Goal: Check status: Check status

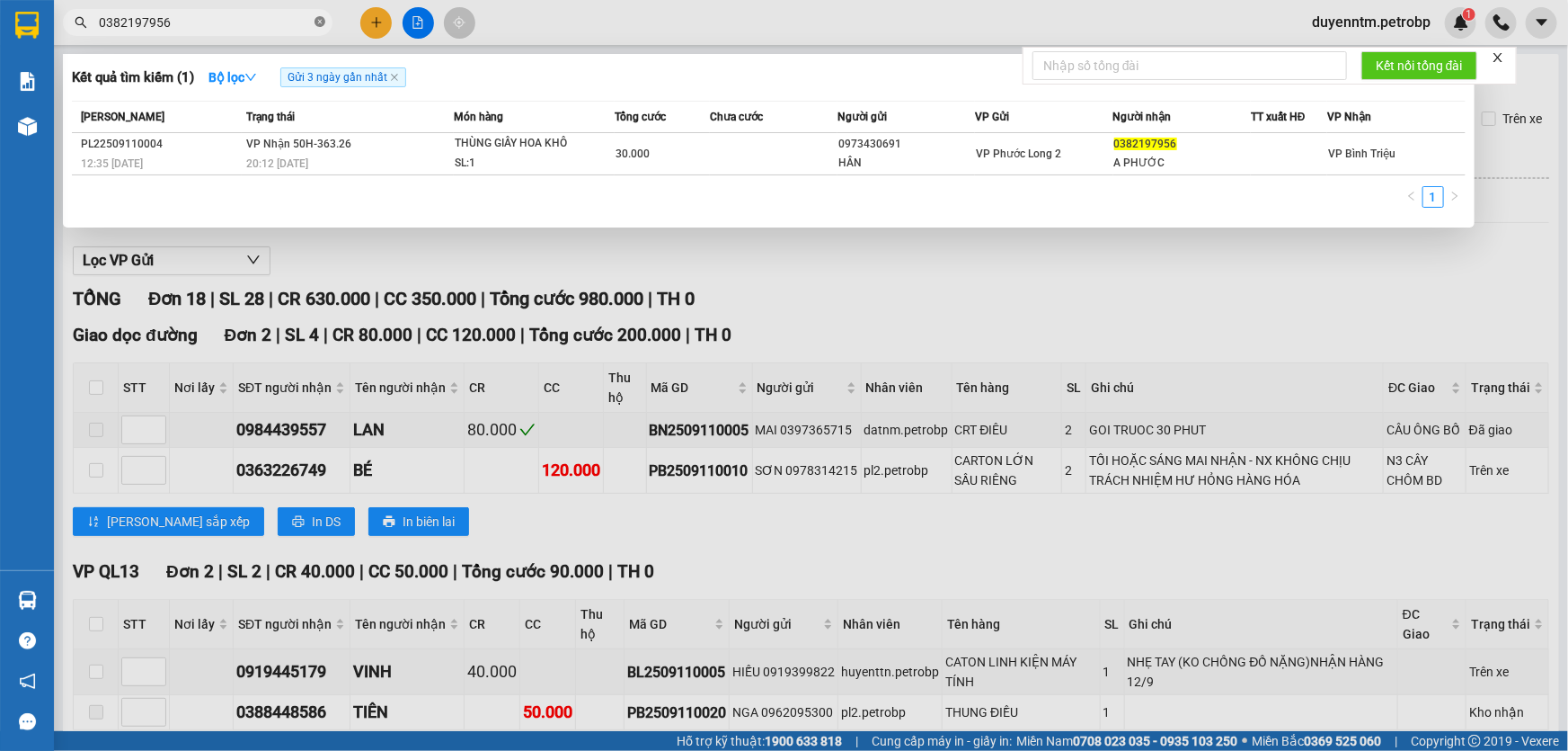
click at [323, 25] on icon "close-circle" at bounding box center [320, 22] width 11 height 11
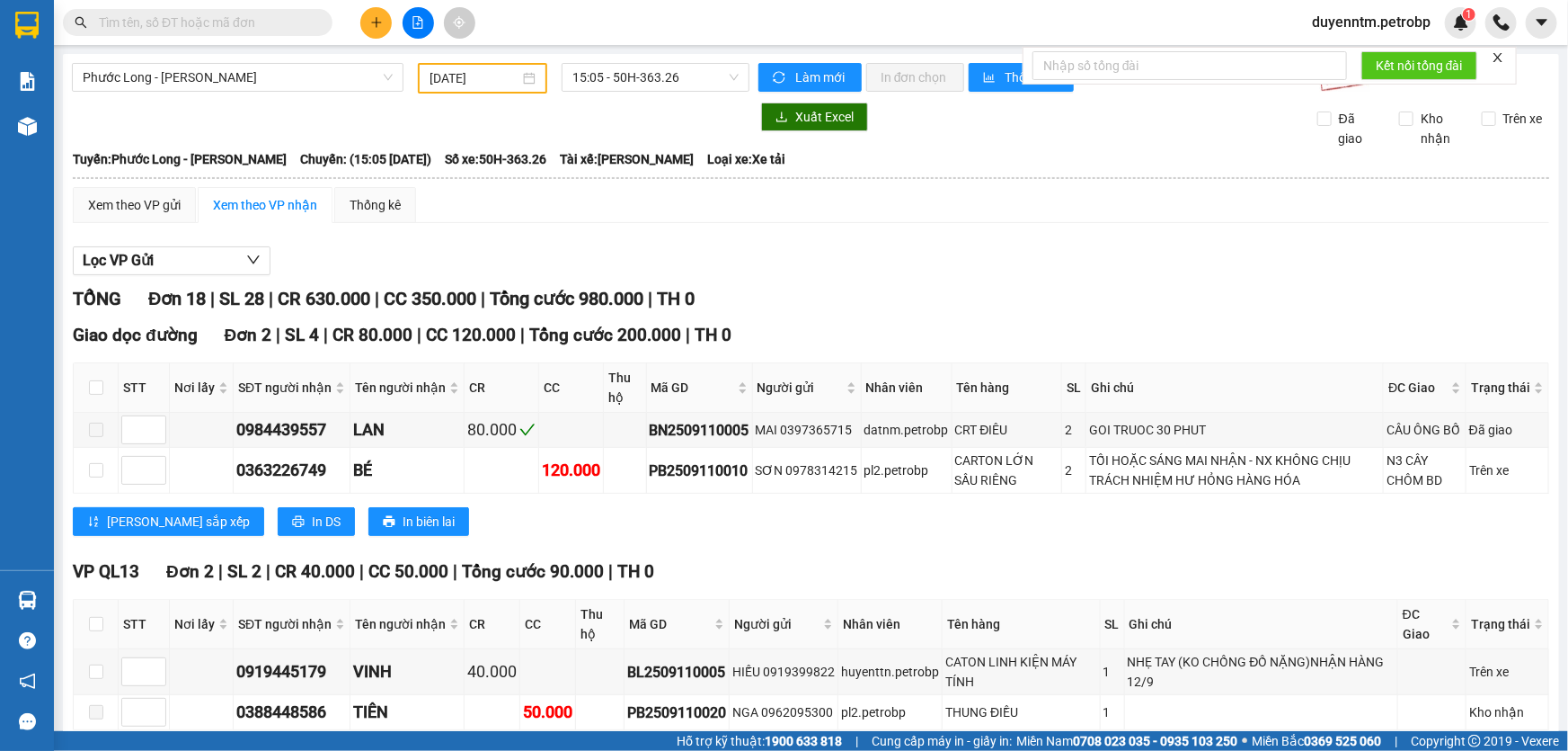
click at [289, 24] on input "text" at bounding box center [205, 23] width 212 height 20
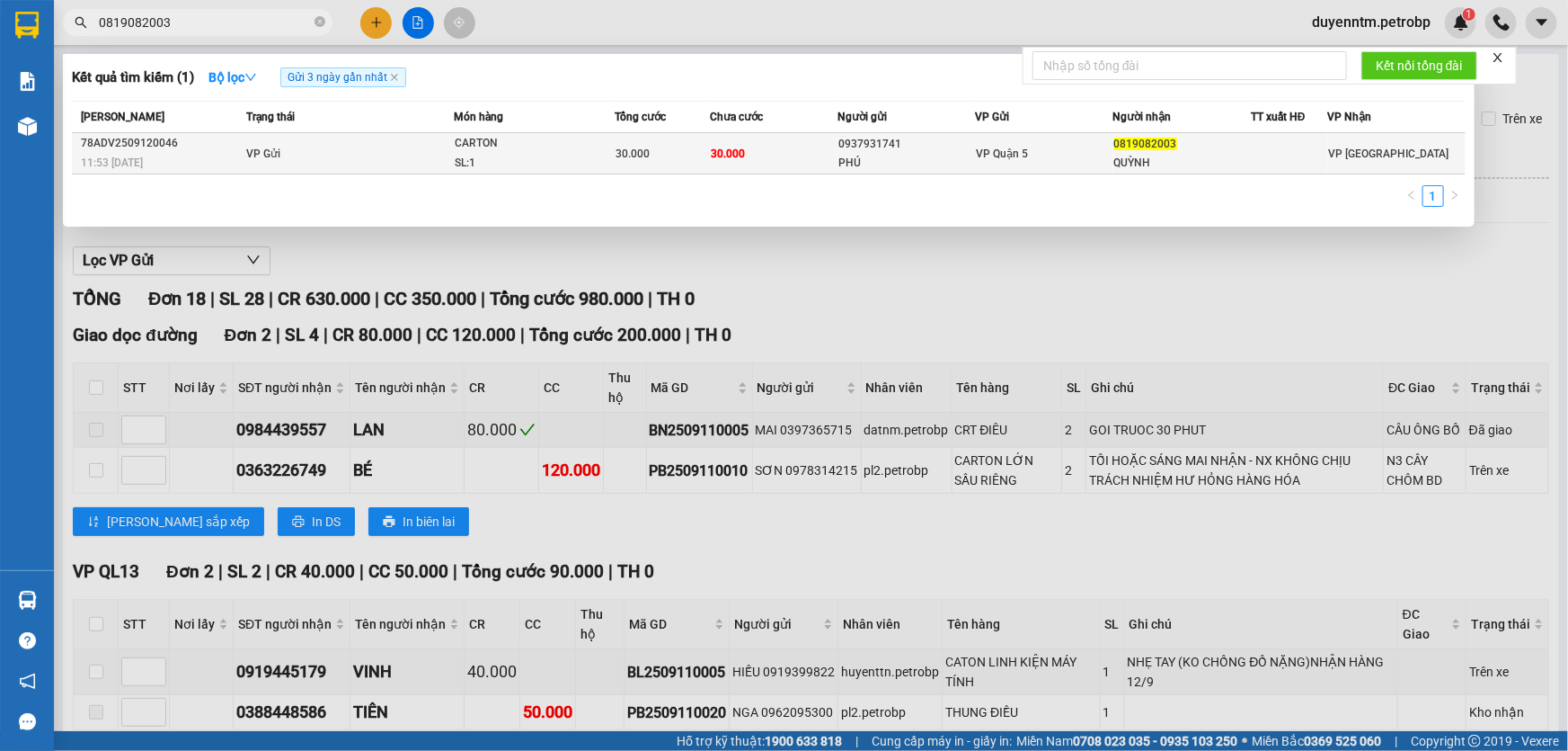
type input "0819082003"
click at [476, 141] on div "CARTON" at bounding box center [522, 144] width 135 height 20
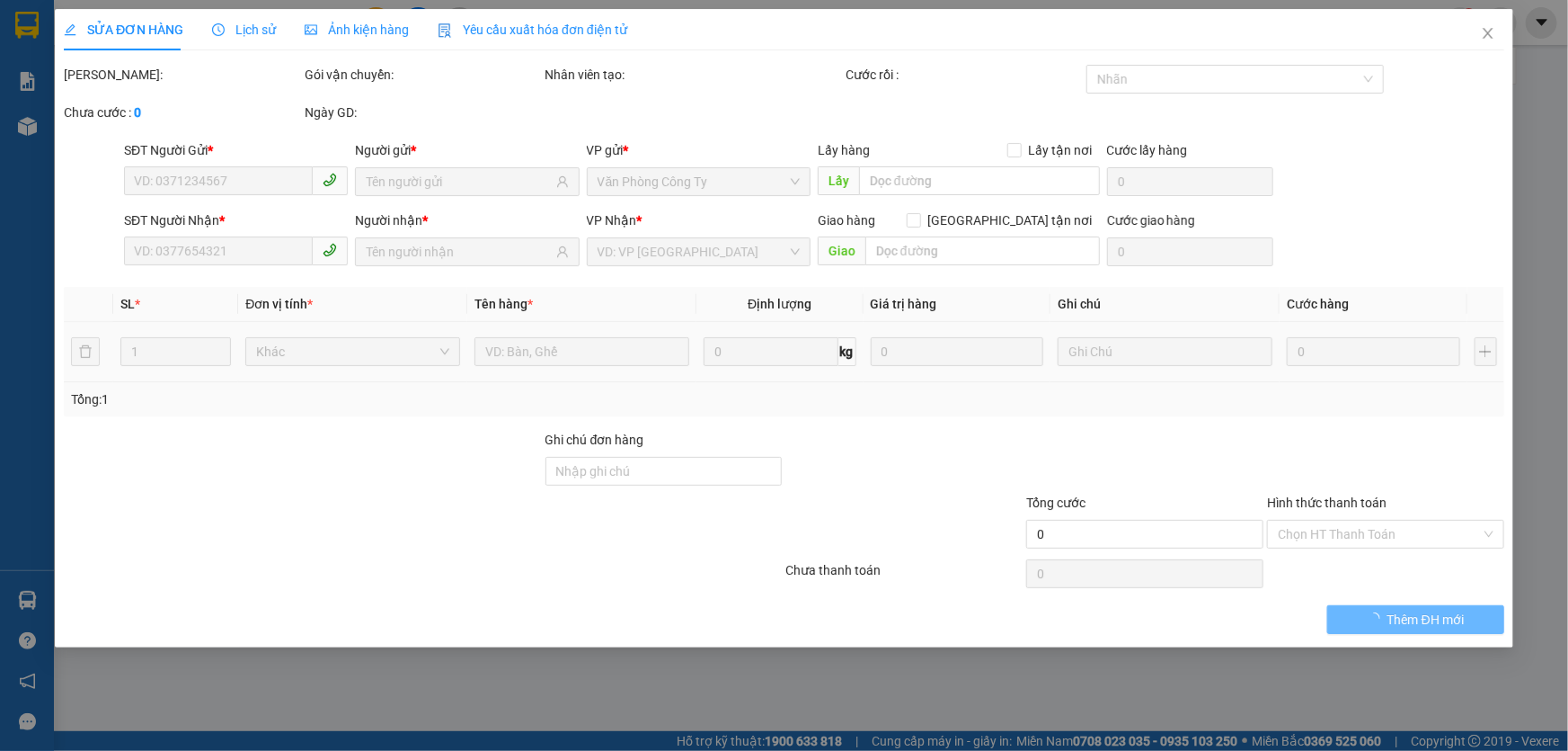
type input "0937931741"
type input "PHÚ"
type input "0819082003"
type input "QUỲNH"
type input "30.000"
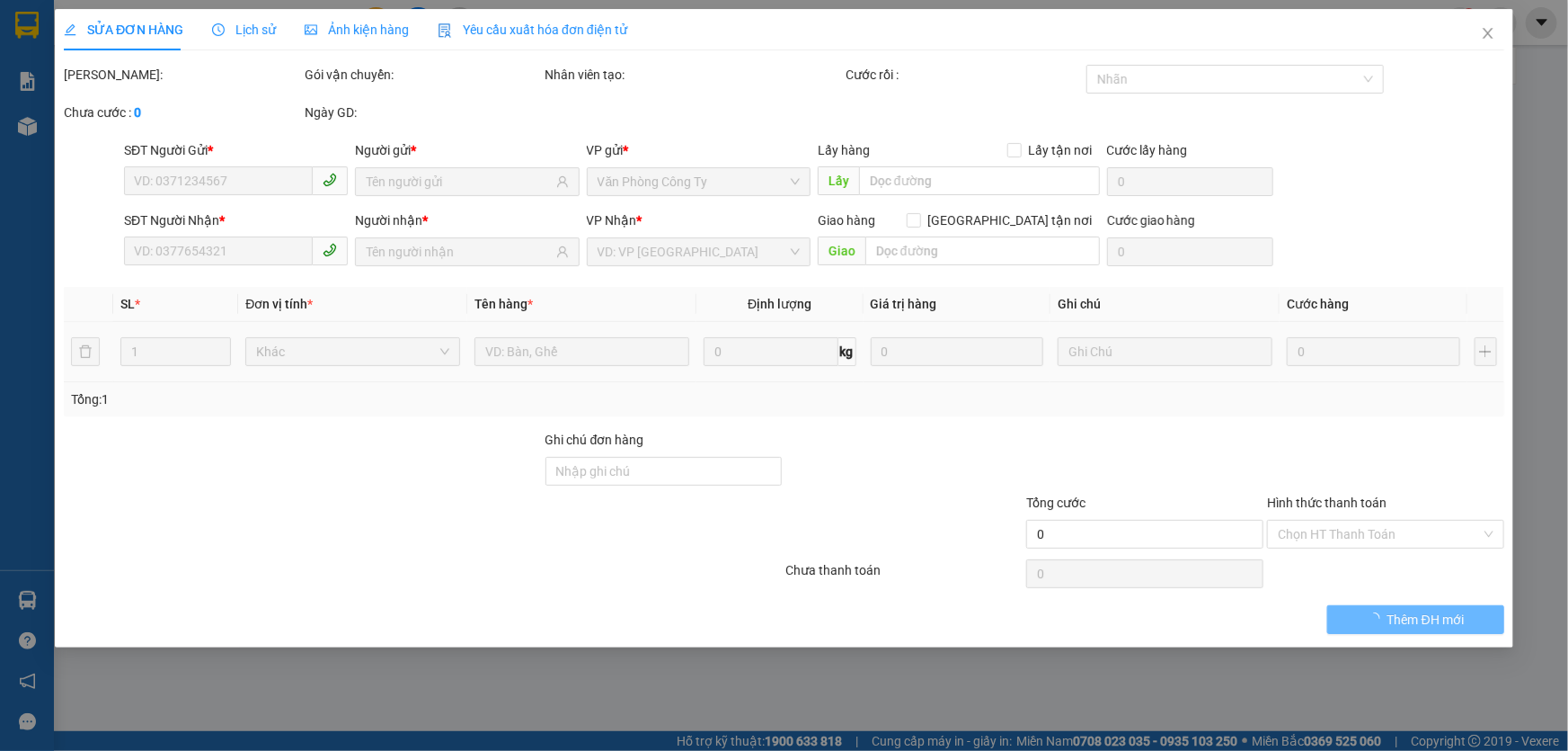
type input "30.000"
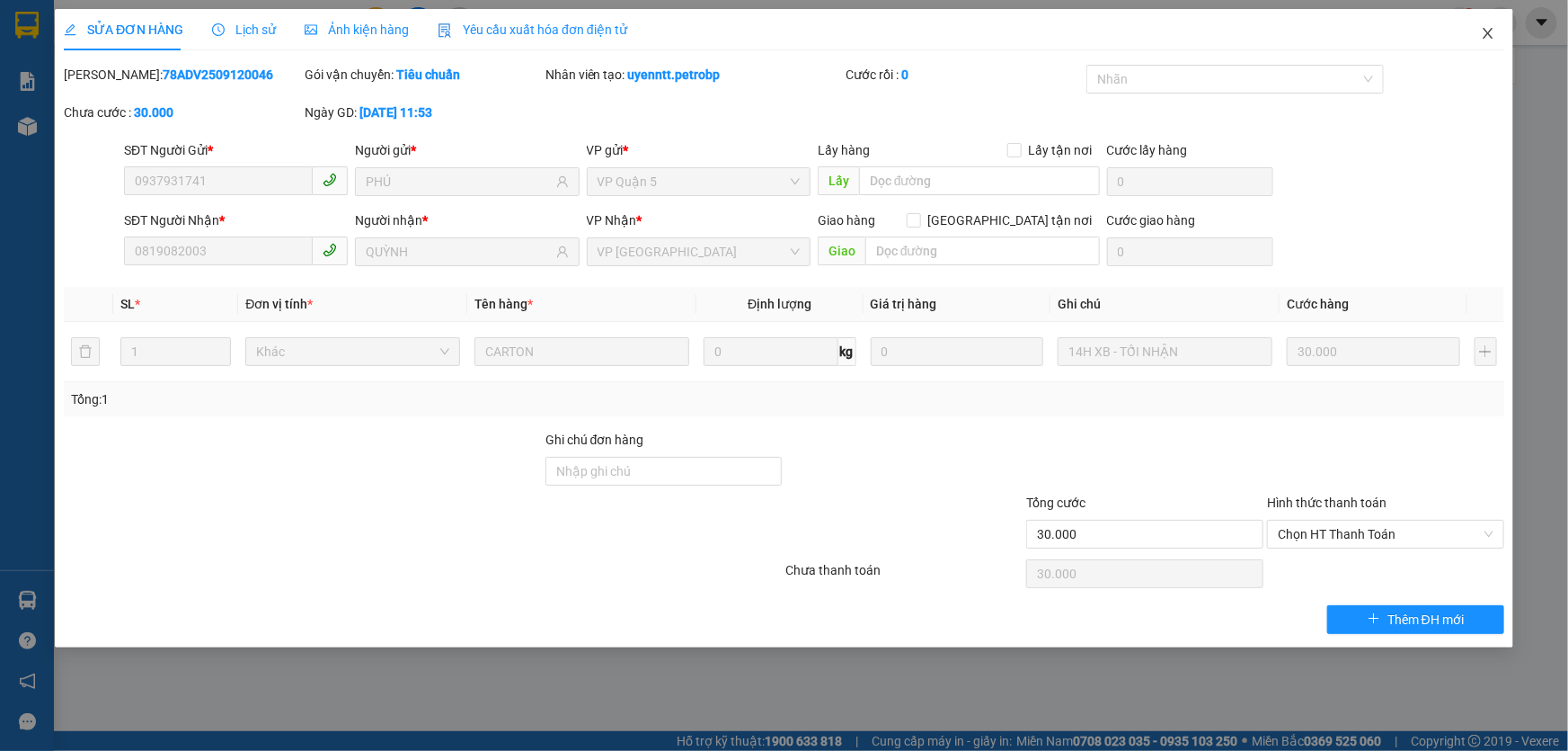
click at [1483, 33] on icon "close" at bounding box center [1489, 34] width 15 height 15
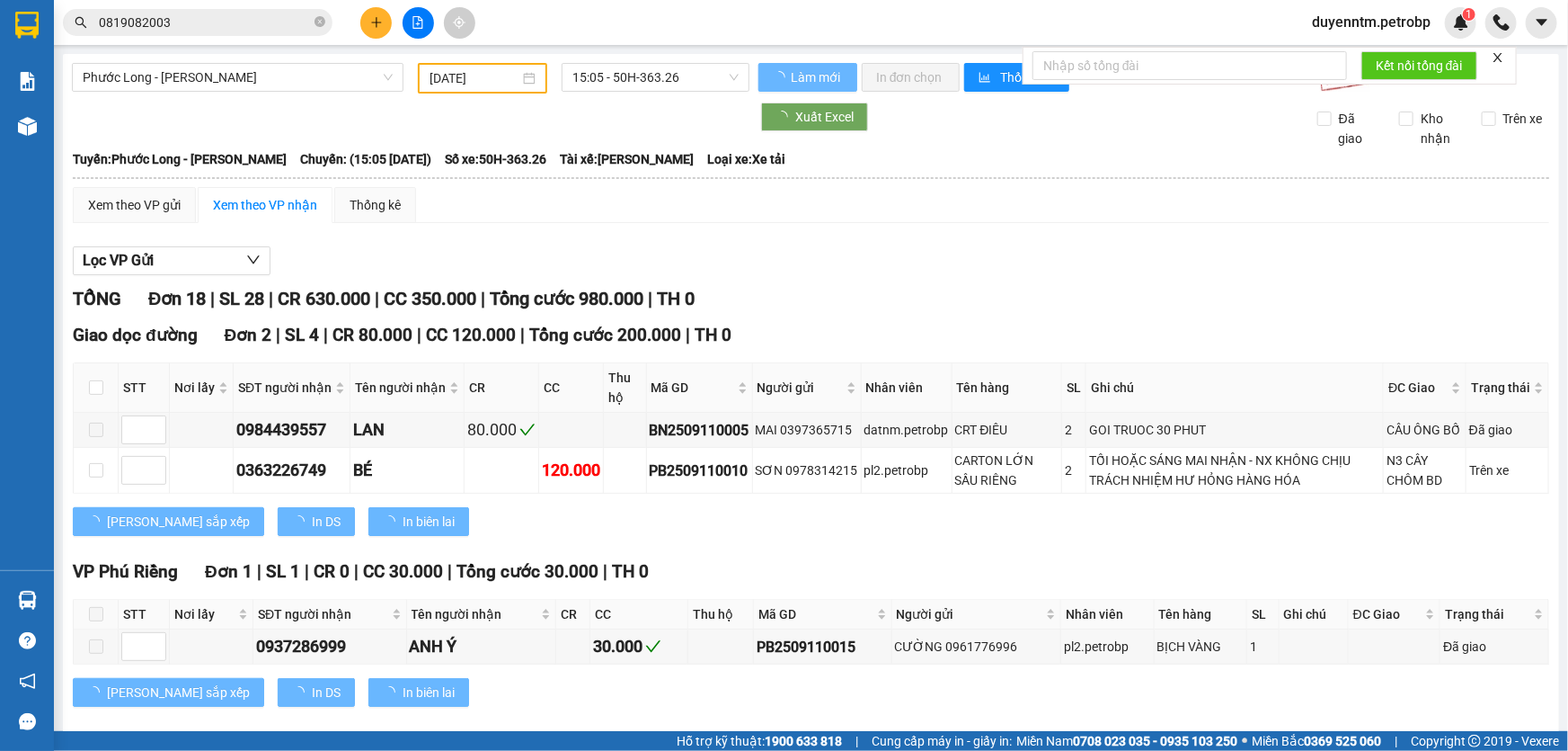
click at [214, 24] on input "0819082003" at bounding box center [205, 23] width 212 height 20
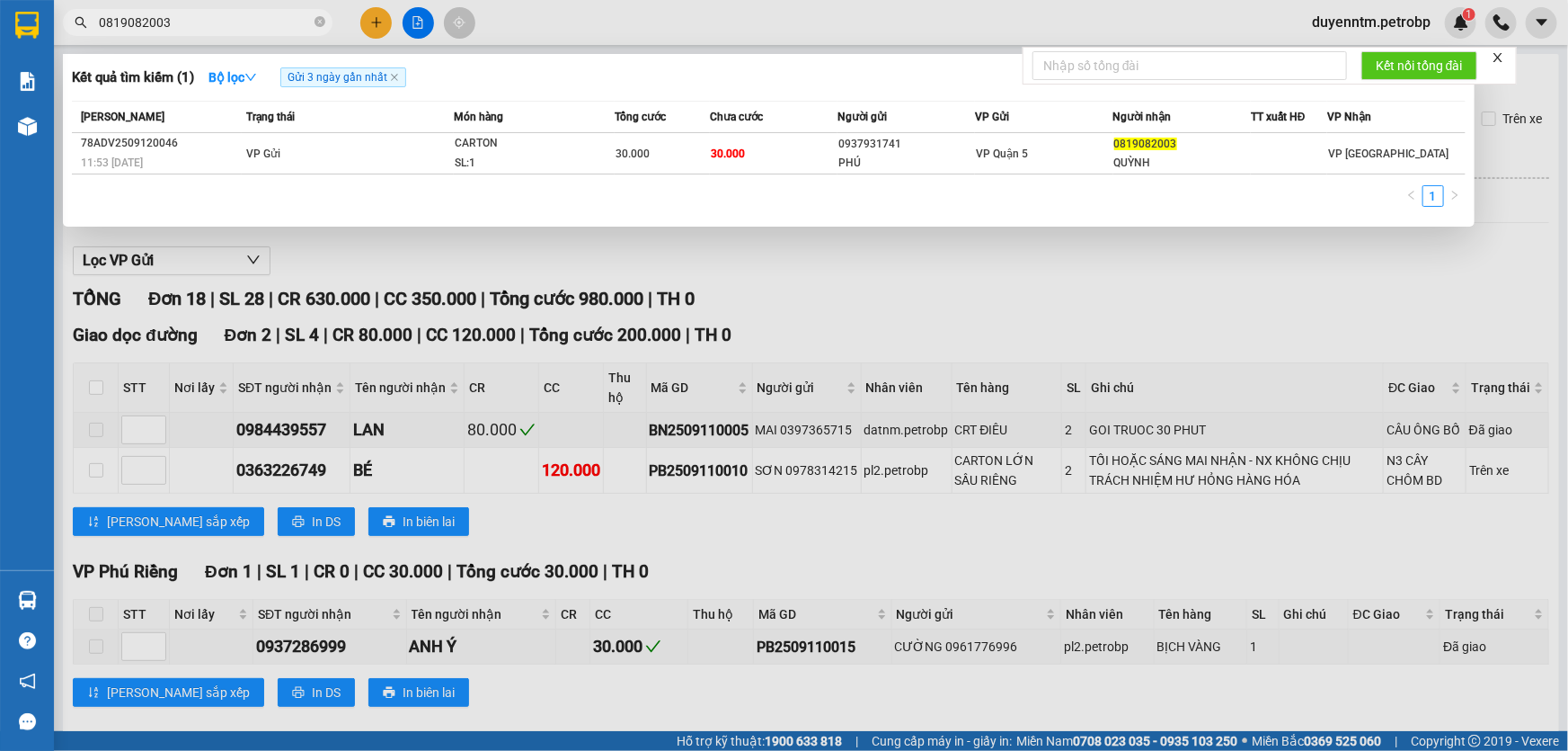
click at [521, 34] on div at bounding box center [784, 376] width 1568 height 751
click at [319, 18] on icon "close-circle" at bounding box center [320, 22] width 11 height 11
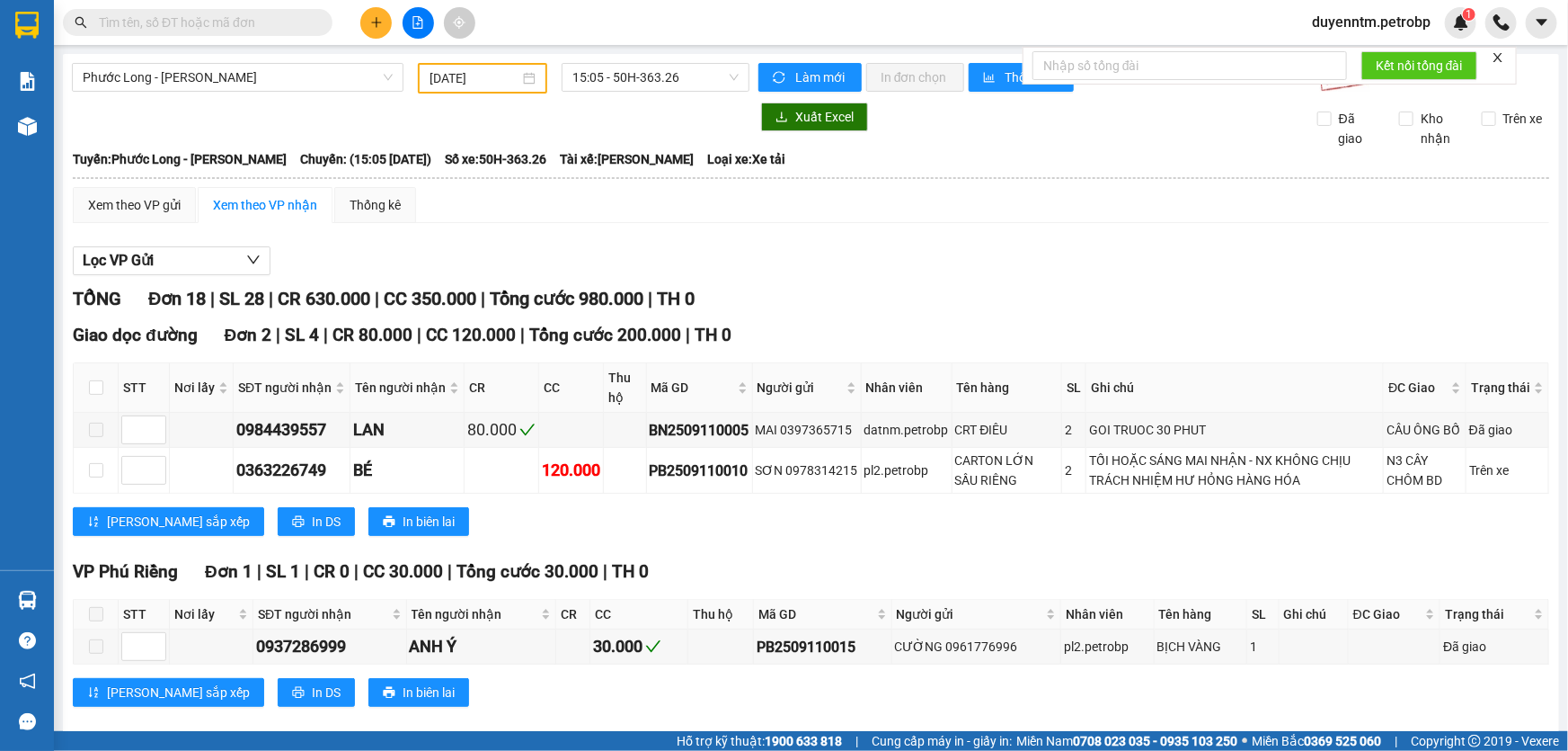
click at [255, 18] on input "text" at bounding box center [205, 23] width 212 height 20
click at [271, 20] on input "text" at bounding box center [205, 23] width 212 height 20
click at [228, 36] on div "Kết quả tìm kiếm ( 1 ) Bộ lọc Gửi 3 ngày gần nhất Mã ĐH Trạng thái Món hàng Tổn…" at bounding box center [175, 23] width 351 height 31
click at [236, 27] on input "text" at bounding box center [205, 23] width 212 height 20
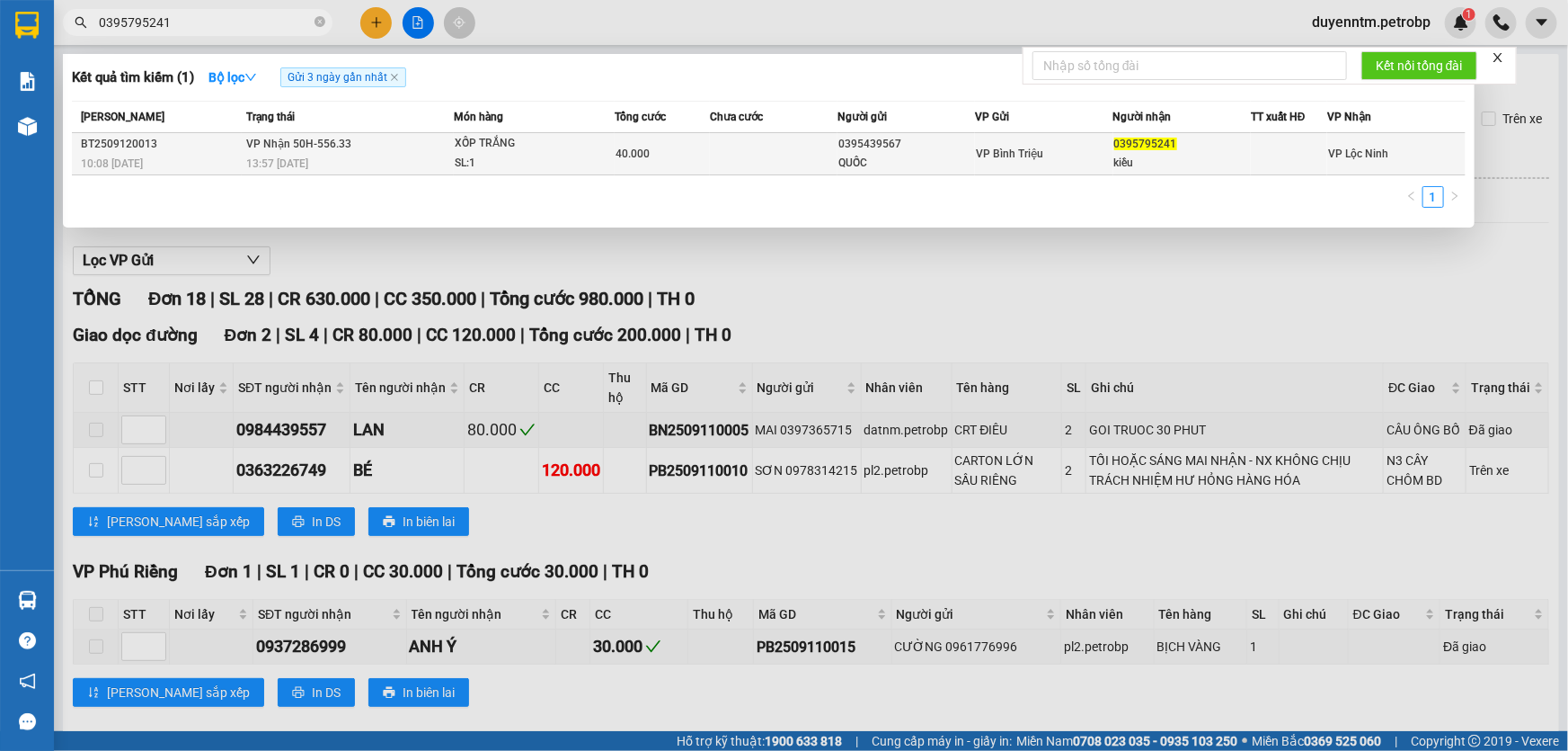
type input "0395795241"
click at [494, 142] on div "XỐP TRẮNG" at bounding box center [522, 144] width 135 height 20
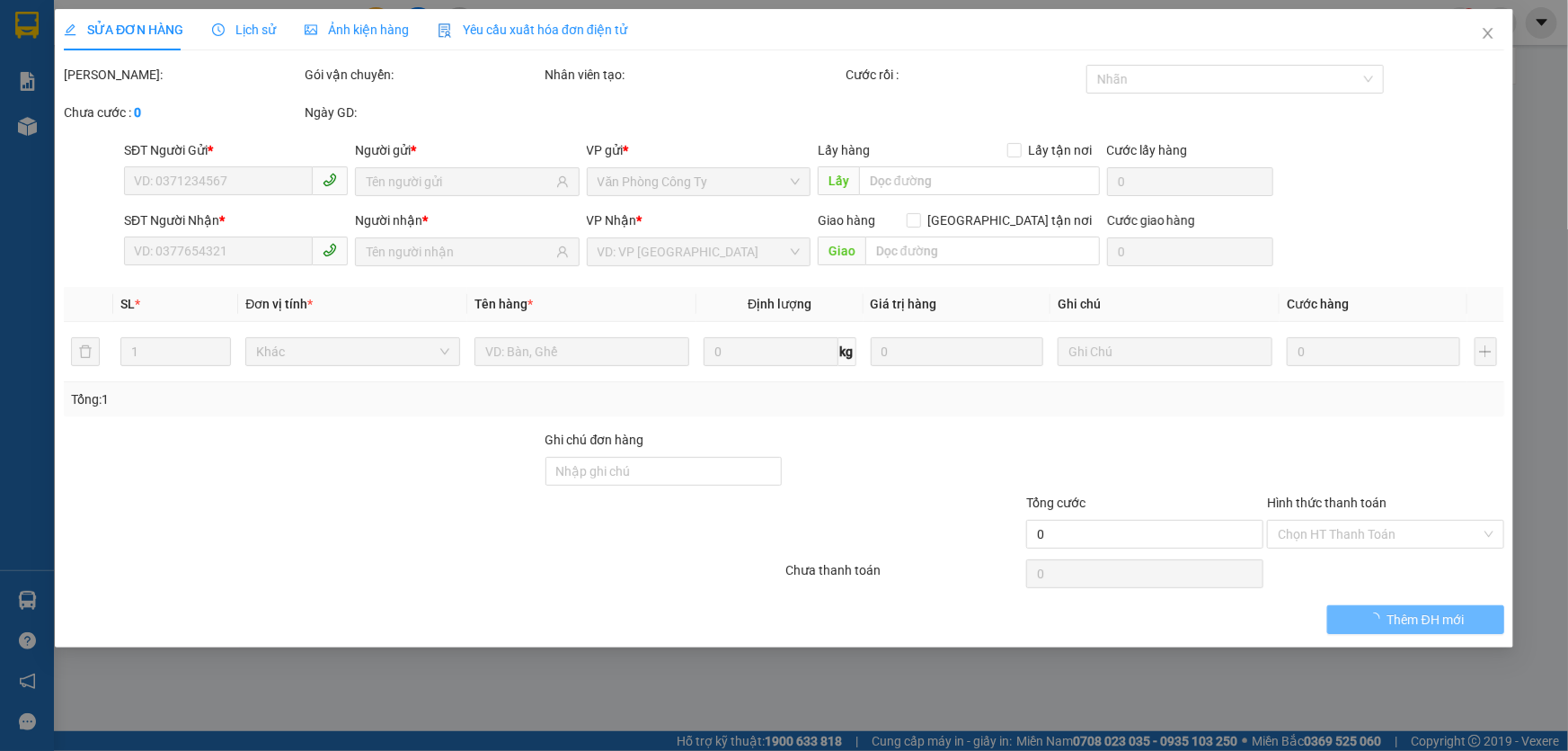
type input "0395439567"
type input "QUỐC"
type input "0395795241"
type input "kiều"
type input "40.000"
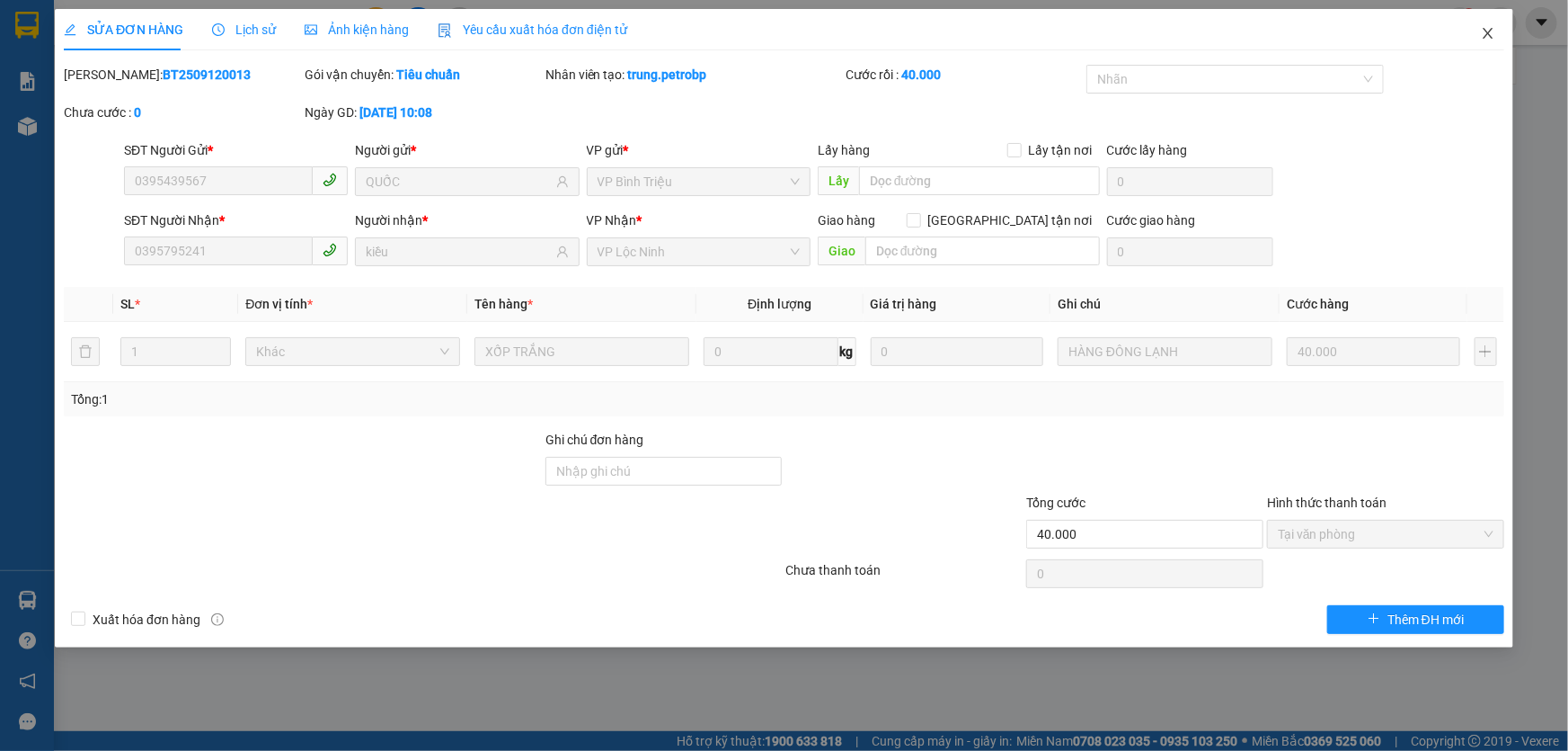
click at [1489, 34] on icon "close" at bounding box center [1487, 34] width 10 height 11
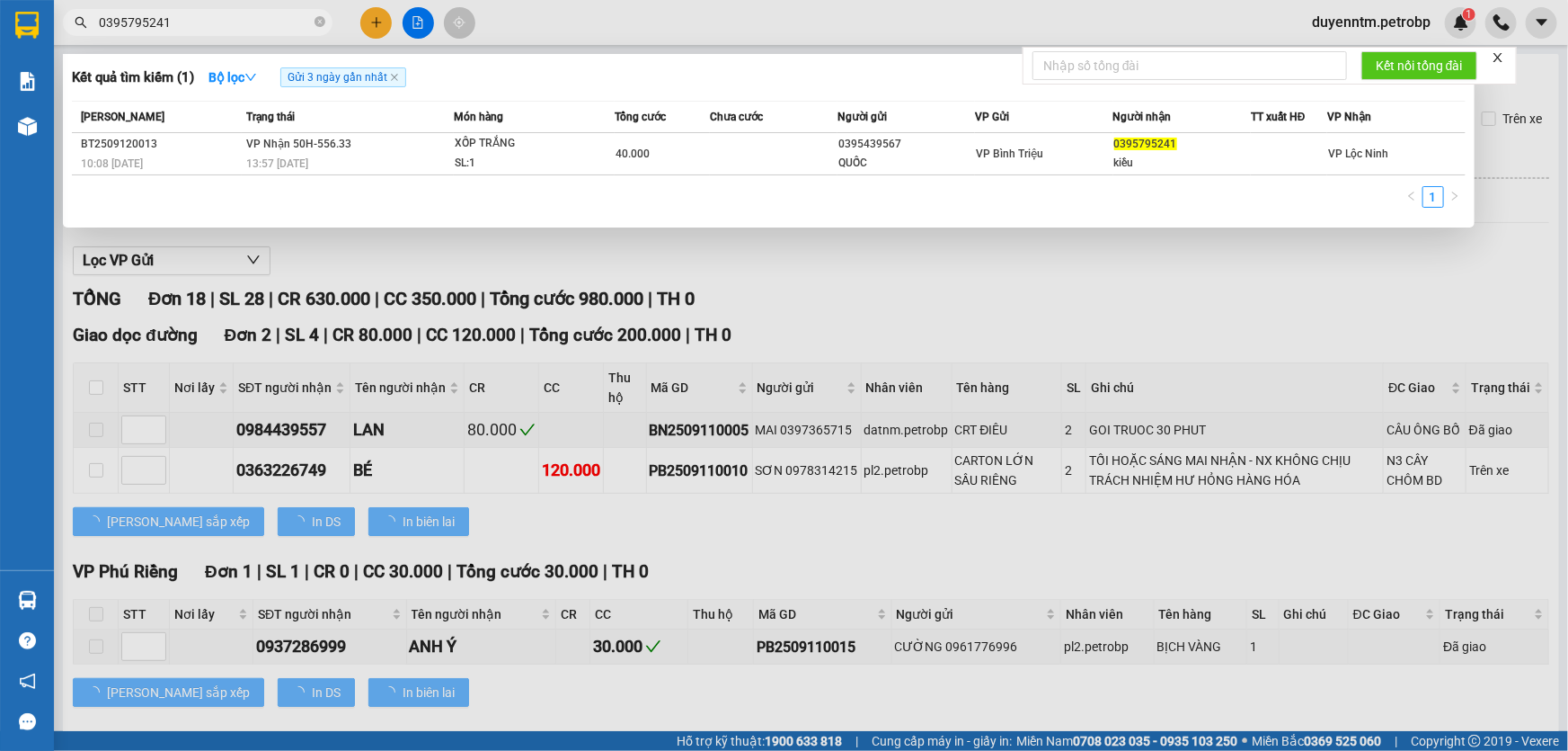
click at [221, 28] on input "0395795241" at bounding box center [205, 23] width 212 height 20
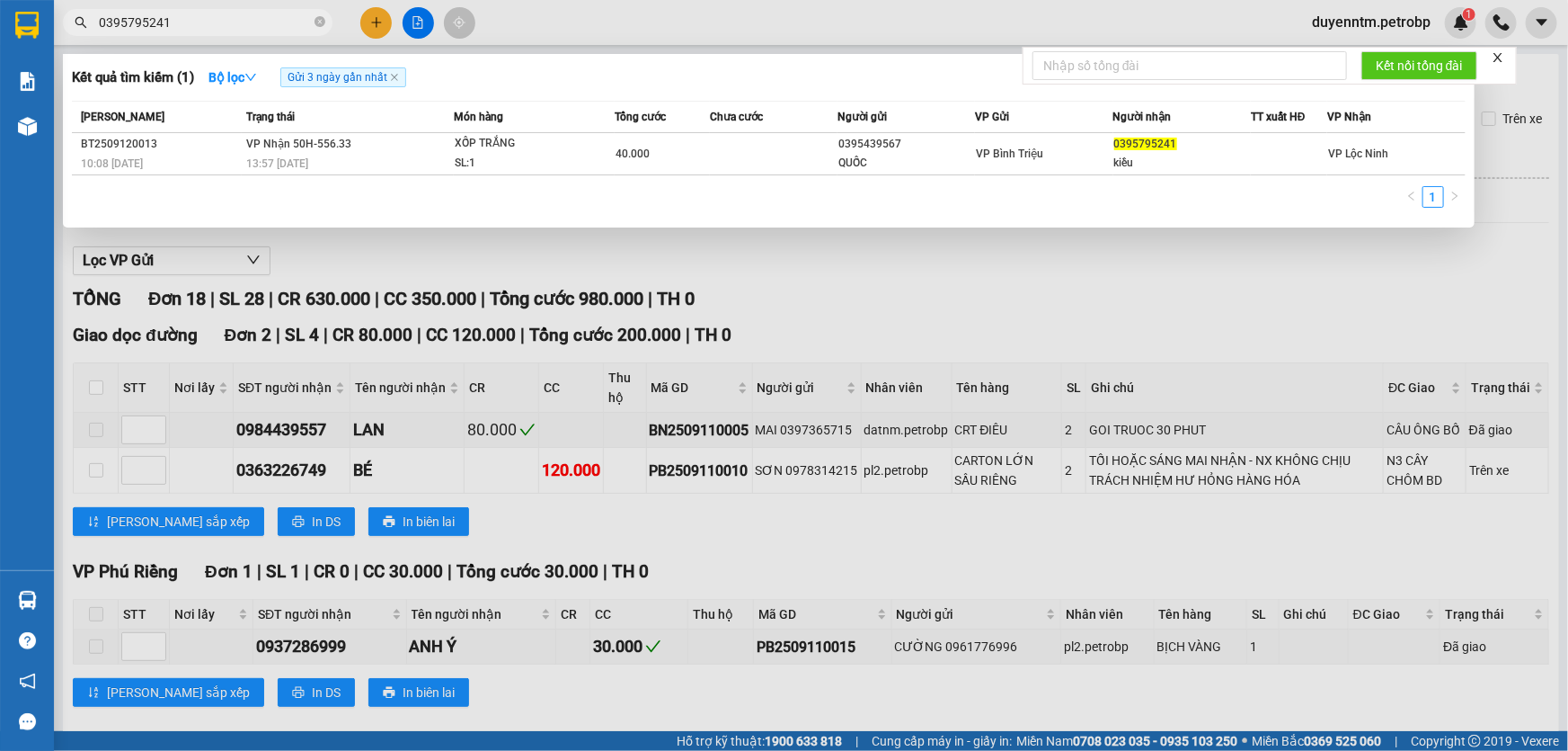
click at [1528, 18] on div at bounding box center [784, 376] width 1568 height 751
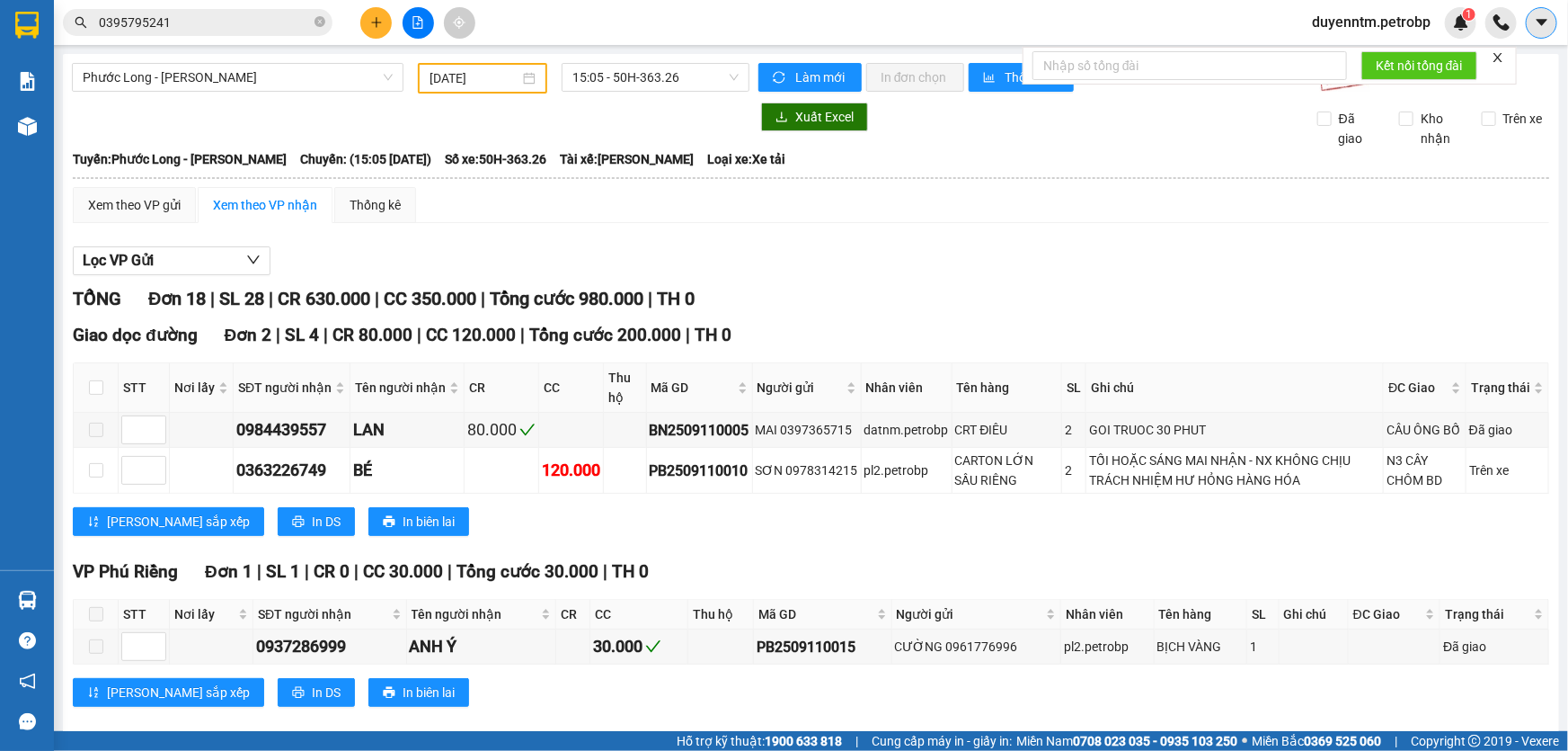
click at [1534, 26] on icon "caret-down" at bounding box center [1542, 23] width 16 height 16
click at [1458, 209] on div "Xem theo VP gửi Xem theo VP nhận Thống kê" at bounding box center [811, 205] width 1477 height 36
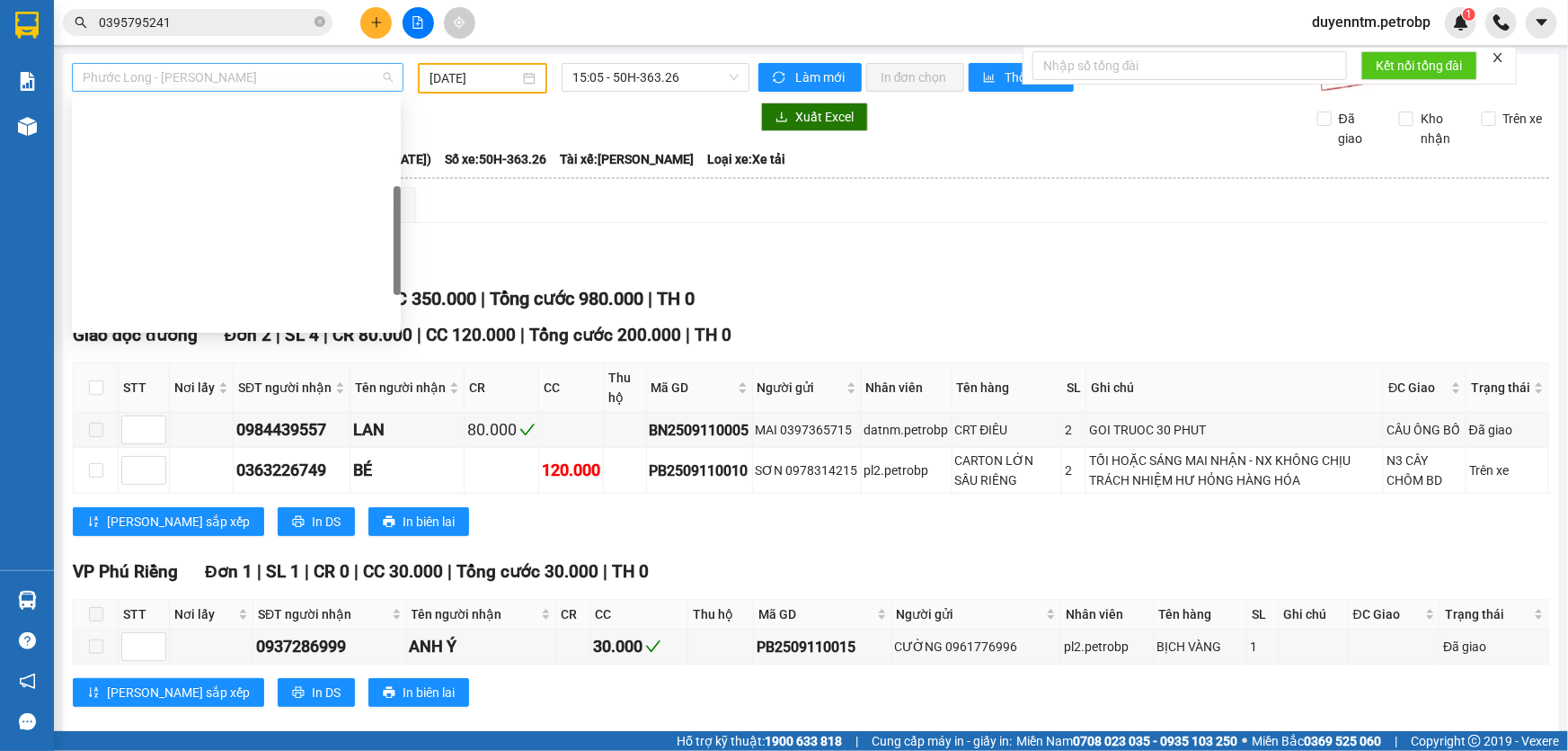
click at [383, 84] on span "Phước Long - [PERSON_NAME]" at bounding box center [237, 78] width 310 height 27
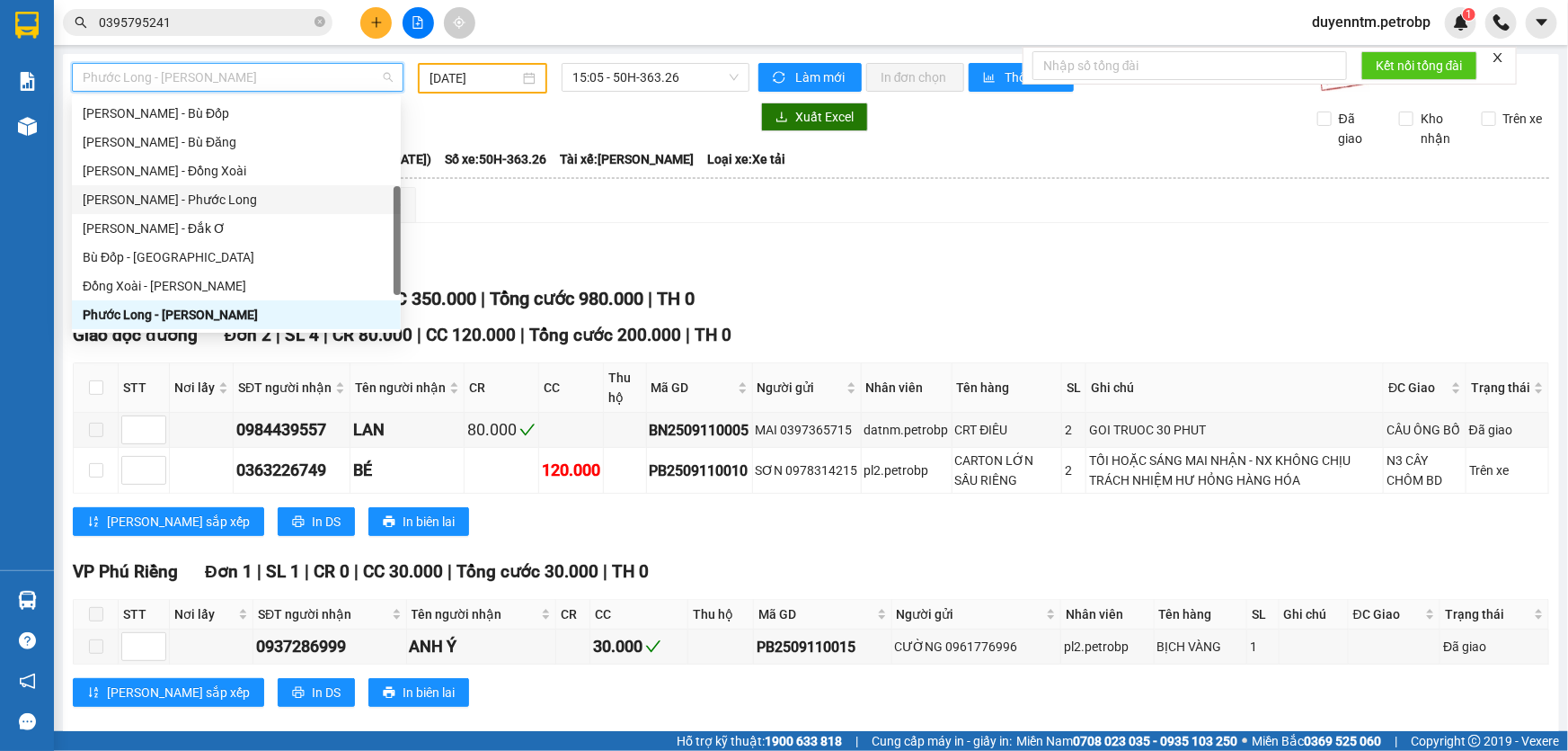
click at [222, 196] on div "[PERSON_NAME] - Phước Long" at bounding box center [237, 200] width 308 height 20
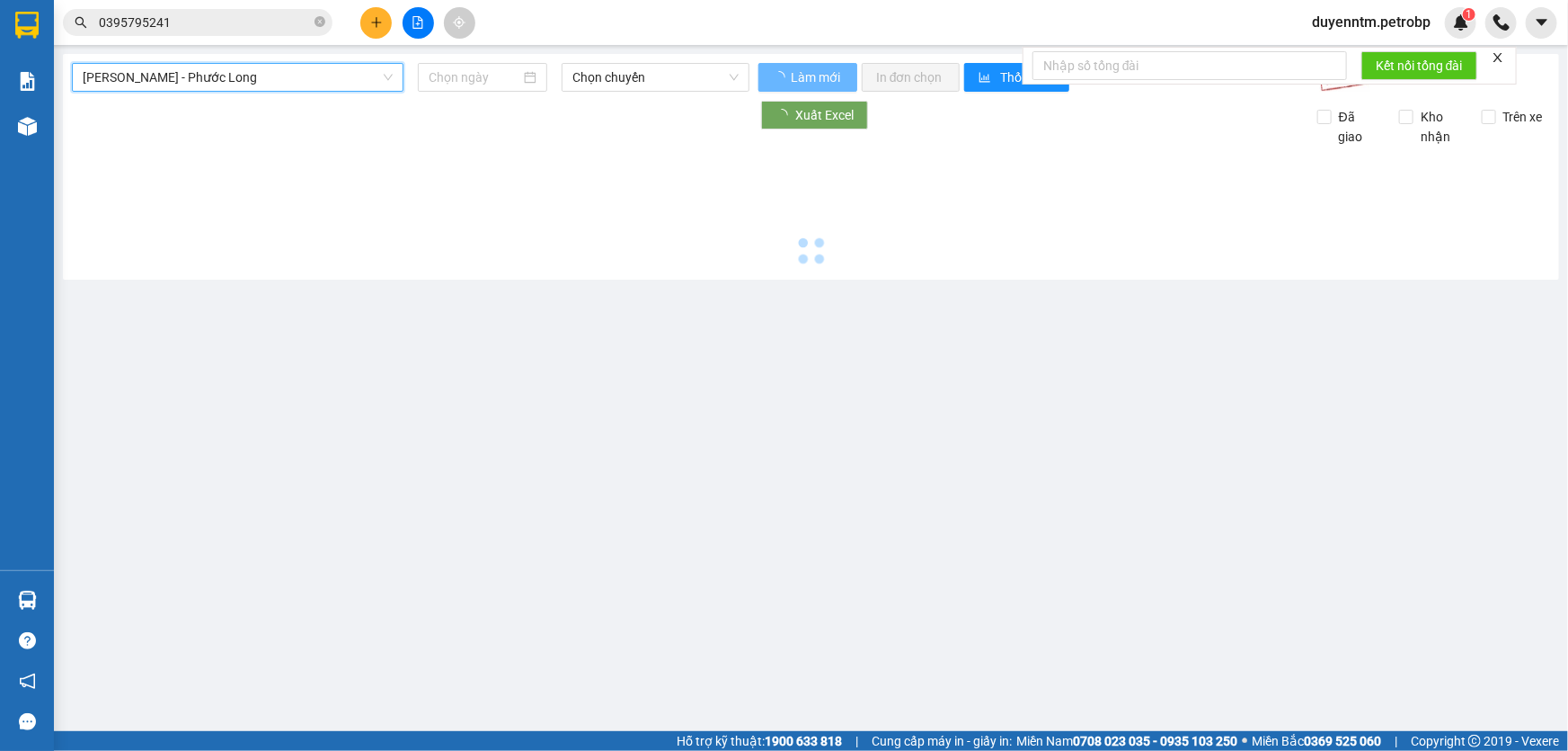
type input "[DATE]"
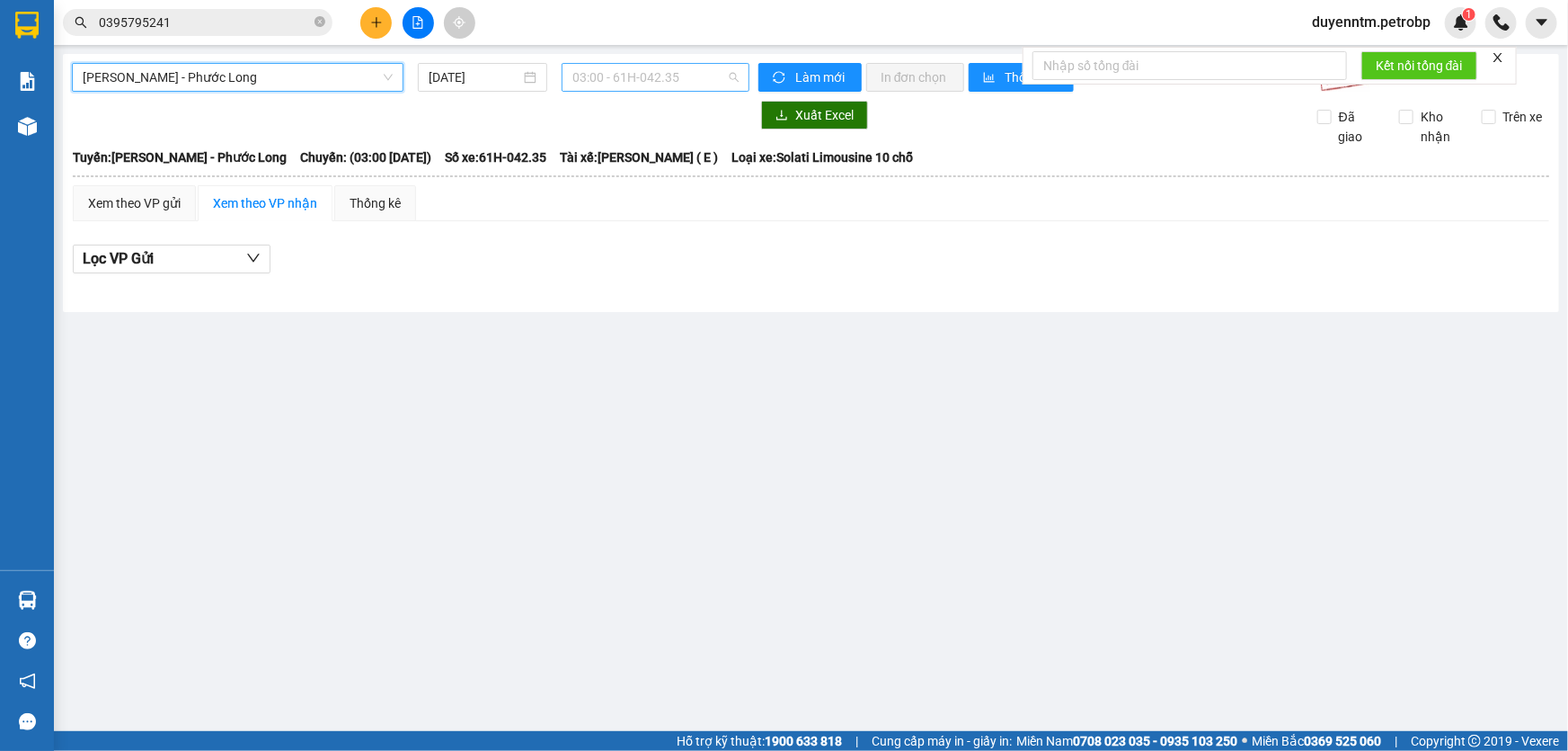
click at [719, 83] on span "03:00 - 61H-042.35" at bounding box center [656, 78] width 166 height 27
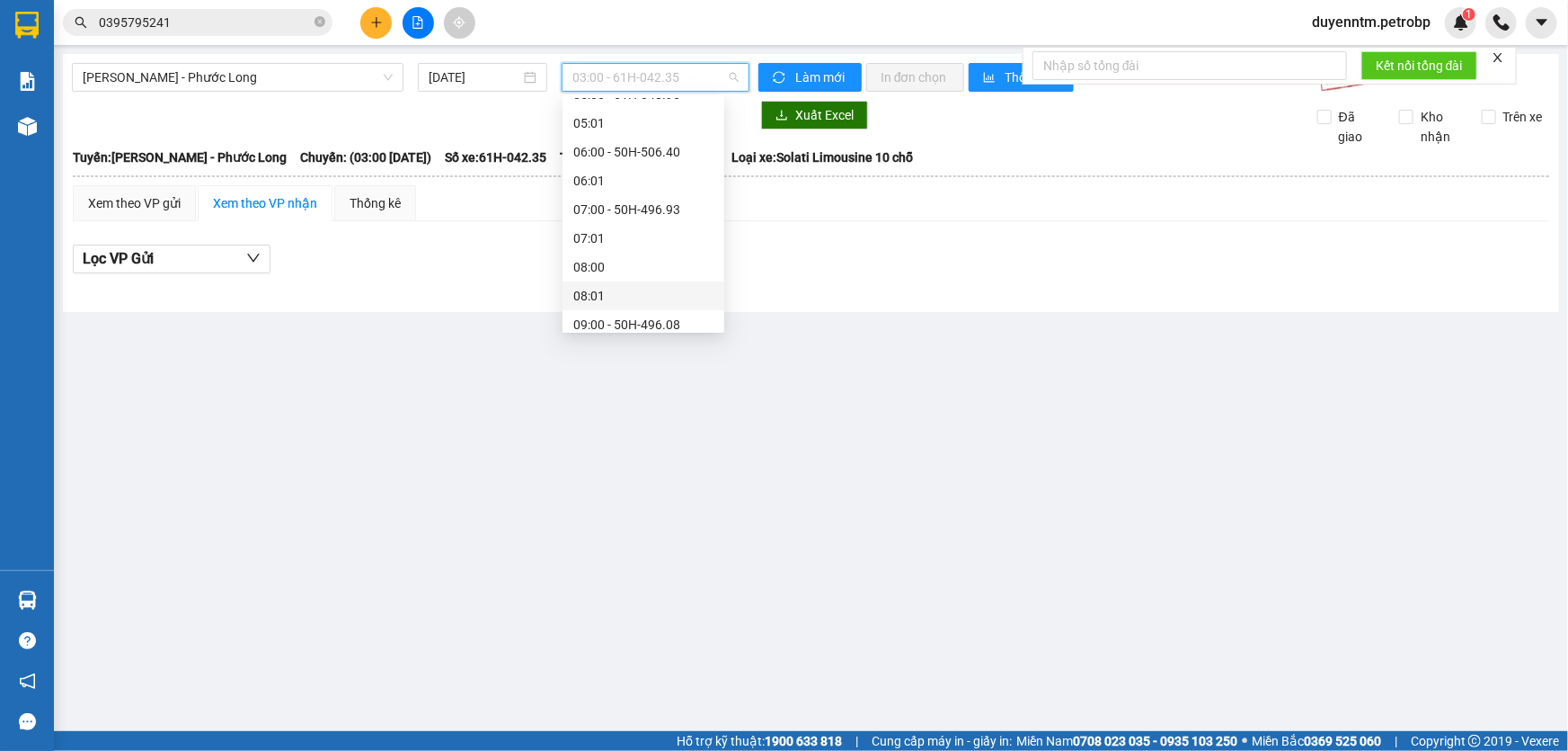
scroll to position [245, 0]
click at [622, 295] on div "09:05 - 93H-023.04" at bounding box center [643, 301] width 140 height 20
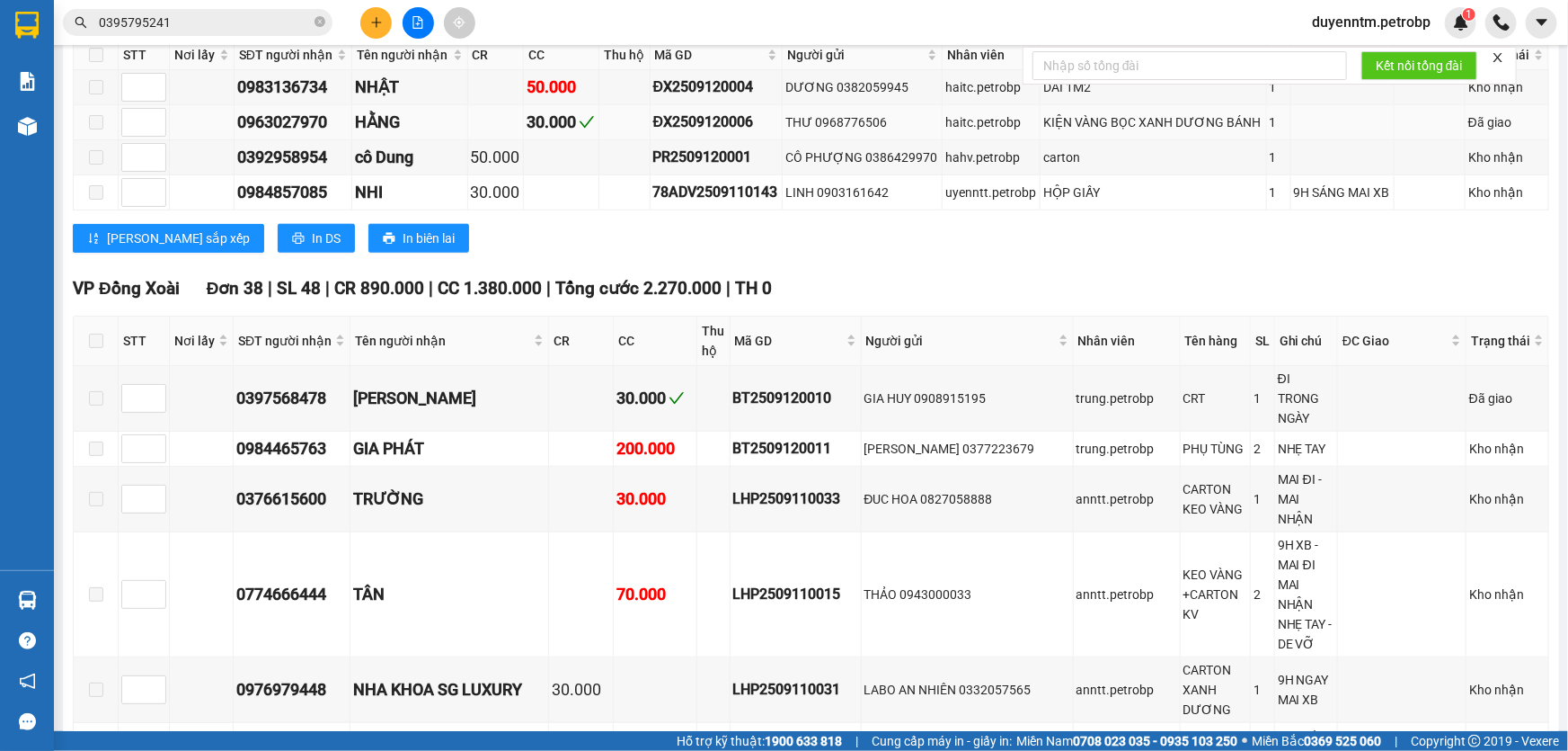
scroll to position [530, 0]
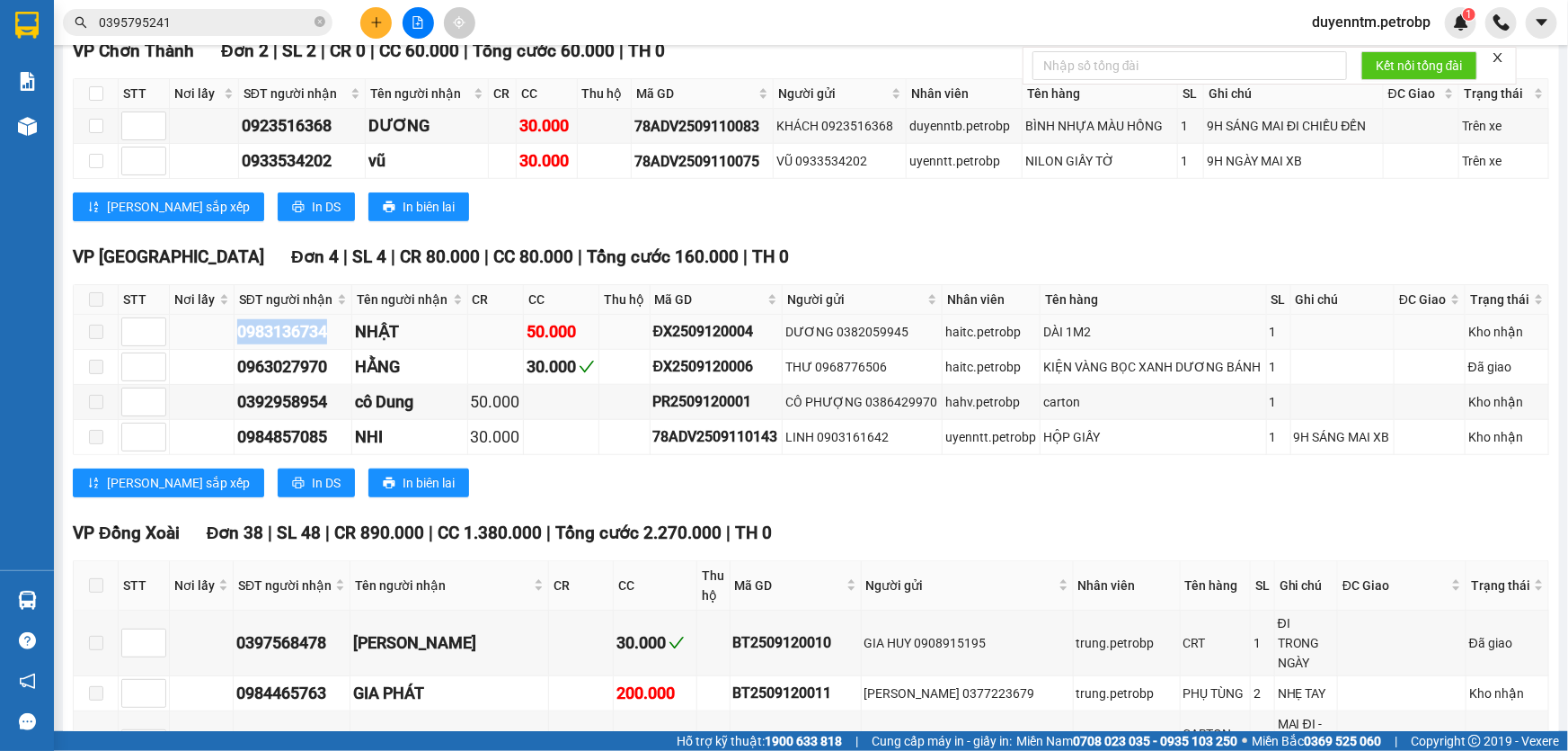
drag, startPoint x: 332, startPoint y: 332, endPoint x: 227, endPoint y: 332, distance: 105.0
click at [227, 332] on tr "0983136734 NHẬT 50.000 ĐX2509120004 DƯƠNG 0382059945 haitc.petrobp DÀI 1M2 1 Kh…" at bounding box center [812, 332] width 1476 height 35
copy div "0983136734"
click at [197, 26] on input "0395795241" at bounding box center [205, 23] width 212 height 20
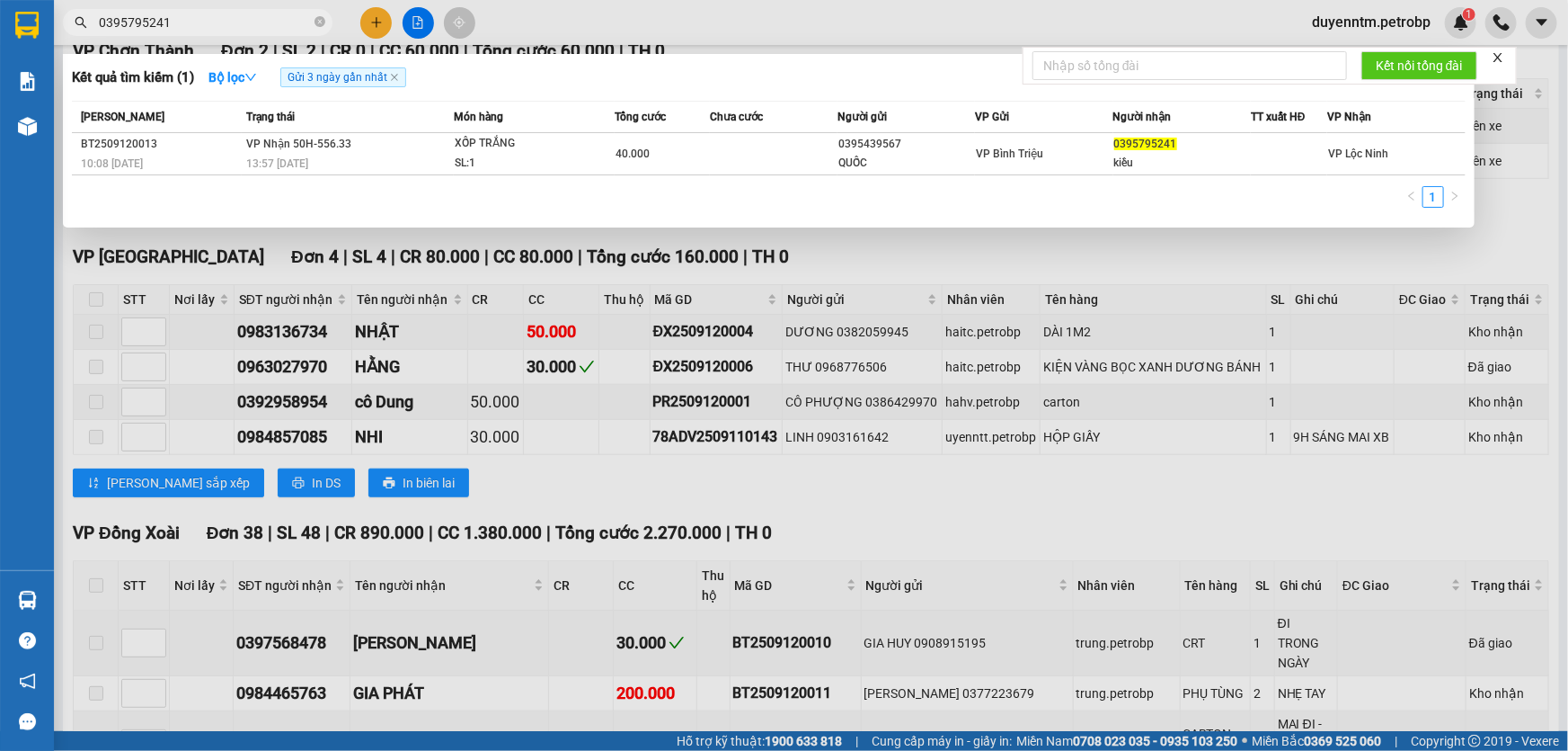
click at [197, 26] on input "0395795241" at bounding box center [205, 23] width 212 height 20
paste input "983136734"
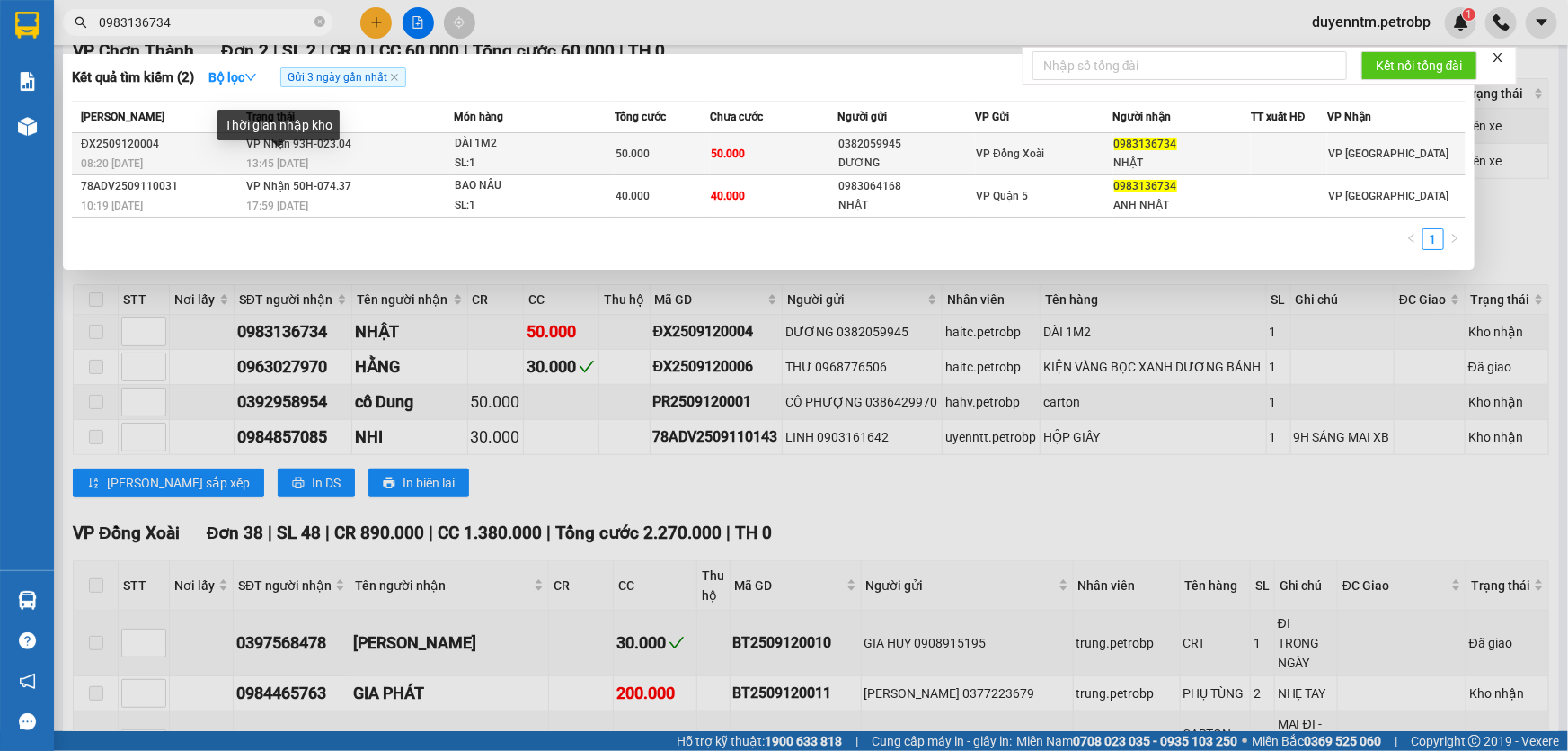
type input "0983136734"
click at [290, 160] on span "13:45 [DATE]" at bounding box center [278, 164] width 62 height 13
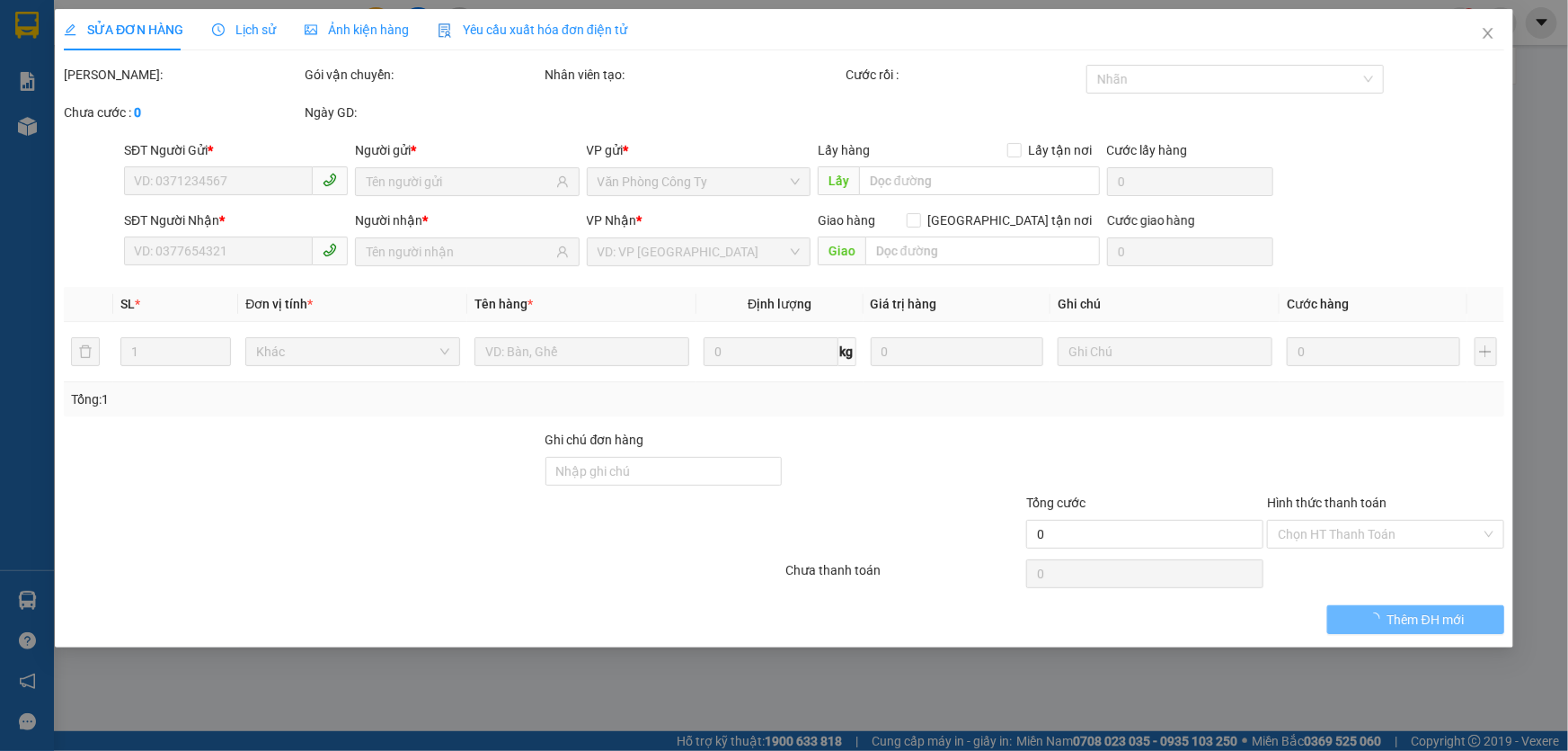
type input "0382059945"
type input "DƯƠNG"
type input "0983136734"
type input "NHẬT"
type input "50.000"
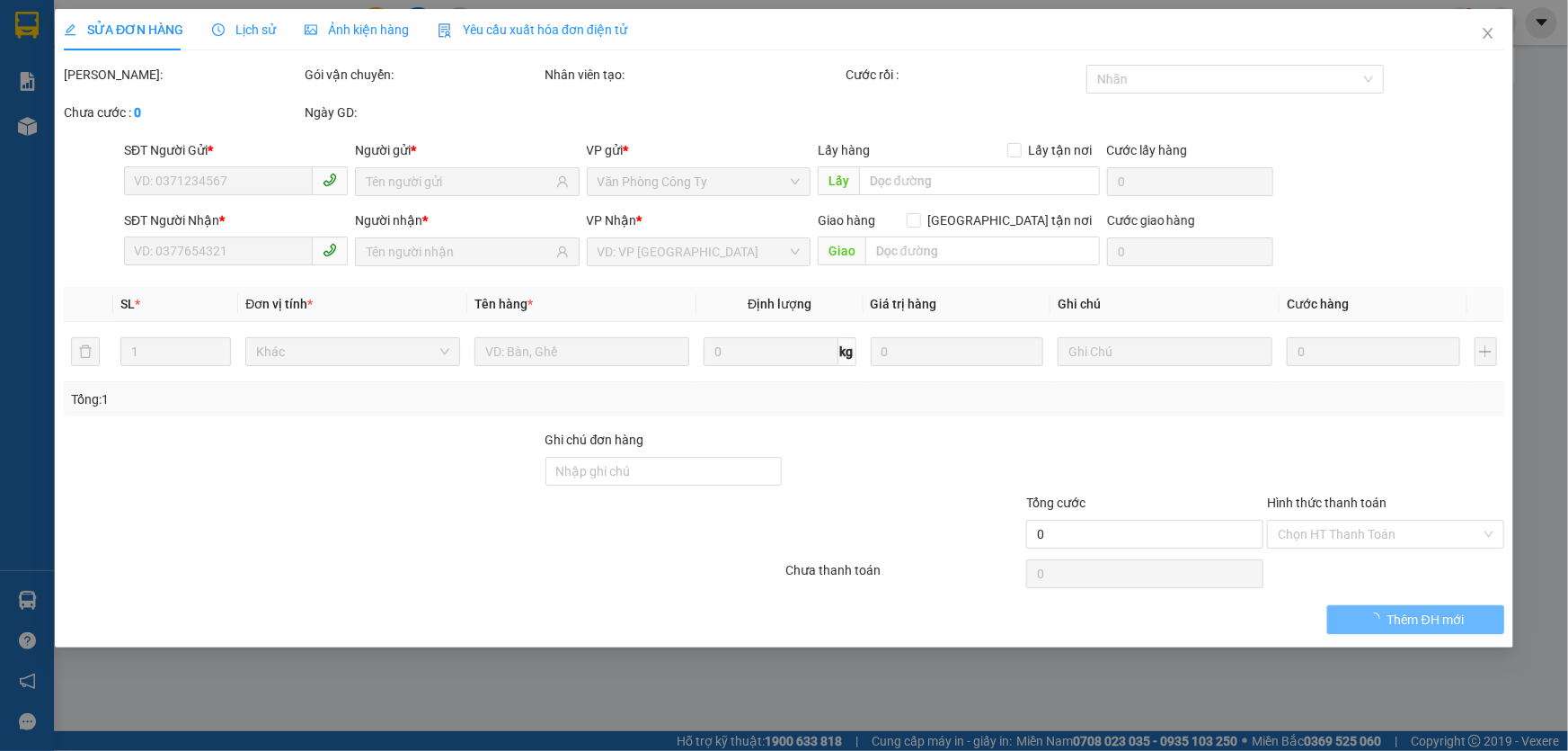
type input "50.000"
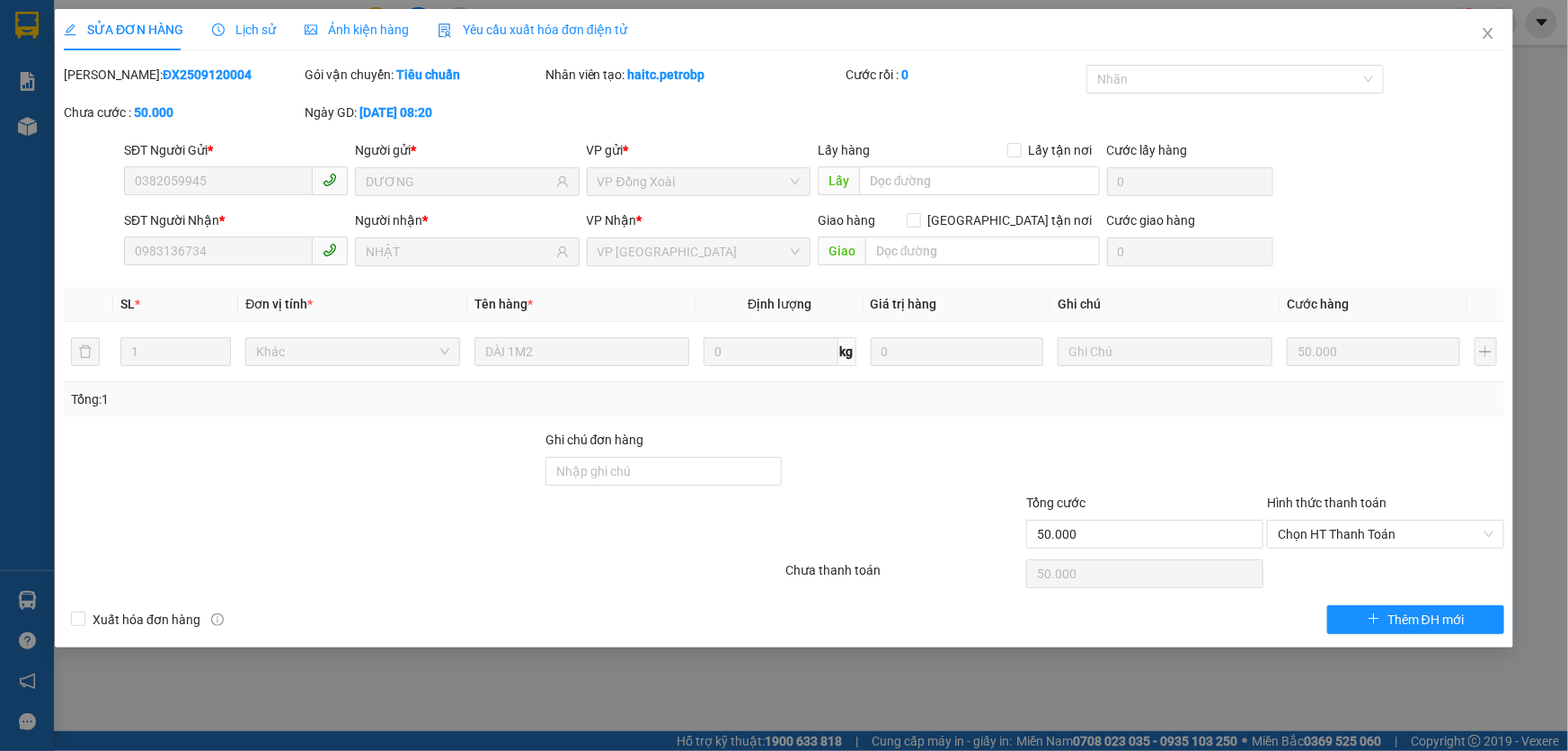
click at [254, 44] on div "Lịch sử" at bounding box center [244, 29] width 64 height 41
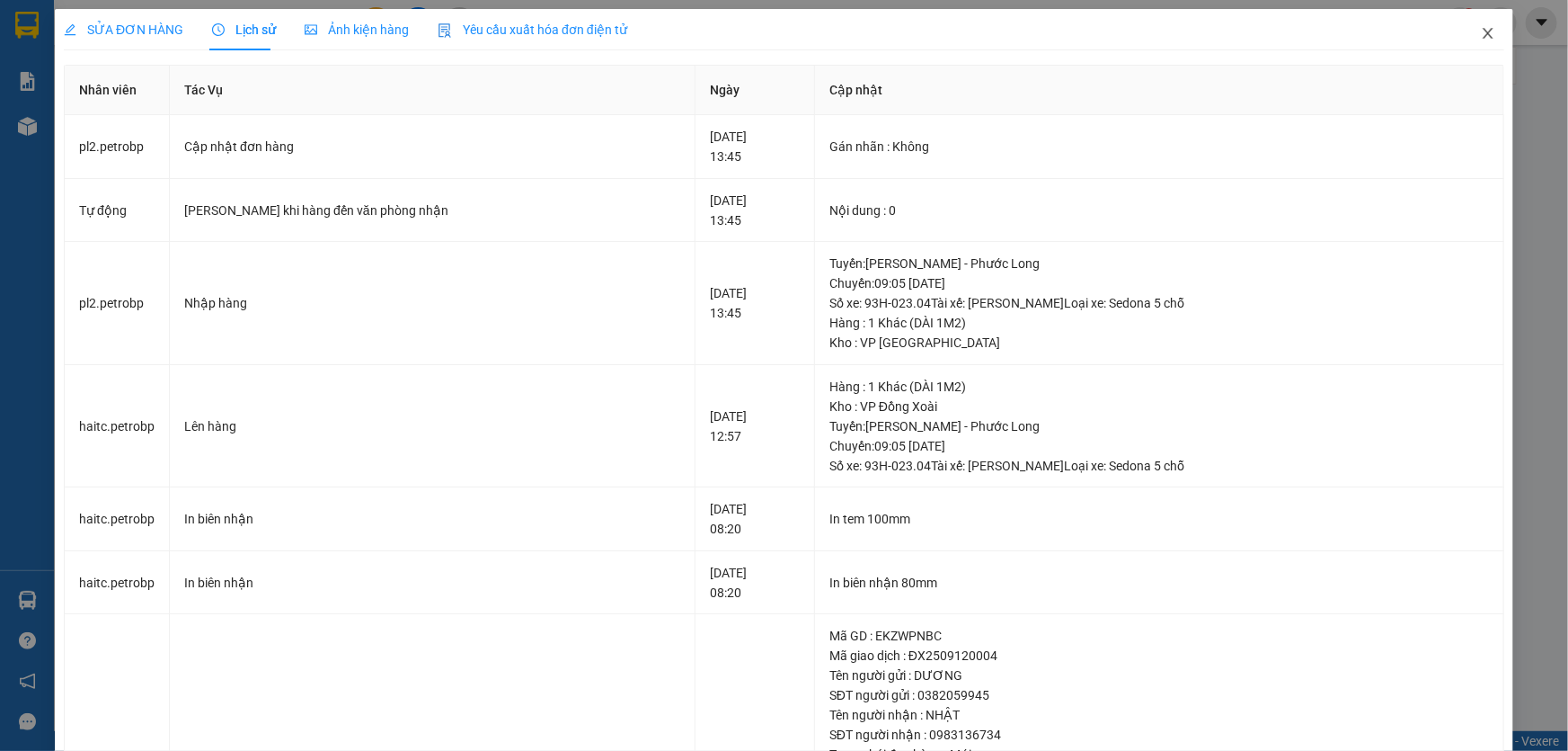
click at [1481, 29] on icon "close" at bounding box center [1489, 34] width 15 height 15
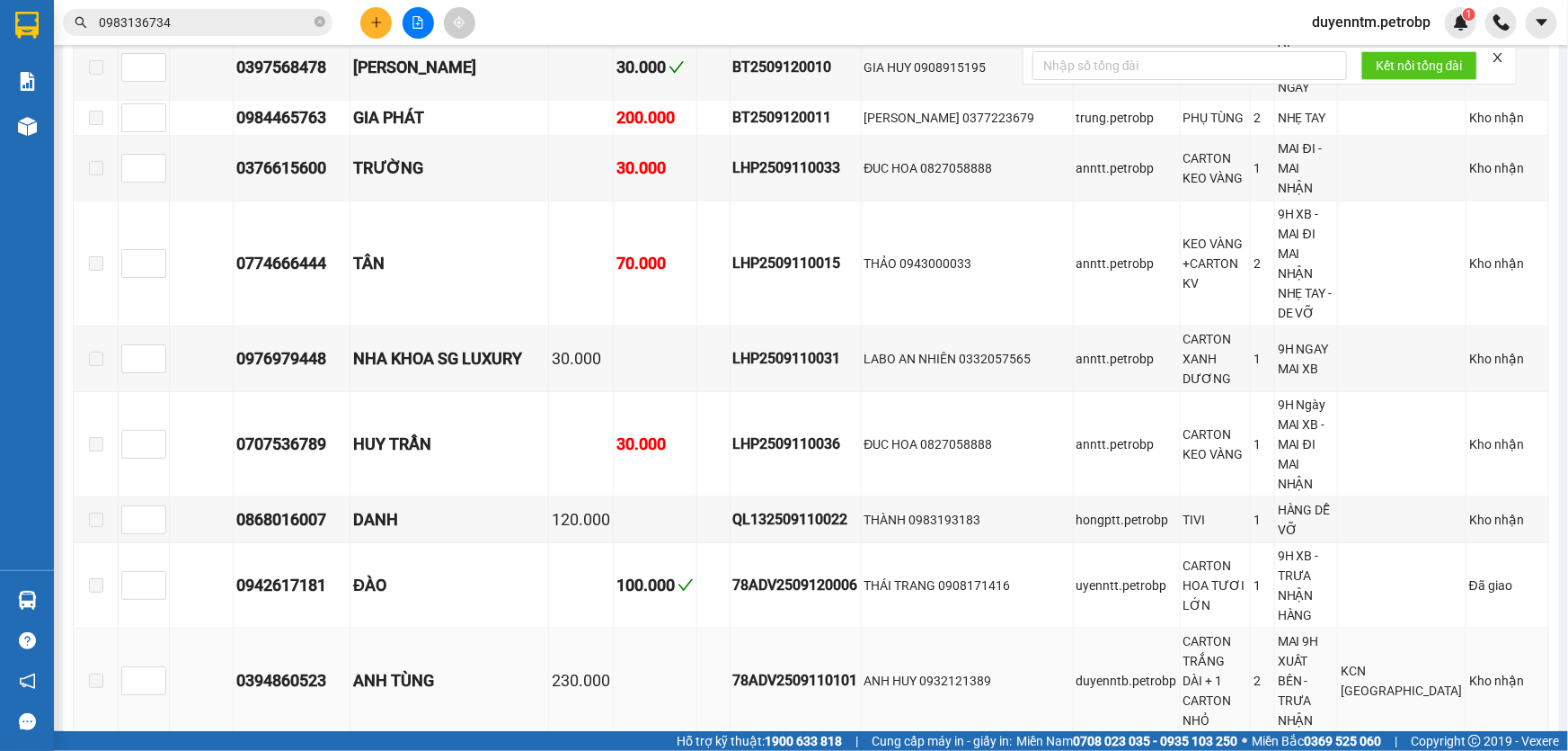
scroll to position [572, 0]
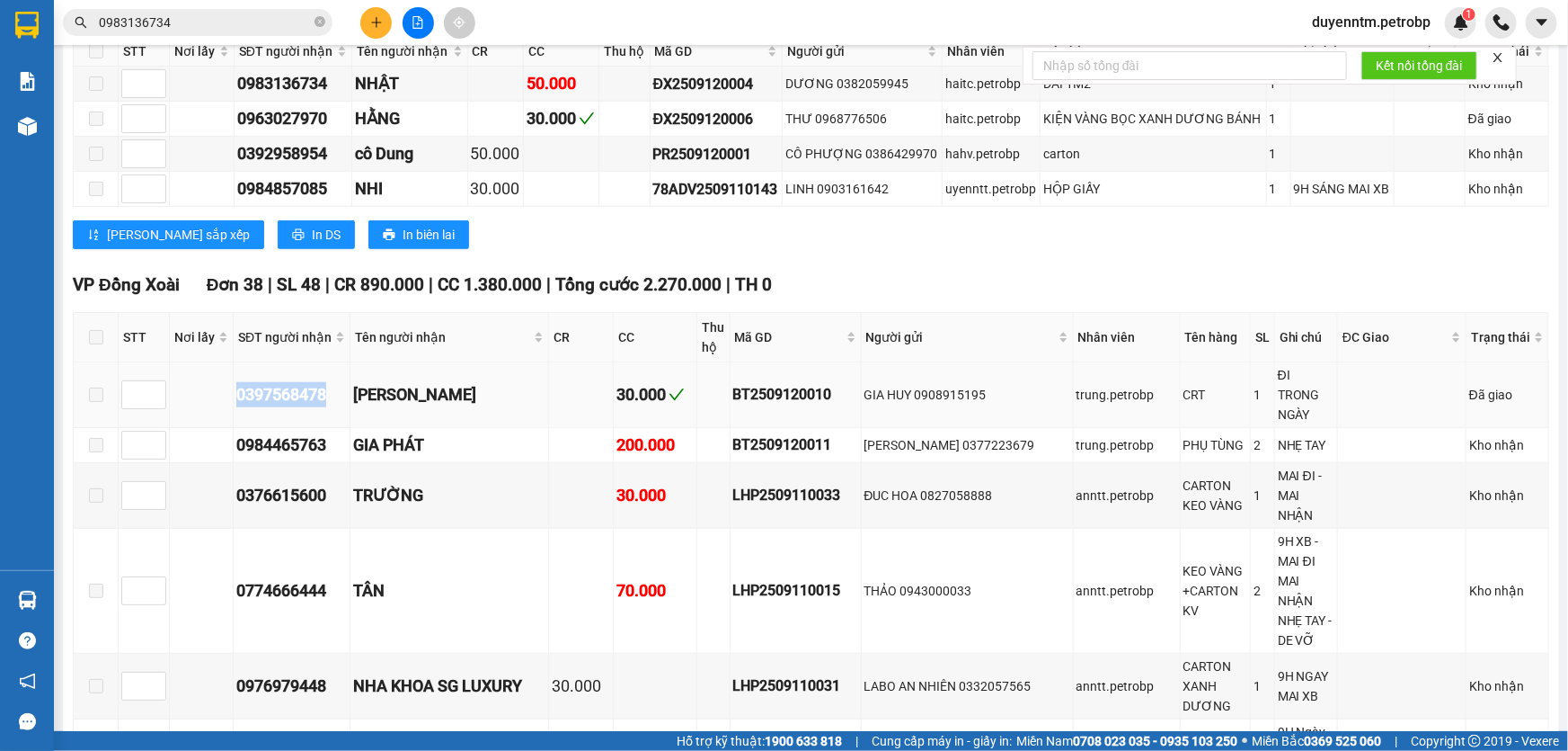
drag, startPoint x: 327, startPoint y: 380, endPoint x: 225, endPoint y: 390, distance: 102.5
click at [225, 390] on tr "0397568478 [PERSON_NAME] 30.000 BT2509120010 GIA HUY 0908915195 trung.petrobp C…" at bounding box center [812, 396] width 1476 height 66
copy div "0397568478"
click at [215, 26] on input "0983136734" at bounding box center [205, 23] width 212 height 20
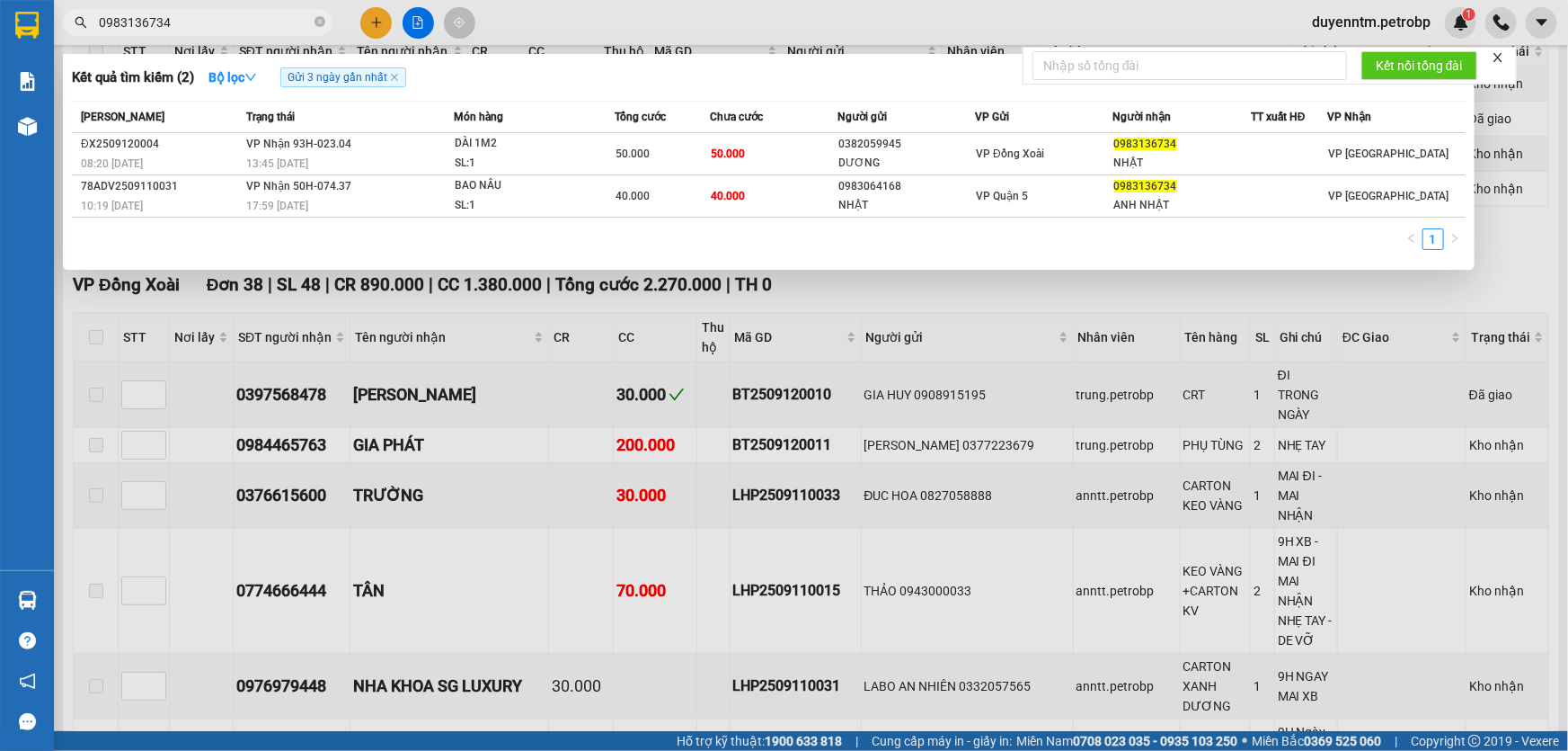
paste input "397568478"
click at [215, 26] on input "0397568478" at bounding box center [205, 23] width 212 height 20
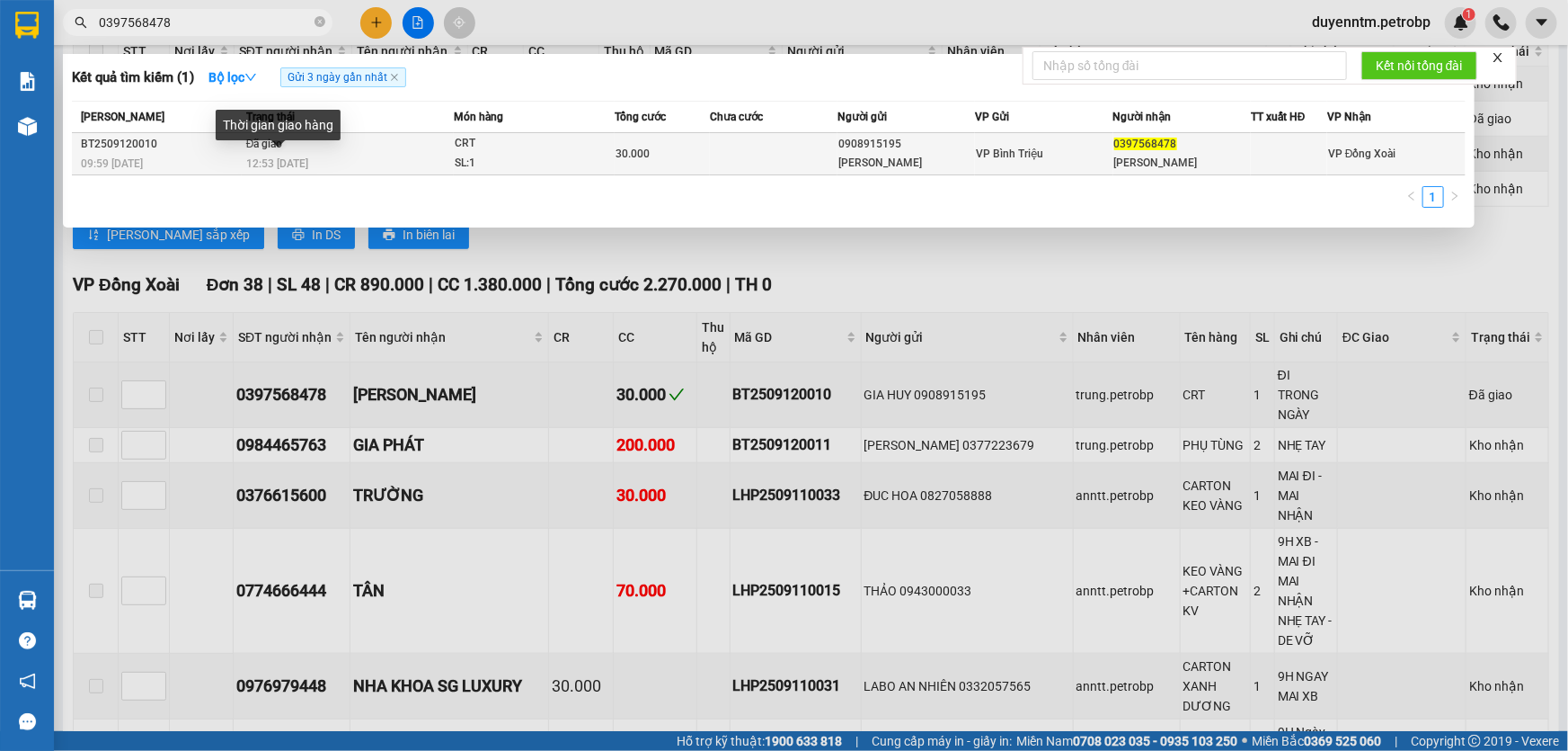
click at [278, 165] on span "12:53 [DATE]" at bounding box center [278, 164] width 62 height 13
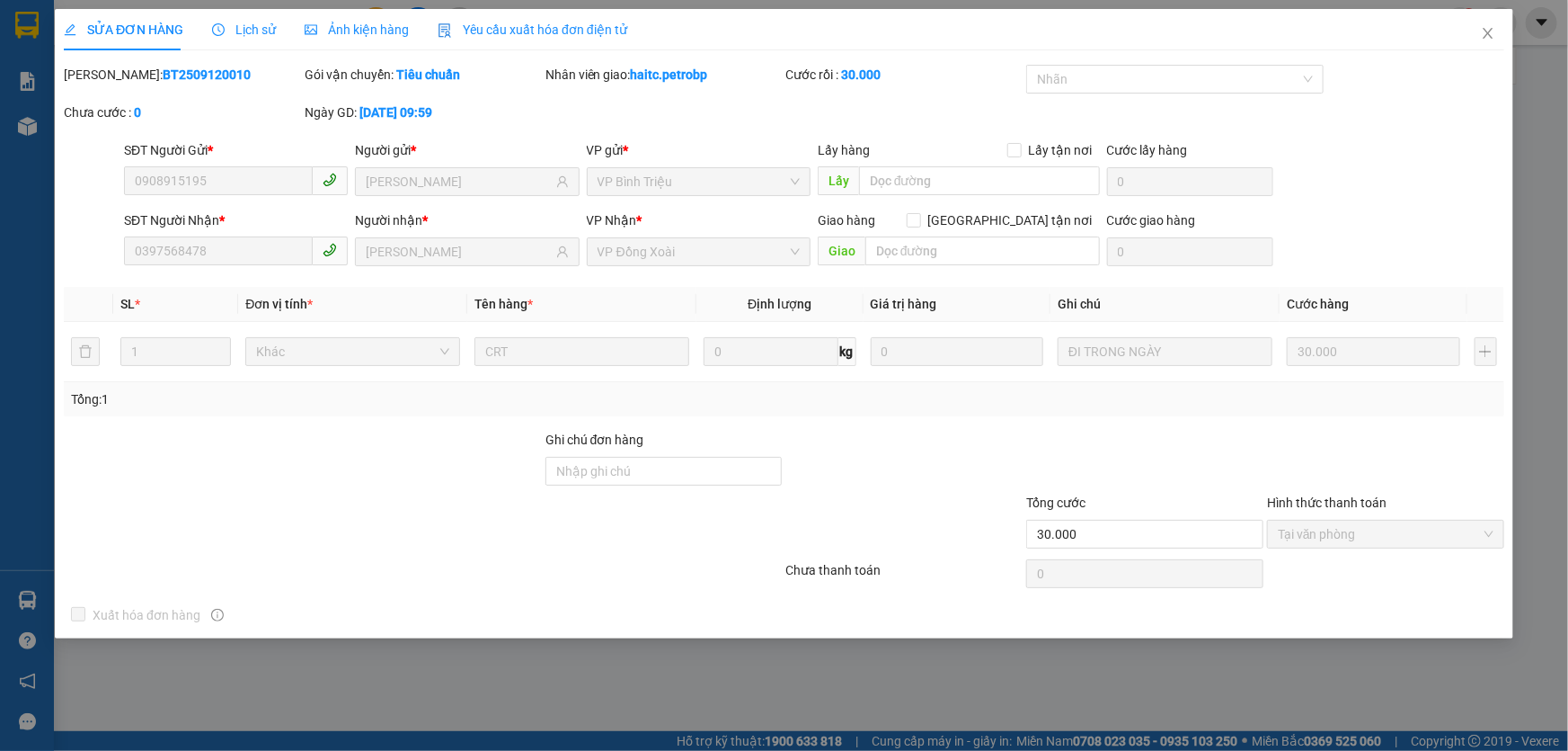
click at [247, 26] on span "Lịch sử" at bounding box center [244, 30] width 64 height 15
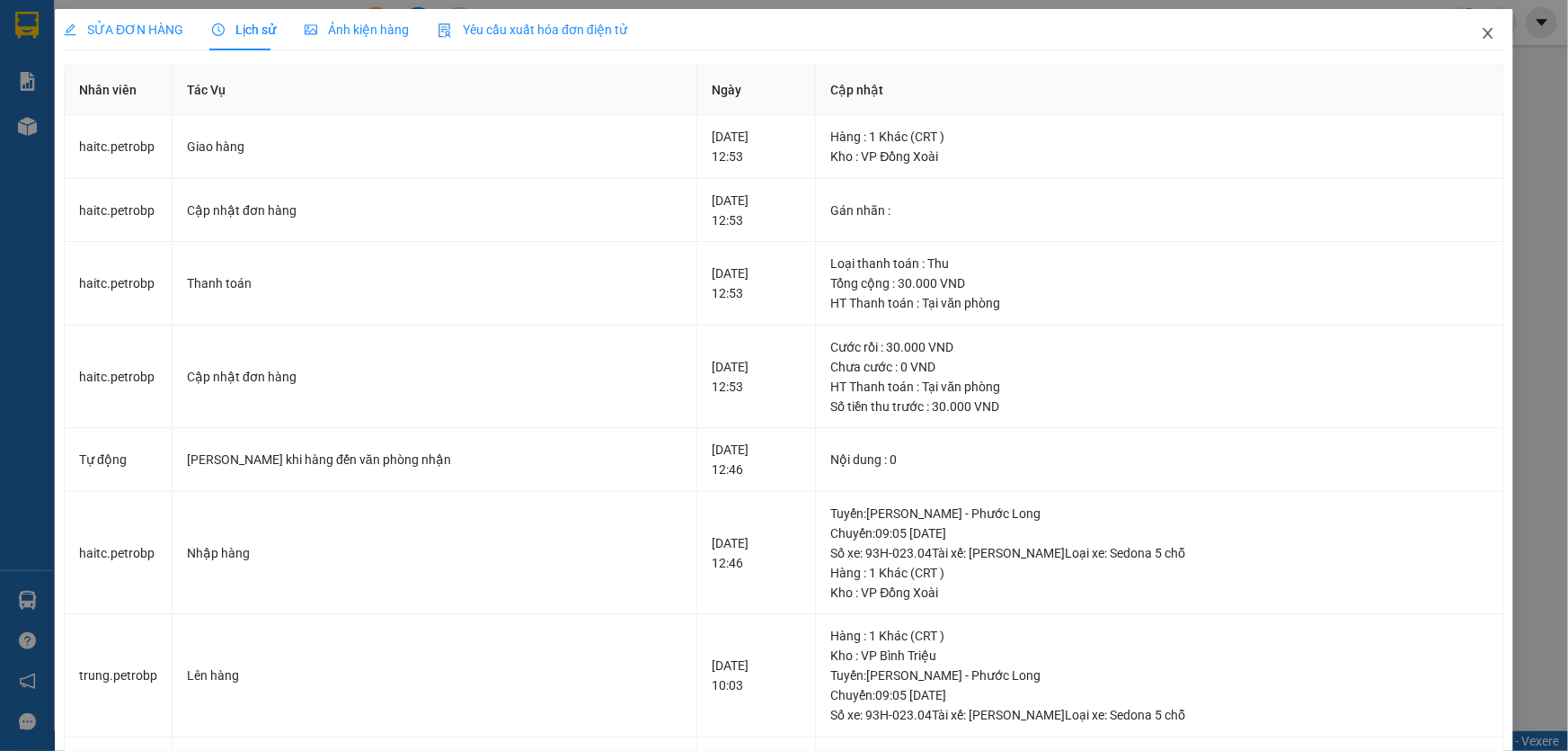
click at [1481, 33] on icon "close" at bounding box center [1489, 34] width 15 height 15
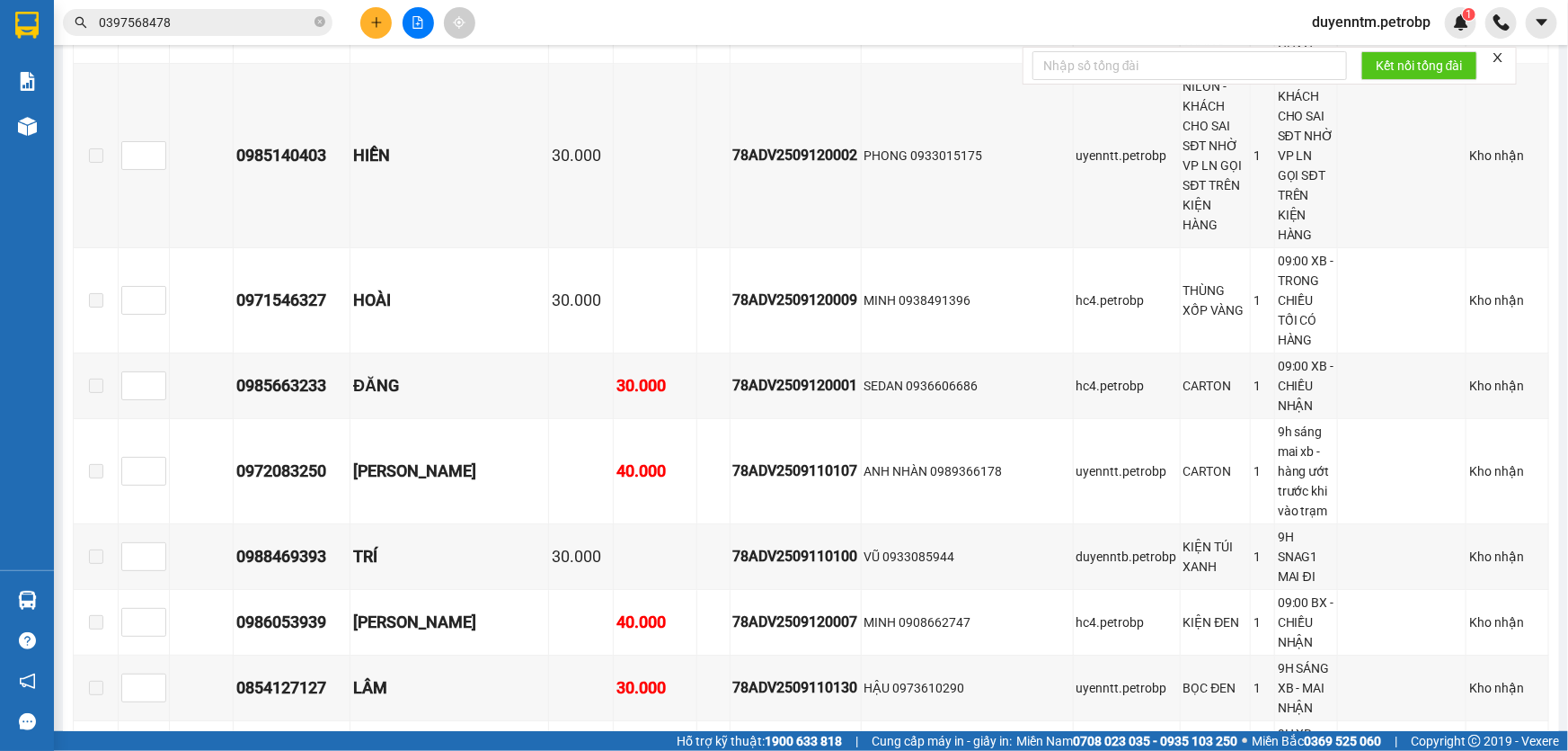
scroll to position [2697, 0]
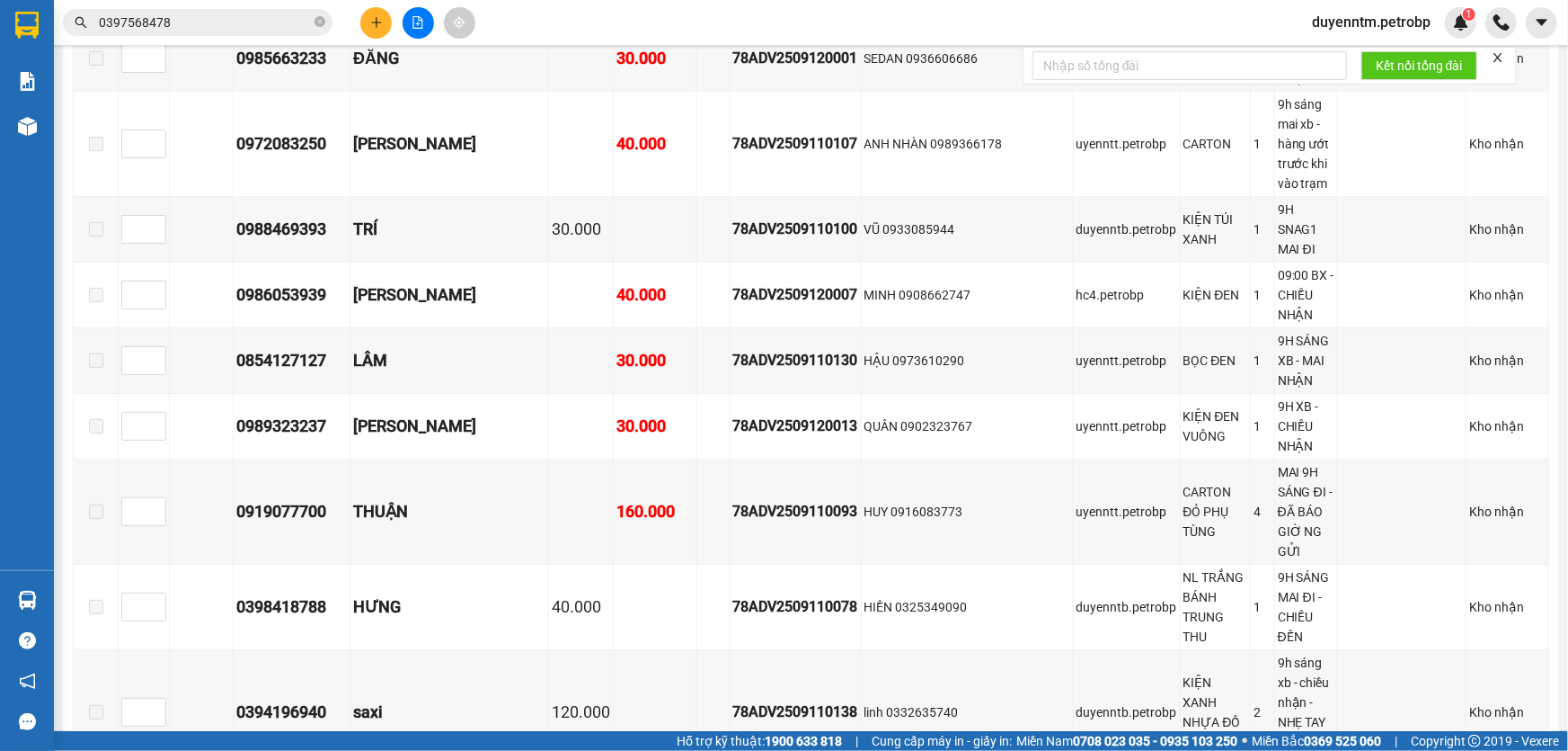
drag, startPoint x: 343, startPoint y: 486, endPoint x: 226, endPoint y: 482, distance: 117.1
copy div "0917480289"
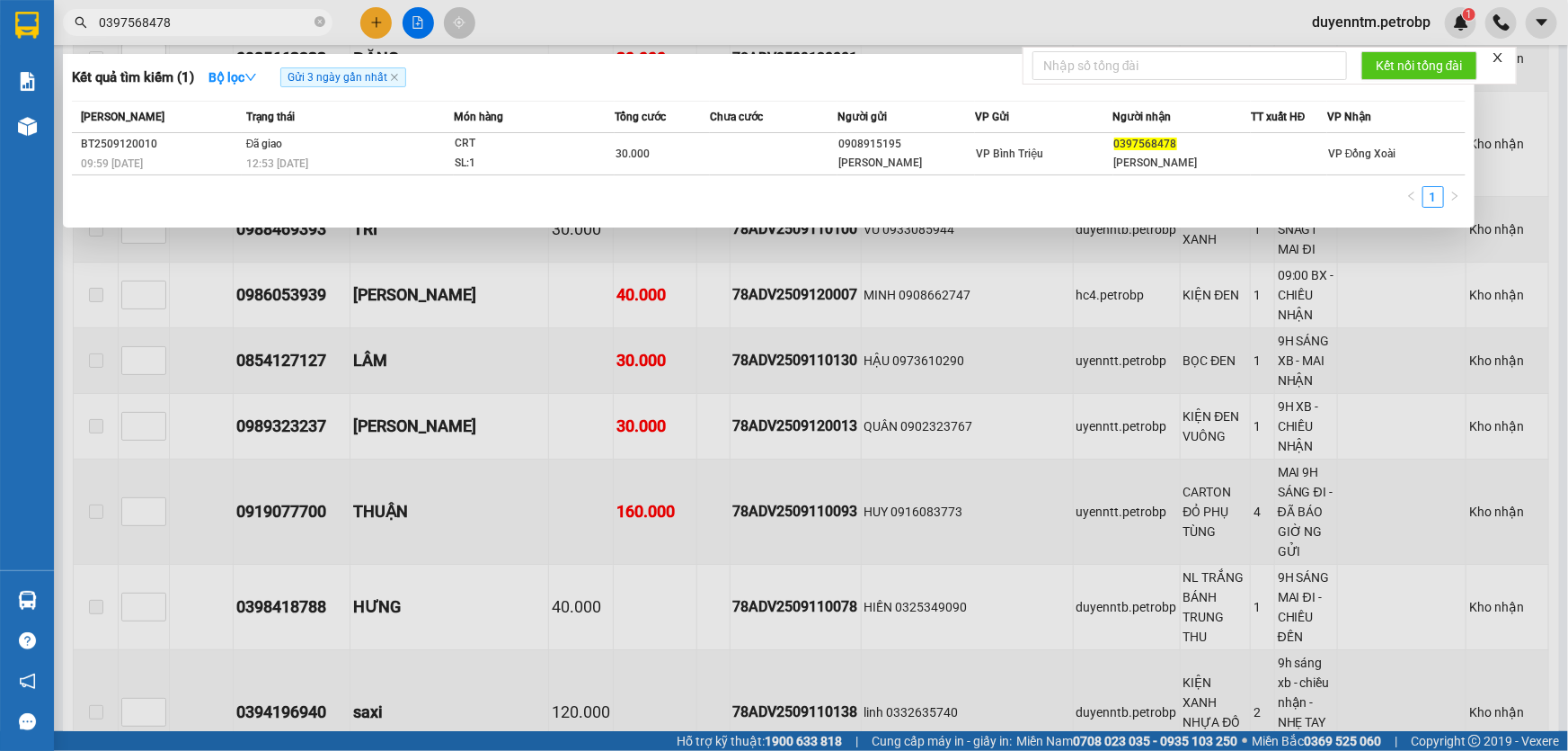
click at [195, 30] on input "0397568478" at bounding box center [205, 23] width 212 height 20
click at [196, 30] on input "0397568478" at bounding box center [205, 23] width 212 height 20
paste input "917480289"
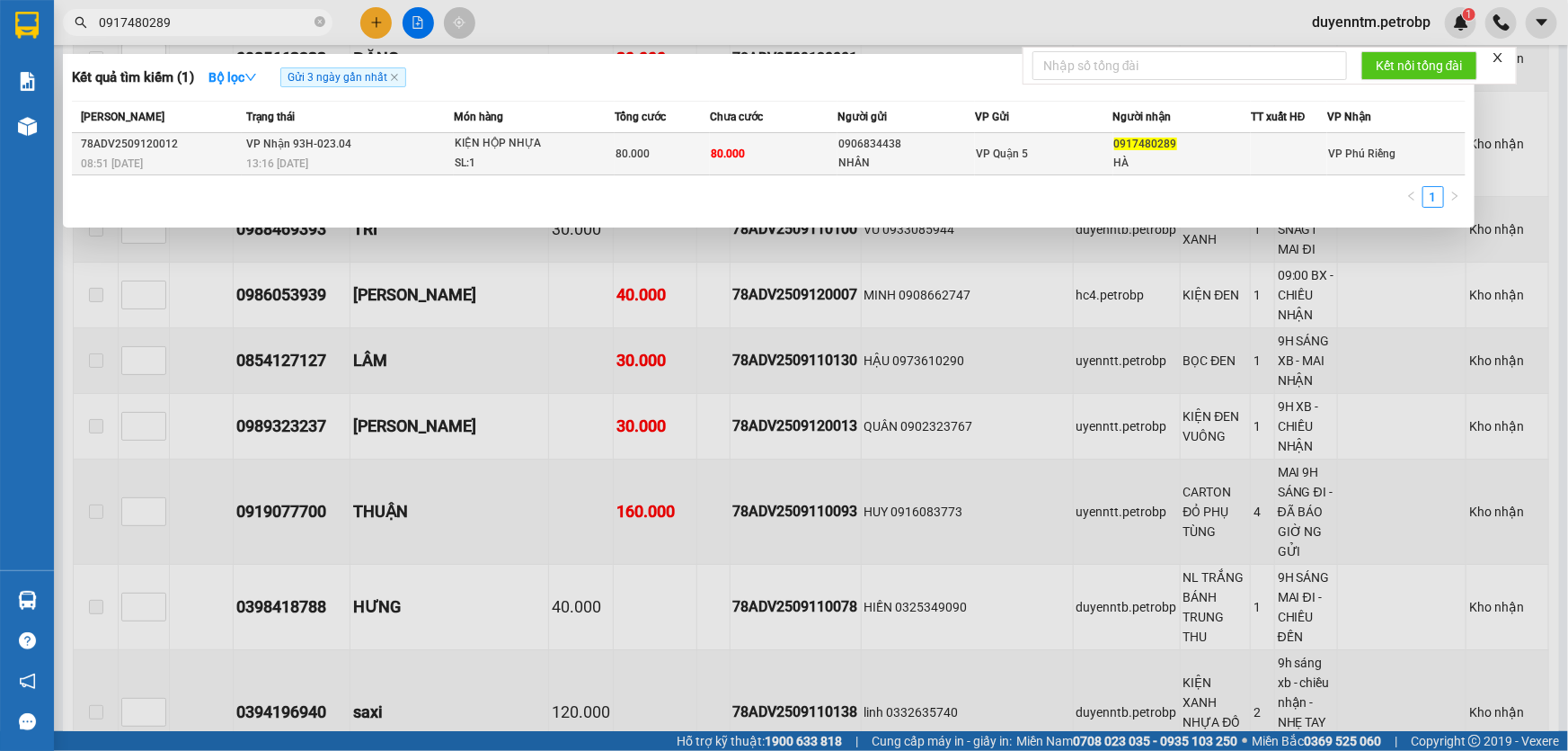
type input "0917480289"
click at [277, 167] on span "13:16 [DATE]" at bounding box center [278, 164] width 62 height 13
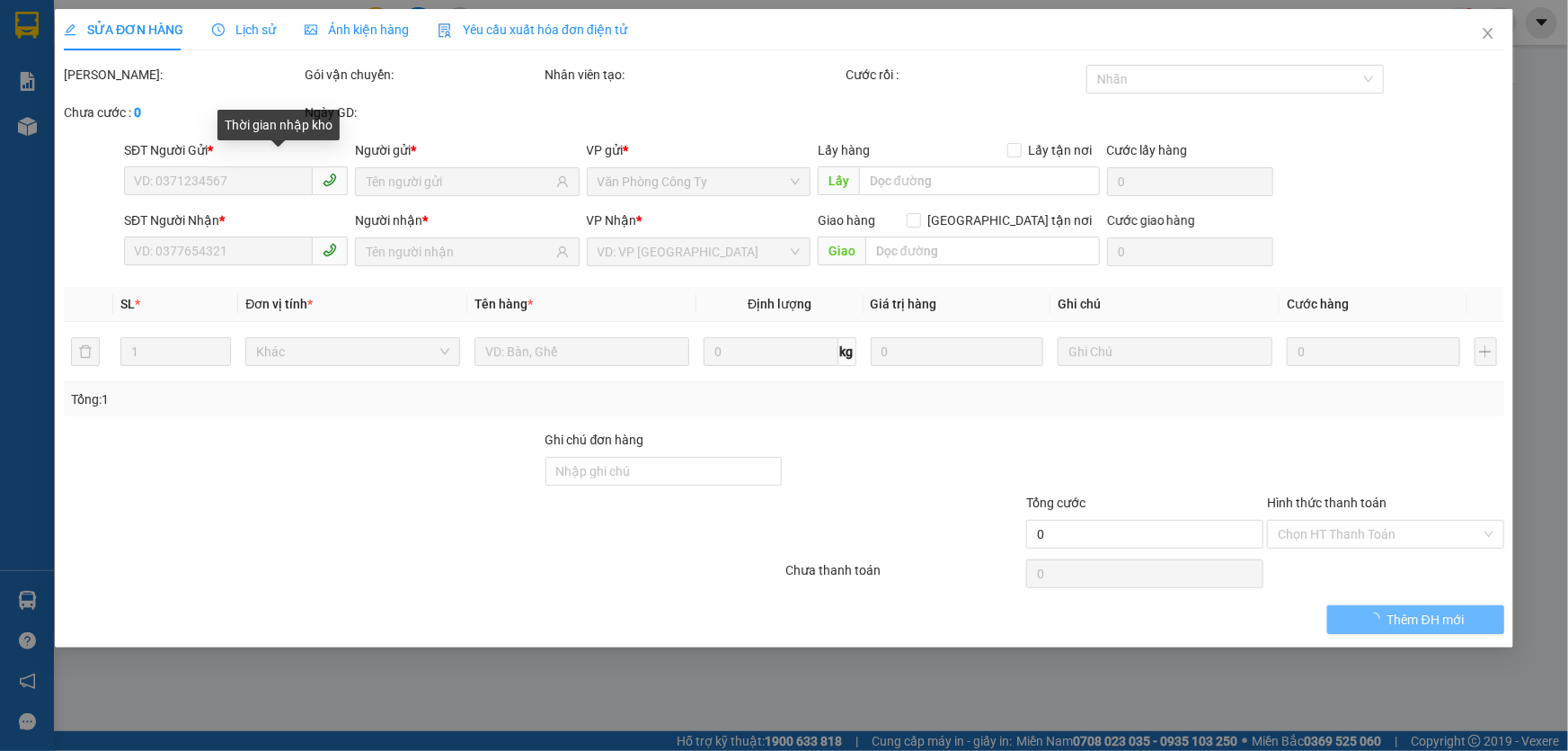
type input "0906834438"
type input "NHÂN"
type input "0917480289"
type input "HÀ"
type input "80.000"
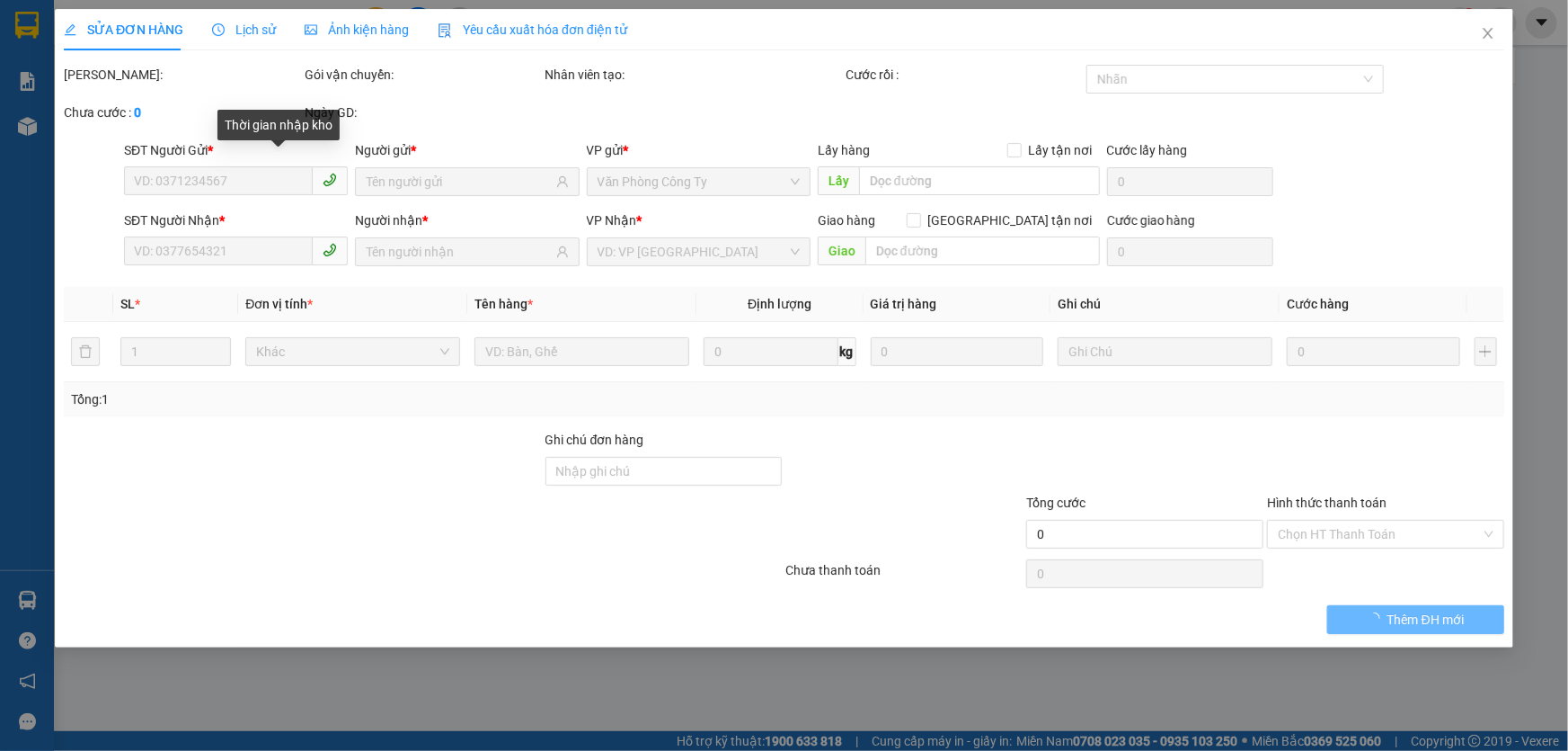
type input "80.000"
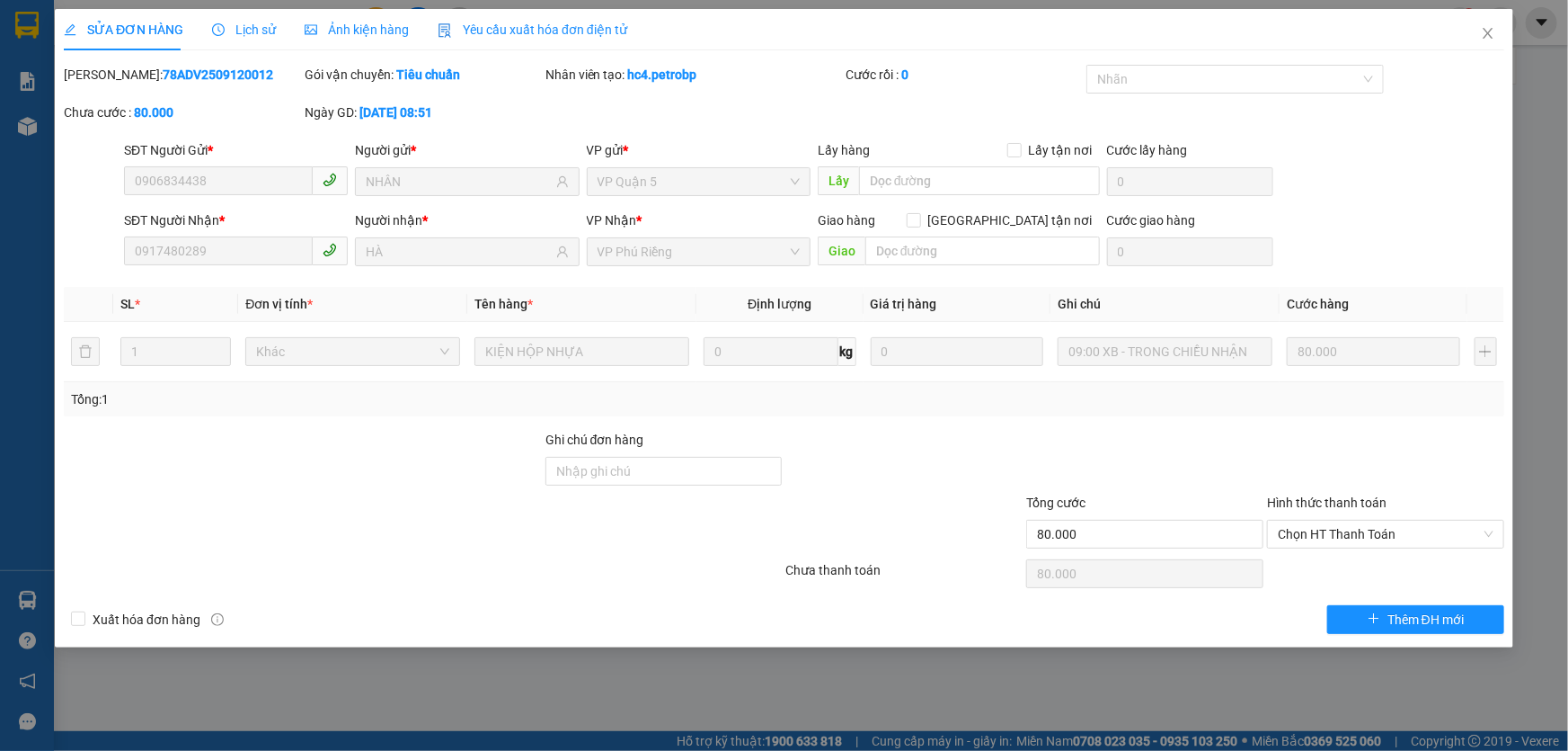
click at [252, 37] on div "Lịch sử" at bounding box center [244, 30] width 64 height 20
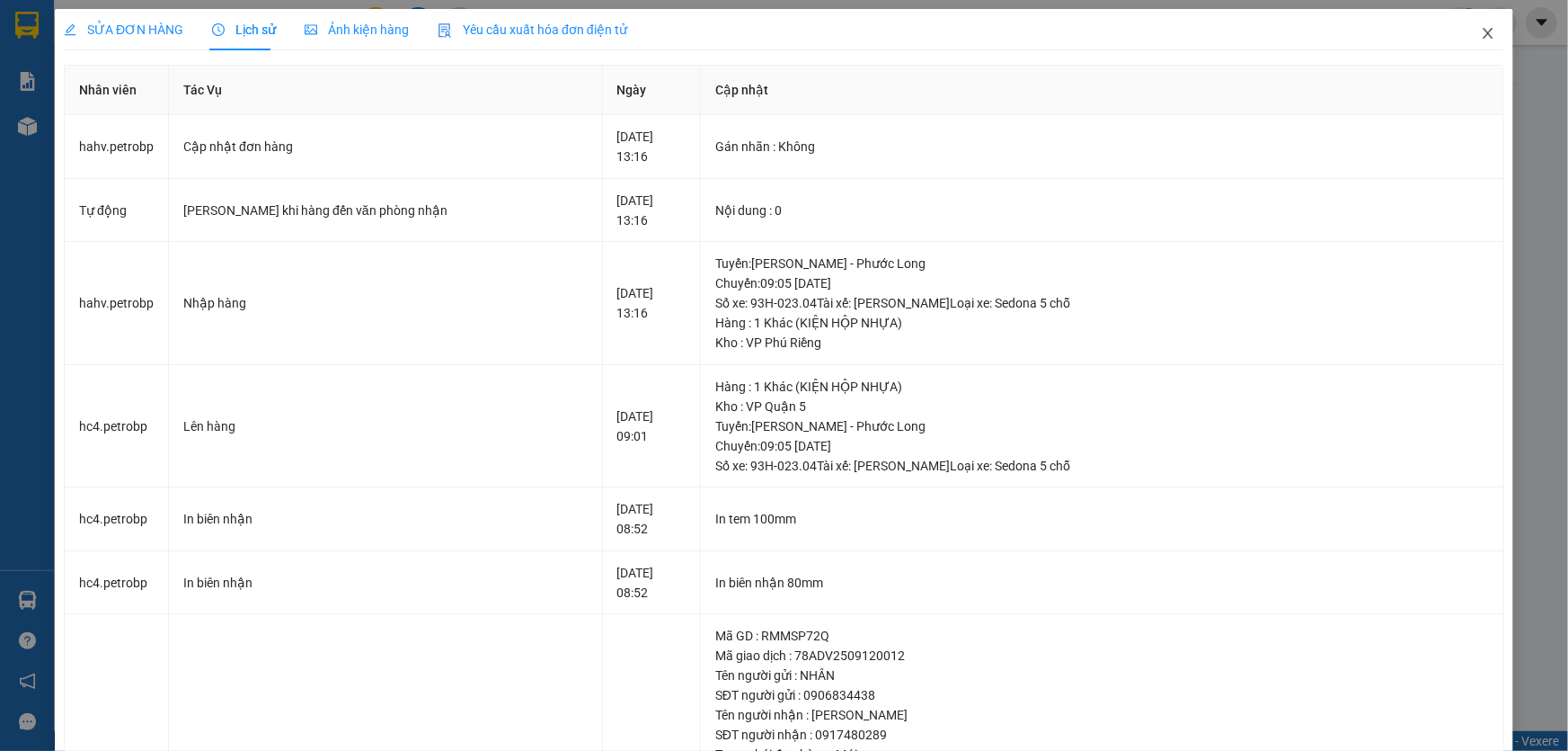
click at [1482, 35] on icon "close" at bounding box center [1487, 34] width 10 height 11
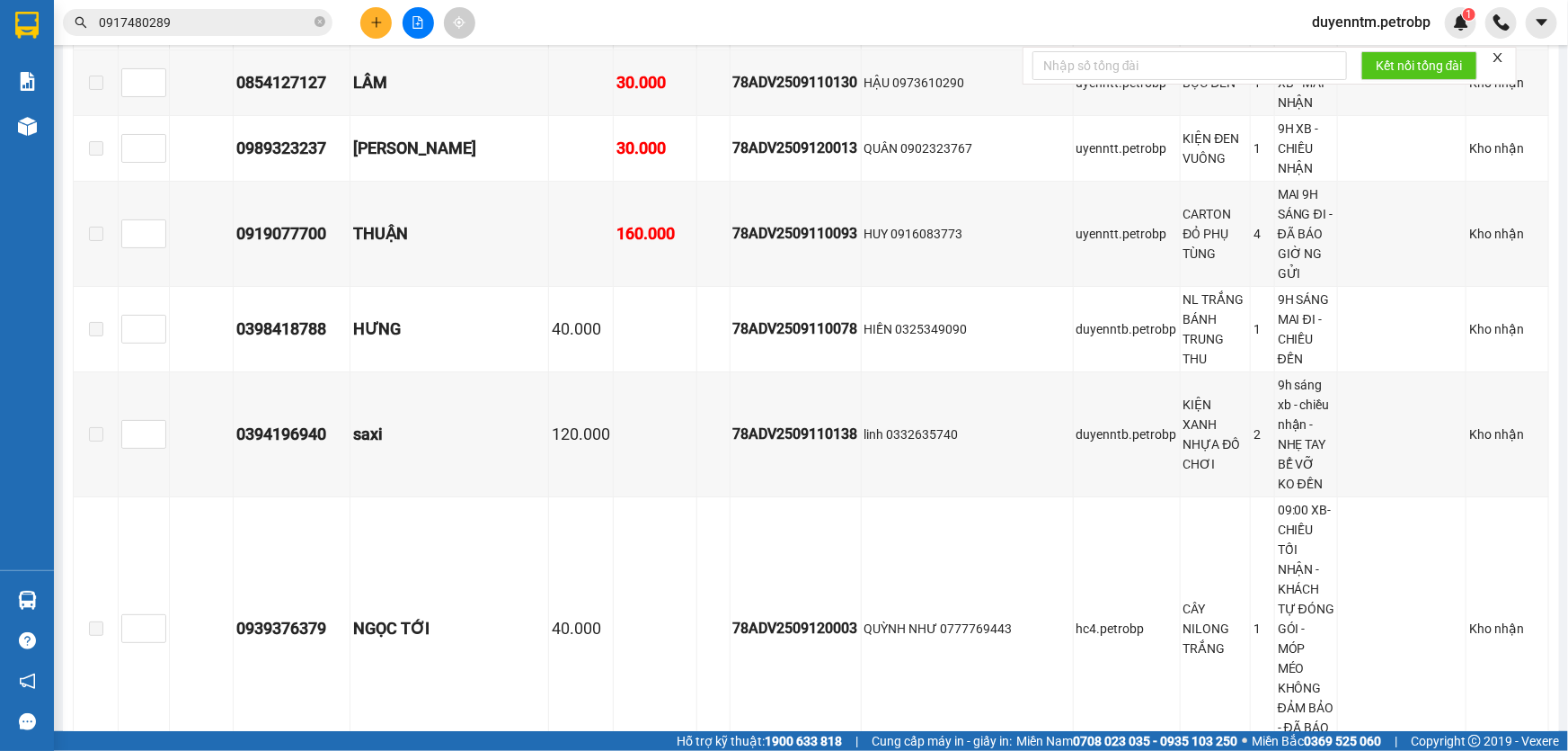
scroll to position [2729, 0]
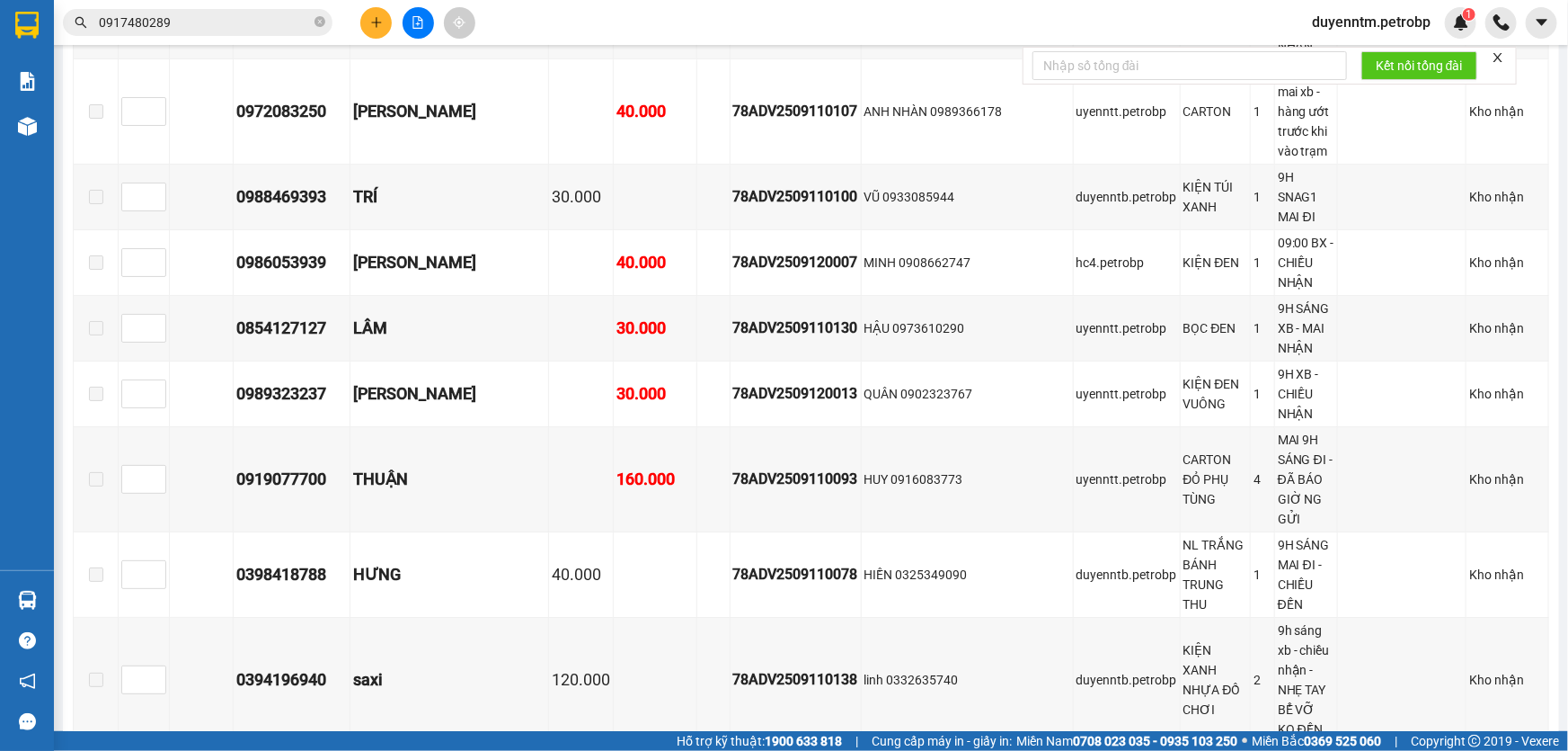
drag, startPoint x: 351, startPoint y: 288, endPoint x: 247, endPoint y: 288, distance: 104.0
copy div "0367941181"
click at [195, 18] on input "0917480289" at bounding box center [205, 23] width 212 height 20
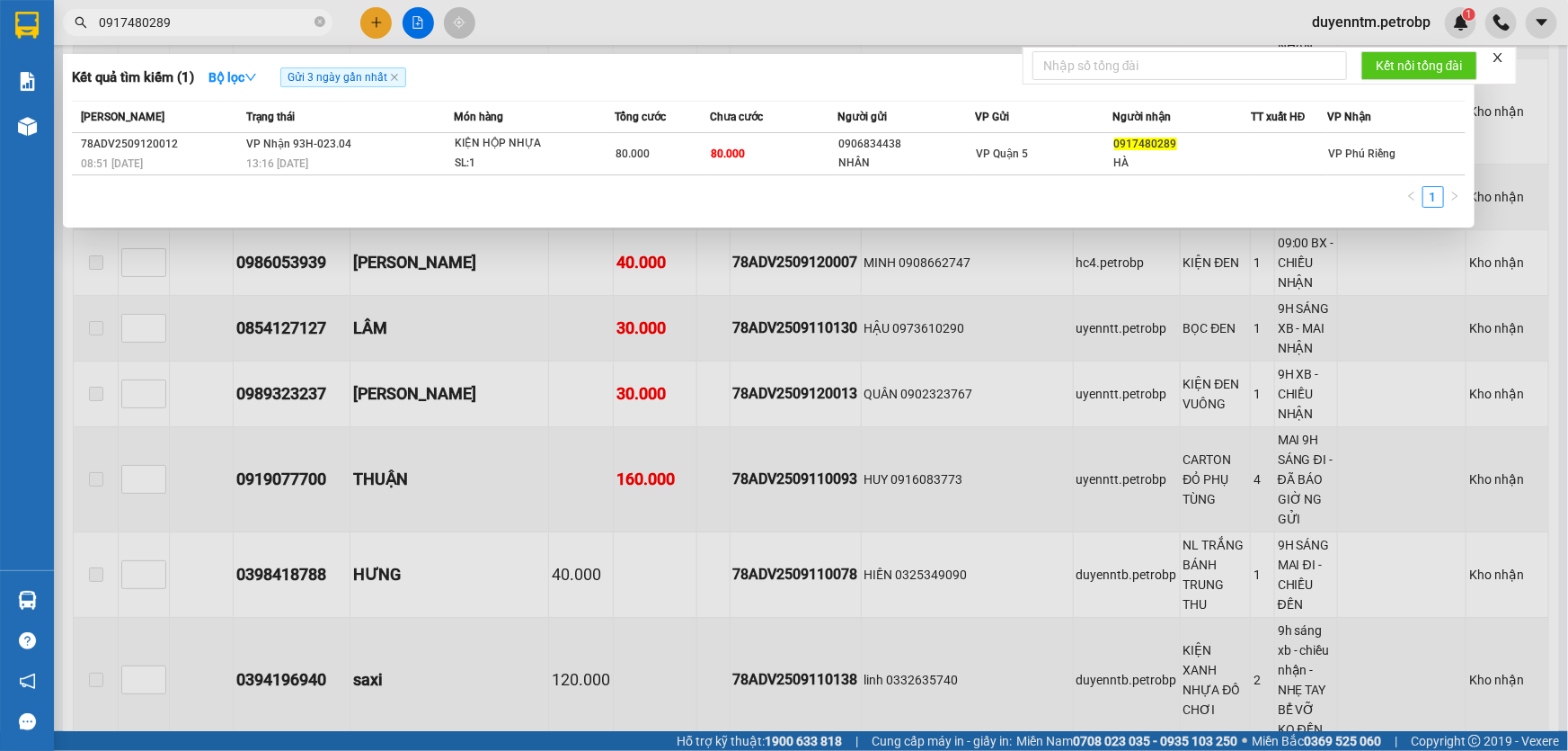
click at [195, 18] on input "0917480289" at bounding box center [205, 23] width 212 height 20
paste input "367941181"
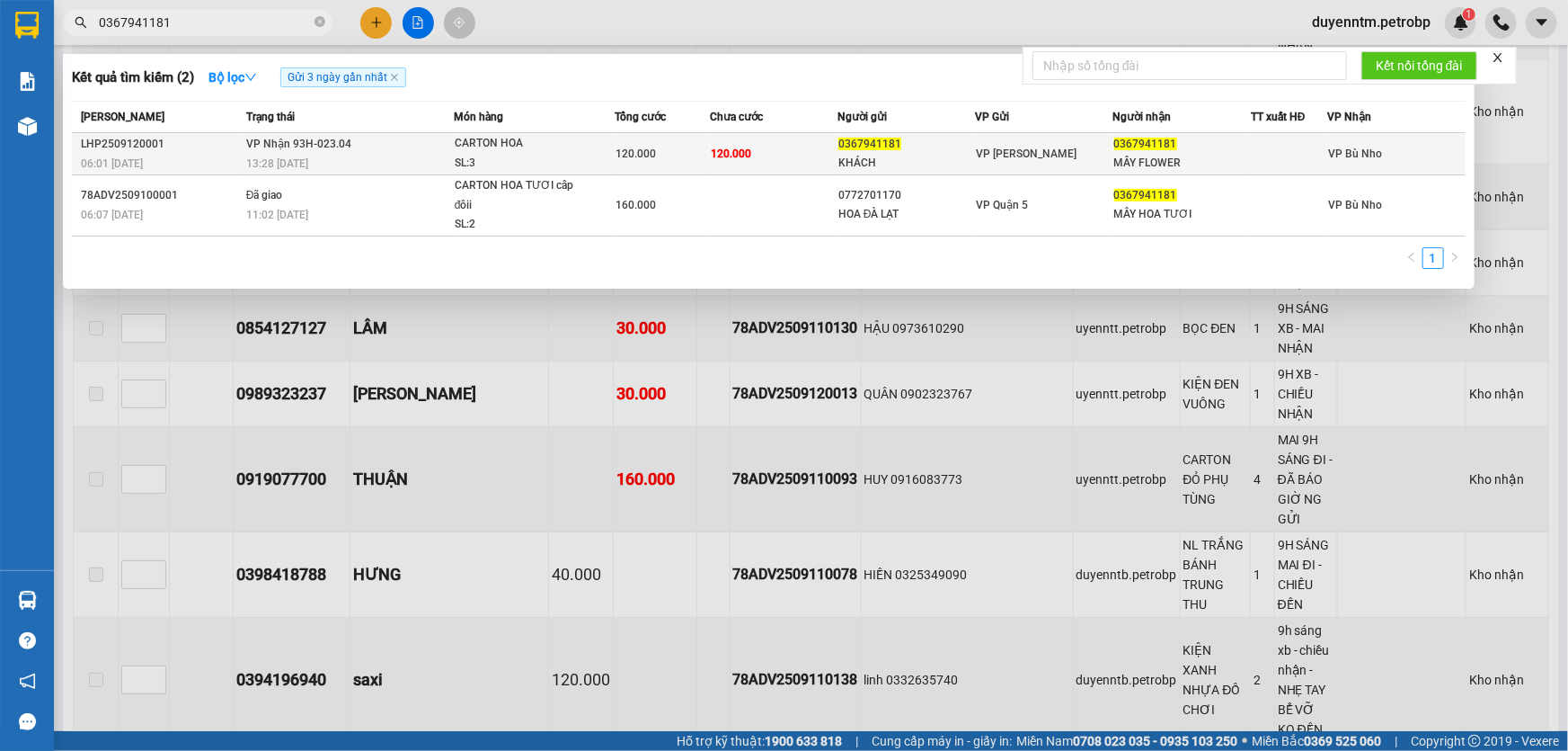
type input "0367941181"
click at [350, 162] on div "13:28 [DATE]" at bounding box center [350, 164] width 206 height 20
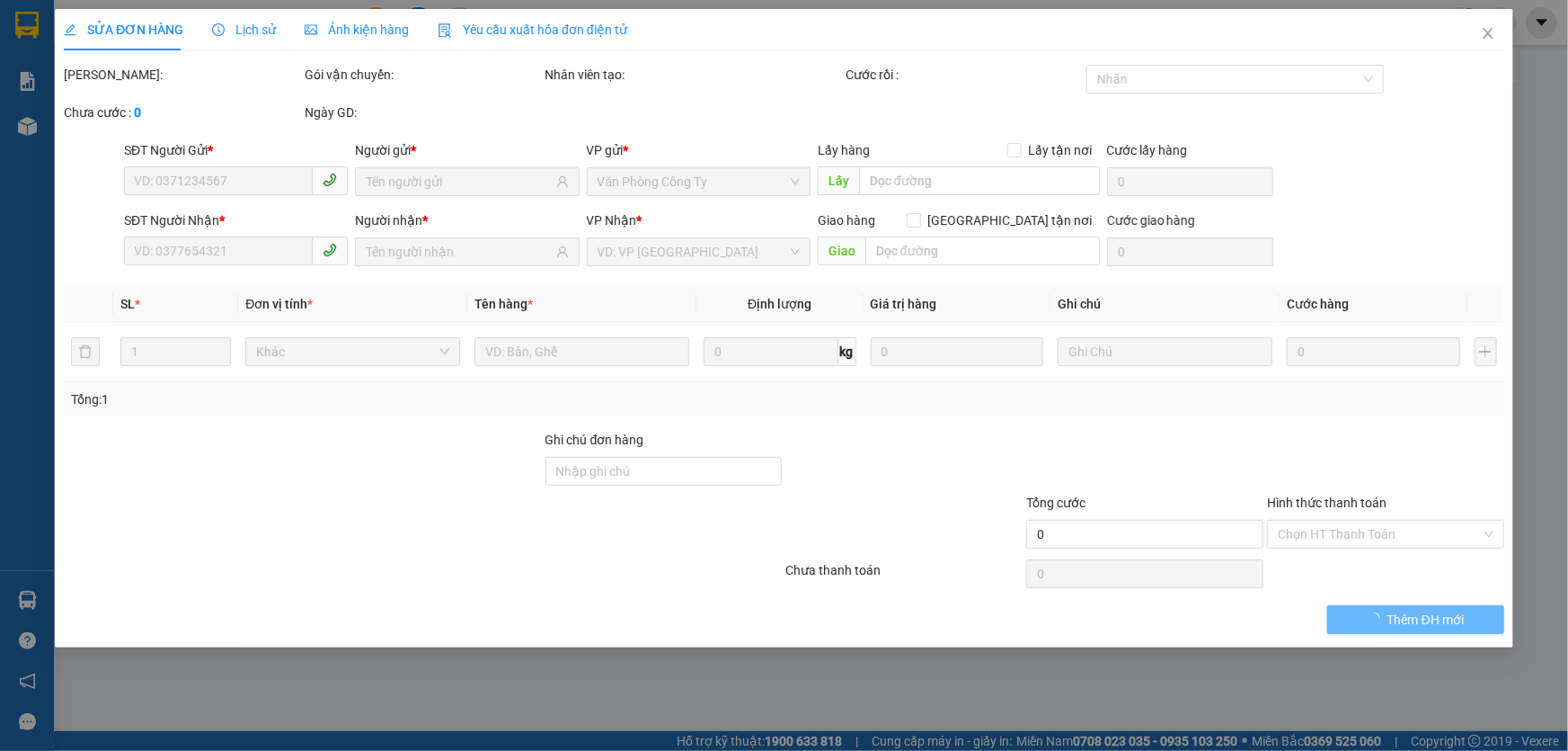
type input "0367941181"
type input "KHÁCH"
type input "0367941181"
type input "MÂY FLOWER"
type input "120.000"
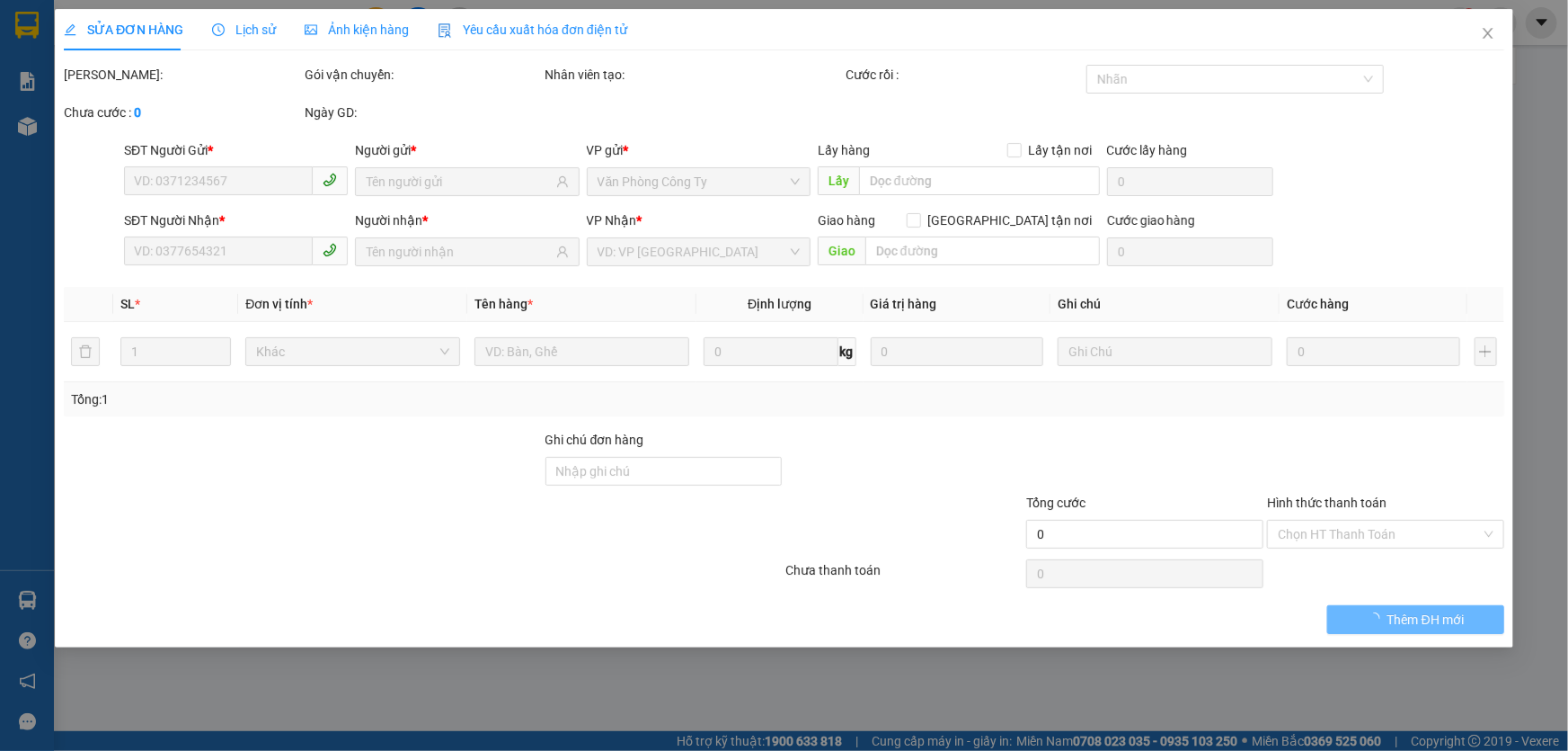
type input "120.000"
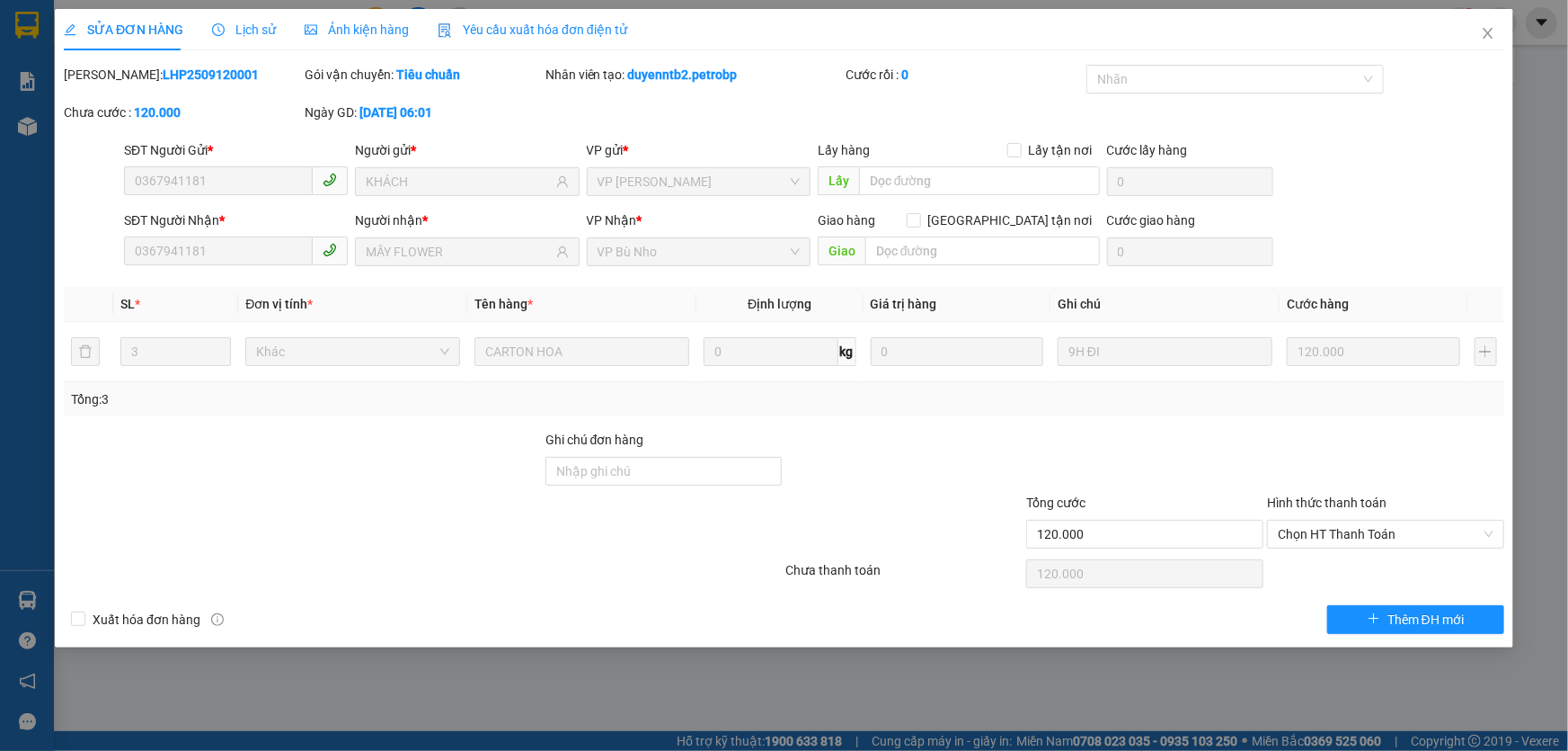
click at [241, 36] on span "Lịch sử" at bounding box center [244, 30] width 64 height 15
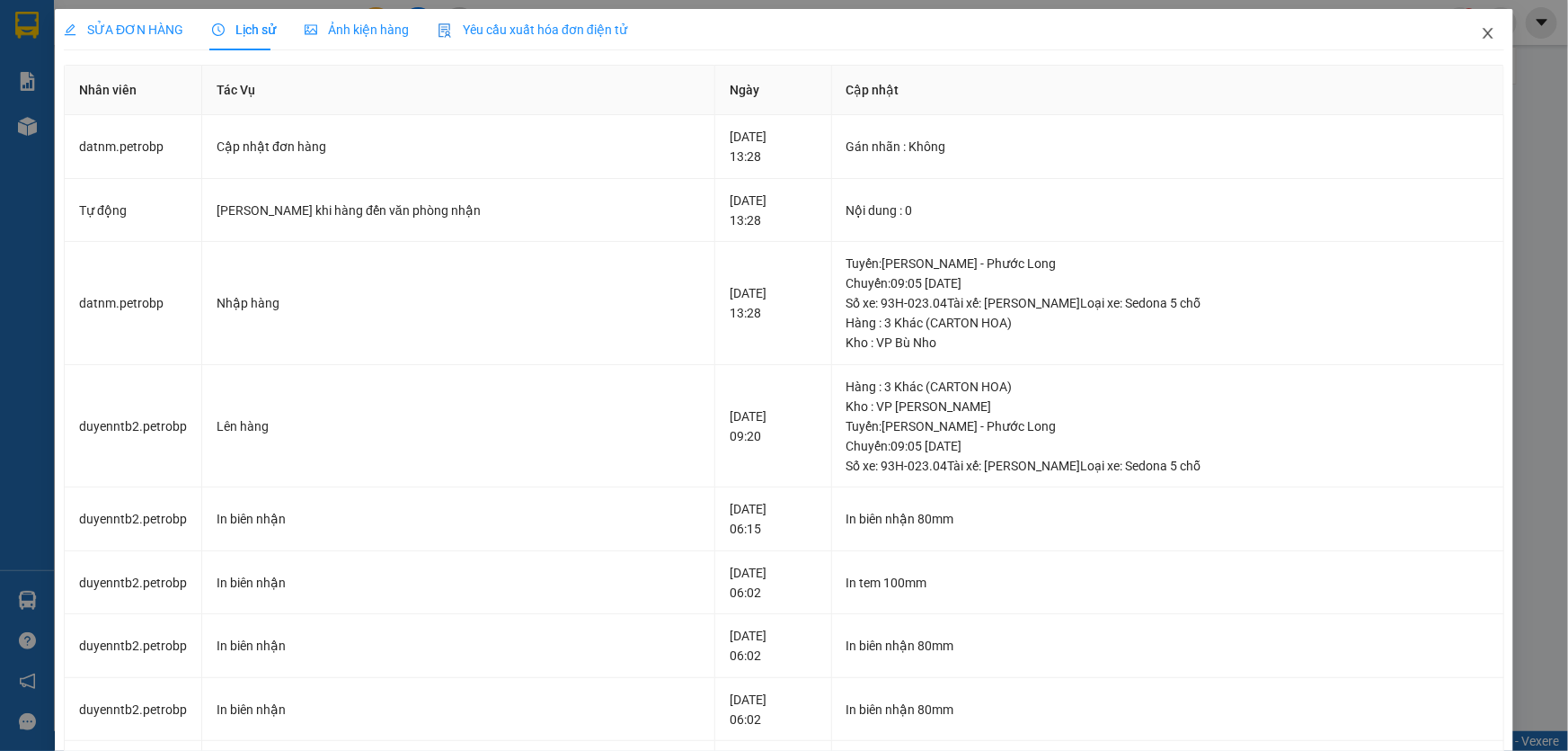
click at [1475, 43] on span "Close" at bounding box center [1488, 34] width 50 height 50
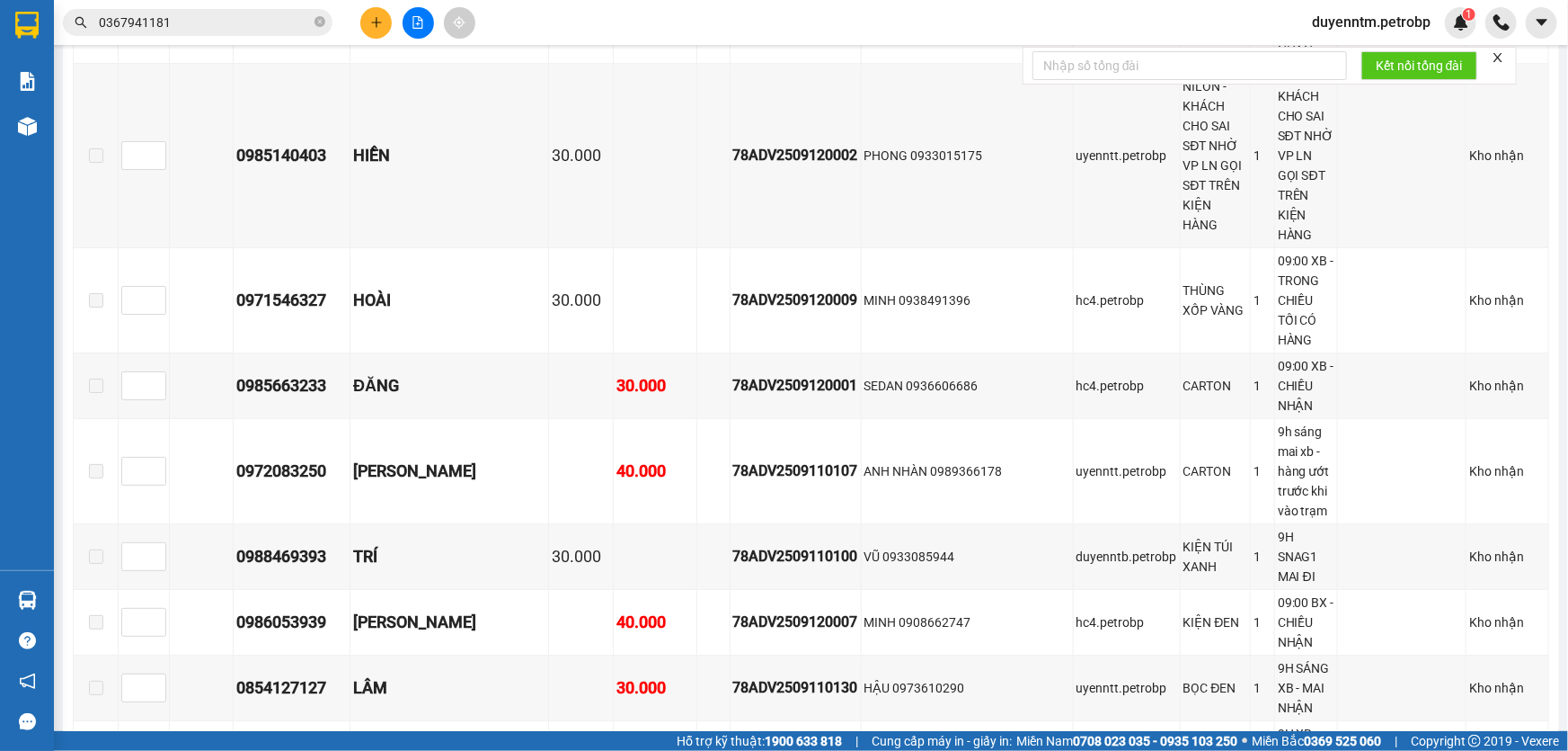
scroll to position [2975, 0]
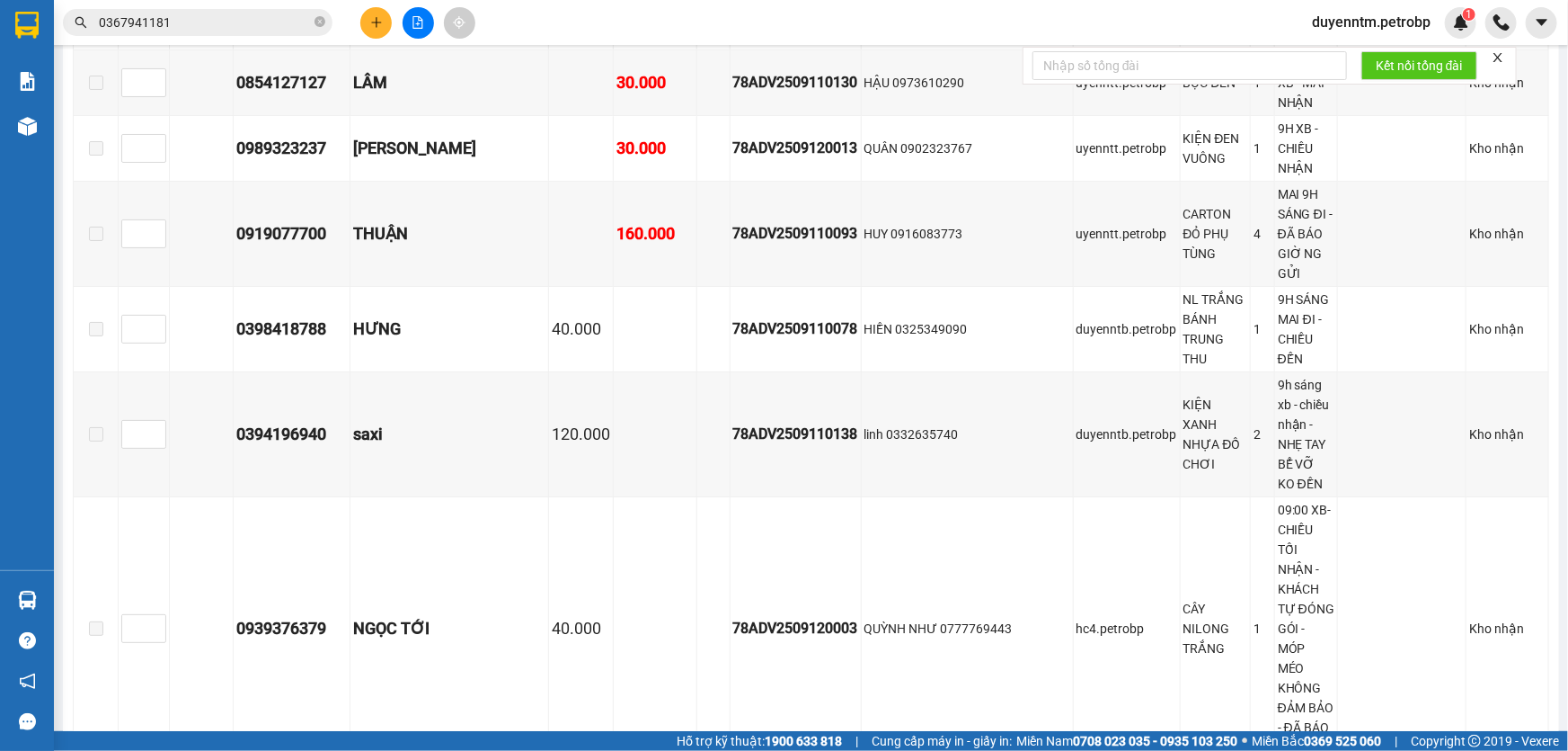
drag, startPoint x: 334, startPoint y: 404, endPoint x: 227, endPoint y: 404, distance: 107.0
copy div "0966956147"
click at [197, 26] on input "0367941181" at bounding box center [205, 23] width 212 height 20
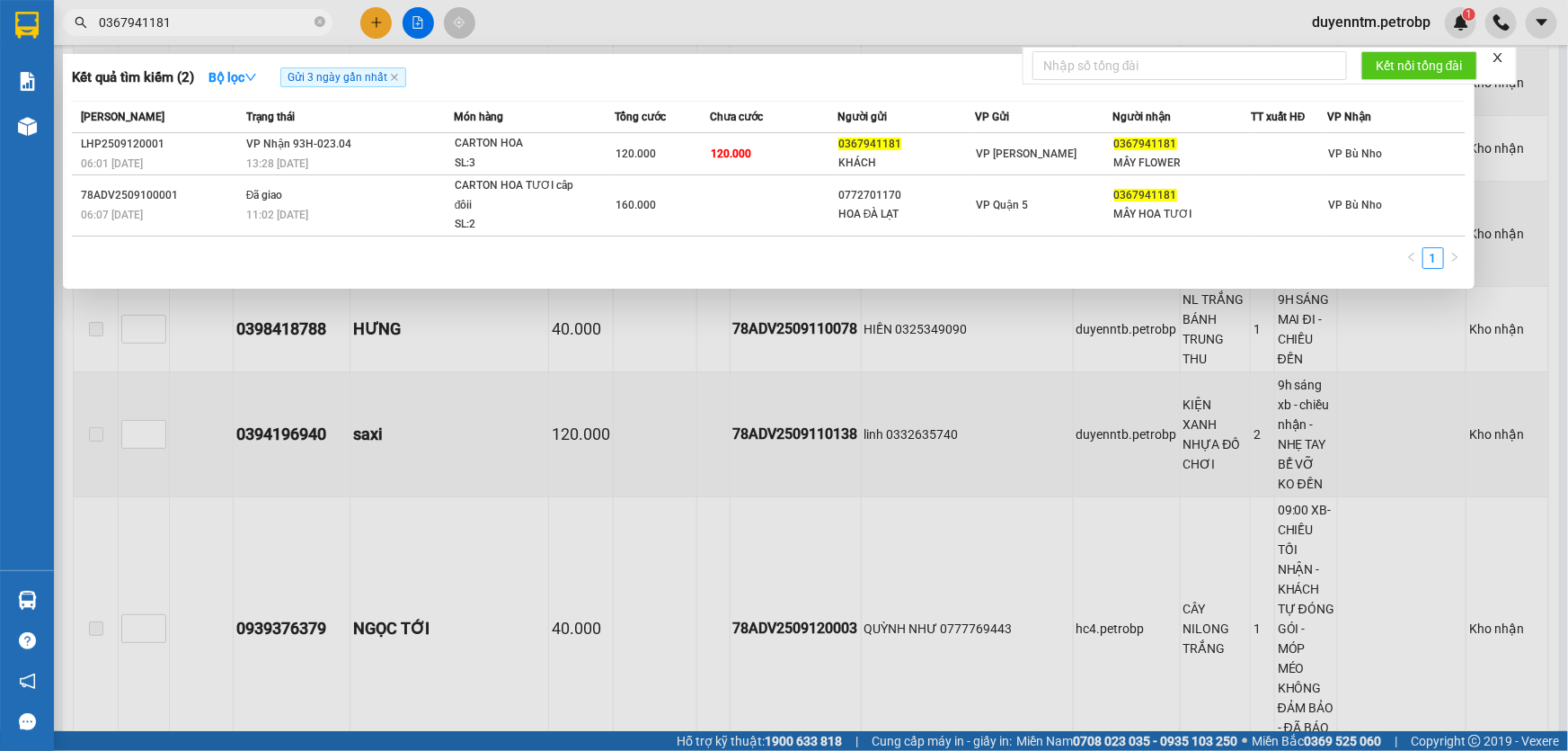
click at [197, 26] on input "0367941181" at bounding box center [205, 23] width 212 height 20
paste input "966956147"
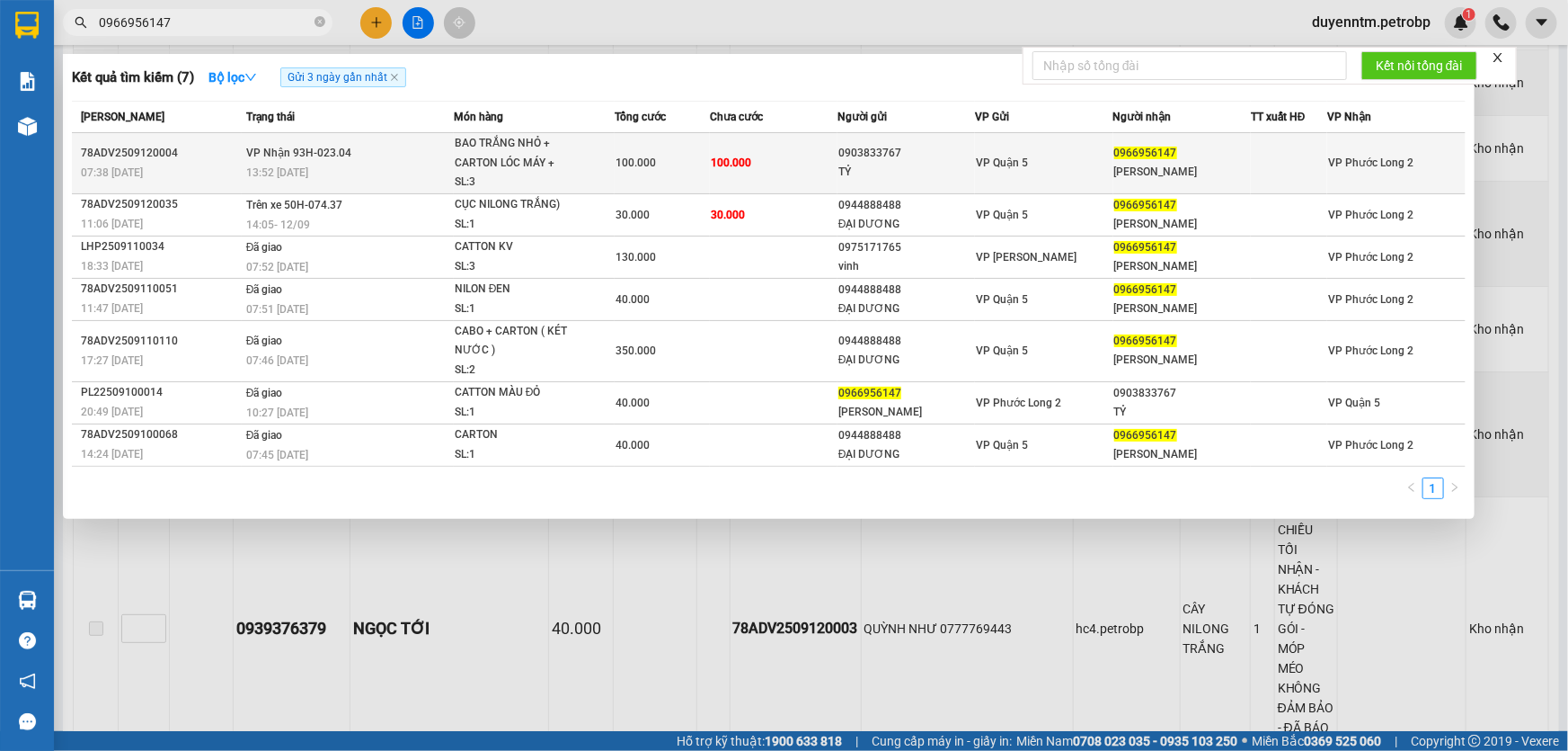
type input "0966956147"
click at [293, 166] on span "13:52 [DATE]" at bounding box center [278, 173] width 62 height 13
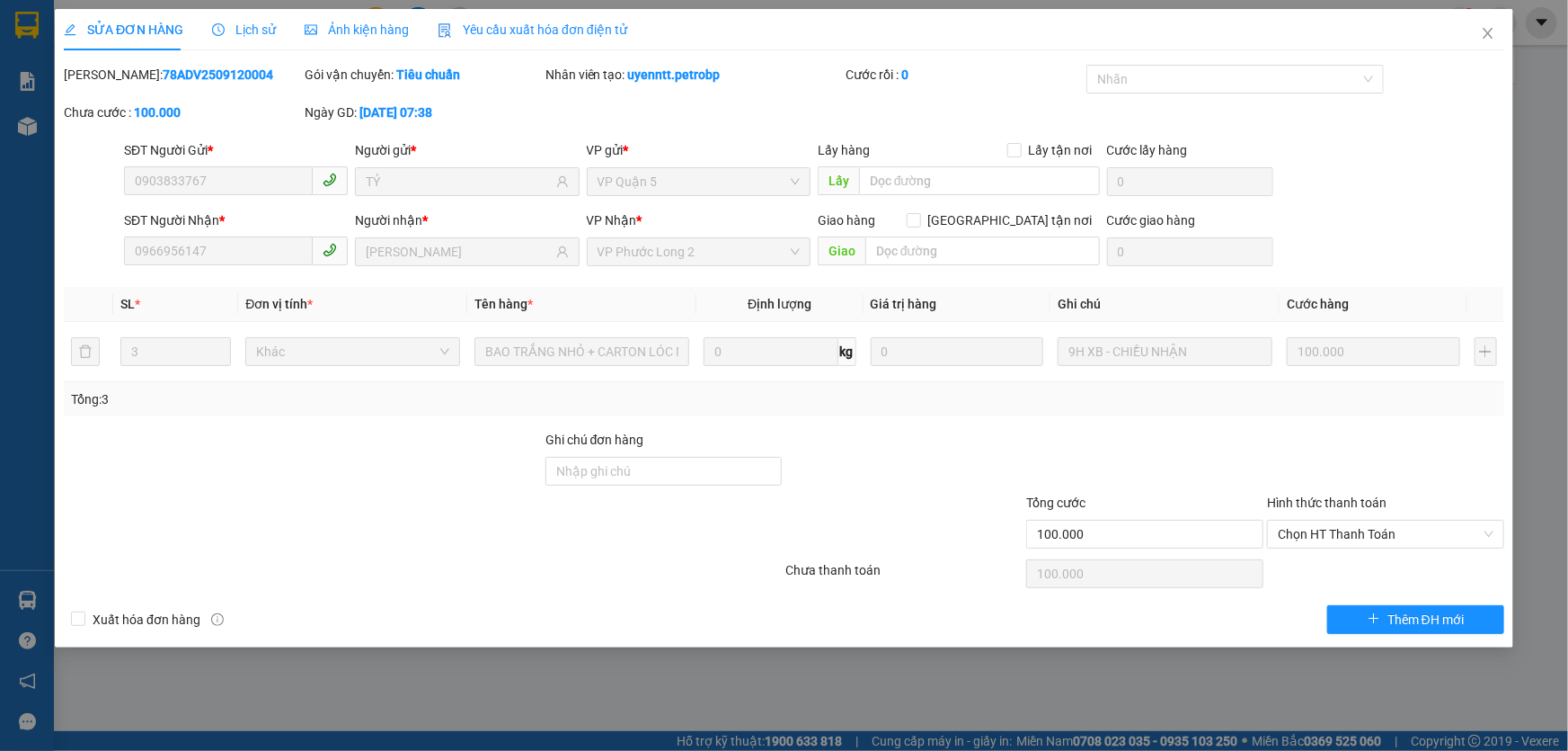
click at [243, 36] on span "Lịch sử" at bounding box center [244, 30] width 64 height 15
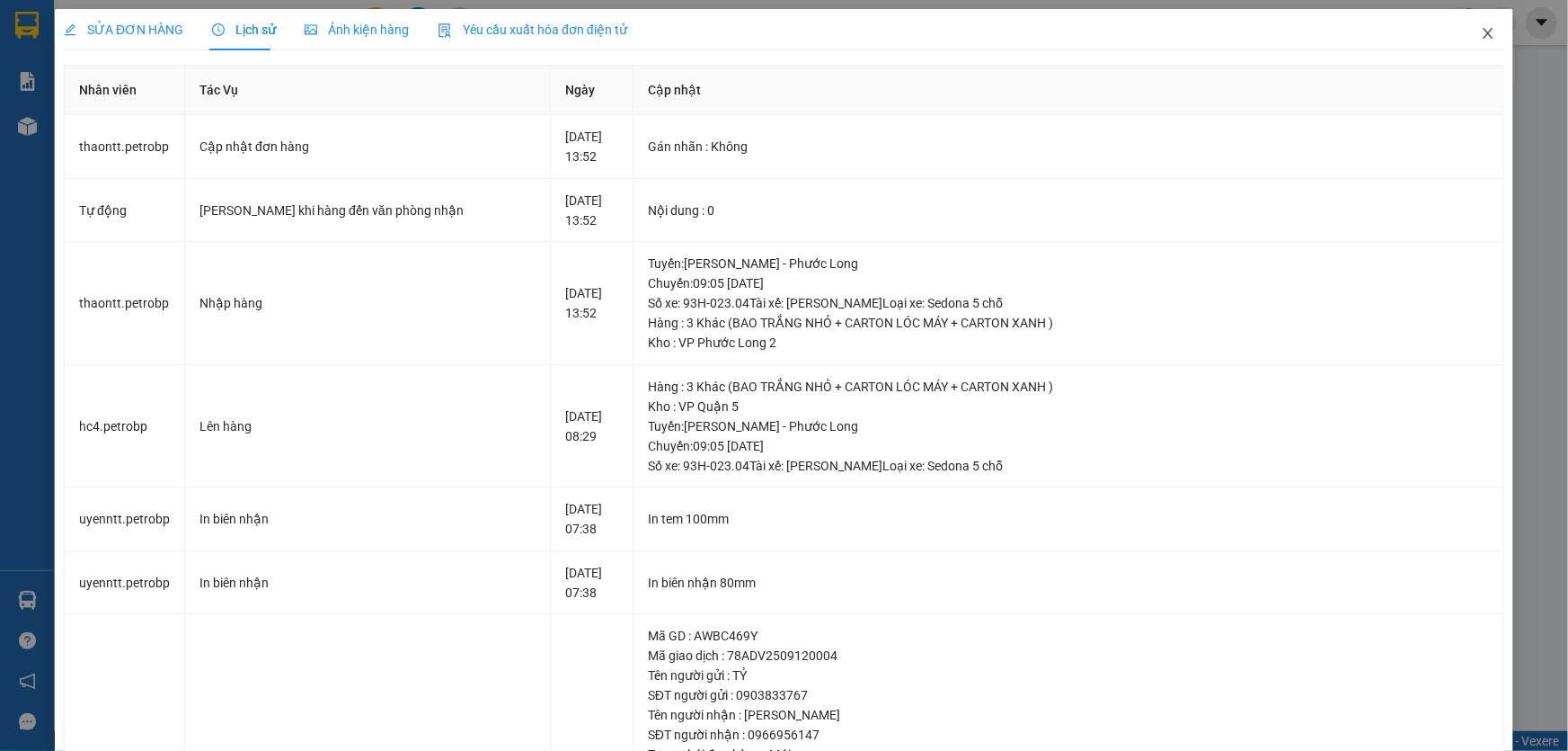
click at [1481, 33] on icon "close" at bounding box center [1489, 34] width 15 height 15
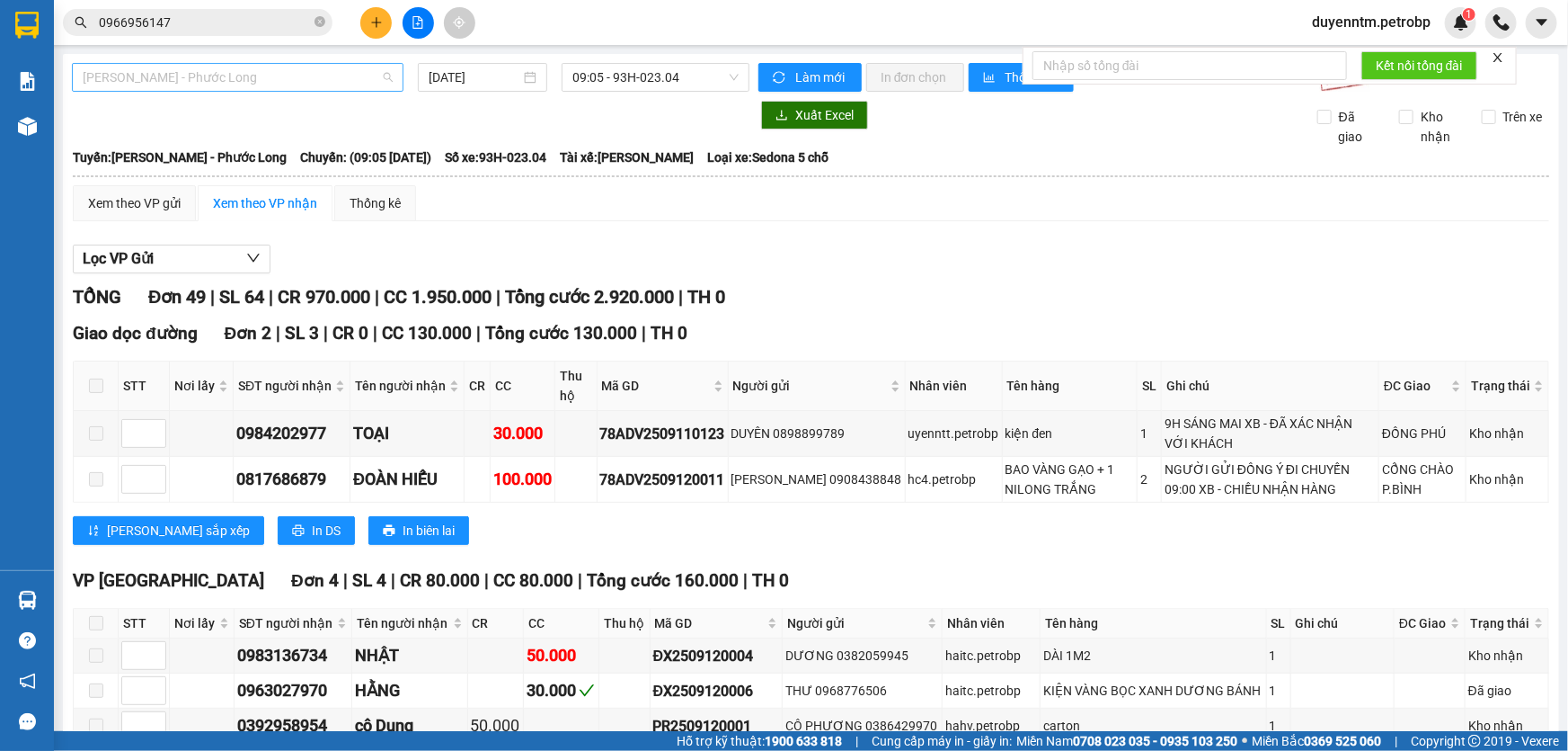
click at [371, 81] on span "[PERSON_NAME] - Phước Long" at bounding box center [237, 78] width 310 height 27
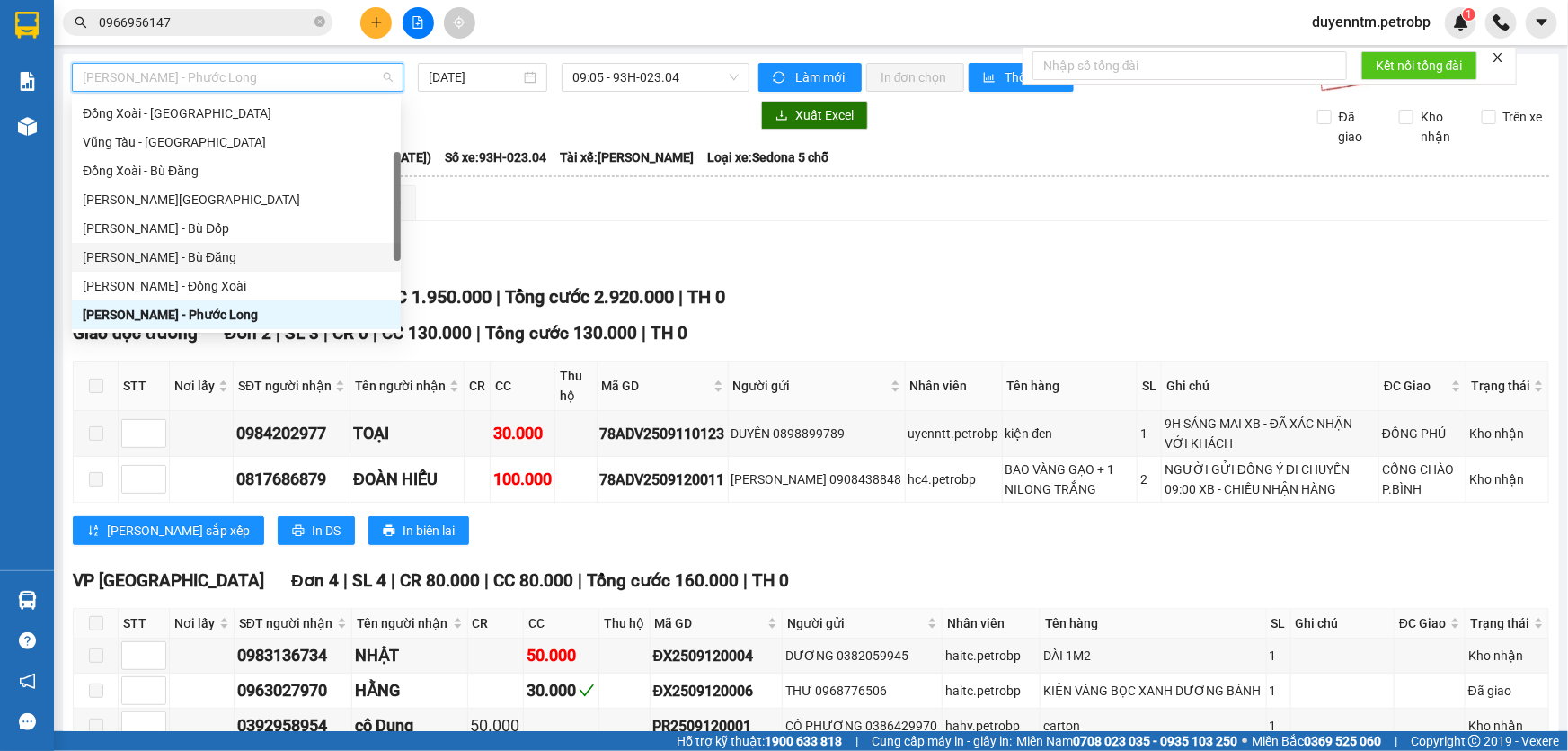
scroll to position [307, 0]
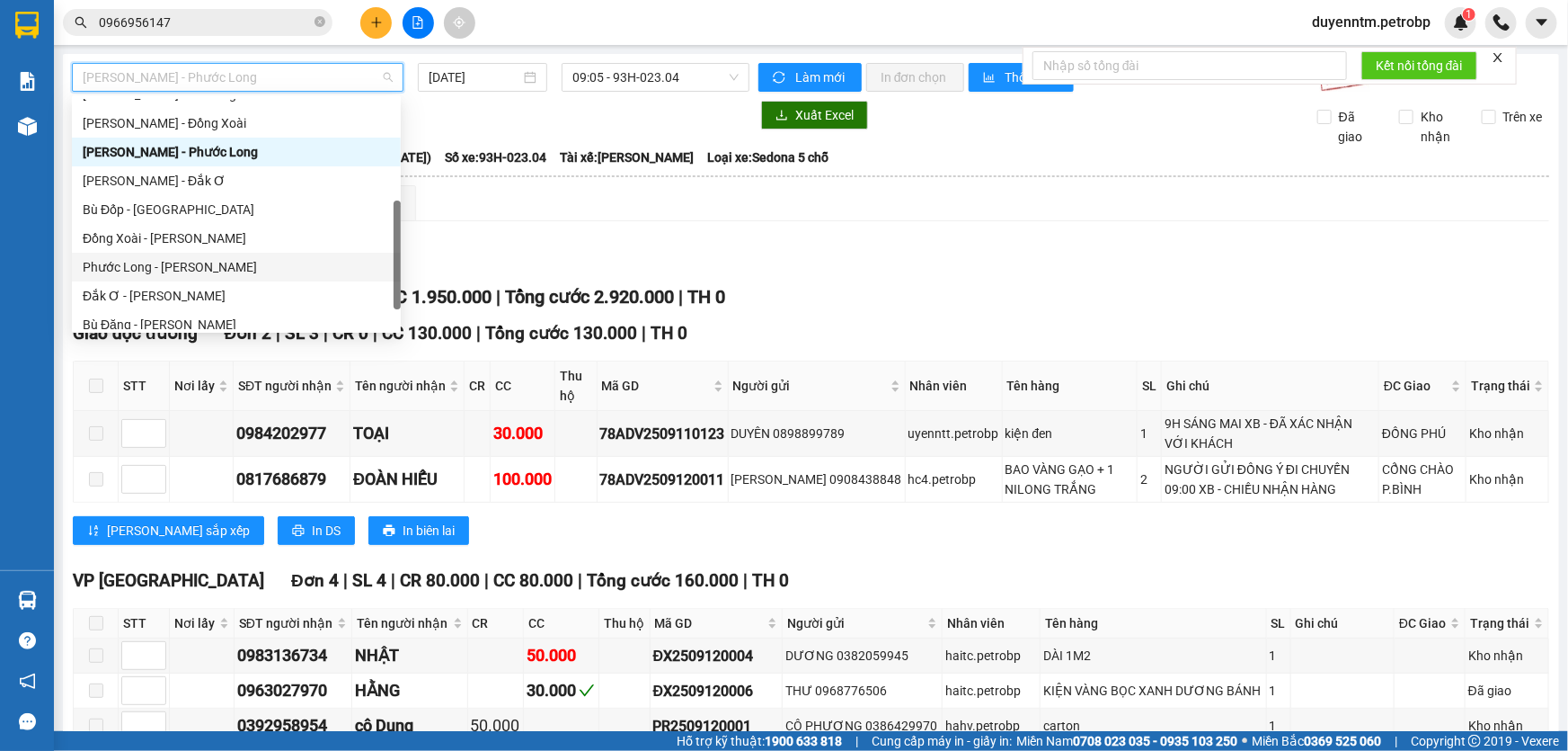
click at [206, 259] on div "Phước Long - [PERSON_NAME]" at bounding box center [237, 267] width 308 height 20
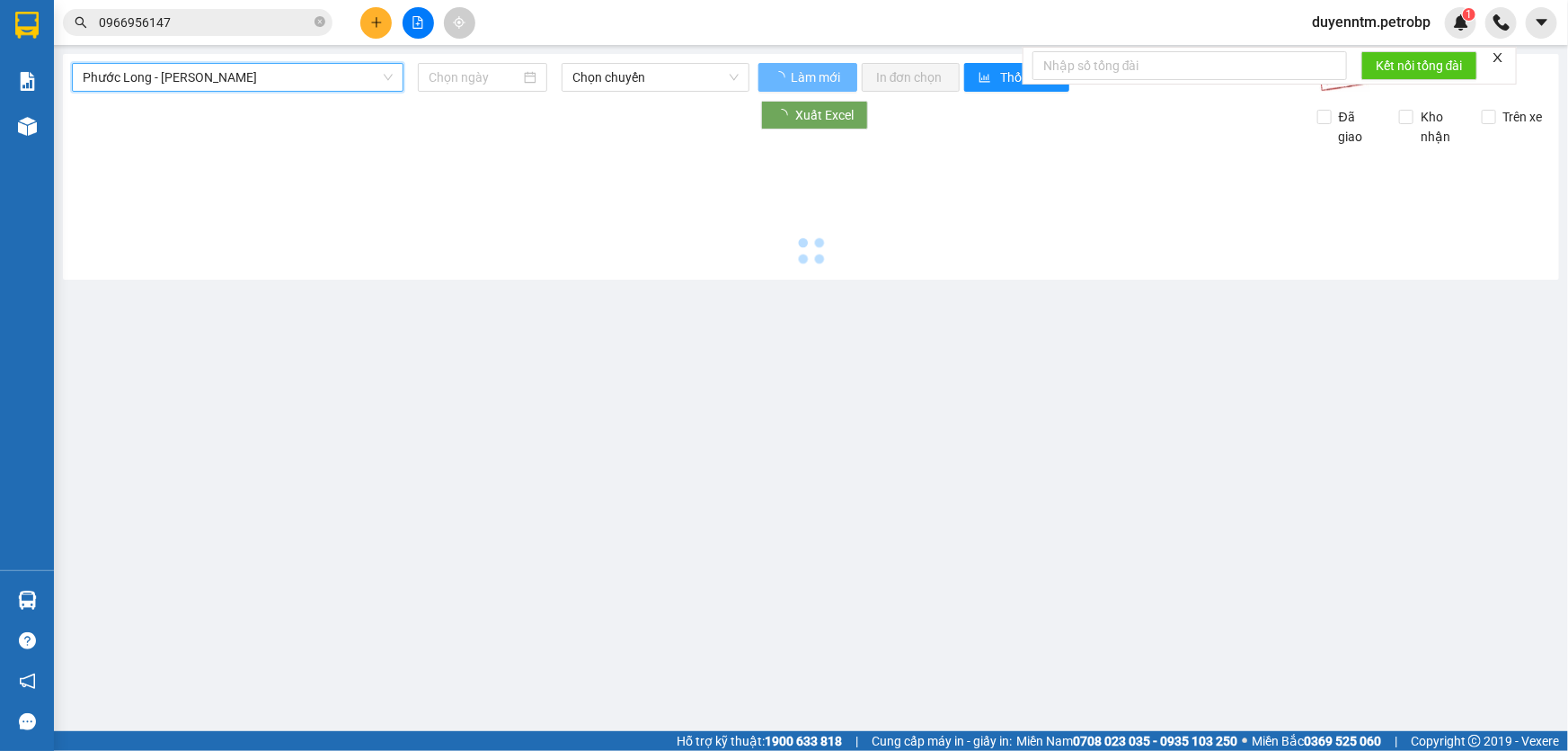
type input "[DATE]"
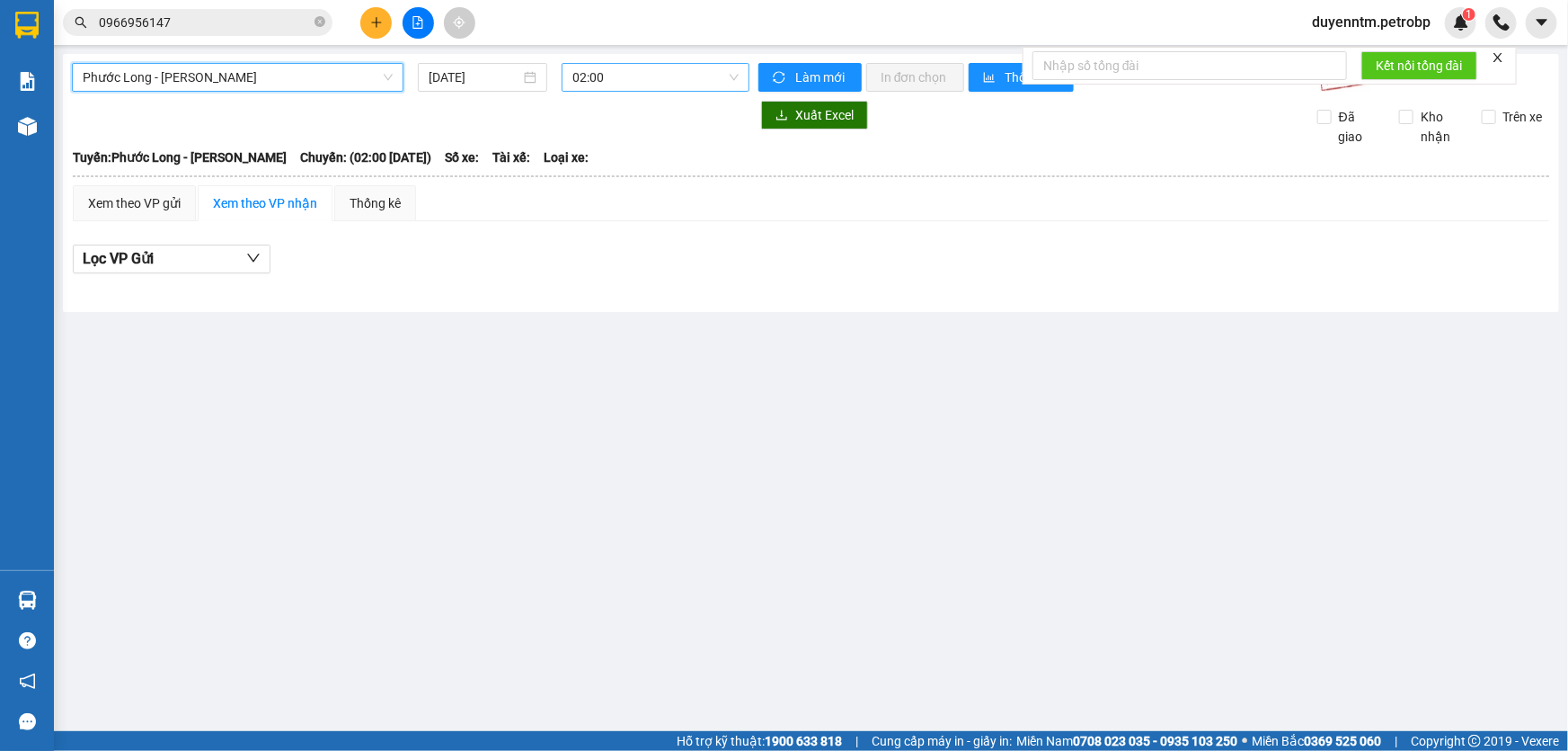
click at [708, 72] on span "02:00" at bounding box center [656, 78] width 166 height 27
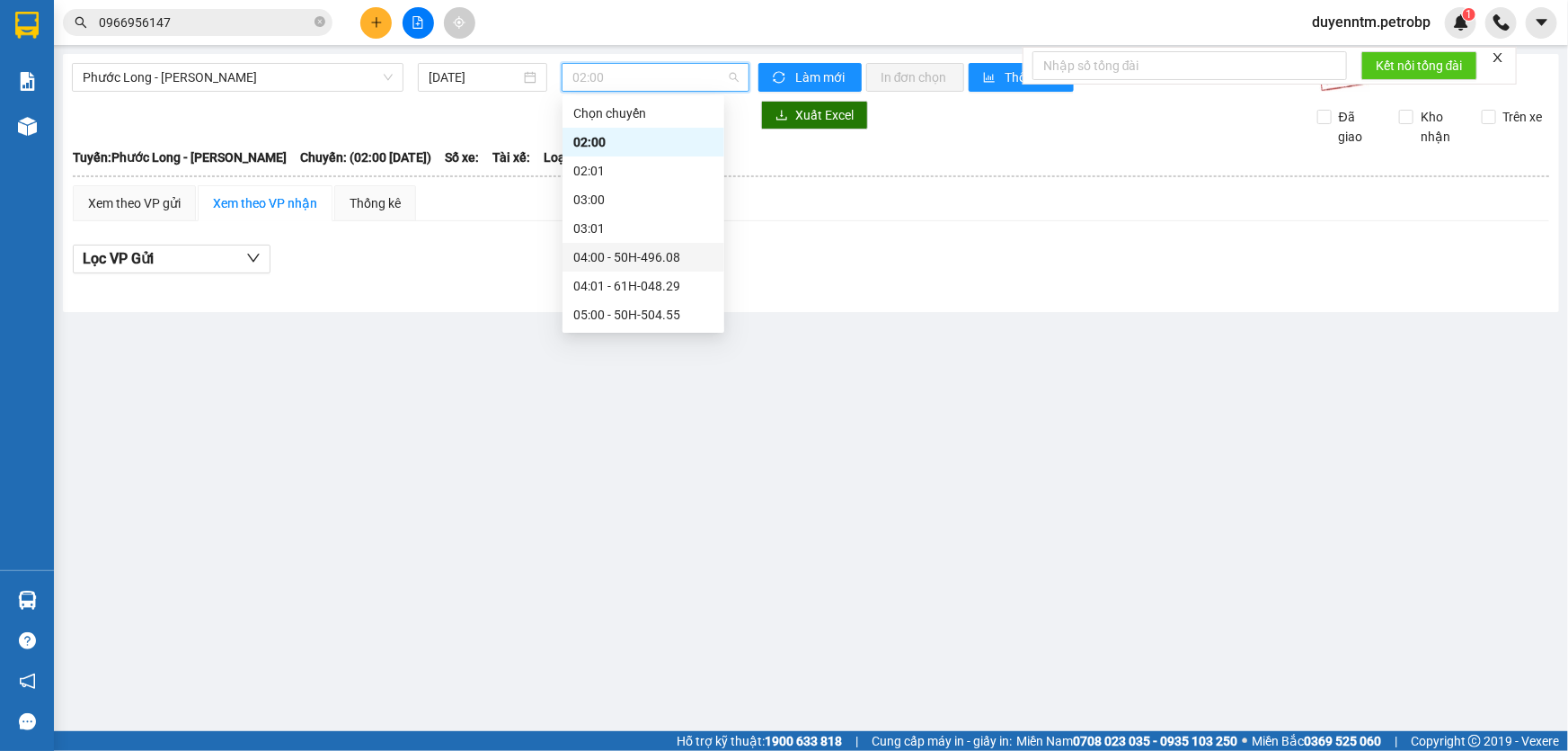
scroll to position [326, 0]
click at [649, 275] on div "09:05 - 50H-074.37" at bounding box center [643, 276] width 140 height 20
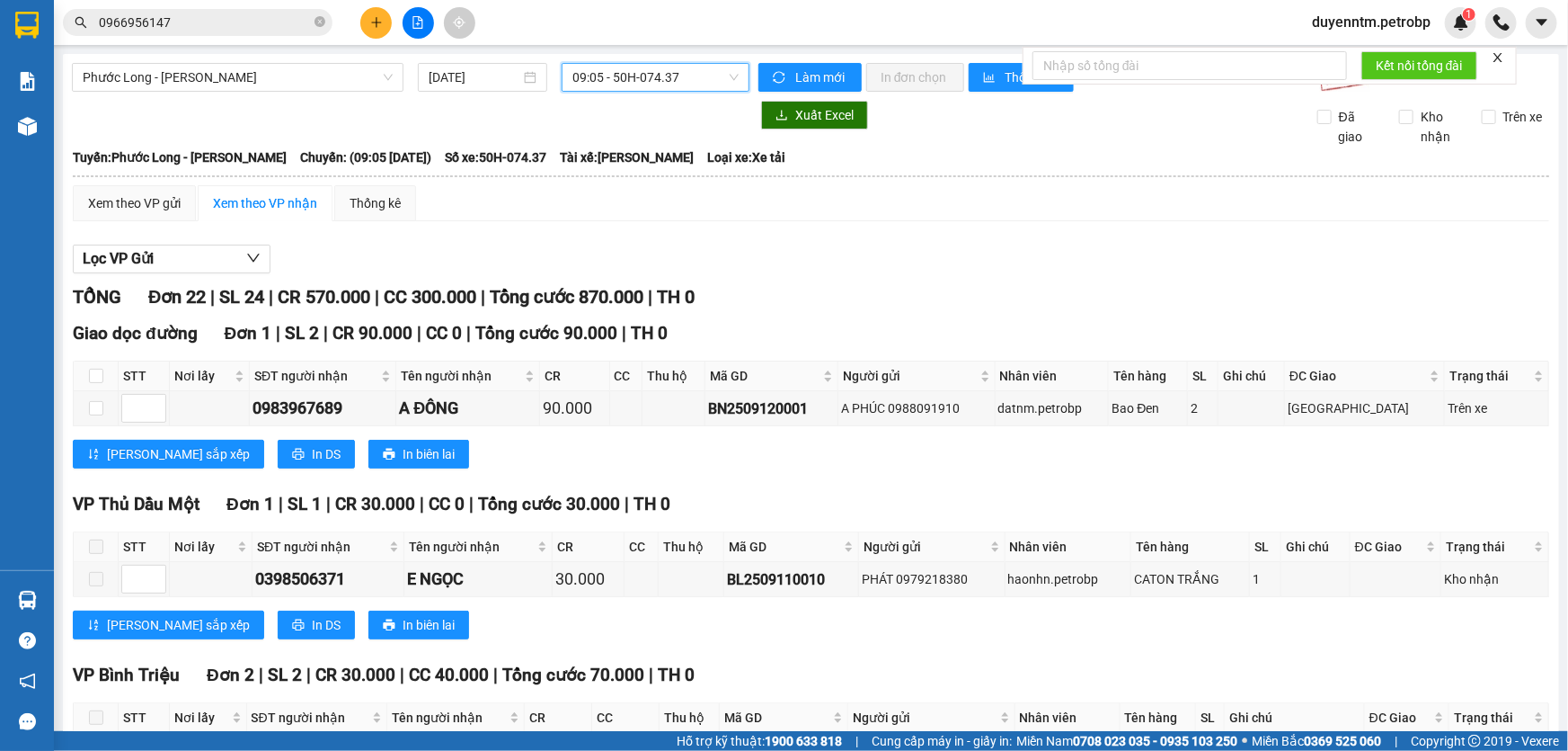
click at [231, 24] on input "0966956147" at bounding box center [205, 23] width 212 height 20
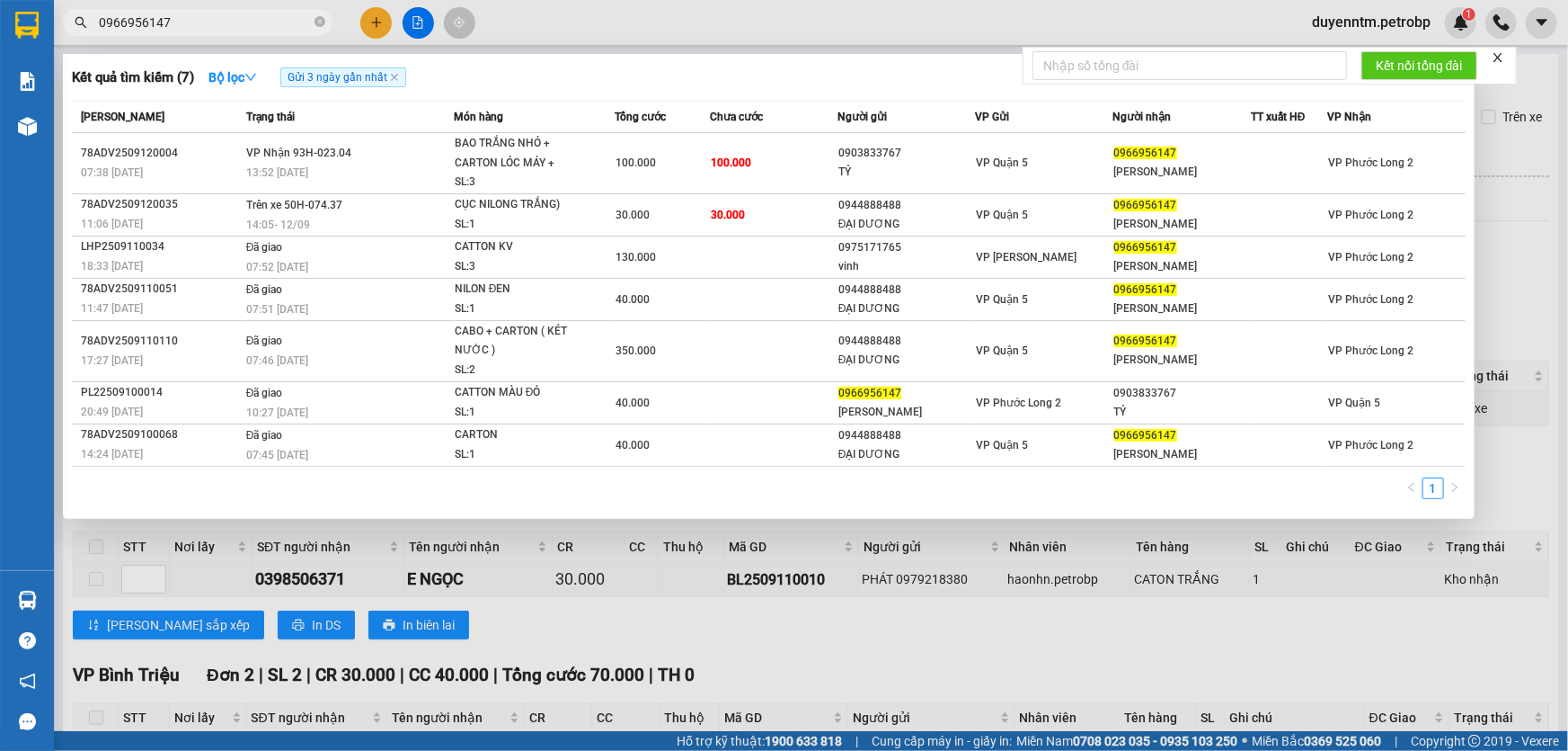
click at [231, 24] on input "0966956147" at bounding box center [205, 23] width 212 height 20
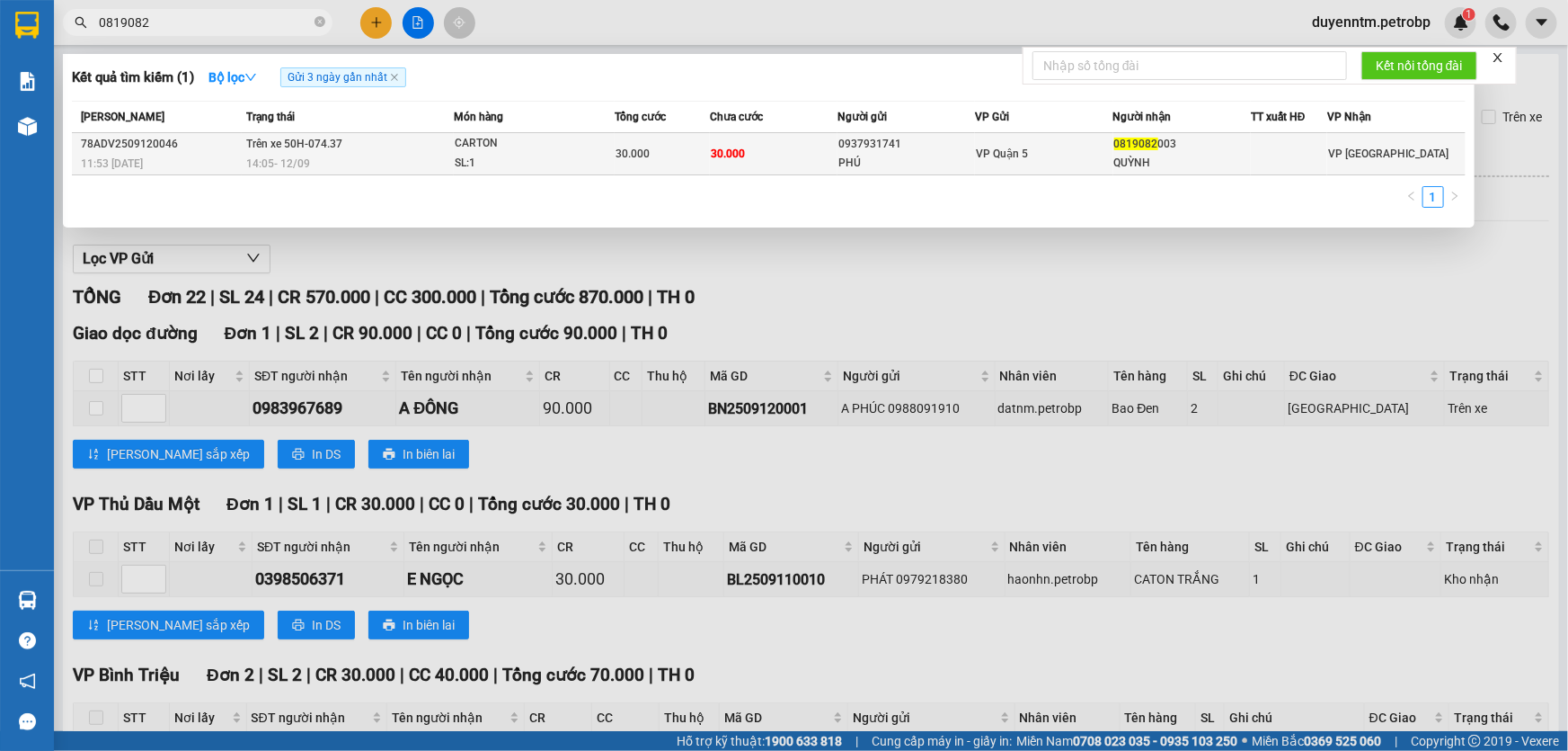
type input "0819082"
click at [490, 153] on div "SL: 1" at bounding box center [522, 164] width 135 height 20
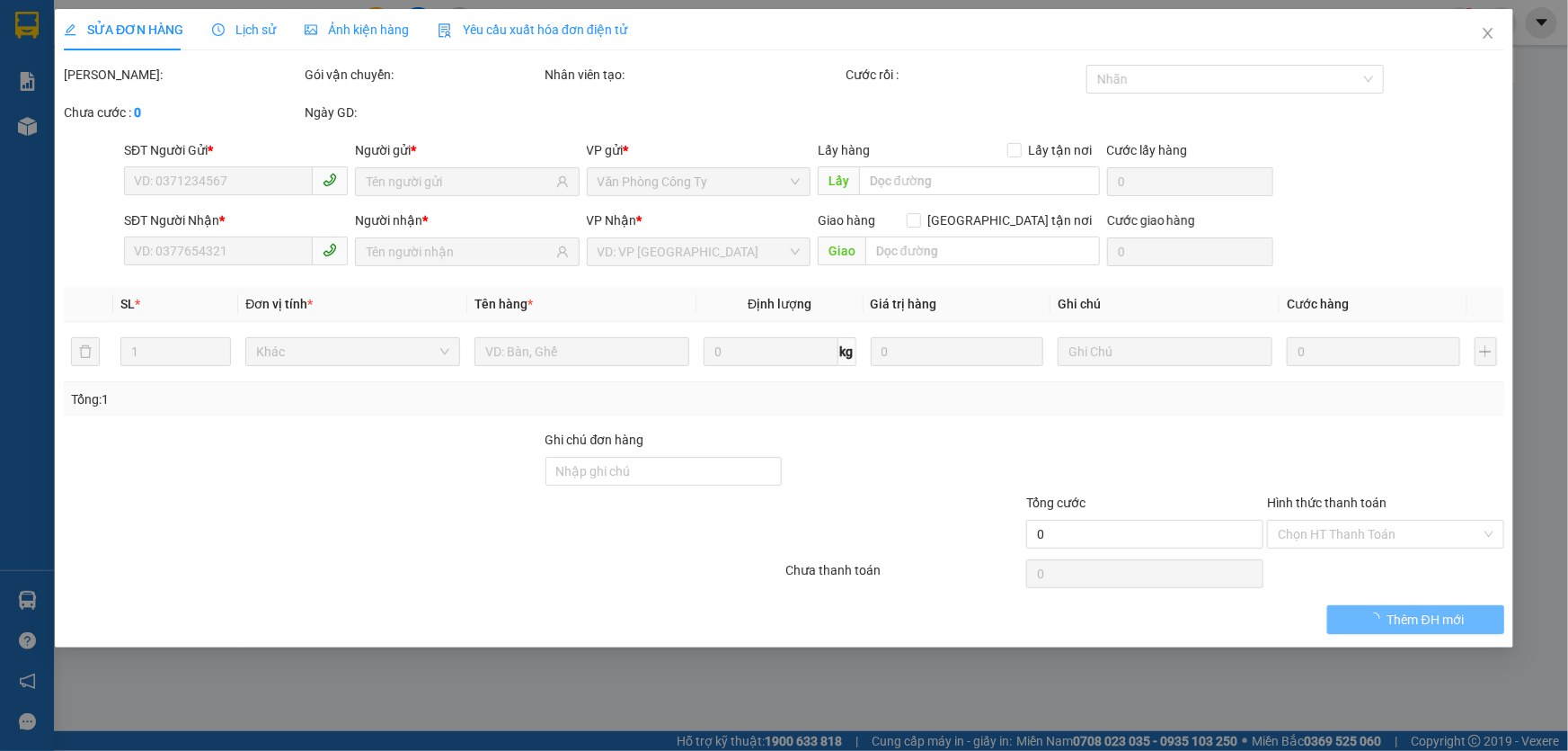
type input "0937931741"
type input "PHÚ"
type input "0819082003"
type input "QUỲNH"
type input "30.000"
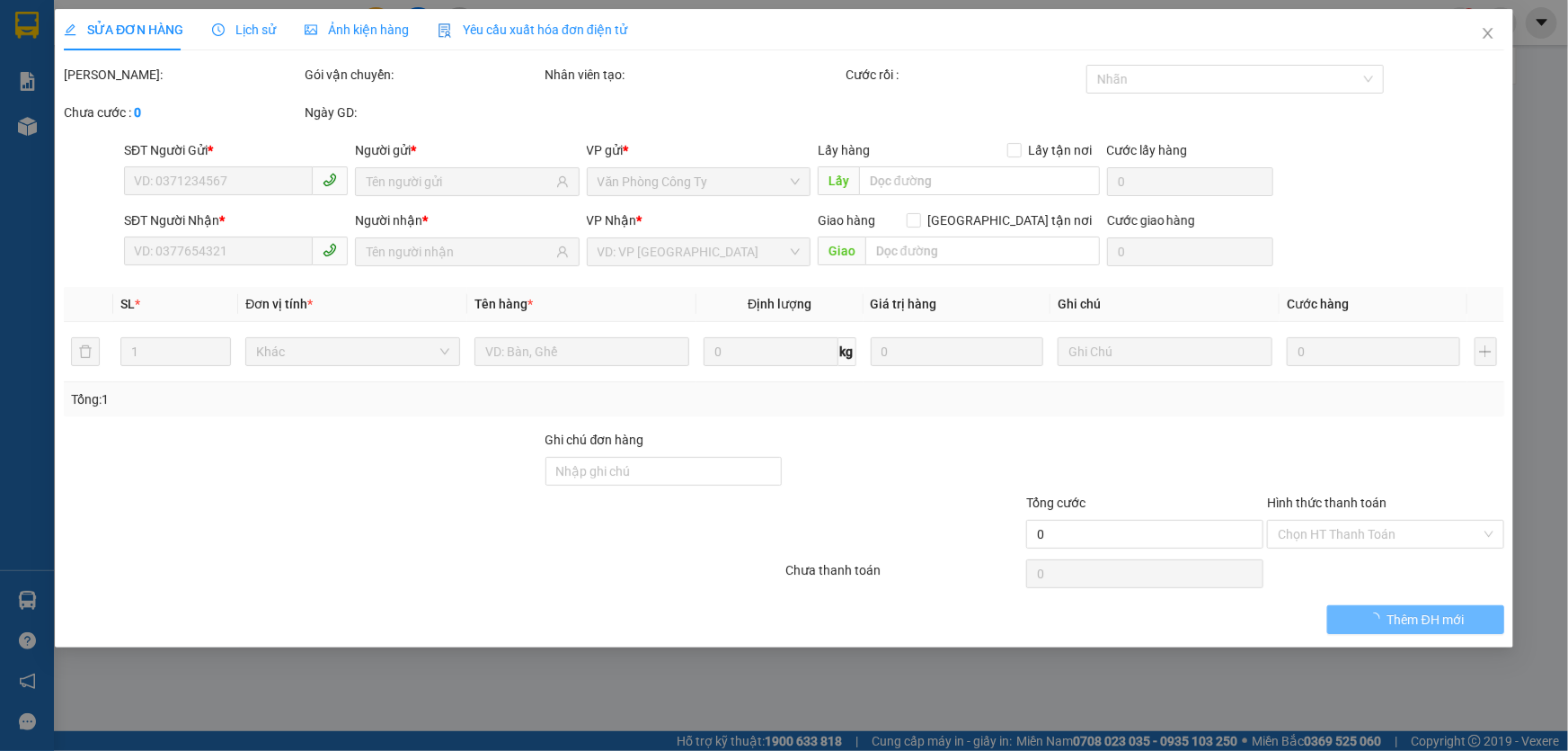
type input "30.000"
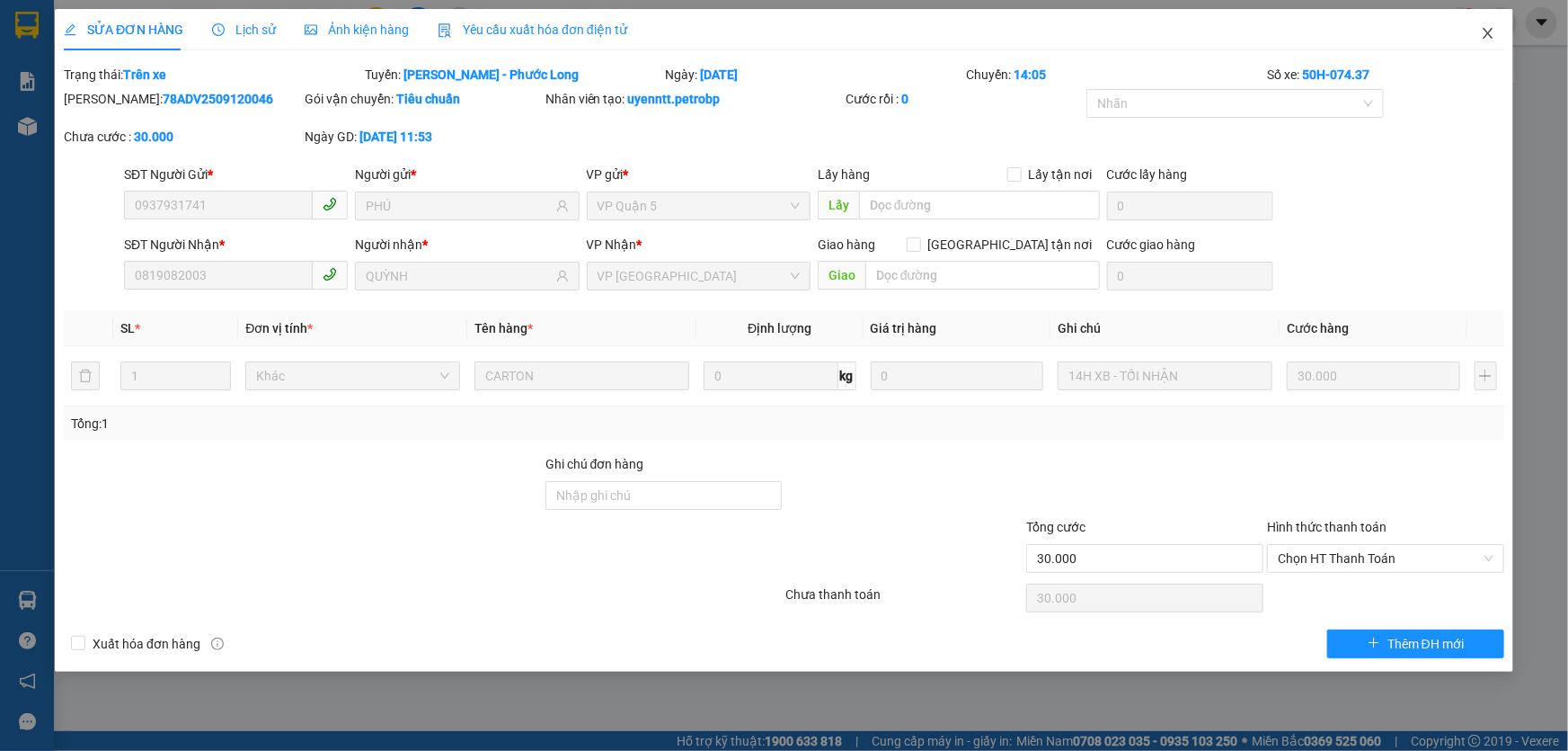
click at [1481, 38] on icon "close" at bounding box center [1489, 34] width 15 height 15
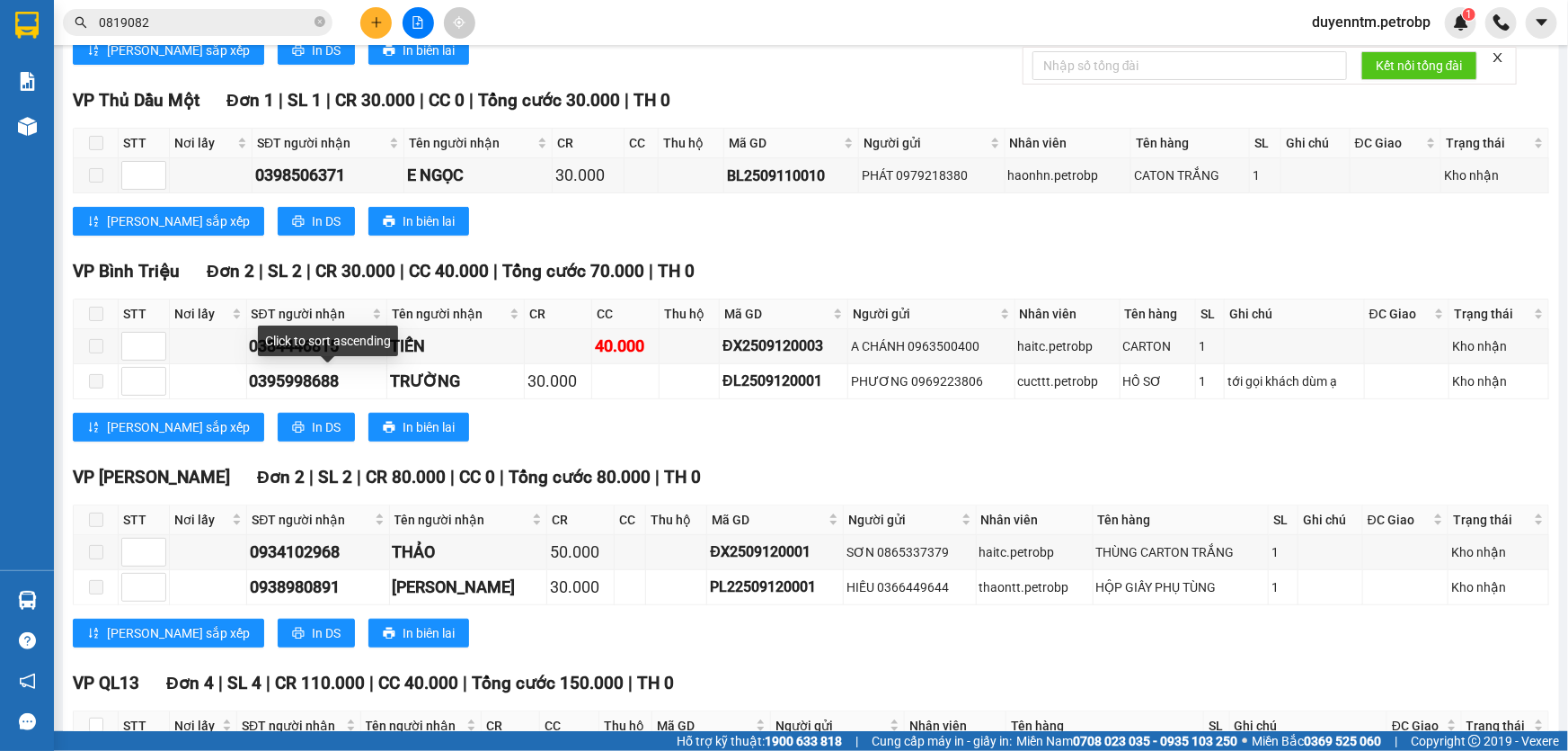
scroll to position [158, 0]
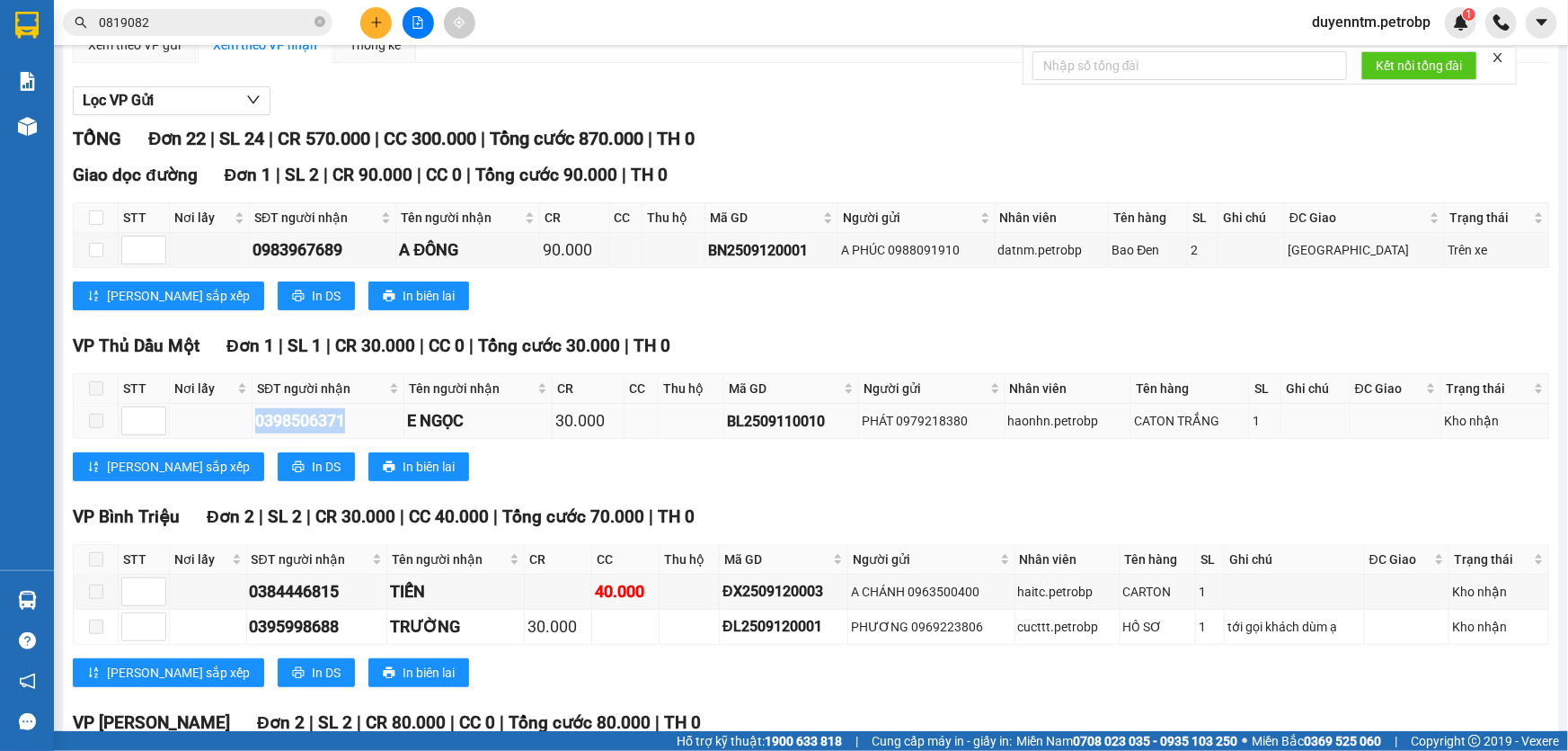
drag, startPoint x: 362, startPoint y: 416, endPoint x: 227, endPoint y: 425, distance: 135.3
click at [227, 425] on tr "0398506371 E NGỌC 30.000 BL2509110010 PHÁT 0979218380 haonhn.petrobp CATON TRẮN…" at bounding box center [812, 421] width 1476 height 35
copy div "0398506371"
click at [188, 26] on input "0819082" at bounding box center [205, 23] width 212 height 20
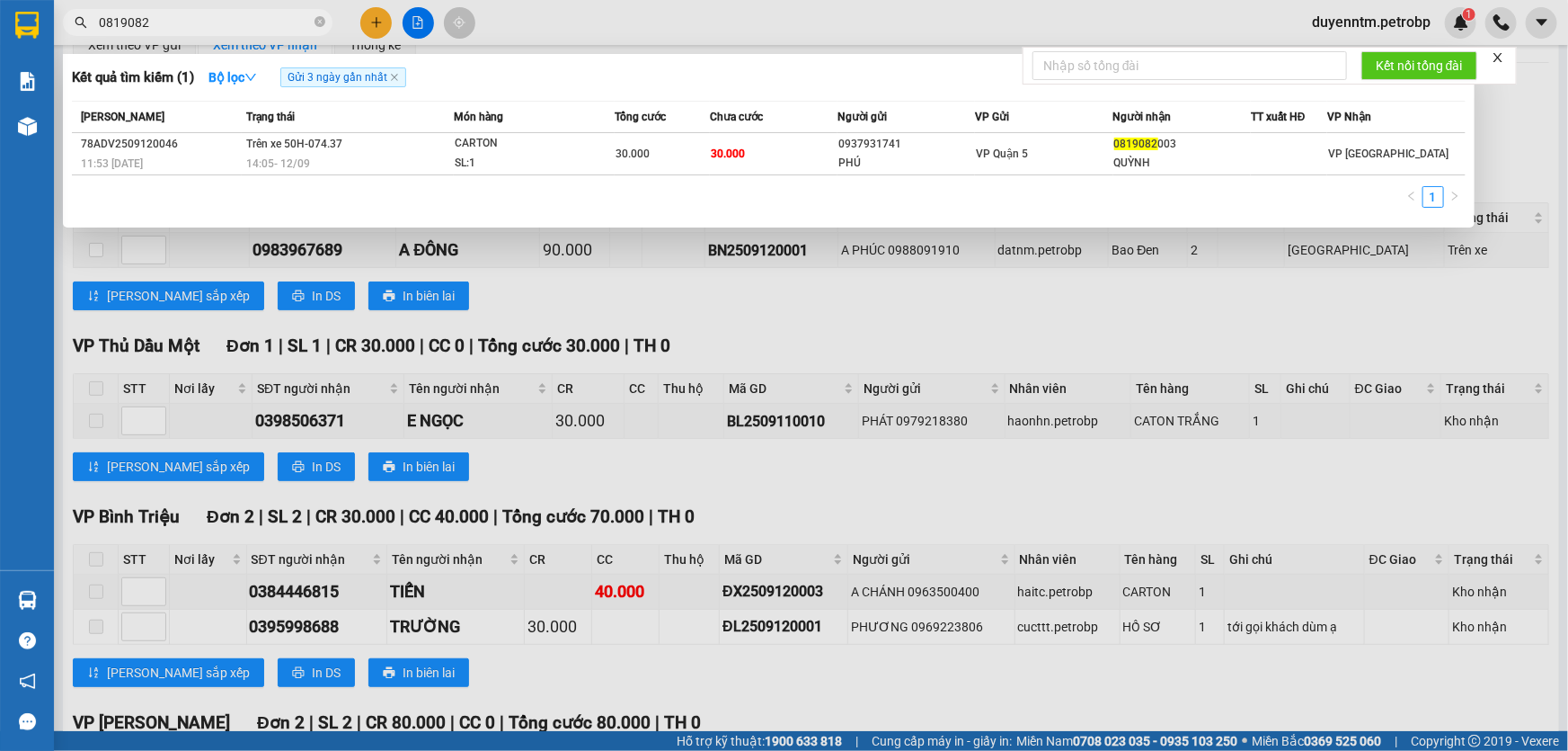
click at [188, 26] on input "0819082" at bounding box center [205, 23] width 212 height 20
paste input "398506371"
click at [801, 360] on div at bounding box center [784, 376] width 1568 height 751
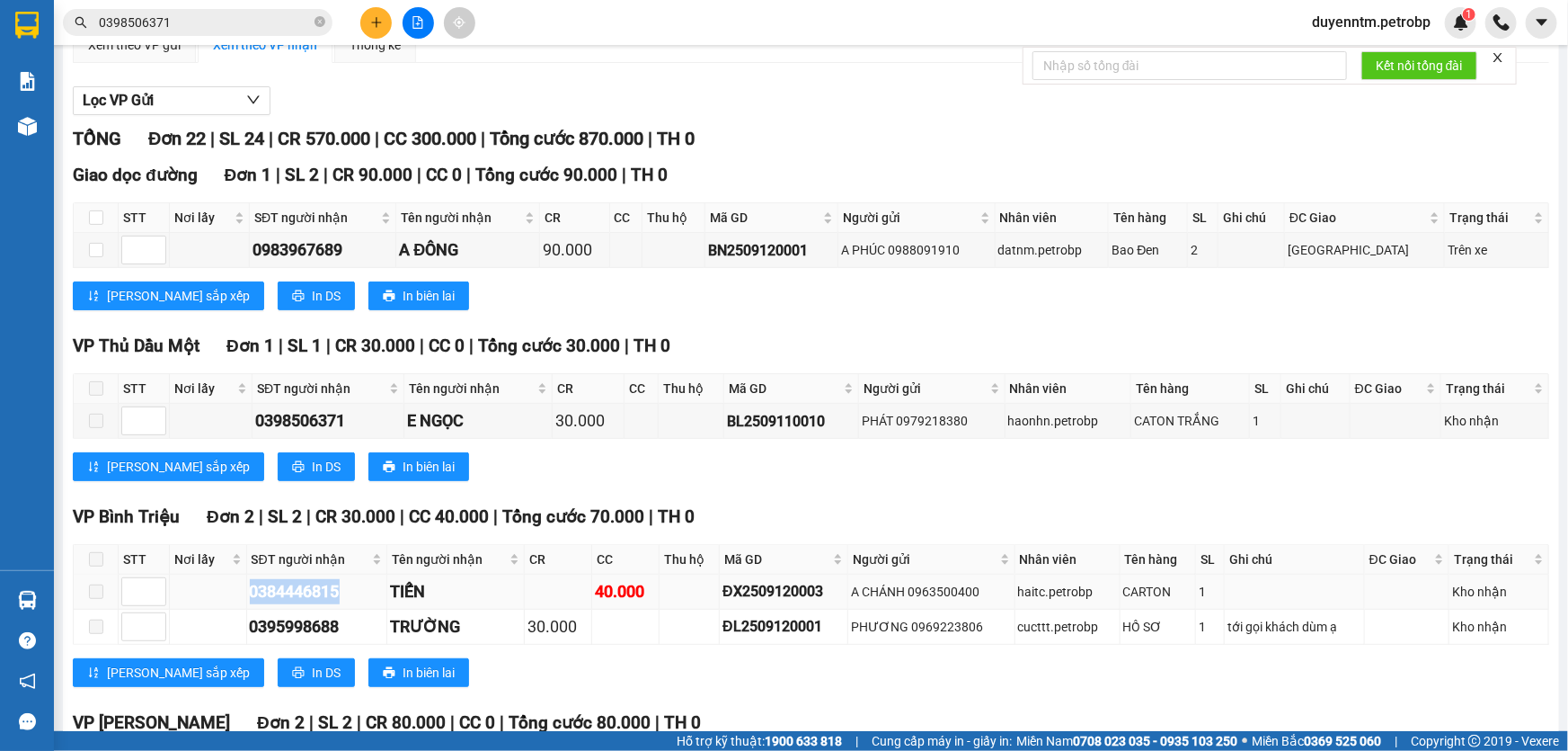
drag, startPoint x: 347, startPoint y: 583, endPoint x: 239, endPoint y: 599, distance: 109.2
click at [239, 599] on tr "0384446815 TIẾN 40.000 ĐX2509120003 A CHÁNH 0963500400 haitc.petrobp CARTON 1 K…" at bounding box center [812, 592] width 1476 height 35
copy div "0384446815"
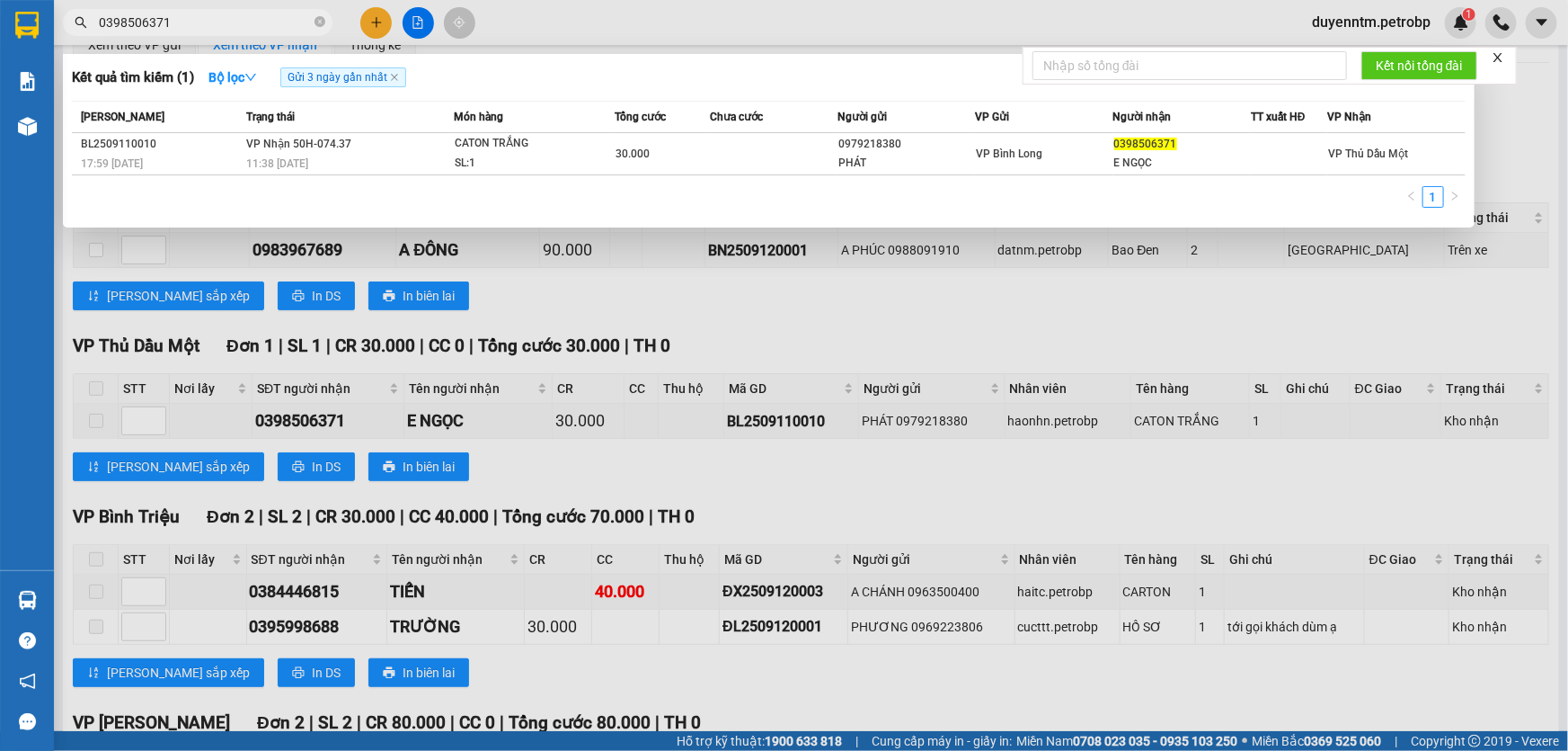
click at [224, 26] on input "0398506371" at bounding box center [205, 23] width 212 height 20
paste input "84446815"
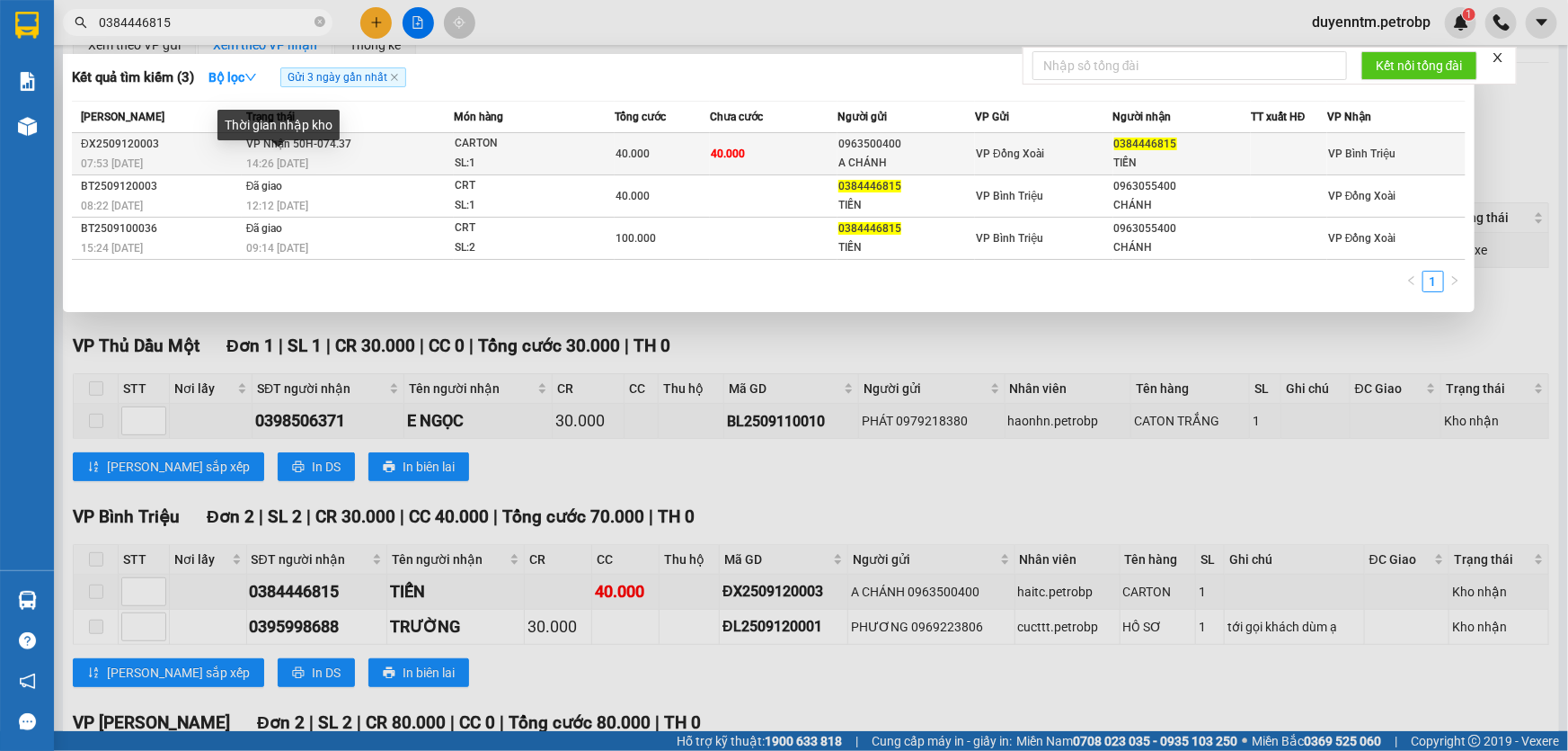
type input "0384446815"
click at [288, 165] on span "14:26 [DATE]" at bounding box center [278, 164] width 62 height 13
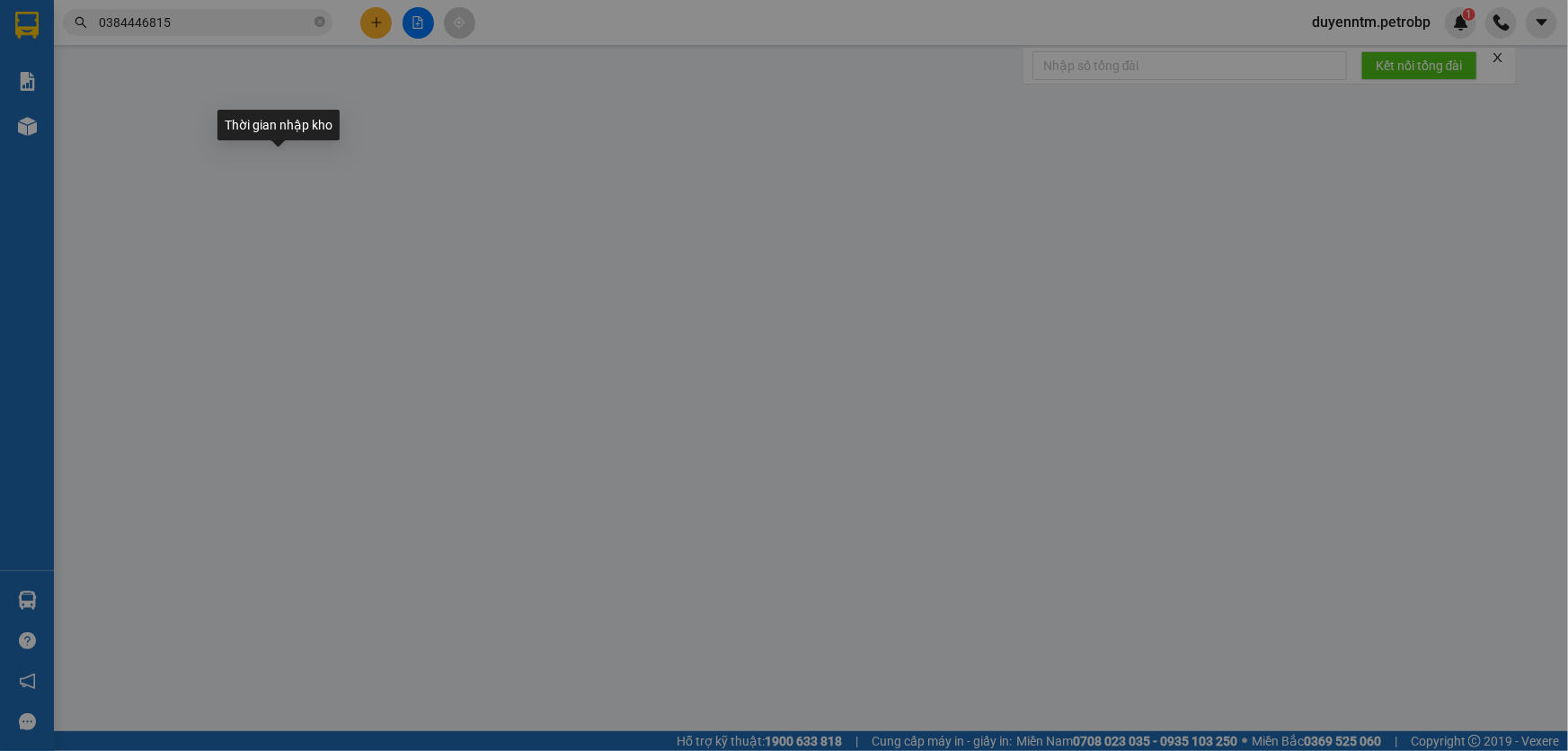
type input "0963500400"
type input "A CHÁNH"
type input "0384446815"
type input "TIẾN"
type input "40.000"
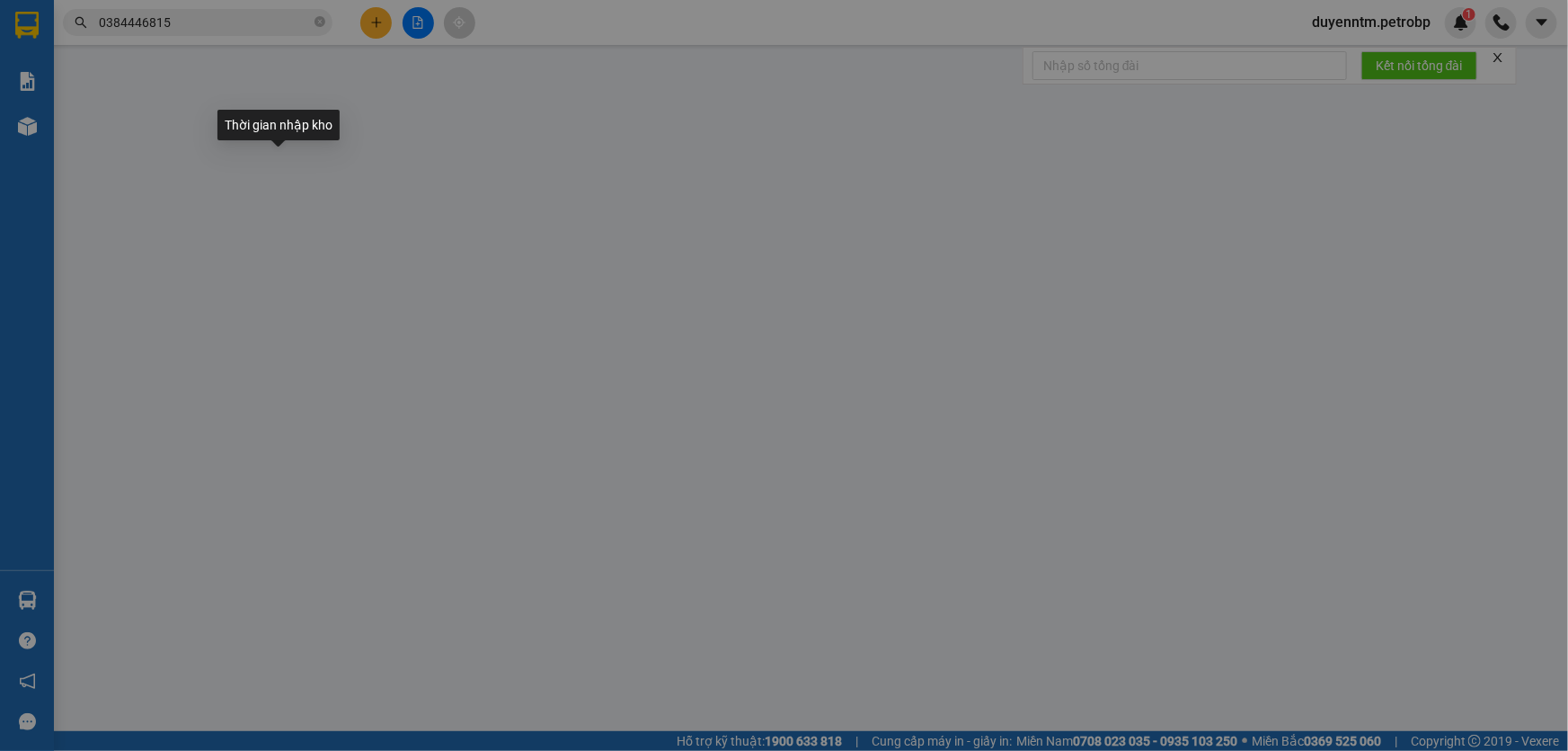
type input "40.000"
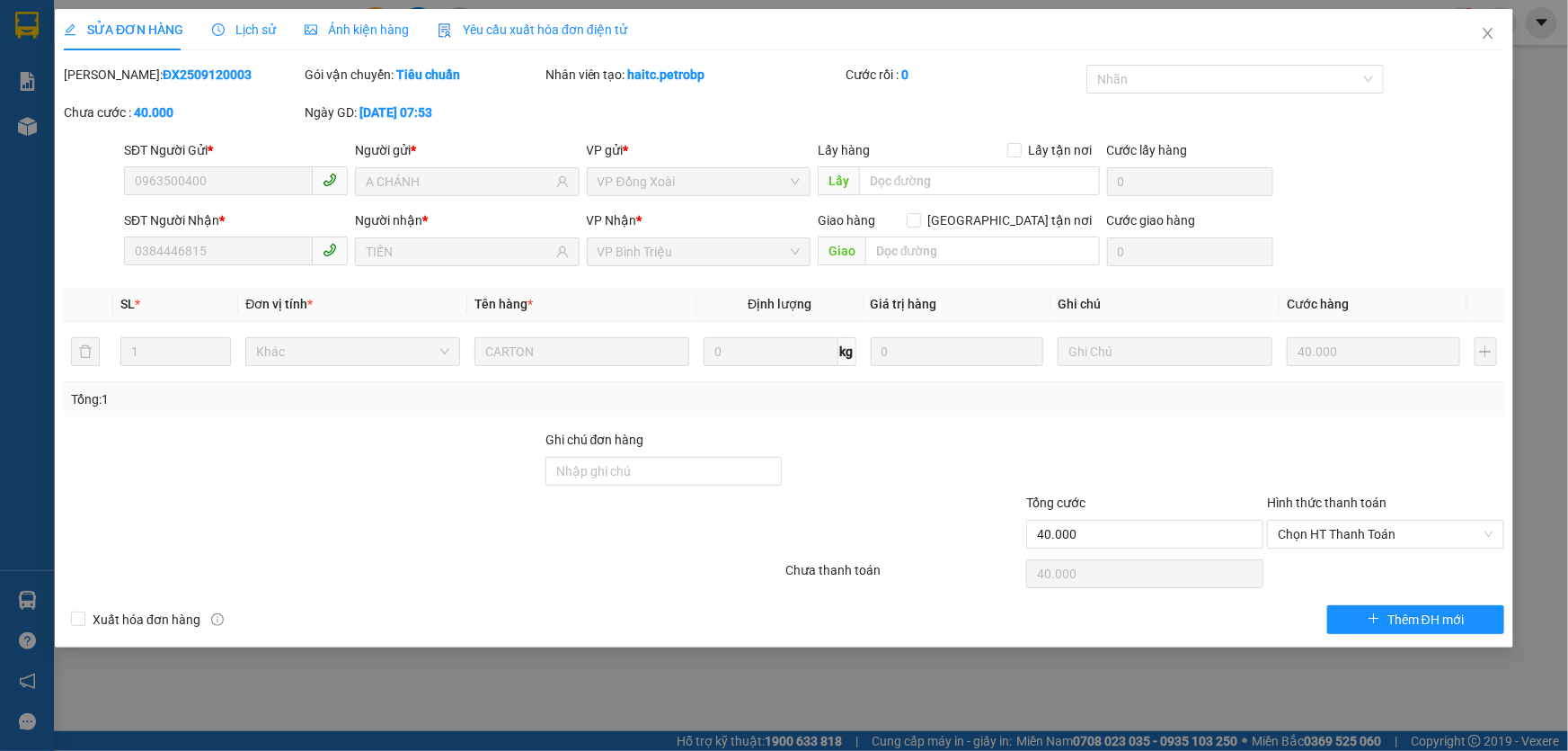
click at [250, 40] on div "Lịch sử" at bounding box center [244, 29] width 64 height 41
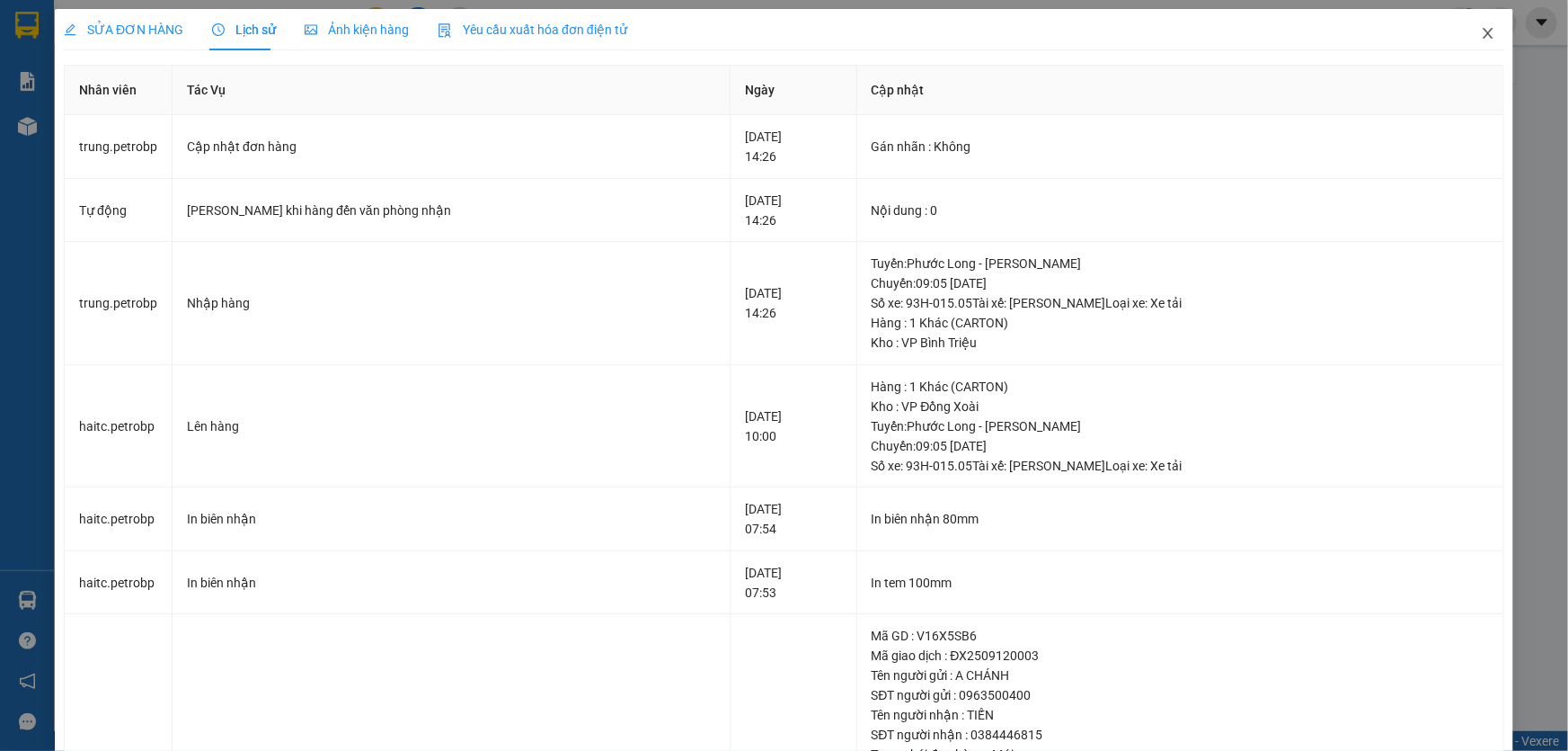
click at [1481, 30] on icon "close" at bounding box center [1489, 34] width 15 height 15
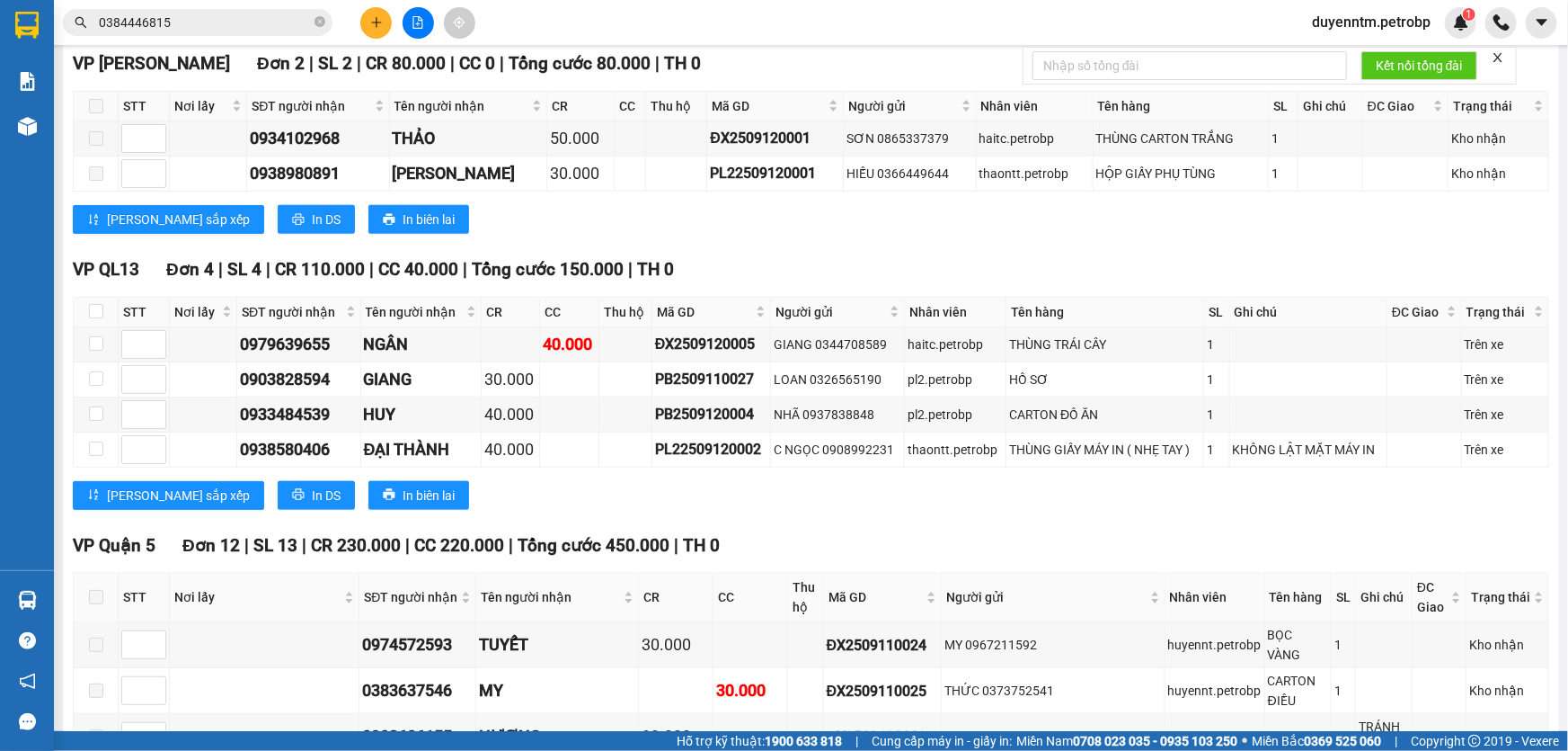
scroll to position [735, 0]
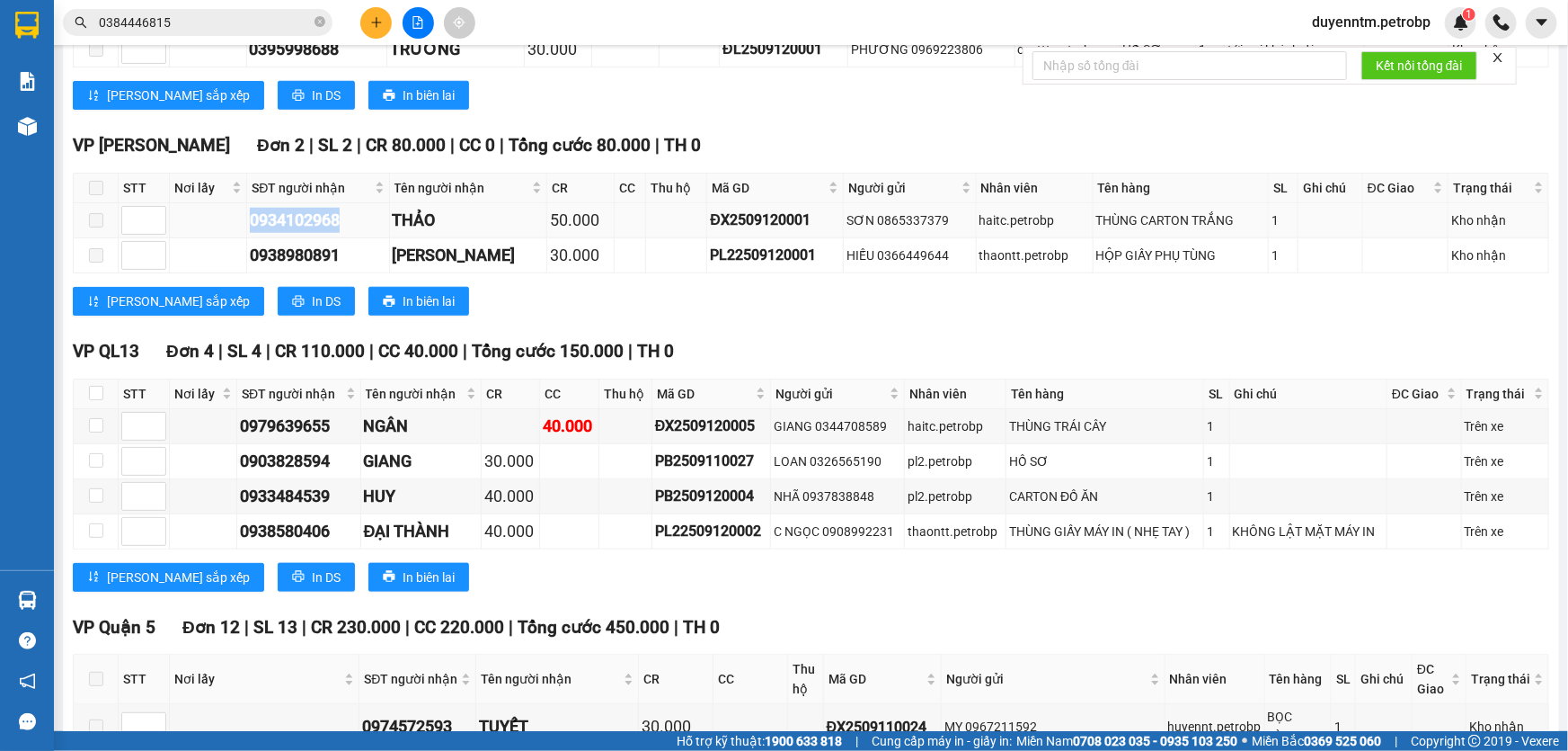
drag, startPoint x: 347, startPoint y: 226, endPoint x: 245, endPoint y: 224, distance: 102.0
click at [245, 224] on tr "0934102968 THẢO 50.000 ĐX2509120001 SƠN 0865337379 haitc.petrobp THÙNG CARTON …" at bounding box center [812, 220] width 1476 height 35
copy div "0934102968"
click at [193, 15] on input "0384446815" at bounding box center [205, 23] width 212 height 20
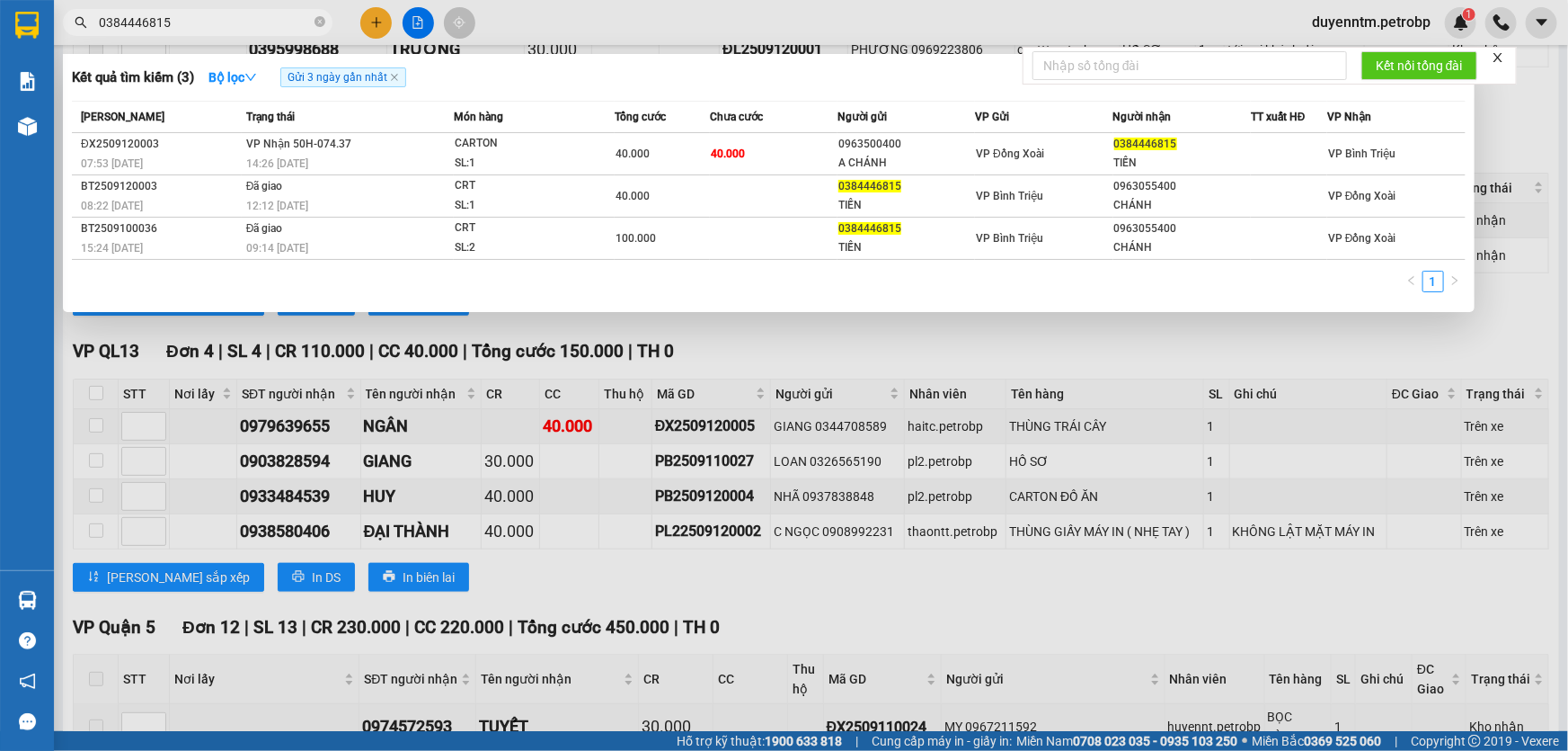
click at [193, 15] on input "0384446815" at bounding box center [205, 23] width 212 height 20
paste input "934102968"
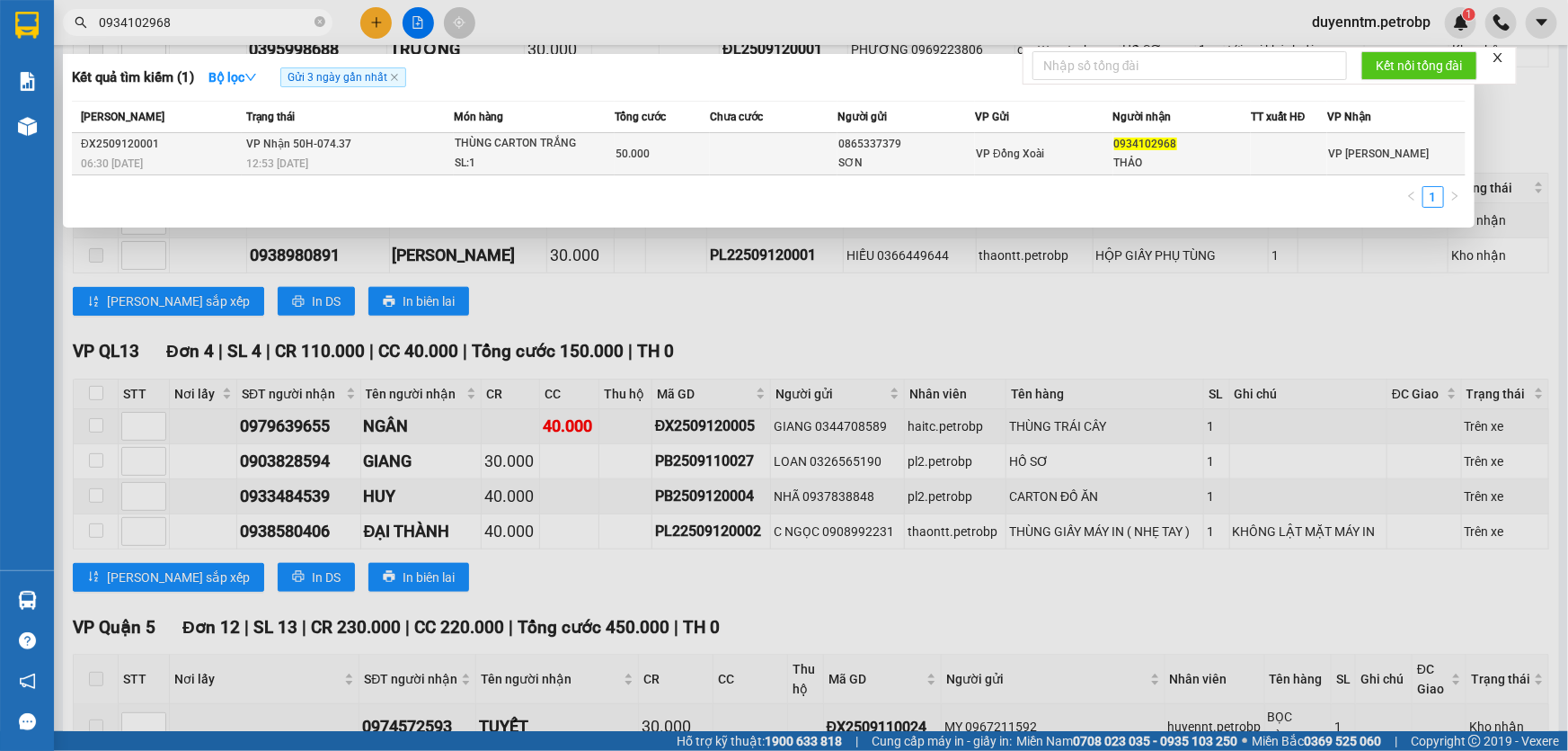
type input "0934102968"
click at [288, 164] on span "12:53 [DATE]" at bounding box center [278, 164] width 62 height 13
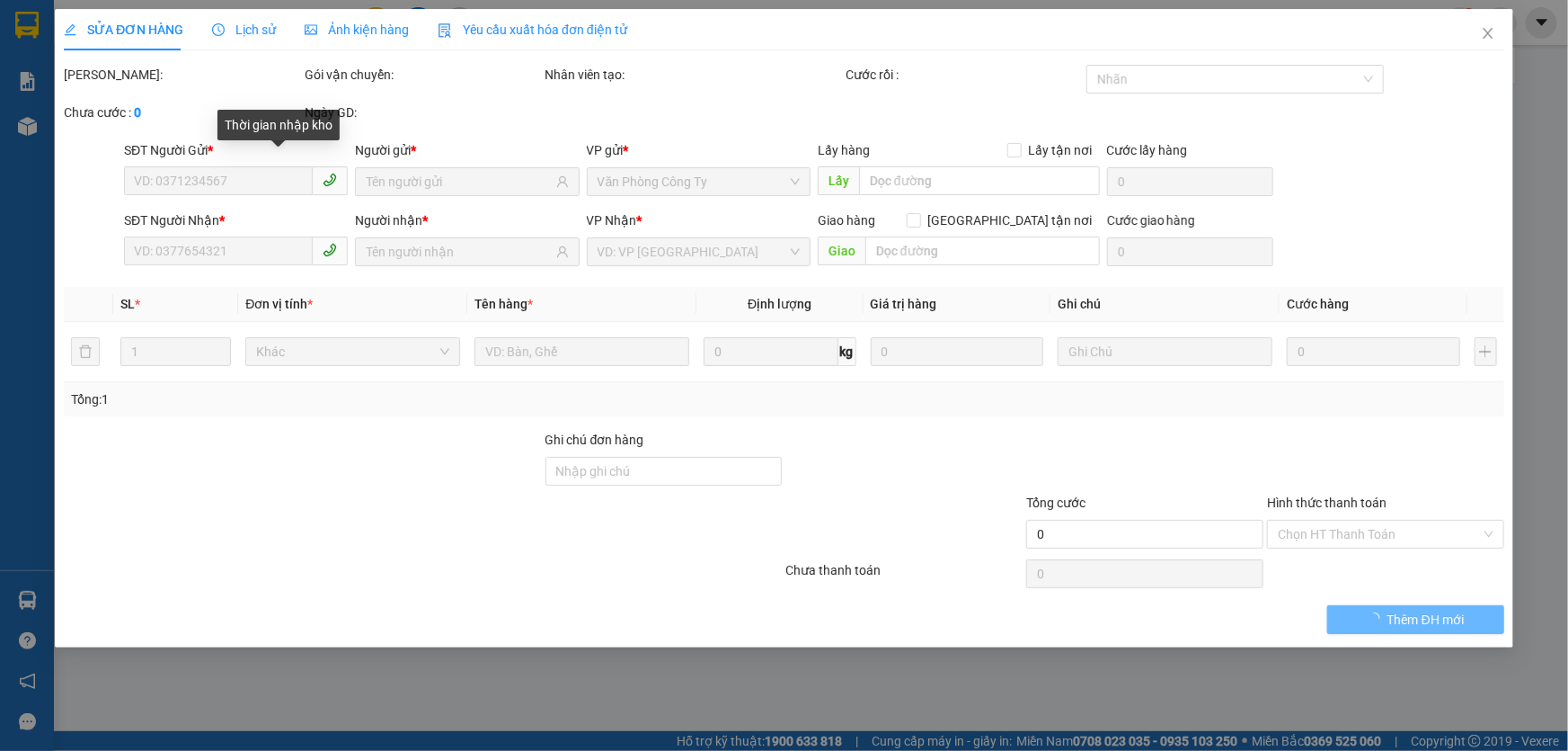
type input "0865337379"
type input "SƠN"
type input "0934102968"
type input "THẢO"
type input "50.000"
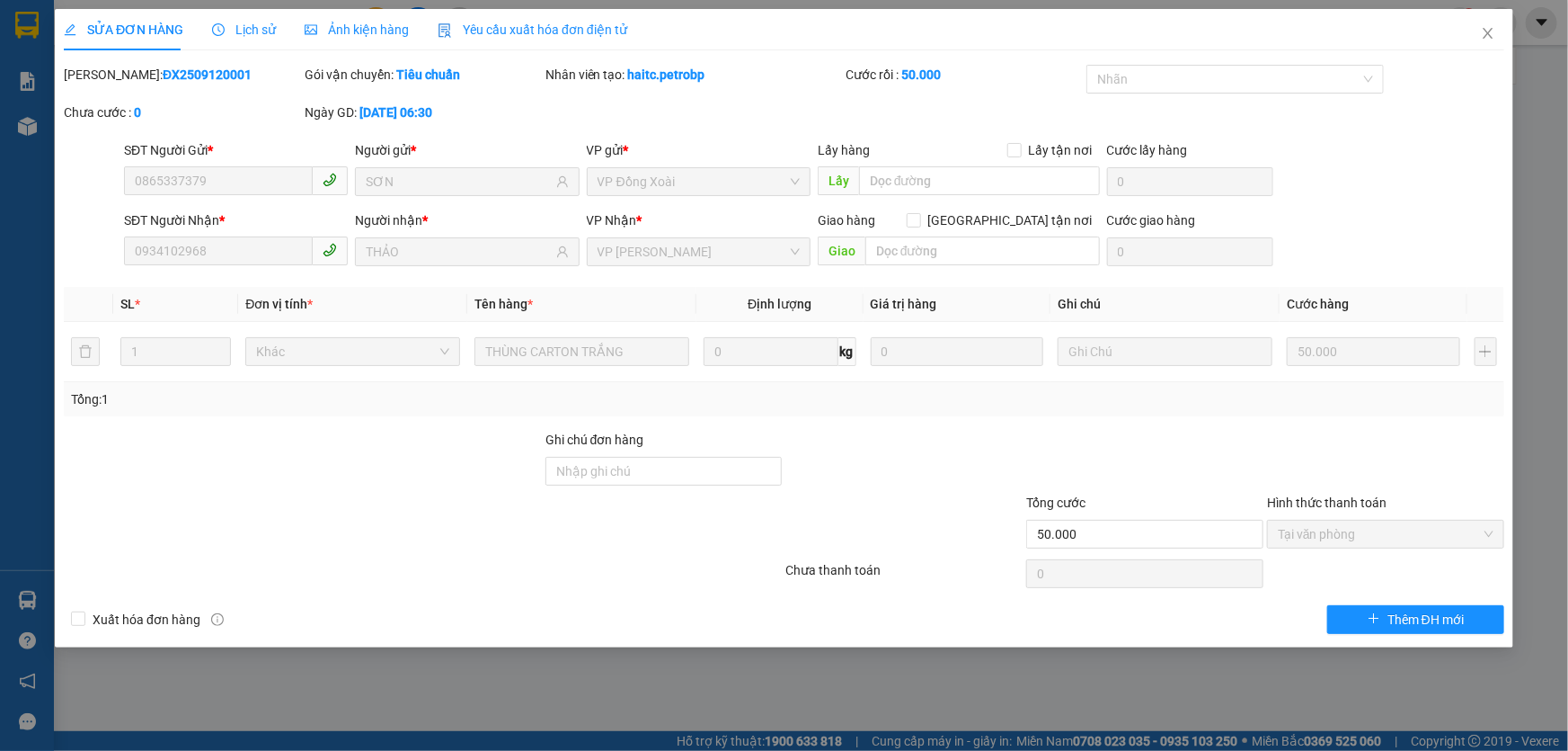
click at [250, 26] on span "Lịch sử" at bounding box center [244, 30] width 64 height 15
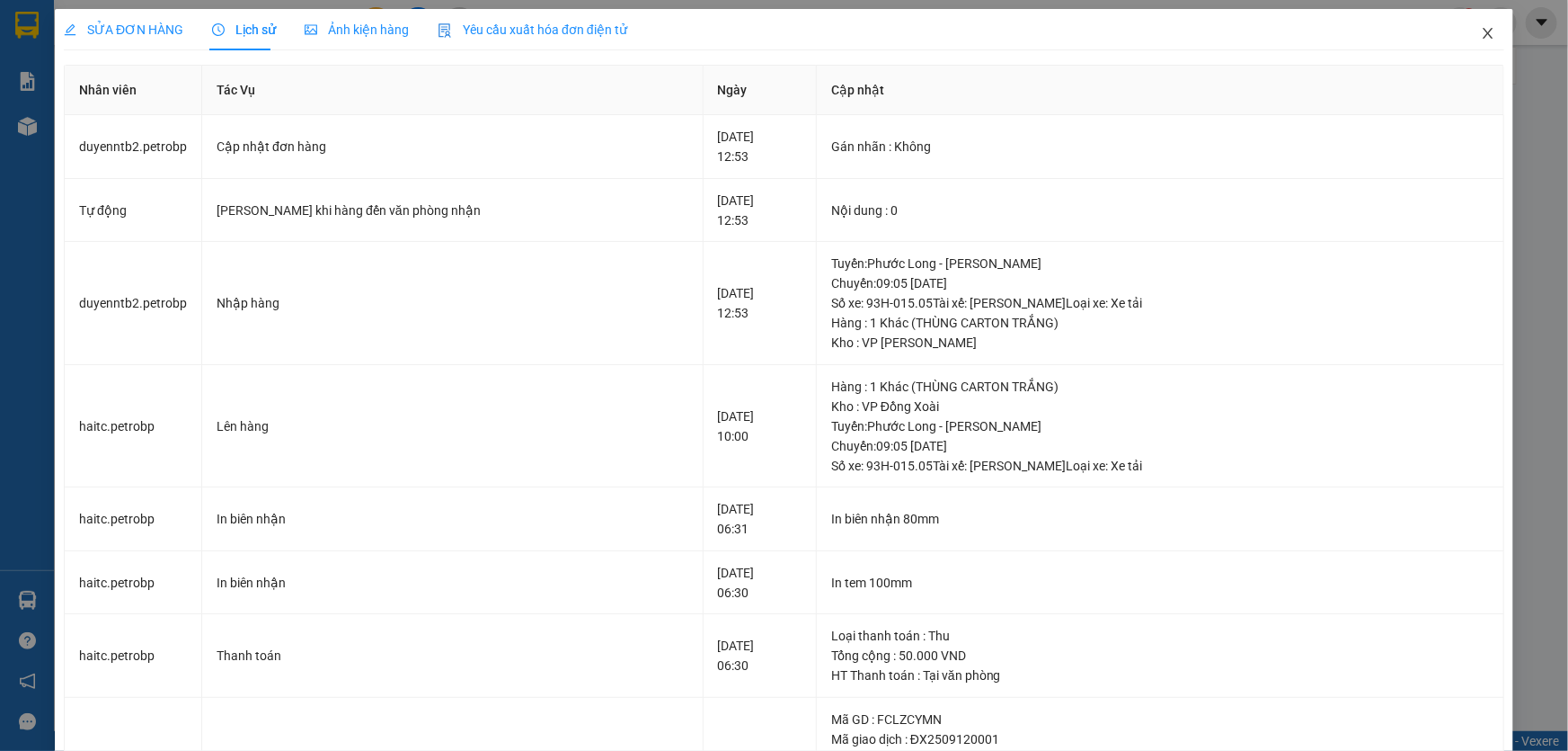
click at [1481, 38] on icon "close" at bounding box center [1489, 34] width 15 height 15
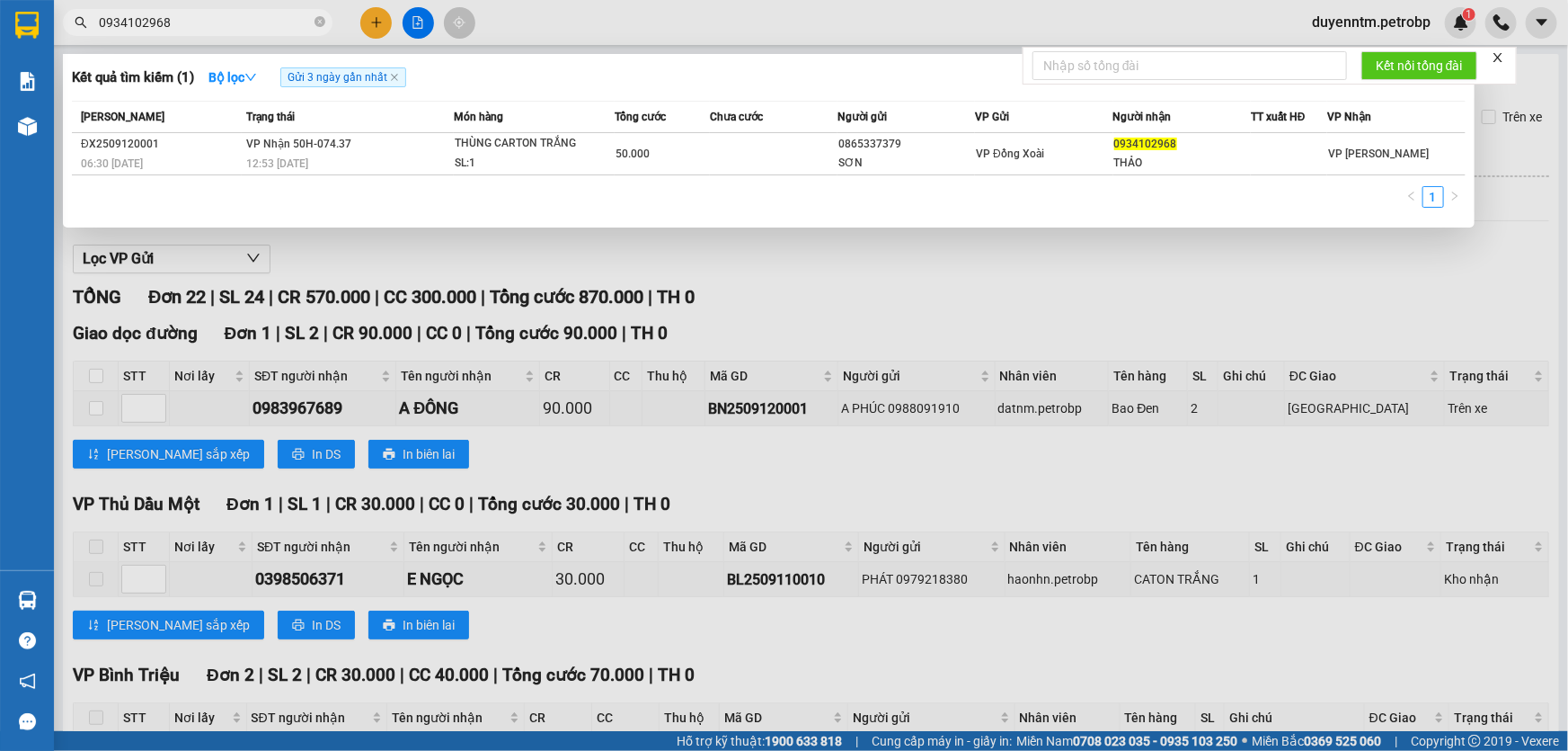
click at [212, 28] on input "0934102968" at bounding box center [205, 23] width 212 height 20
click at [862, 260] on div at bounding box center [784, 376] width 1568 height 751
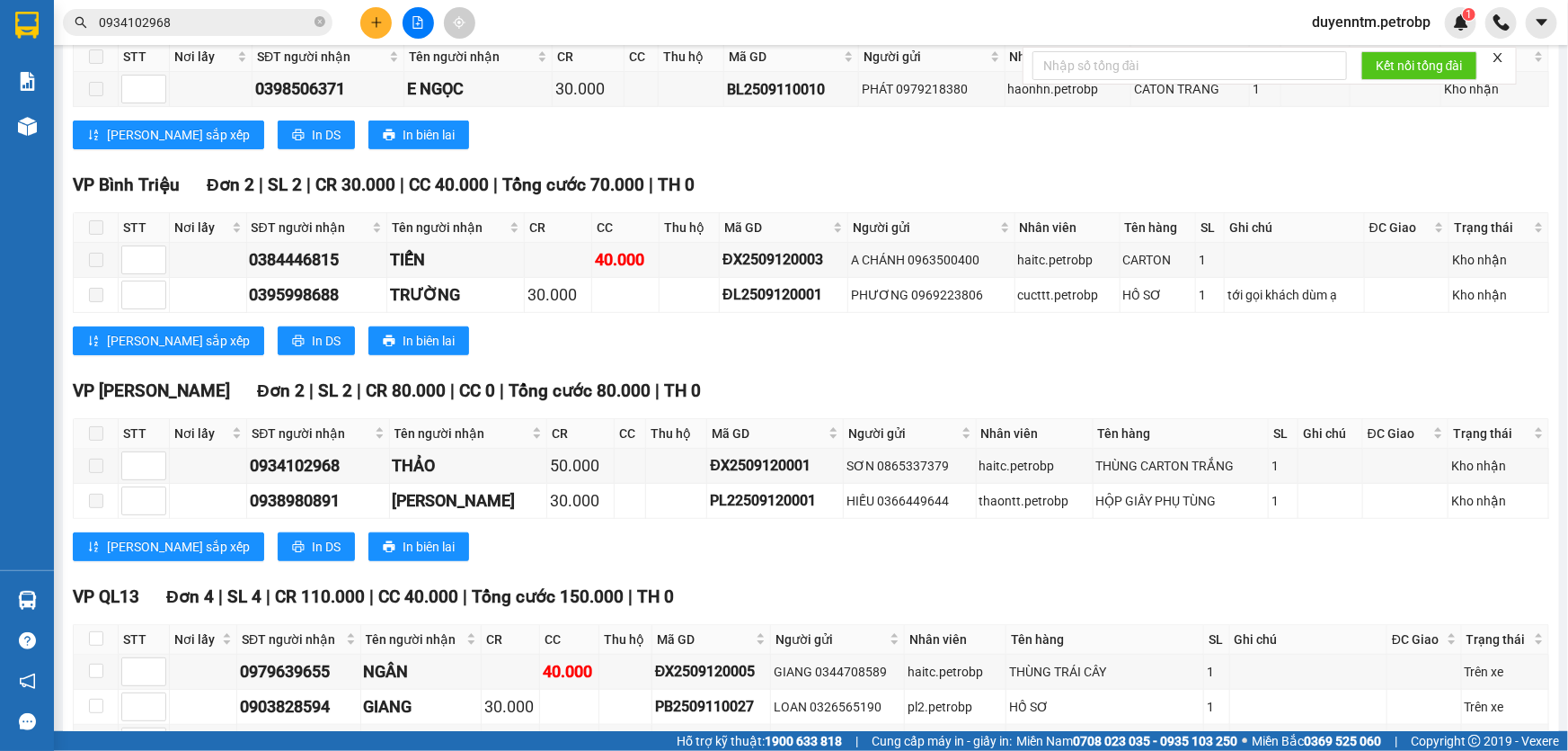
scroll to position [817, 0]
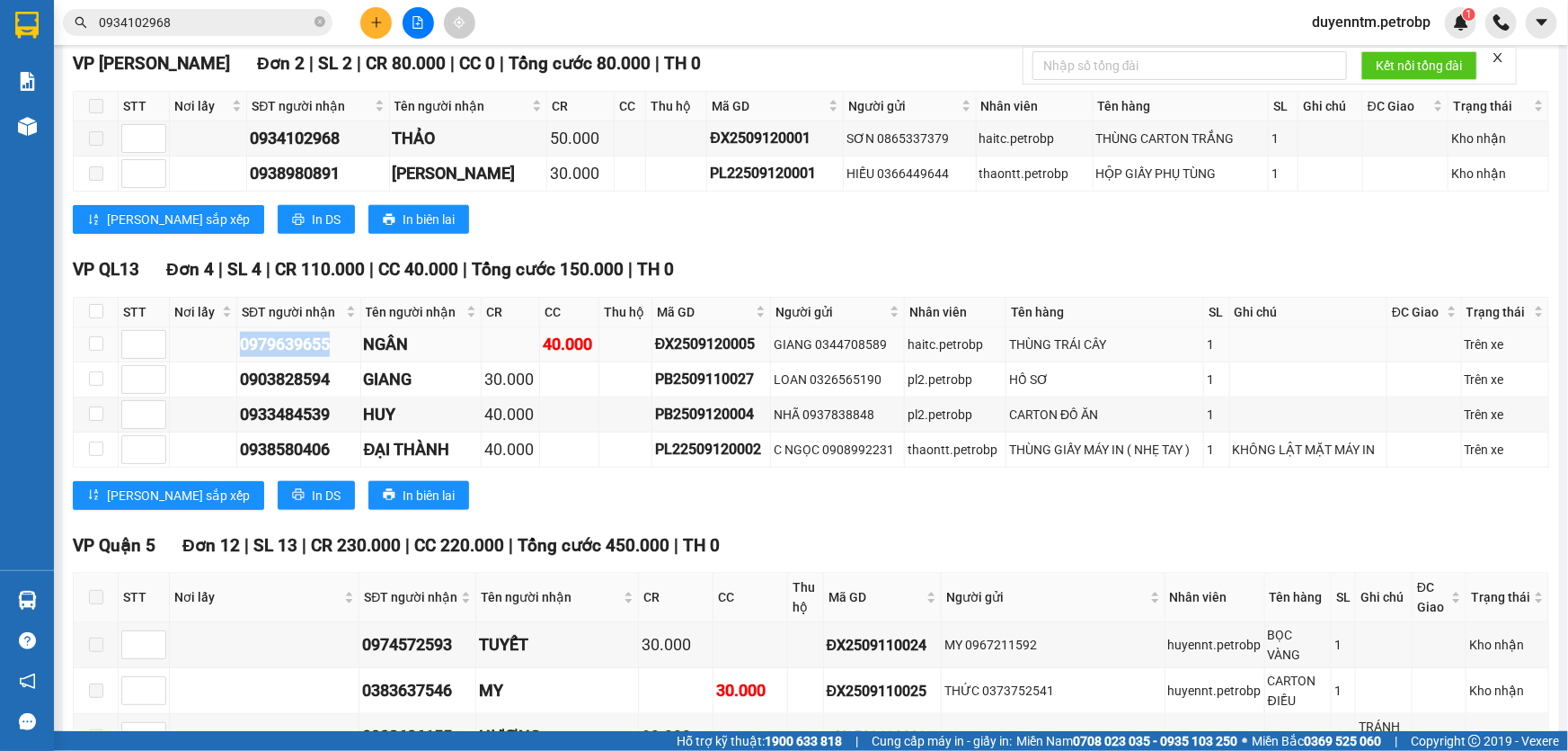
drag, startPoint x: 337, startPoint y: 344, endPoint x: 233, endPoint y: 344, distance: 104.0
click at [233, 344] on tr "0979639655 NGÂN 40.000 ĐX2509120005 GIANG 0344708589 haitc.petrobp THÙNG TRÁI C…" at bounding box center [812, 344] width 1476 height 35
copy div "0979639655"
click at [191, 21] on input "0934102968" at bounding box center [205, 23] width 212 height 20
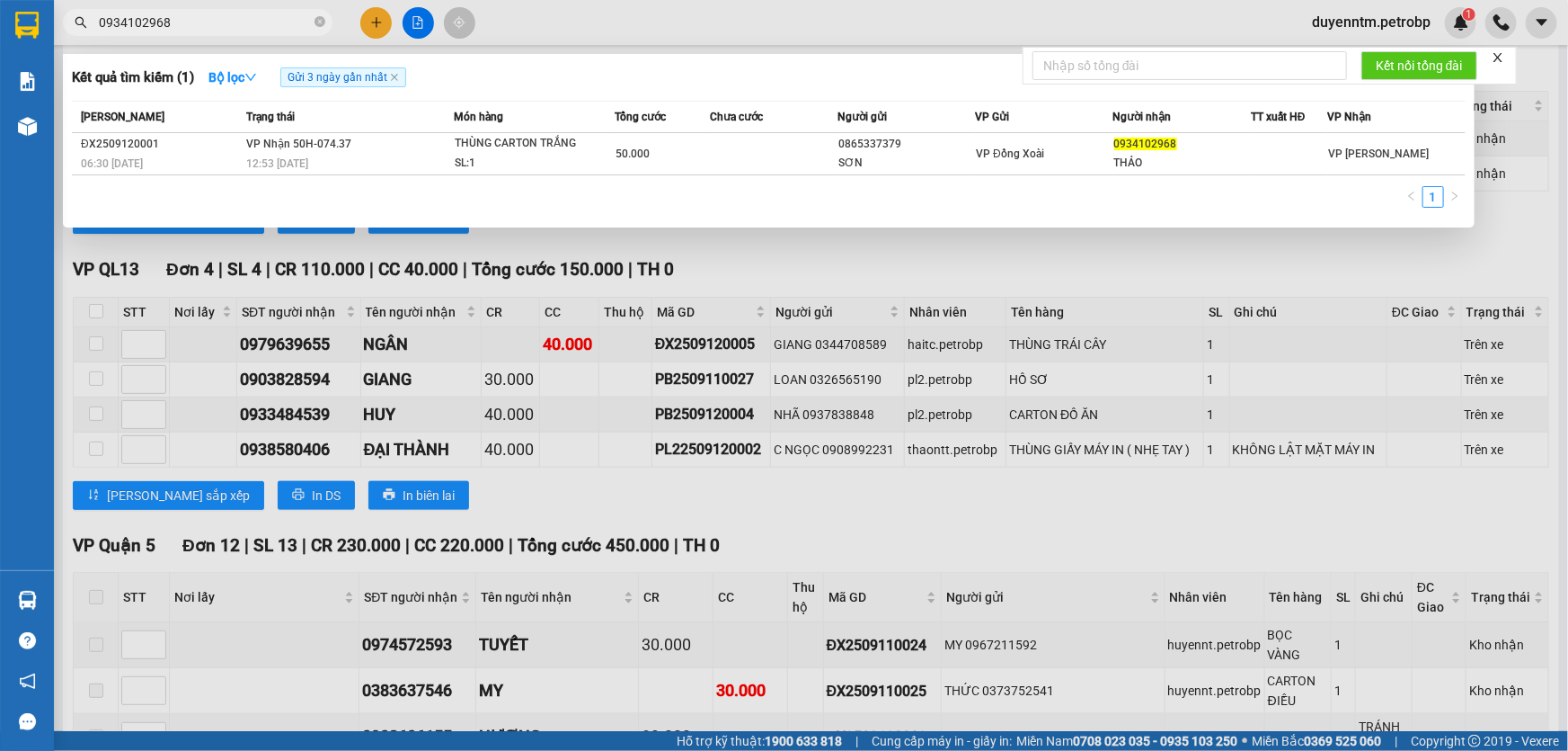
click at [191, 21] on input "0934102968" at bounding box center [205, 23] width 212 height 20
paste input "79639655"
click at [323, 387] on div at bounding box center [784, 376] width 1568 height 751
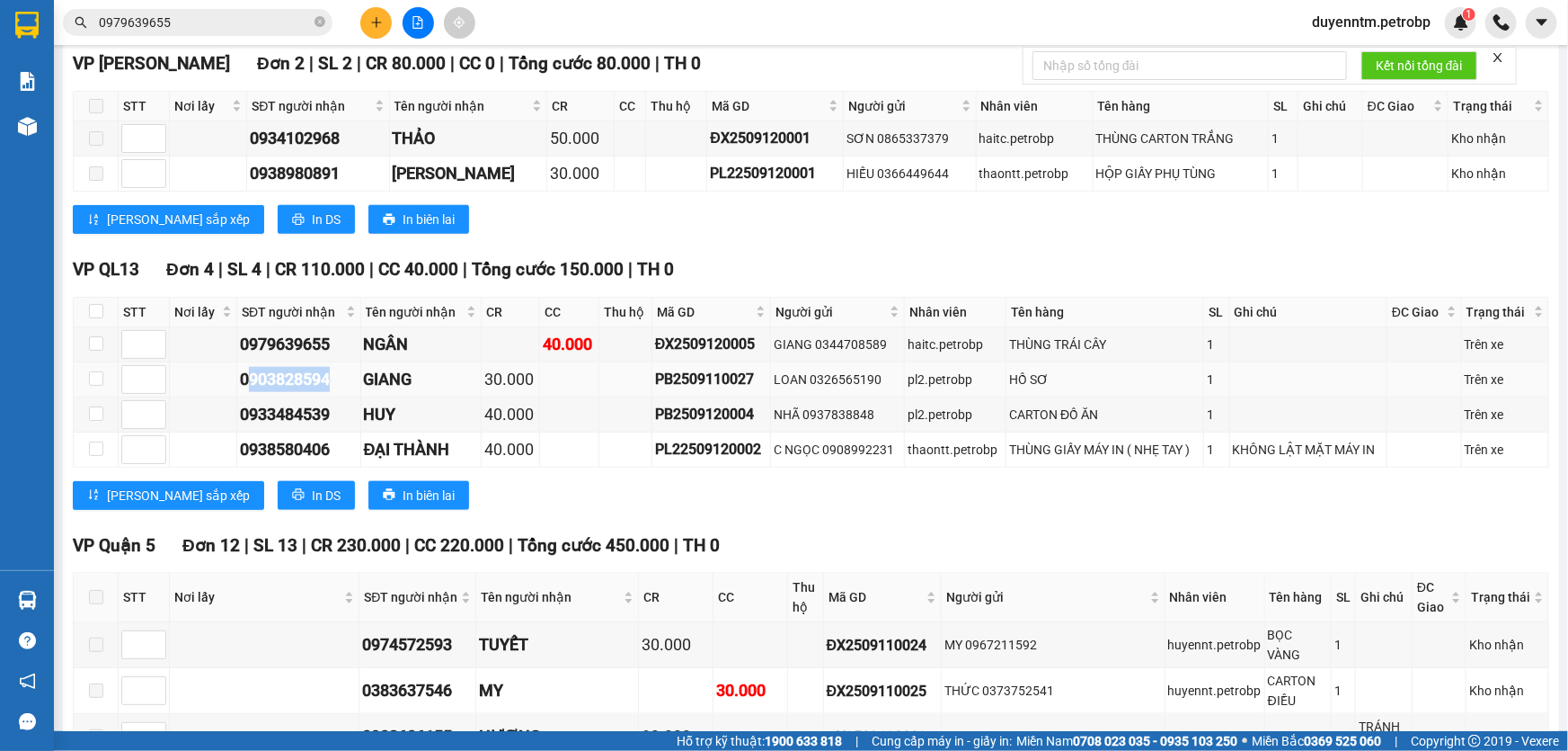
drag, startPoint x: 332, startPoint y: 379, endPoint x: 244, endPoint y: 387, distance: 88.4
click at [244, 387] on div "0903828594" at bounding box center [299, 379] width 118 height 26
drag, startPoint x: 239, startPoint y: 380, endPoint x: 329, endPoint y: 377, distance: 90.0
click at [329, 377] on div "0903828594" at bounding box center [299, 379] width 118 height 26
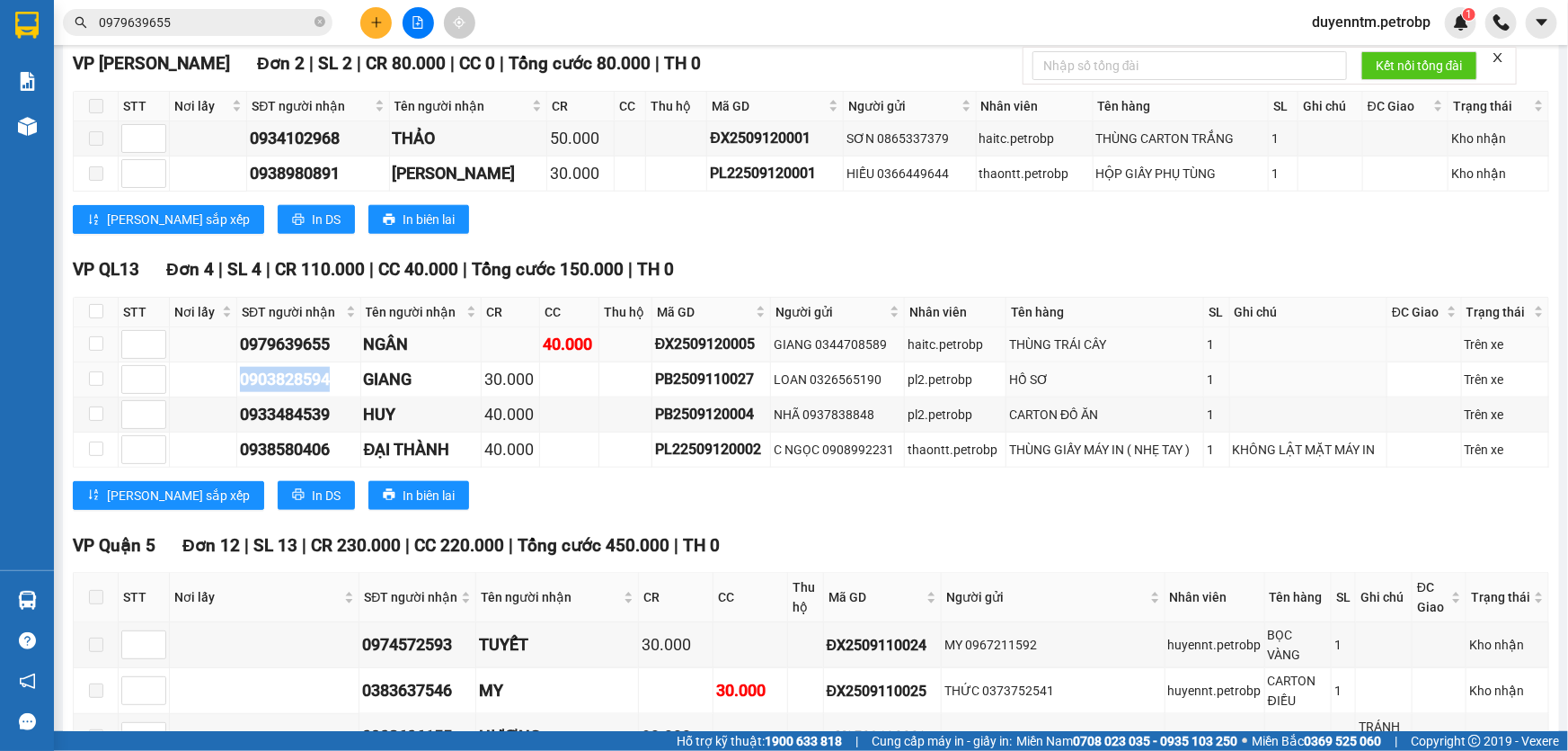
copy div "0903828594"
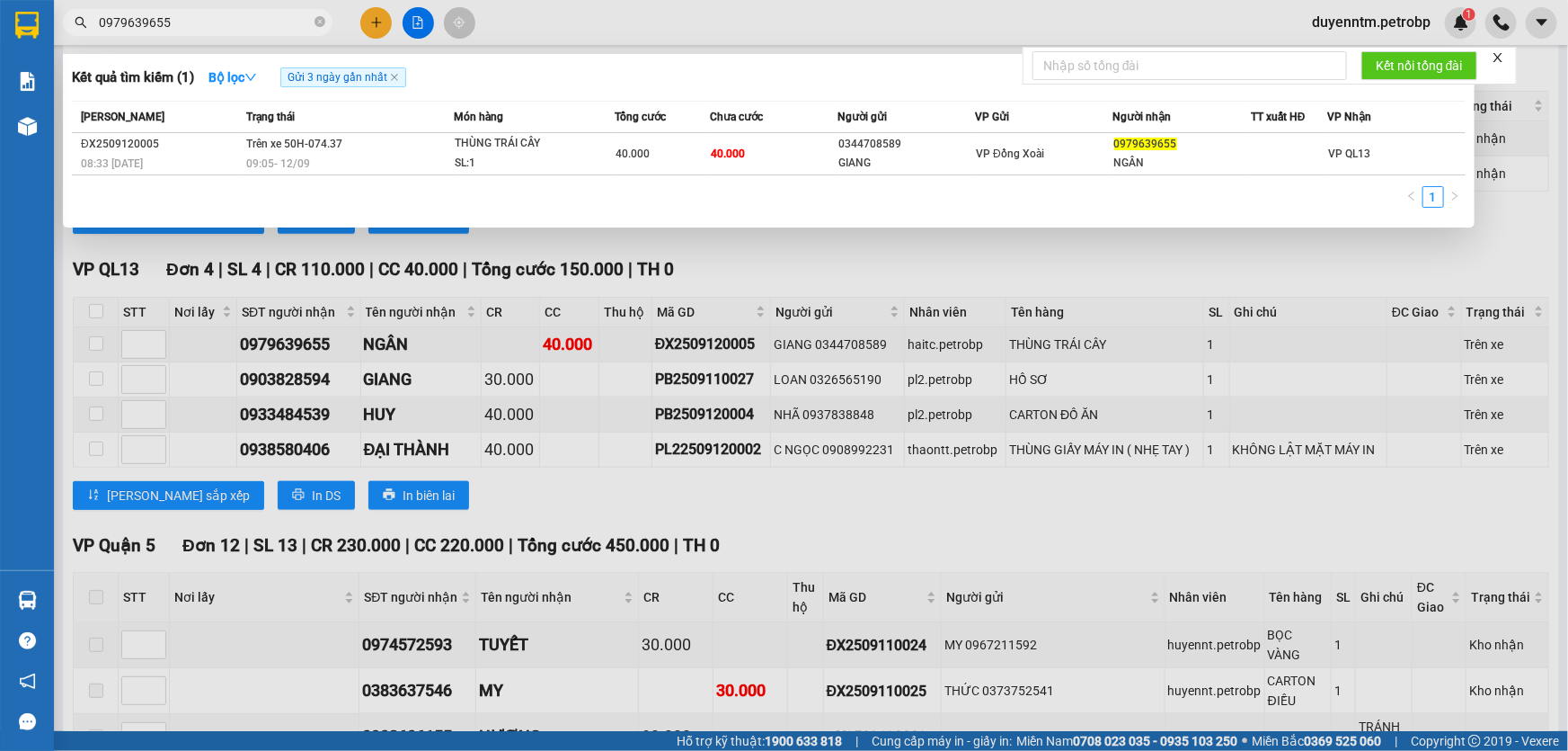
click at [254, 18] on input "0979639655" at bounding box center [205, 23] width 212 height 20
paste input "03828594"
click at [313, 339] on div at bounding box center [784, 376] width 1568 height 751
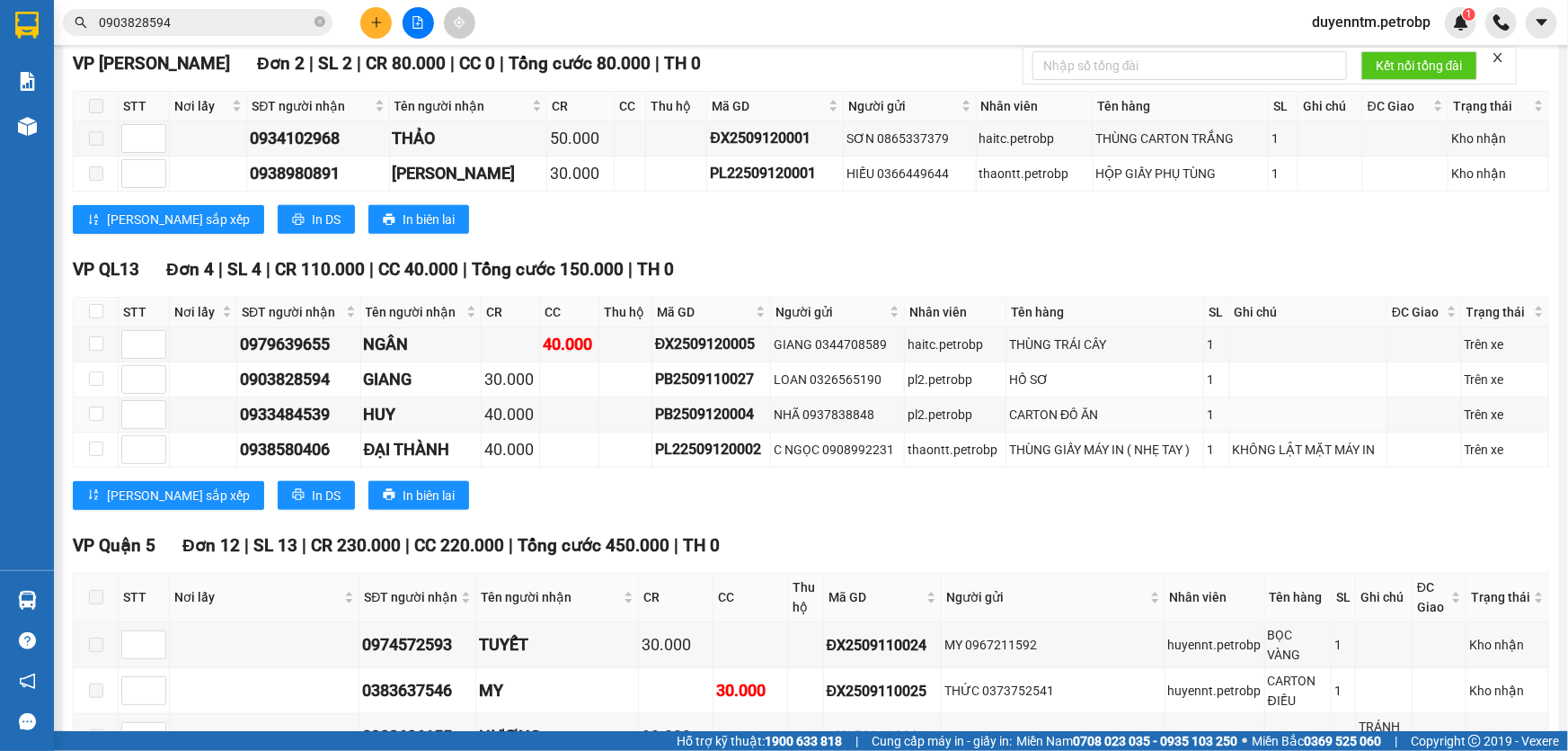
scroll to position [1225, 0]
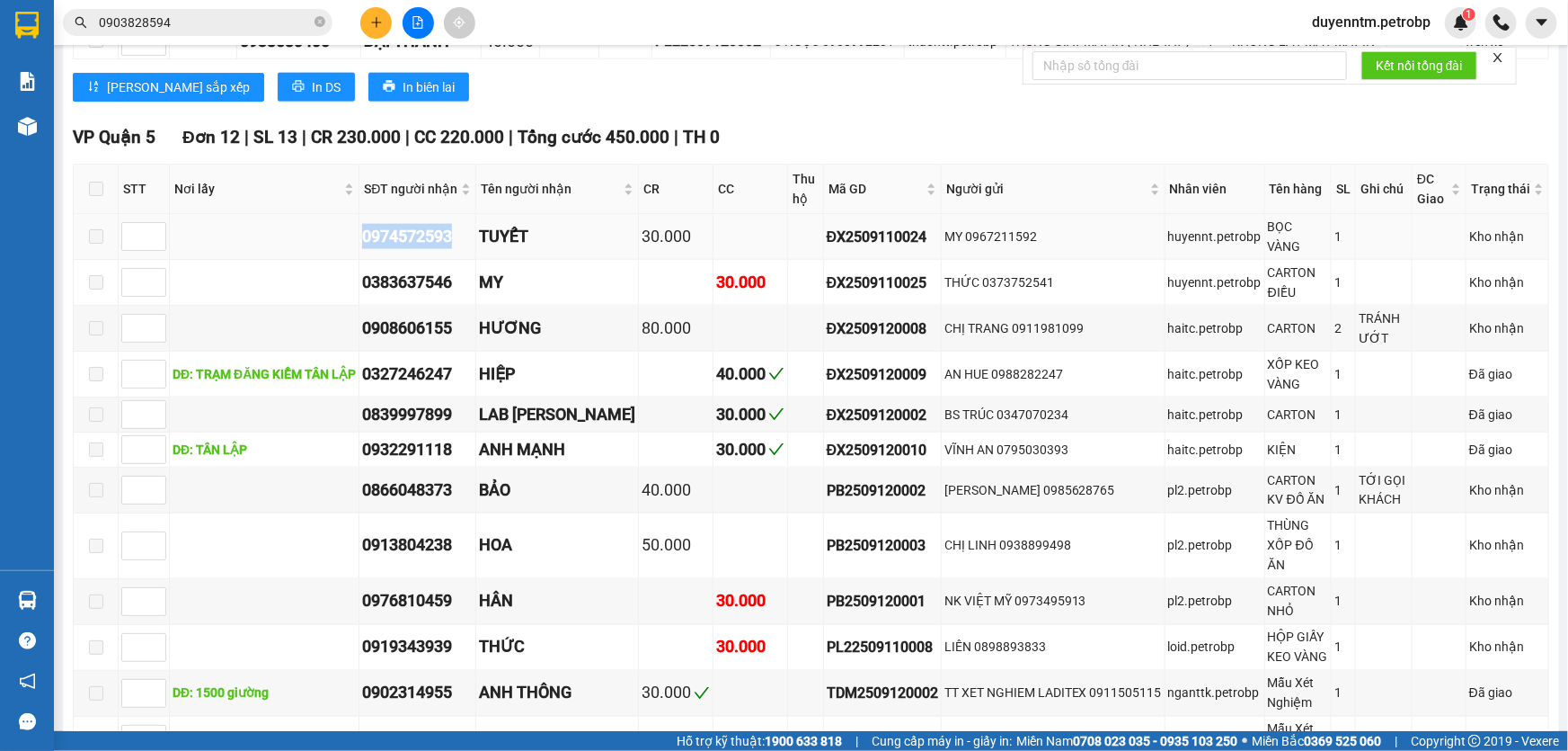
drag, startPoint x: 460, startPoint y: 228, endPoint x: 354, endPoint y: 227, distance: 106.0
click at [354, 227] on tr "0974572593 TUYẾT 30.000 ĐX2509110024 MY 0967211592 huyennt.petrobp BỌC VÀNG 1 K…" at bounding box center [812, 237] width 1476 height 46
click at [195, 14] on input "0903828594" at bounding box center [205, 23] width 212 height 20
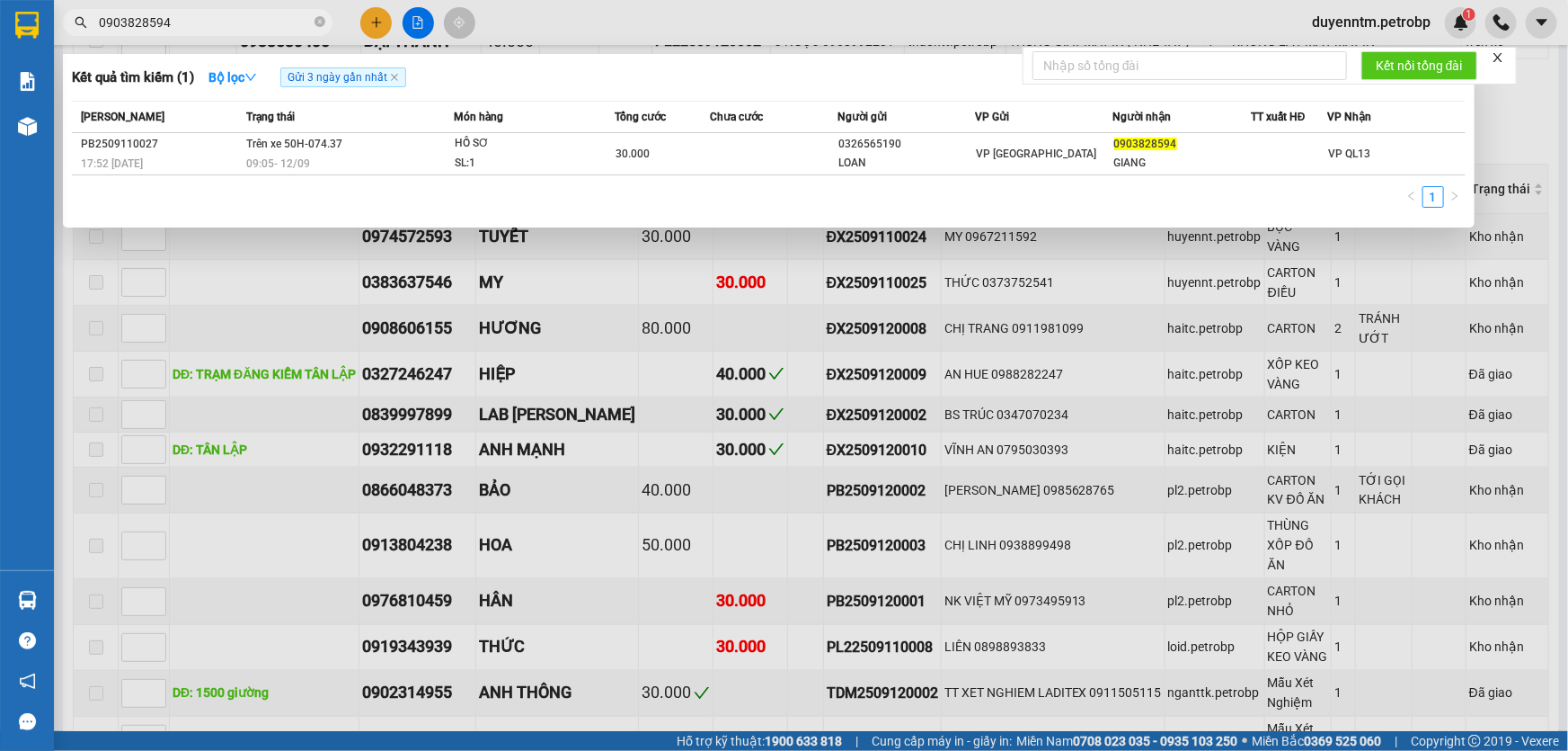
click at [195, 14] on input "0903828594" at bounding box center [205, 23] width 212 height 20
paste input "74572593"
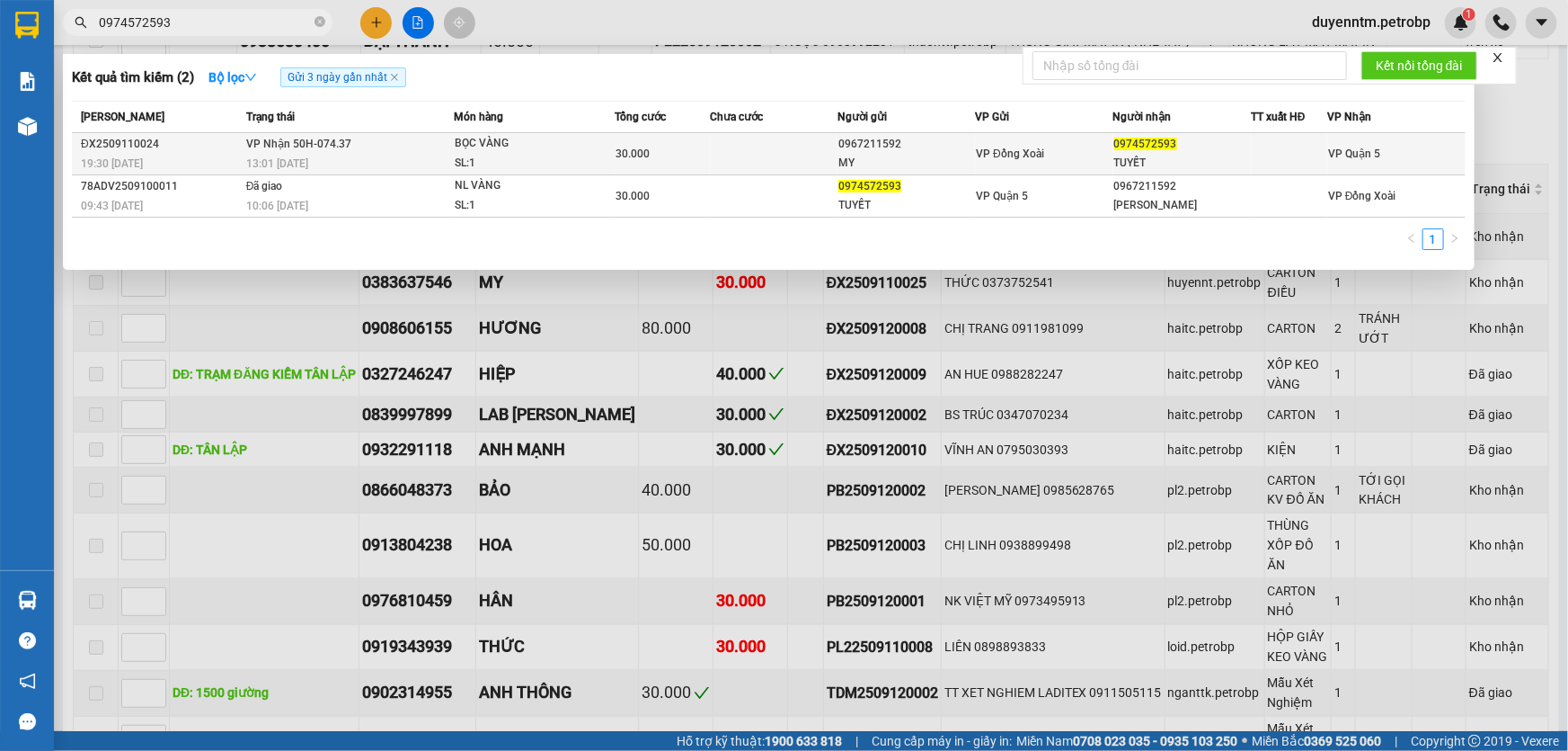
type input "0974572593"
click at [301, 166] on span "13:01 [DATE]" at bounding box center [278, 164] width 62 height 13
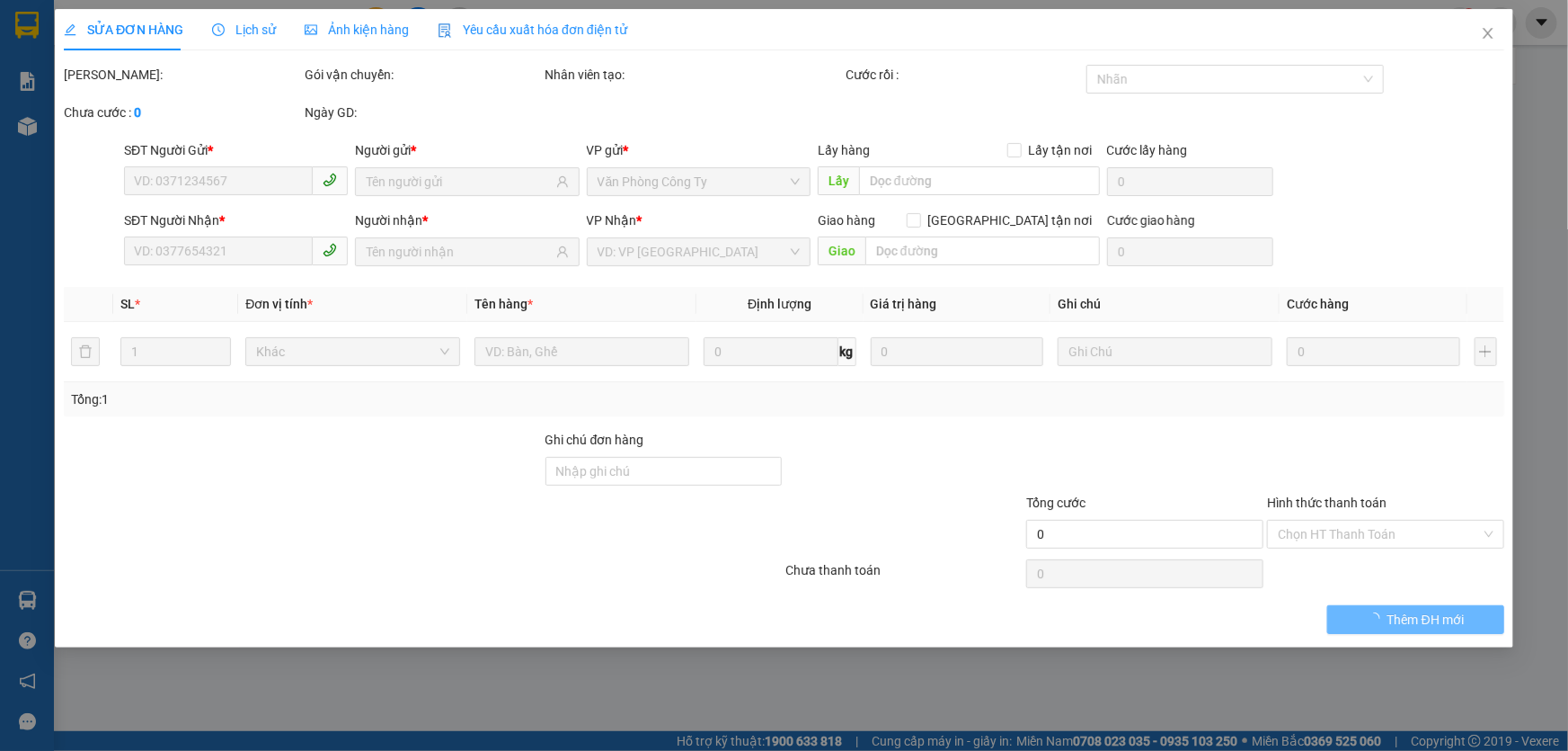
type input "0967211592"
type input "MY"
type input "0974572593"
type input "TUYẾT"
type input "30.000"
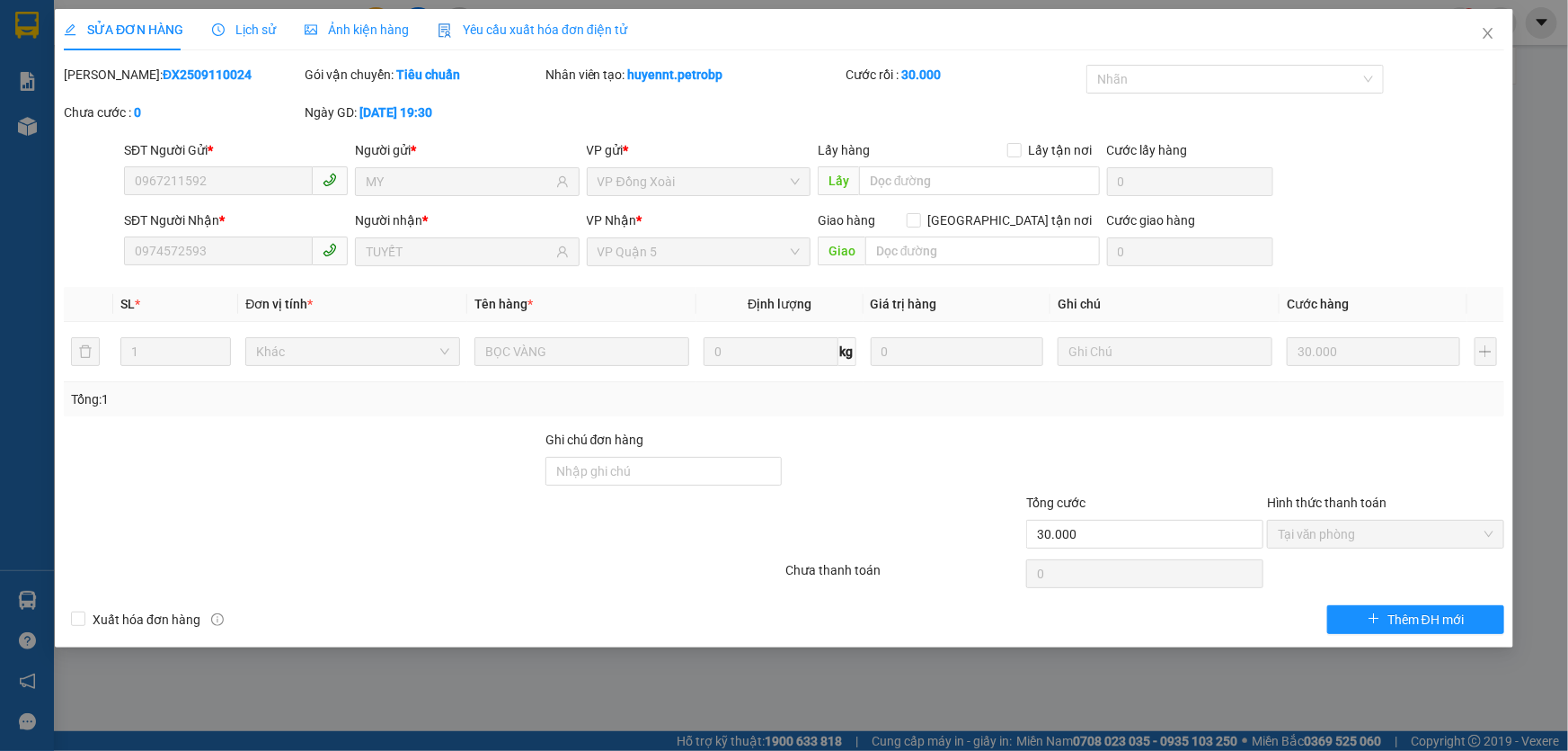
click at [268, 36] on span "Lịch sử" at bounding box center [244, 30] width 64 height 15
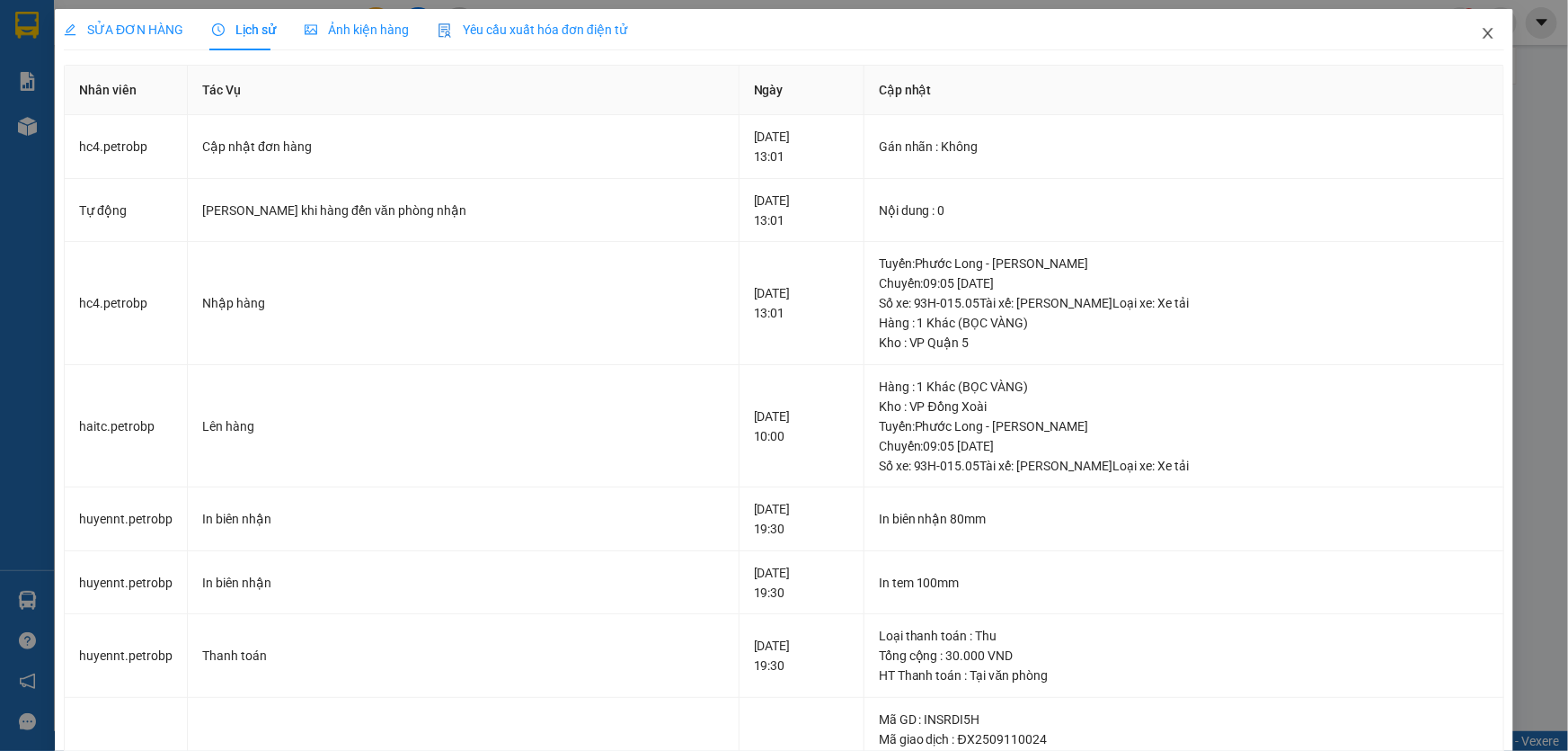
click at [1481, 36] on icon "close" at bounding box center [1489, 34] width 15 height 15
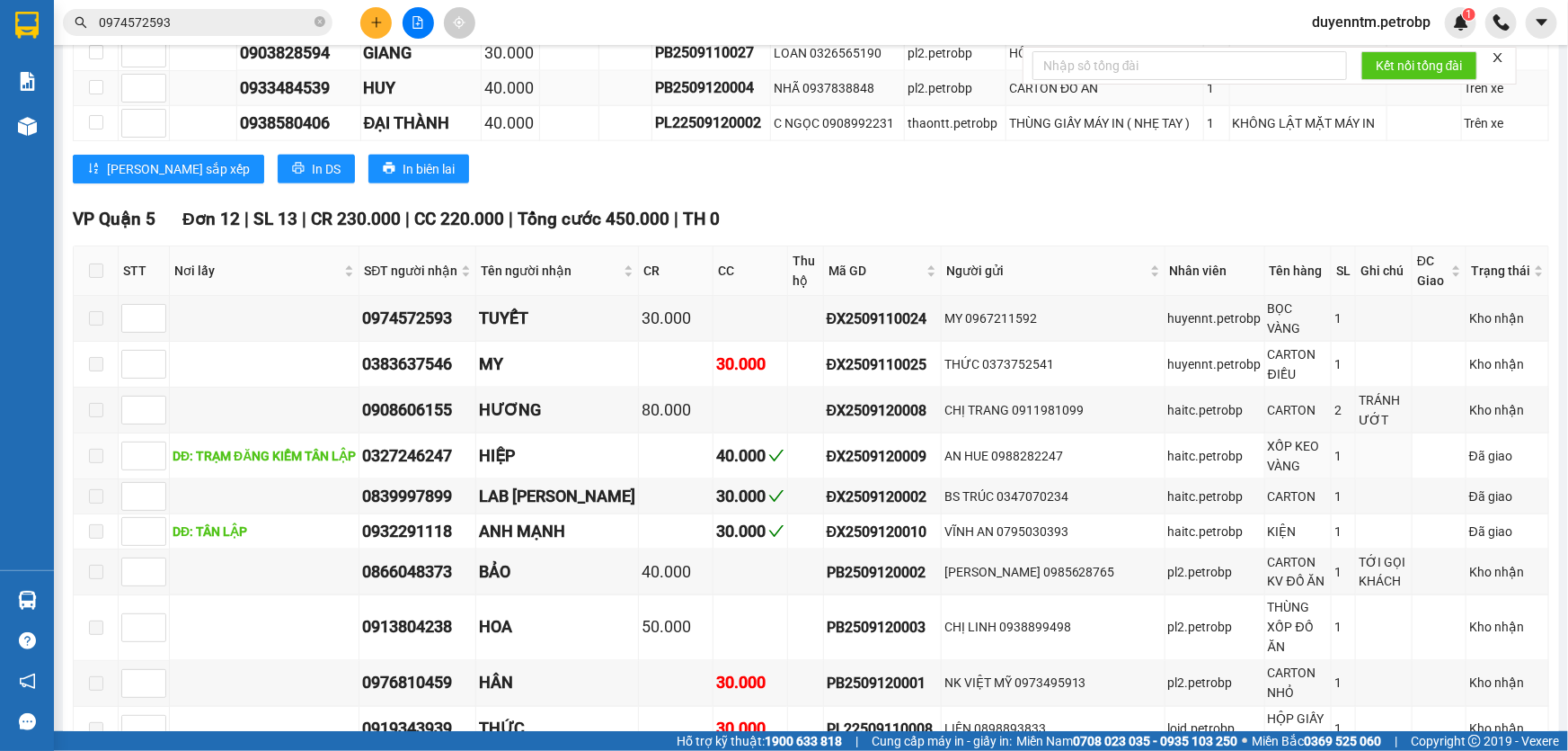
scroll to position [817, 0]
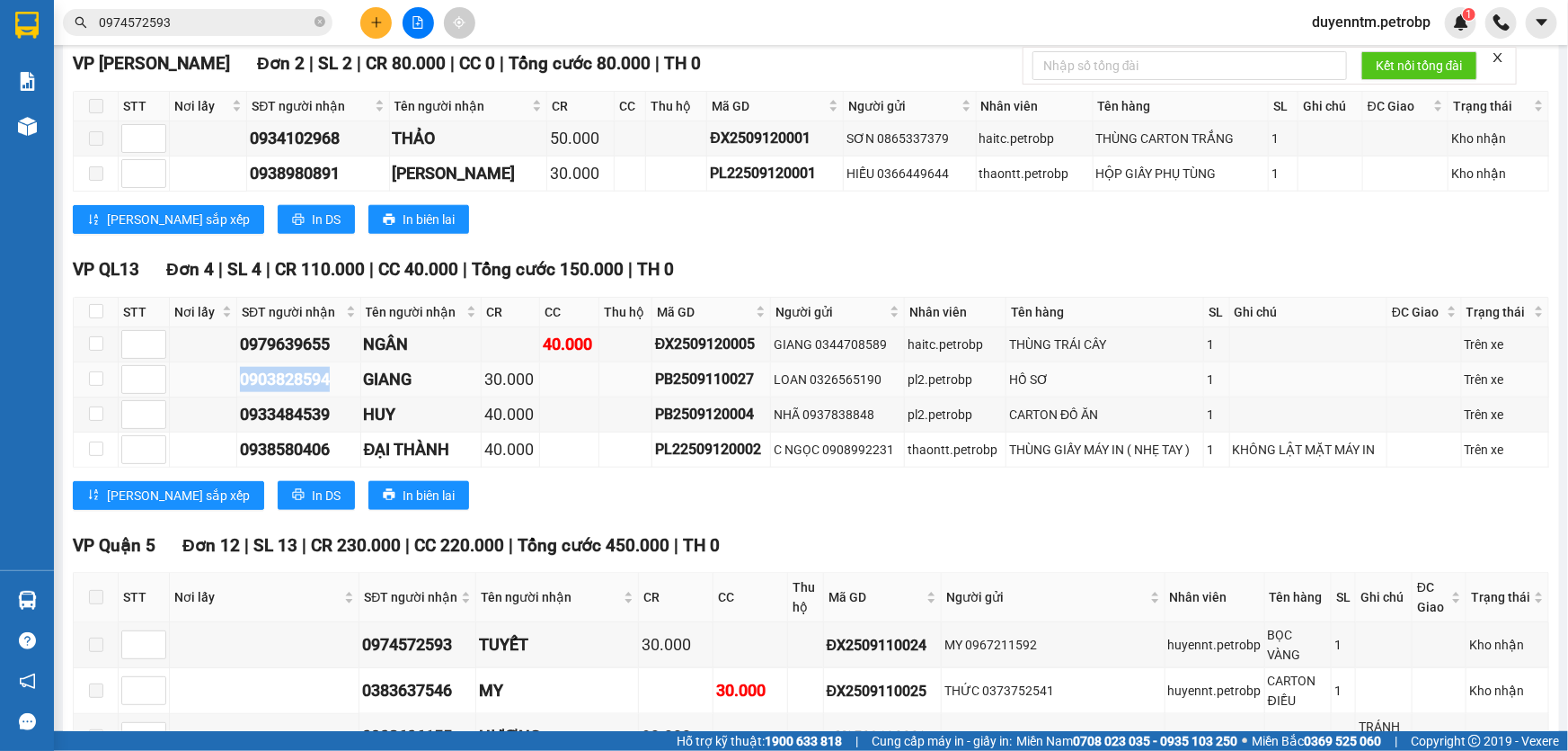
drag, startPoint x: 333, startPoint y: 381, endPoint x: 222, endPoint y: 389, distance: 111.3
click at [222, 389] on tr "0903828594 GIANG 30.000 PB2509110027 LOAN 0326565190 pl2.petrobp HỒ SƠ 1 Trên xe" at bounding box center [812, 380] width 1476 height 35
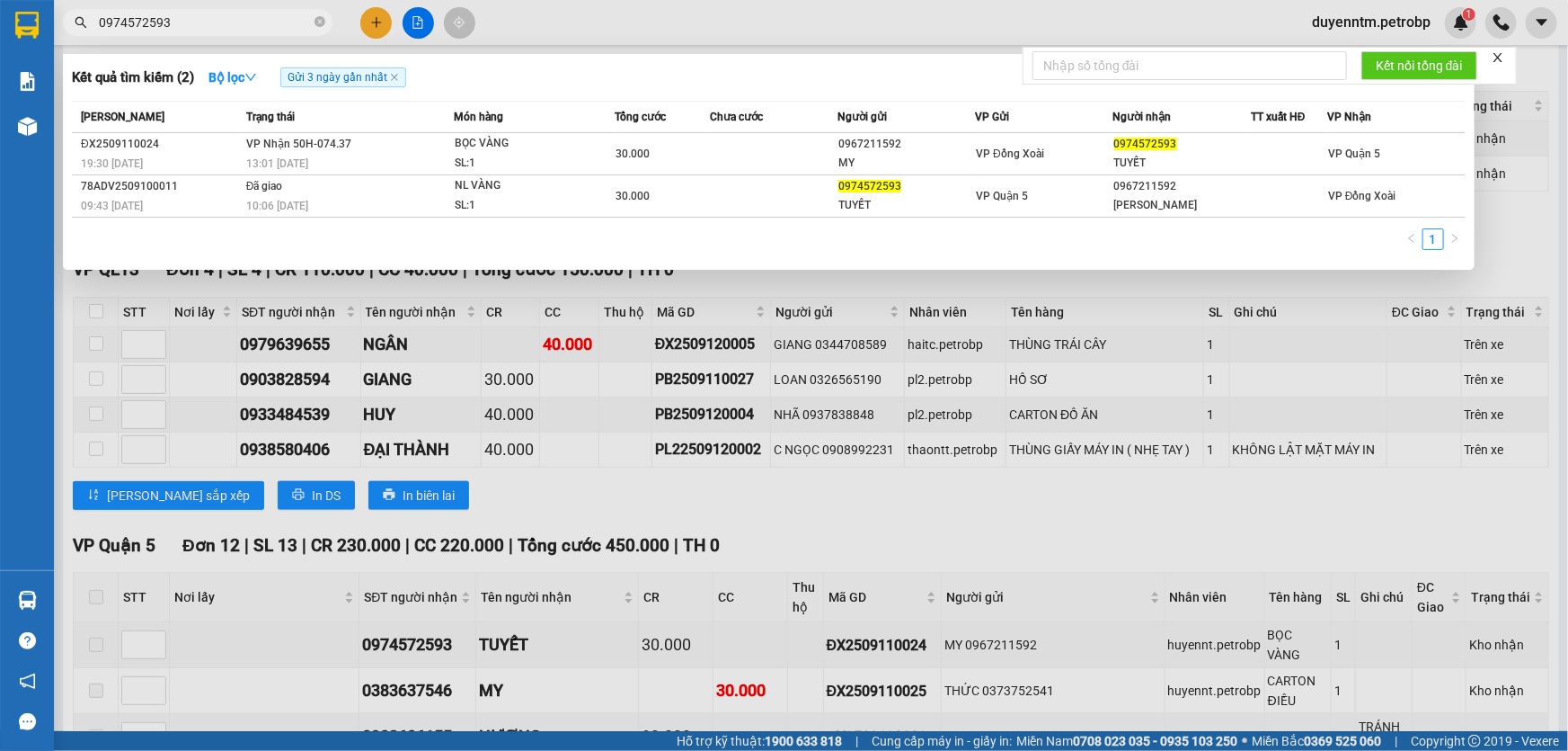
click at [201, 27] on input "0974572593" at bounding box center [205, 23] width 212 height 20
paste input "03828594"
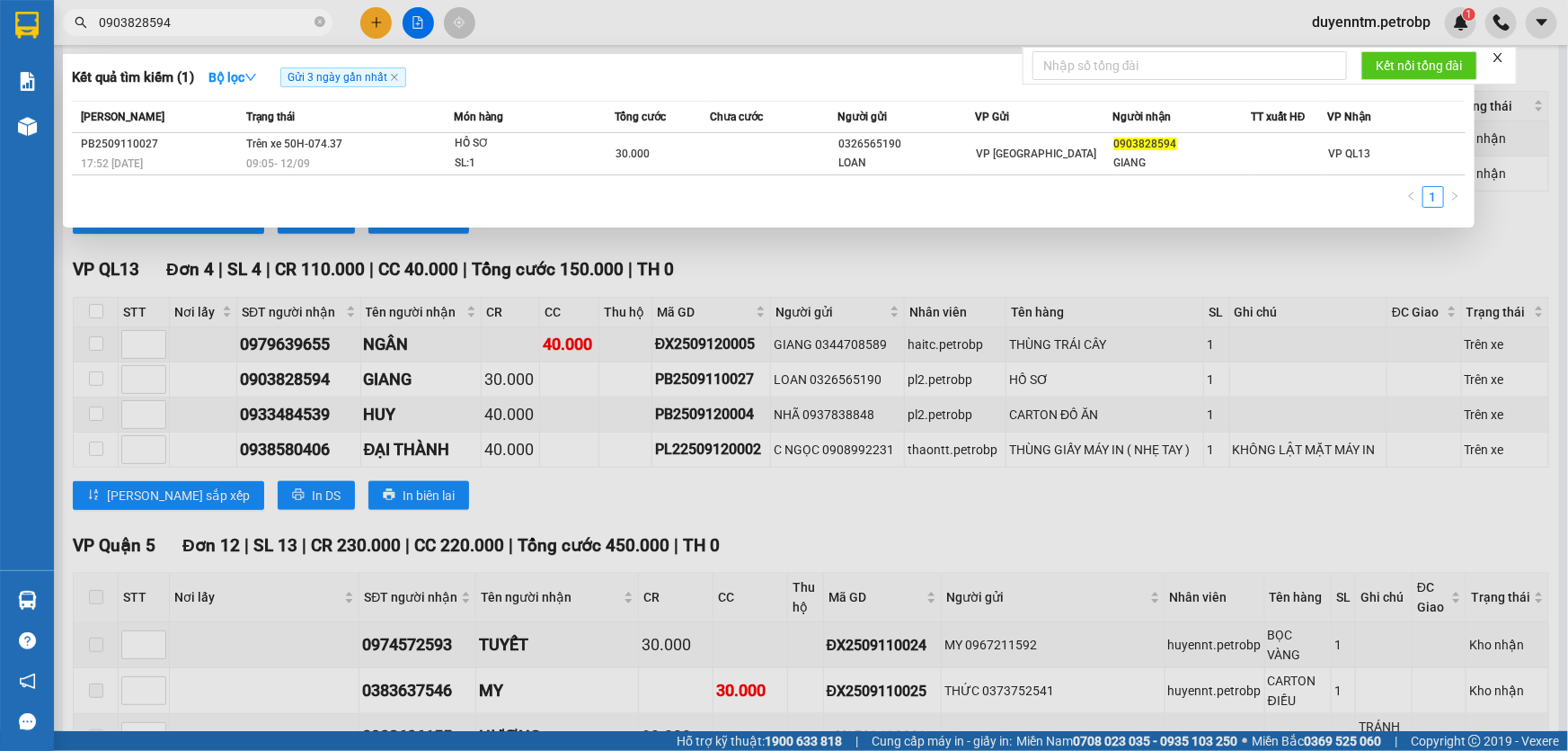
click at [922, 260] on div at bounding box center [784, 376] width 1568 height 751
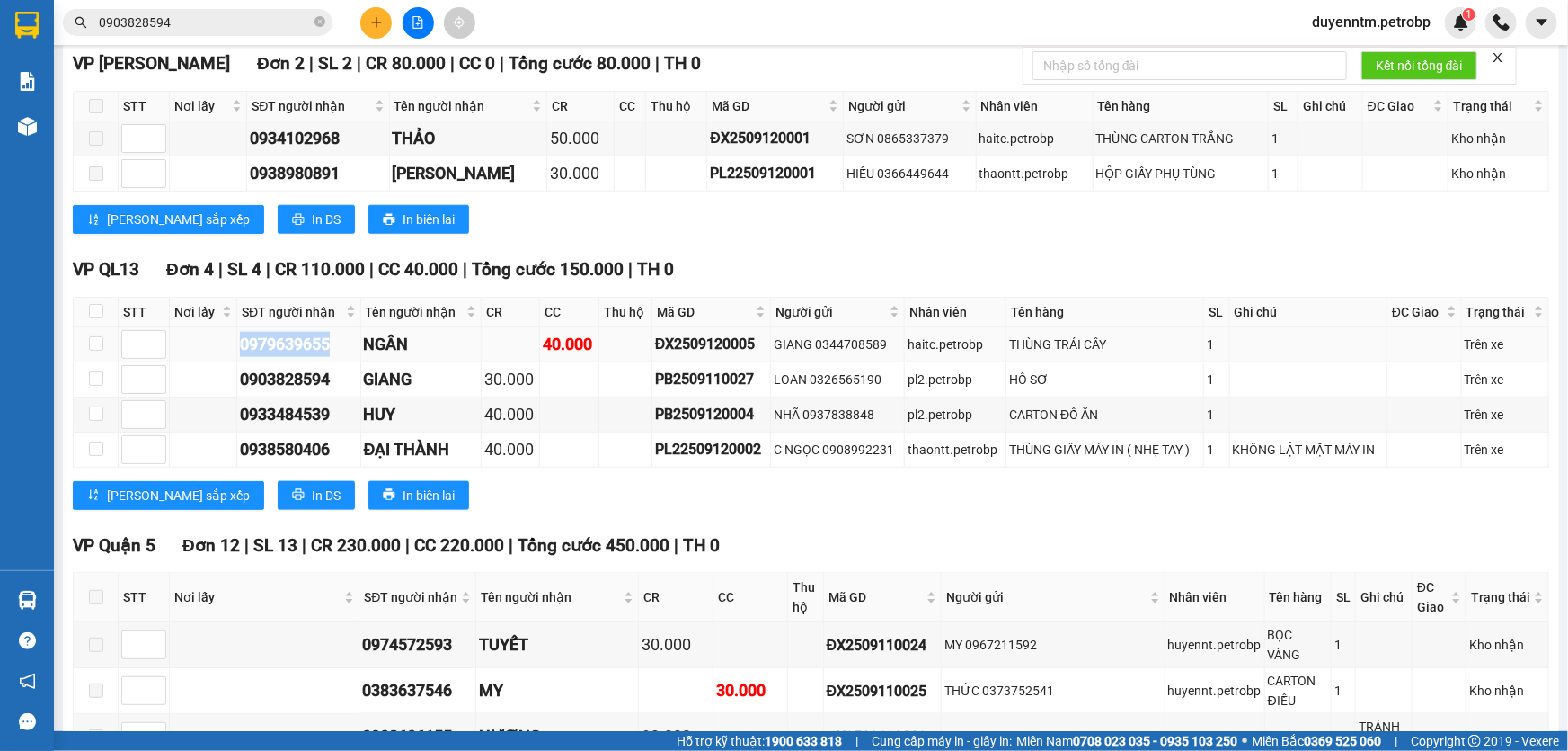
drag, startPoint x: 339, startPoint y: 344, endPoint x: 227, endPoint y: 354, distance: 112.4
click at [227, 354] on tr "0979639655 NGÂN 40.000 ĐX2509120005 GIANG 0344708589 haitc.petrobp THÙNG TRÁI C…" at bounding box center [812, 344] width 1476 height 35
click at [217, 26] on input "0903828594" at bounding box center [205, 23] width 212 height 20
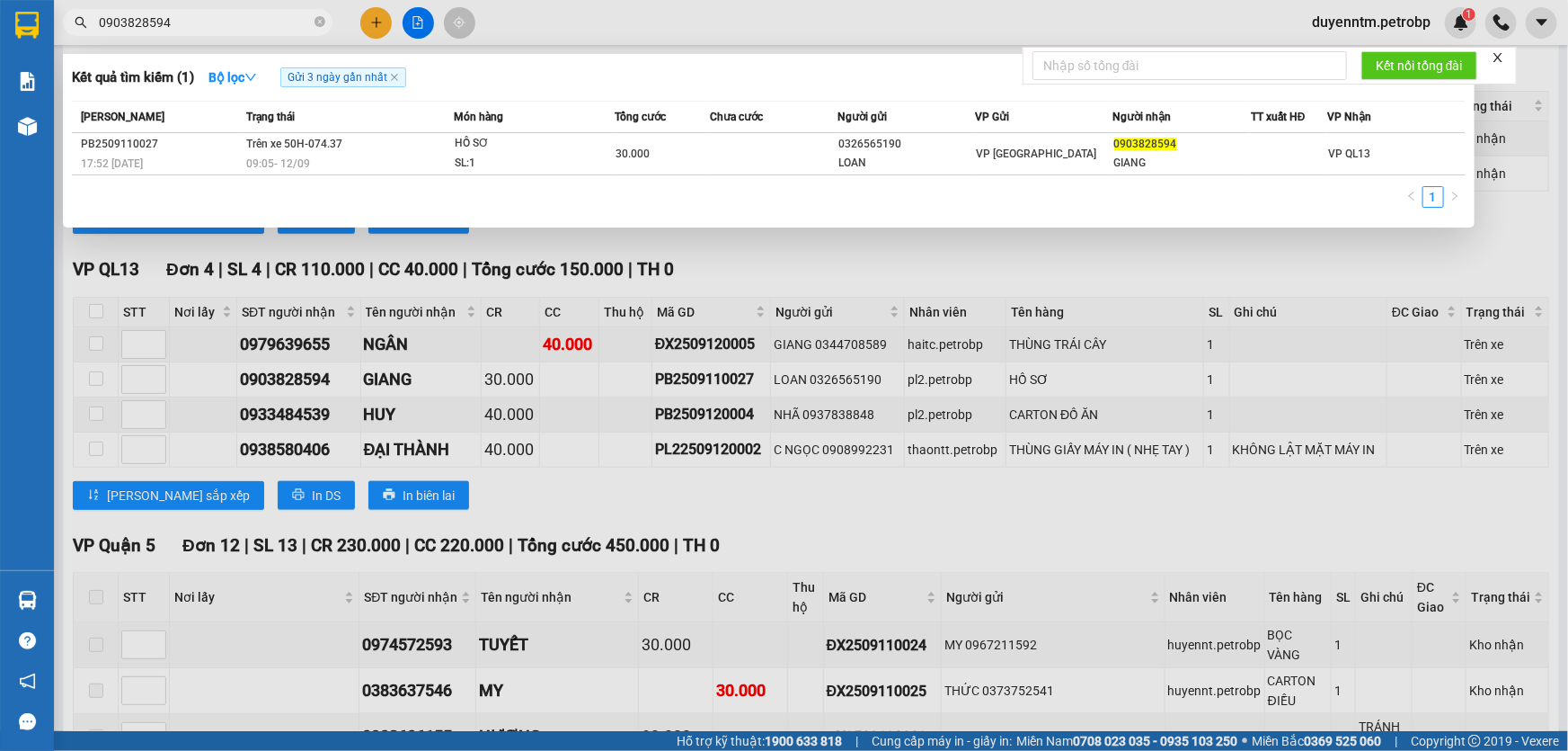
click at [217, 26] on input "0903828594" at bounding box center [205, 23] width 212 height 20
paste input "79639655"
click at [808, 290] on div at bounding box center [784, 376] width 1568 height 751
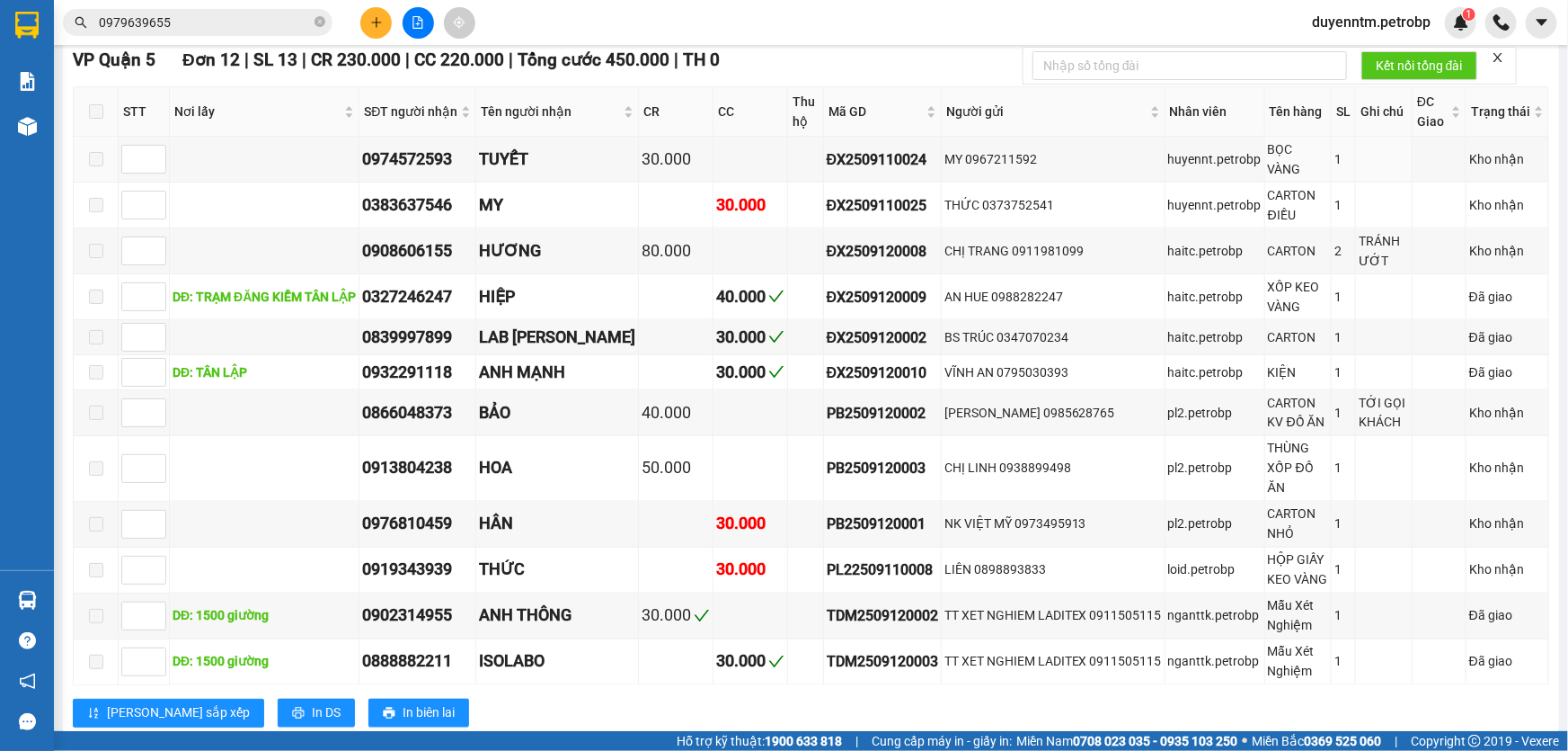
scroll to position [894, 0]
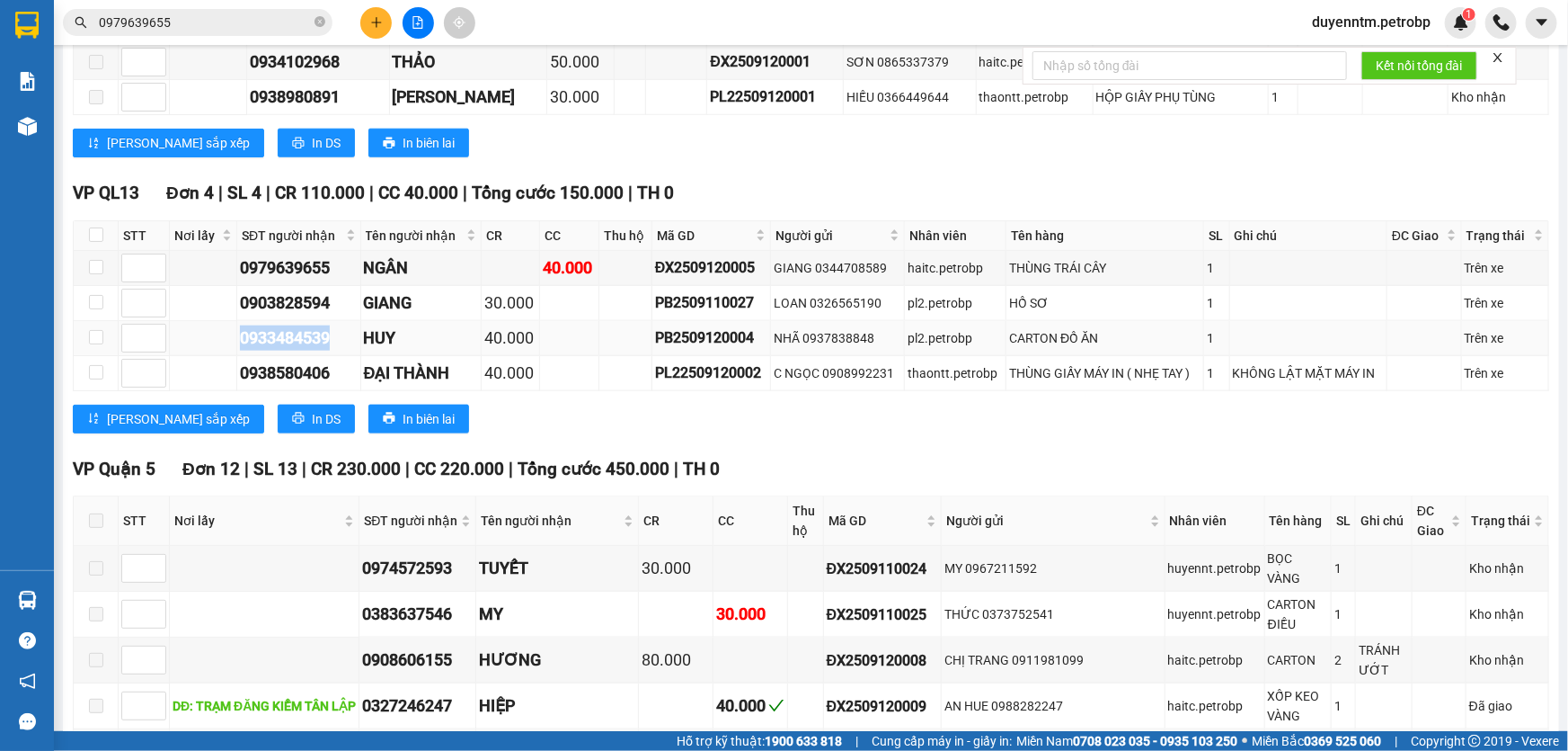
drag, startPoint x: 332, startPoint y: 333, endPoint x: 241, endPoint y: 333, distance: 91.0
click at [241, 333] on div "0933484539" at bounding box center [299, 338] width 118 height 26
click at [178, 21] on input "0979639655" at bounding box center [205, 23] width 212 height 20
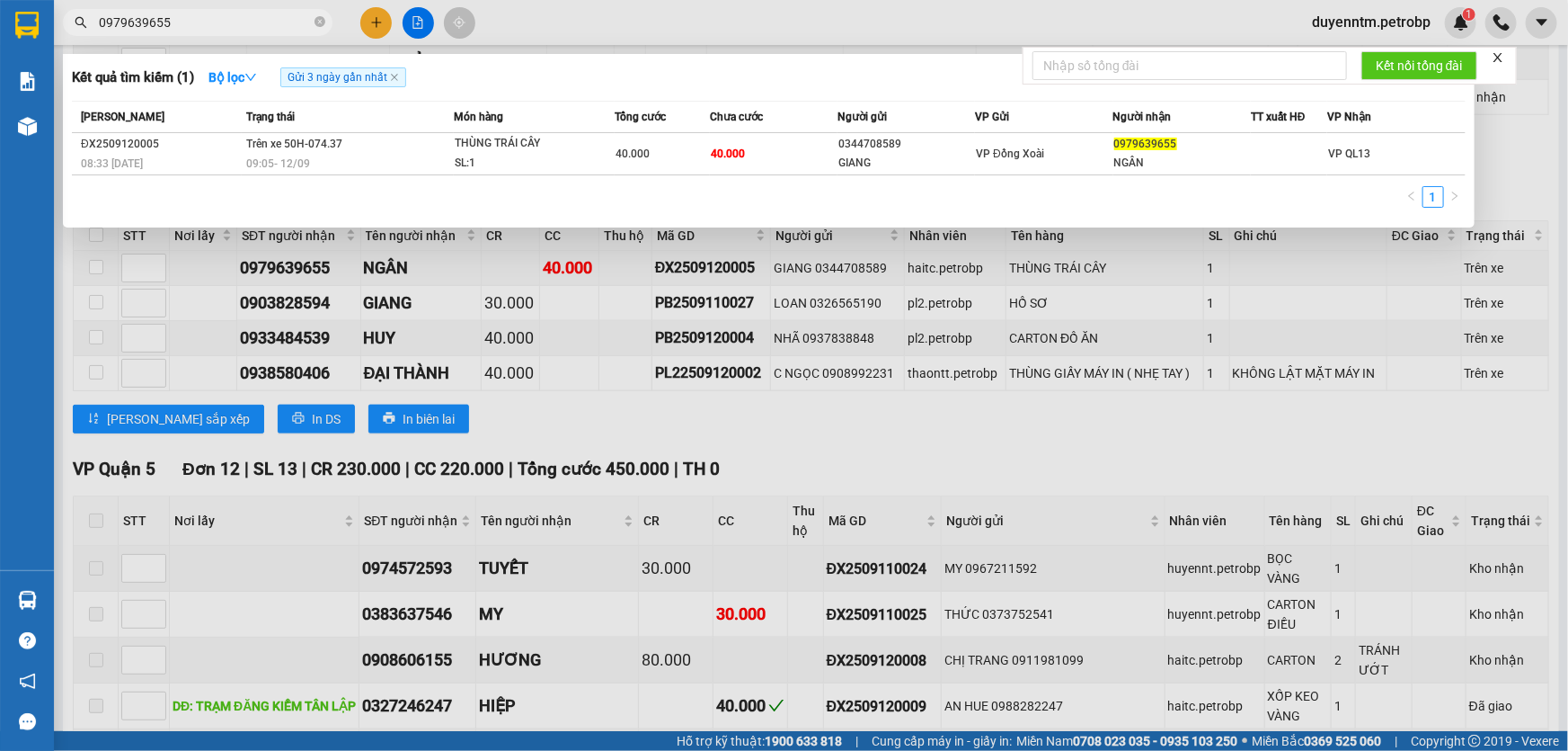
click at [178, 21] on input "0979639655" at bounding box center [205, 23] width 212 height 20
paste input "33484539"
click at [364, 386] on div at bounding box center [784, 376] width 1568 height 751
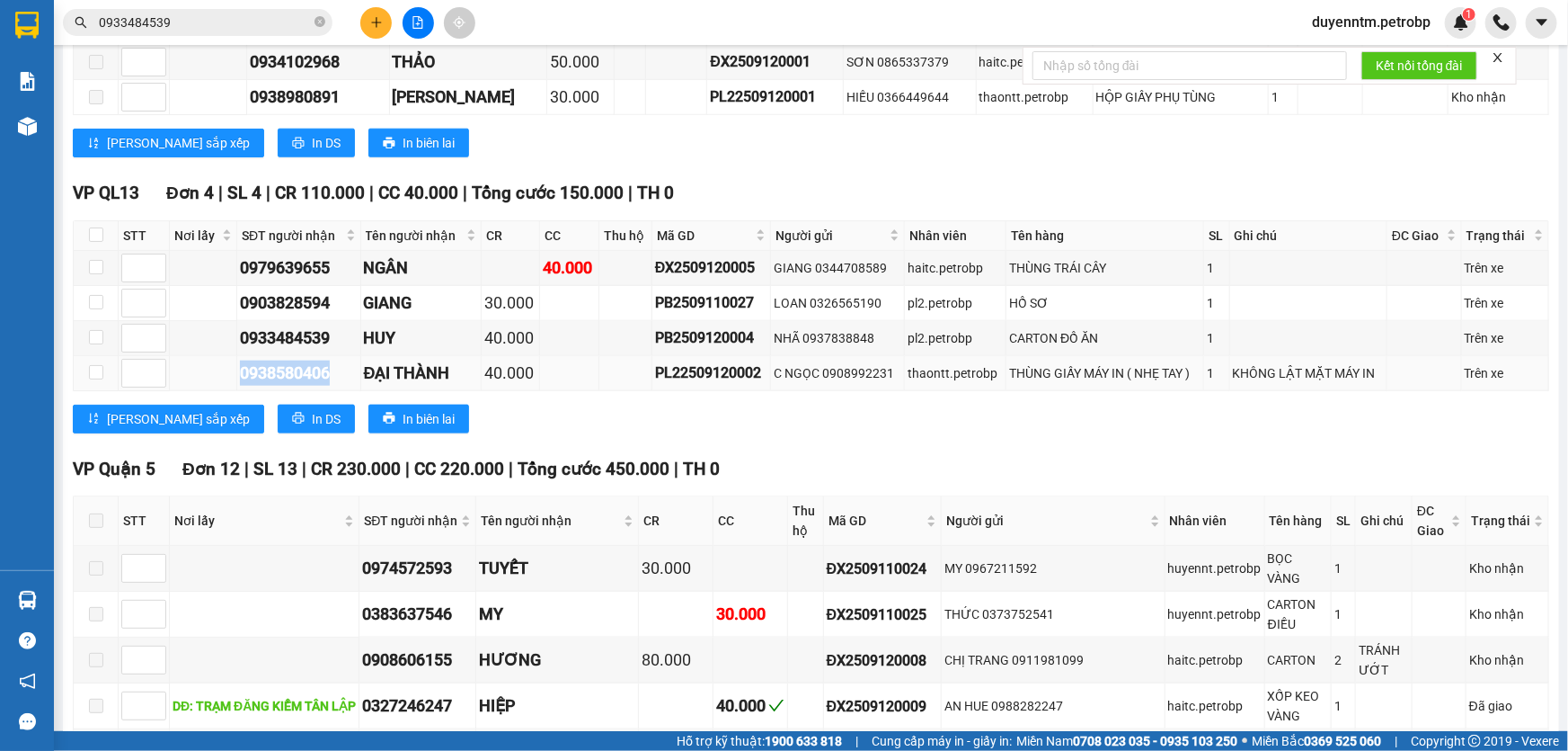
drag, startPoint x: 332, startPoint y: 366, endPoint x: 231, endPoint y: 366, distance: 101.0
click at [231, 366] on tr "0938580406 ĐẠI THÀNH 40.000 PL22509120002 C NGỌC 0908992231 thaontt.petrobp THÙ…" at bounding box center [812, 374] width 1476 height 35
click at [180, 22] on input "0933484539" at bounding box center [205, 23] width 212 height 20
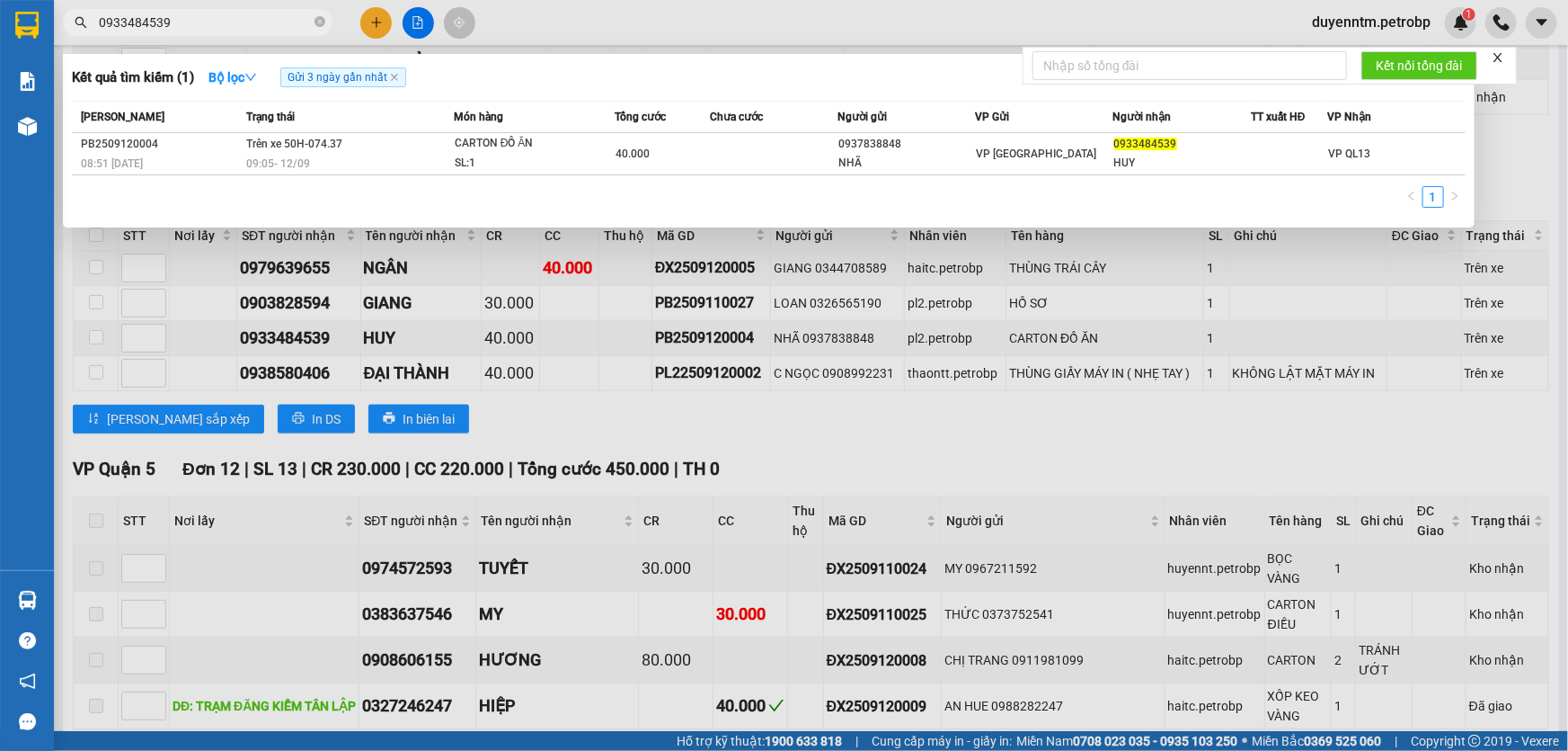
click at [180, 22] on input "0933484539" at bounding box center [205, 23] width 212 height 20
paste input "8580406"
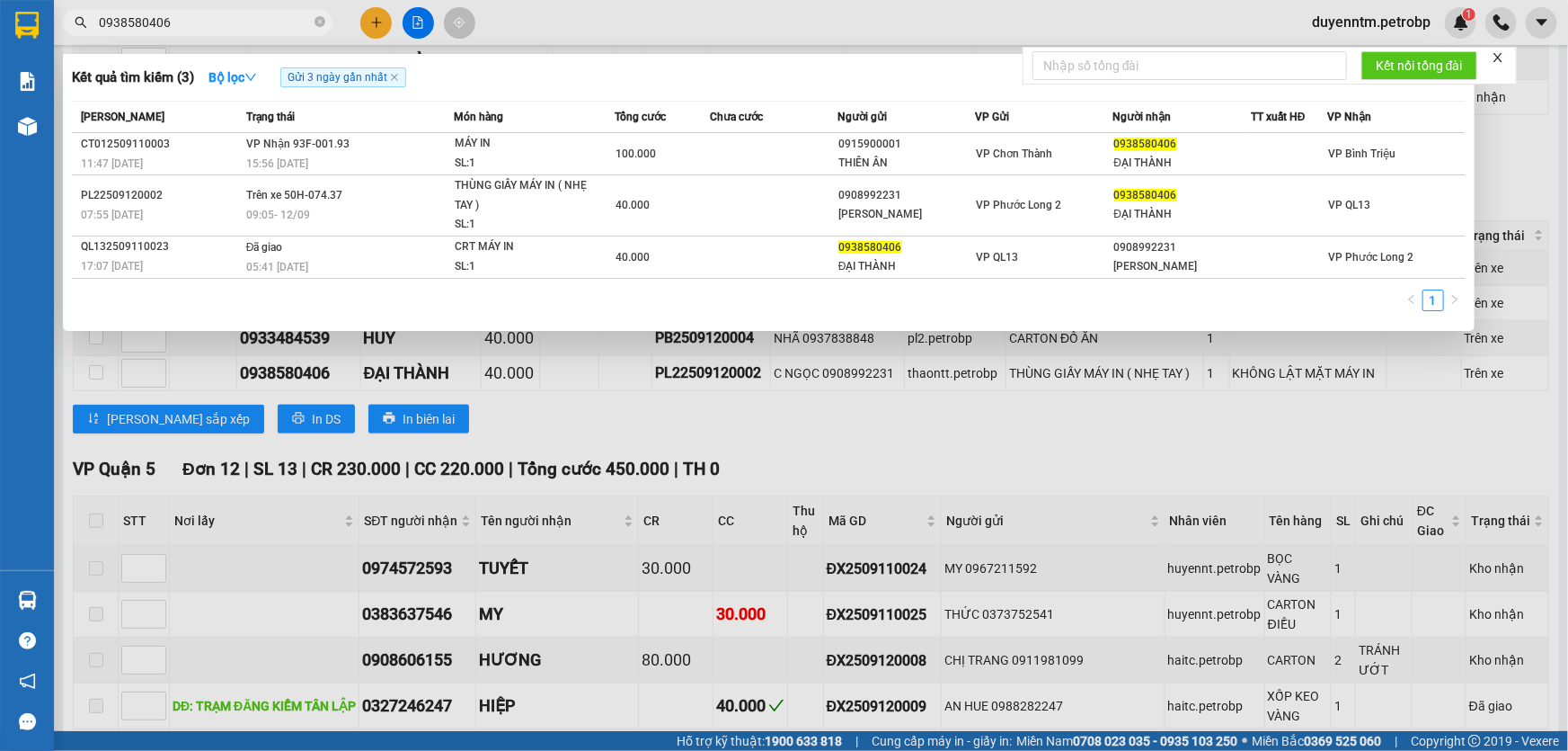
type input "0938580406"
click at [590, 395] on div at bounding box center [784, 376] width 1568 height 751
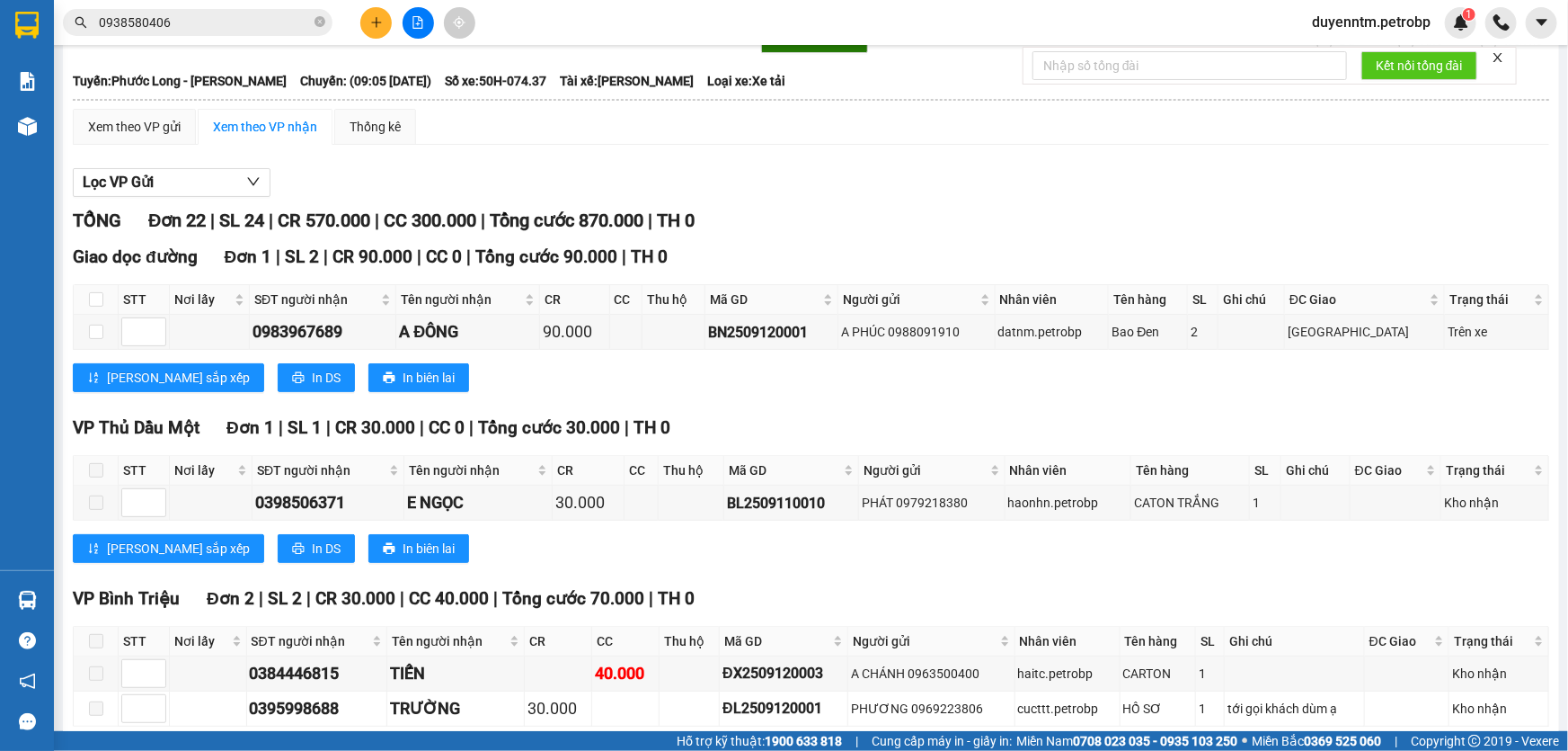
scroll to position [0, 0]
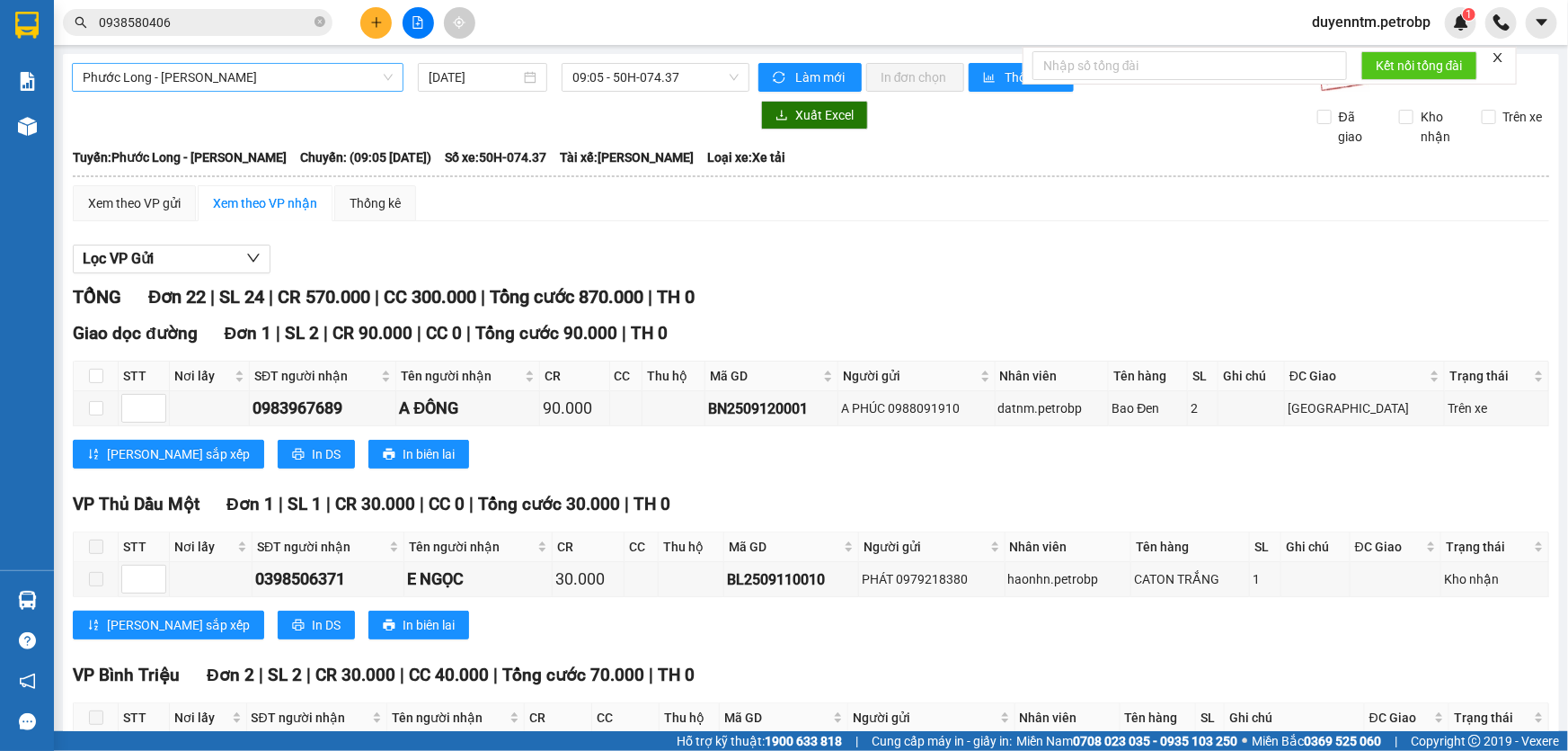
click at [368, 90] on span "Phước Long - [PERSON_NAME]" at bounding box center [237, 78] width 310 height 27
click at [381, 84] on span "Phước Long - [PERSON_NAME]" at bounding box center [237, 78] width 310 height 27
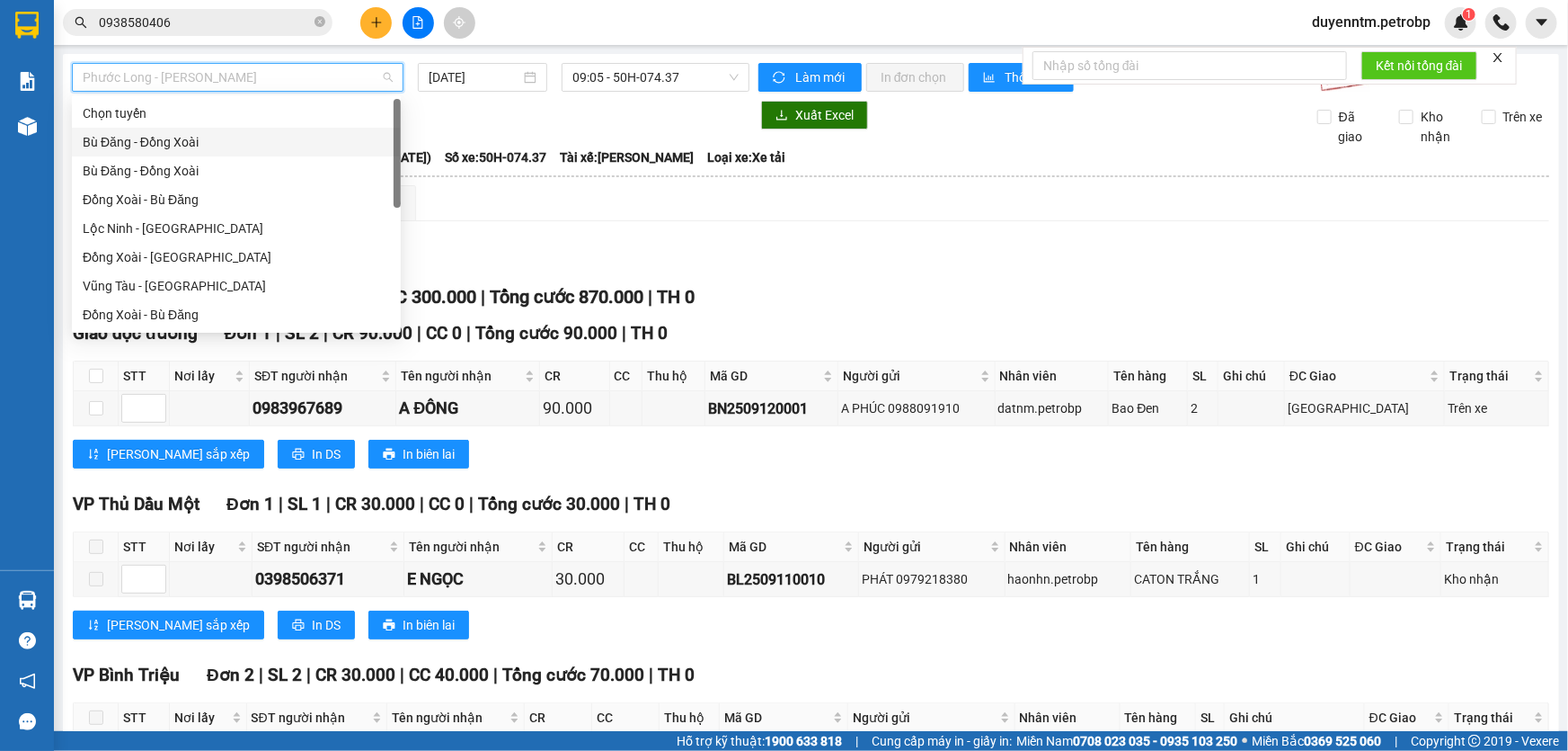
click at [237, 137] on div "Bù Đăng - Đồng Xoài" at bounding box center [237, 143] width 308 height 20
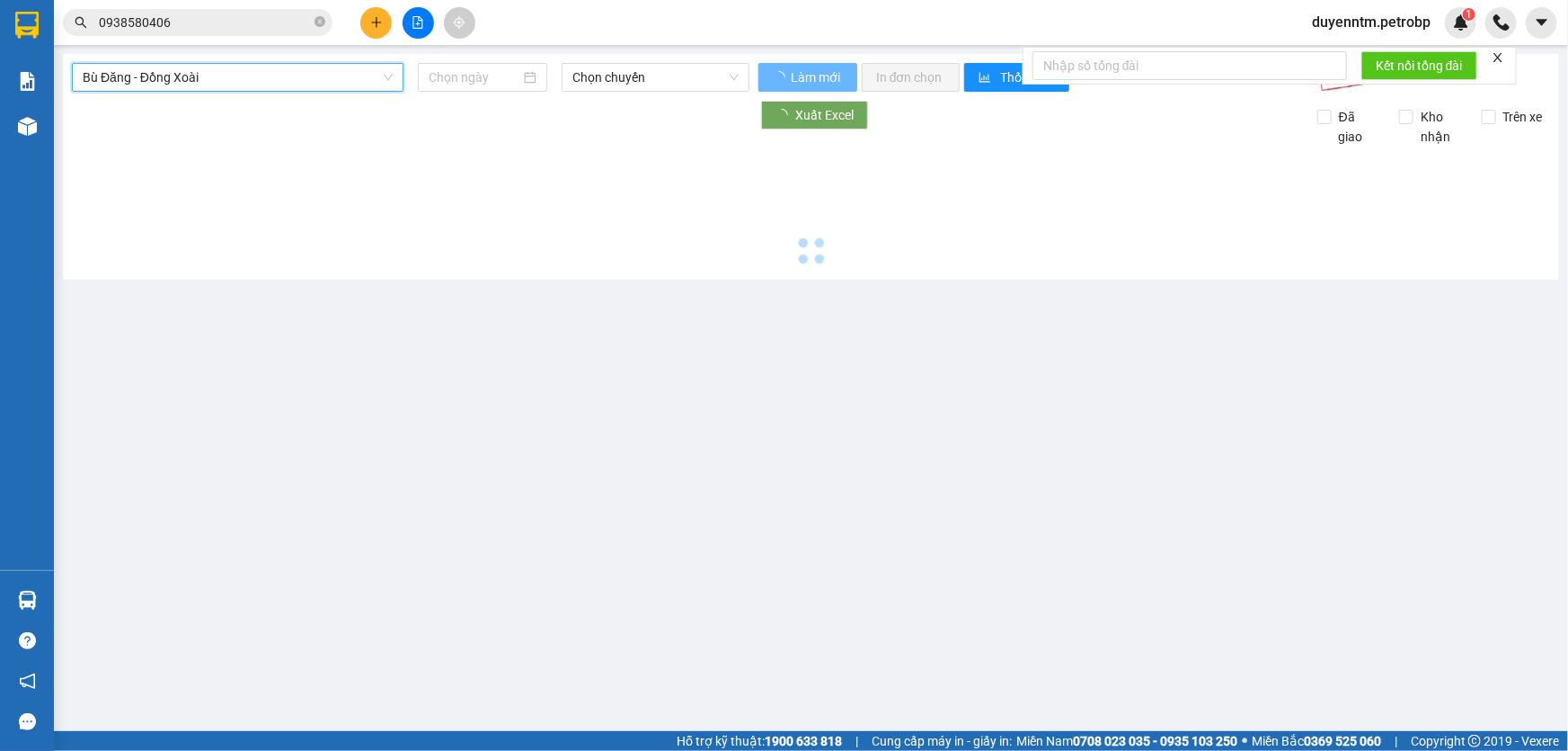
type input "[DATE]"
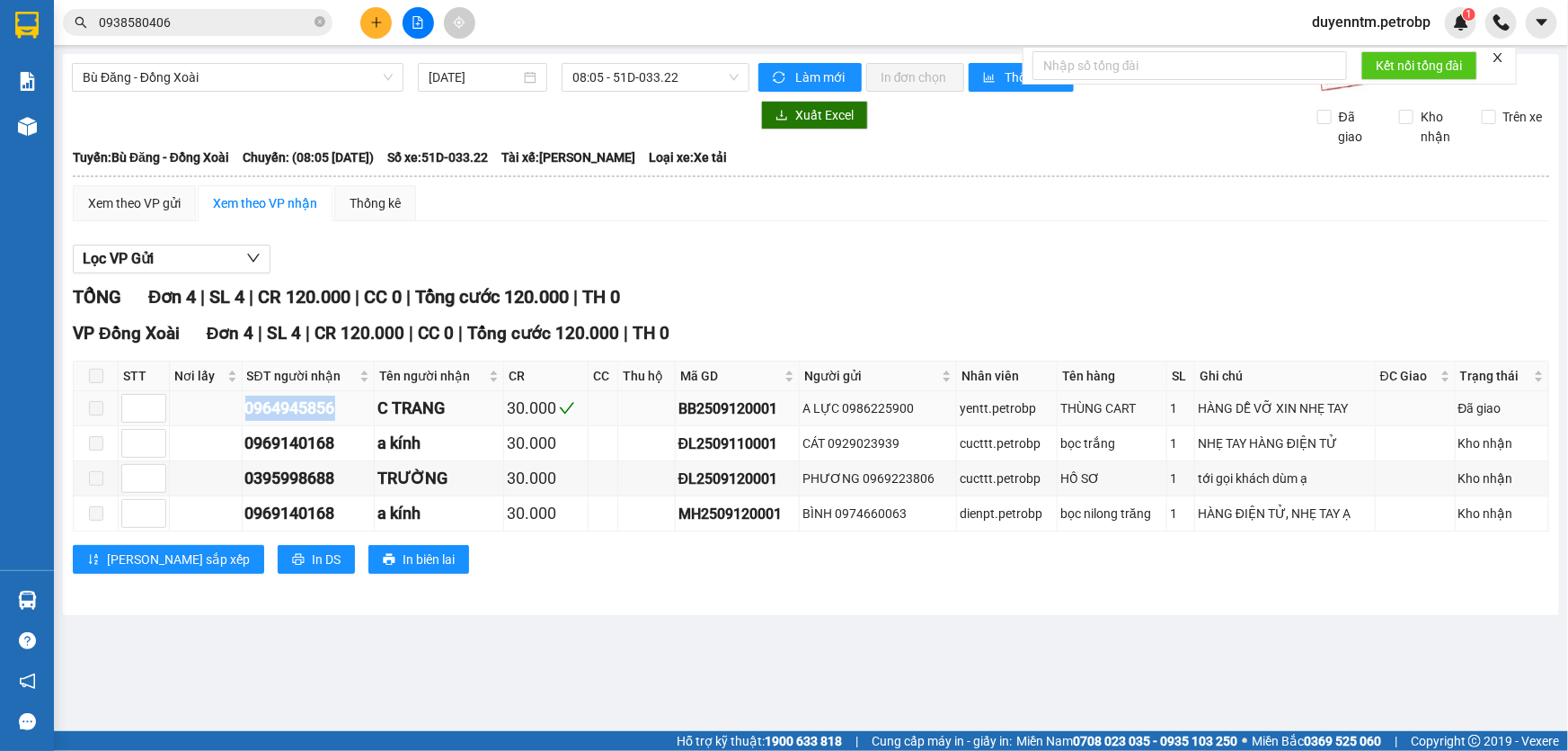
drag, startPoint x: 357, startPoint y: 402, endPoint x: 238, endPoint y: 416, distance: 119.8
click at [238, 416] on tr "0964945856 C TRANG 30.000 BB2509120001 A LỰC 0986225900 yentt.petrobp THÙNG CAR…" at bounding box center [812, 408] width 1476 height 35
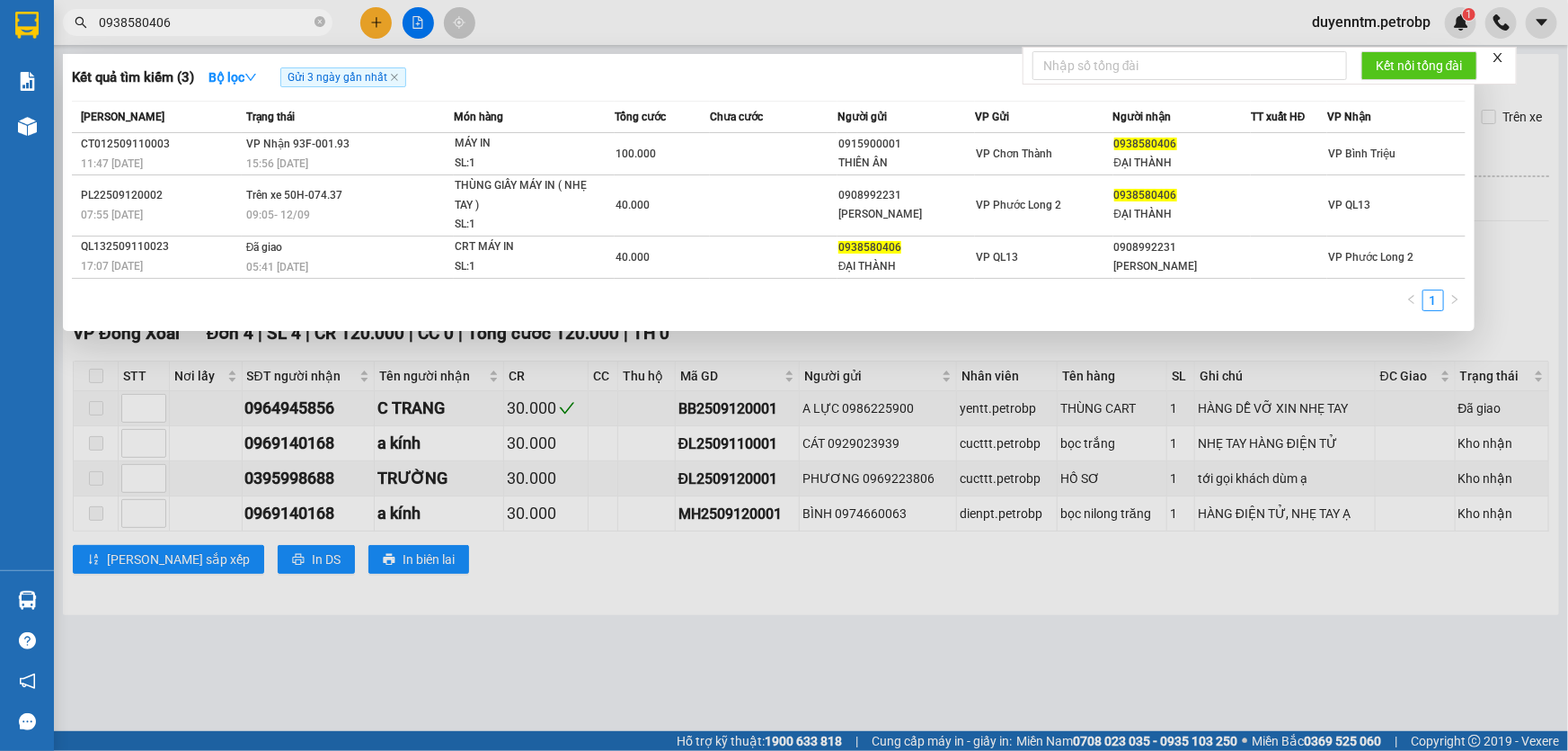
click at [231, 25] on input "0938580406" at bounding box center [205, 23] width 212 height 20
paste input "6494585"
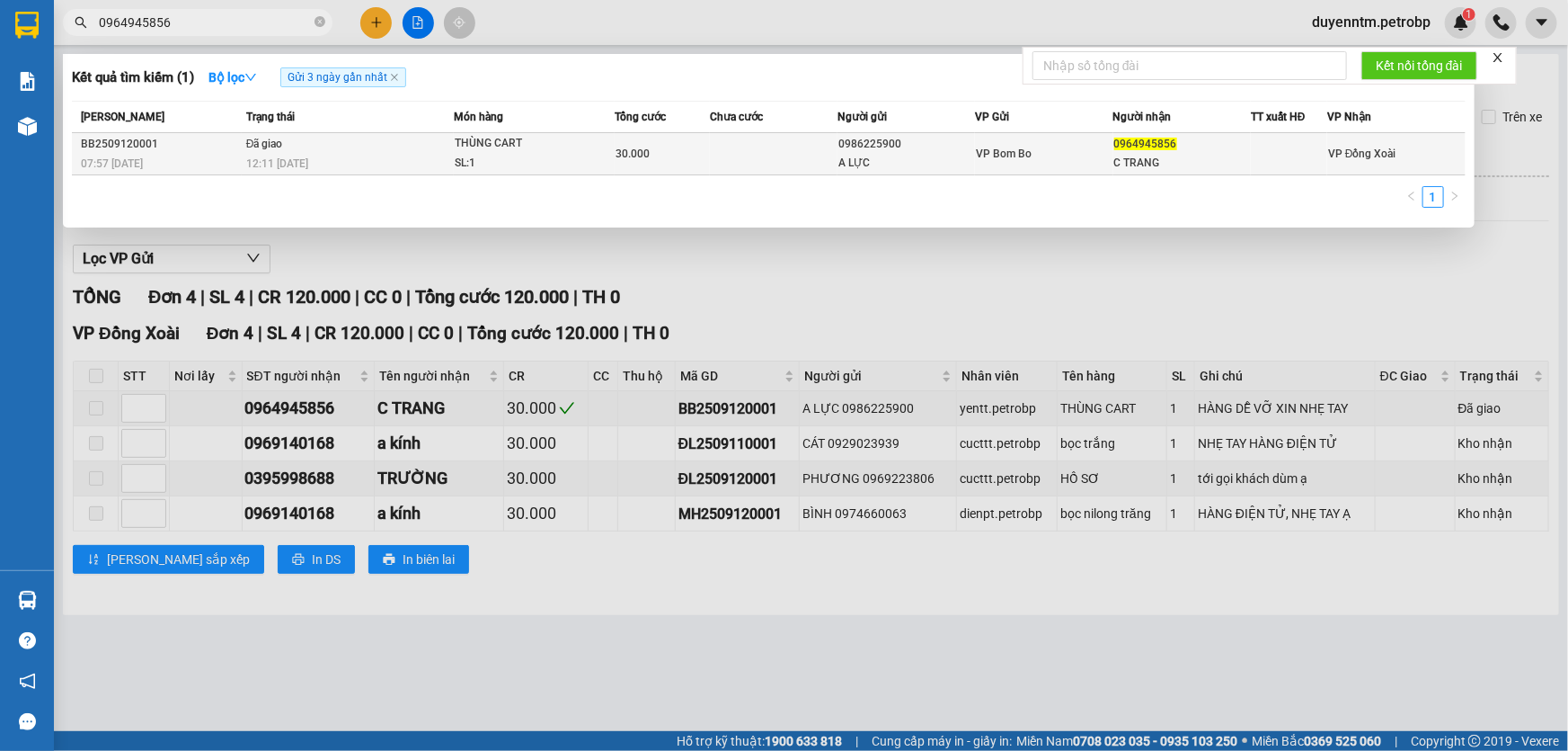
type input "0964945856"
click at [292, 170] on span "12:11 [DATE]" at bounding box center [278, 163] width 62 height 15
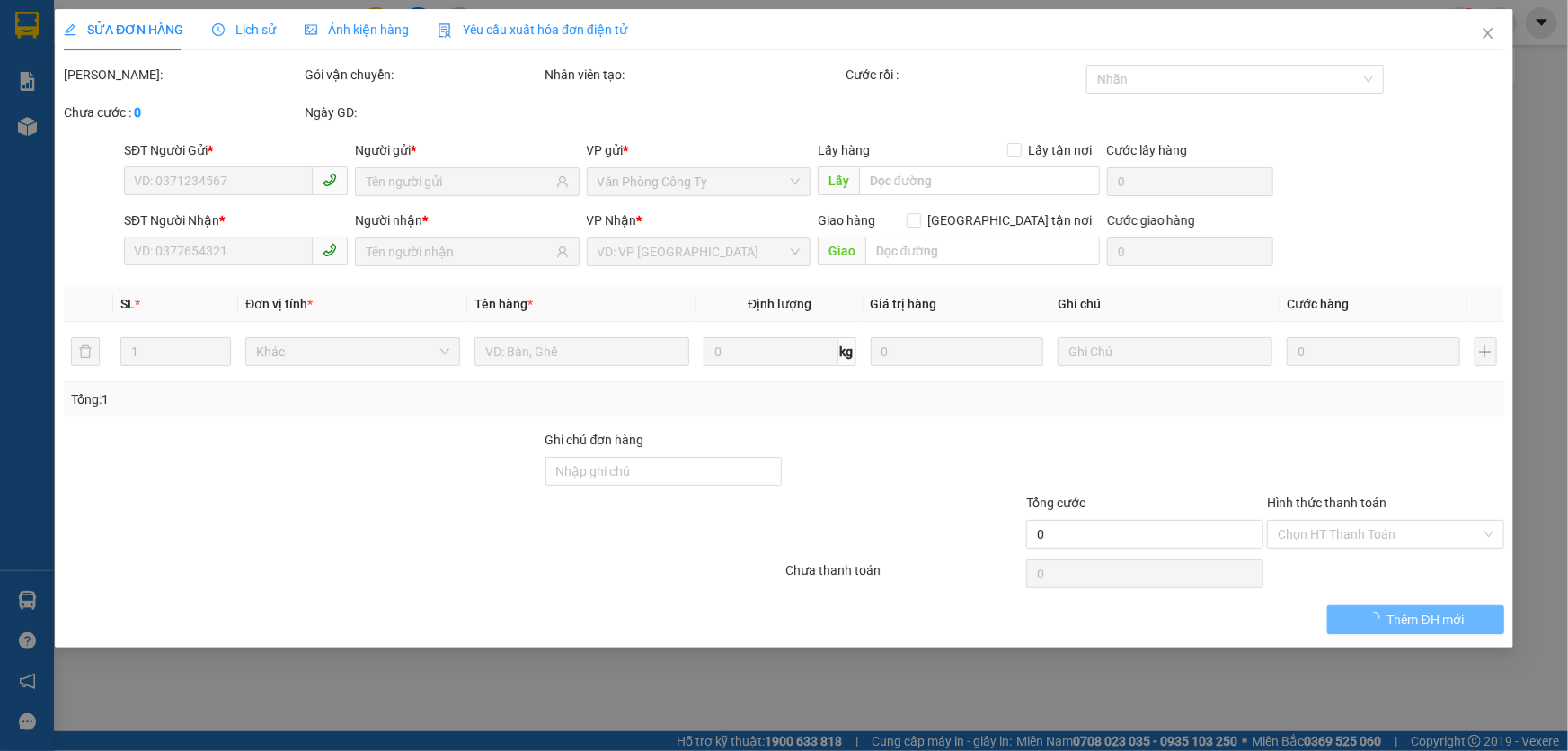
type input "0986225900"
type input "A LỰC"
type input "0964945856"
type input "C TRANG"
type input "30.000"
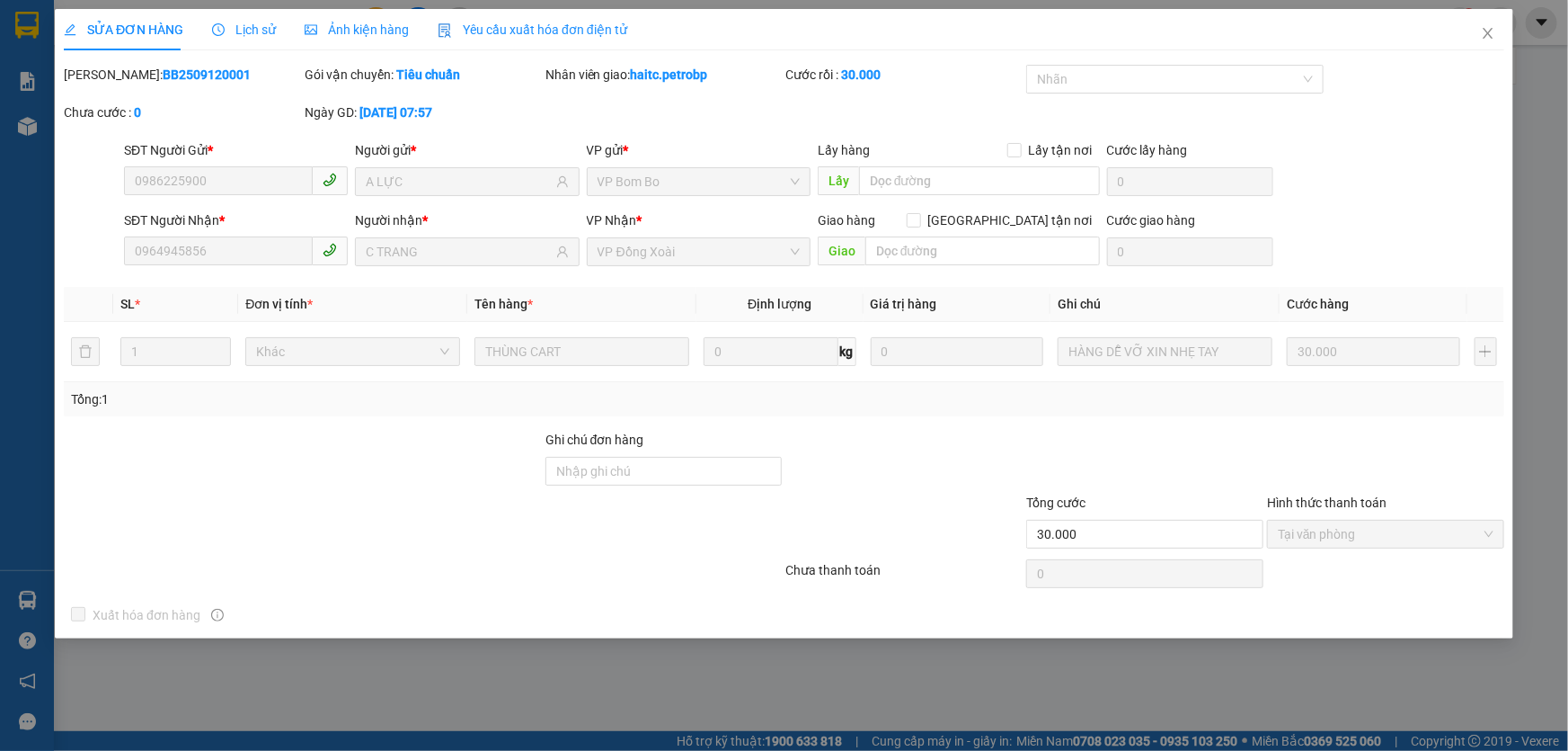
click at [253, 33] on span "Lịch sử" at bounding box center [244, 30] width 64 height 15
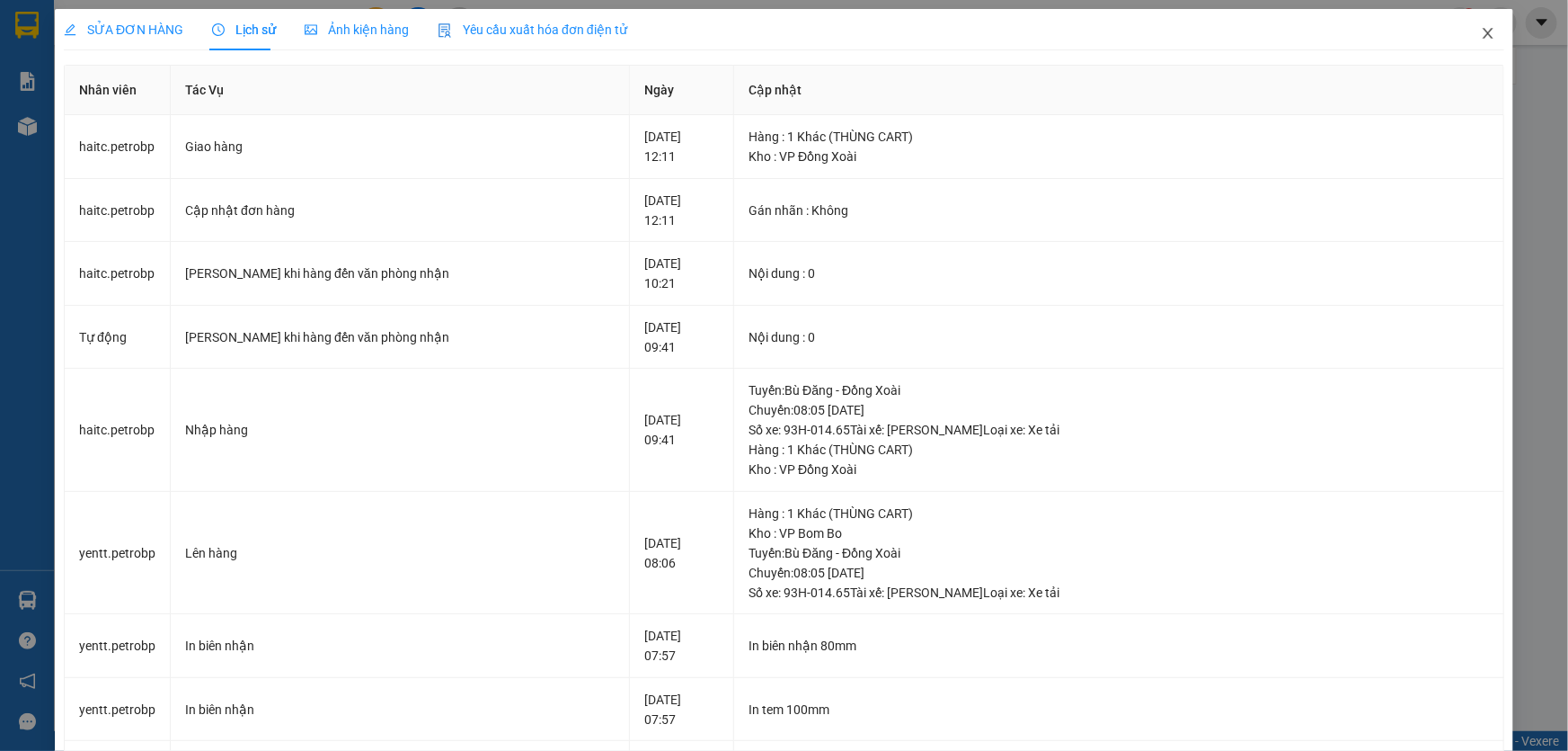
click at [1482, 40] on icon "close" at bounding box center [1489, 34] width 15 height 15
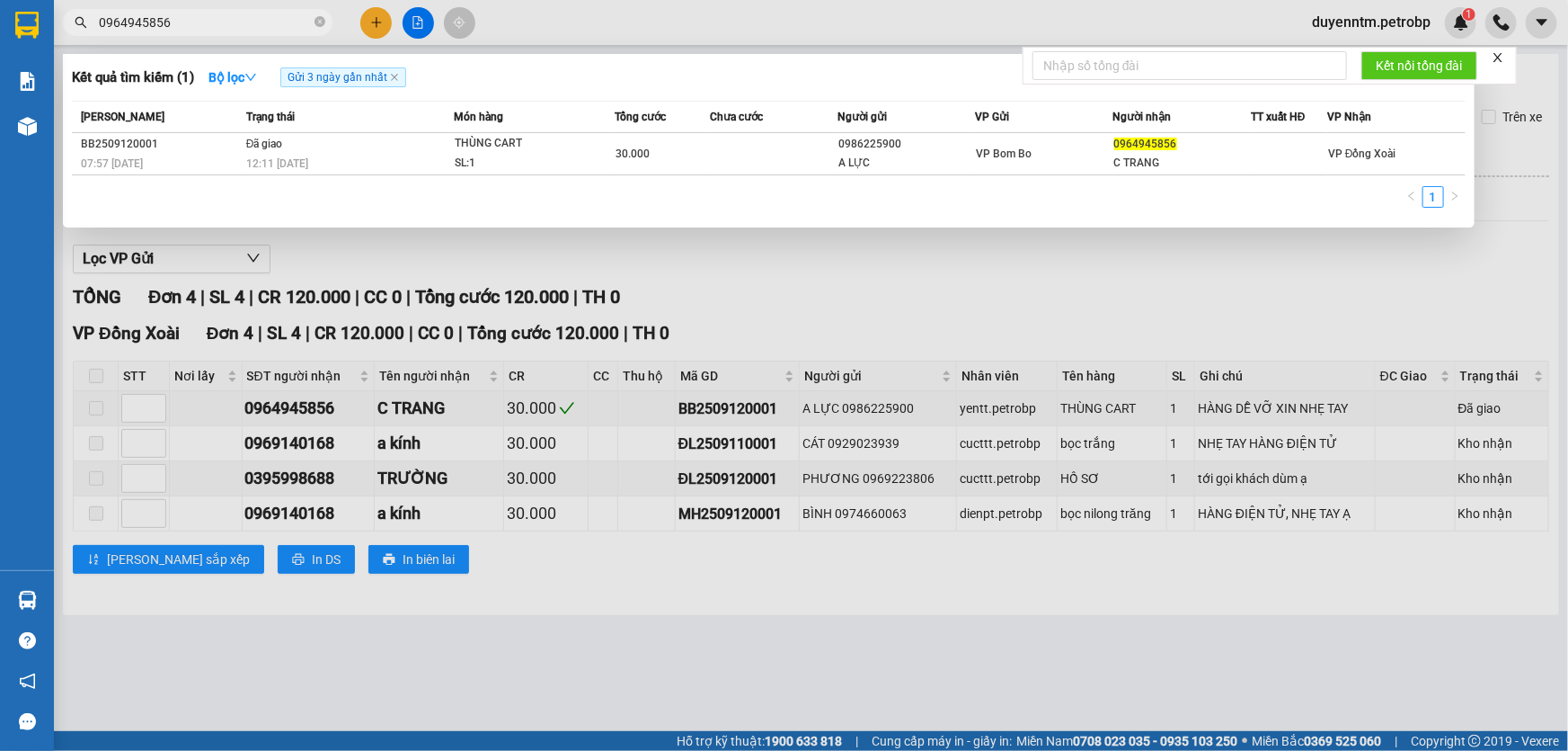
click at [215, 15] on input "0964945856" at bounding box center [205, 23] width 212 height 20
click at [322, 21] on icon "close-circle" at bounding box center [320, 22] width 11 height 11
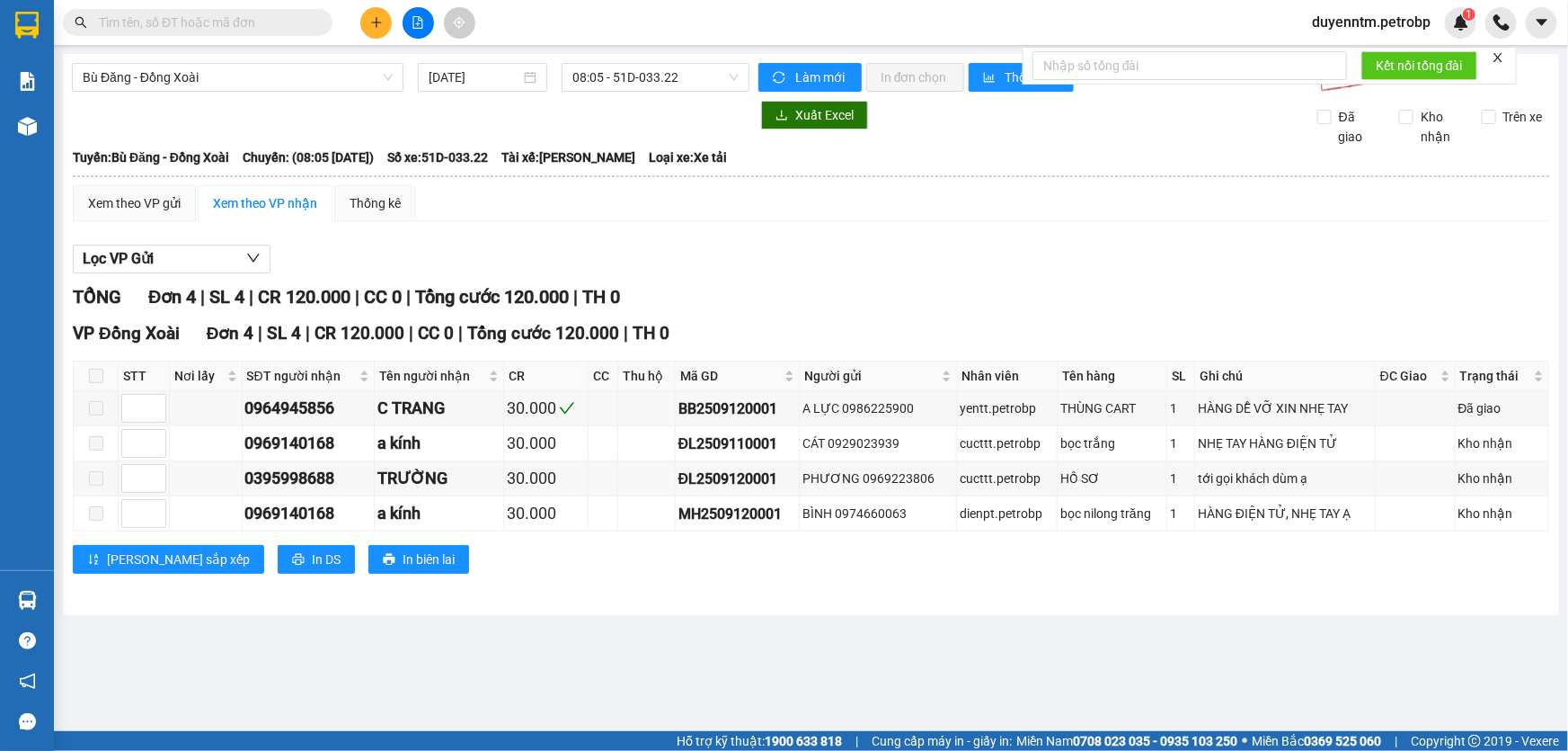
click at [231, 20] on input "text" at bounding box center [205, 23] width 212 height 20
click at [217, 16] on input "text" at bounding box center [205, 23] width 212 height 20
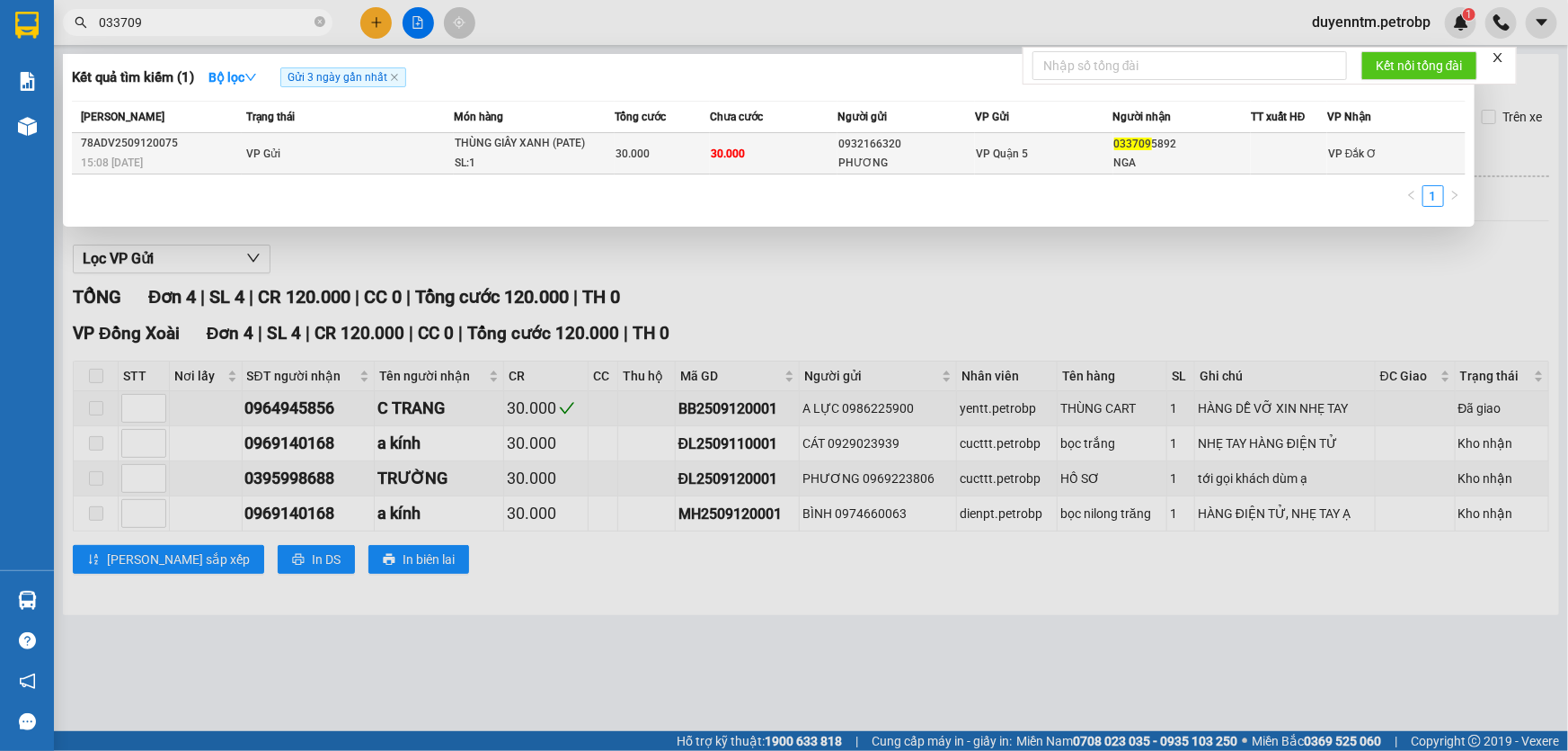
type input "033709"
click at [476, 156] on div "SL: 1" at bounding box center [522, 164] width 135 height 20
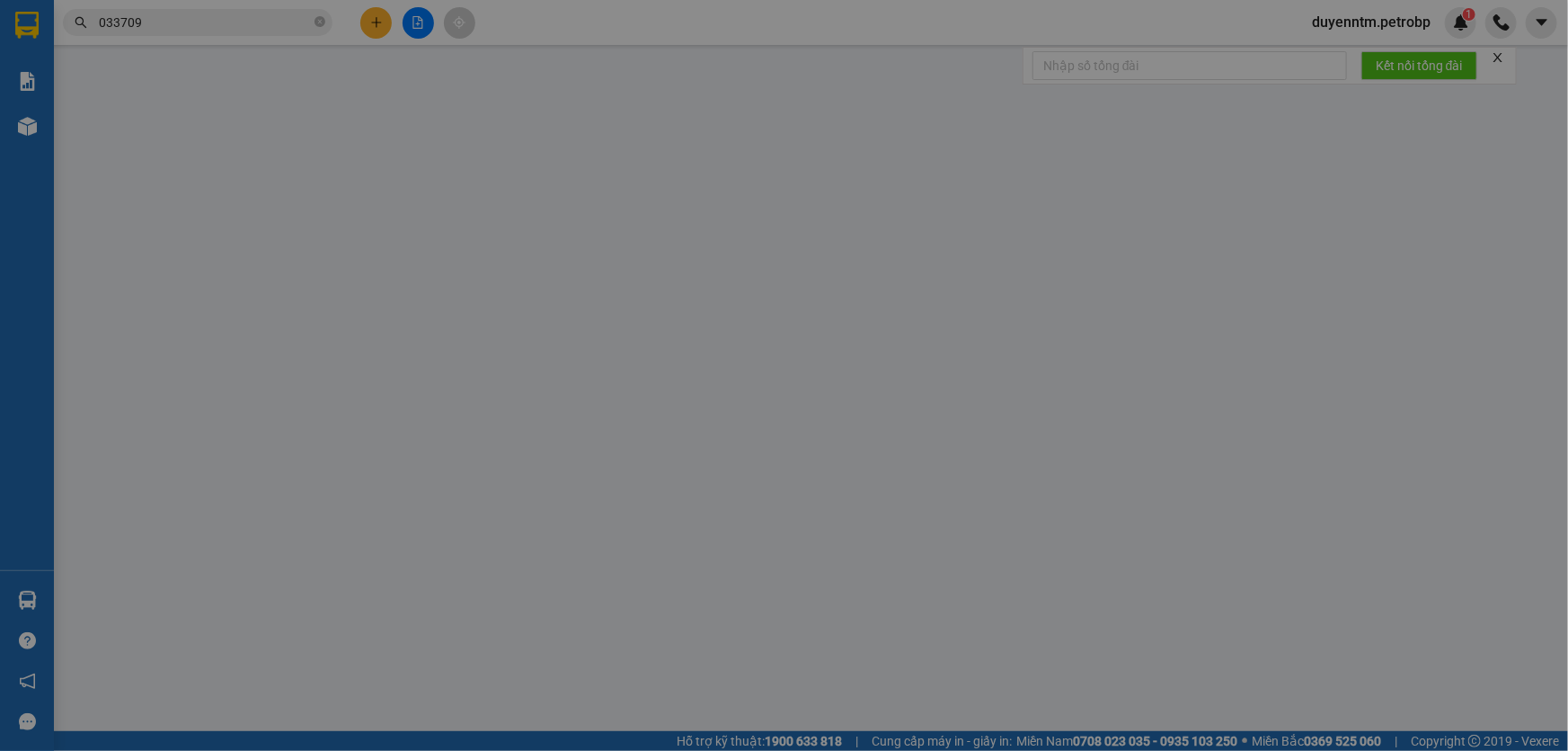
type input "0932166320"
type input "PHƯƠNG"
type input "0337095892"
type input "NGA"
type input "30.000"
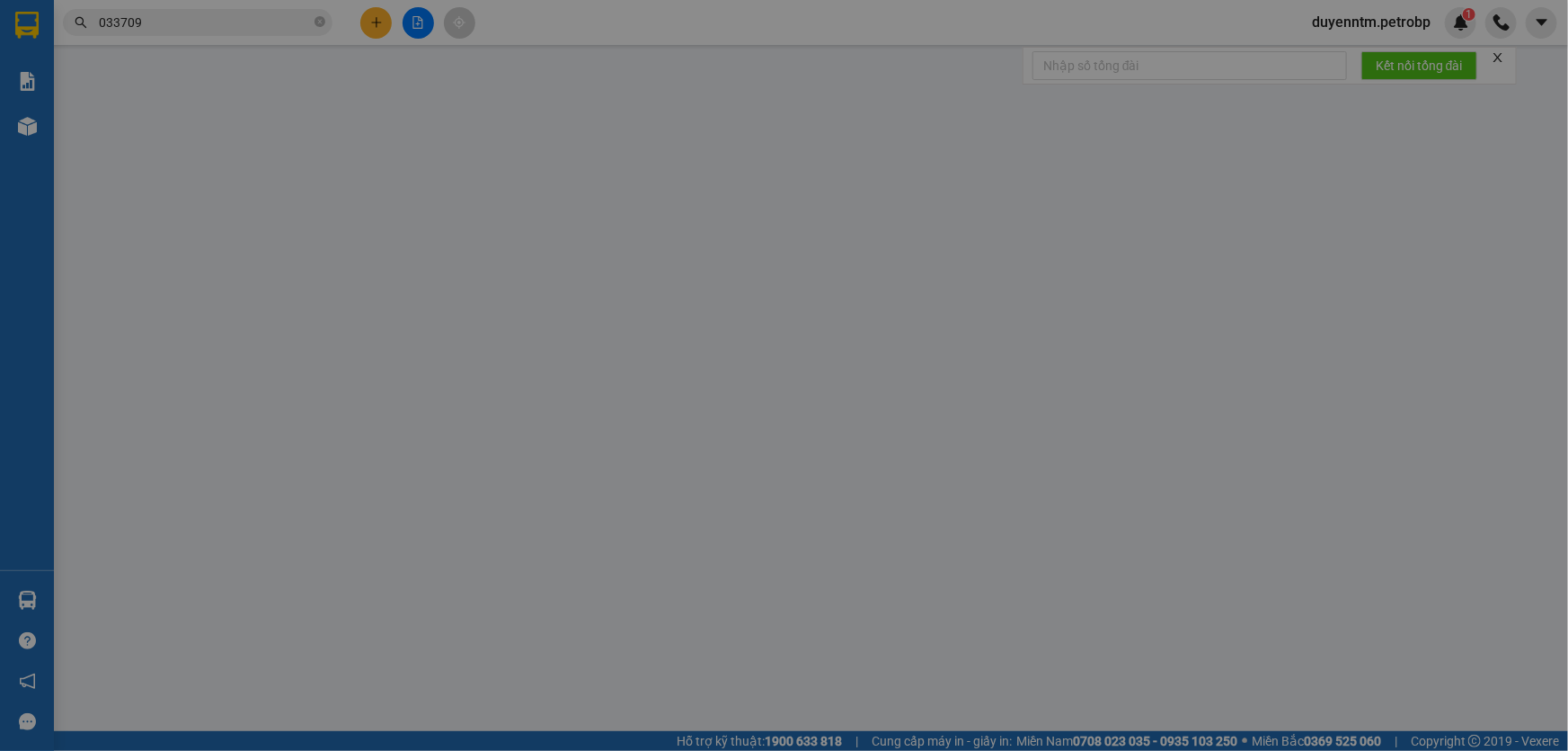
type input "30.000"
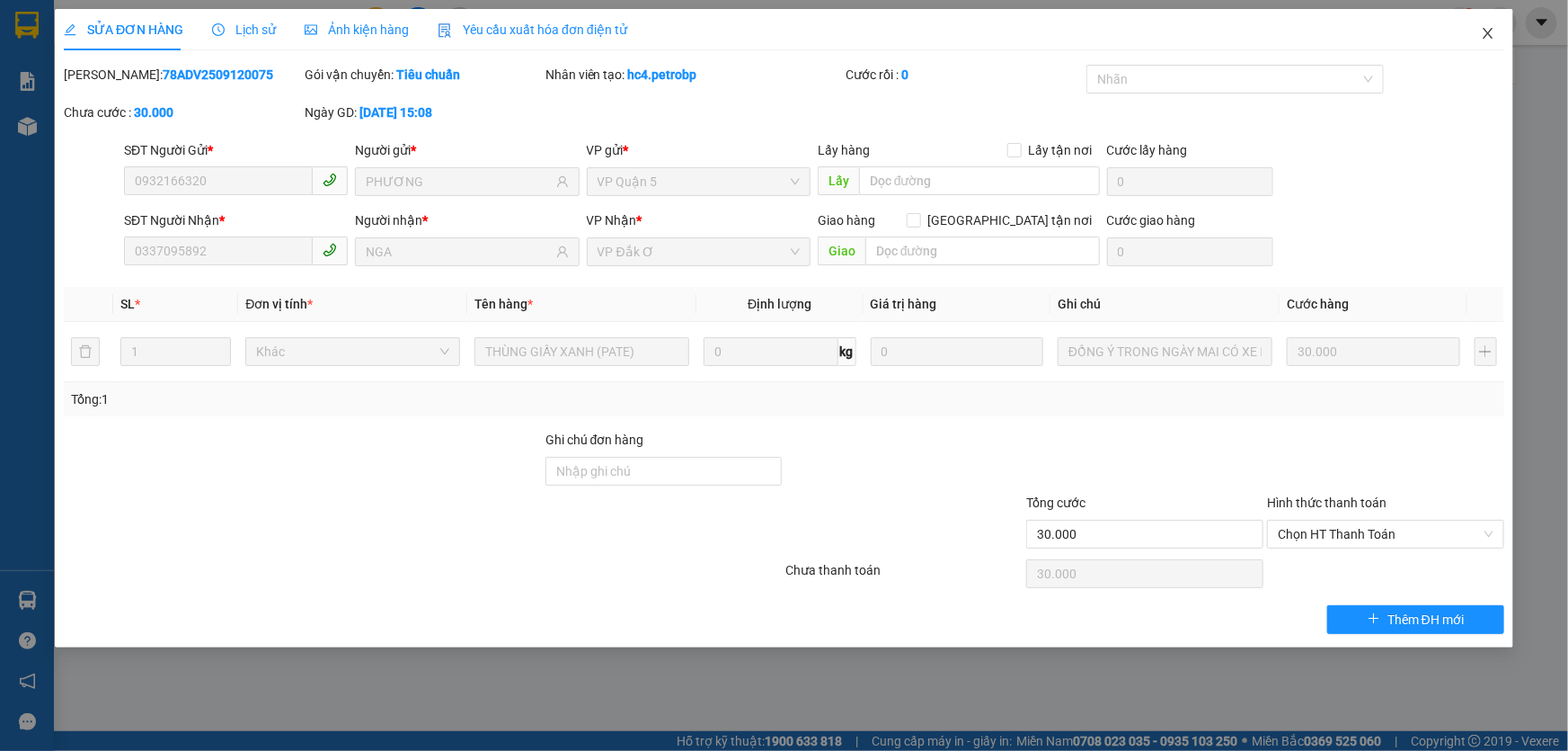
click at [1482, 34] on icon "close" at bounding box center [1489, 34] width 15 height 15
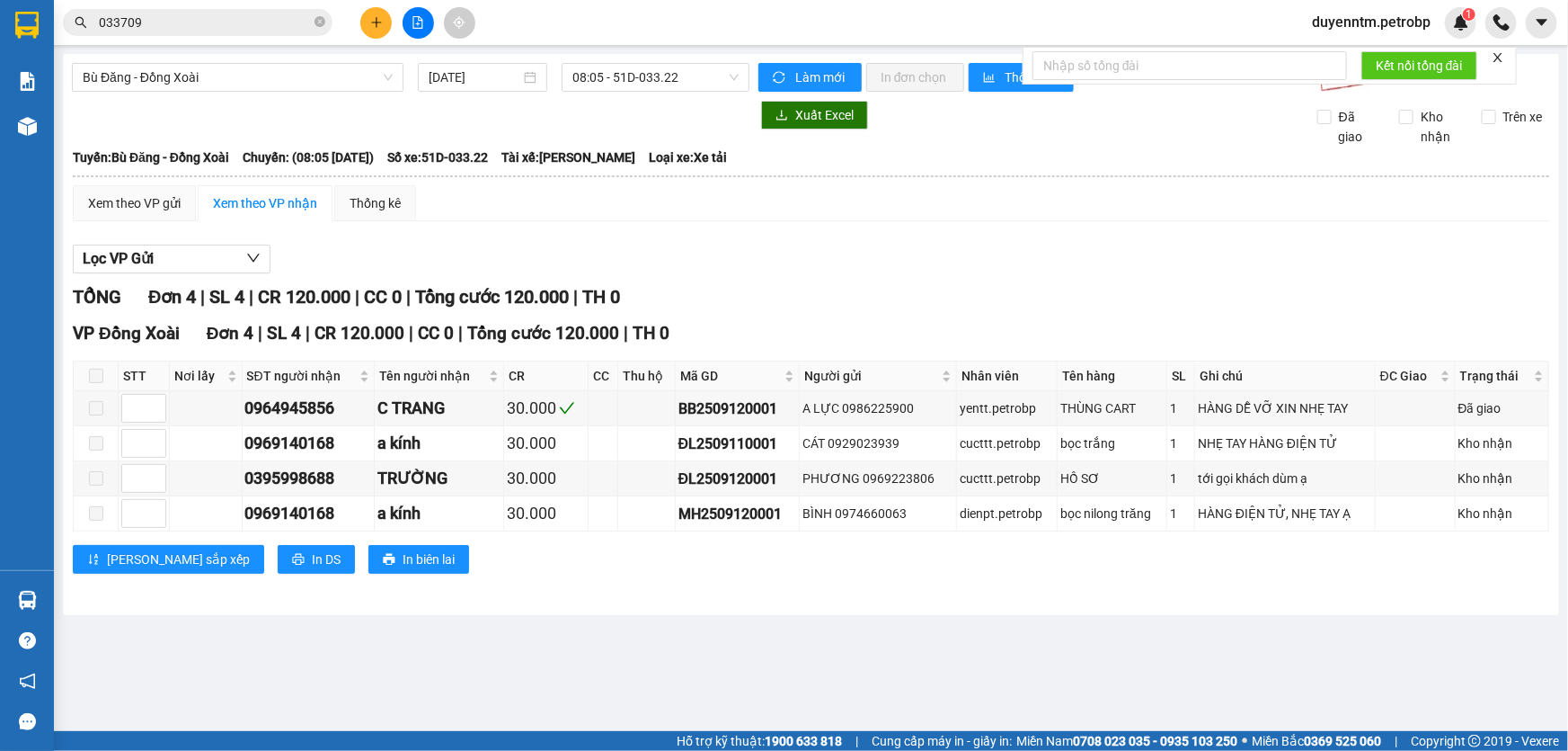
click at [184, 27] on input "033709" at bounding box center [205, 23] width 212 height 20
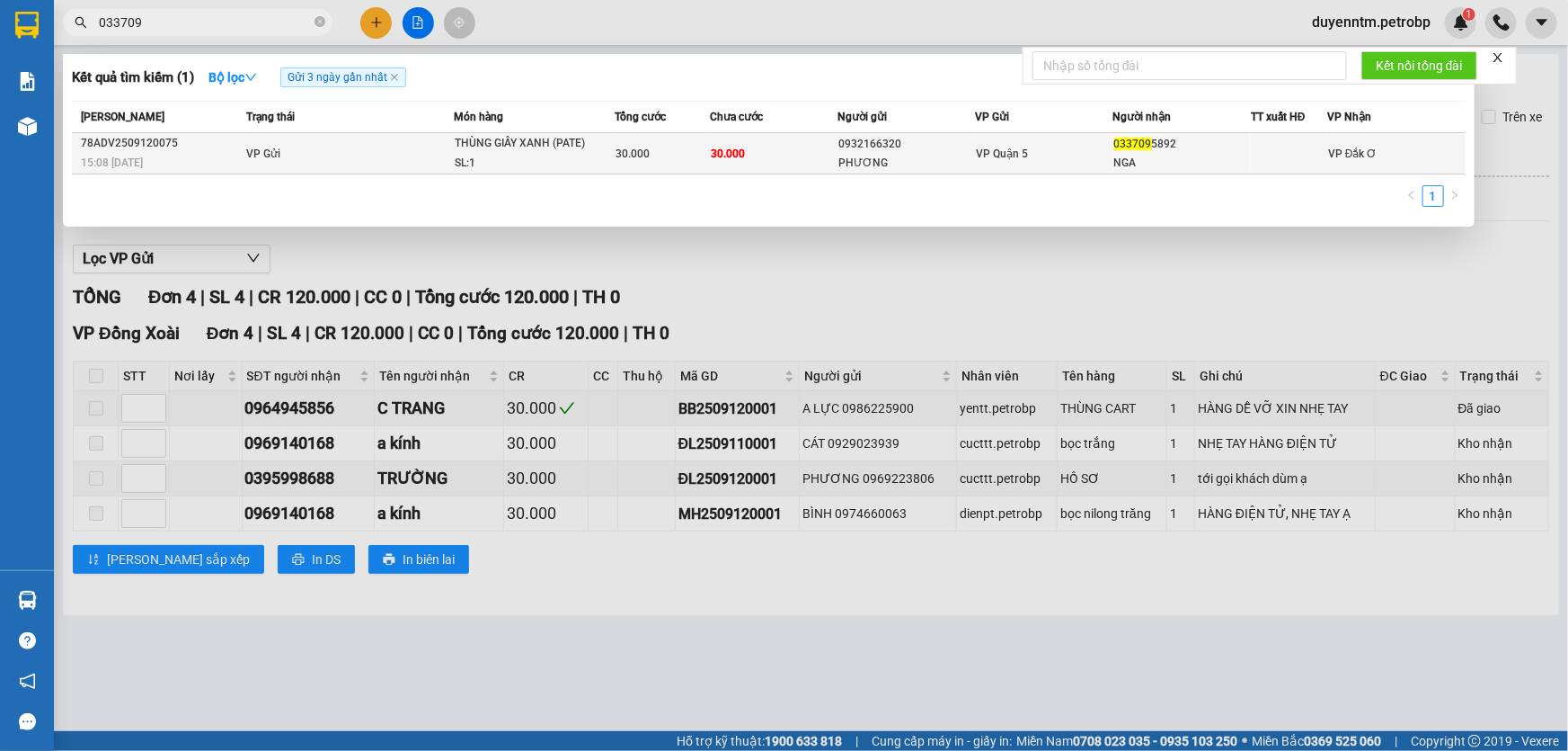
click at [288, 148] on td "VP Gửi" at bounding box center [348, 153] width 212 height 41
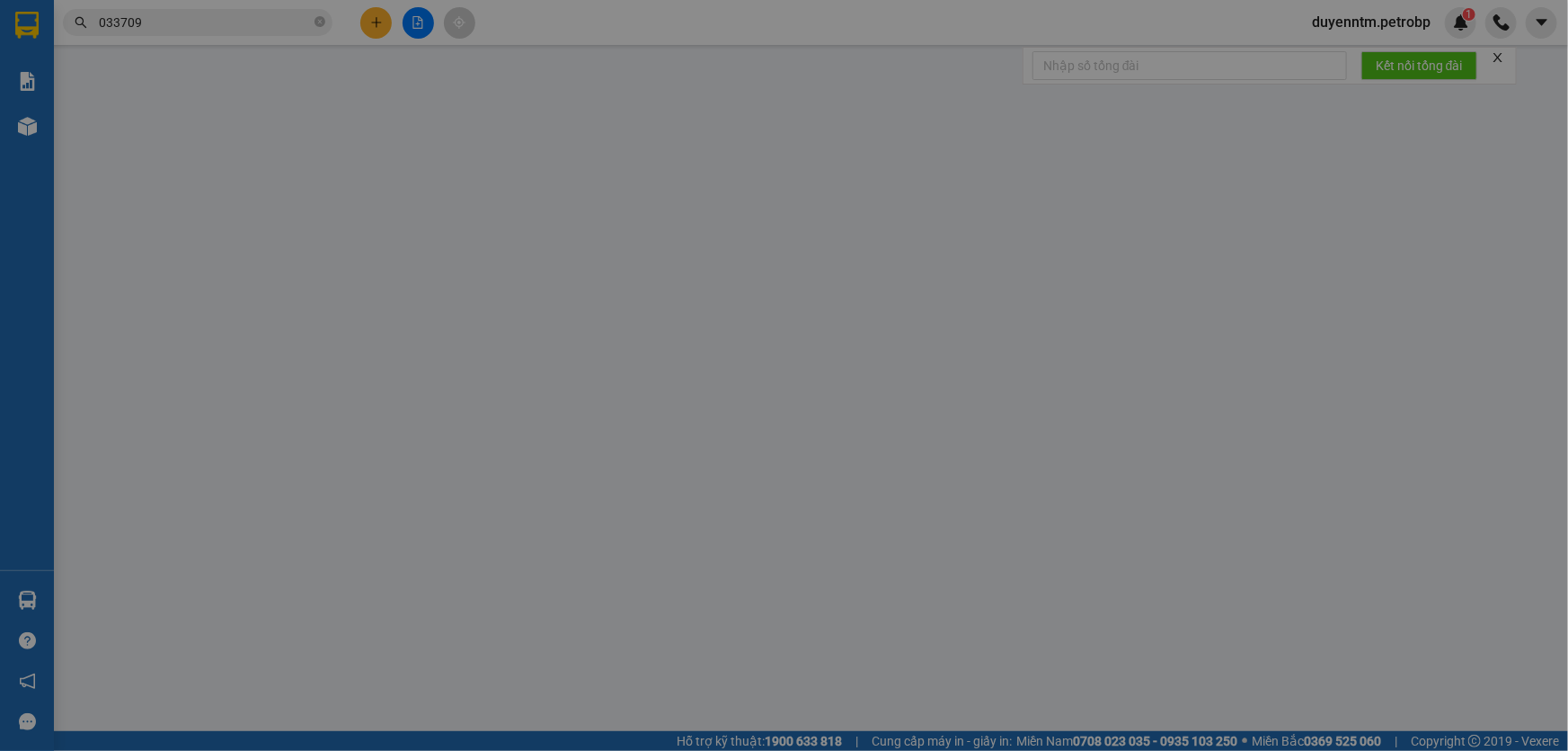
type input "0932166320"
type input "PHƯƠNG"
type input "0337095892"
type input "NGA"
type input "30.000"
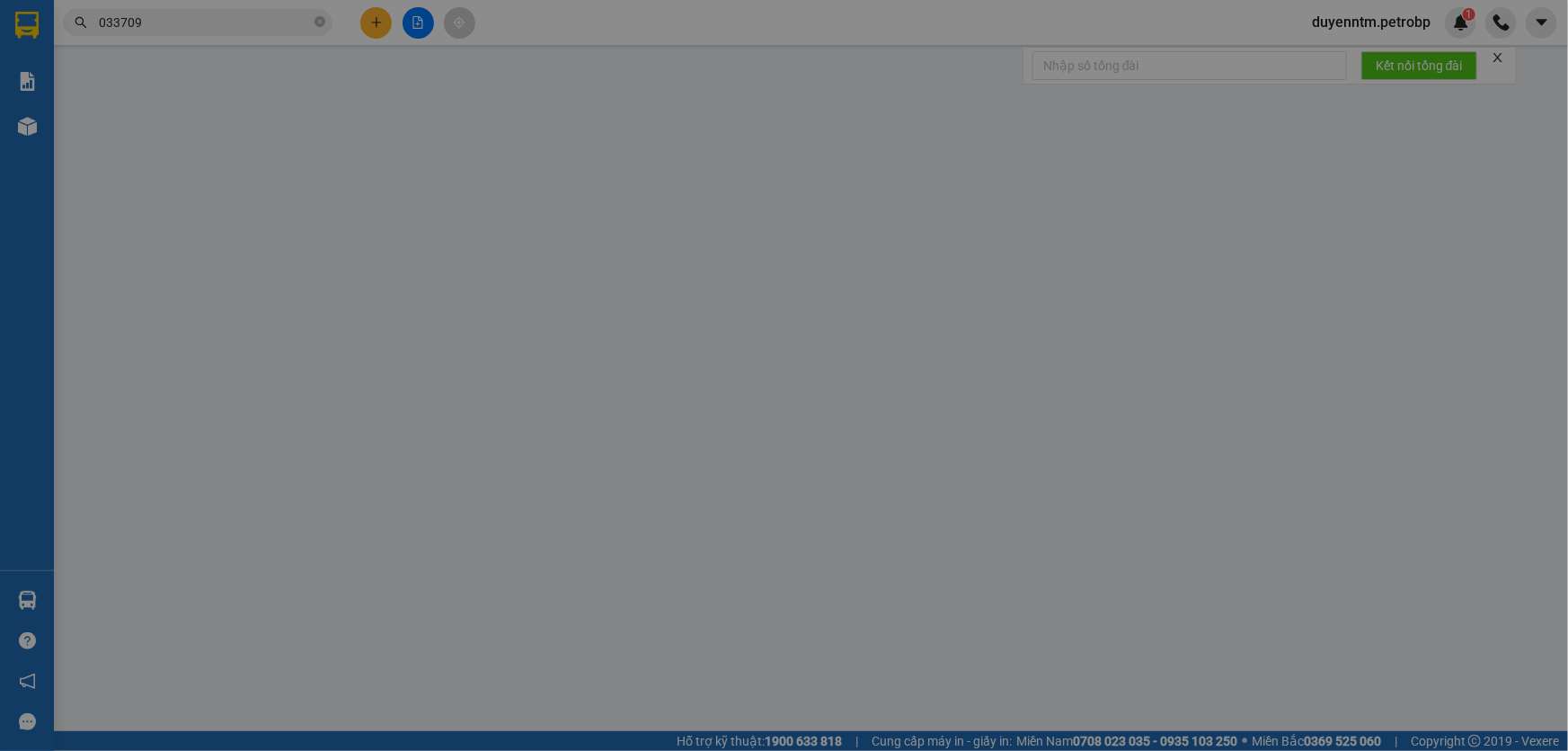
type input "30.000"
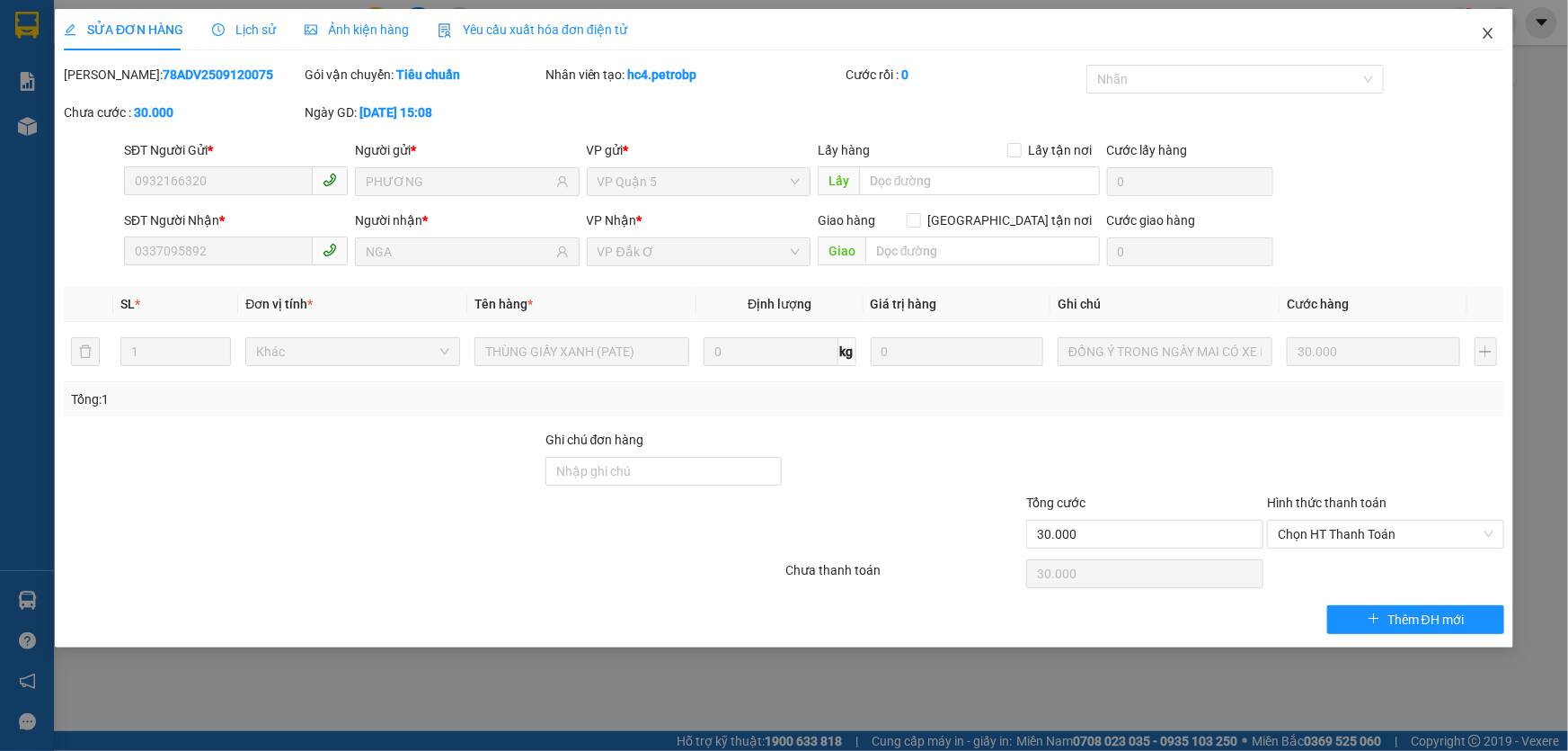
click at [1491, 33] on icon "close" at bounding box center [1489, 34] width 15 height 15
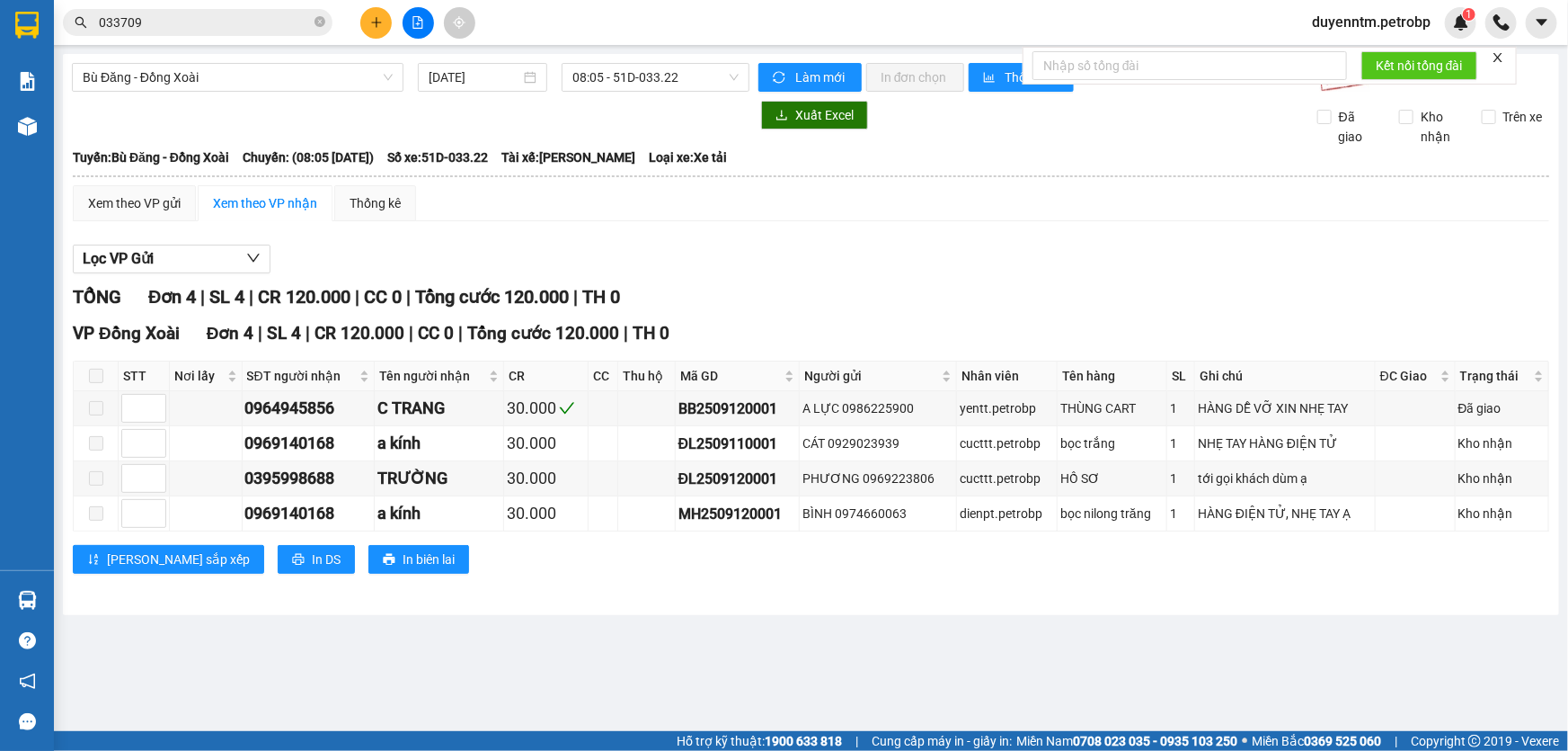
click at [227, 22] on input "033709" at bounding box center [205, 23] width 212 height 20
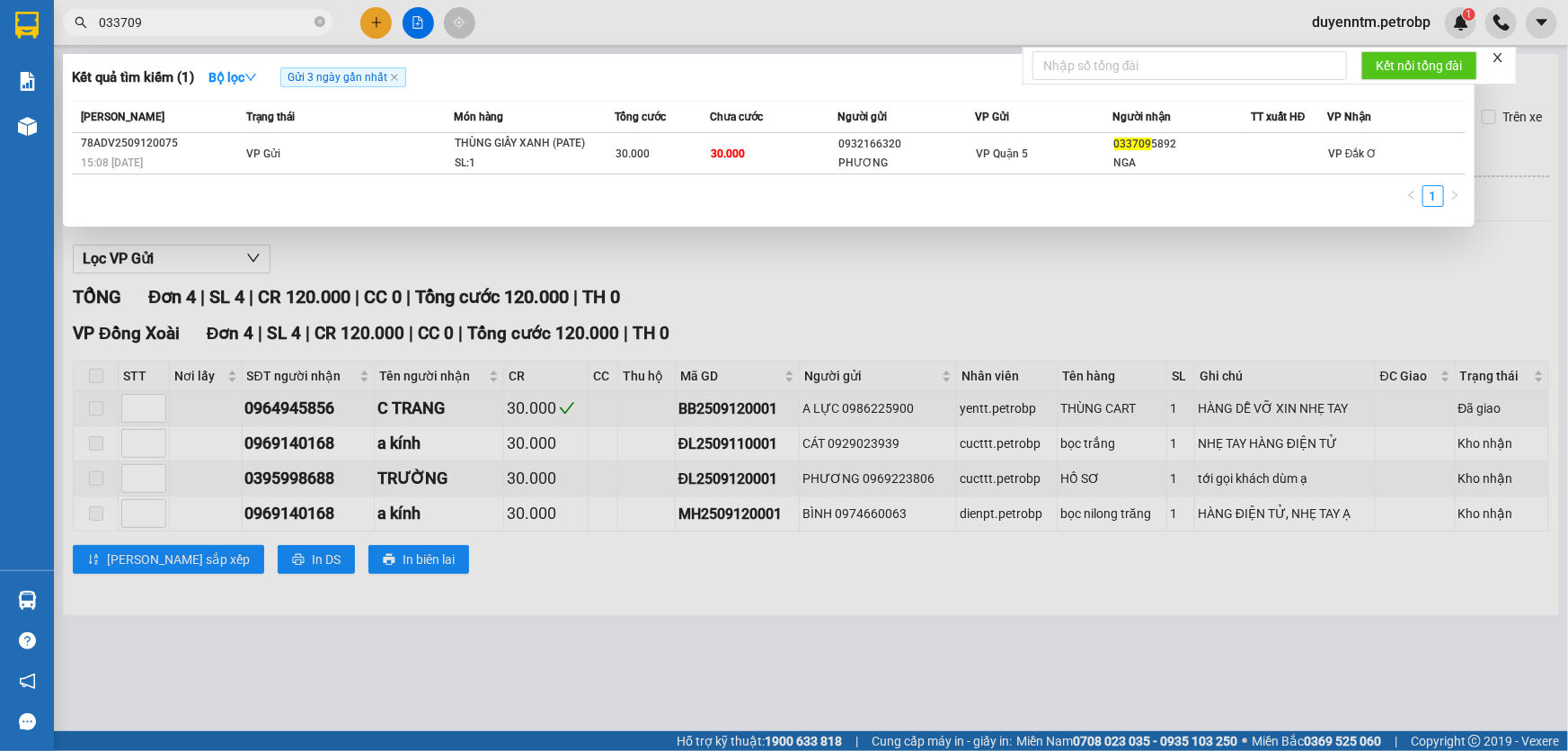
click at [342, 257] on div at bounding box center [784, 376] width 1568 height 751
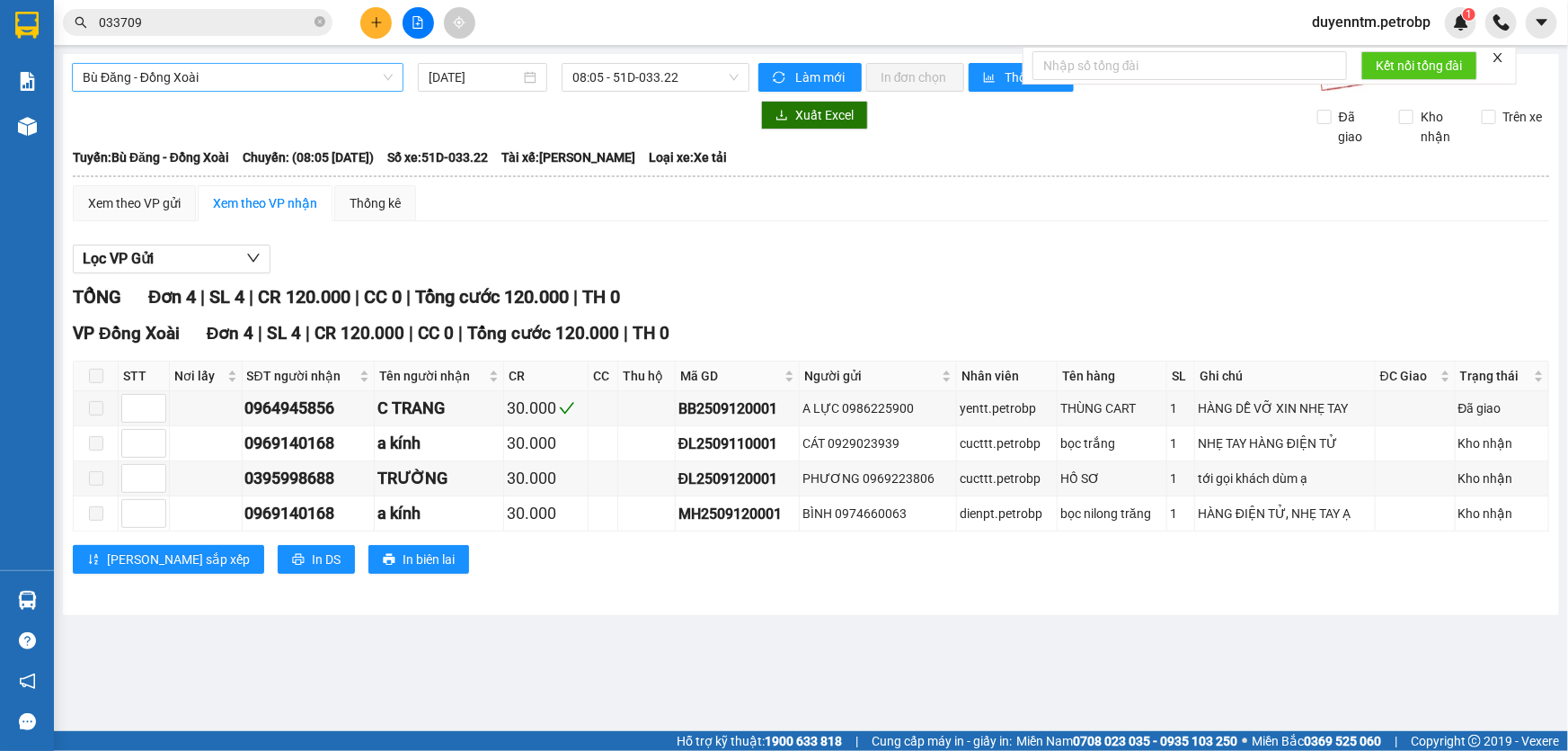
click at [391, 75] on span "Bù Đăng - Đồng Xoài" at bounding box center [237, 78] width 310 height 27
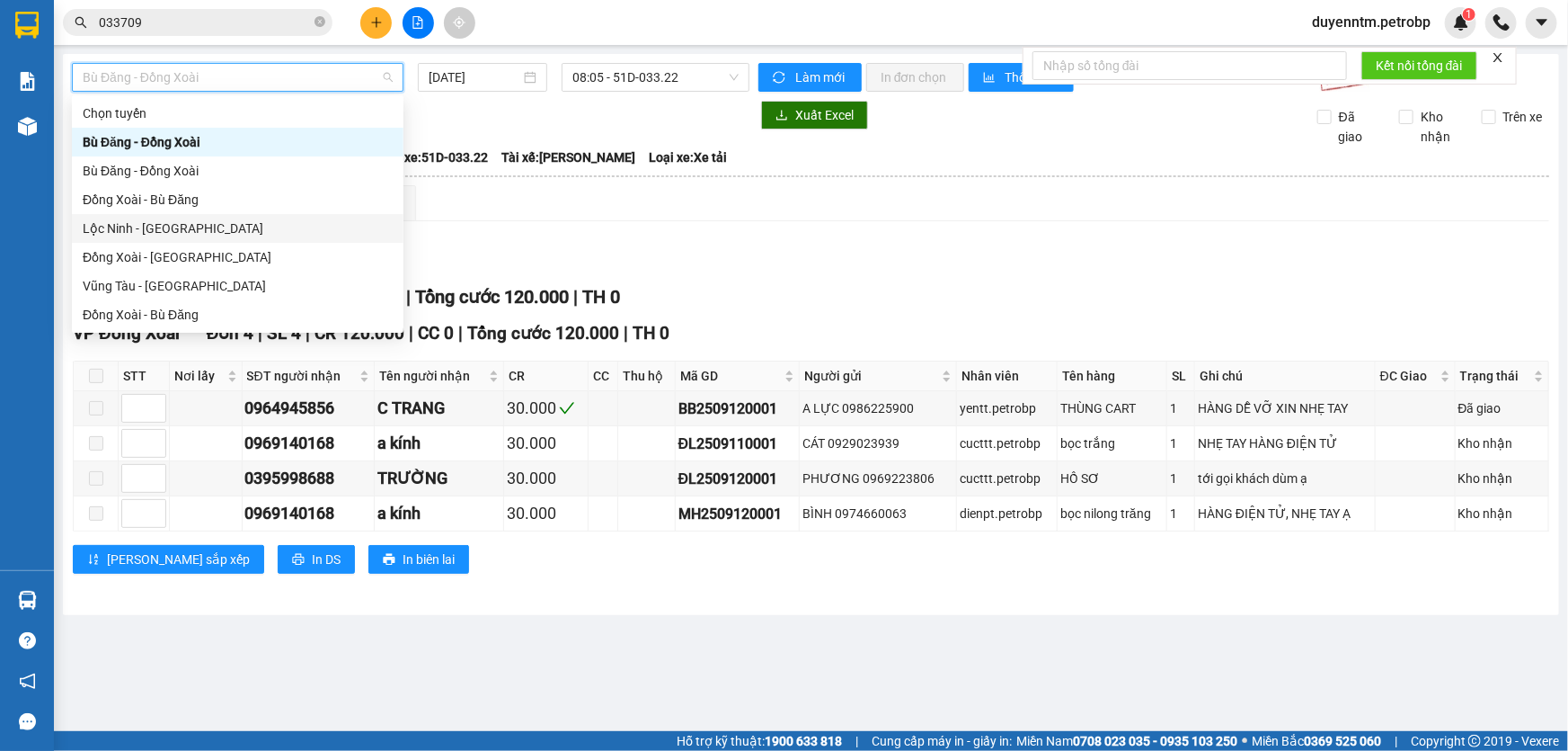
click at [216, 227] on div "Lộc Ninh - [GEOGRAPHIC_DATA]" at bounding box center [237, 228] width 310 height 20
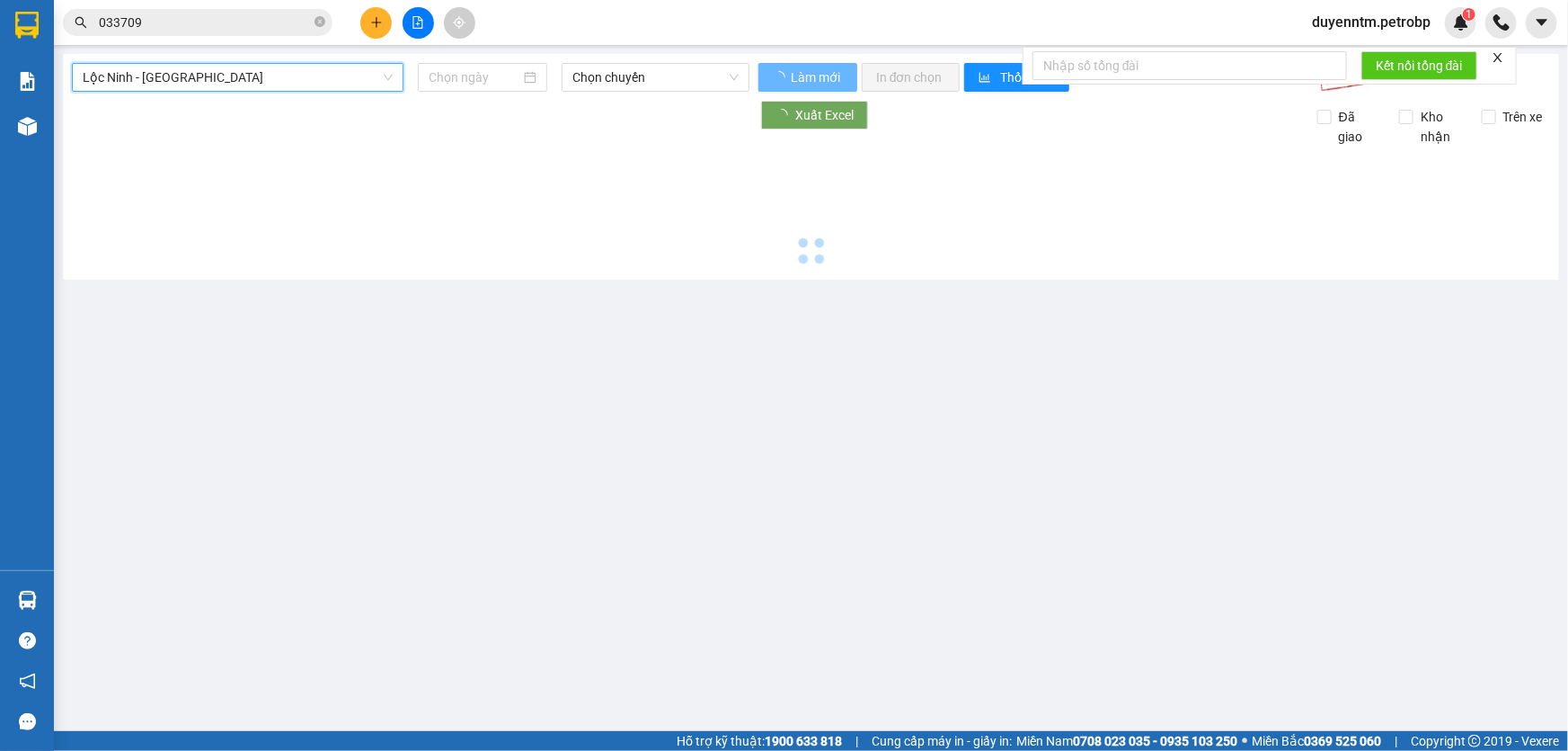
type input "[DATE]"
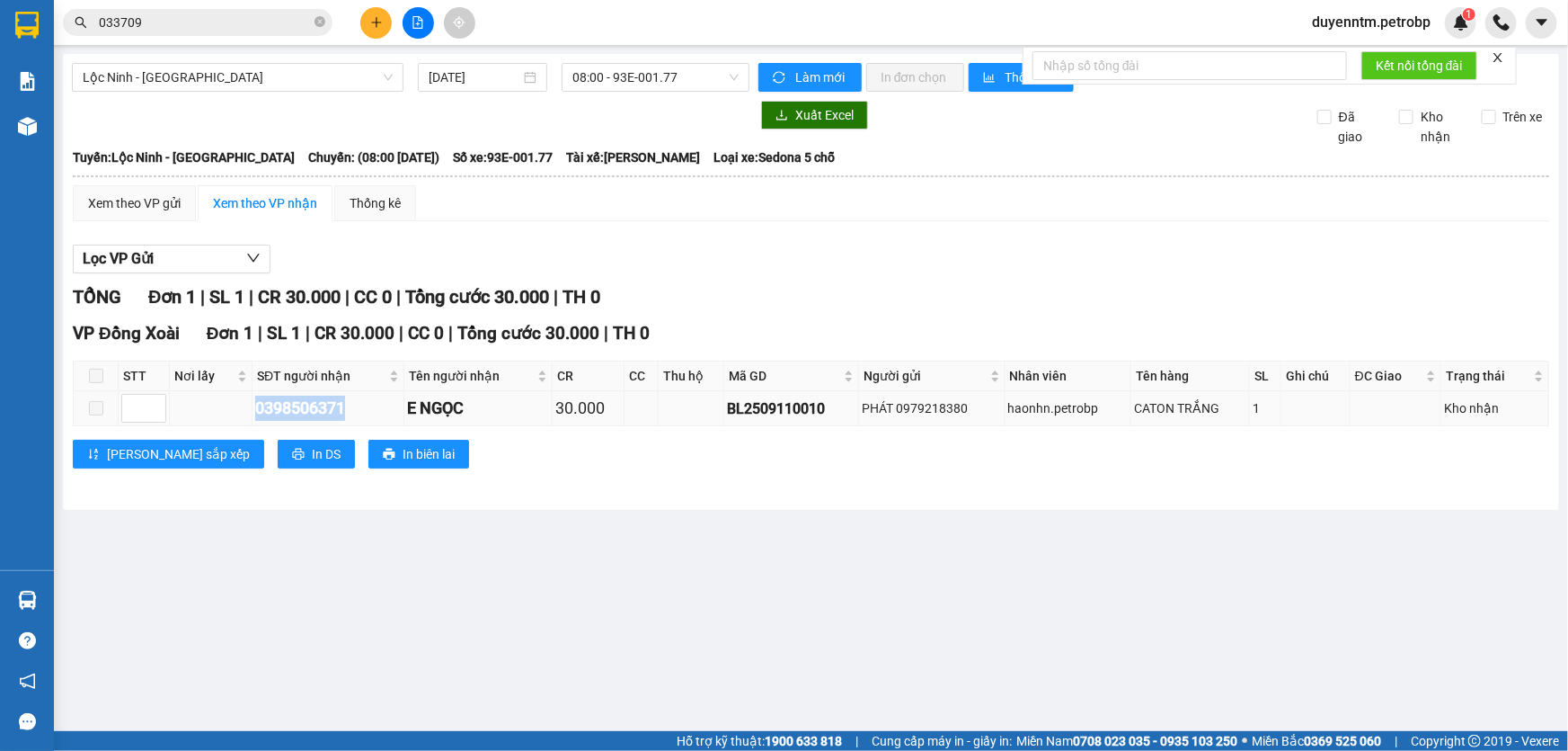
drag, startPoint x: 322, startPoint y: 404, endPoint x: 250, endPoint y: 404, distance: 72.0
click at [250, 404] on tr "0398506371 E NGỌC 30.000 BL2509110010 PHÁT 0979218380 haonhn.petrobp CATON TRẮN…" at bounding box center [812, 408] width 1476 height 35
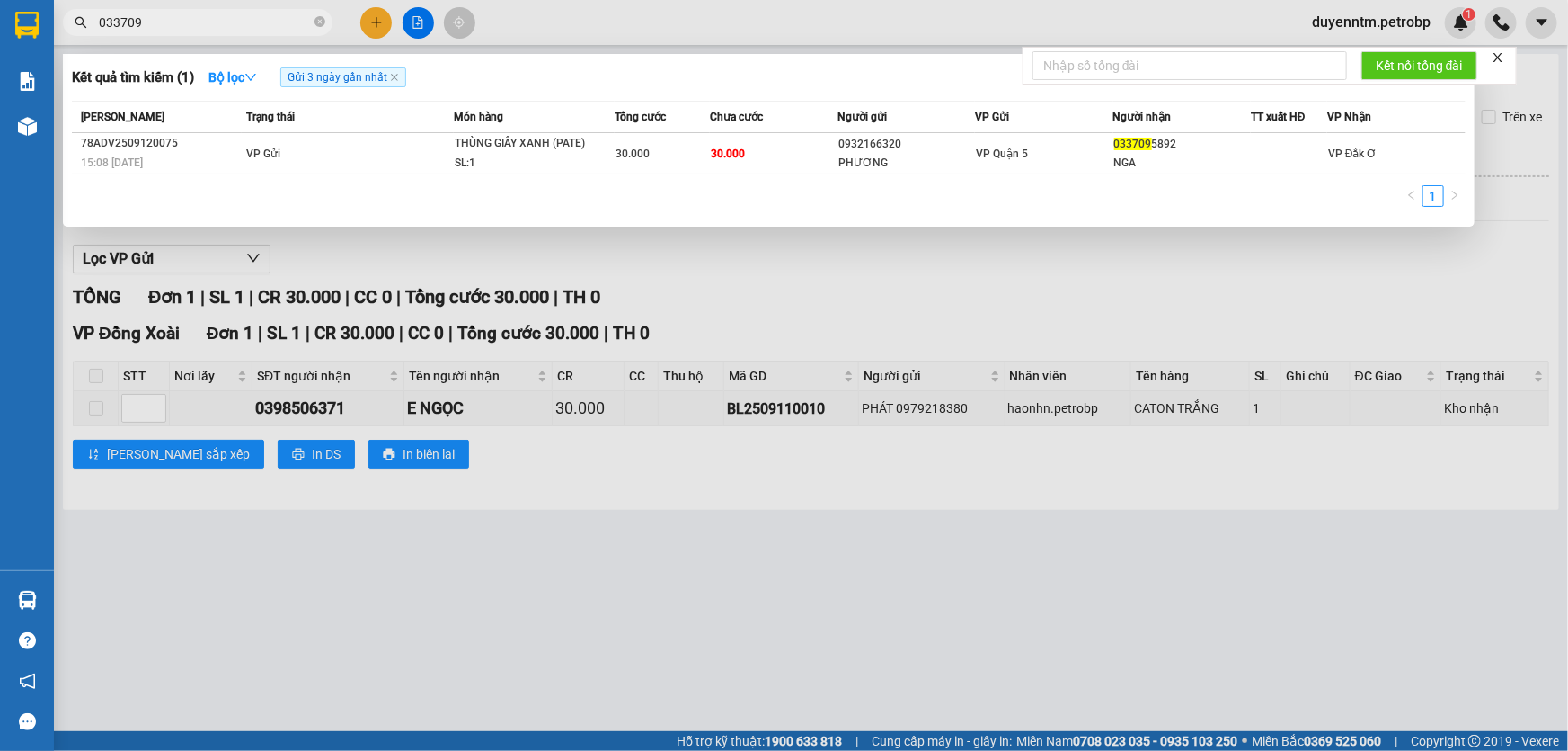
click at [204, 26] on input "033709" at bounding box center [205, 23] width 212 height 20
paste input "98506371"
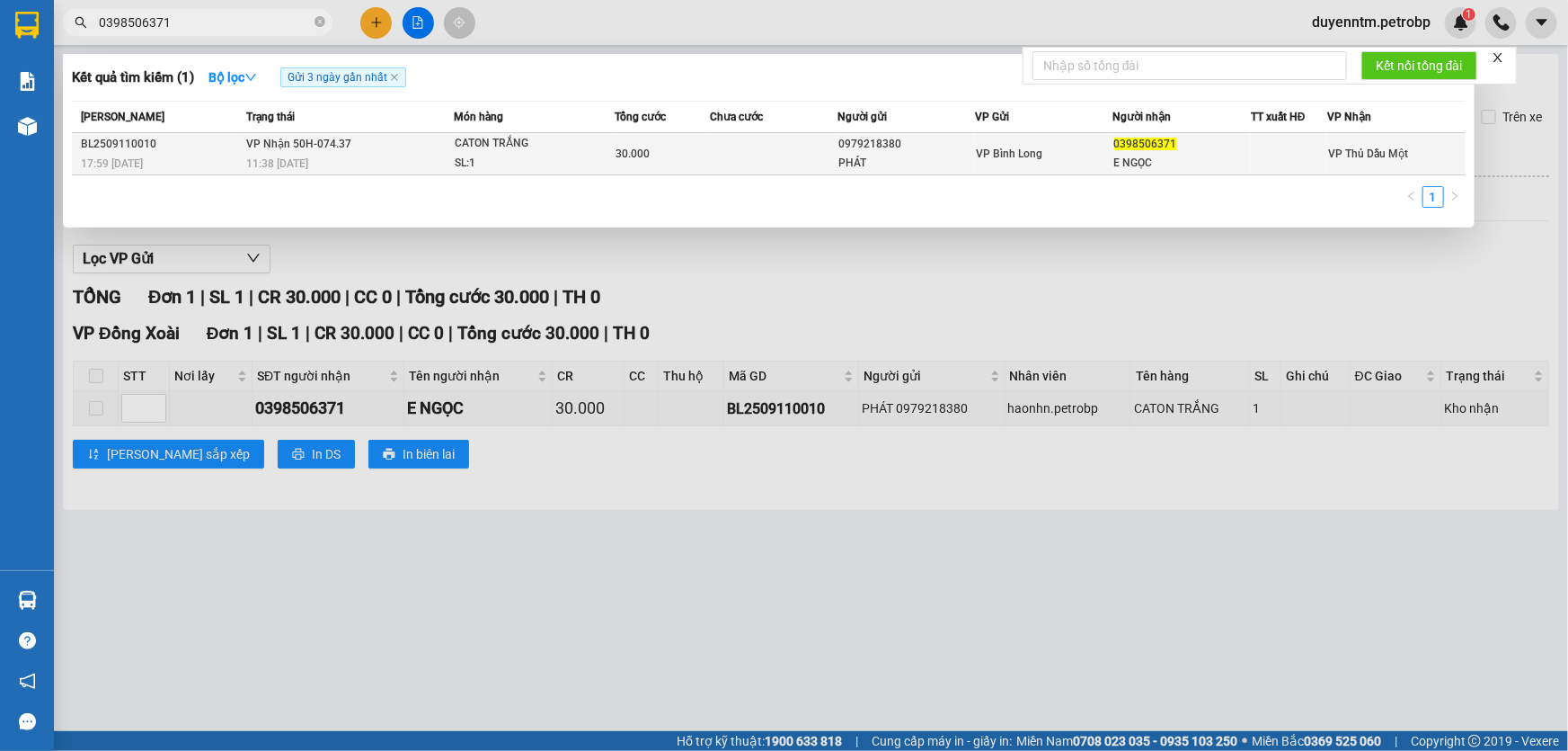
type input "0398506371"
click at [285, 162] on span "11:38 [DATE]" at bounding box center [278, 164] width 62 height 13
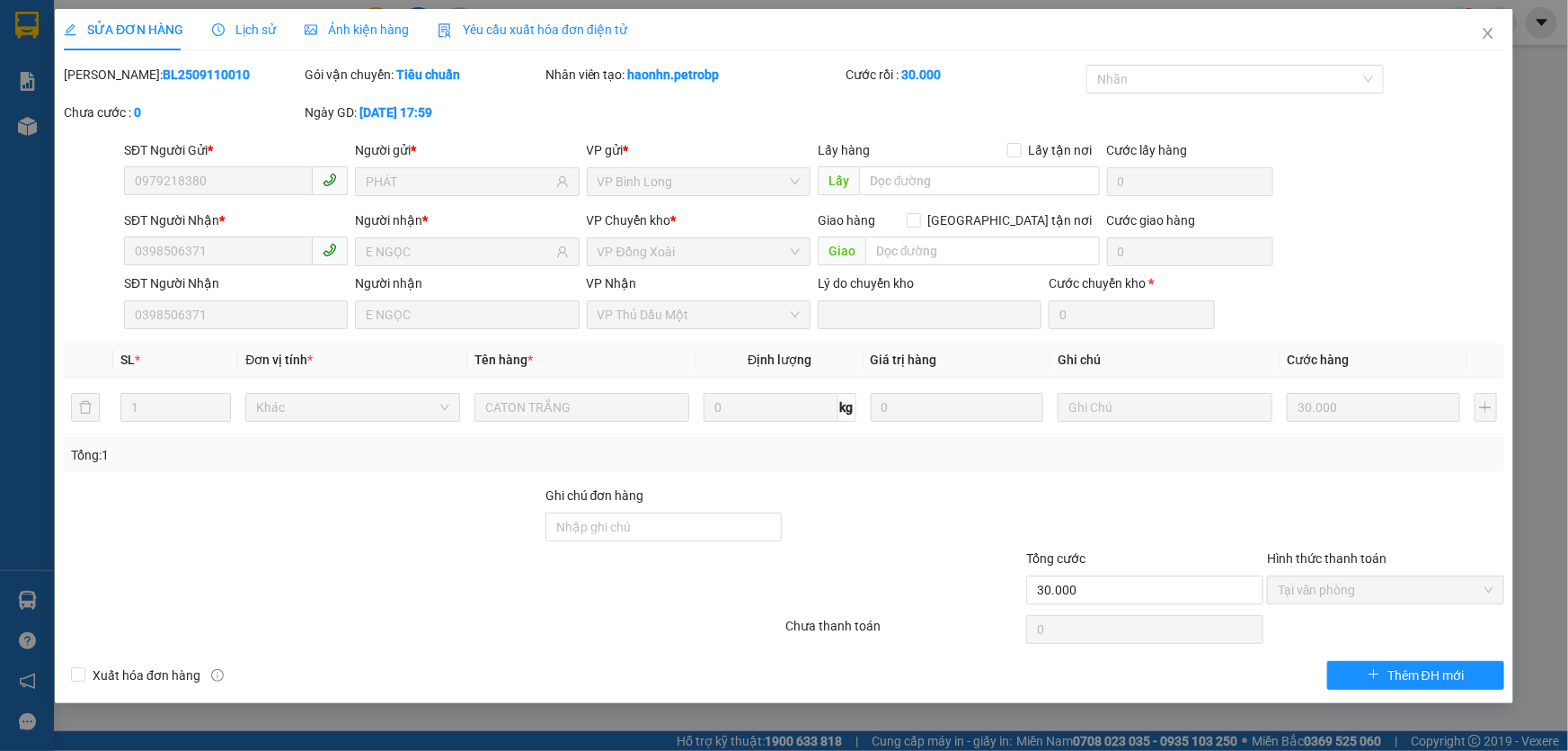
click at [249, 23] on span "Lịch sử" at bounding box center [244, 30] width 64 height 15
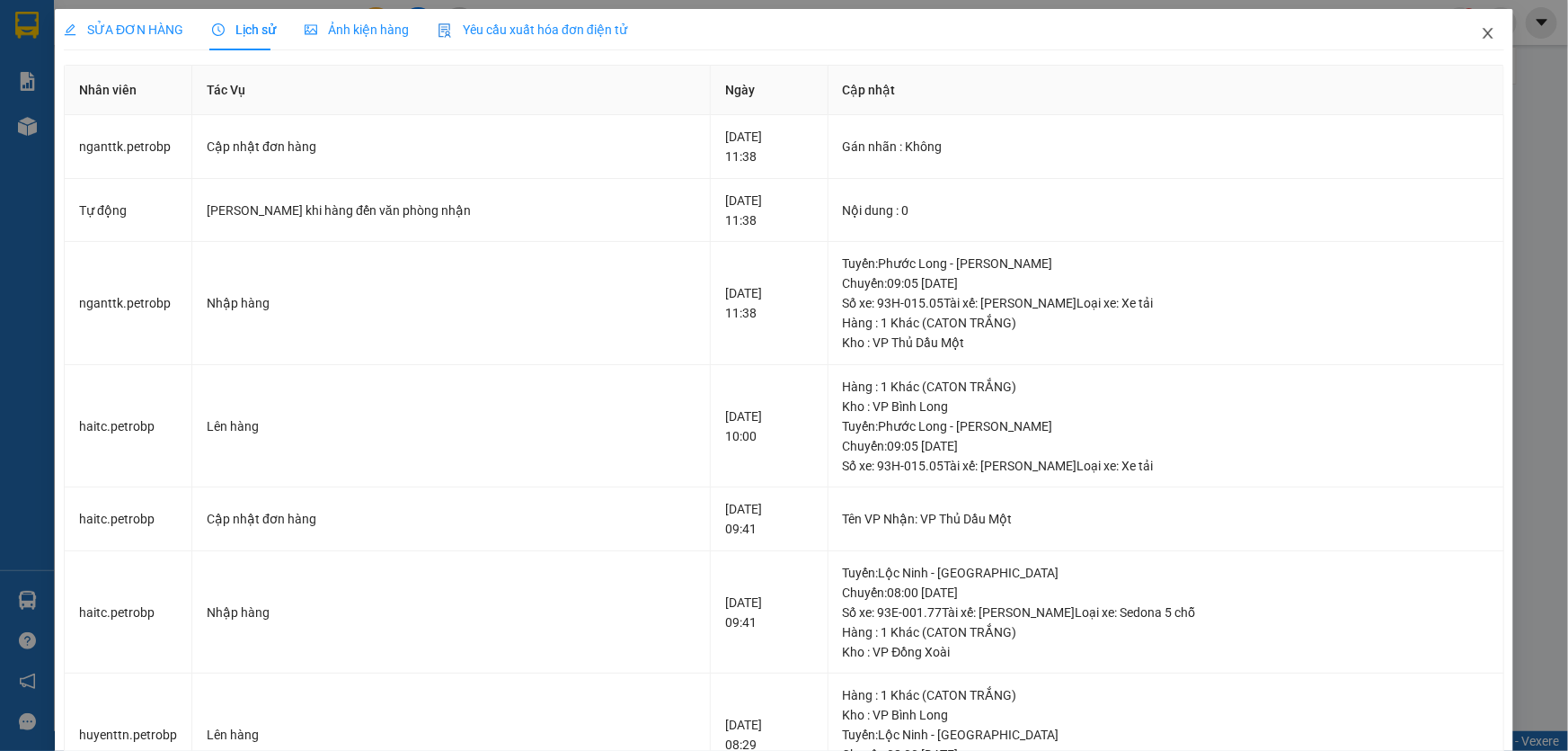
click at [1481, 38] on icon "close" at bounding box center [1489, 34] width 15 height 15
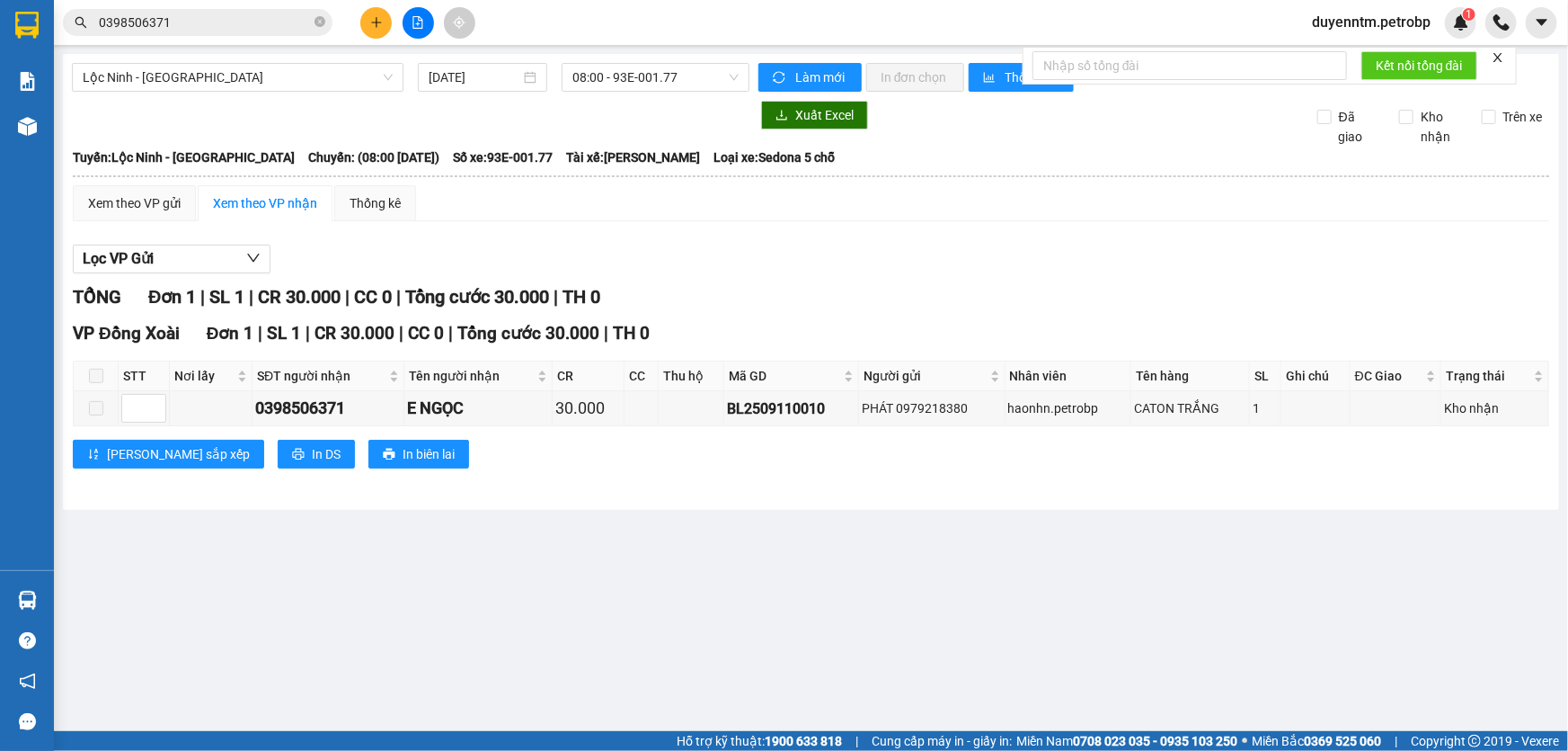
click at [234, 14] on input "0398506371" at bounding box center [205, 23] width 212 height 20
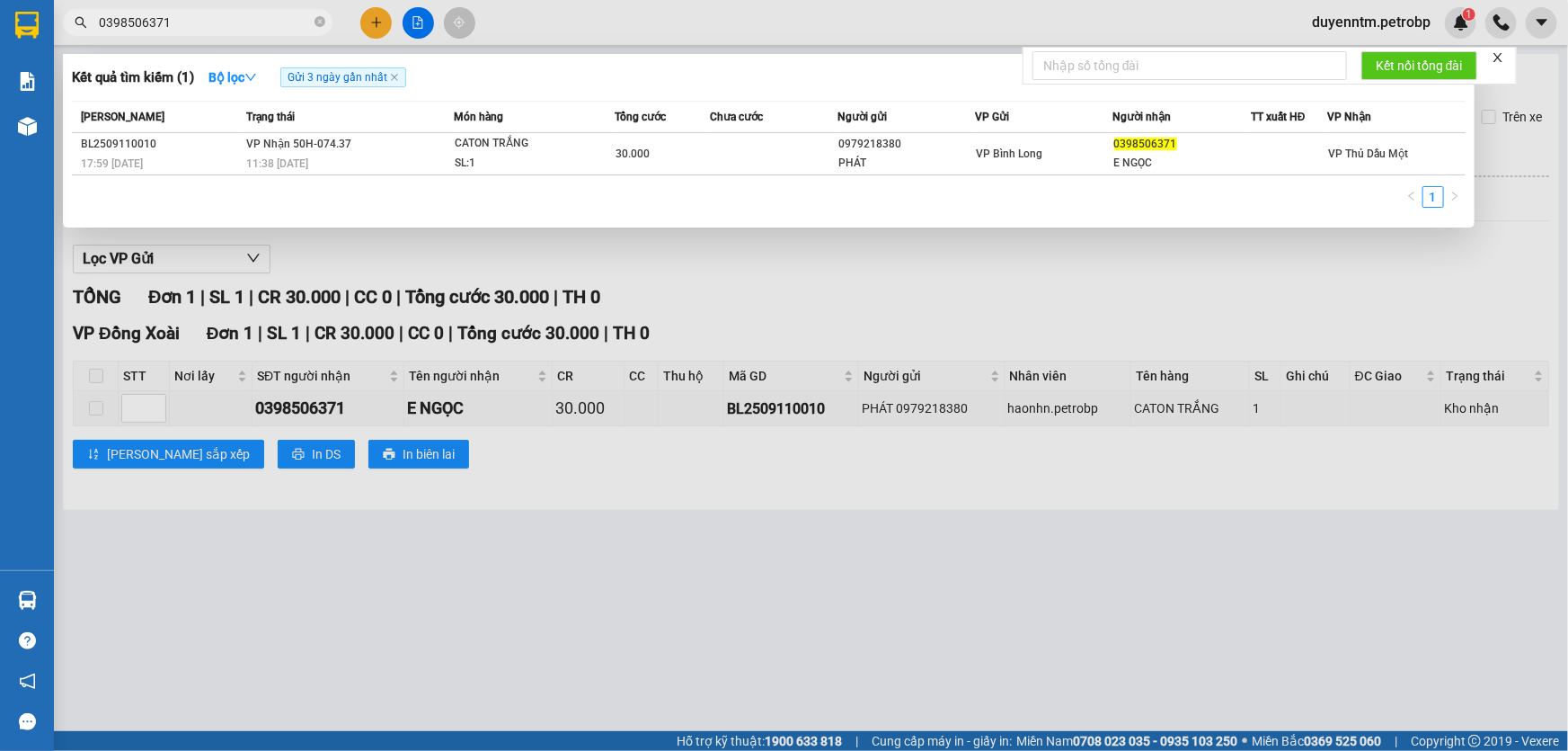
click at [233, 126] on div "[PERSON_NAME]" at bounding box center [161, 117] width 160 height 20
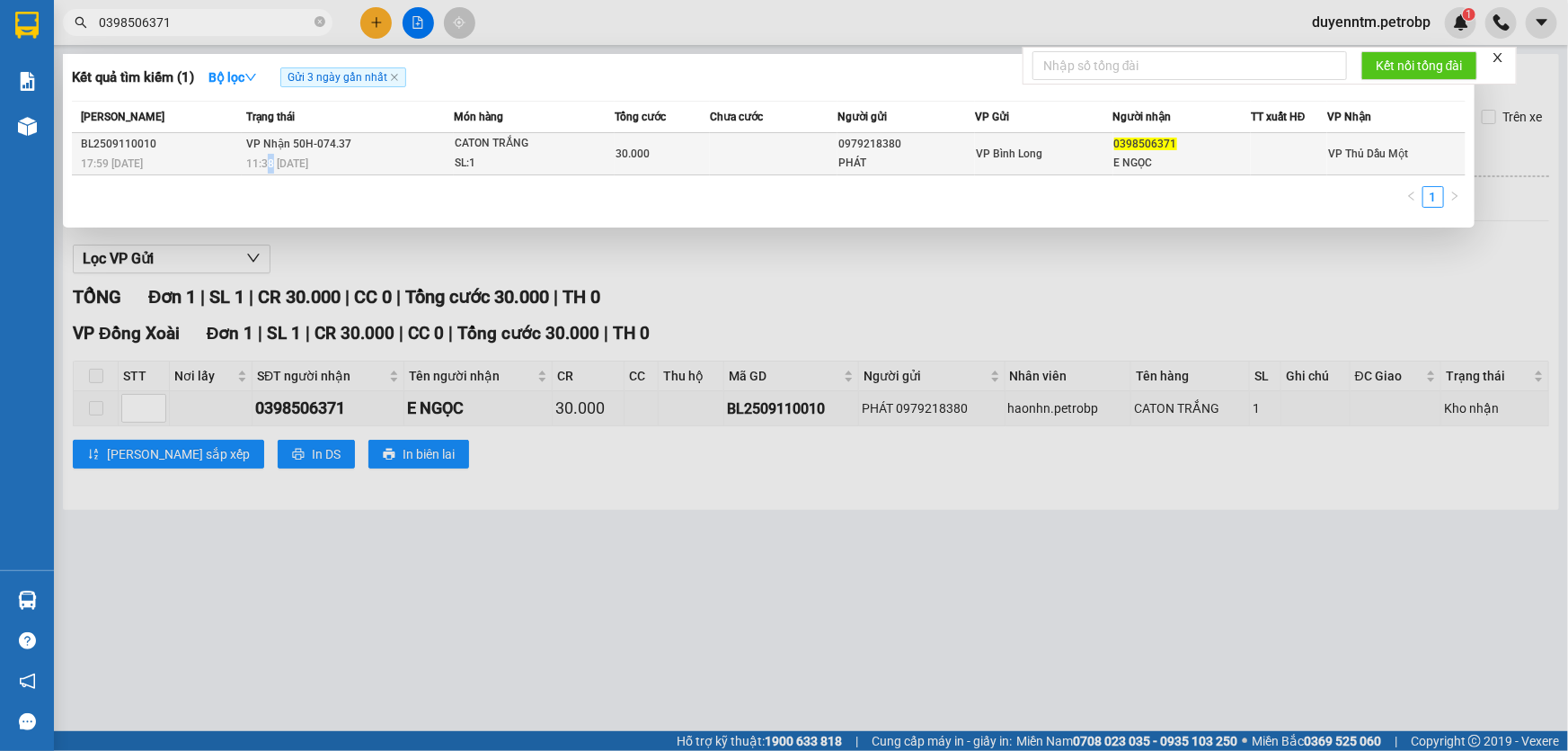
click at [269, 164] on span "11:38 [DATE]" at bounding box center [278, 164] width 62 height 13
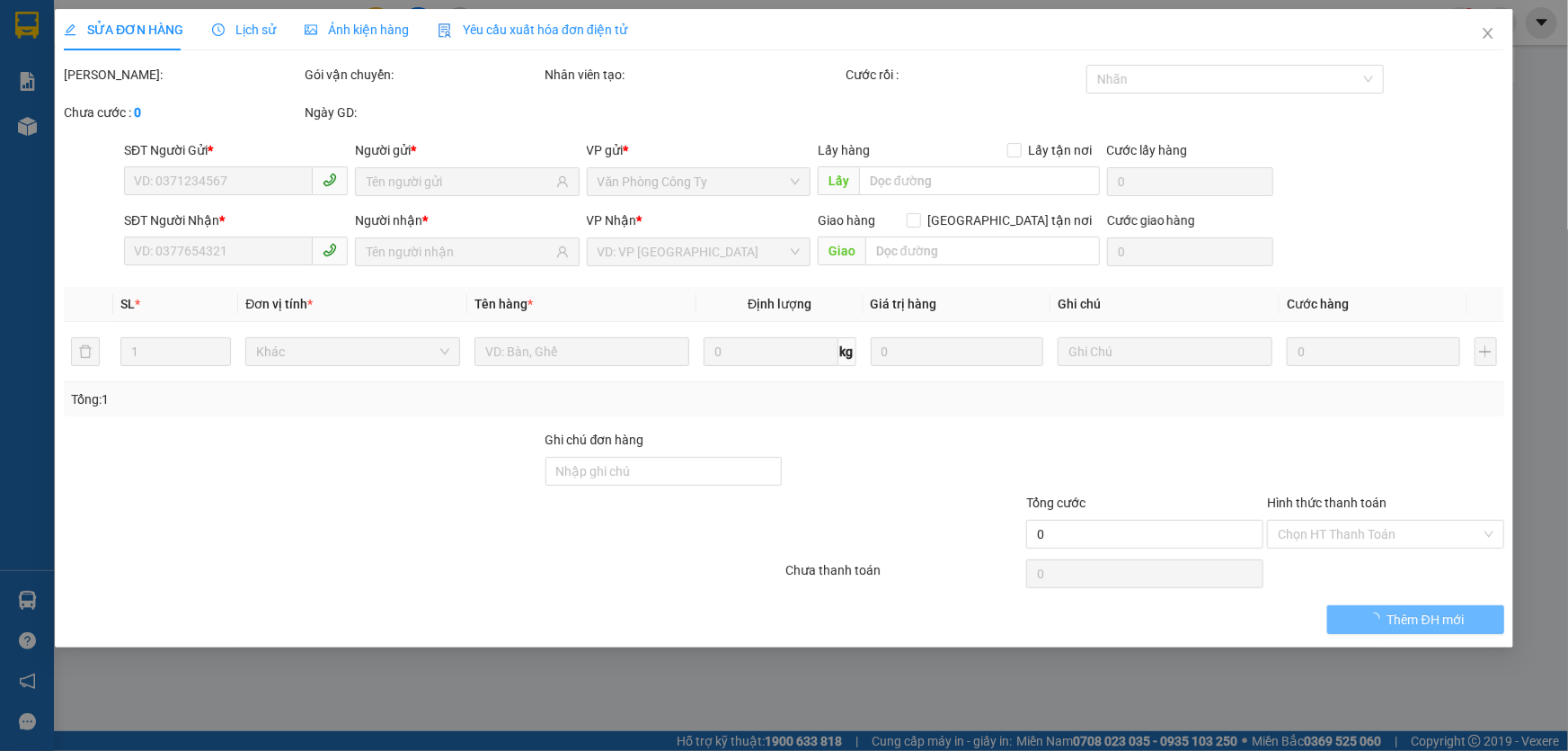
type input "0979218380"
type input "PHÁT"
type input "0398506371"
type input "E NGỌC"
type input "30.000"
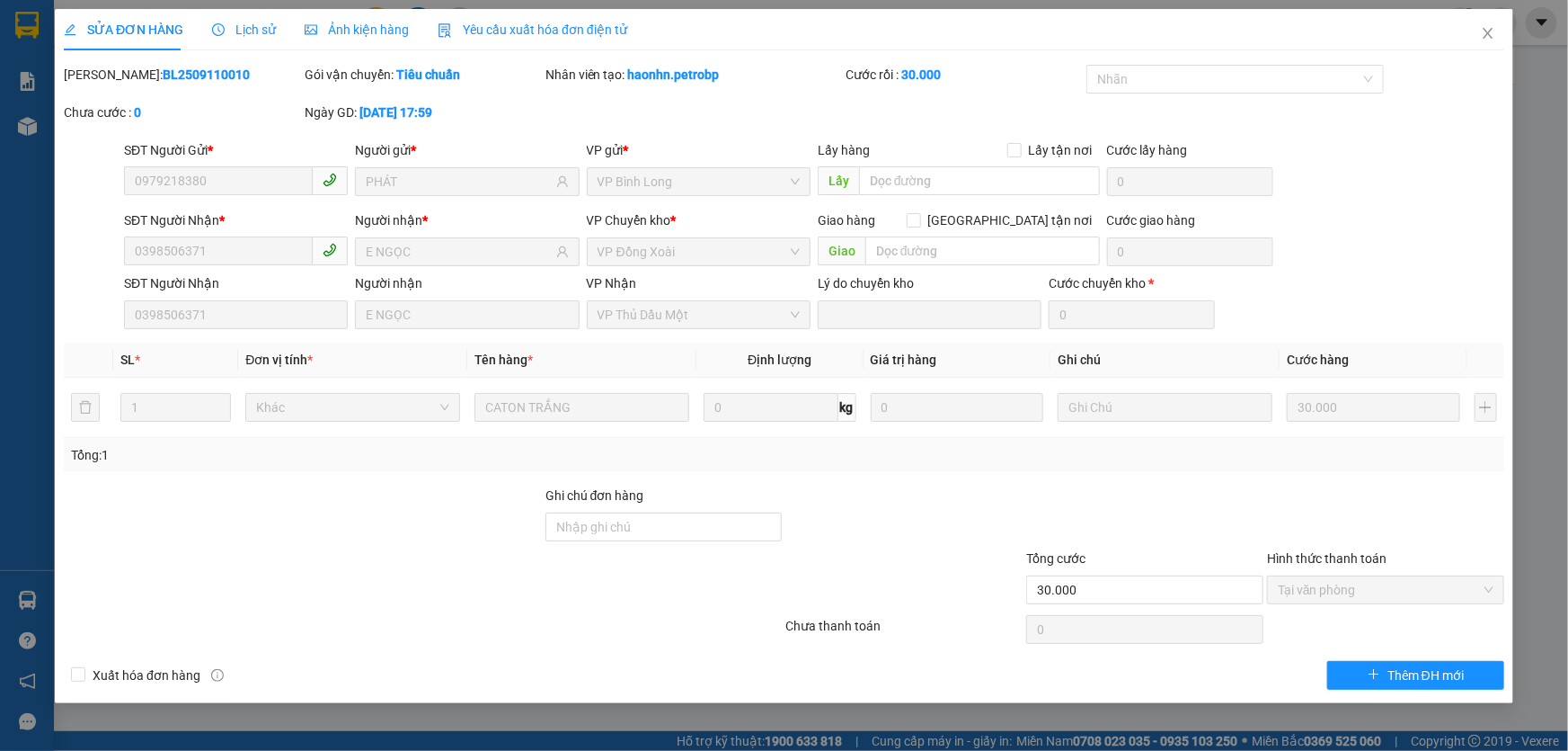
click at [241, 20] on div "Lịch sử" at bounding box center [244, 30] width 64 height 20
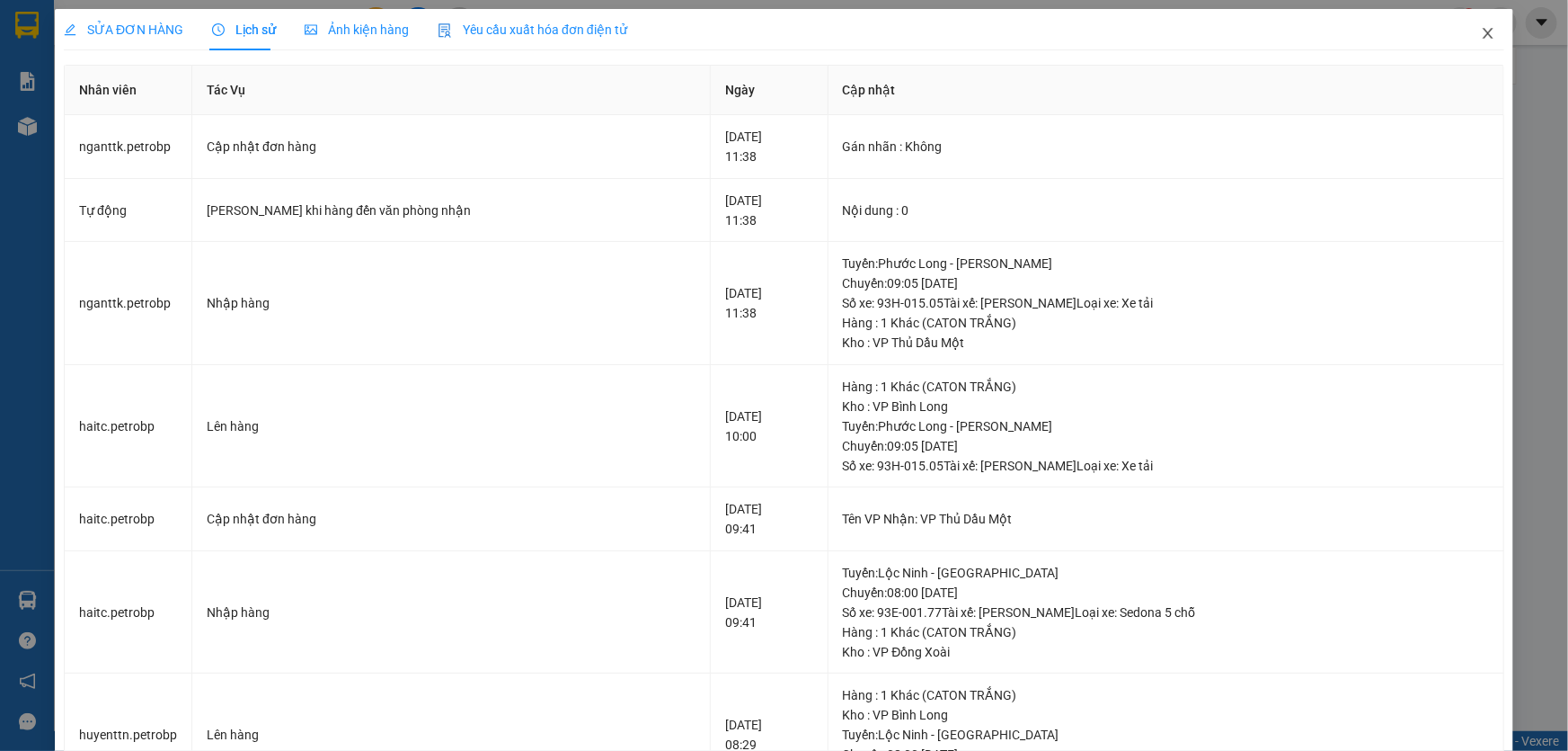
click at [1481, 34] on icon "close" at bounding box center [1489, 34] width 15 height 15
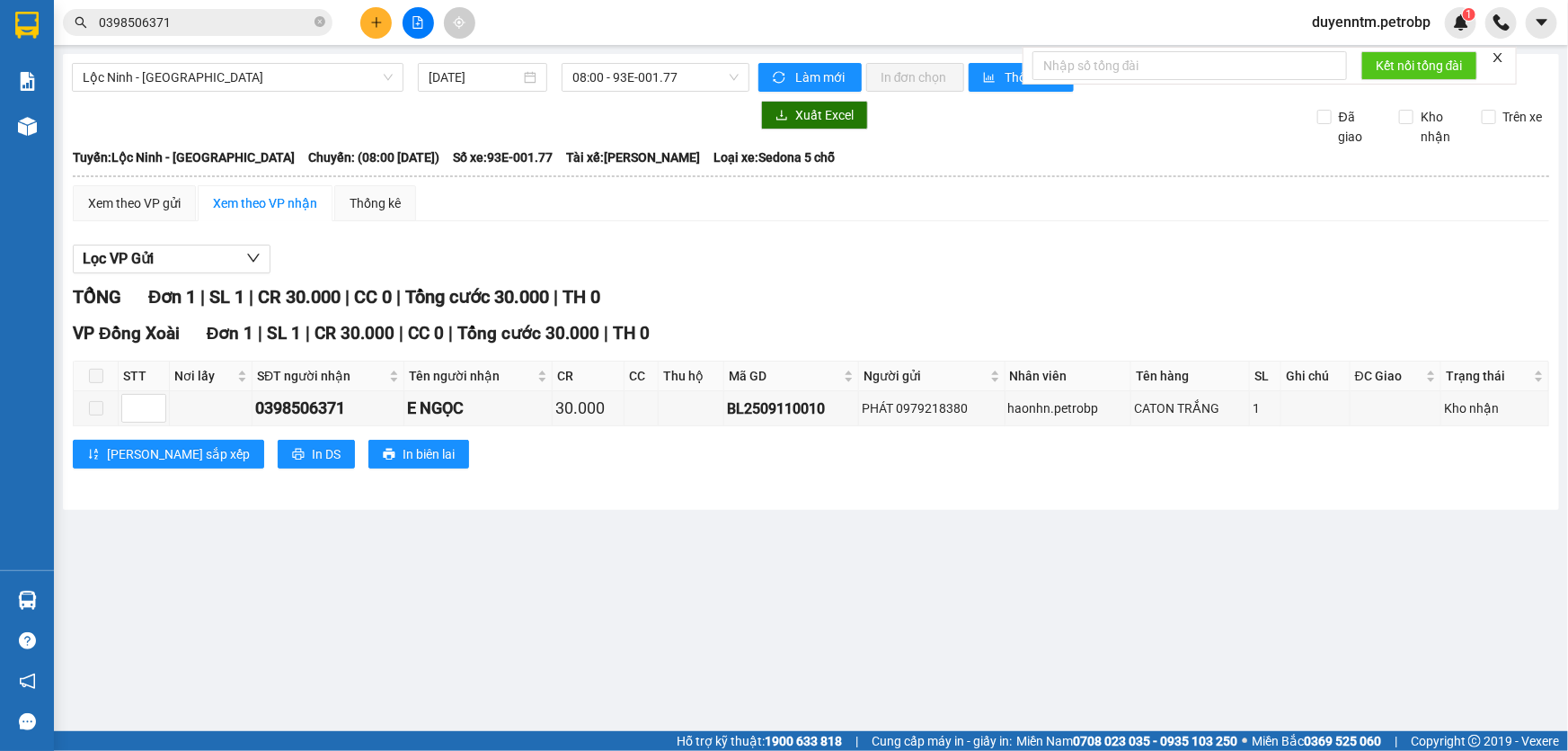
click at [213, 13] on input "0398506371" at bounding box center [205, 23] width 212 height 20
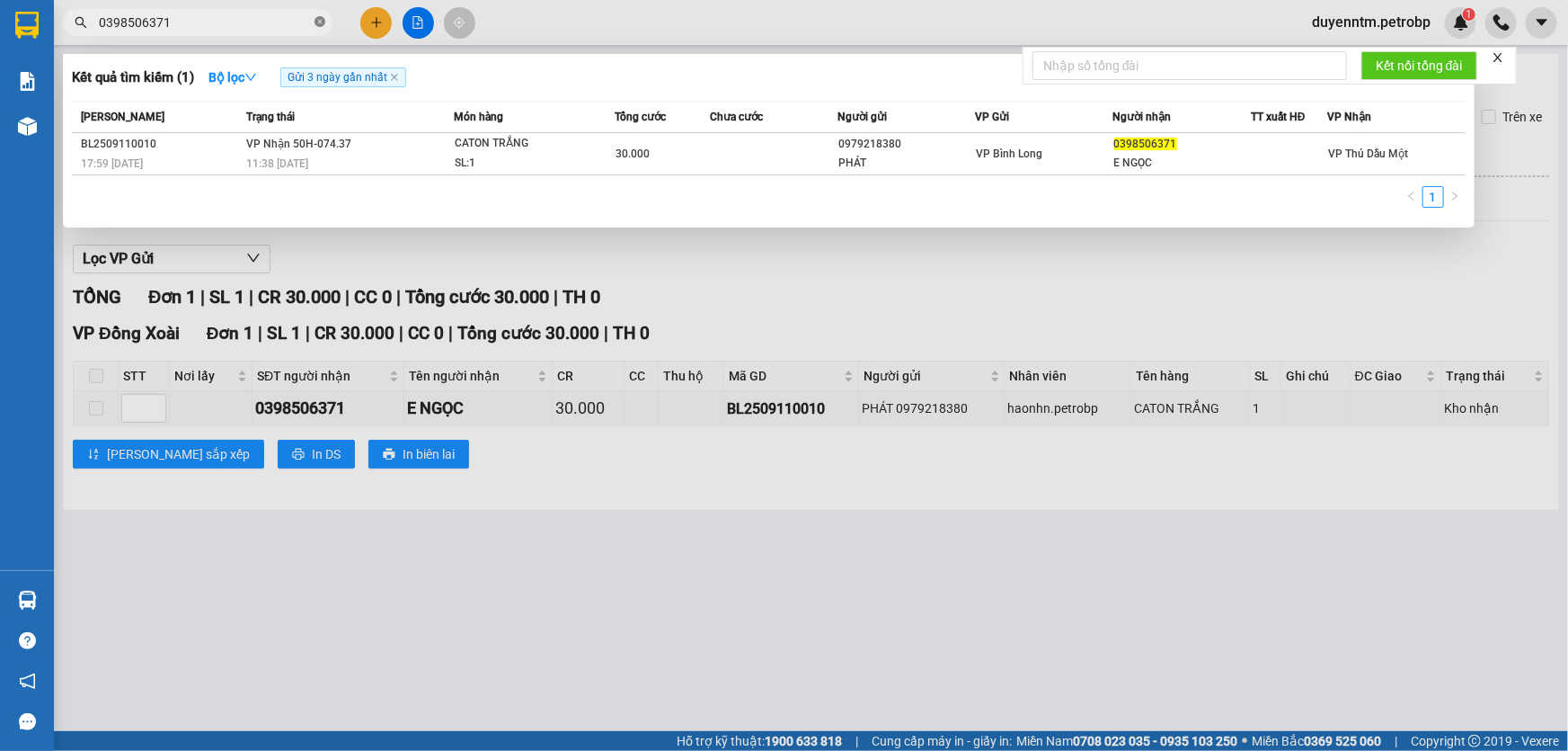
click at [316, 24] on icon "close-circle" at bounding box center [320, 22] width 11 height 11
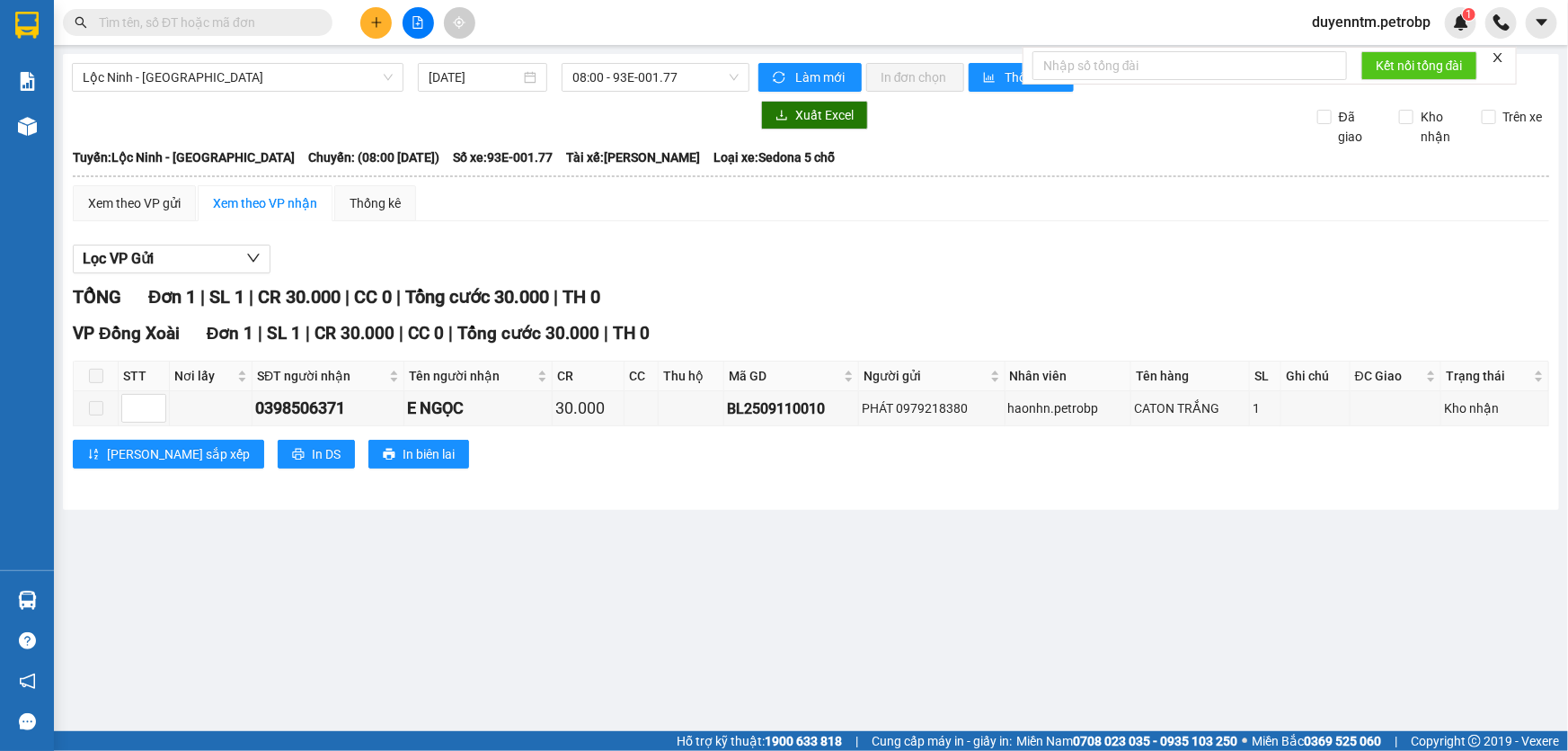
click at [224, 26] on input "text" at bounding box center [205, 23] width 212 height 20
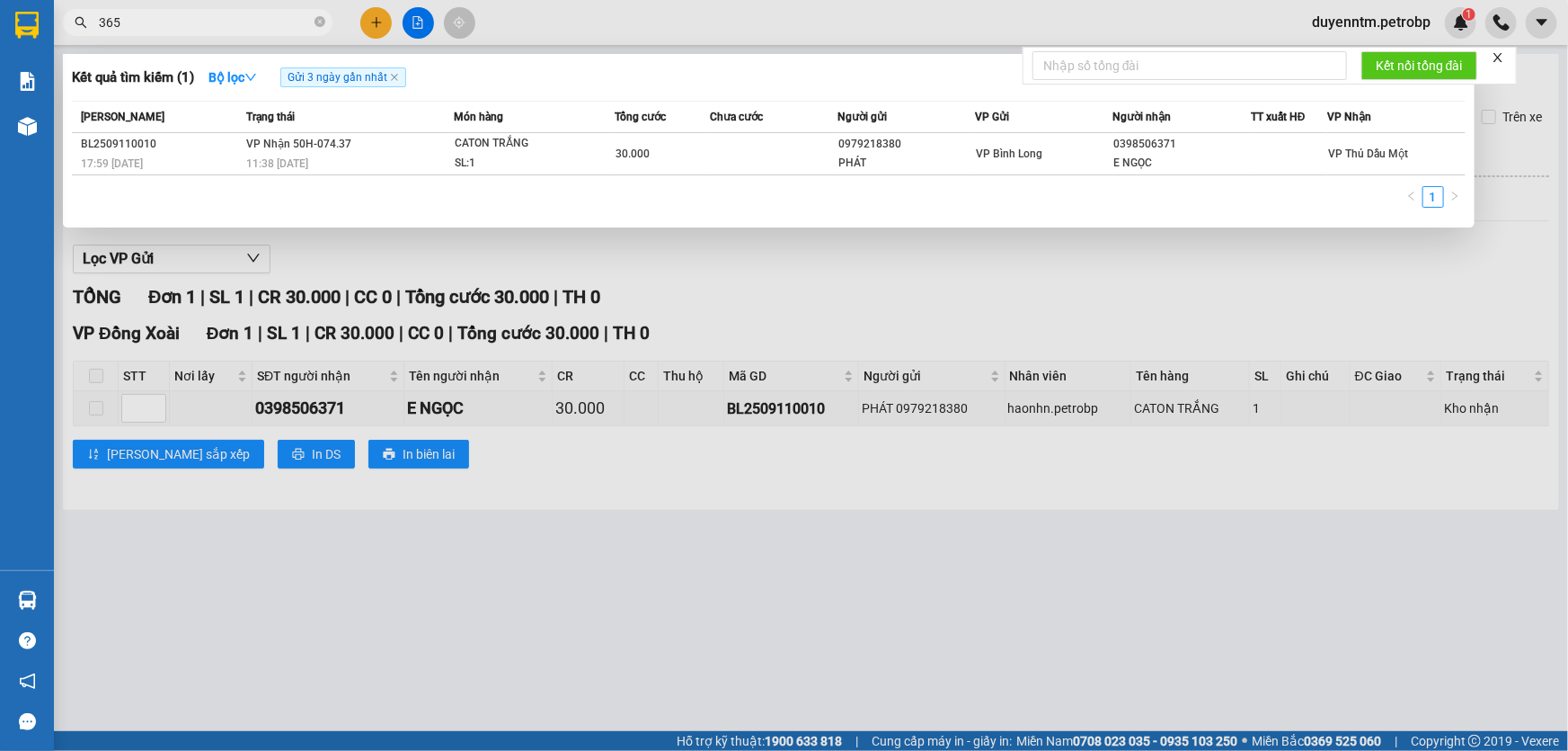
type input "3656"
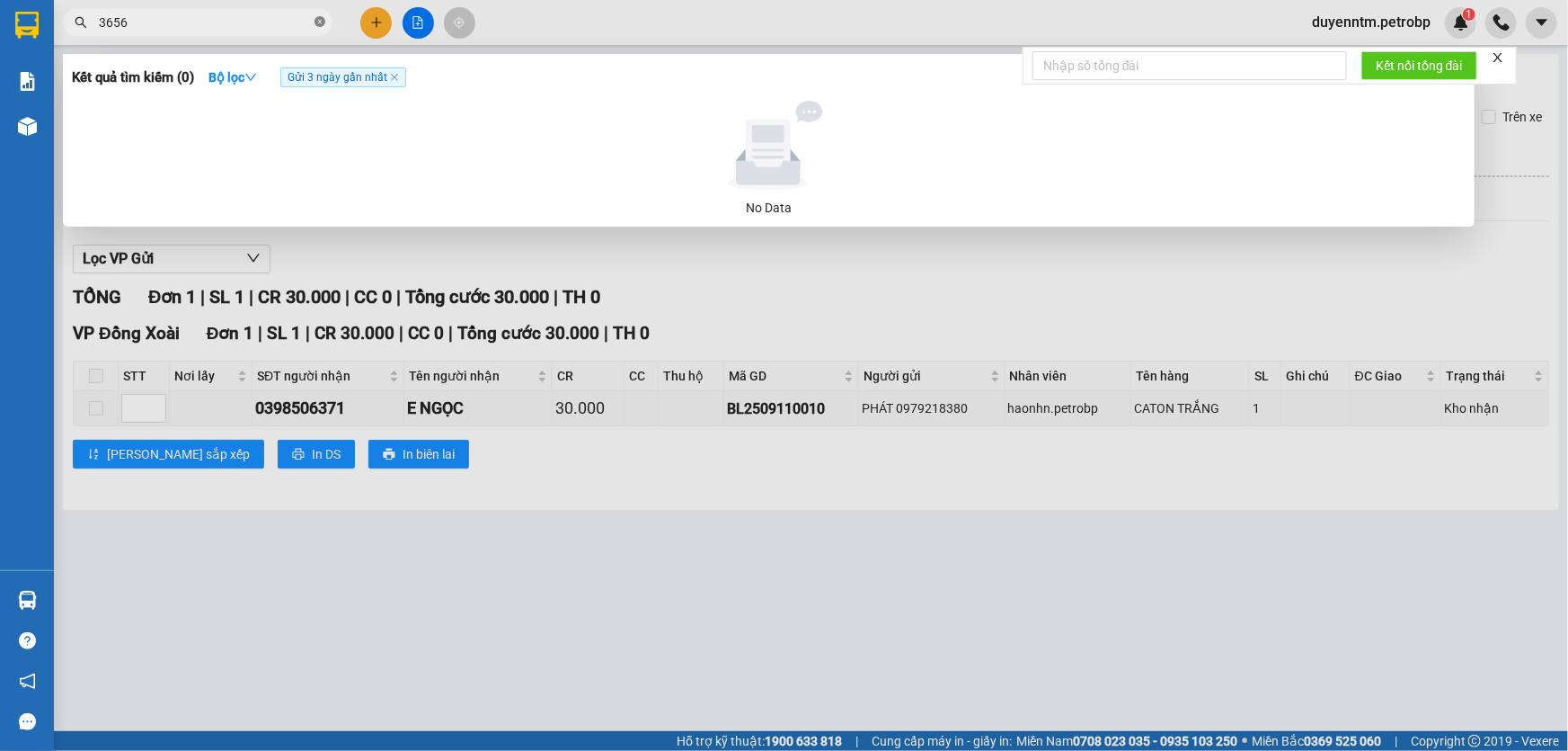
click at [318, 26] on icon "close-circle" at bounding box center [320, 22] width 11 height 11
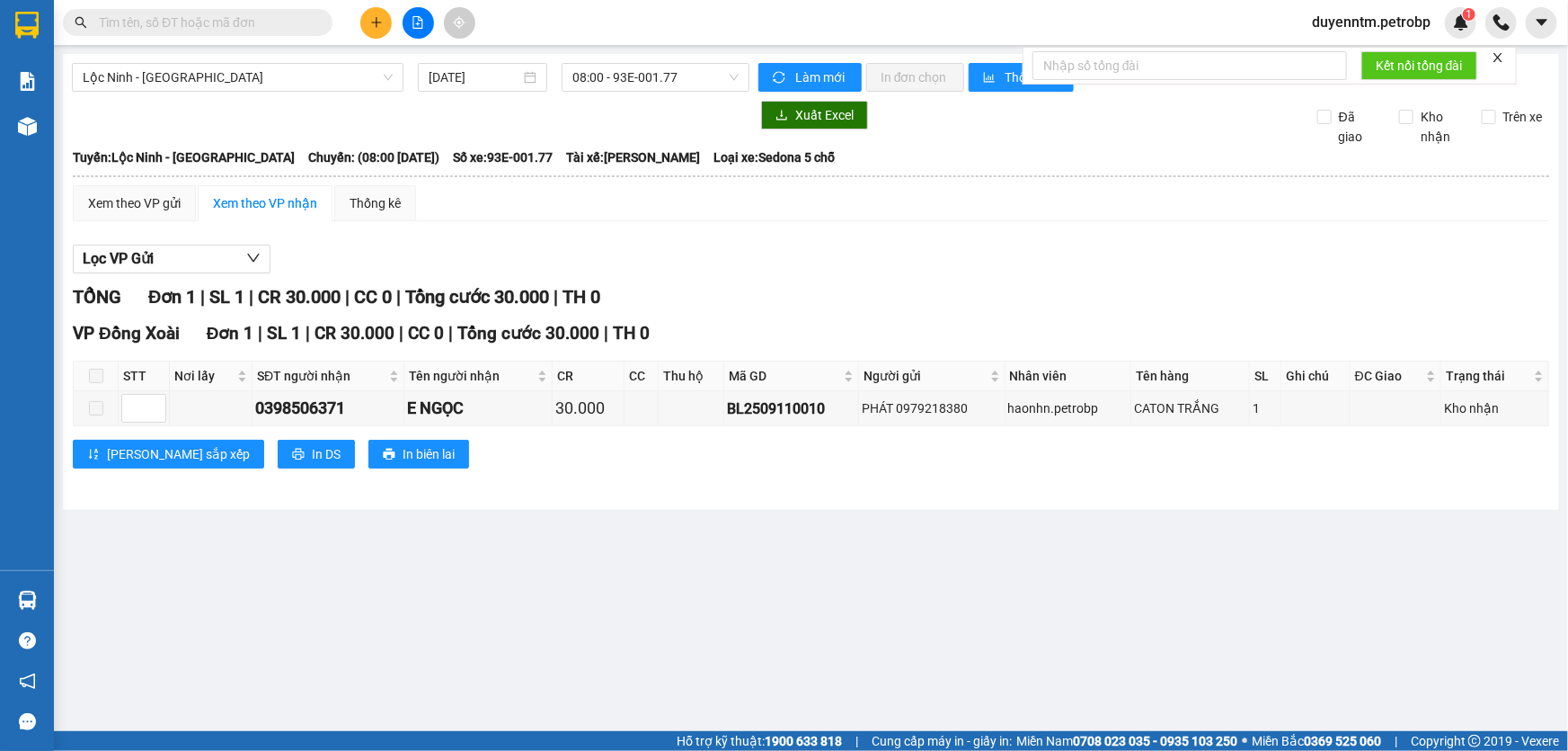
click at [229, 27] on input "text" at bounding box center [205, 23] width 212 height 20
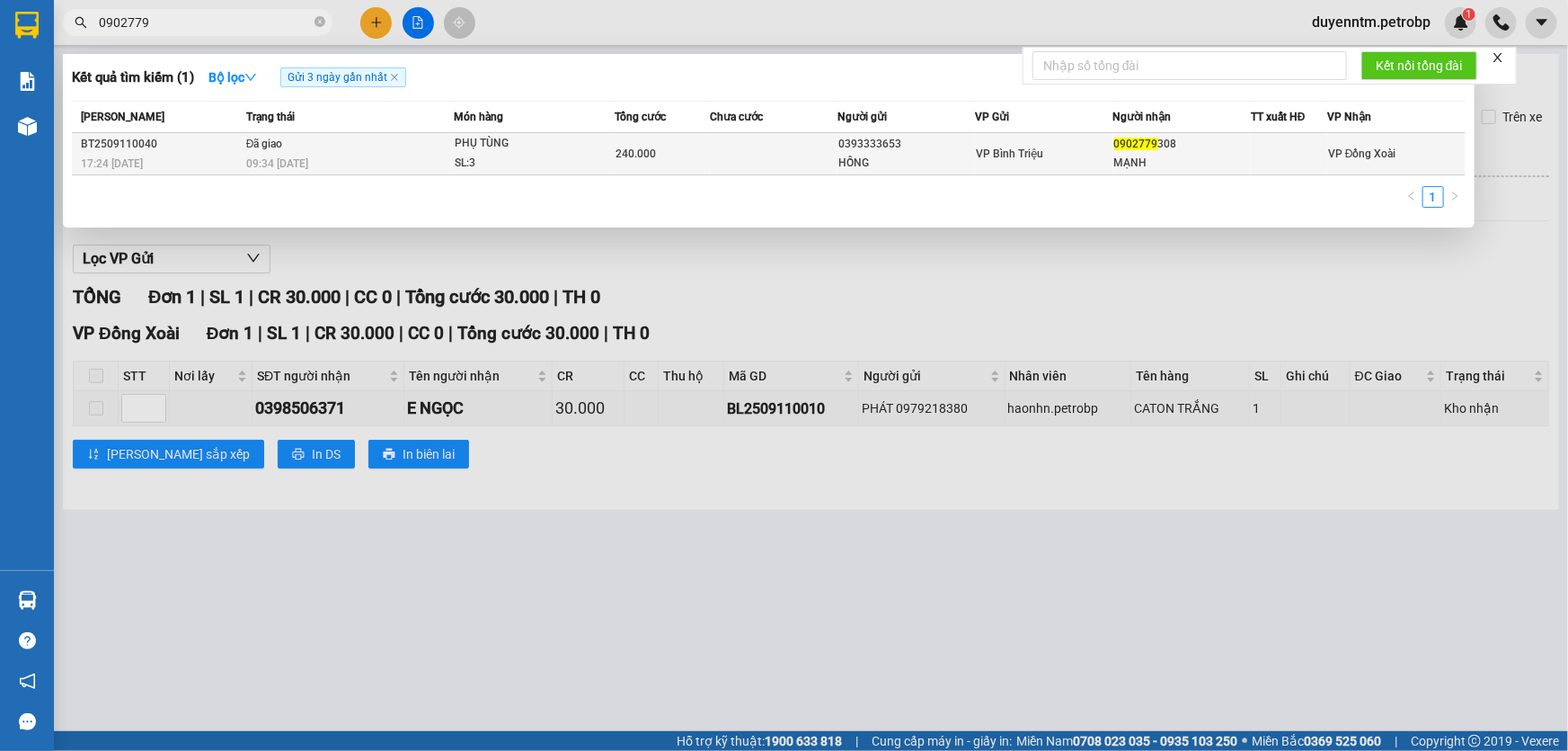
type input "0902779"
click at [423, 166] on div "09:34 [DATE]" at bounding box center [350, 164] width 206 height 20
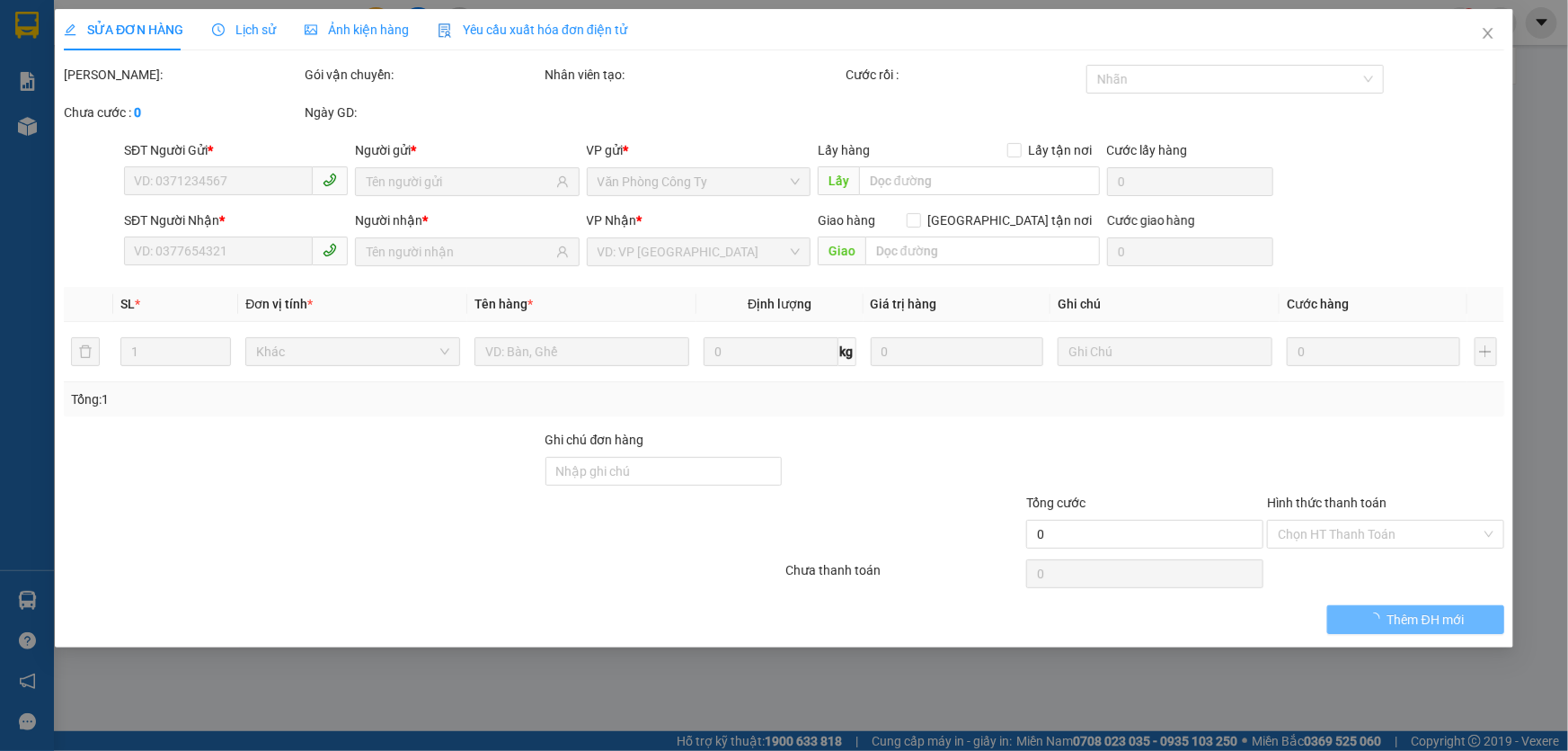
type input "0393333653"
type input "HỒNG"
type input "0902779308"
type input "MẠNH"
type input "240.000"
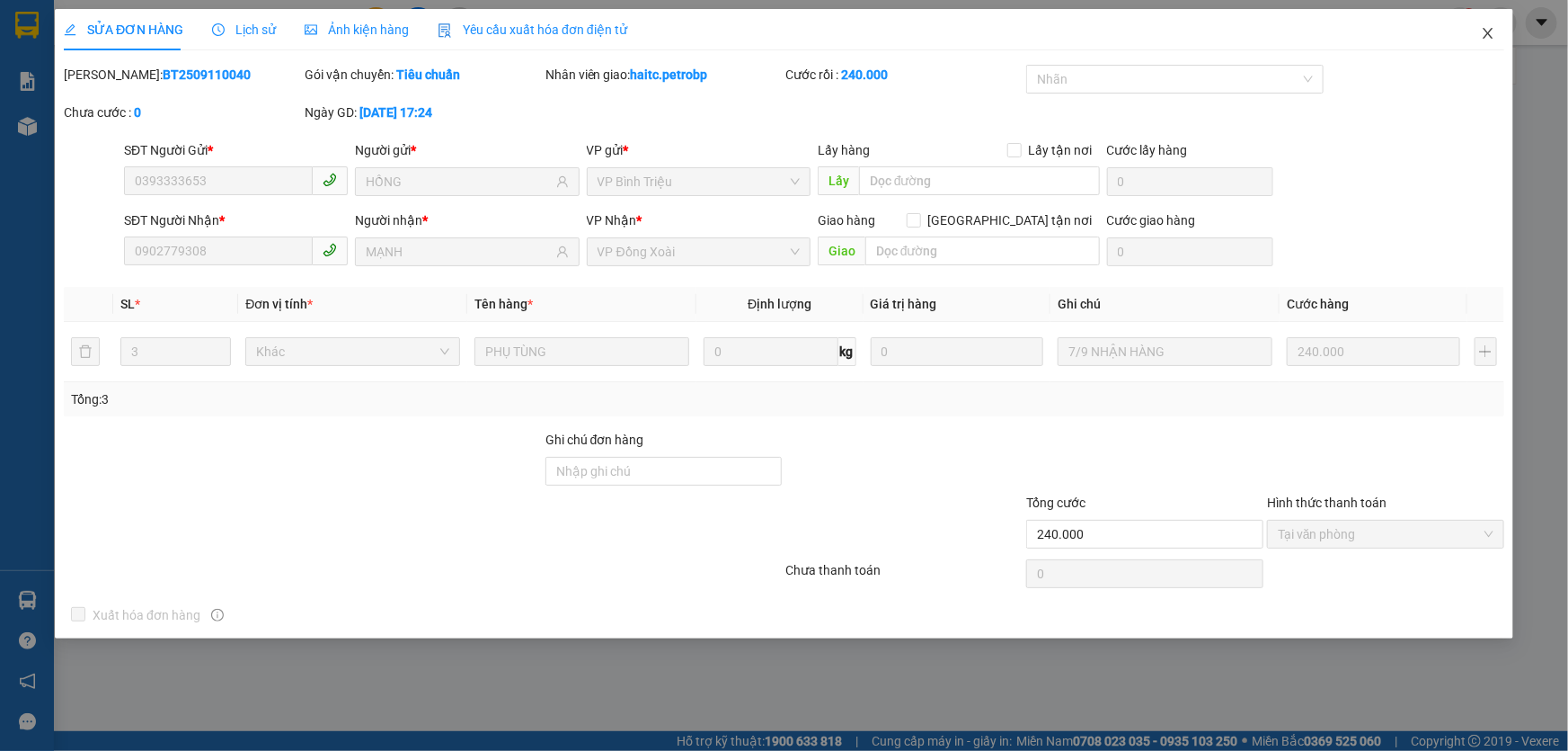
click at [1483, 37] on icon "close" at bounding box center [1489, 34] width 15 height 15
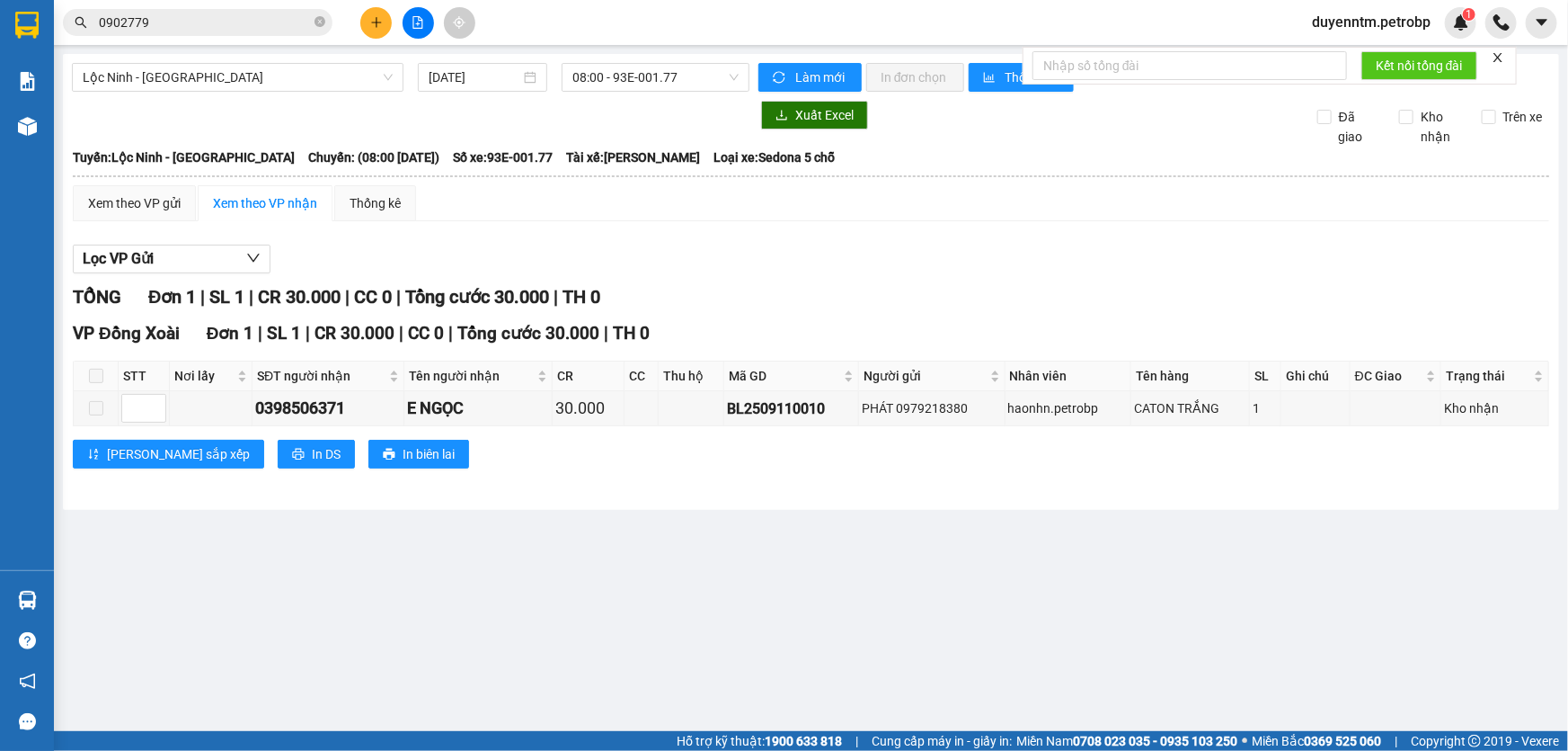
click at [232, 31] on input "0902779" at bounding box center [205, 23] width 212 height 20
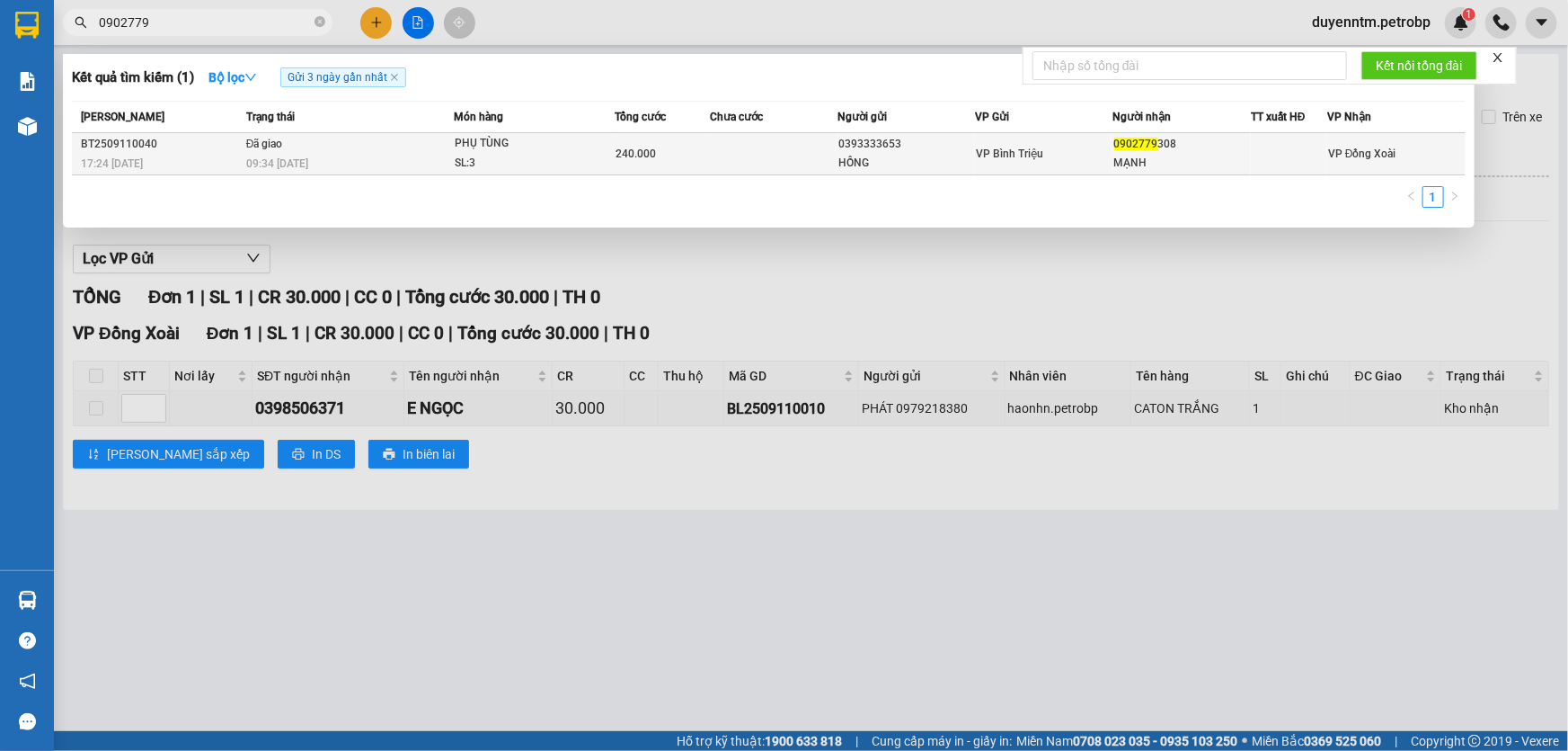
click at [714, 151] on td at bounding box center [773, 154] width 128 height 42
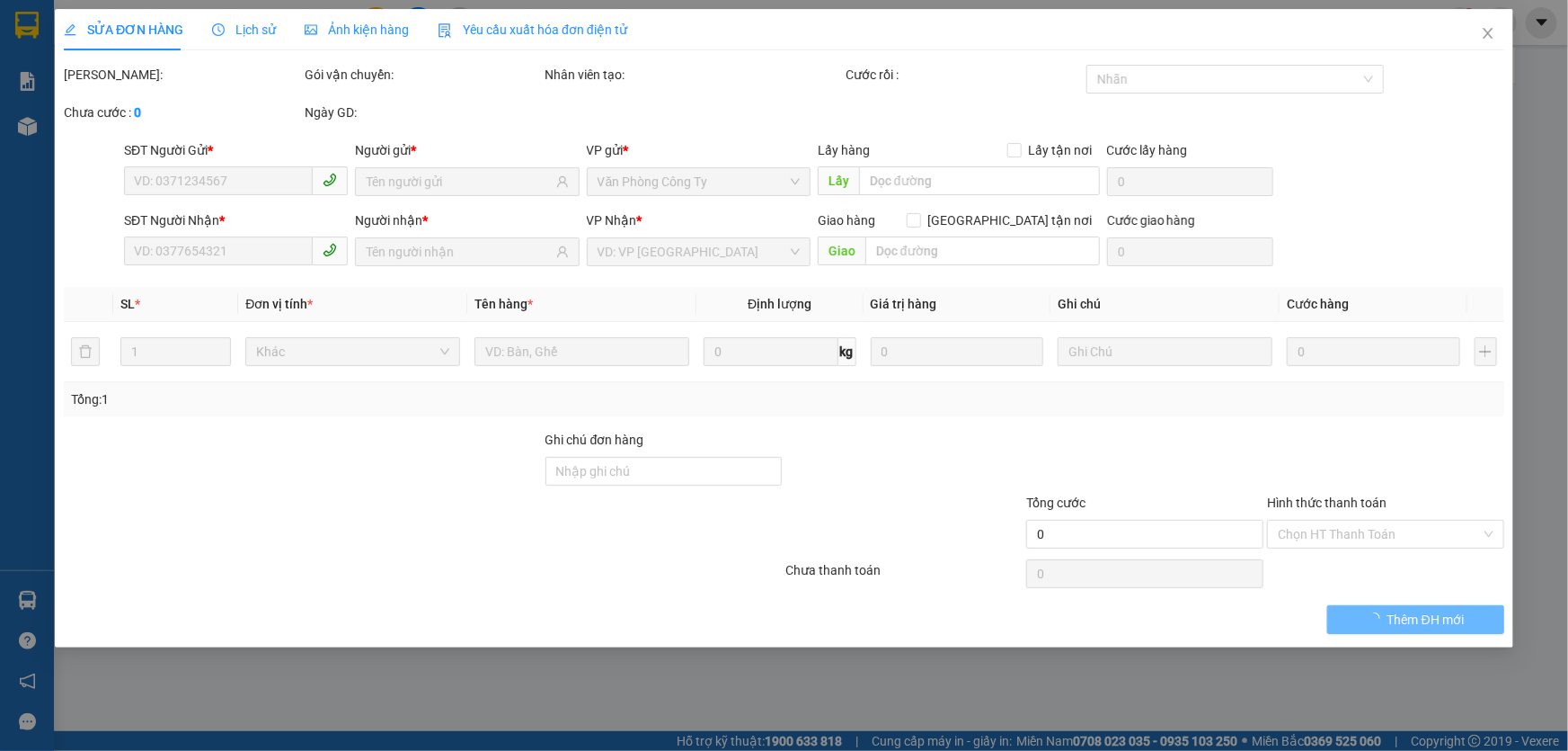
type input "0393333653"
type input "HỒNG"
type input "0902779308"
type input "MẠNH"
type input "240.000"
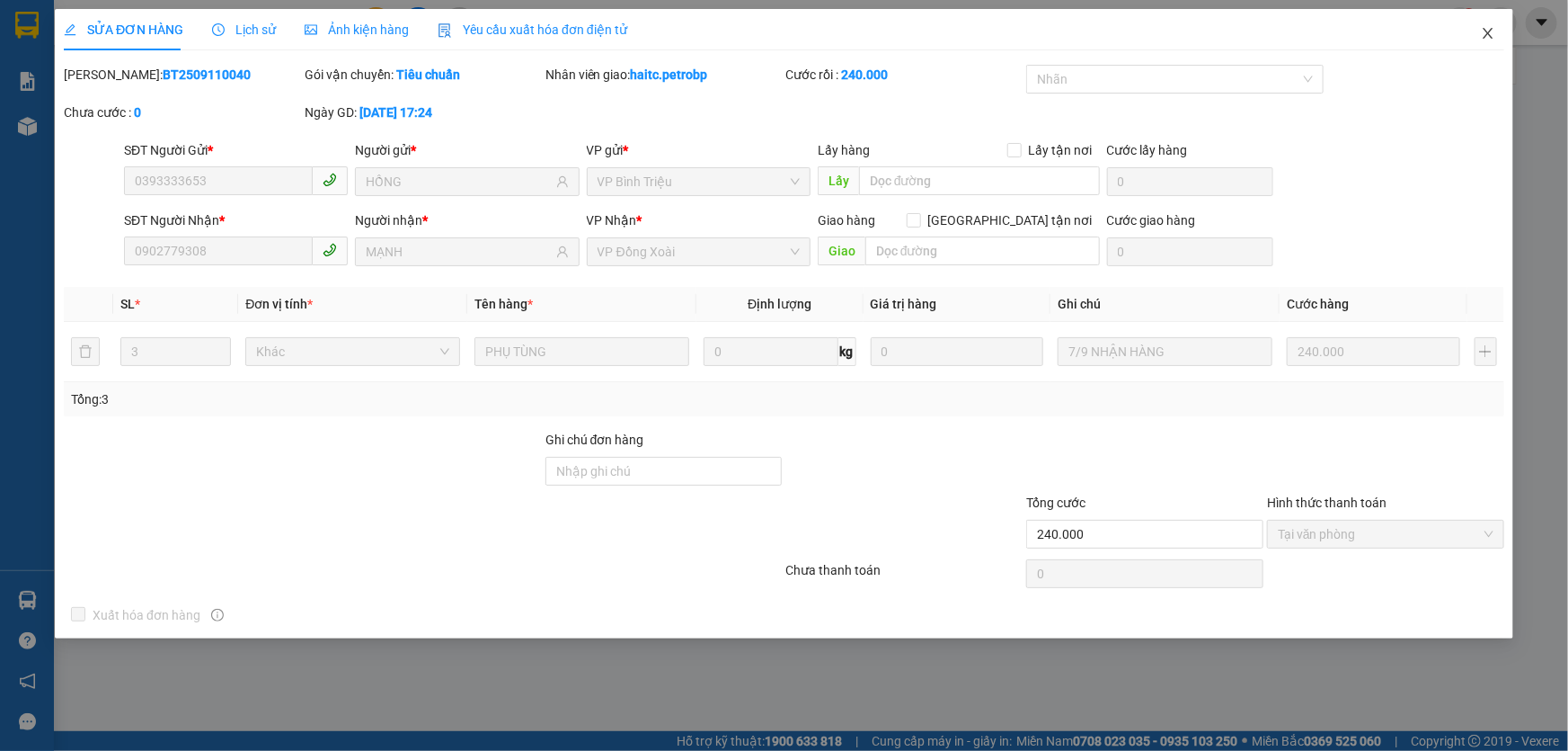
click at [1489, 31] on icon "close" at bounding box center [1487, 34] width 10 height 11
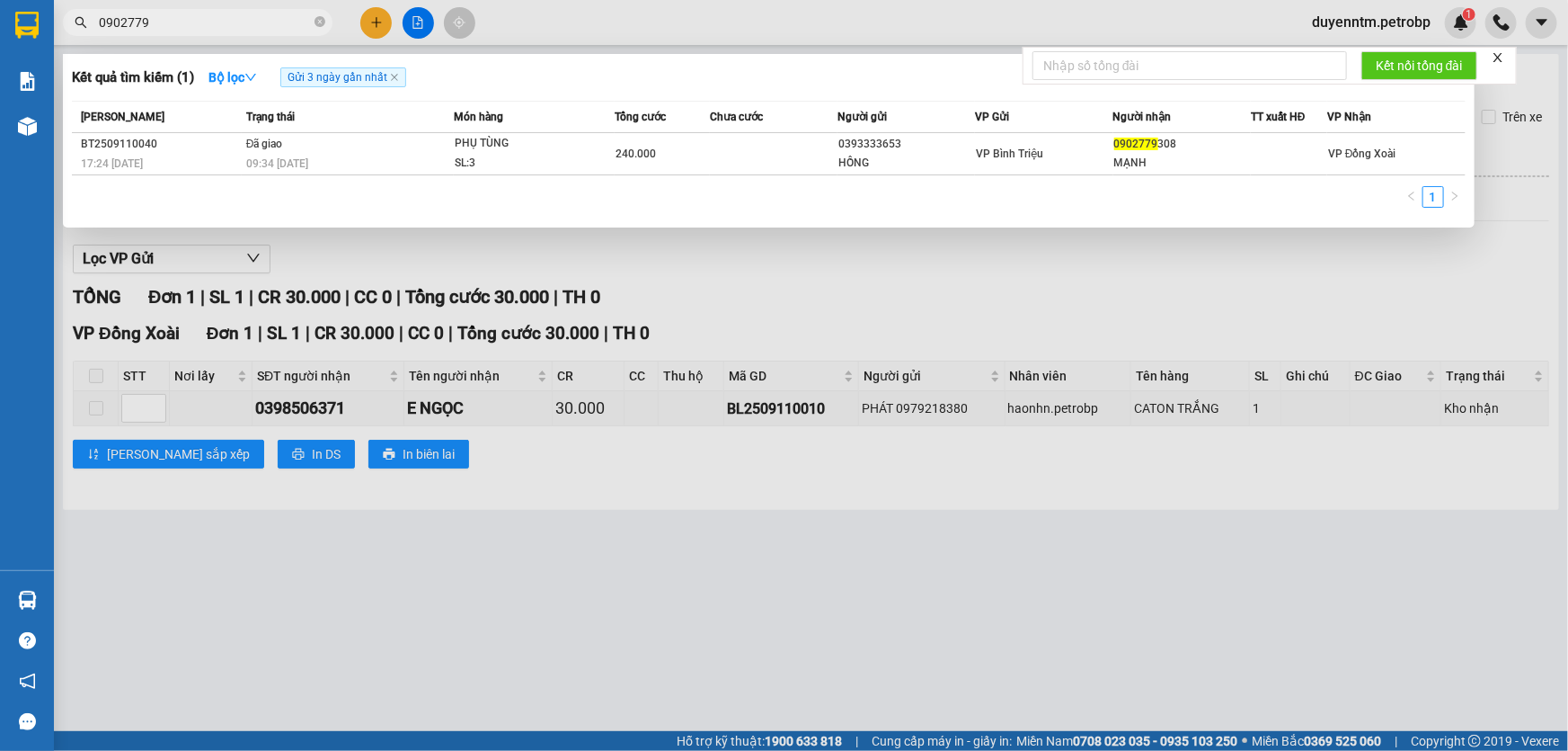
click at [217, 28] on input "0902779" at bounding box center [205, 23] width 212 height 20
click at [195, 634] on div at bounding box center [784, 376] width 1568 height 751
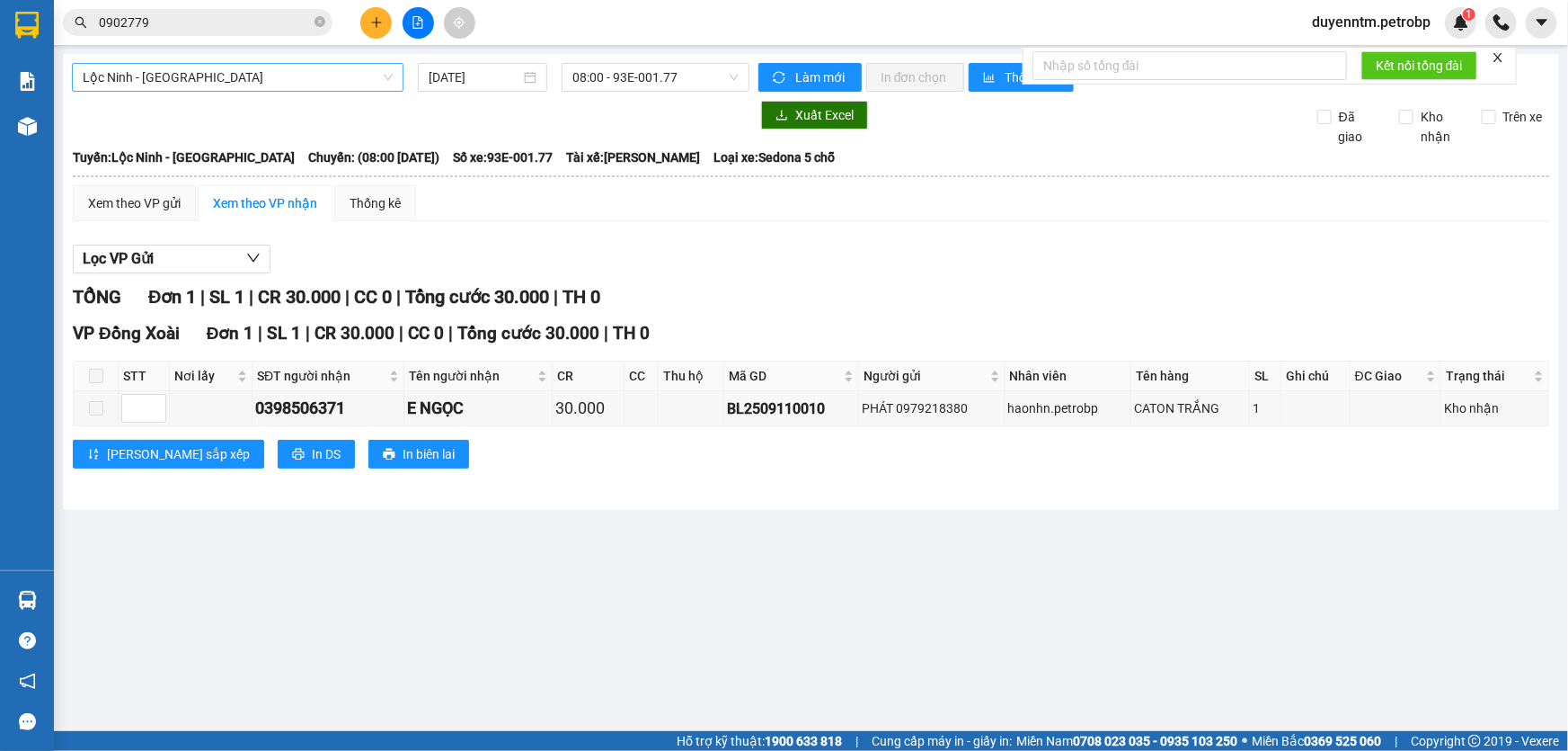
click at [391, 81] on span "Lộc Ninh - [GEOGRAPHIC_DATA]" at bounding box center [237, 78] width 310 height 27
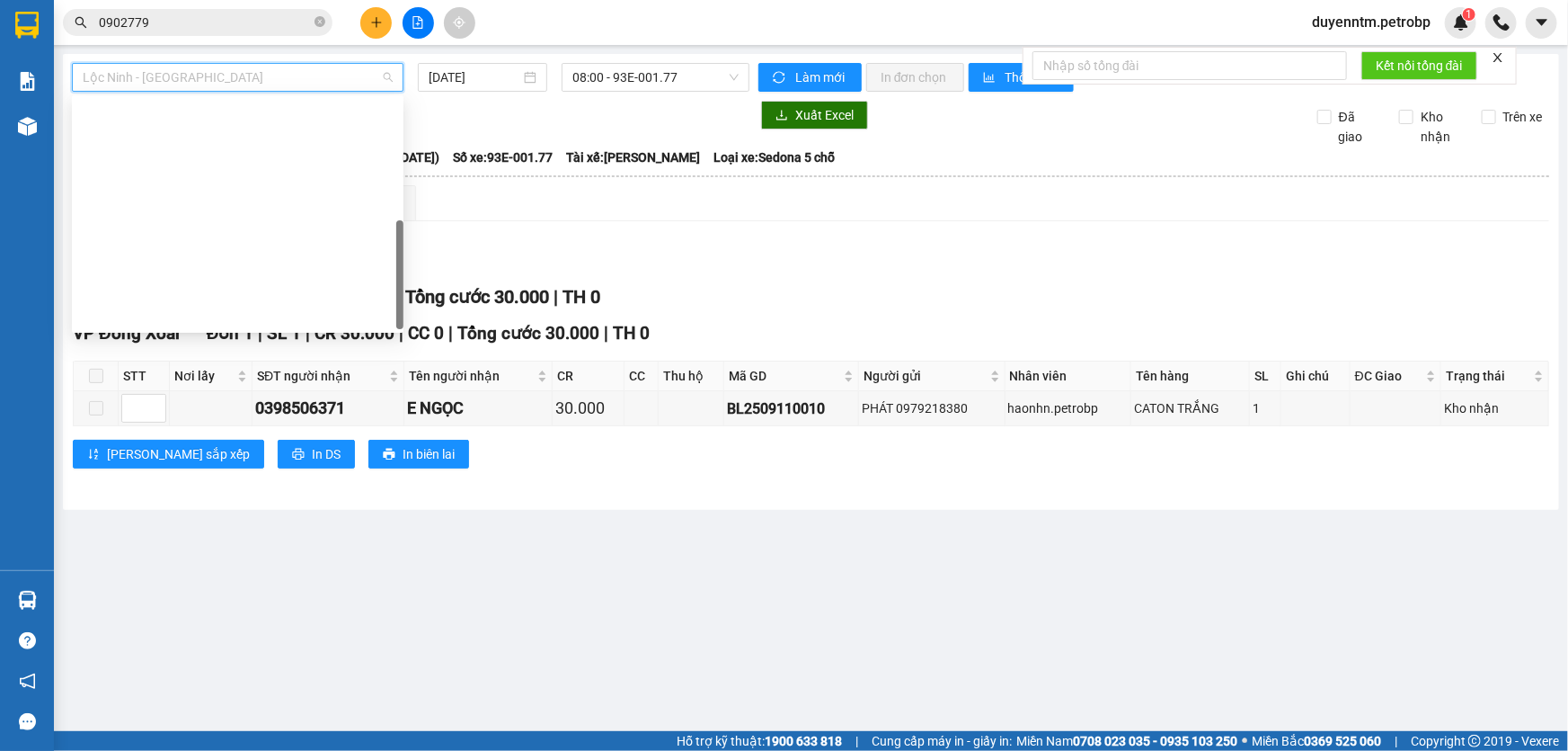
scroll to position [373, 0]
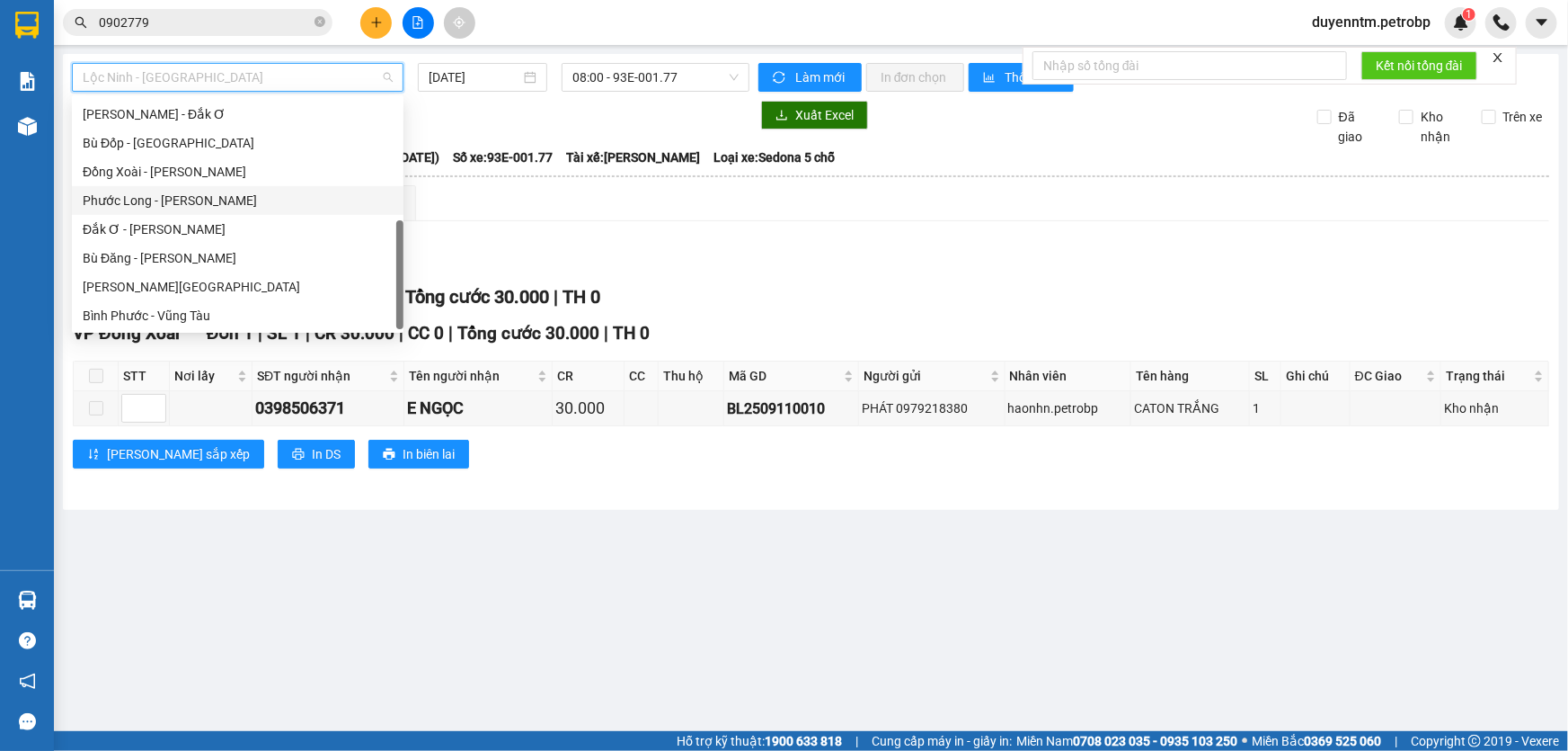
click at [247, 200] on div "Phước Long - [PERSON_NAME]" at bounding box center [237, 201] width 310 height 20
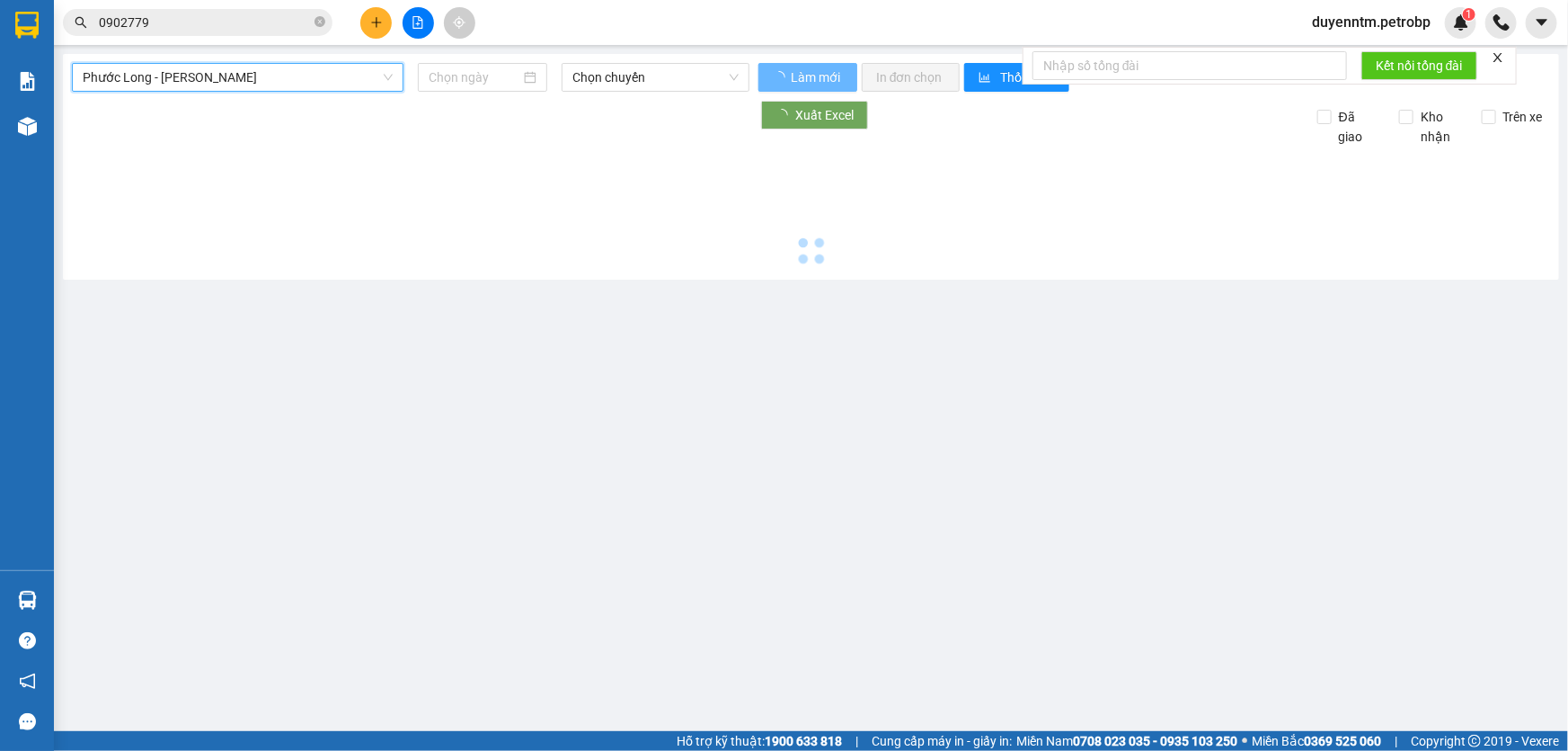
type input "[DATE]"
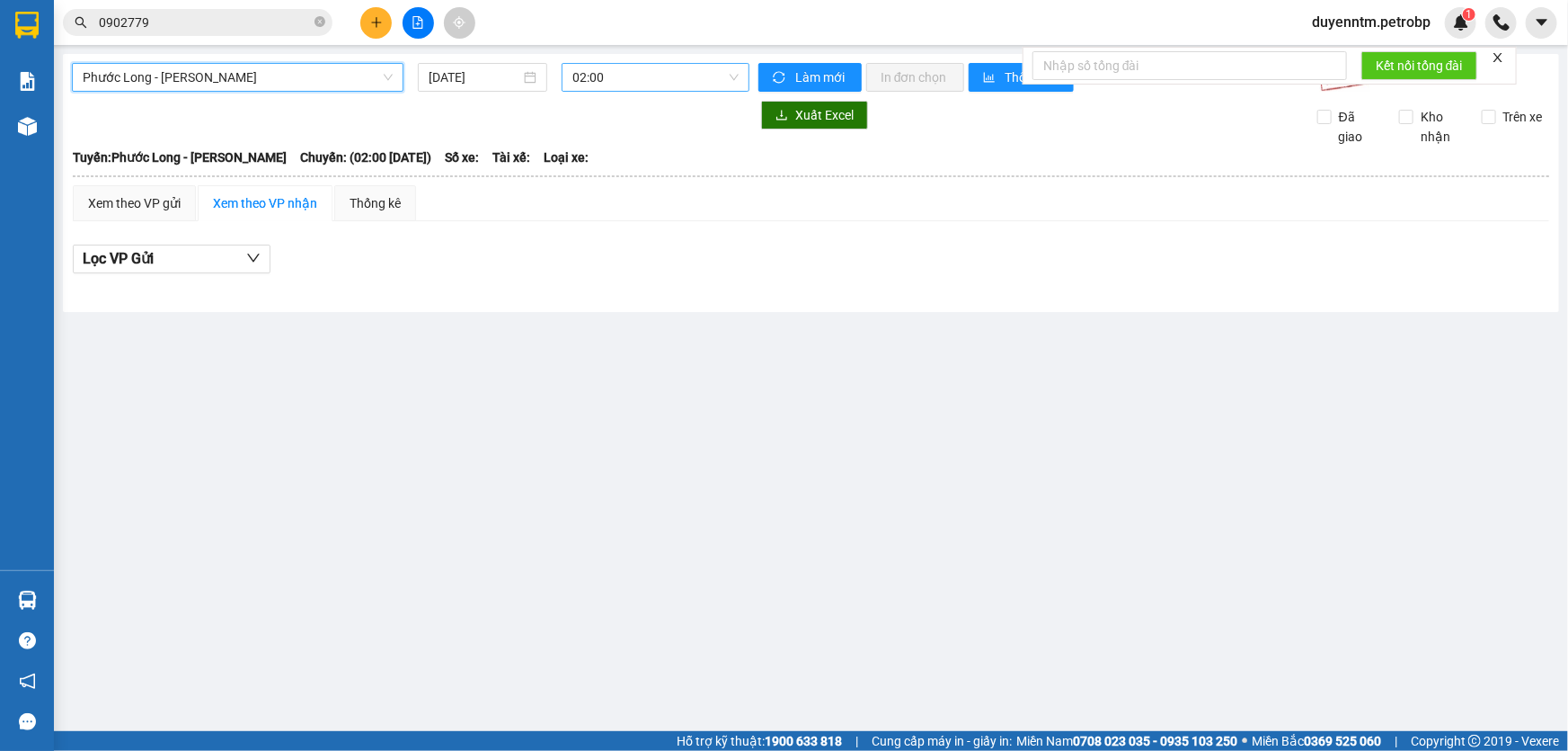
click at [734, 80] on span "02:00" at bounding box center [656, 78] width 166 height 27
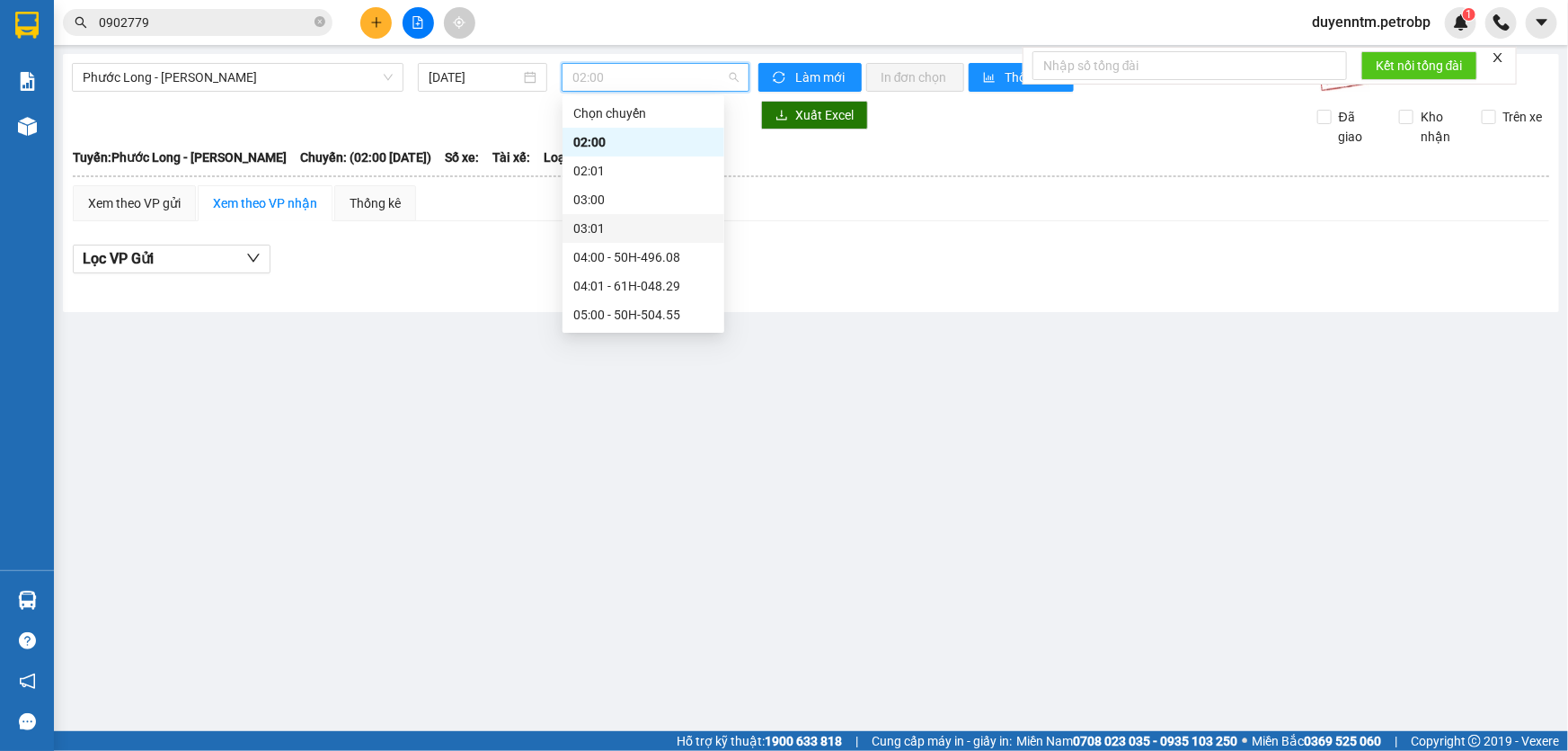
scroll to position [326, 0]
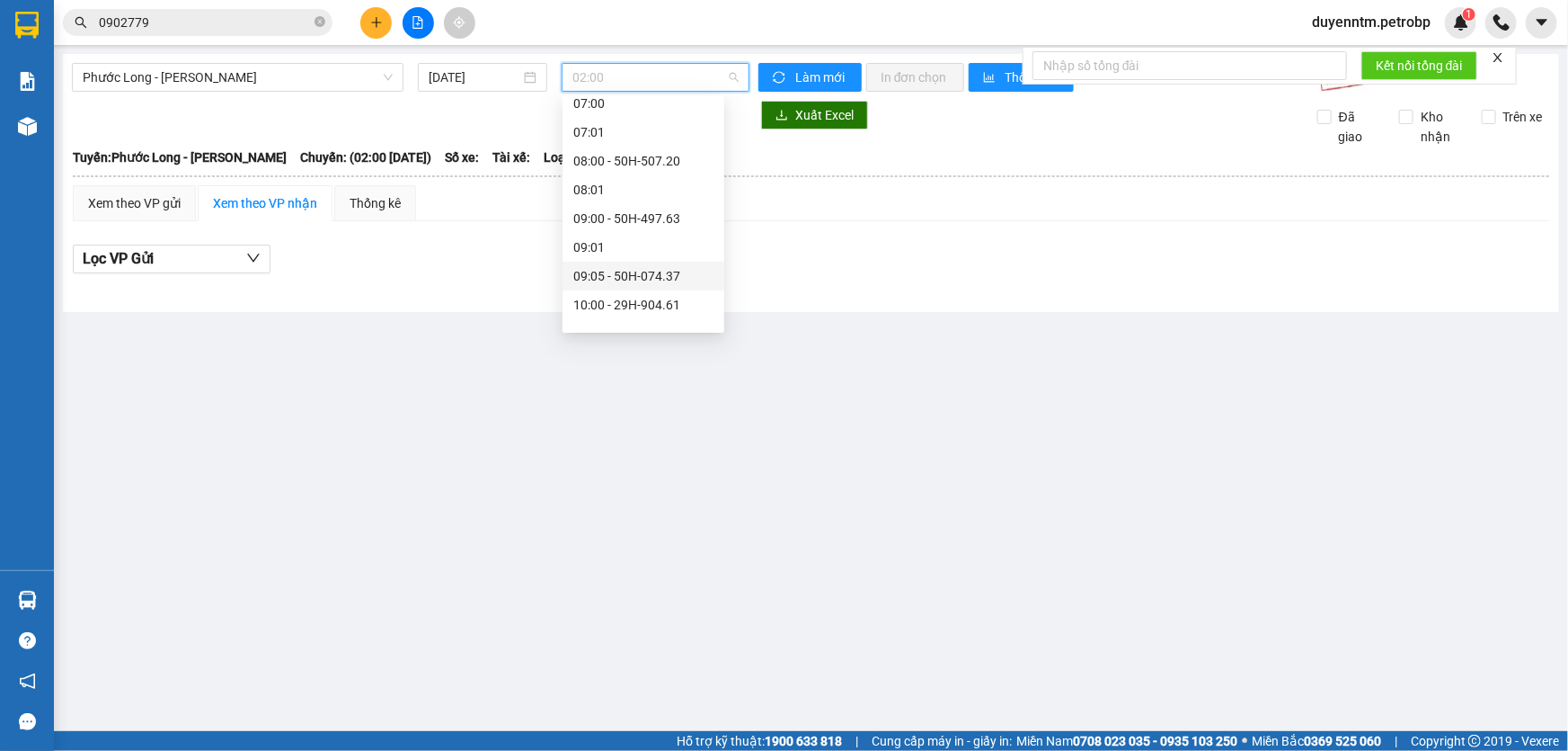
click at [663, 276] on div "09:05 - 50H-074.37" at bounding box center [643, 276] width 140 height 20
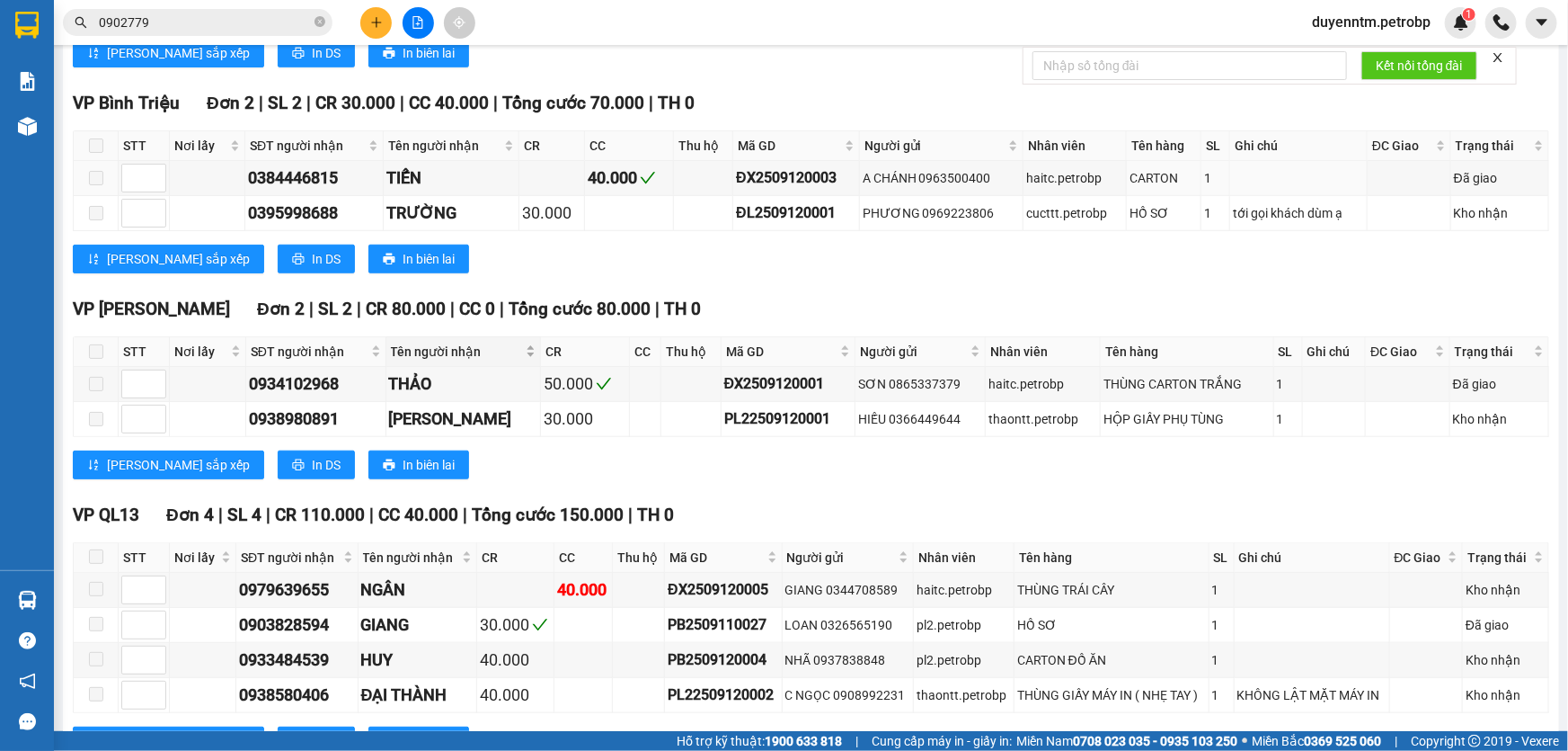
scroll to position [653, 0]
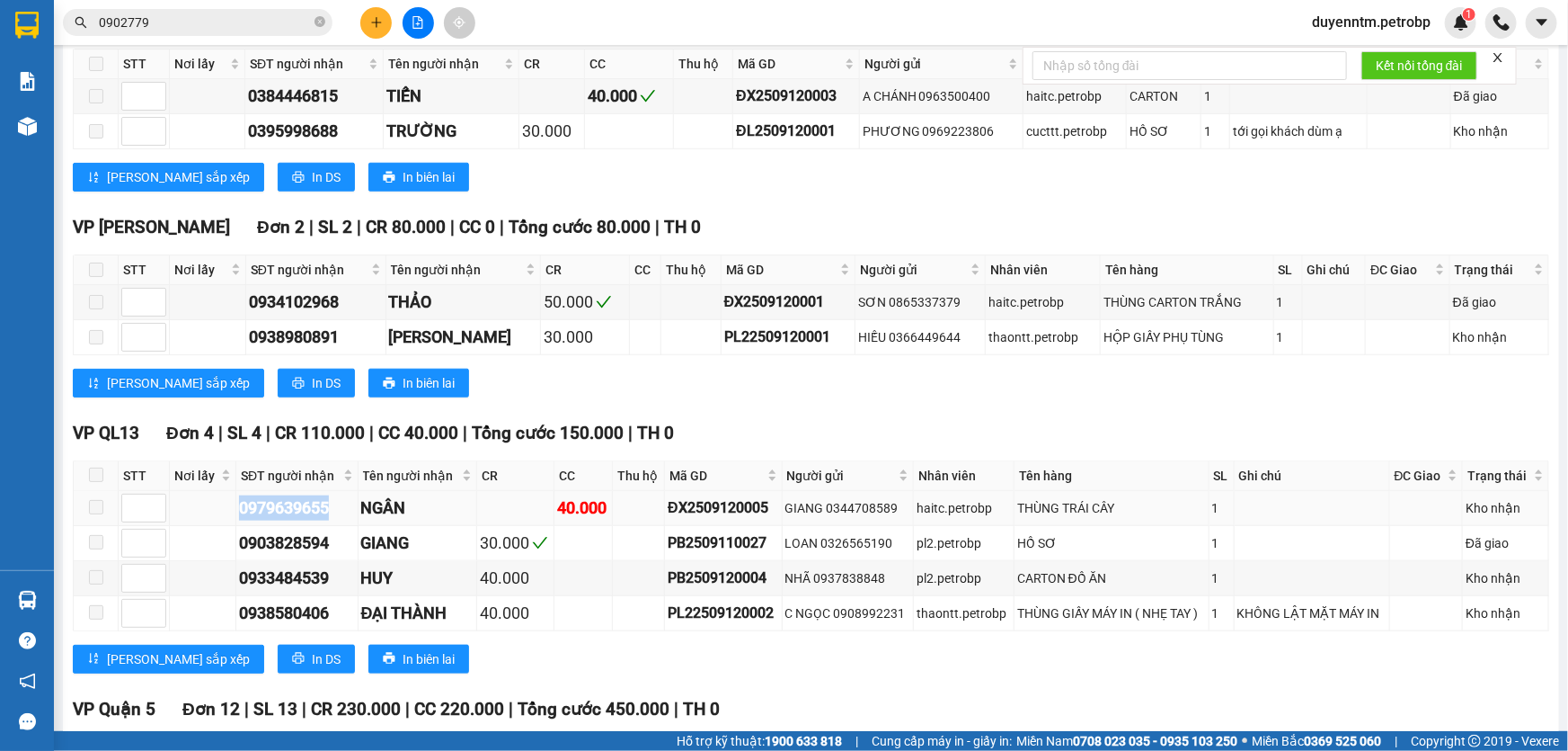
drag, startPoint x: 341, startPoint y: 507, endPoint x: 234, endPoint y: 517, distance: 107.5
click at [234, 517] on tr "0979639655 NGÂN 40.000 ĐX2509120005 GIANG 0344708589 haitc.petrobp THÙNG TRÁI C…" at bounding box center [812, 508] width 1476 height 35
click at [186, 28] on input "0902779" at bounding box center [205, 23] width 212 height 20
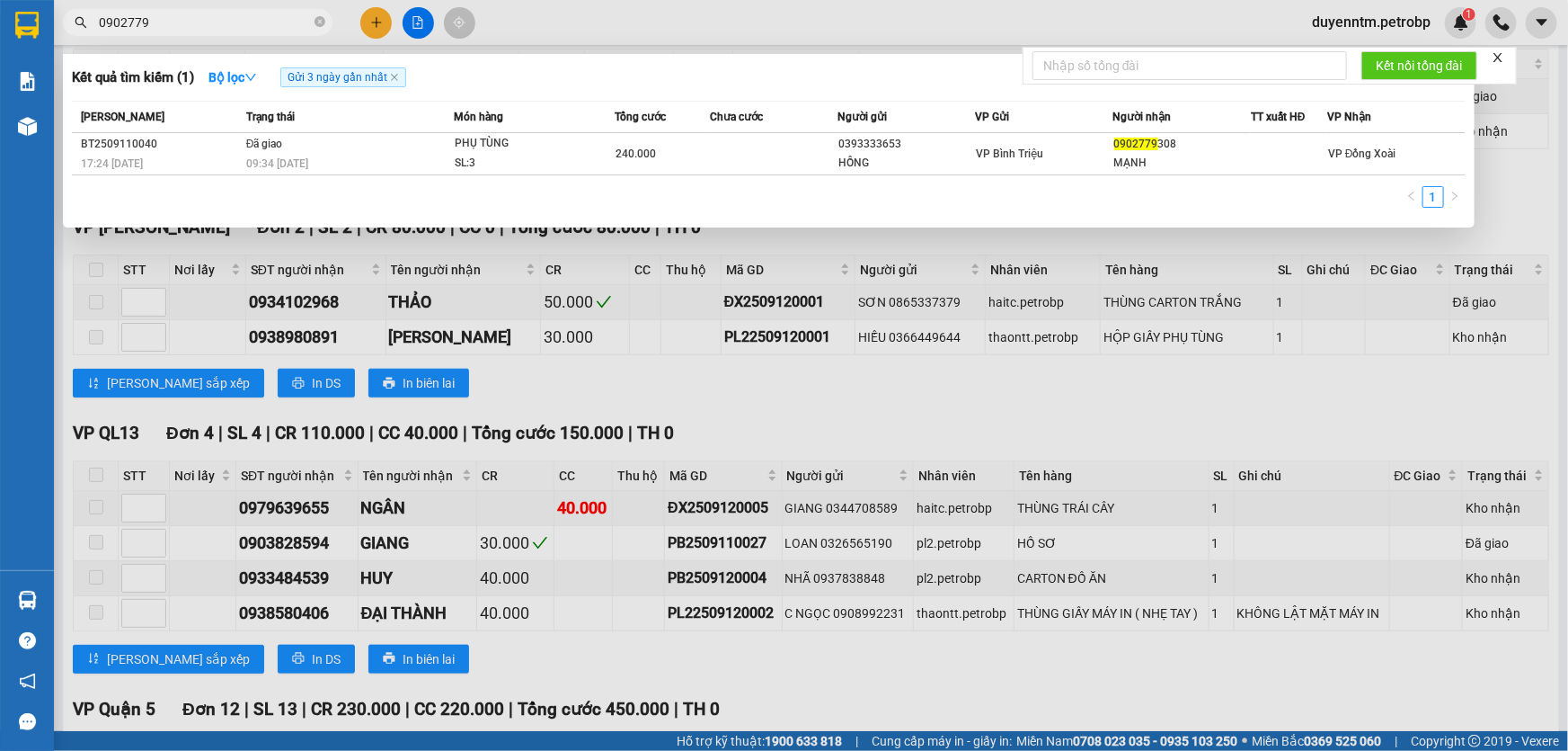
click at [186, 28] on input "0902779" at bounding box center [205, 23] width 212 height 20
paste input "79639655"
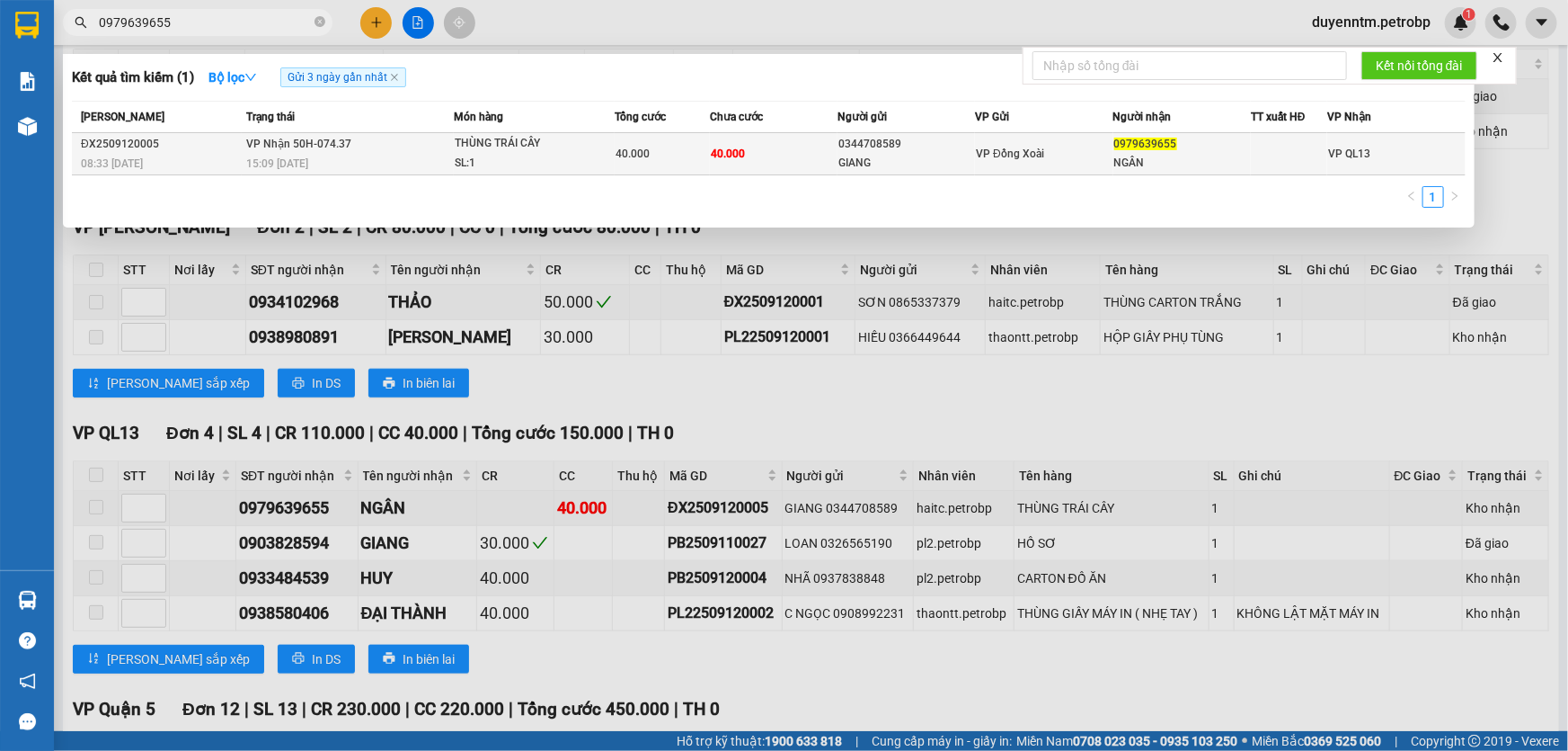
type input "0979639655"
click at [308, 160] on span "15:09 [DATE]" at bounding box center [278, 164] width 62 height 13
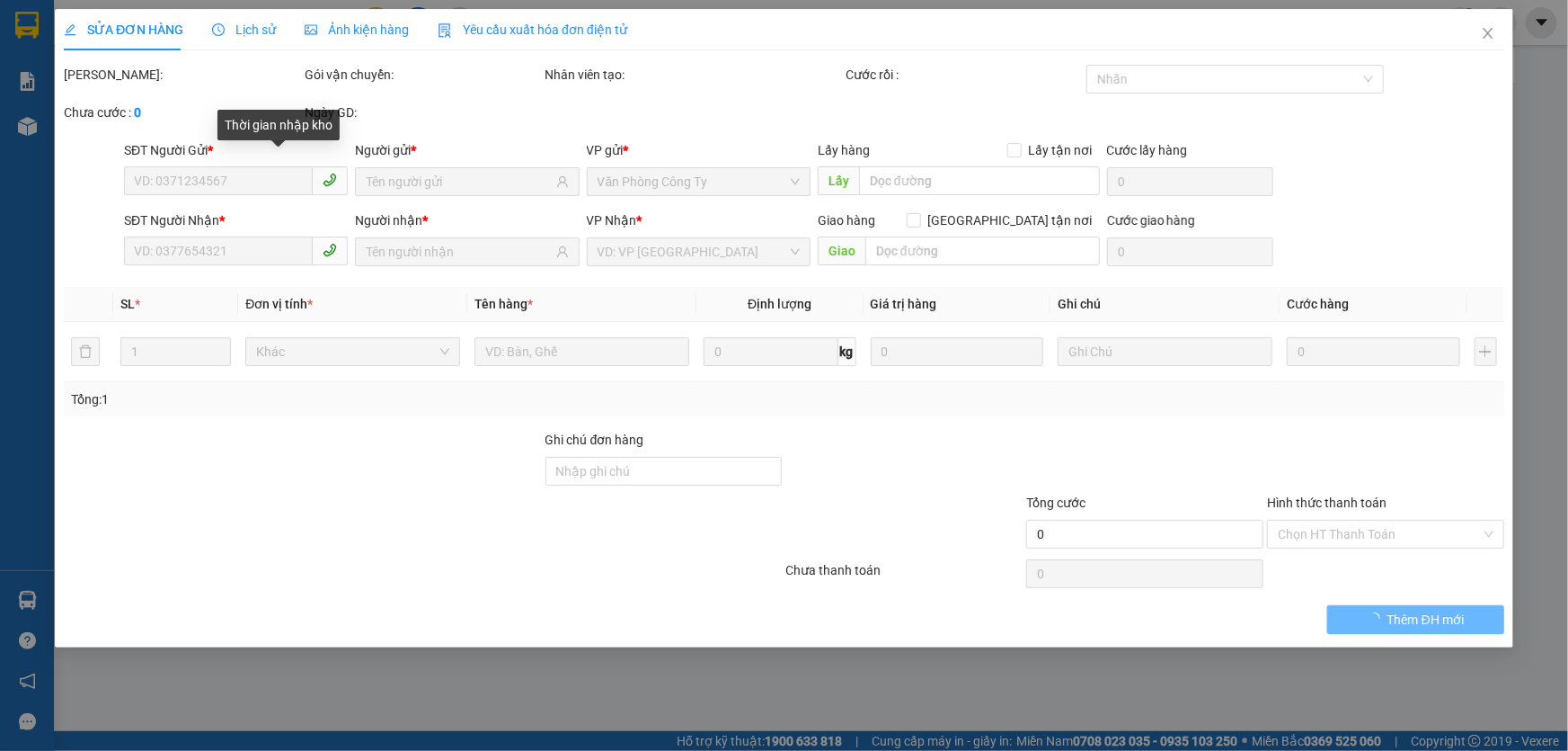
type input "0344708589"
type input "GIANG"
type input "0979639655"
type input "NGÂN"
type input "40.000"
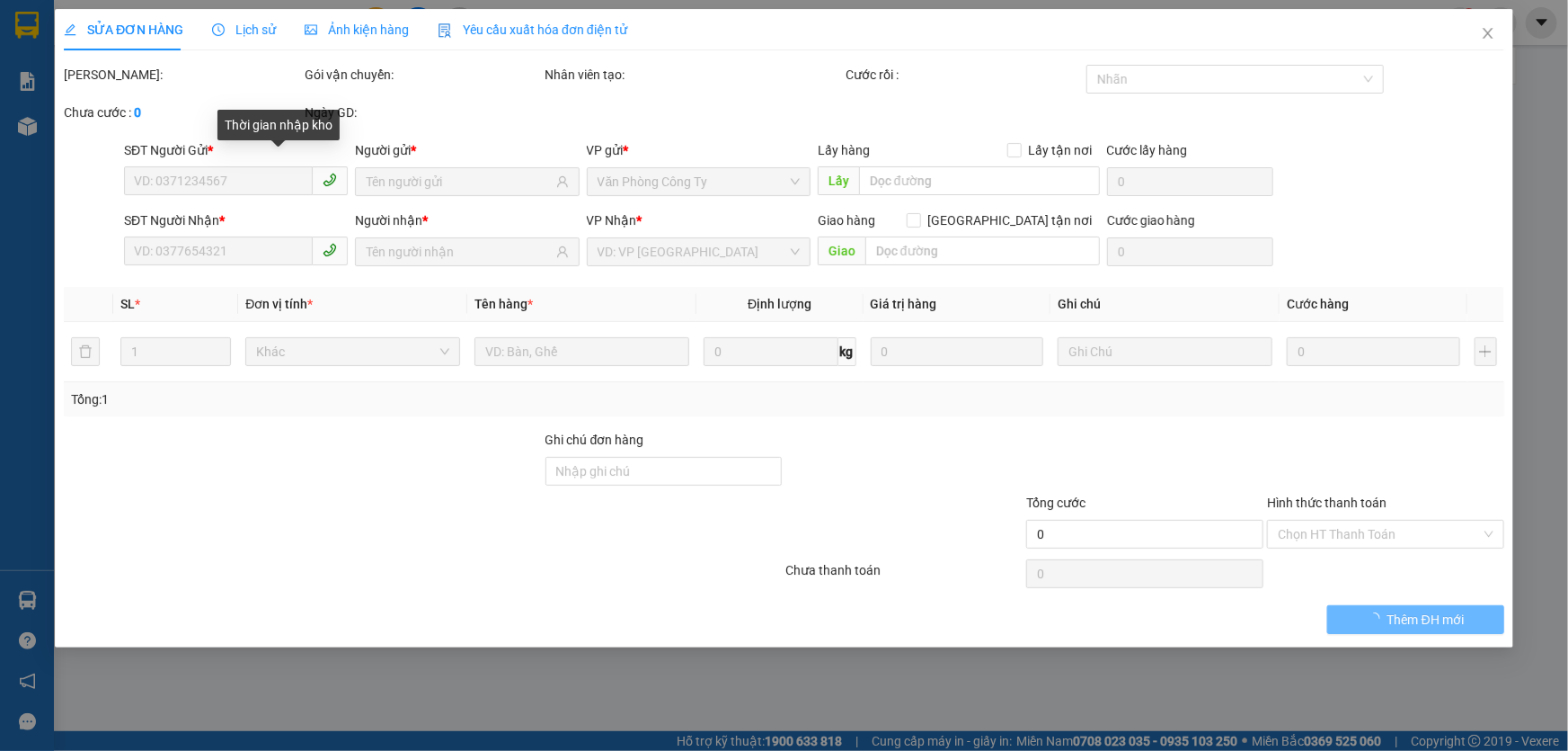
type input "40.000"
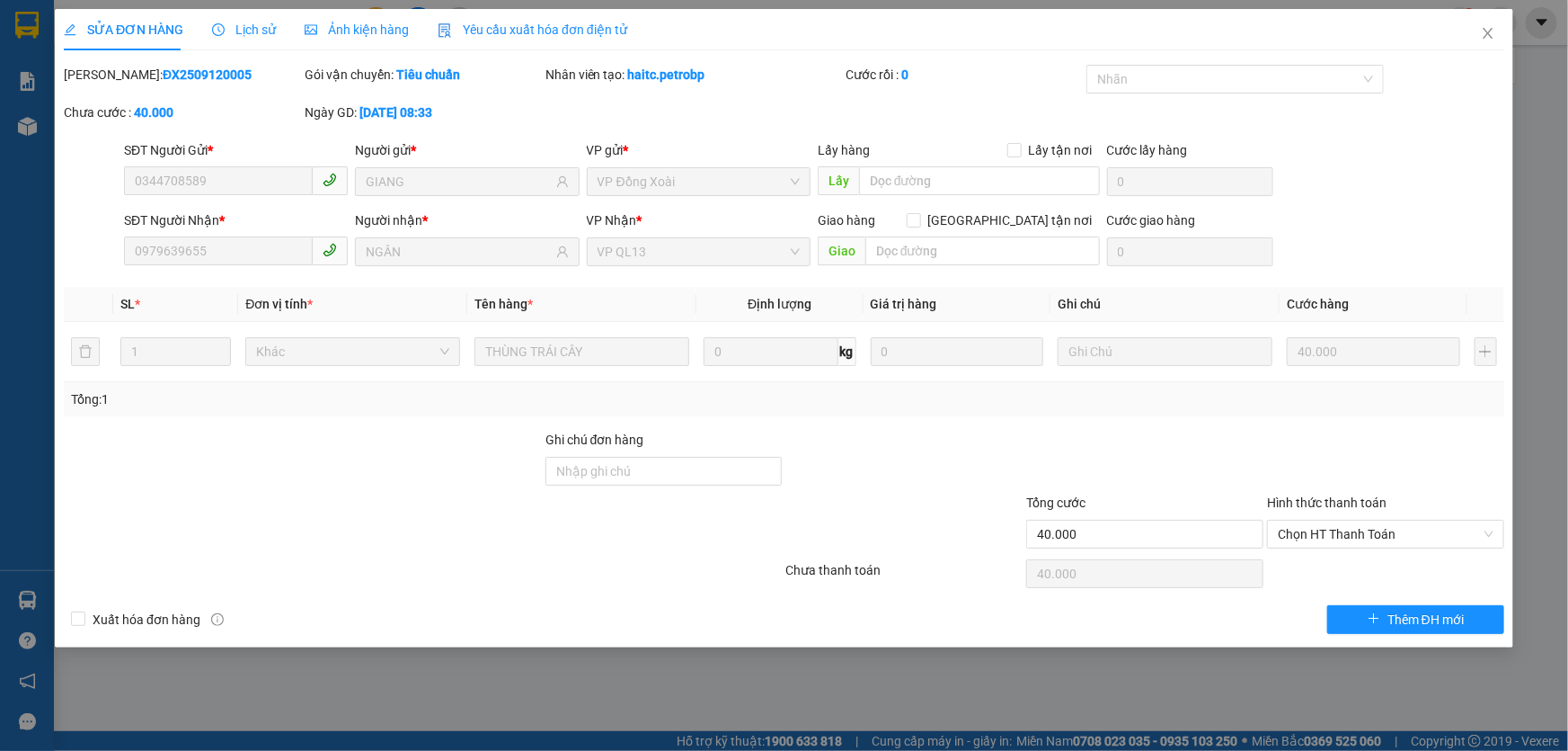
click at [250, 37] on div "Lịch sử" at bounding box center [244, 30] width 64 height 20
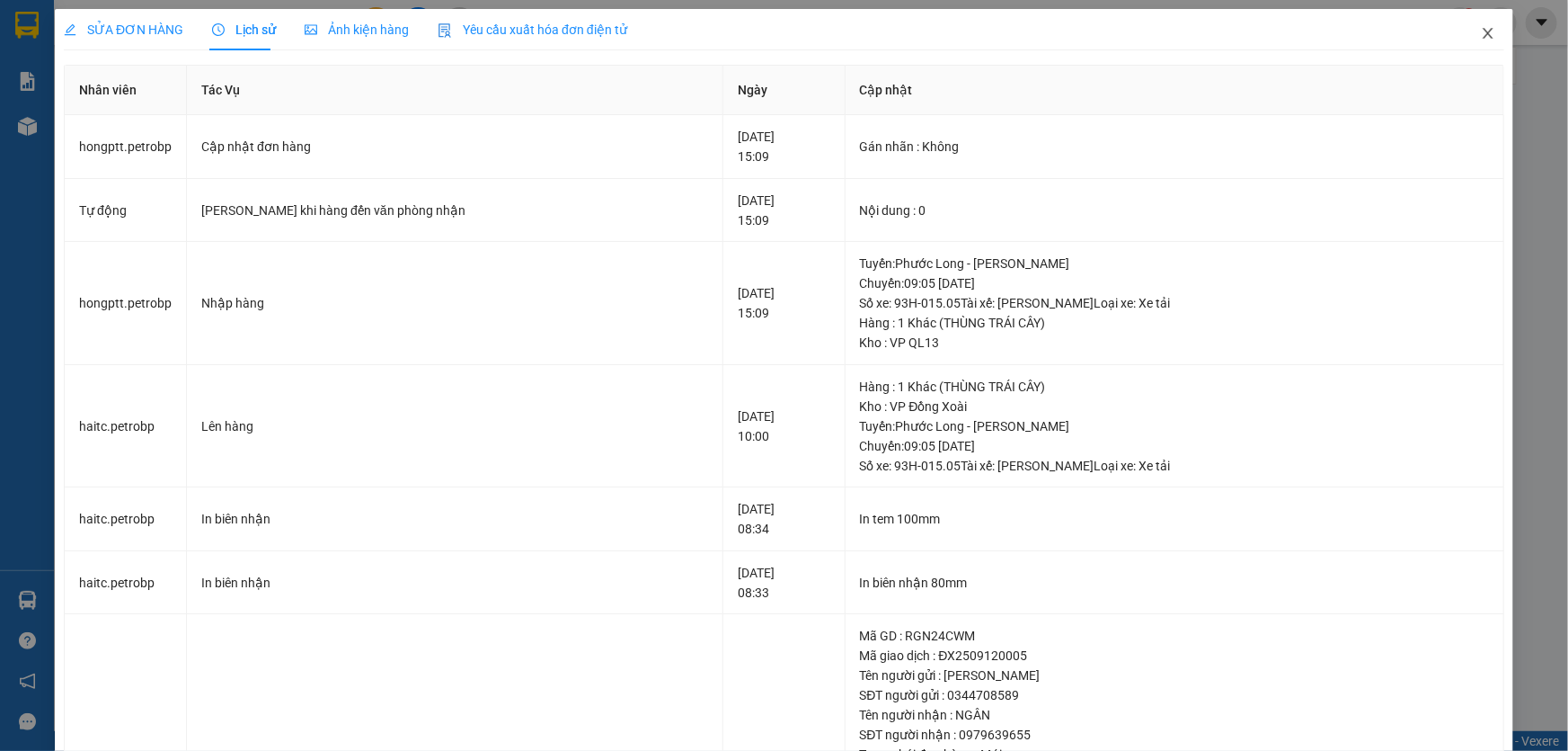
click at [1482, 35] on icon "close" at bounding box center [1489, 34] width 15 height 15
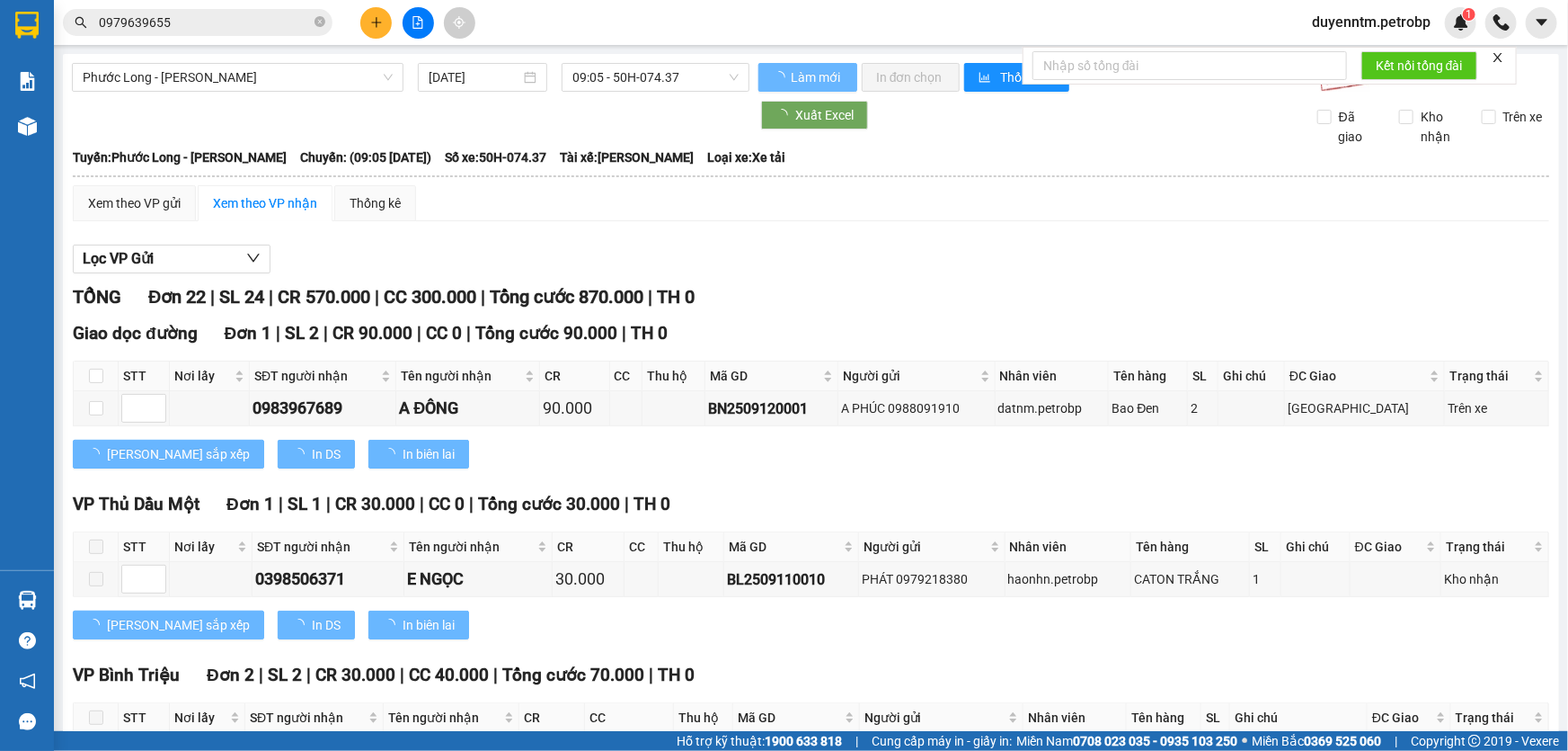
click at [232, 17] on input "0979639655" at bounding box center [205, 23] width 212 height 20
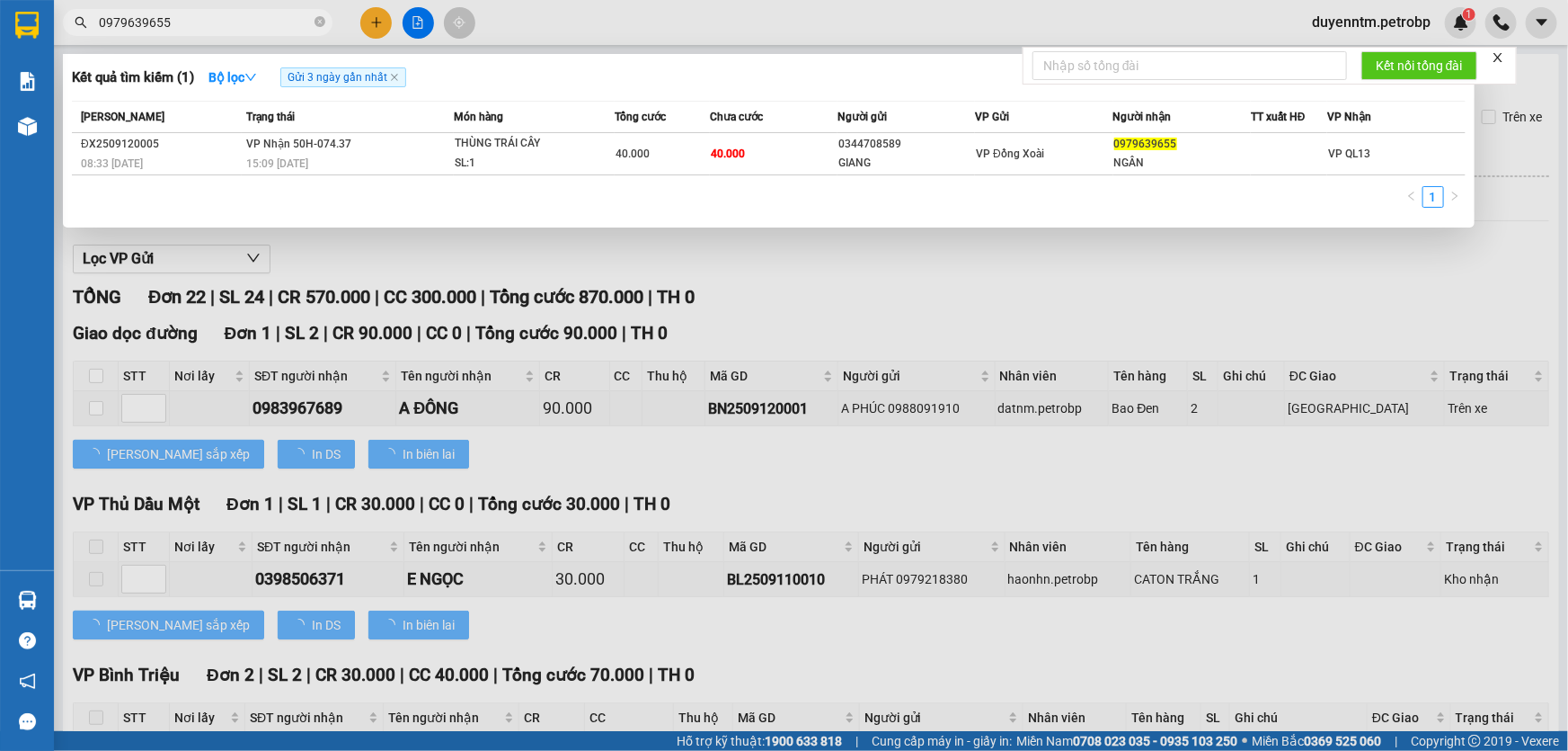
click at [232, 17] on input "0979639655" at bounding box center [205, 23] width 212 height 20
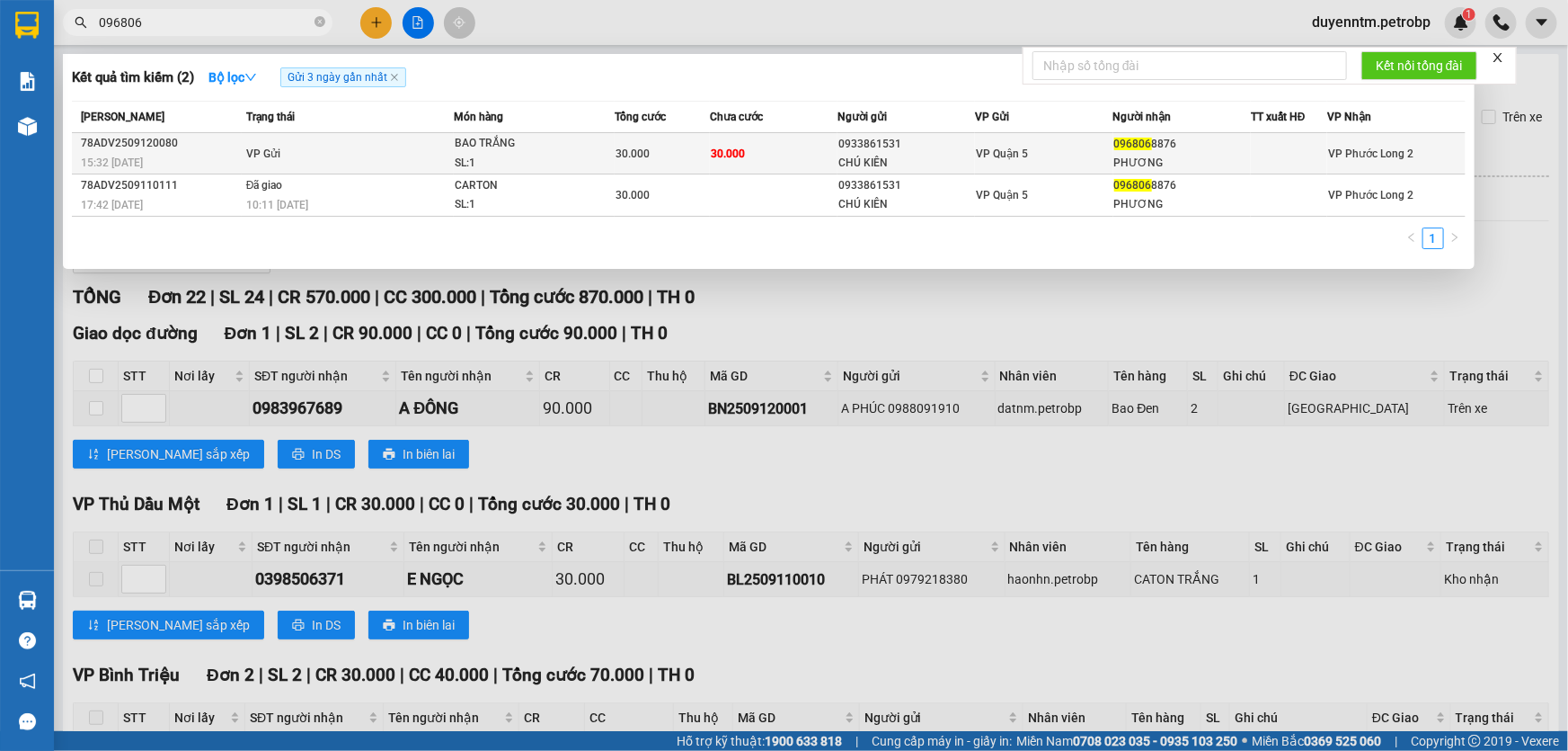
type input "096806"
click at [463, 161] on div "SL: 1" at bounding box center [522, 164] width 135 height 20
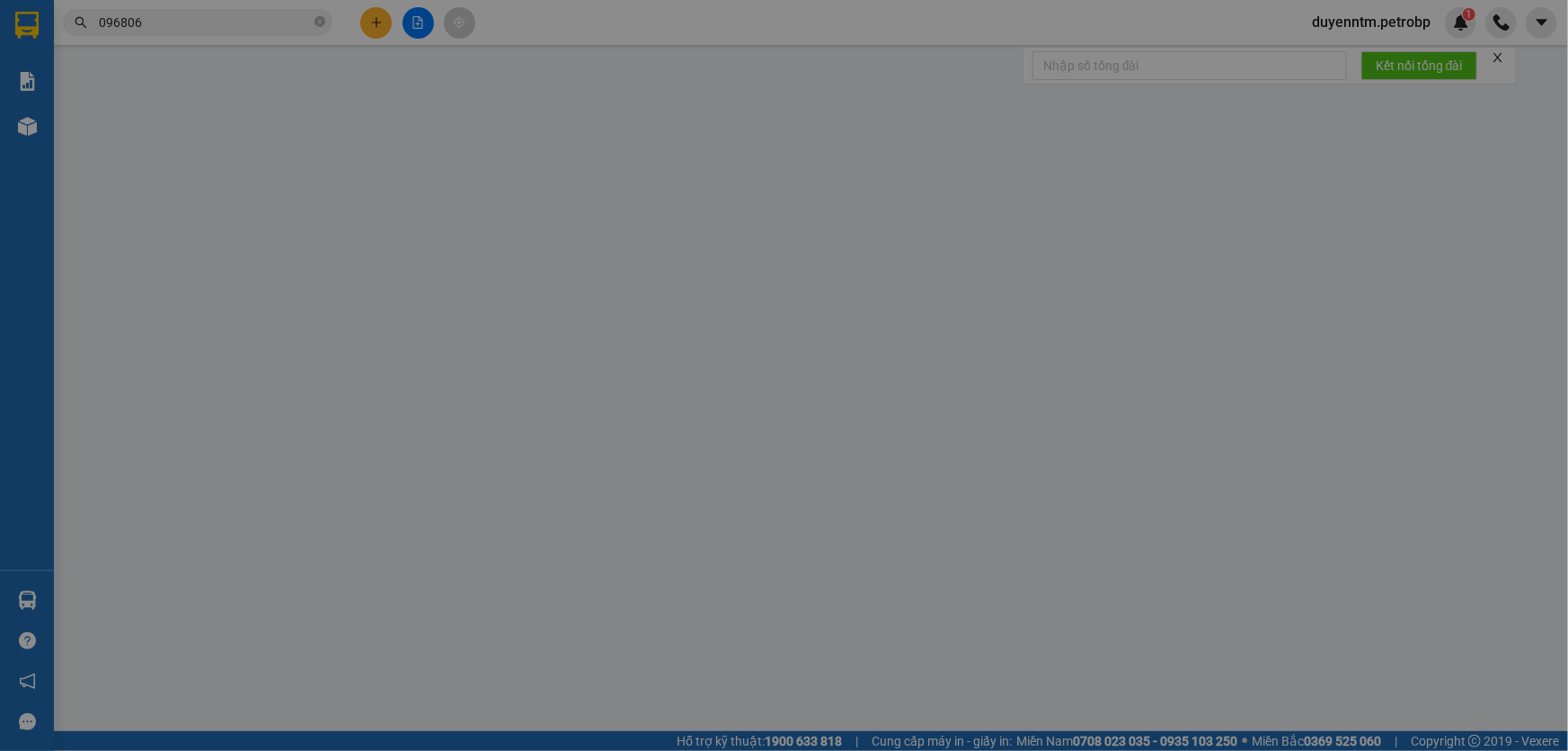
type input "0933861531"
type input "CHÚ KIÊN"
type input "0968068876"
type input "PHƯƠNG"
type input "30.000"
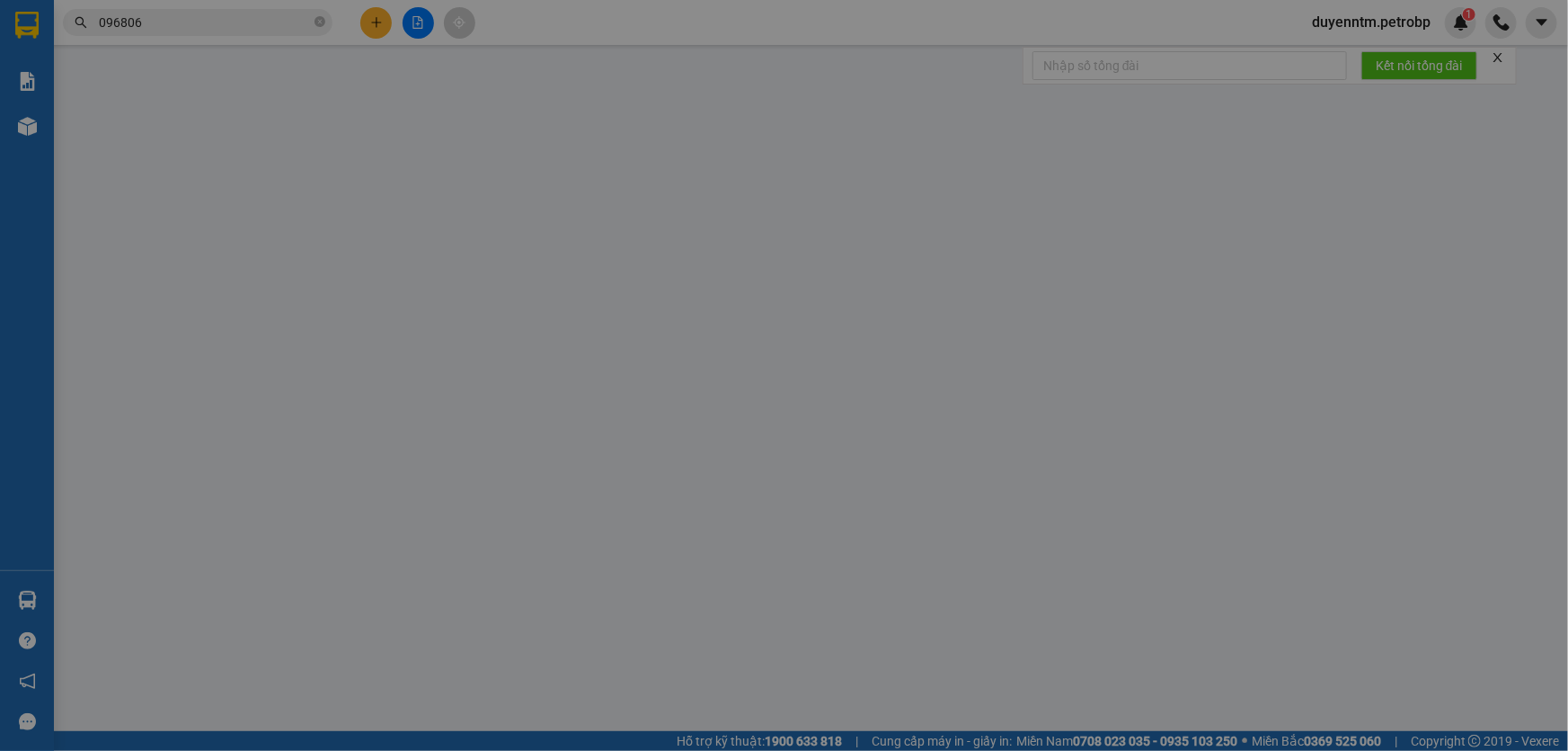
type input "30.000"
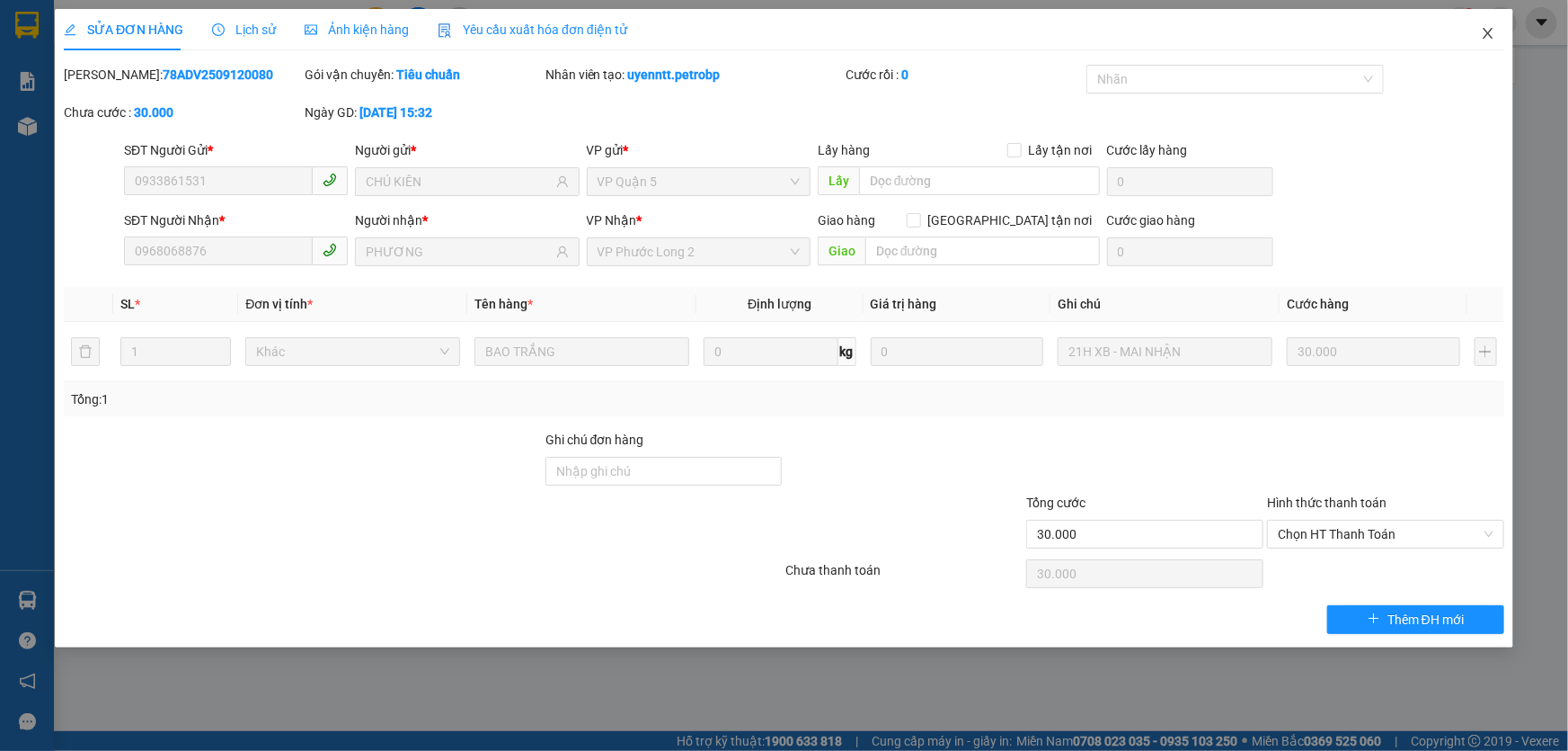
click at [1489, 32] on icon "close" at bounding box center [1487, 34] width 10 height 11
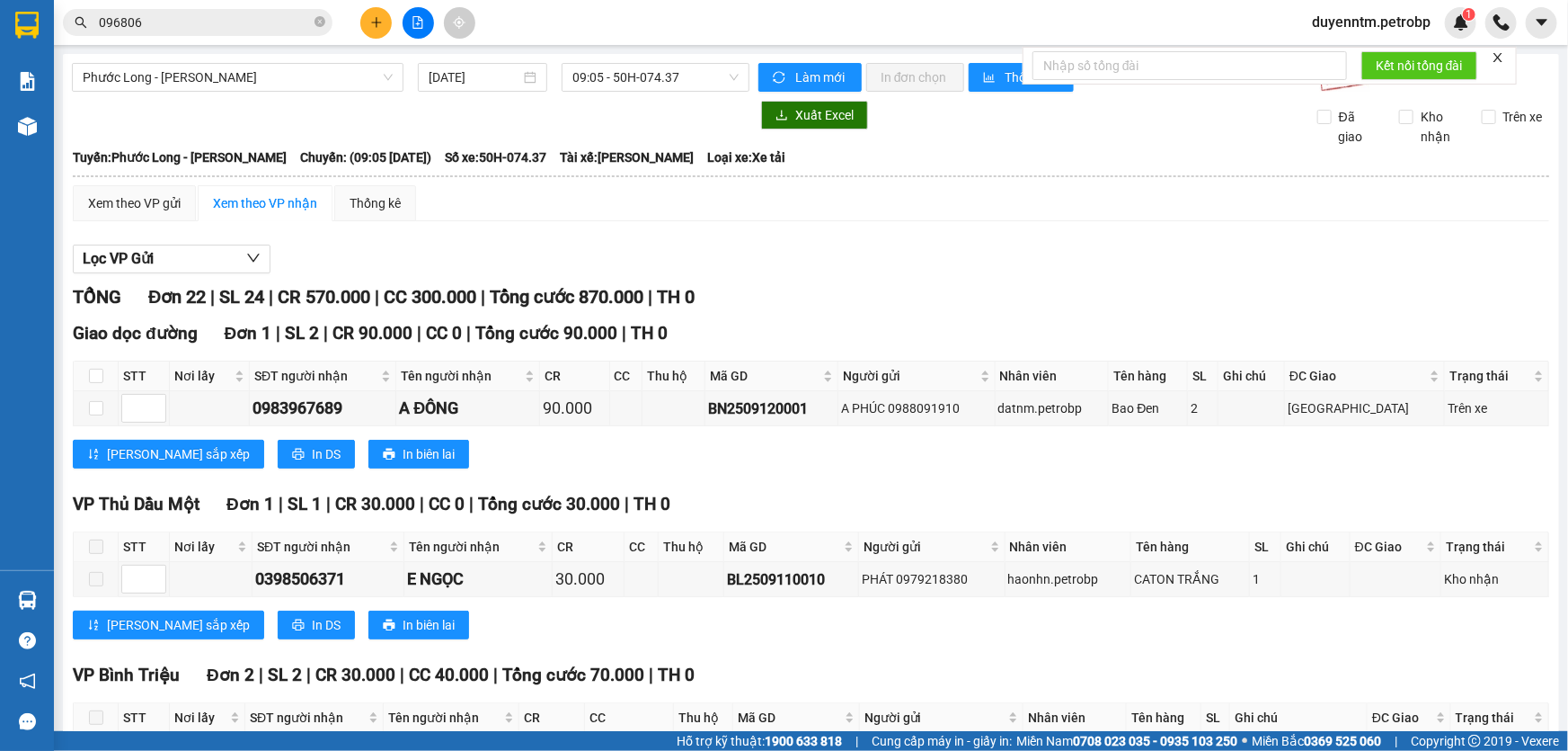
click at [217, 25] on input "096806" at bounding box center [205, 23] width 212 height 20
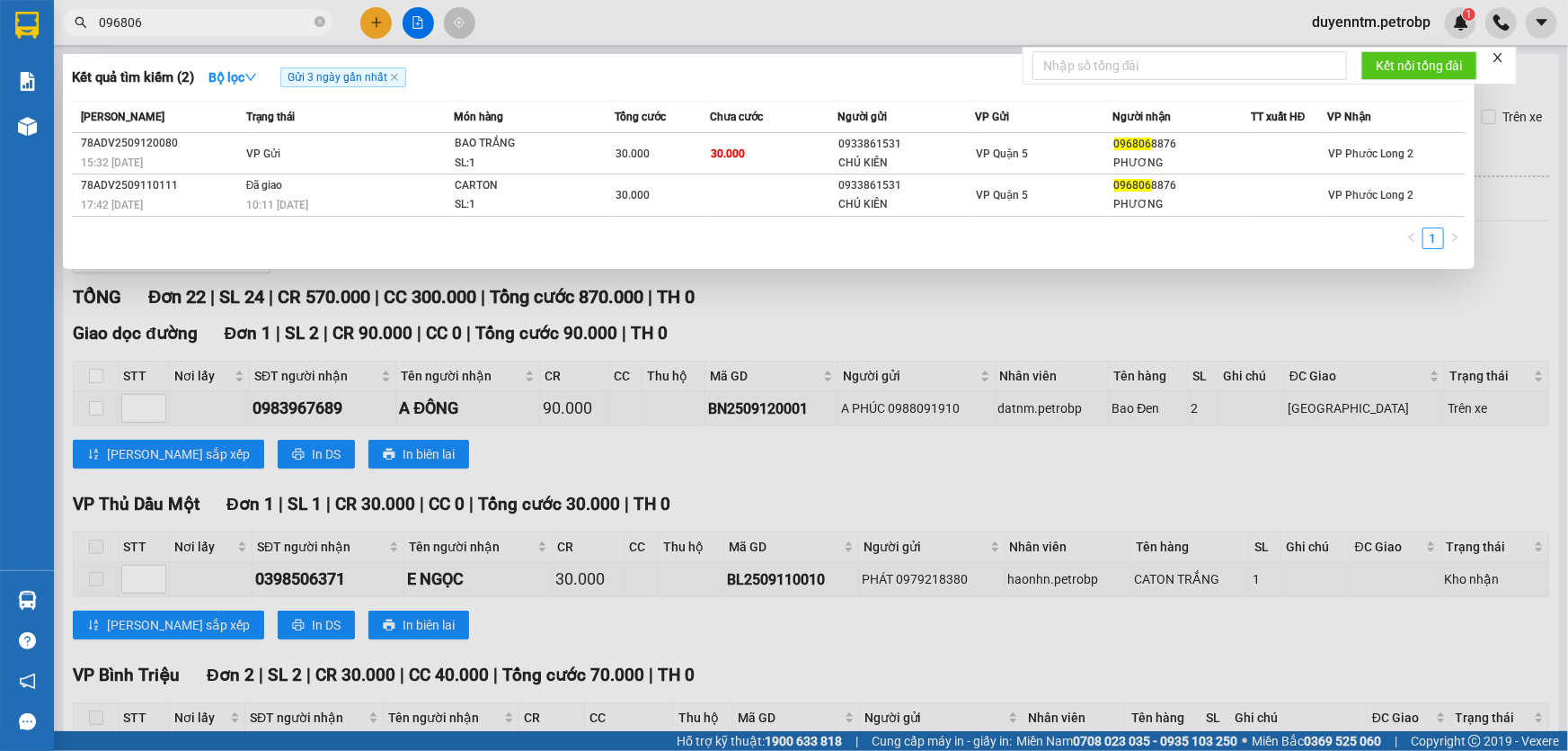
click at [841, 312] on div at bounding box center [784, 376] width 1568 height 751
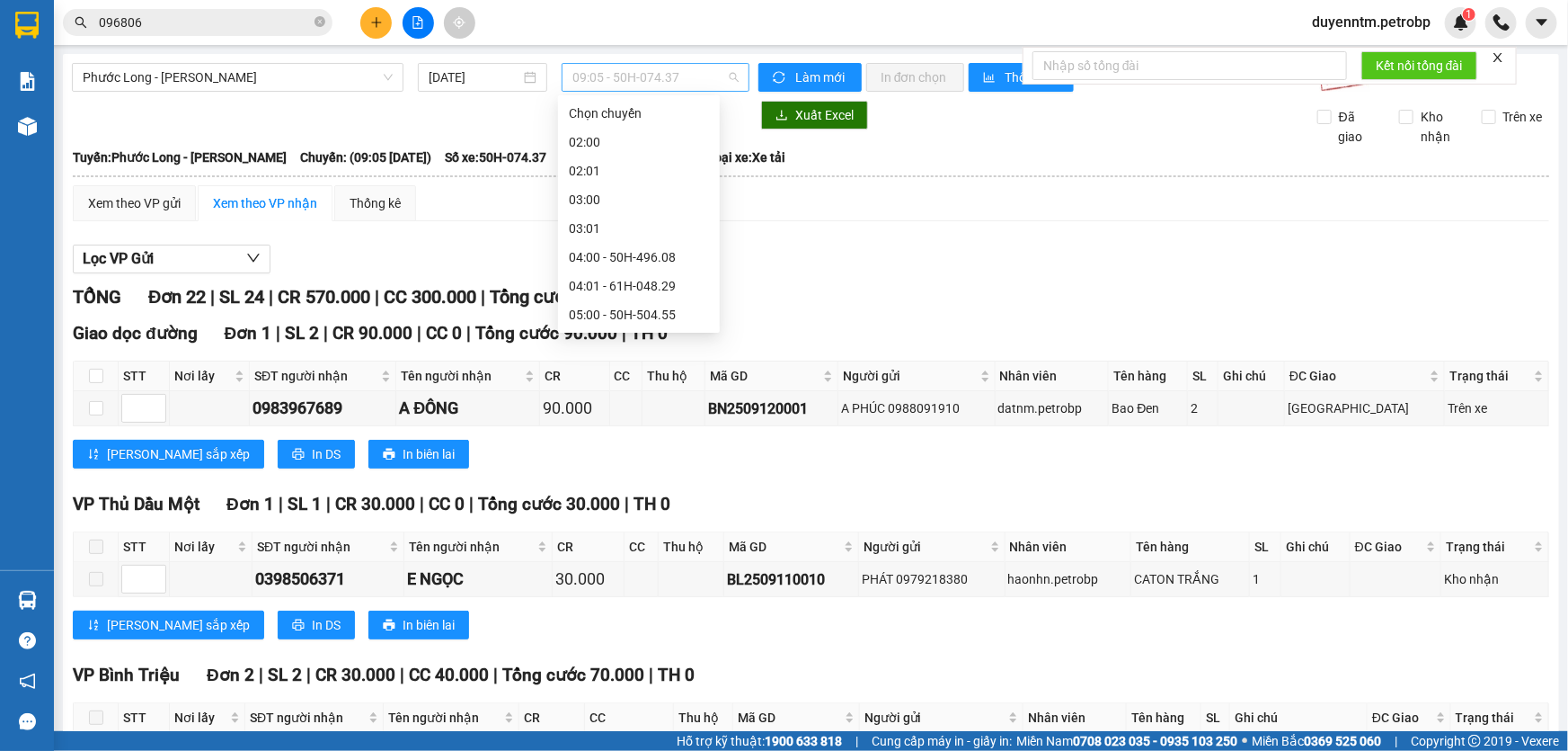
click at [718, 89] on span "09:05 - 50H-074.37" at bounding box center [656, 78] width 166 height 27
click at [627, 304] on div "15:05 - 50H-363.26" at bounding box center [638, 310] width 140 height 20
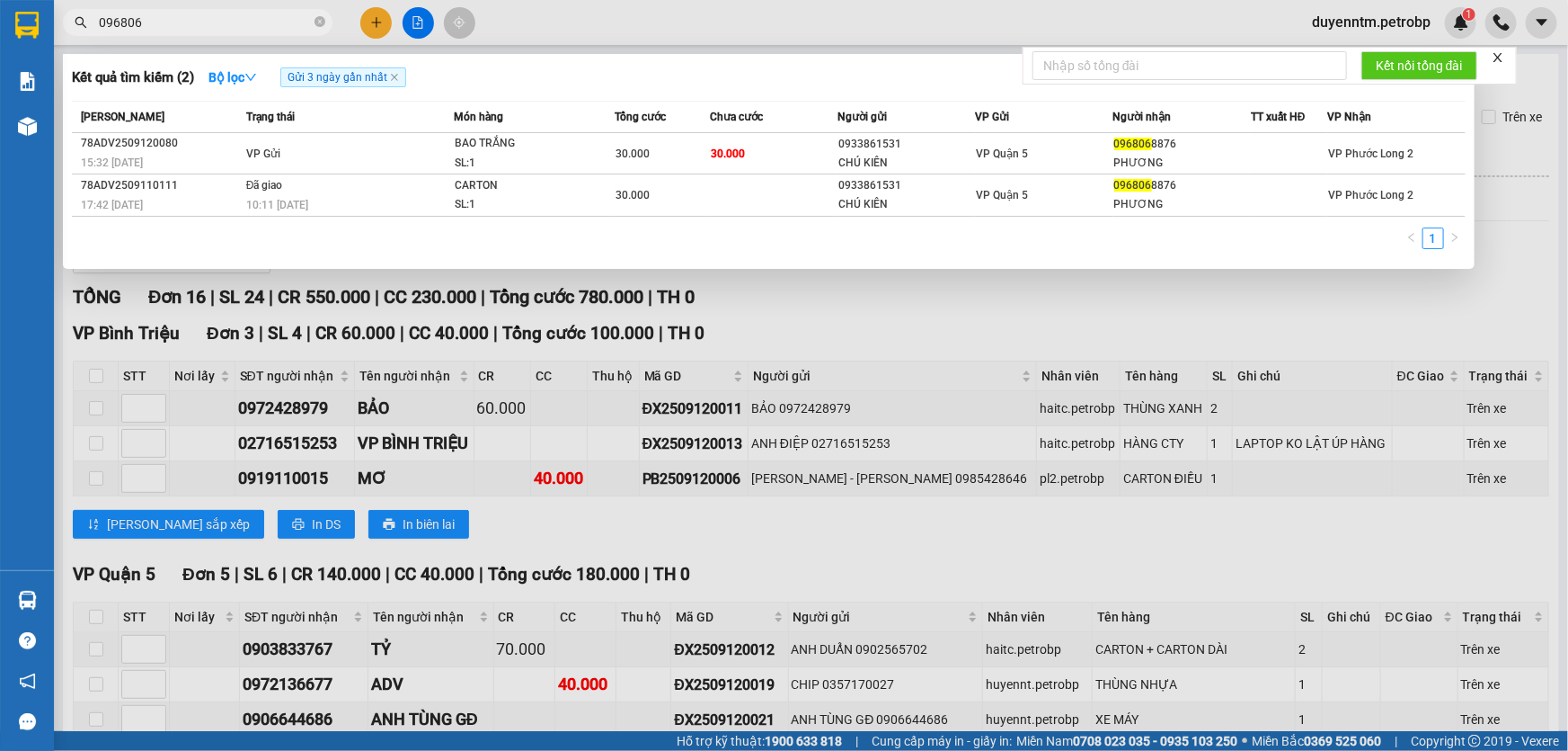
click at [213, 19] on input "096806" at bounding box center [205, 23] width 212 height 20
click at [333, 309] on div at bounding box center [784, 376] width 1568 height 751
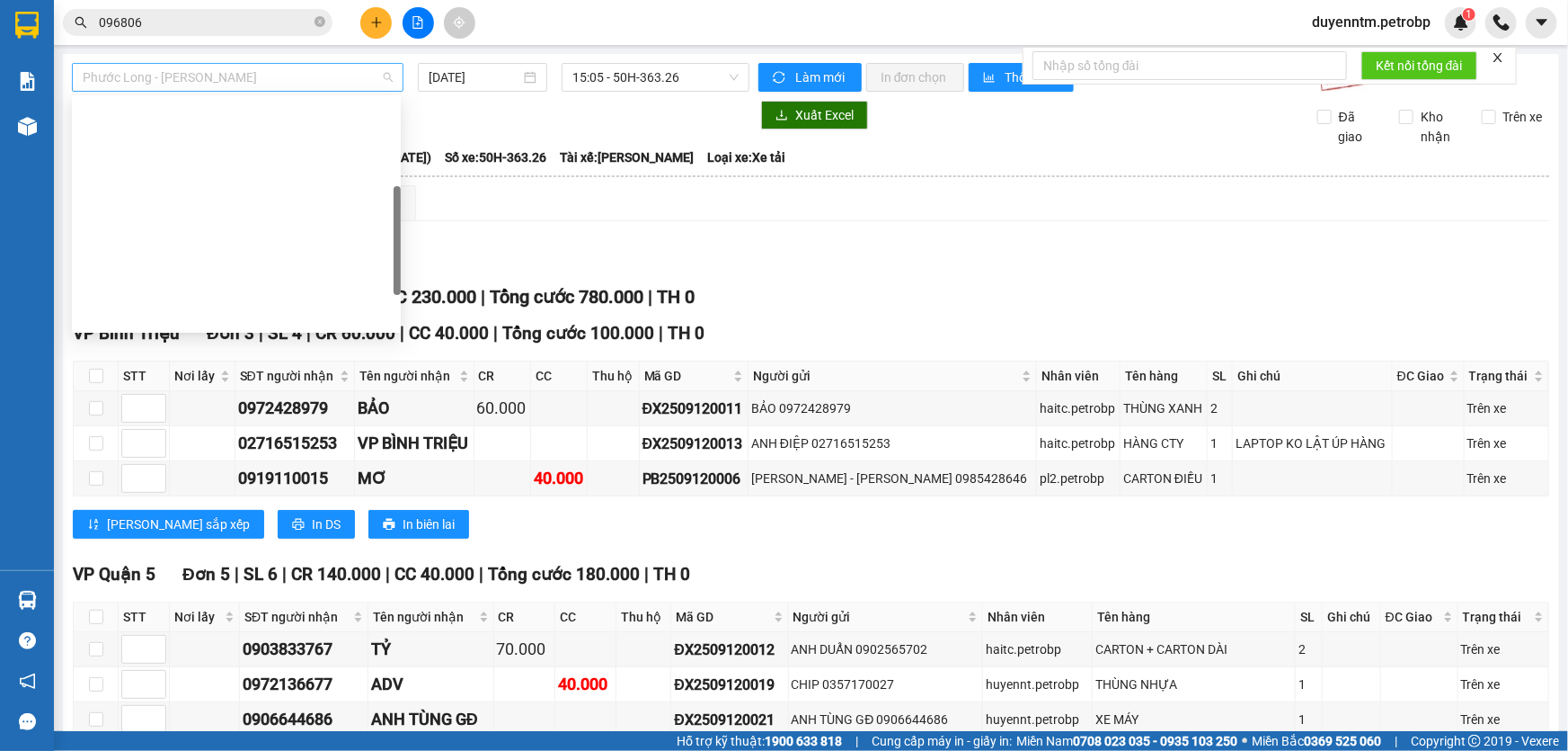
click at [376, 77] on span "Phước Long - [PERSON_NAME]" at bounding box center [237, 78] width 310 height 27
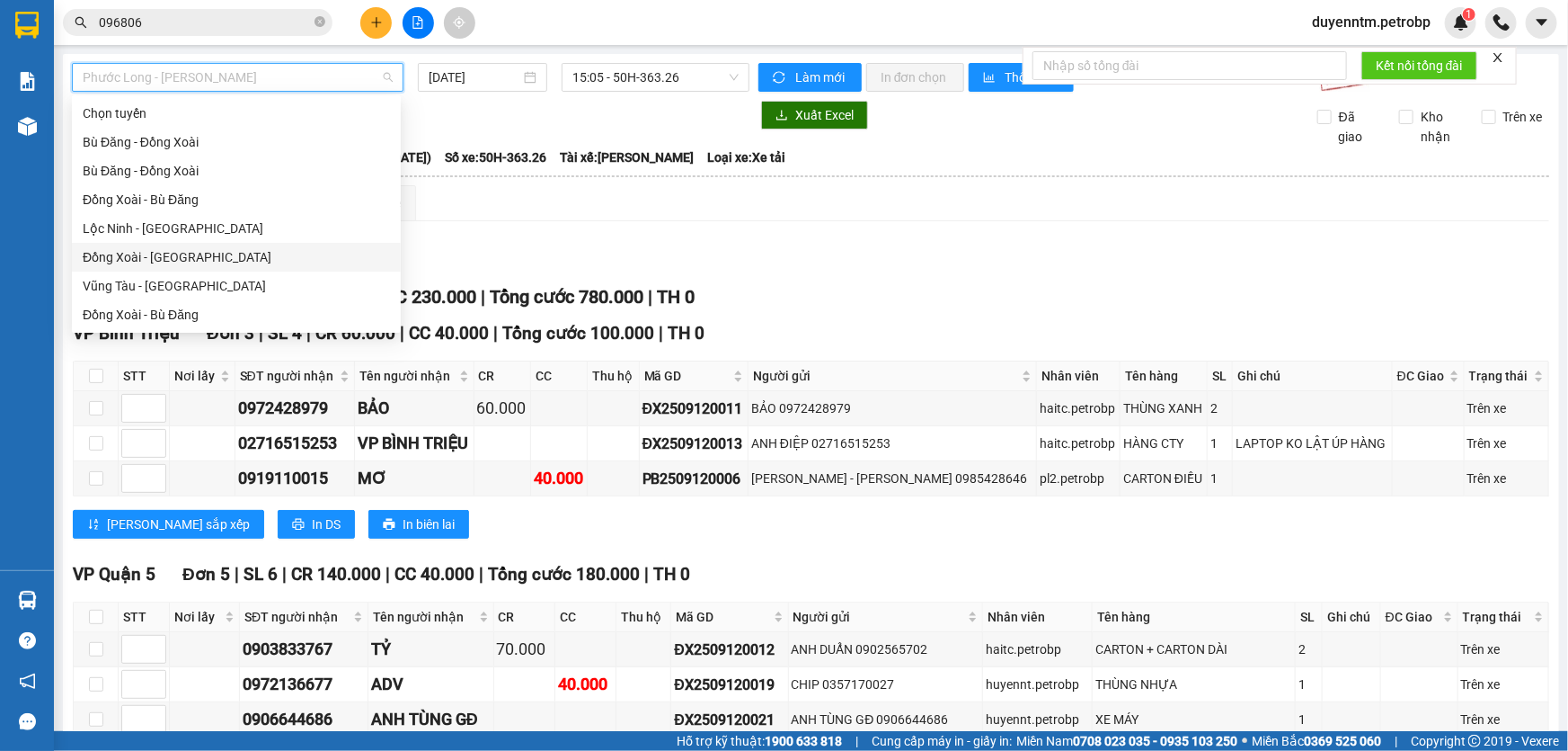
click at [163, 255] on div "Đồng Xoài - [GEOGRAPHIC_DATA]" at bounding box center [237, 258] width 308 height 20
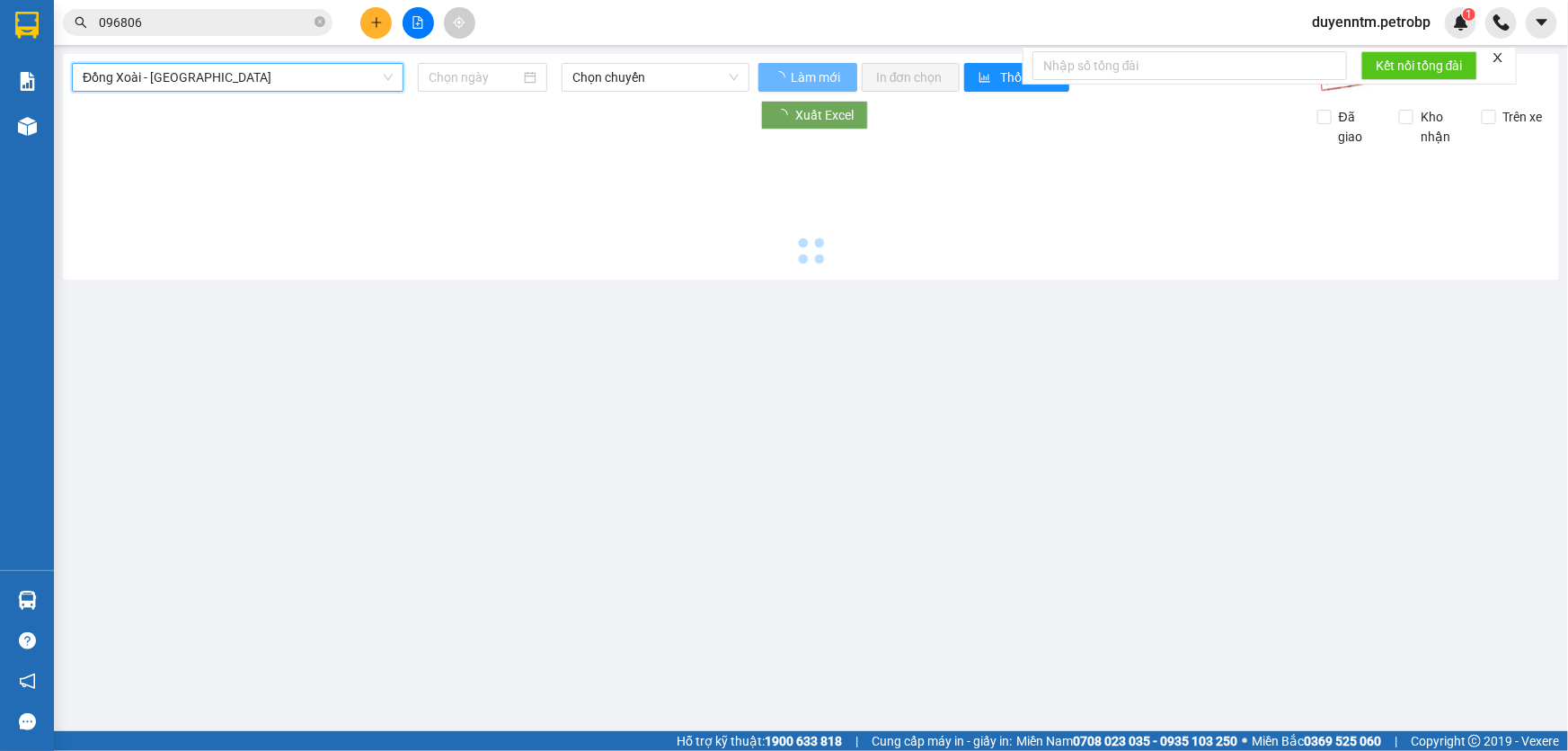
type input "[DATE]"
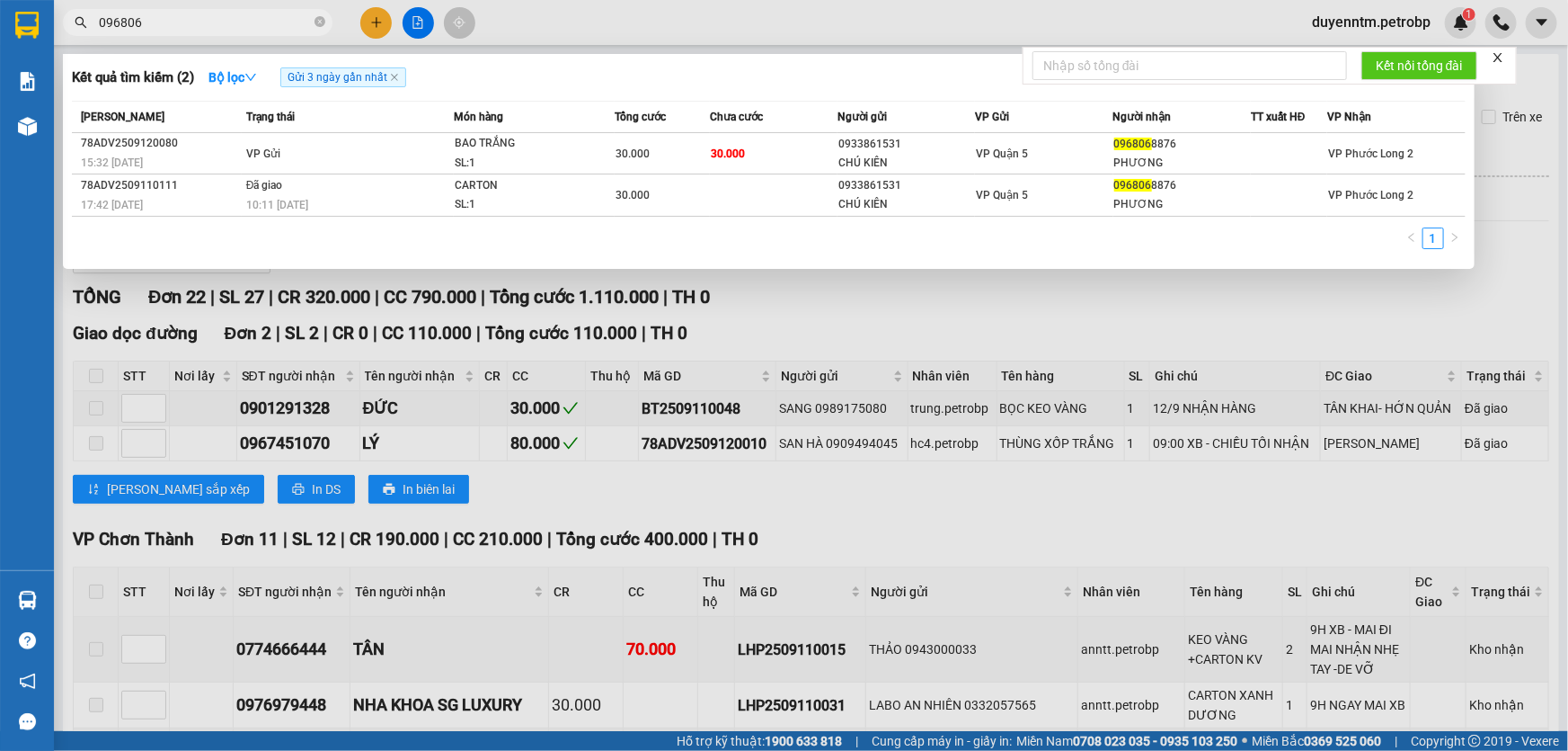
click at [180, 28] on input "096806" at bounding box center [205, 23] width 212 height 20
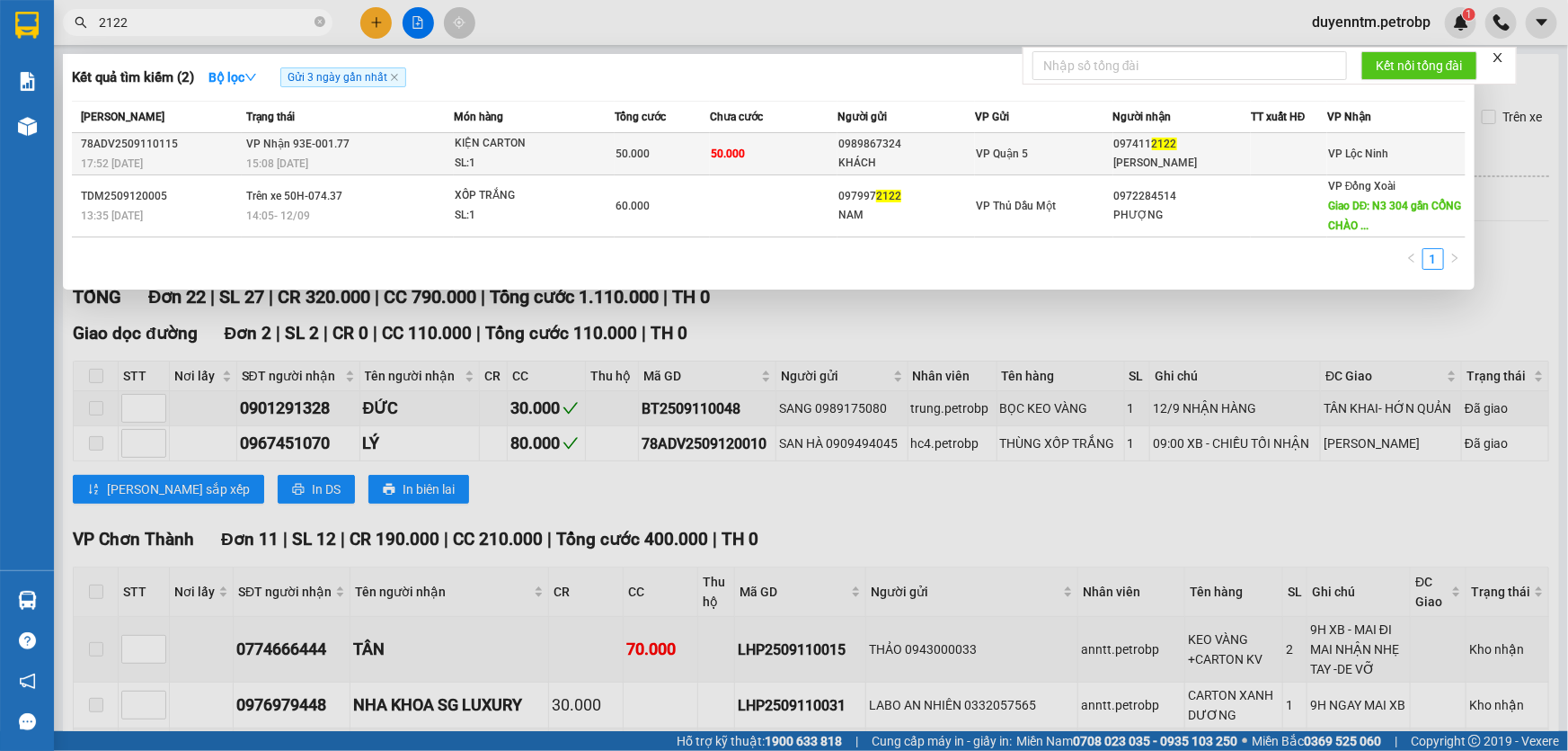
type input "2122"
click at [489, 158] on div "SL: 1" at bounding box center [522, 164] width 135 height 20
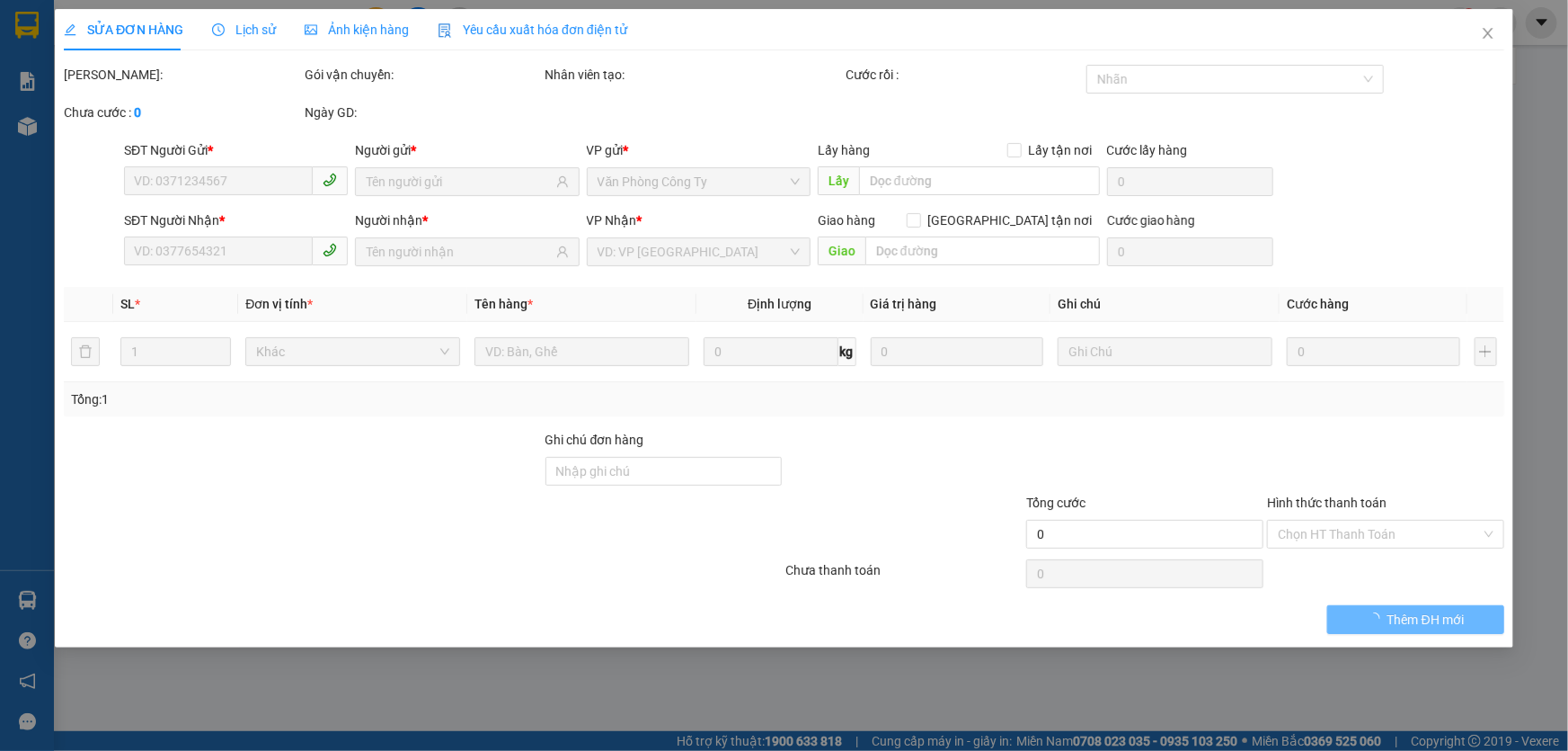
type input "0989867324"
type input "KHÁCH"
type input "0974112122"
type input "[PERSON_NAME]"
type input "50.000"
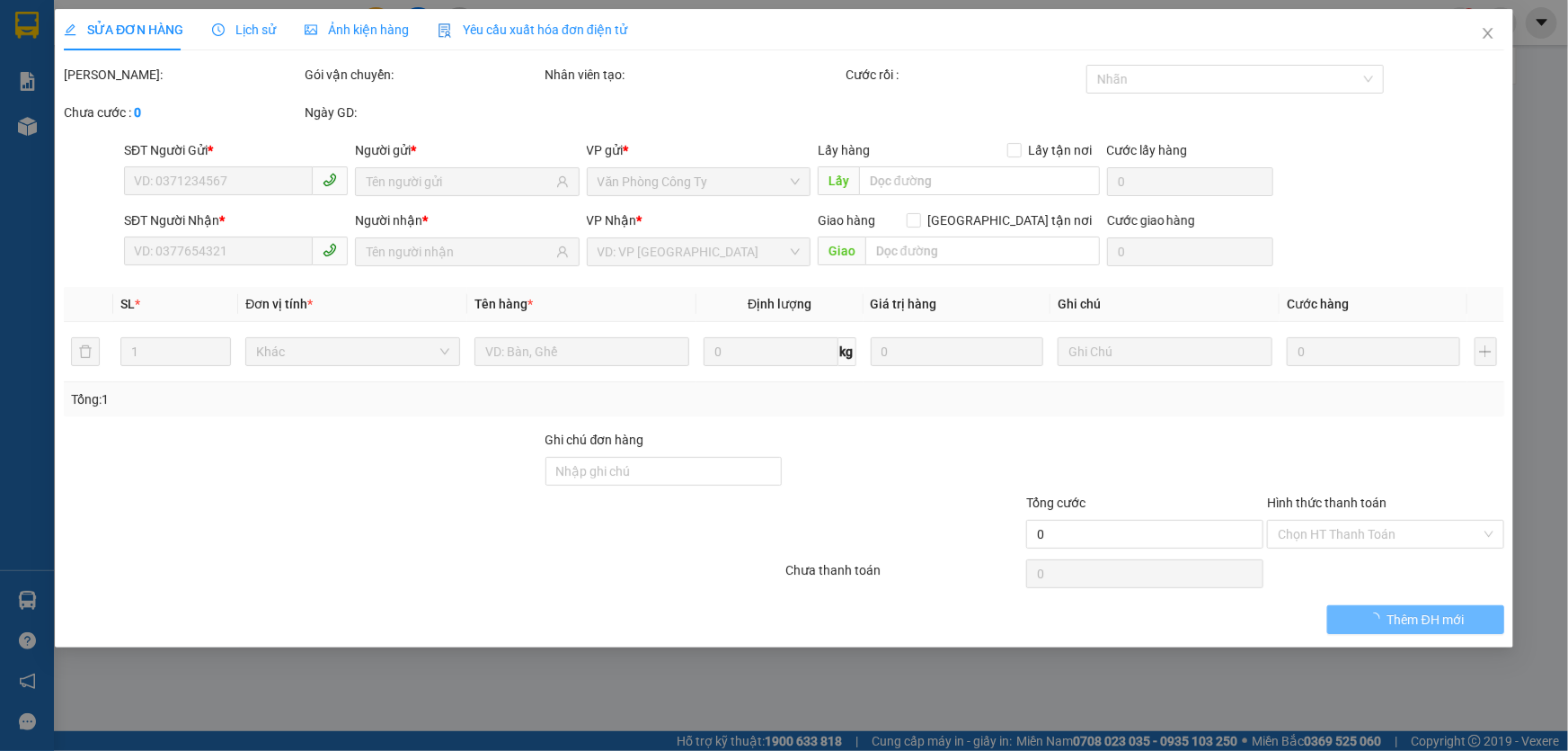
type input "50.000"
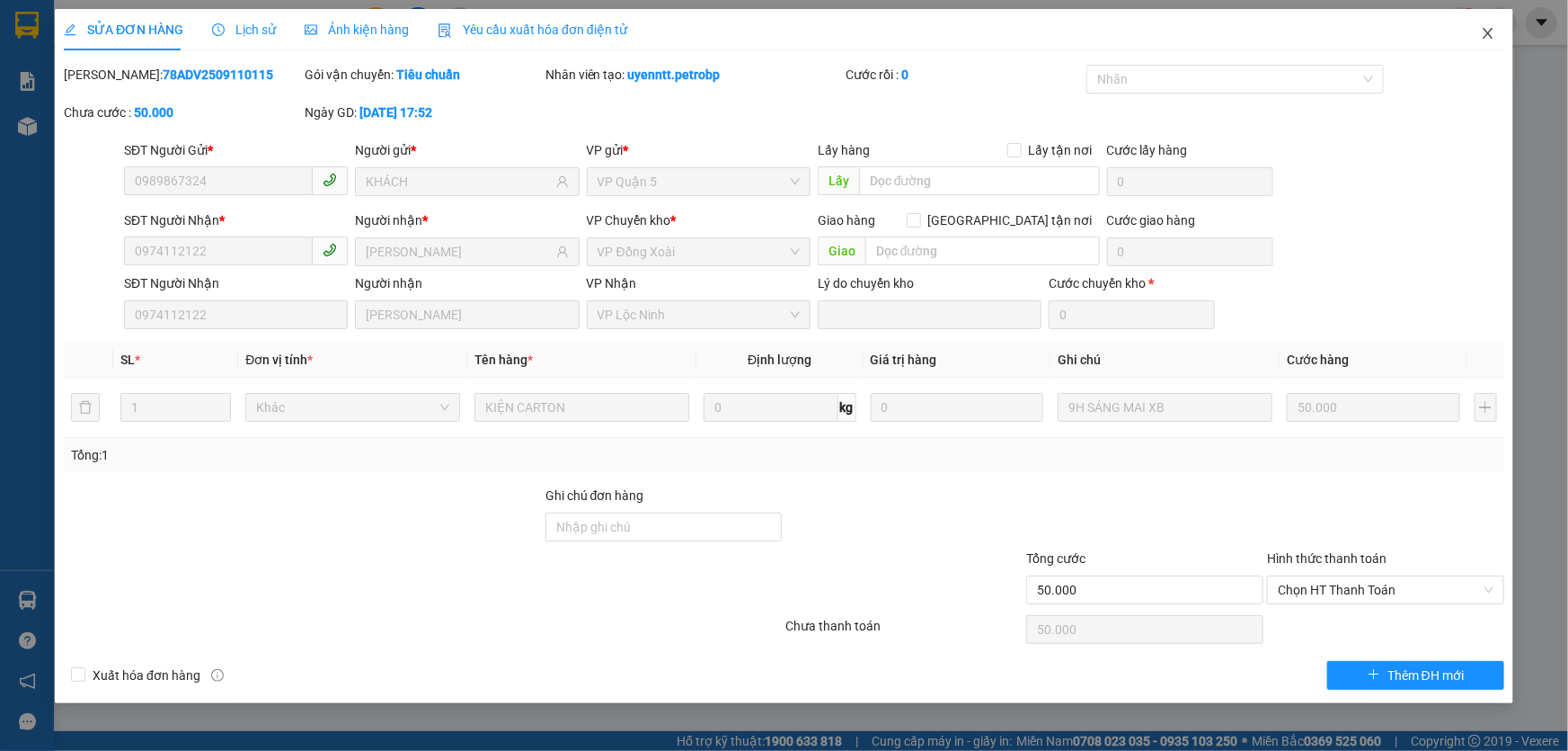
drag, startPoint x: 1491, startPoint y: 31, endPoint x: 1382, endPoint y: 63, distance: 113.6
click at [1491, 32] on icon "close" at bounding box center [1489, 34] width 15 height 15
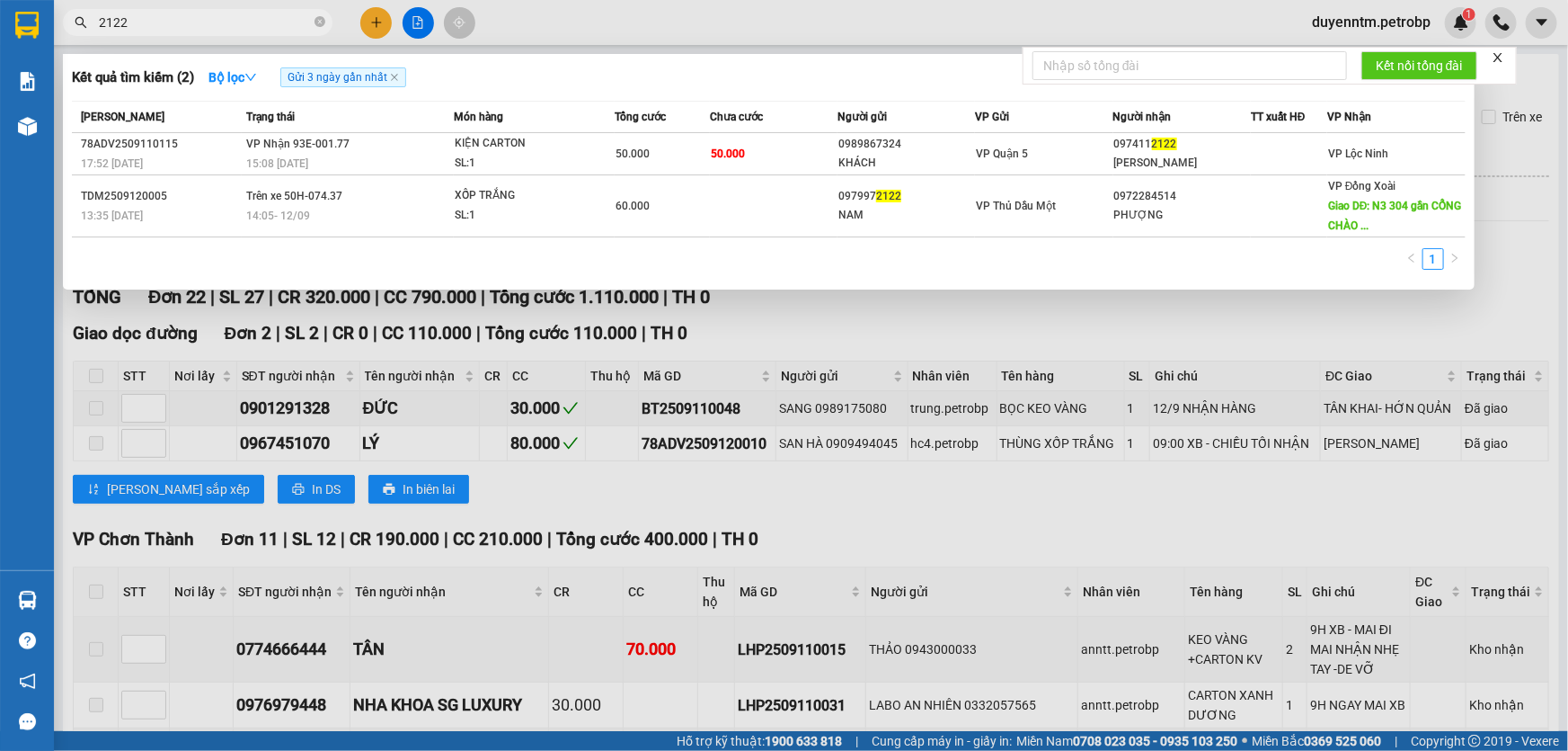
click at [166, 35] on span "2122" at bounding box center [197, 23] width 269 height 27
click at [177, 28] on input "2122" at bounding box center [205, 23] width 212 height 20
click at [947, 337] on div at bounding box center [784, 376] width 1568 height 751
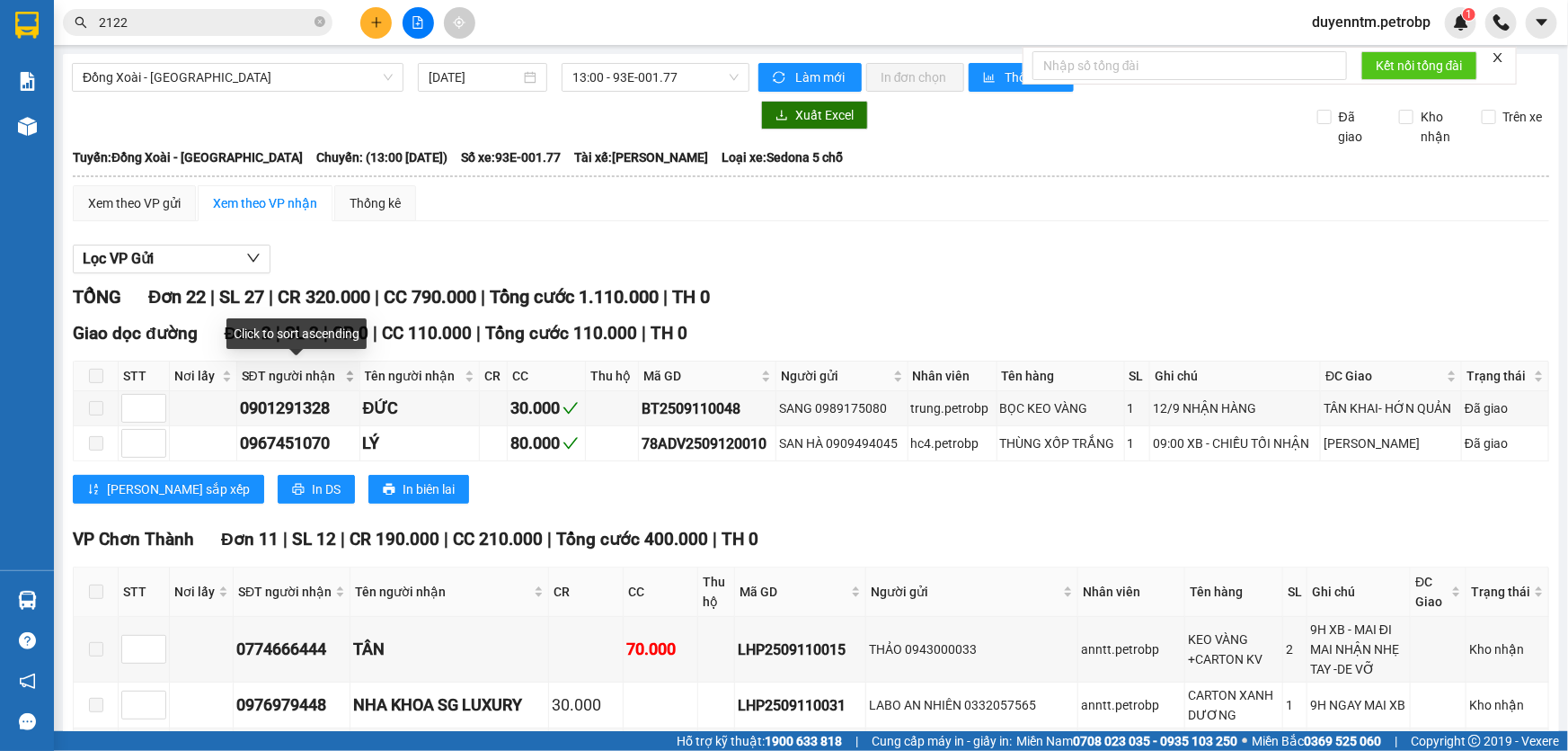
scroll to position [408, 0]
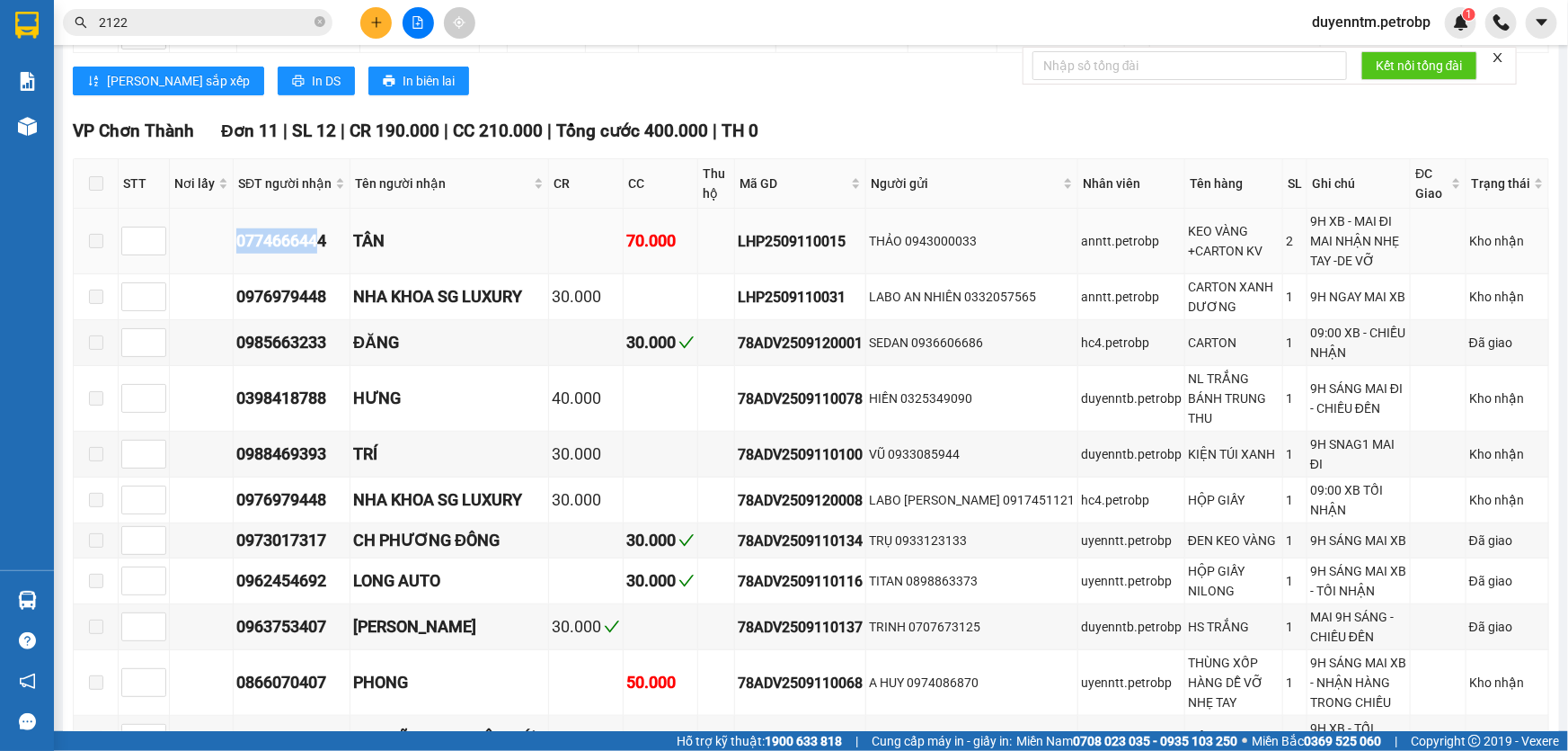
drag, startPoint x: 321, startPoint y: 230, endPoint x: 225, endPoint y: 242, distance: 96.7
click at [225, 242] on tr "0774666444 TÂN 70.000 LHP2509110015 THẢO 0943000033 anntt.petrobp KEO VÀNG +CAR…" at bounding box center [812, 241] width 1476 height 66
drag, startPoint x: 317, startPoint y: 260, endPoint x: 332, endPoint y: 236, distance: 28.3
click at [318, 260] on td "0774666444" at bounding box center [292, 241] width 117 height 66
drag, startPoint x: 332, startPoint y: 234, endPoint x: 240, endPoint y: 236, distance: 92.0
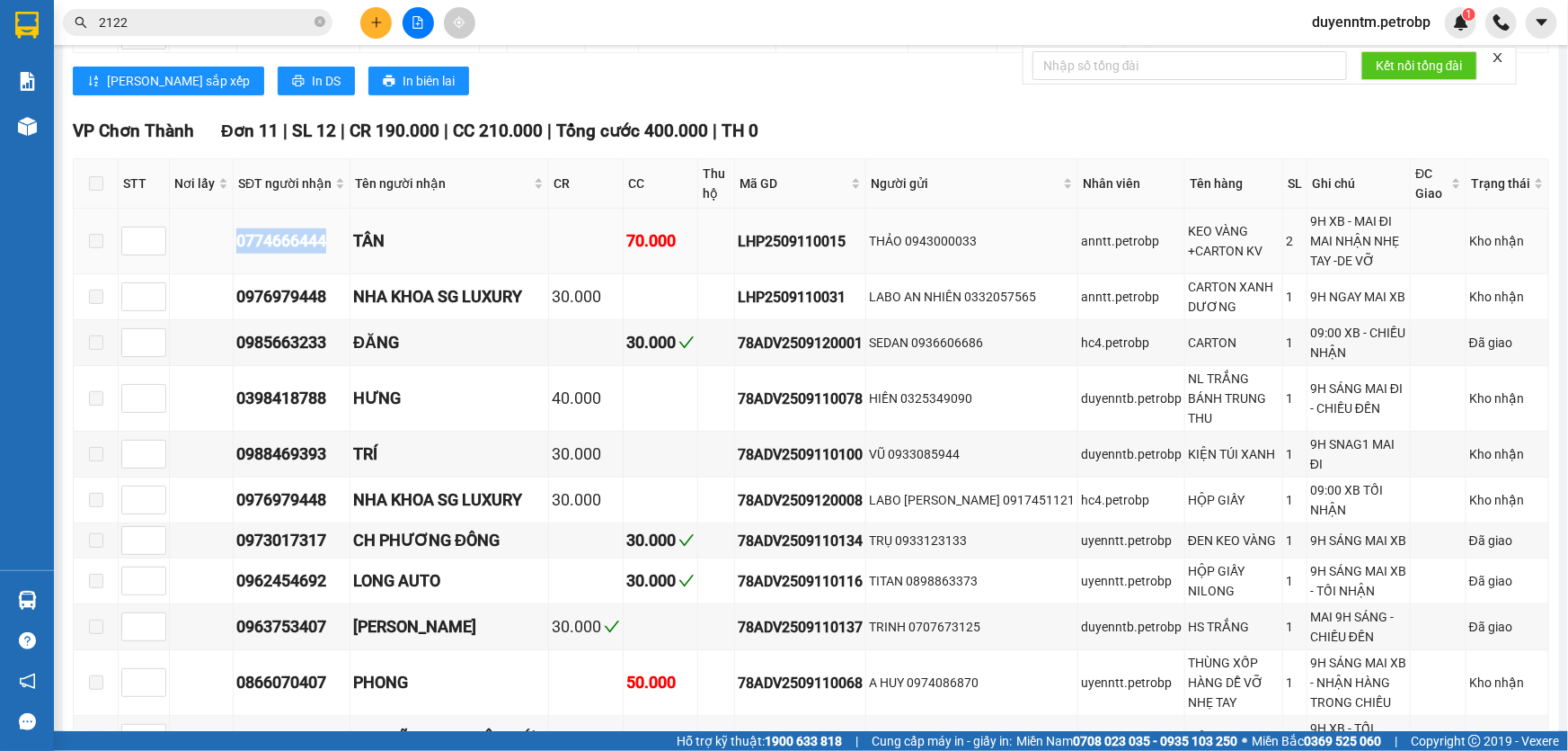
click at [240, 236] on div "0774666444" at bounding box center [291, 241] width 110 height 26
click at [190, 41] on div "Kết quả tìm kiếm ( 2 ) Bộ lọc Gửi 3 ngày gần nhất Mã ĐH Trạng thái Món hàng Tổn…" at bounding box center [784, 22] width 1568 height 45
click at [189, 33] on span "2122" at bounding box center [197, 23] width 269 height 27
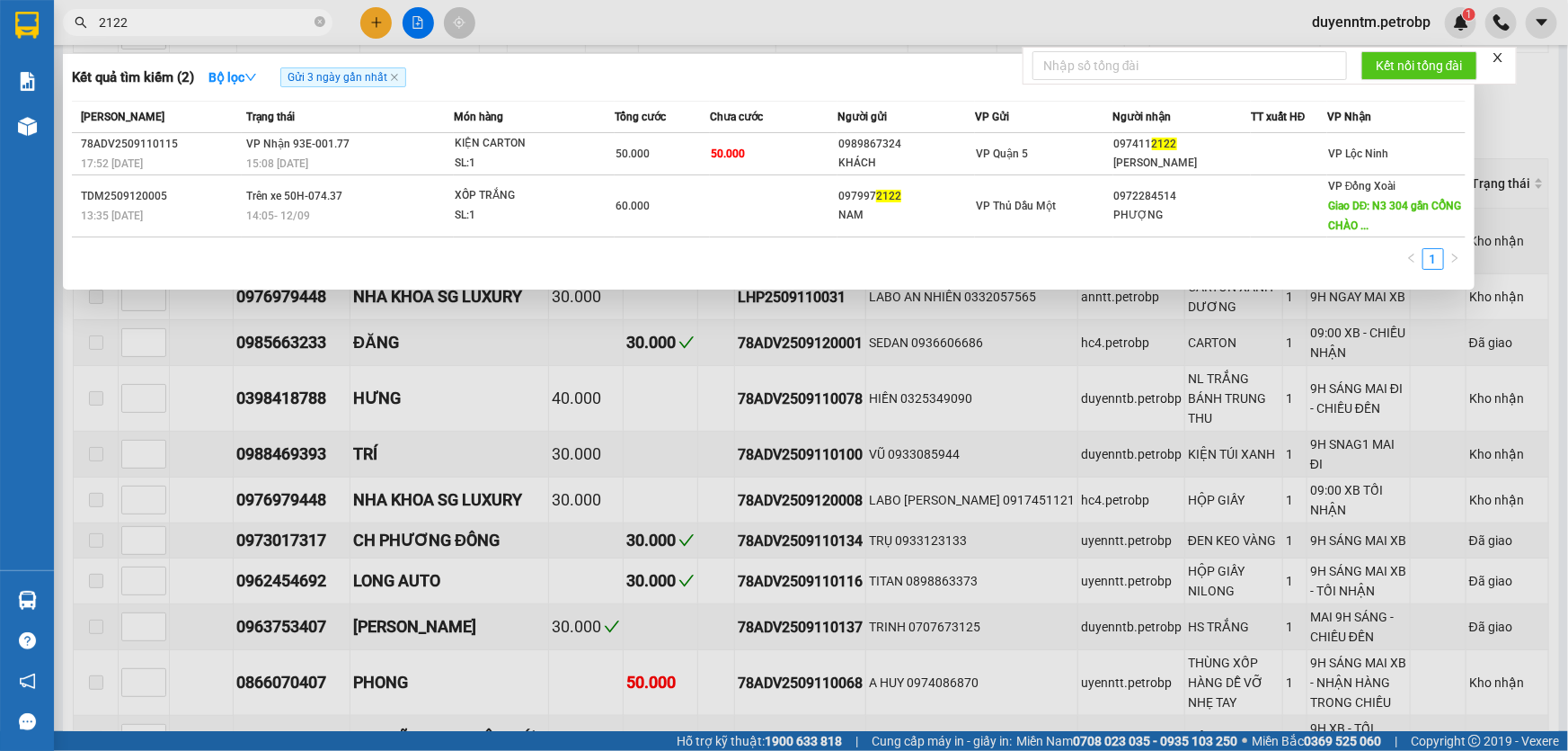
click at [186, 26] on input "2122" at bounding box center [205, 23] width 212 height 20
paste input "0774666444"
click at [186, 26] on input "21220774666444" at bounding box center [205, 23] width 212 height 20
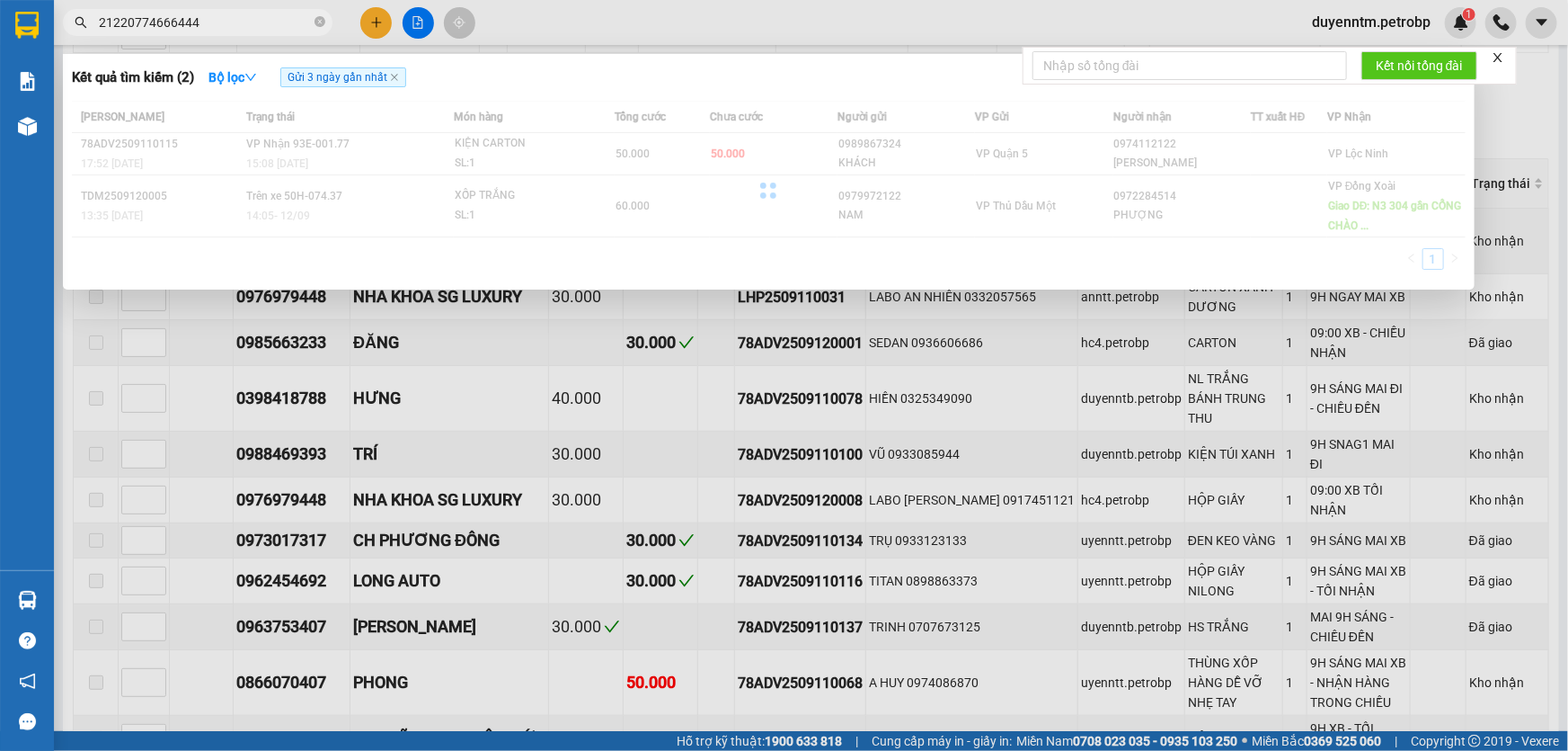
paste input "text"
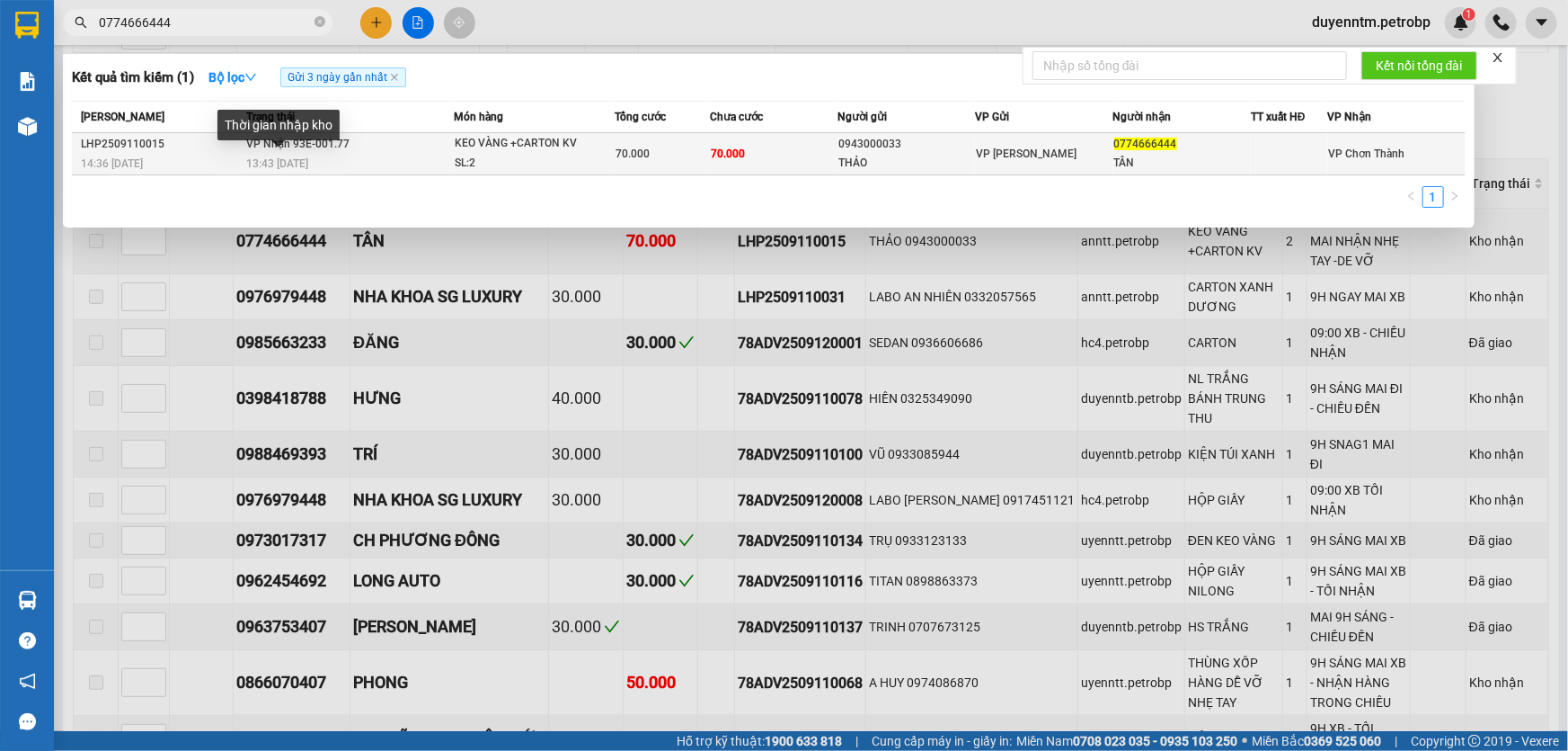
type input "0774666444"
click at [279, 164] on span "13:43 [DATE]" at bounding box center [278, 164] width 62 height 13
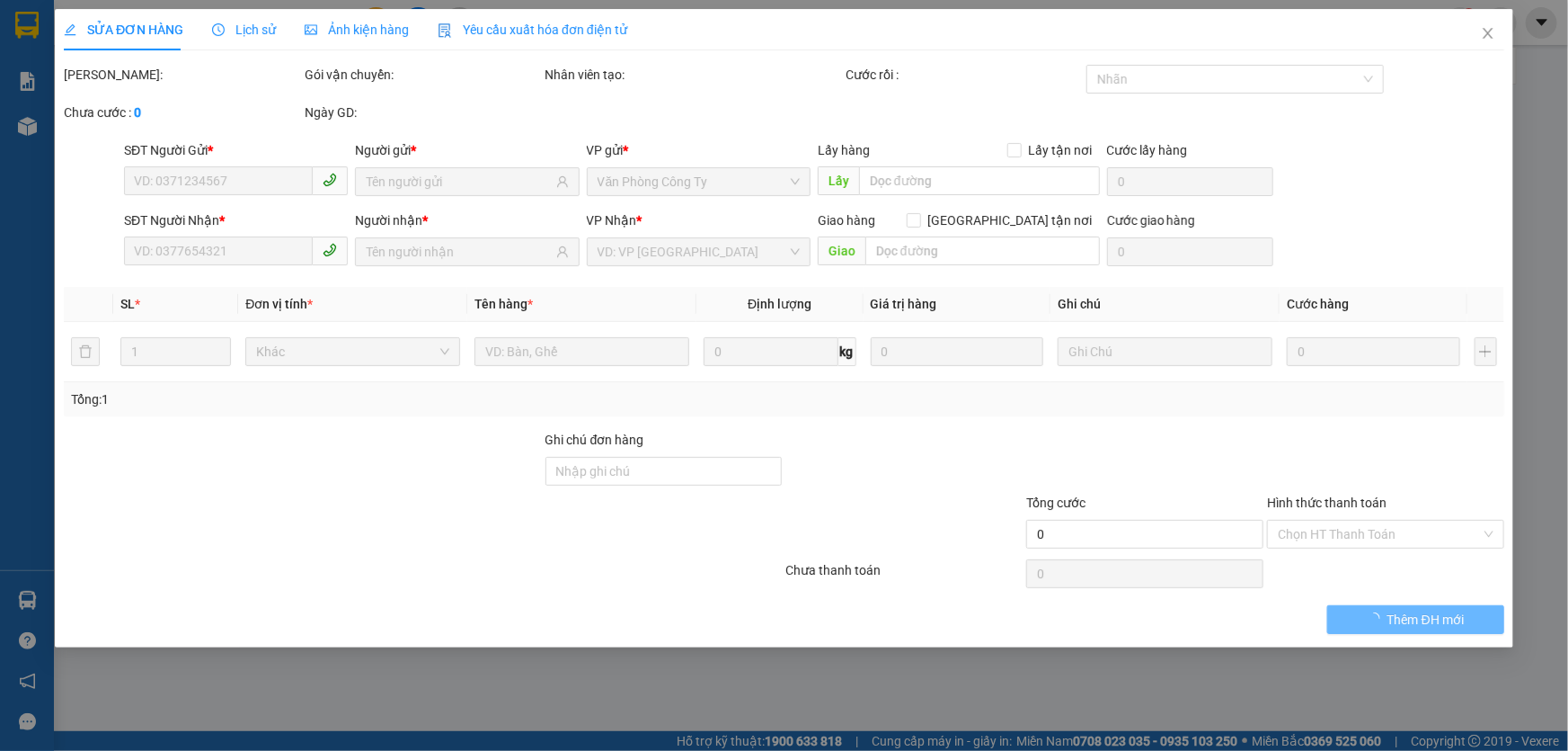
type input "0943000033"
type input "THẢO"
type input "0774666444"
type input "TÂN"
type input "70.000"
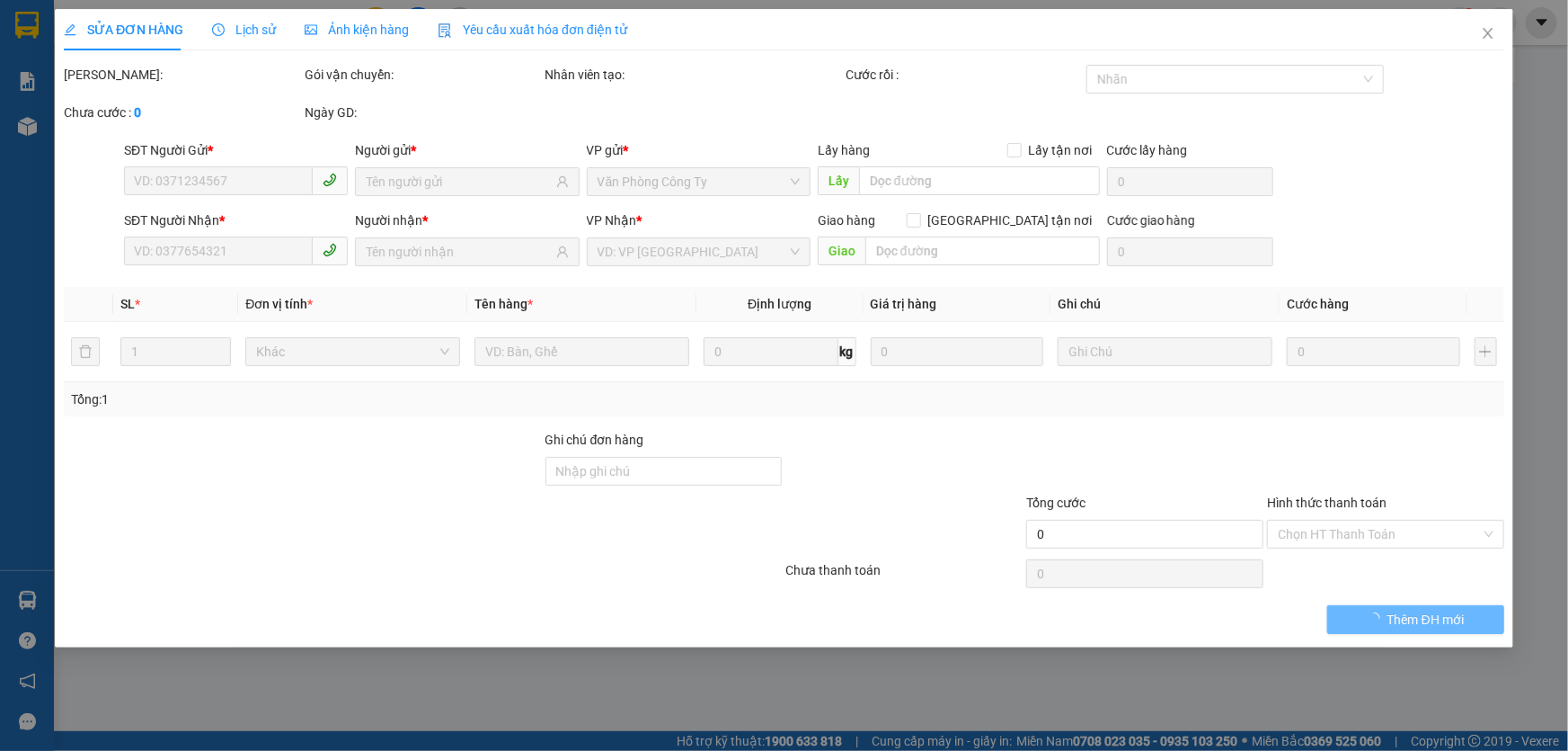
type input "70.000"
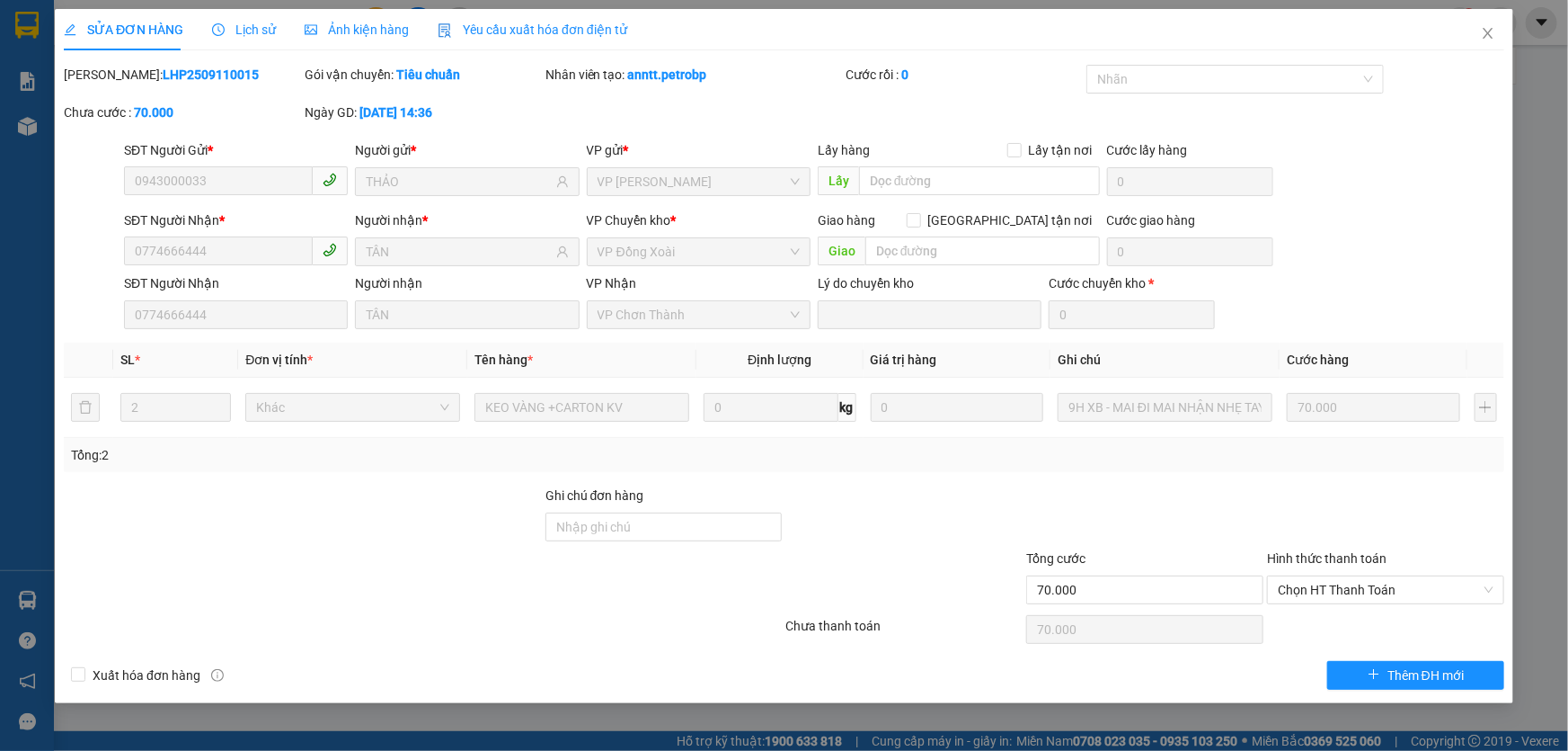
click at [274, 29] on div "SỬA ĐƠN HÀNG Lịch sử Ảnh kiện hàng Yêu cầu xuất hóa đơn điện tử" at bounding box center [345, 29] width 563 height 41
click at [252, 29] on span "Lịch sử" at bounding box center [244, 30] width 64 height 15
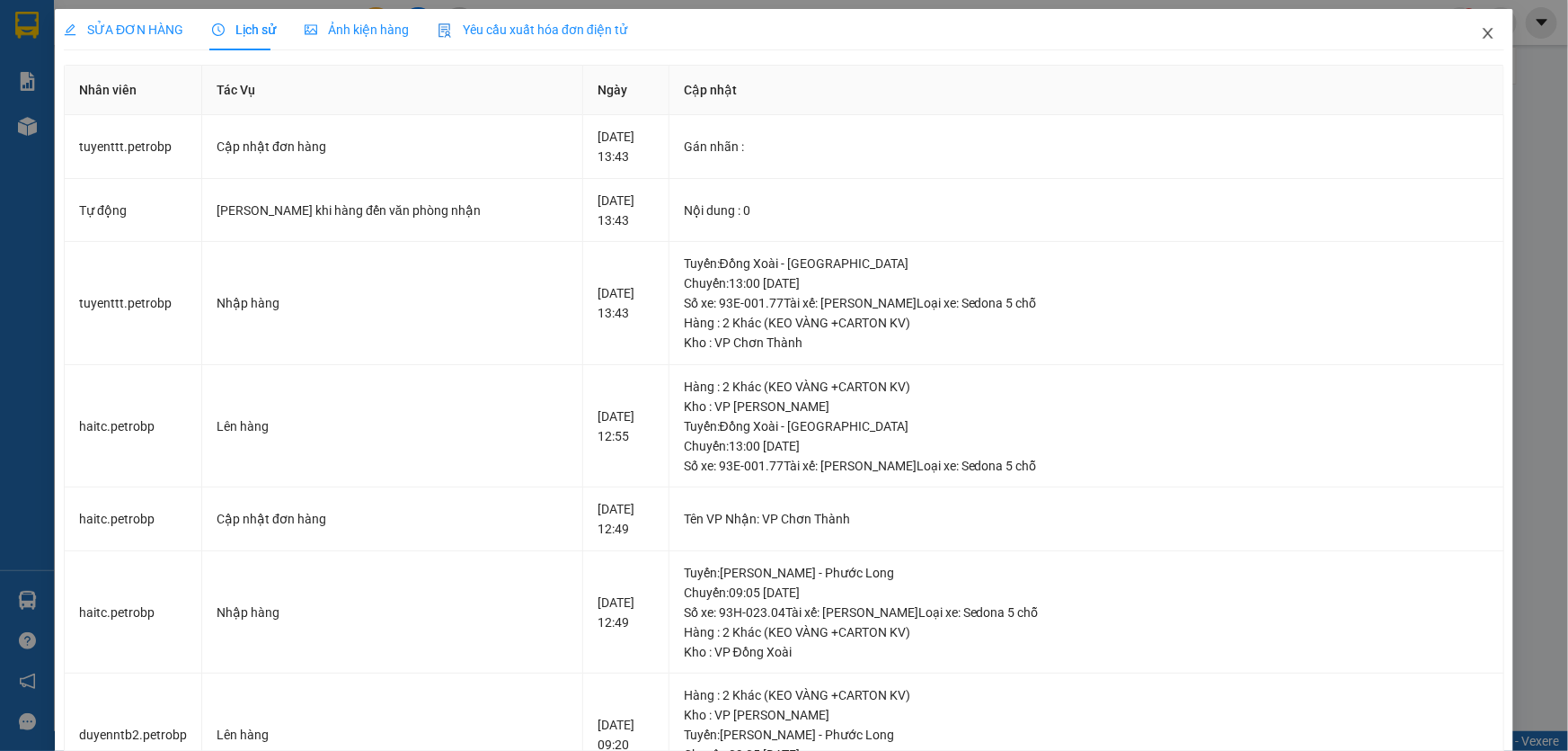
click at [1481, 36] on icon "close" at bounding box center [1489, 34] width 15 height 15
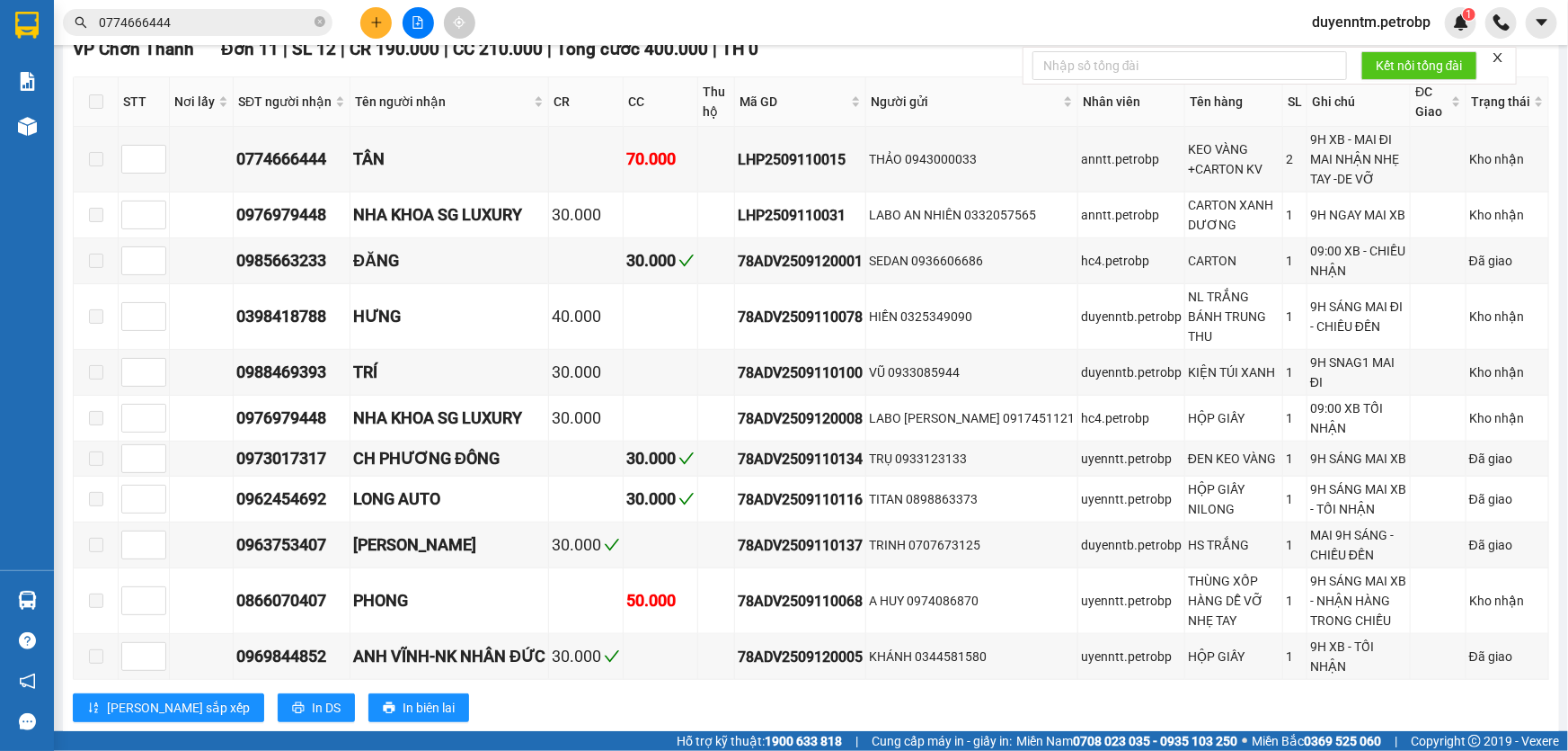
scroll to position [817, 0]
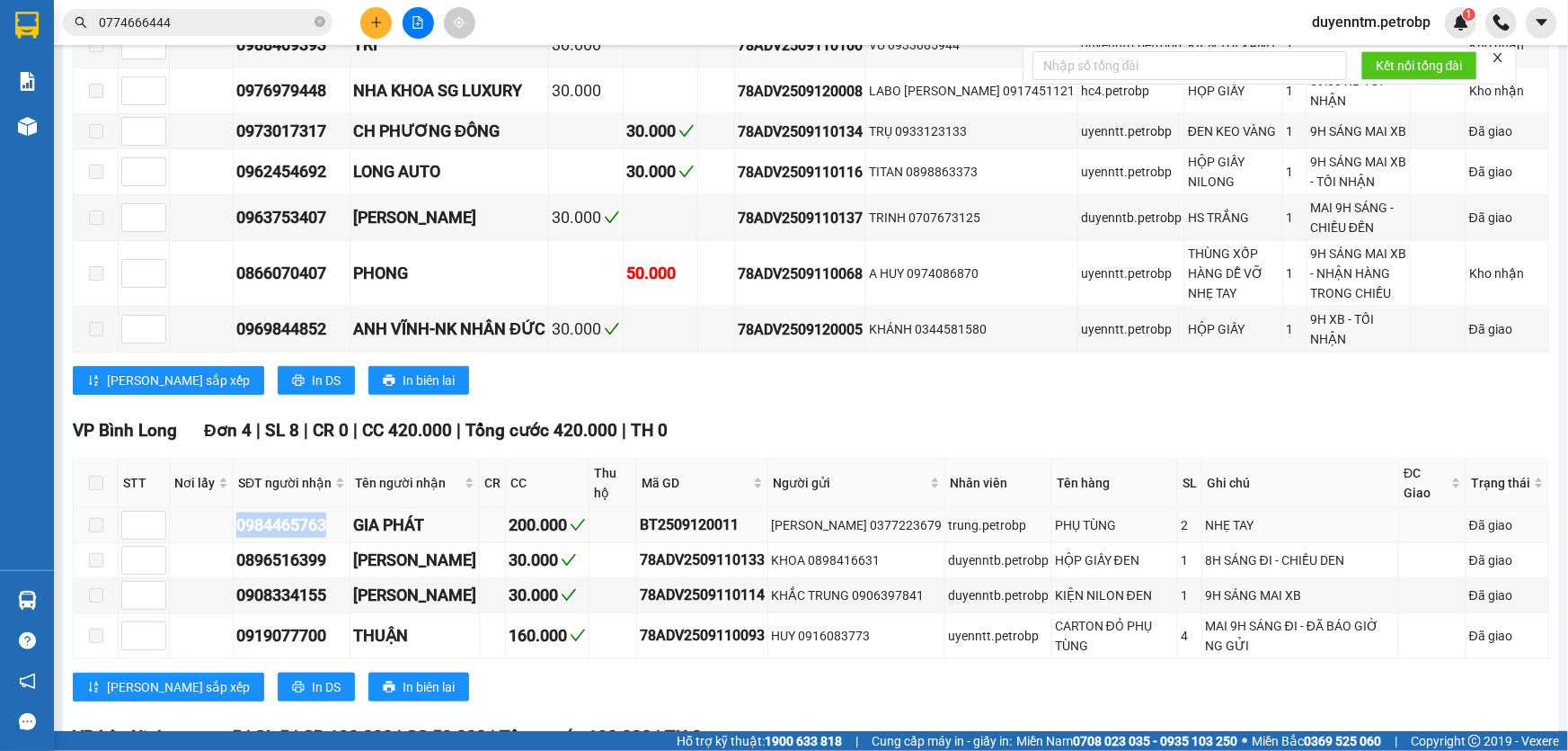
drag, startPoint x: 339, startPoint y: 481, endPoint x: 230, endPoint y: 485, distance: 109.1
click at [230, 508] on tr "0984465763 GIA PHÁT 200.000 BT2509120011 KHÁNH VŨ 0377223679 trung.petrobp PHỤ …" at bounding box center [812, 525] width 1476 height 35
click at [196, 24] on input "0774666444" at bounding box center [205, 23] width 212 height 20
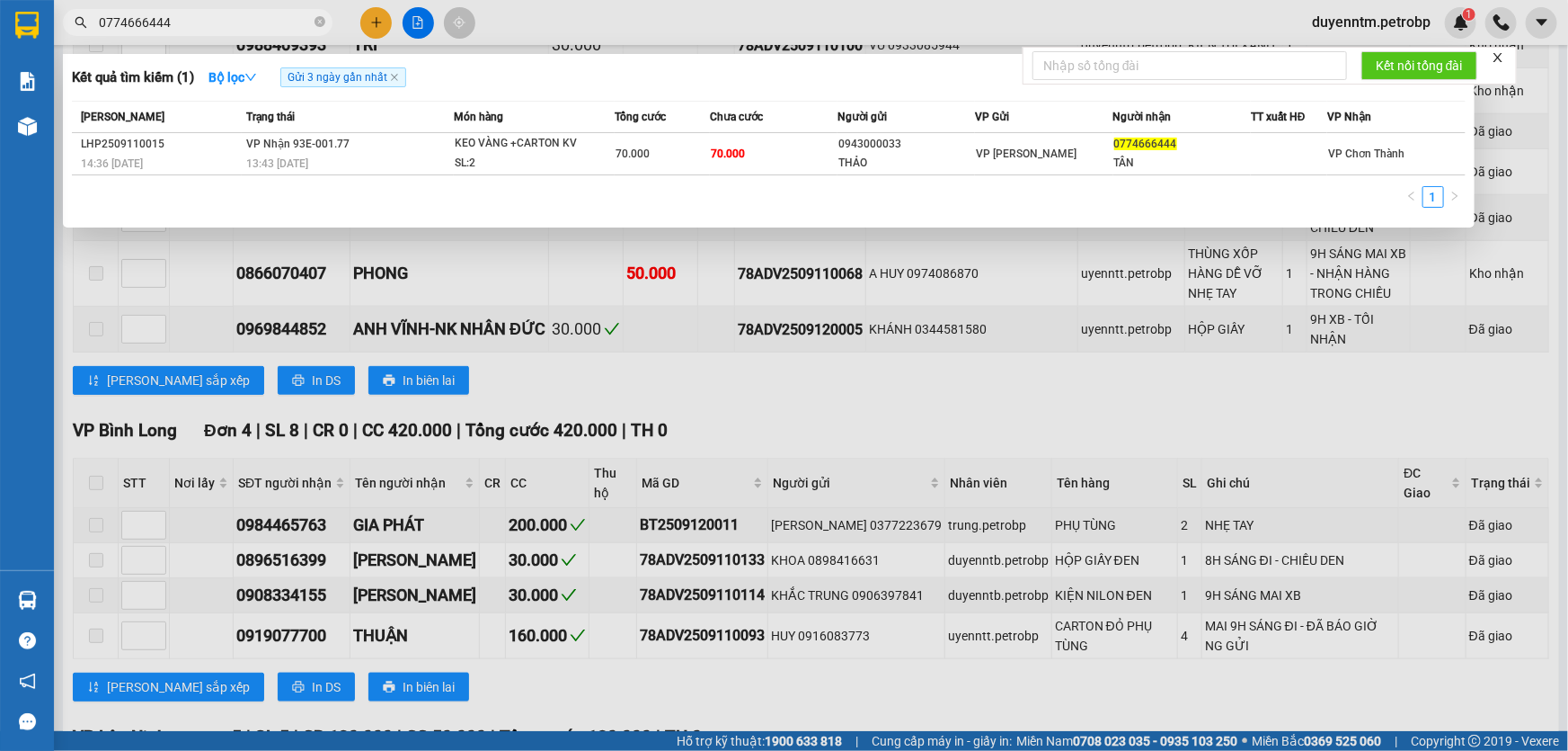
click at [196, 24] on input "0774666444" at bounding box center [205, 23] width 212 height 20
paste input "984465763"
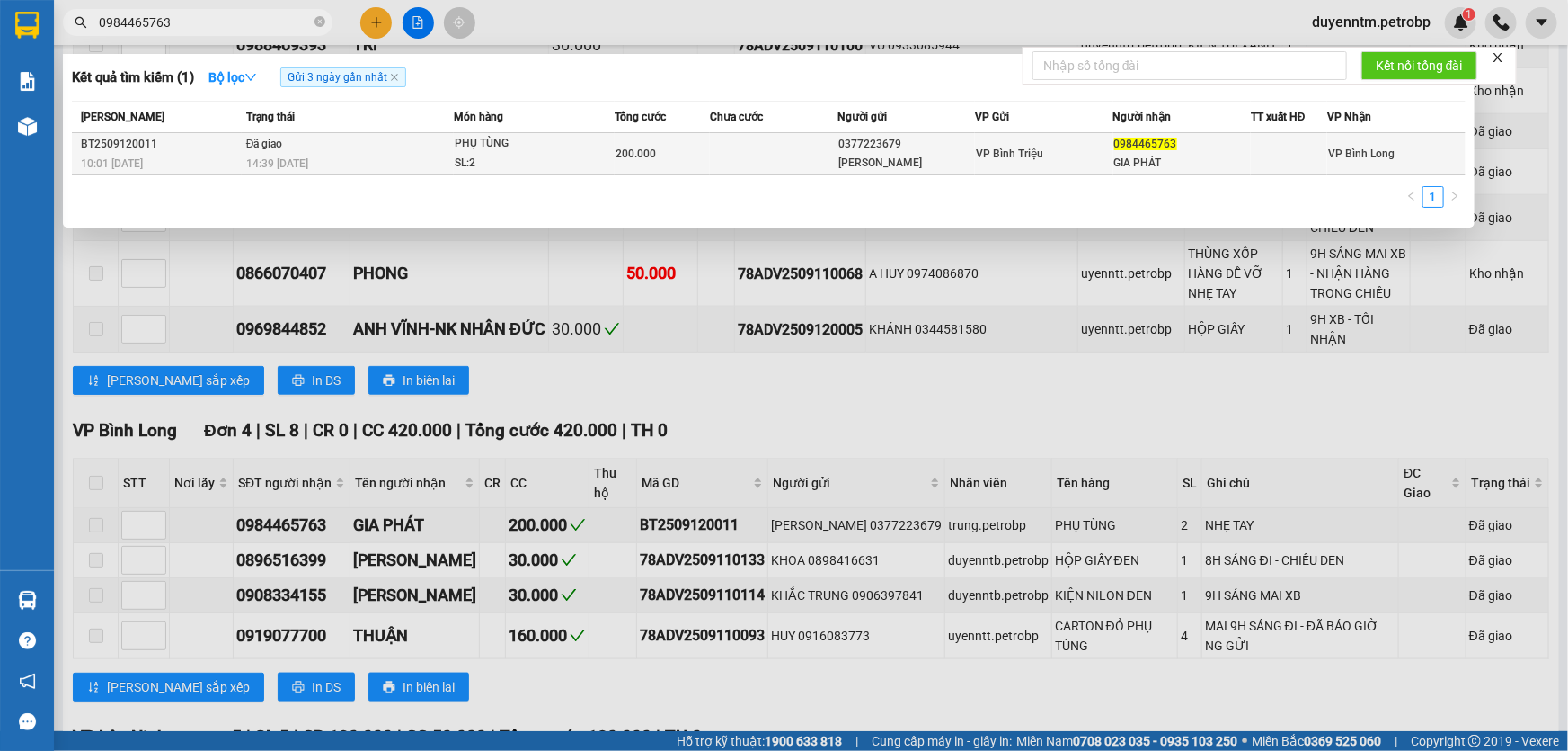
type input "0984465763"
click at [284, 153] on div "14:39 [DATE]" at bounding box center [350, 164] width 206 height 20
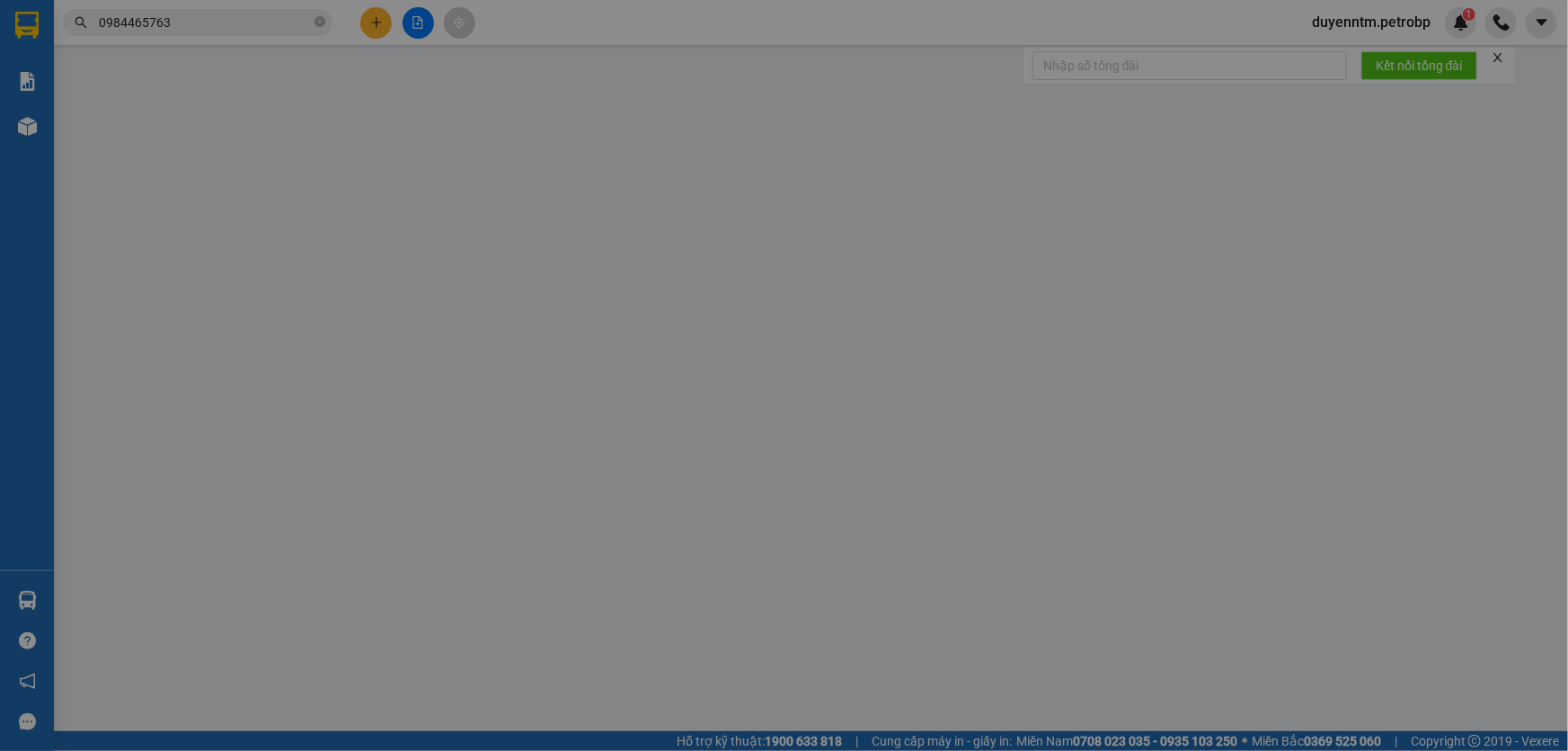
type input "0377223679"
type input "[PERSON_NAME]"
type input "0984465763"
type input "GIA PHÁT"
type input "200.000"
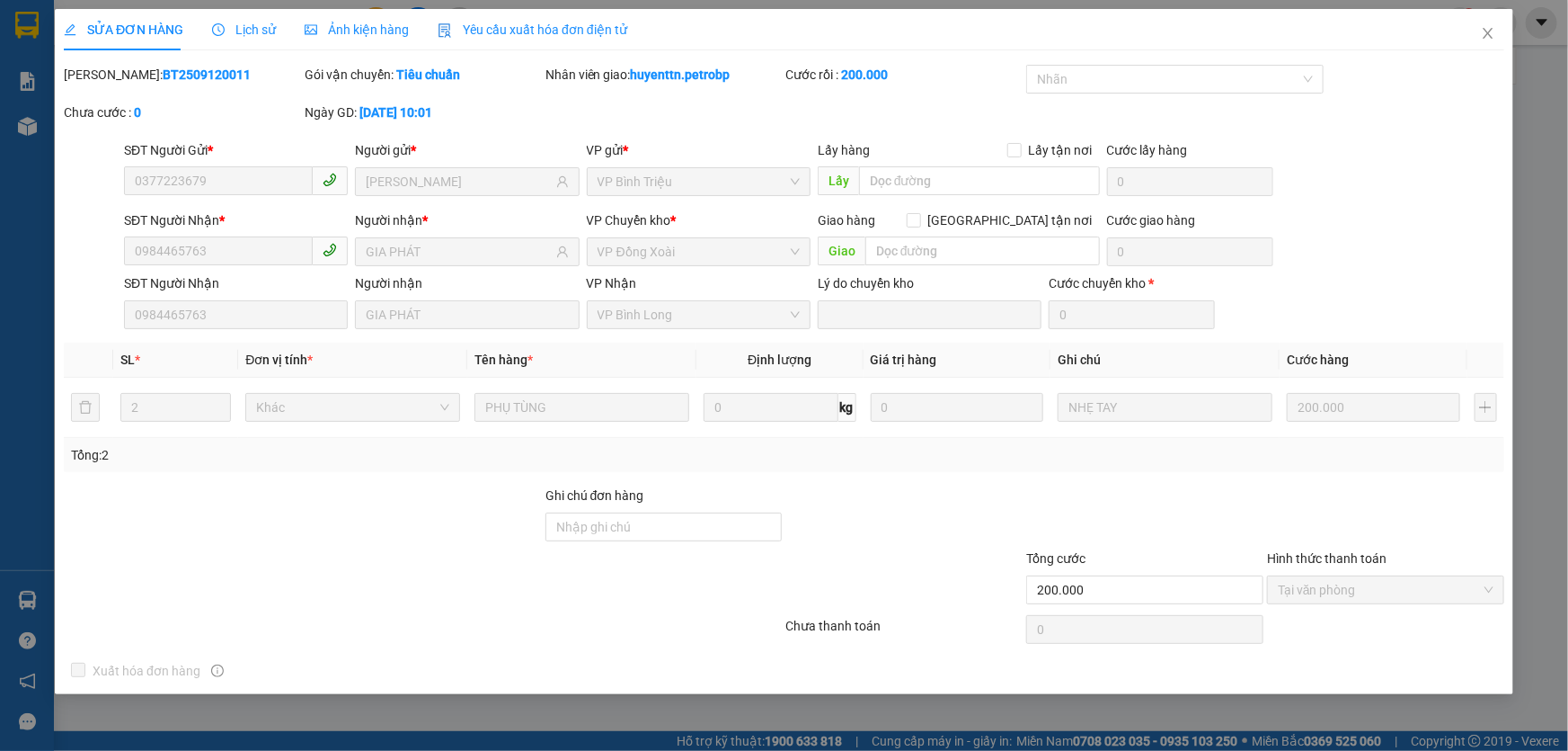
click at [251, 28] on span "Lịch sử" at bounding box center [244, 30] width 64 height 15
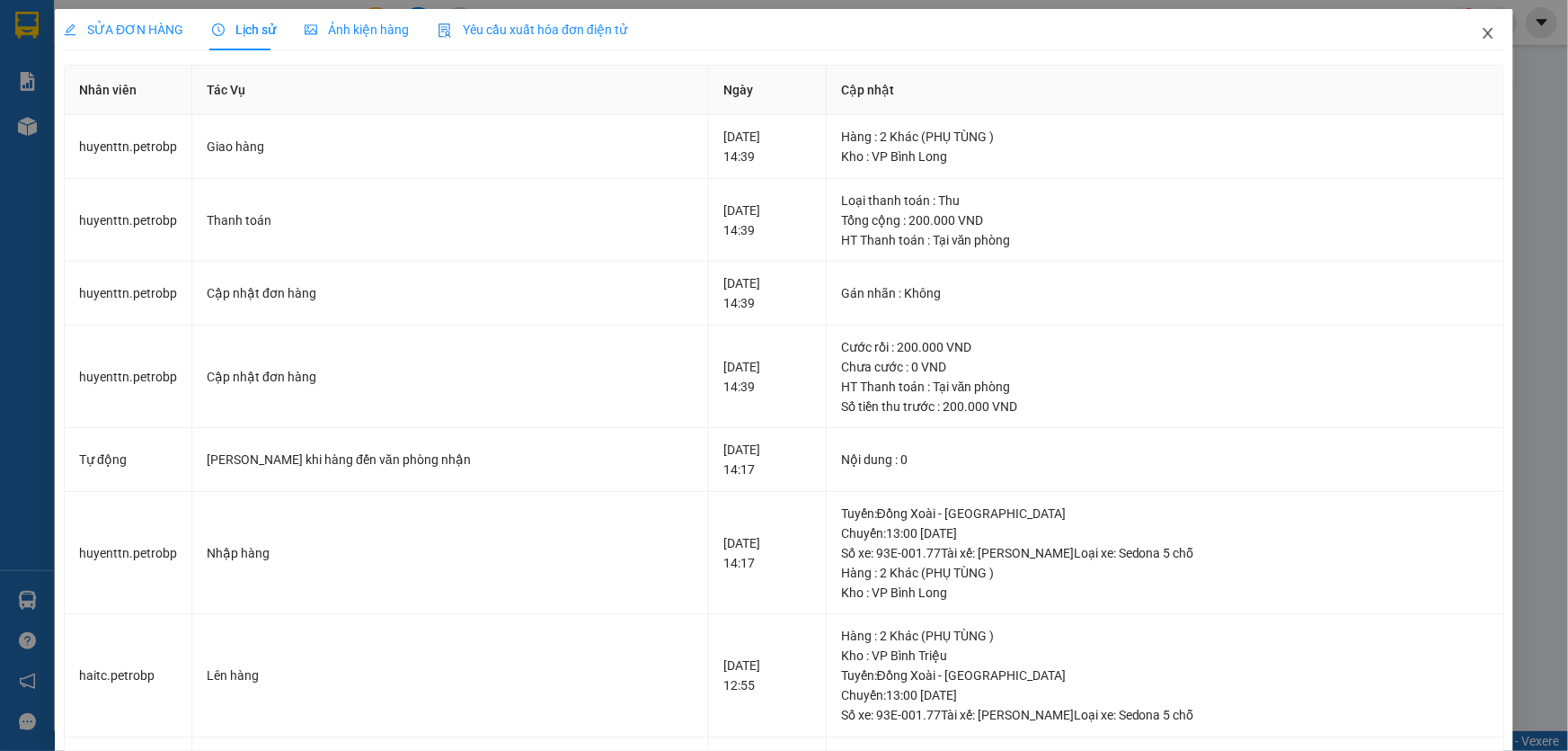
click at [1482, 36] on icon "close" at bounding box center [1487, 34] width 10 height 11
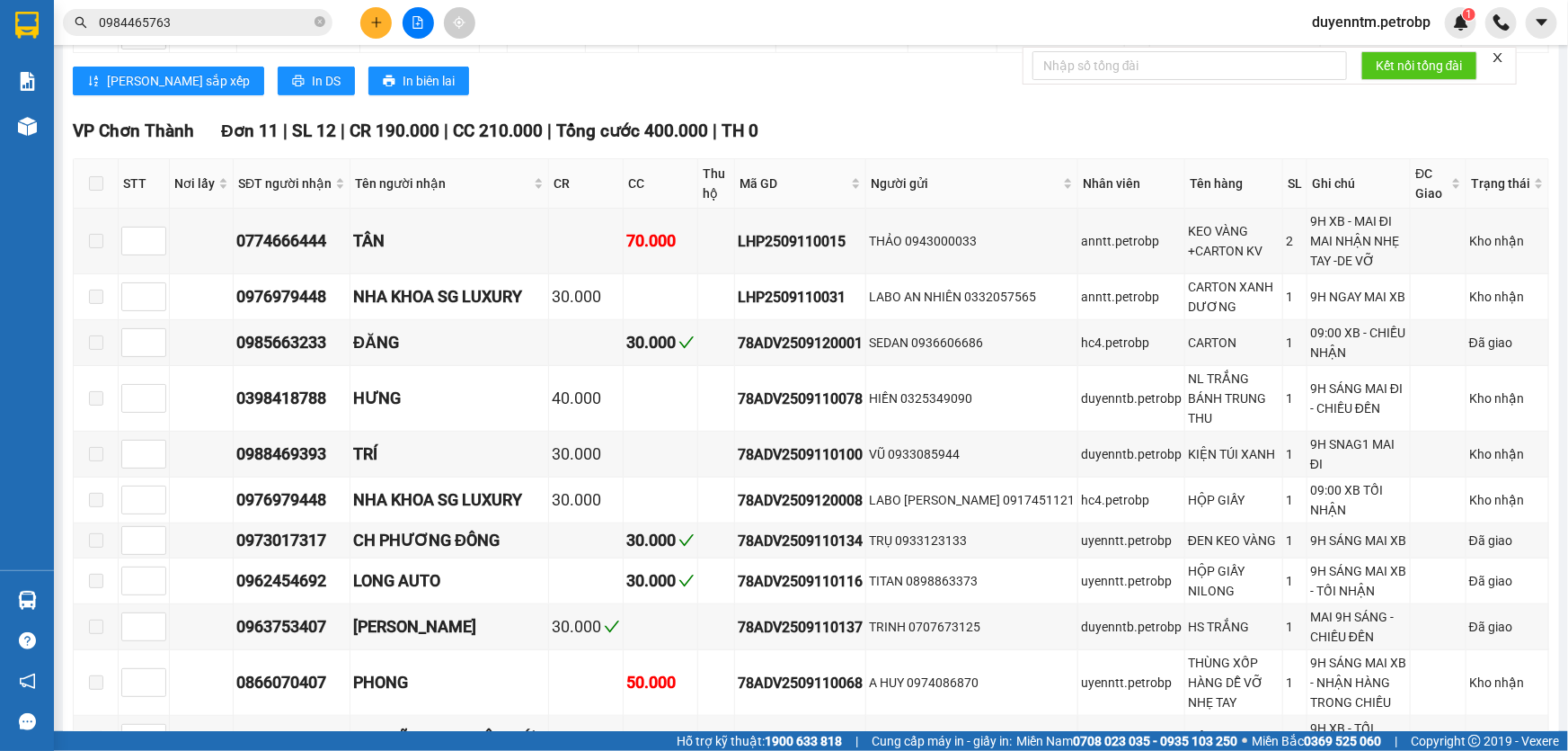
scroll to position [817, 0]
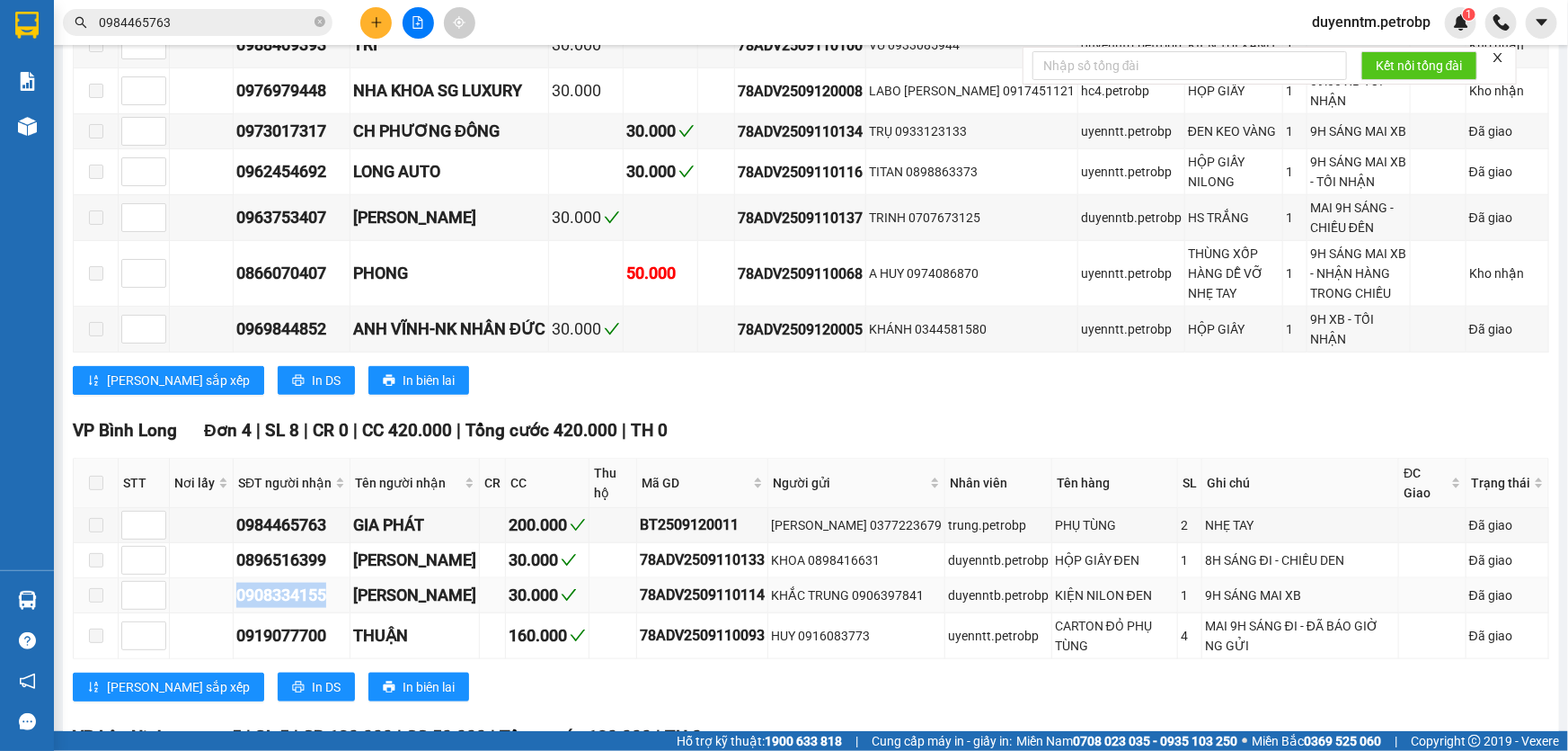
drag, startPoint x: 329, startPoint y: 553, endPoint x: 210, endPoint y: 553, distance: 119.0
click at [210, 578] on tr "0908334155 NGỌC THUẬN 30.000 78ADV2509110114 KHẮC TRUNG 0906397841 duyenntb.pet…" at bounding box center [812, 596] width 1476 height 35
click at [211, 19] on input "0984465763" at bounding box center [205, 23] width 212 height 20
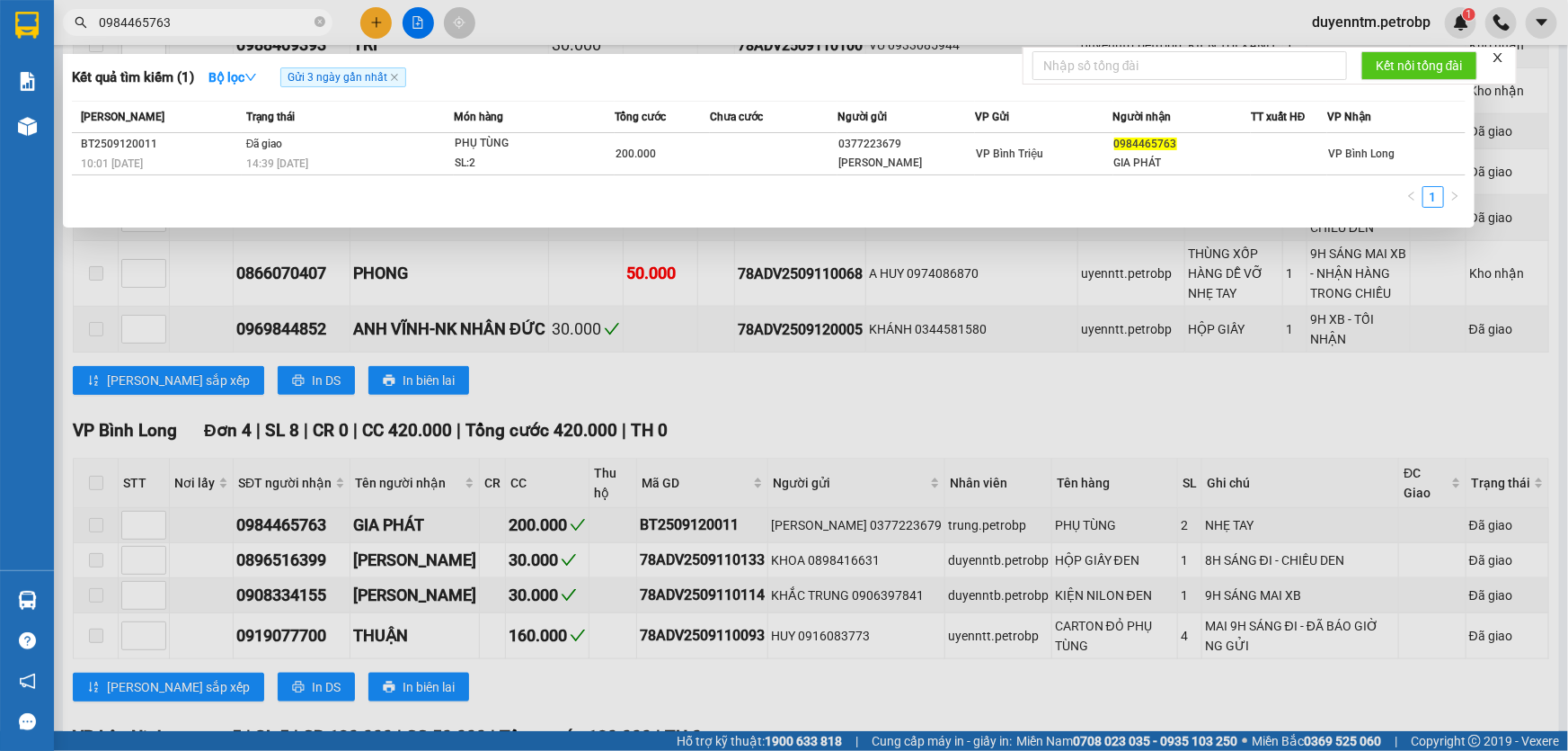
click at [211, 19] on input "0984465763" at bounding box center [205, 23] width 212 height 20
paste input "08334155"
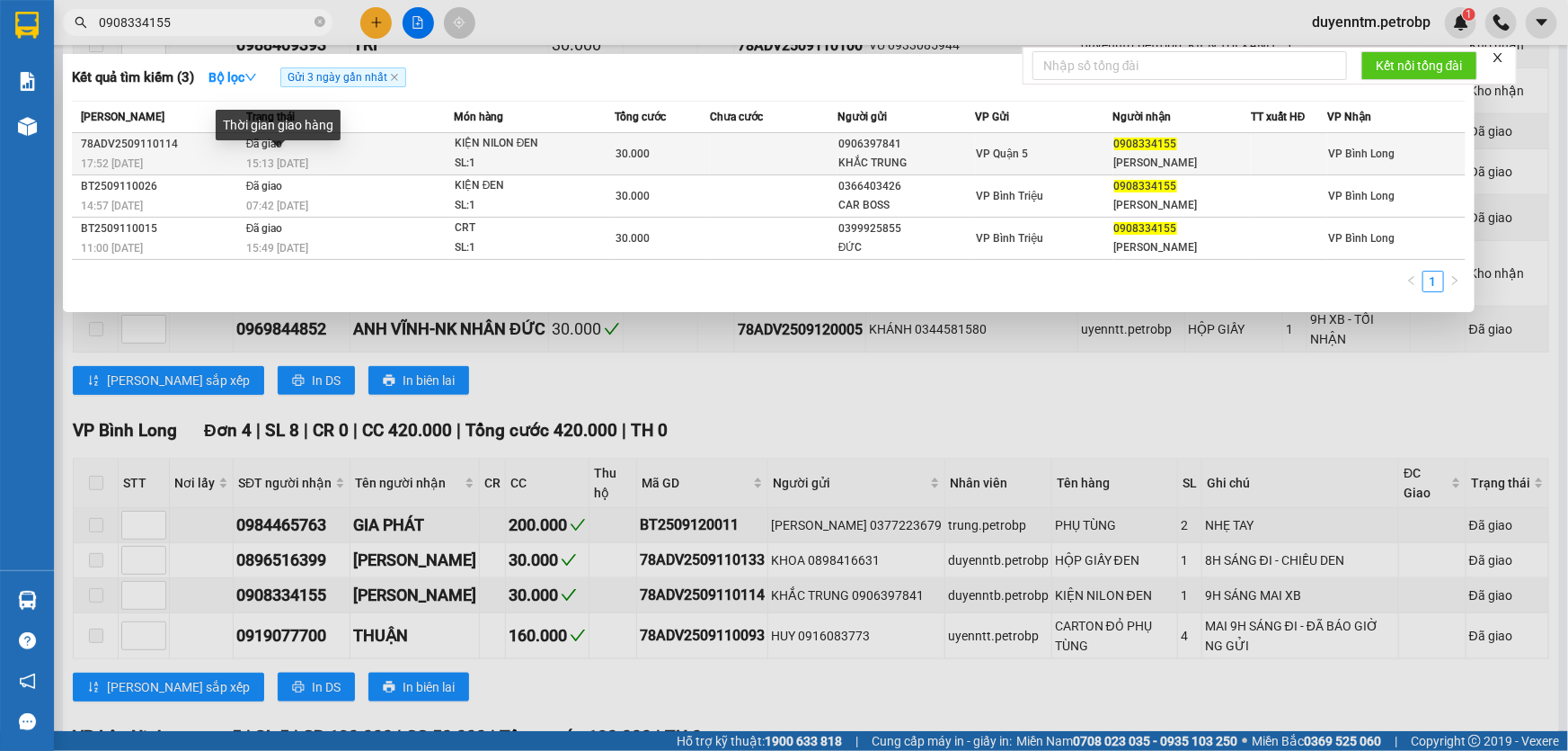
click at [306, 168] on span "15:13 [DATE]" at bounding box center [278, 164] width 62 height 13
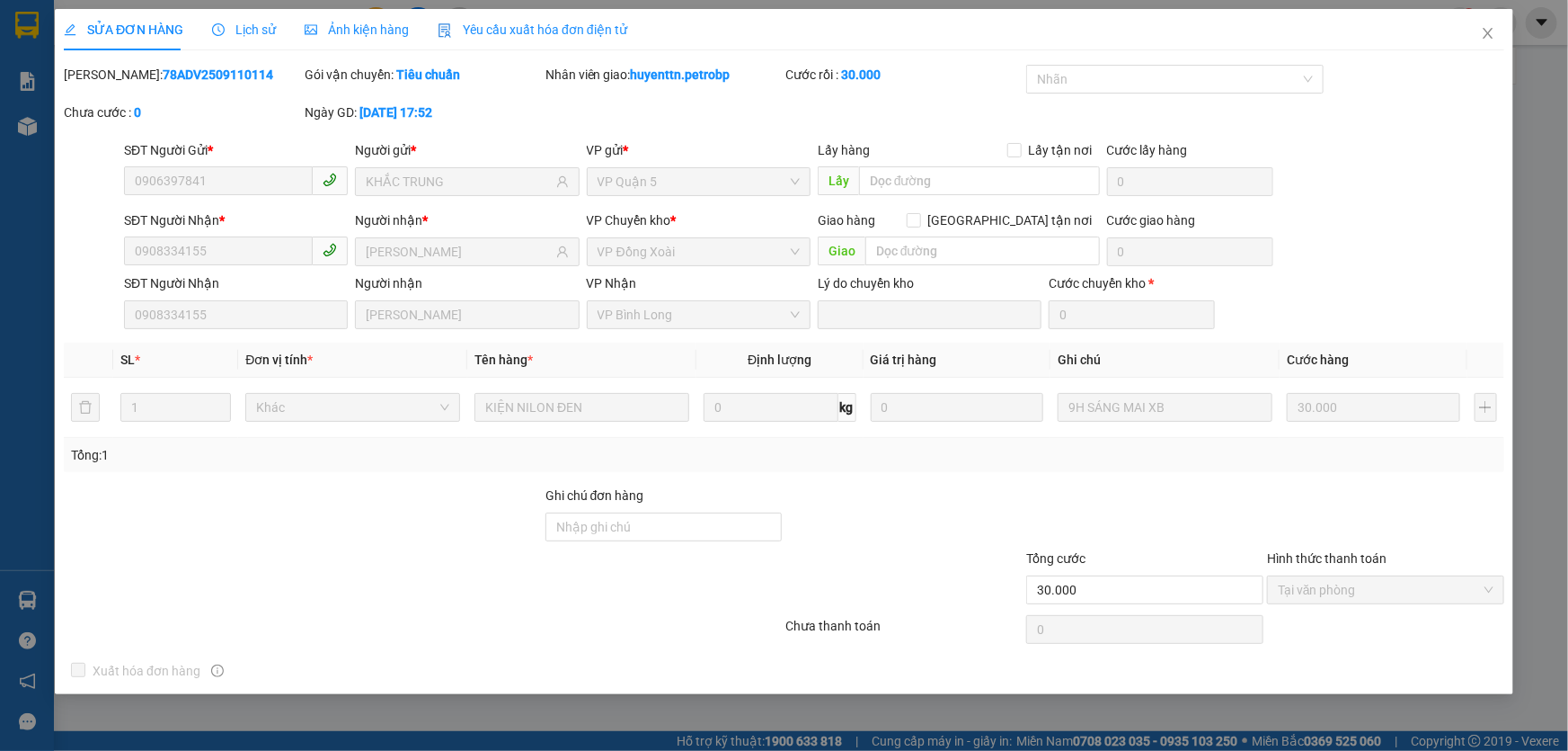
click at [247, 36] on span "Lịch sử" at bounding box center [244, 30] width 64 height 15
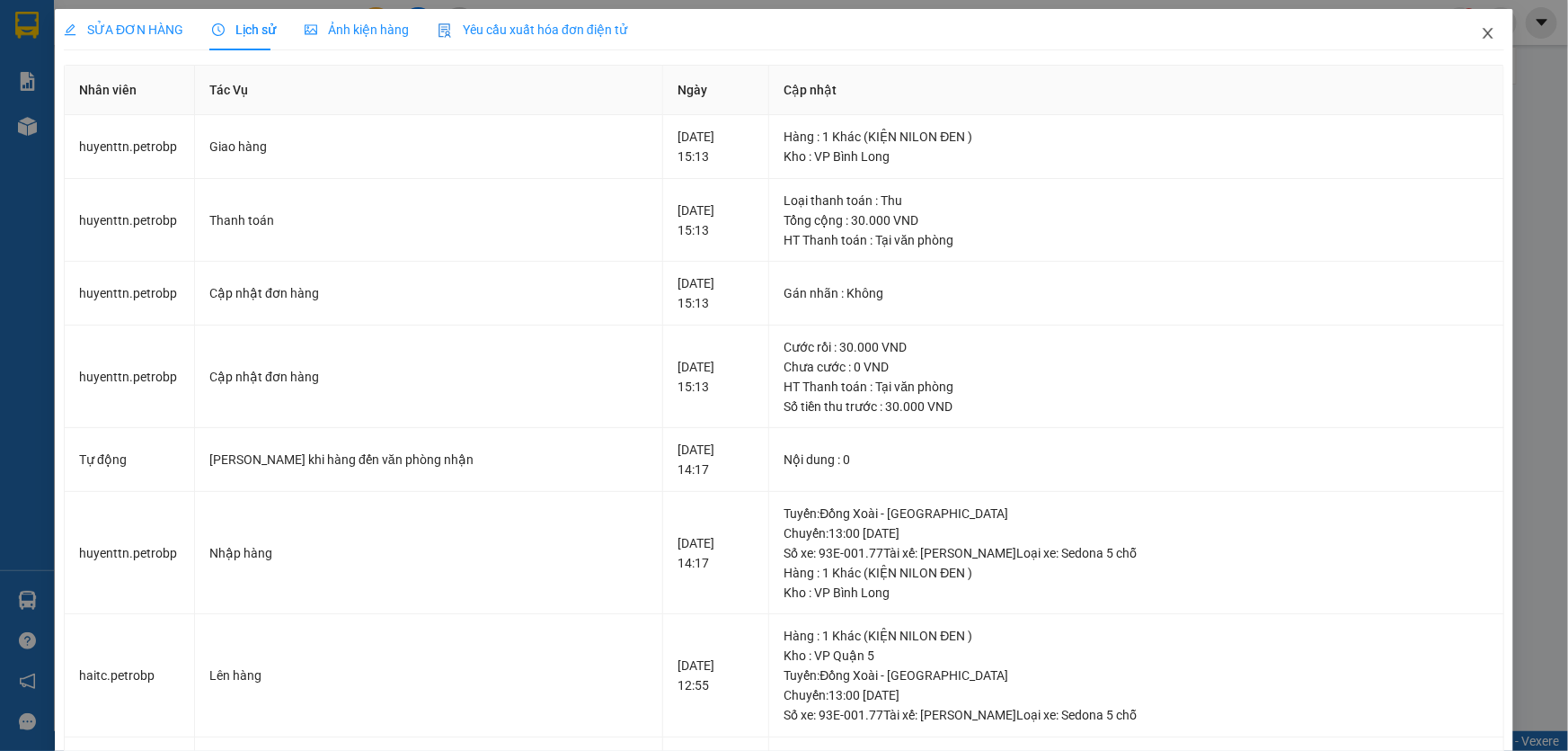
click at [1481, 30] on icon "close" at bounding box center [1489, 34] width 15 height 15
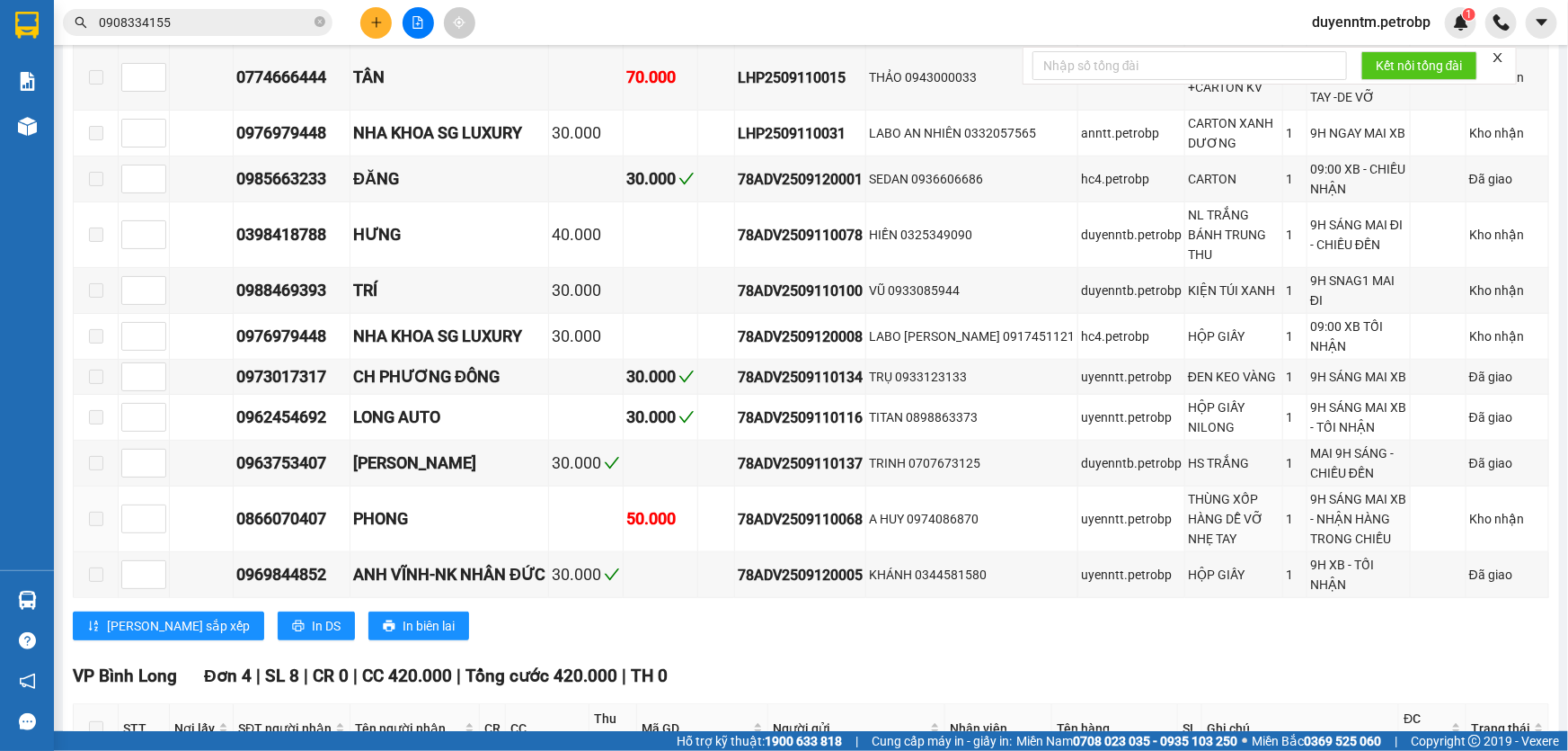
scroll to position [1174, 0]
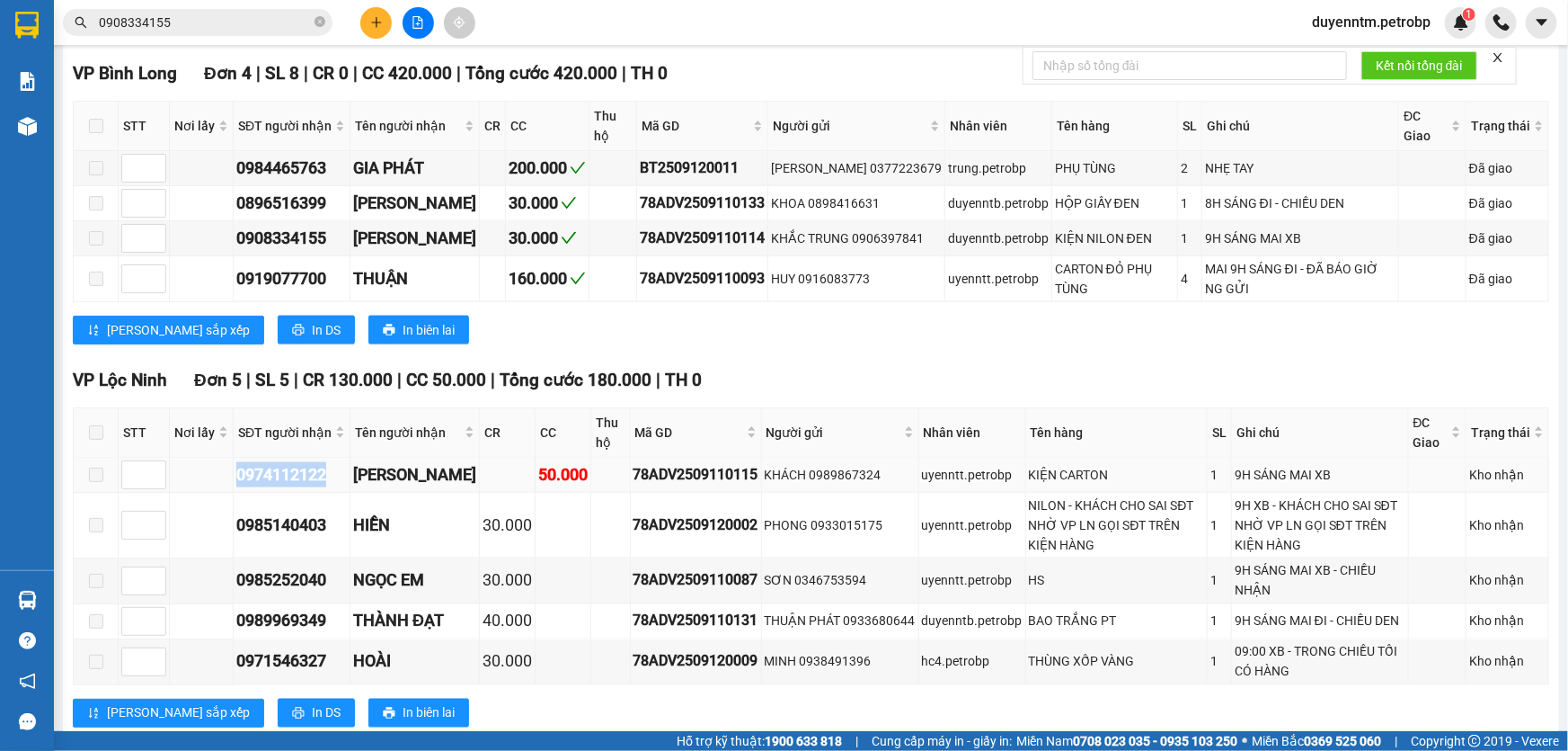
drag, startPoint x: 332, startPoint y: 434, endPoint x: 221, endPoint y: 432, distance: 111.0
click at [221, 458] on tr "0974112122 ANH HÙNG 50.000 78ADV2509110115 KHÁCH 0989867324 uyenntt.petrobp KIỆ…" at bounding box center [812, 475] width 1476 height 35
click at [192, 17] on input "0908334155" at bounding box center [205, 23] width 212 height 20
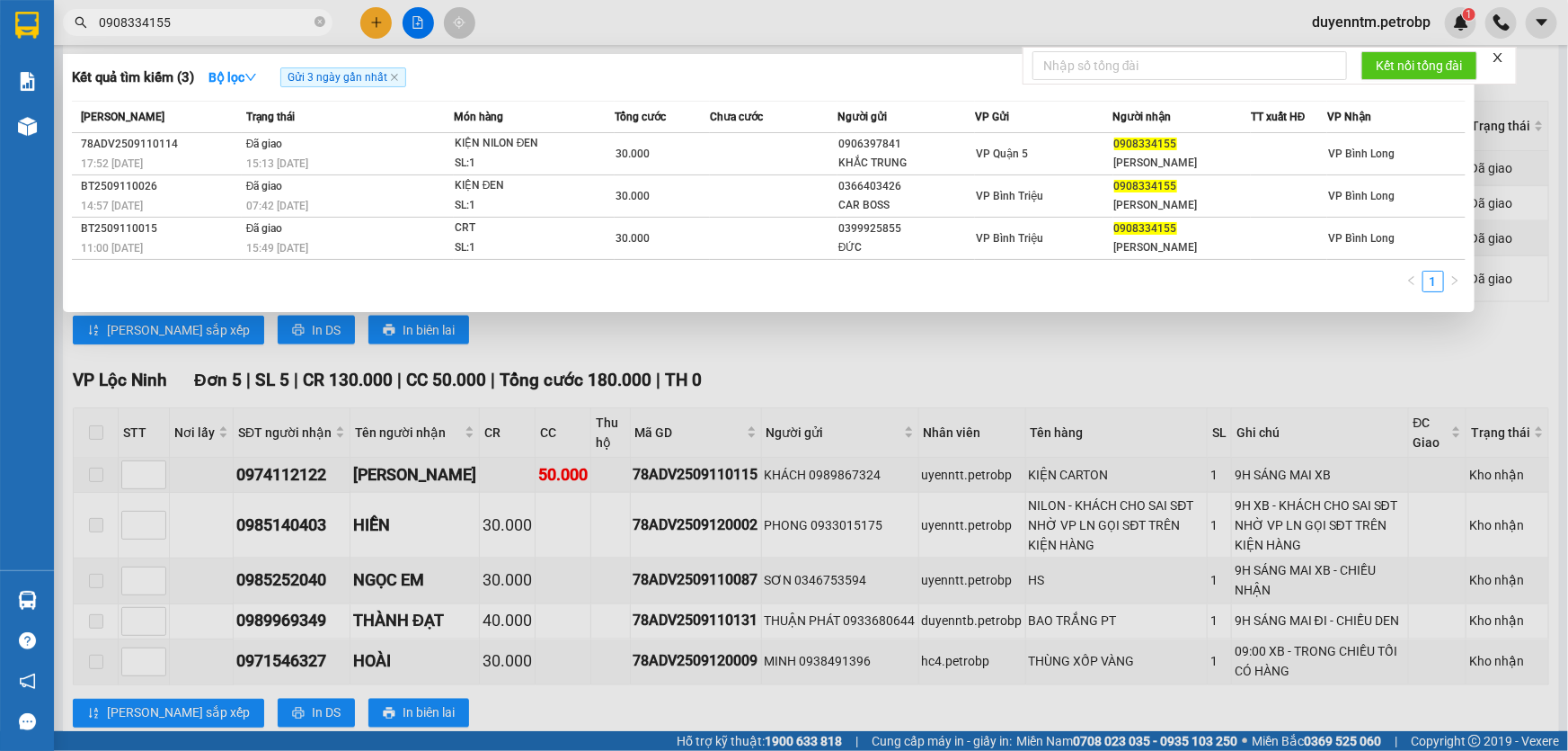
click at [192, 17] on input "0908334155" at bounding box center [205, 23] width 212 height 20
paste input "74112122"
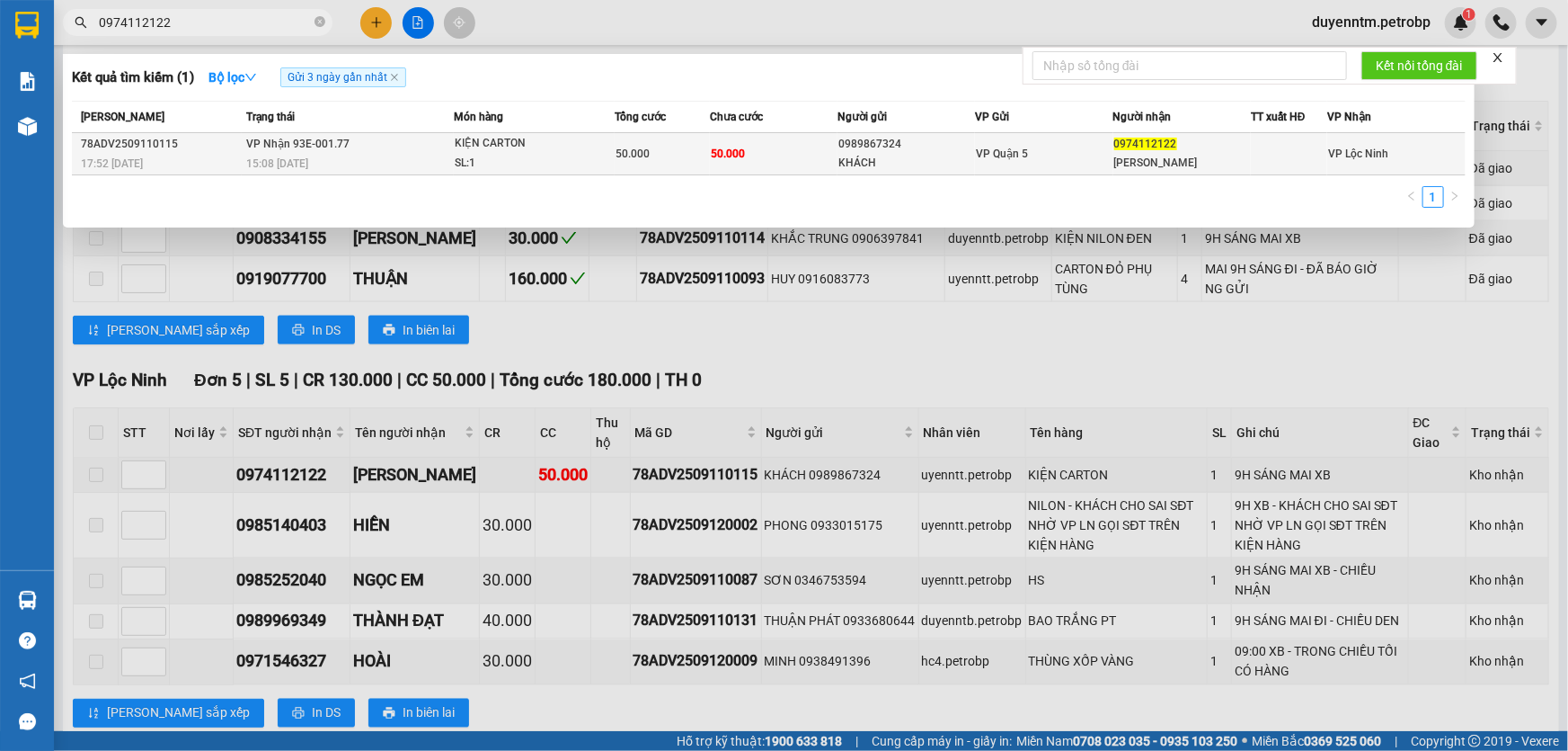
type input "0974112122"
click at [314, 160] on div "15:08 [DATE]" at bounding box center [350, 164] width 206 height 20
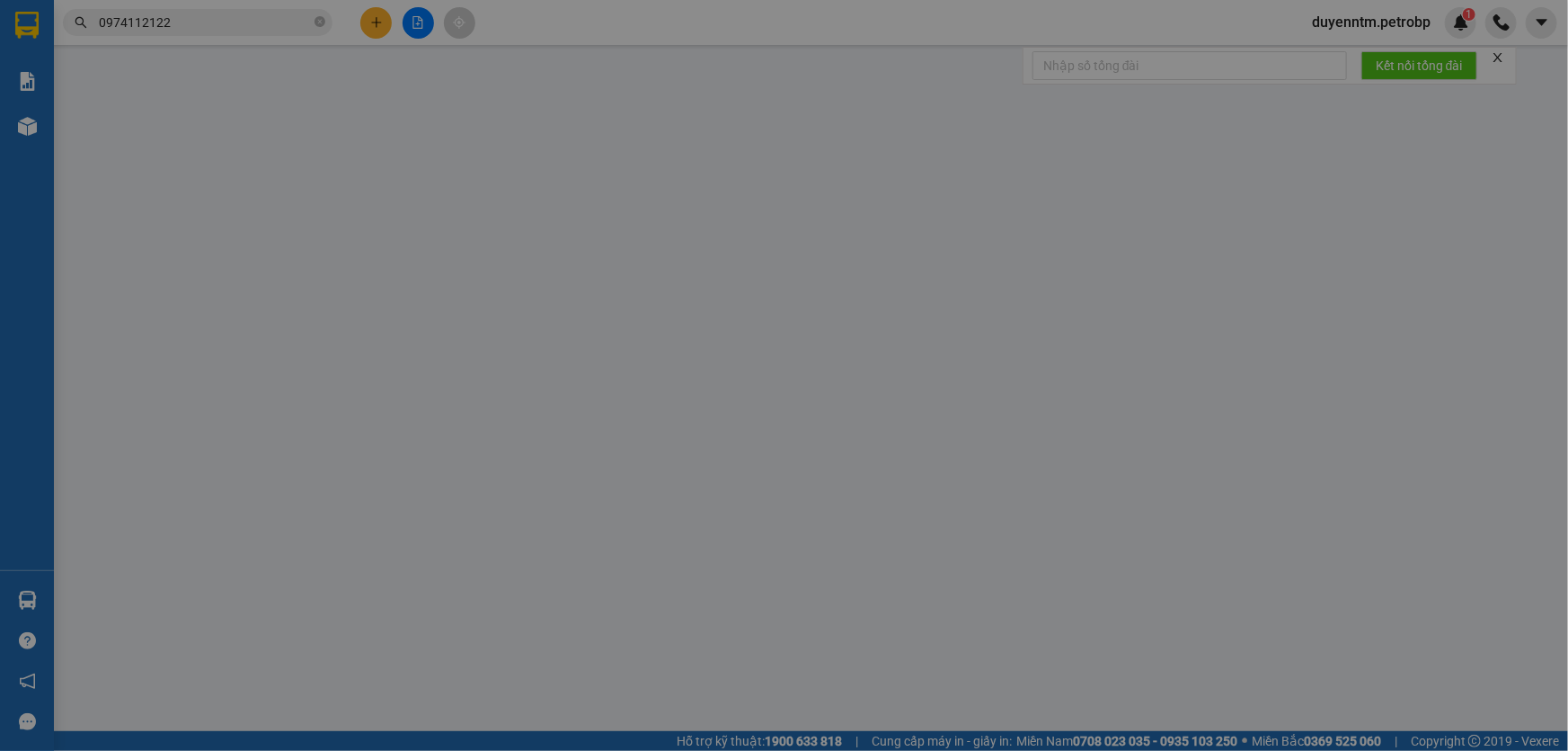
type input "0989867324"
type input "KHÁCH"
type input "0974112122"
type input "[PERSON_NAME]"
type input "50.000"
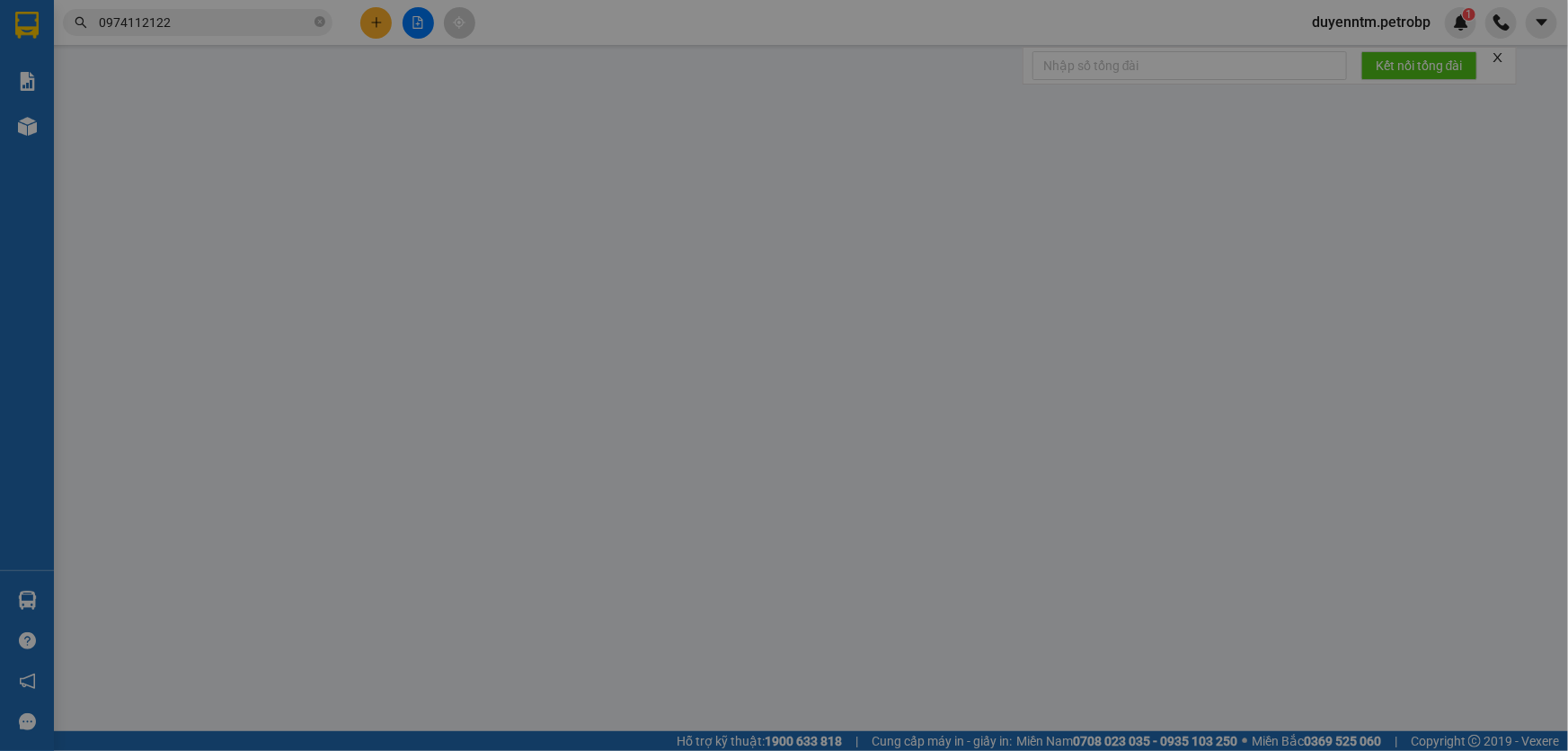
type input "50.000"
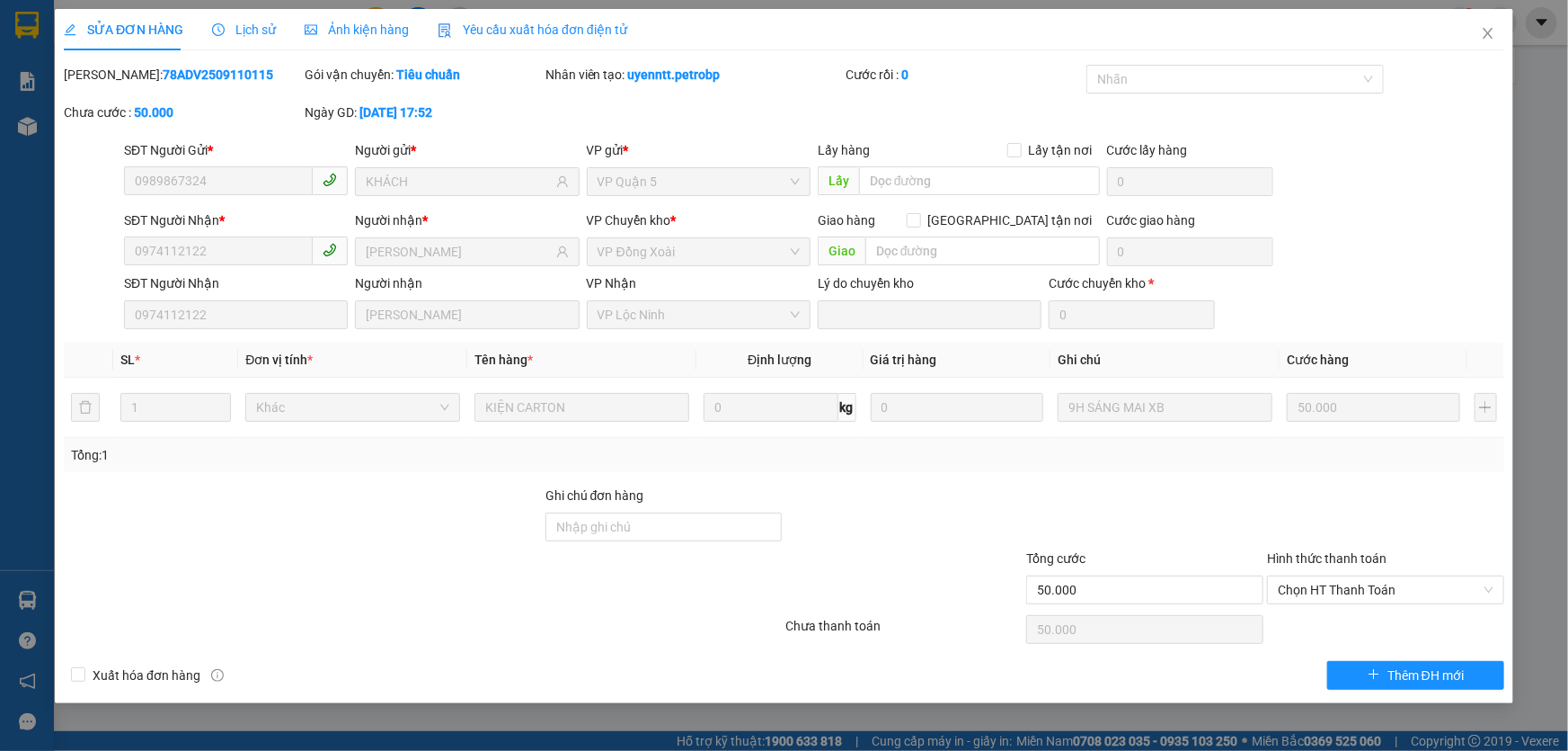
click at [247, 27] on span "Lịch sử" at bounding box center [244, 30] width 64 height 15
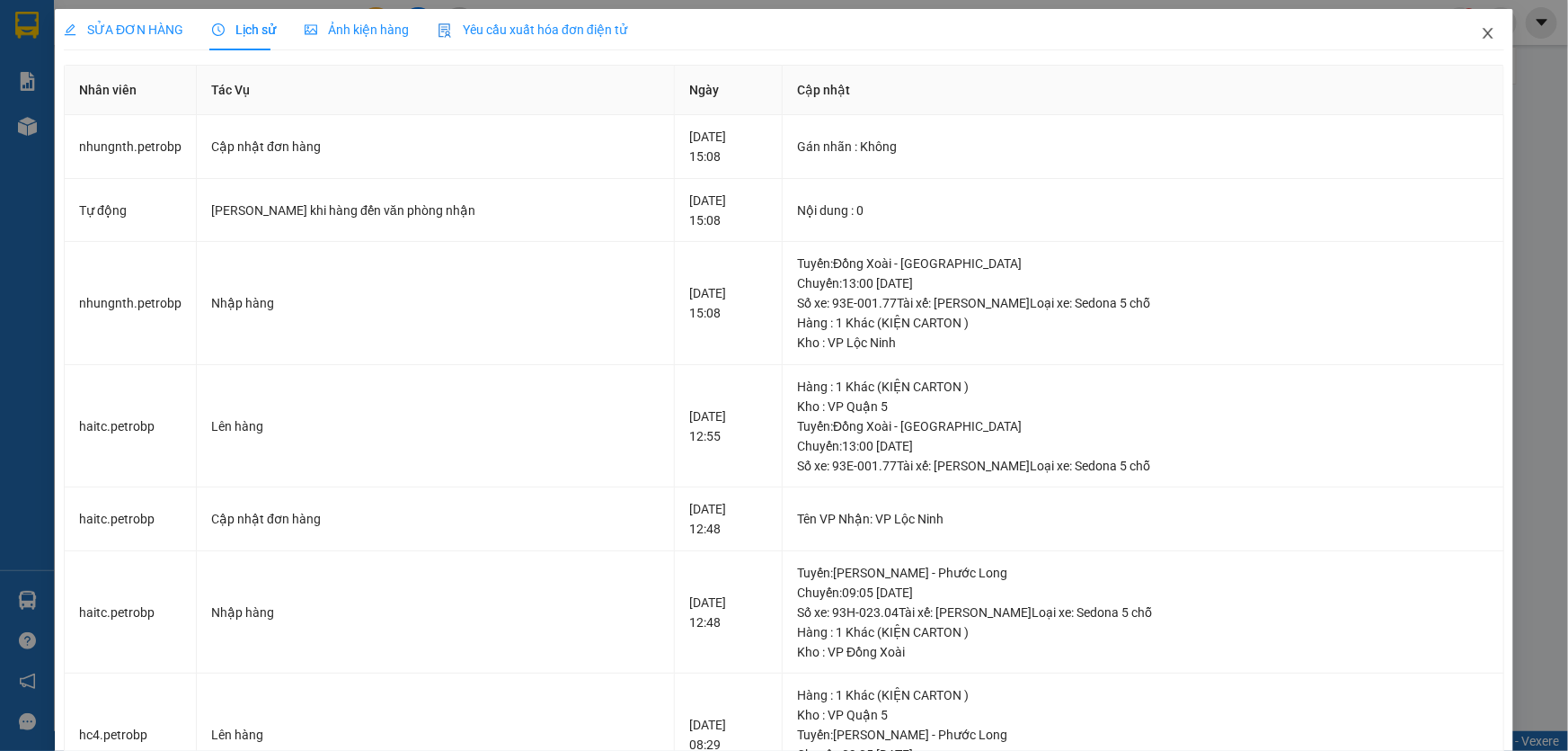
click at [1488, 33] on span "Close" at bounding box center [1488, 34] width 50 height 50
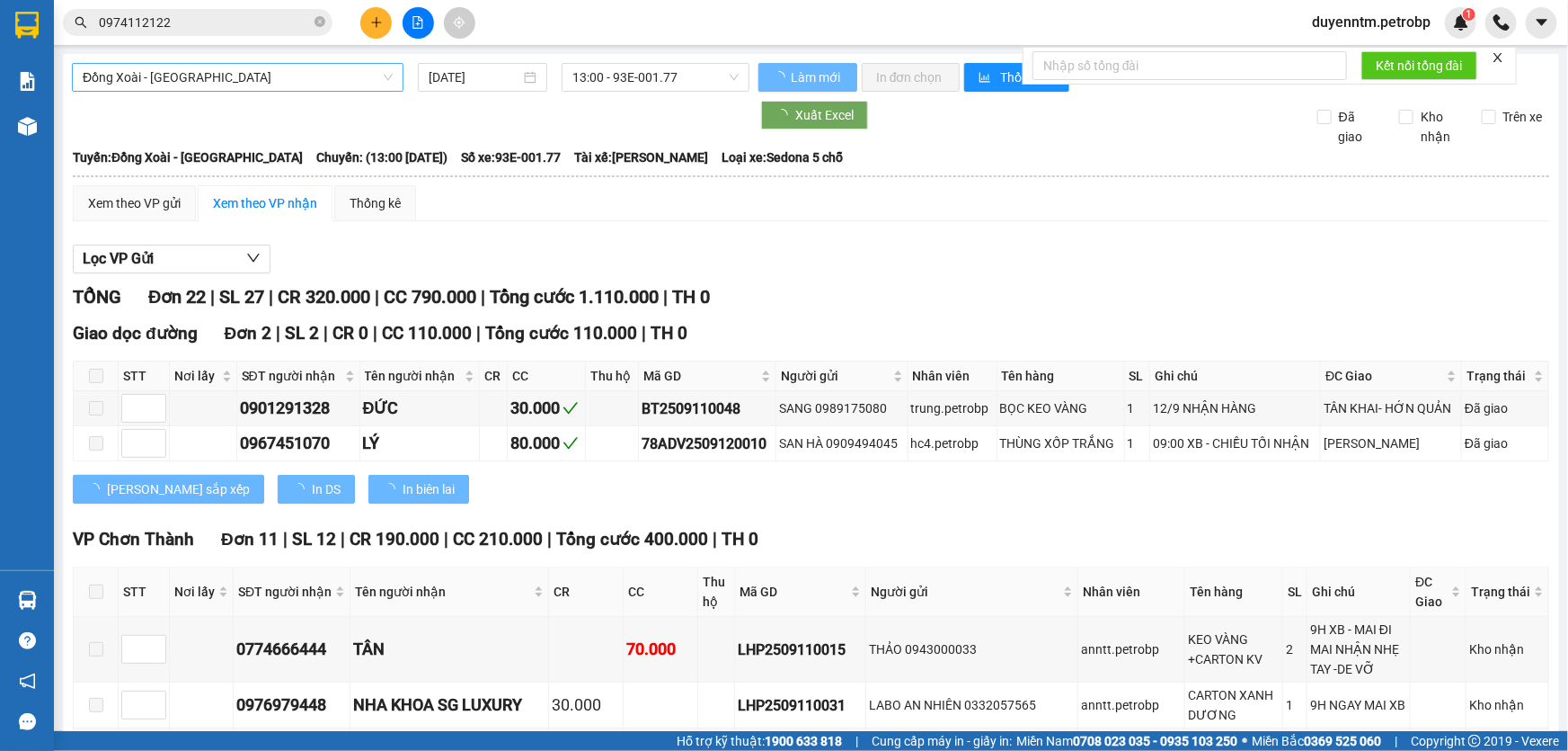
click at [388, 88] on span "Đồng Xoài - [GEOGRAPHIC_DATA]" at bounding box center [237, 78] width 310 height 27
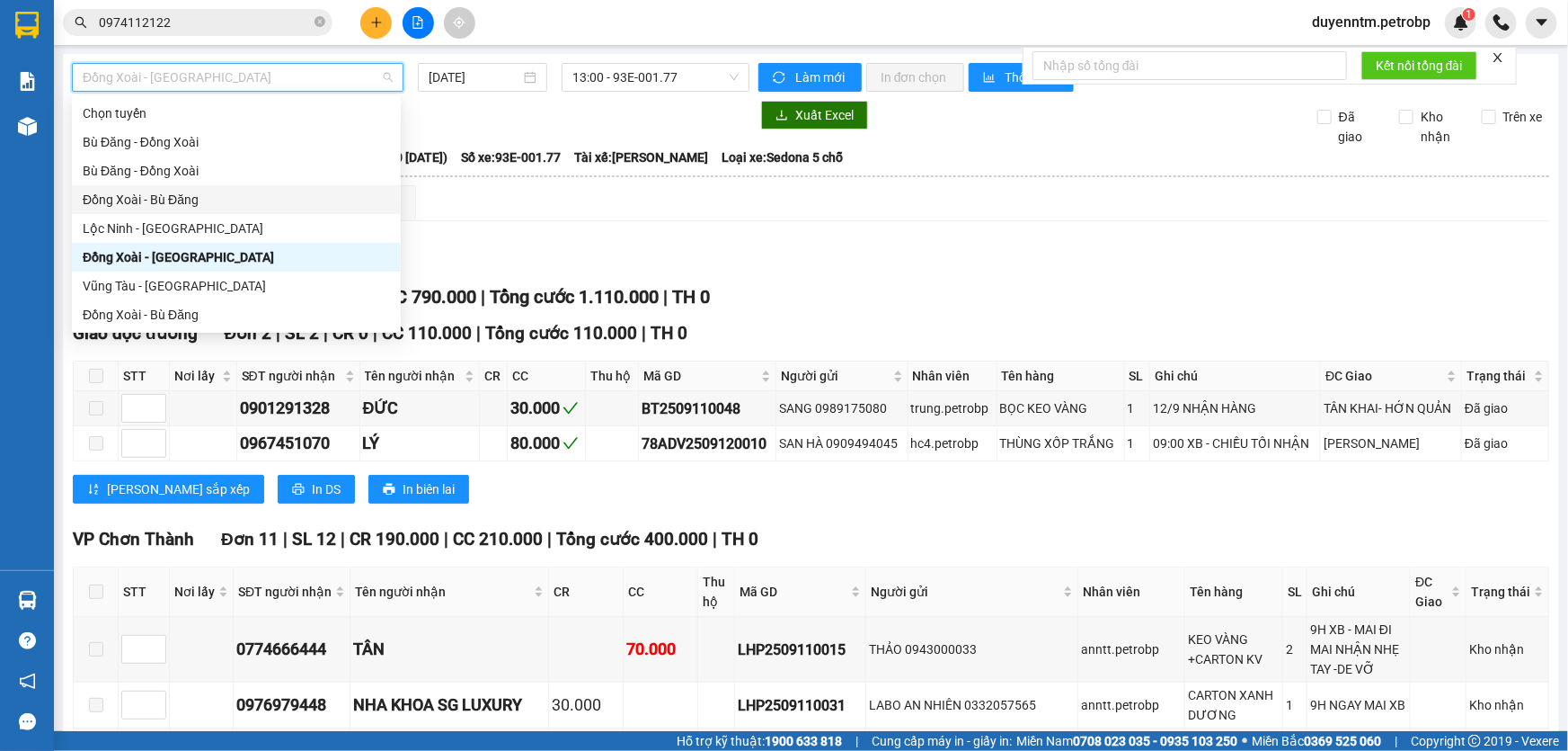
click at [212, 196] on div "Đồng Xoài - Bù Đăng" at bounding box center [237, 200] width 308 height 20
type input "[DATE]"
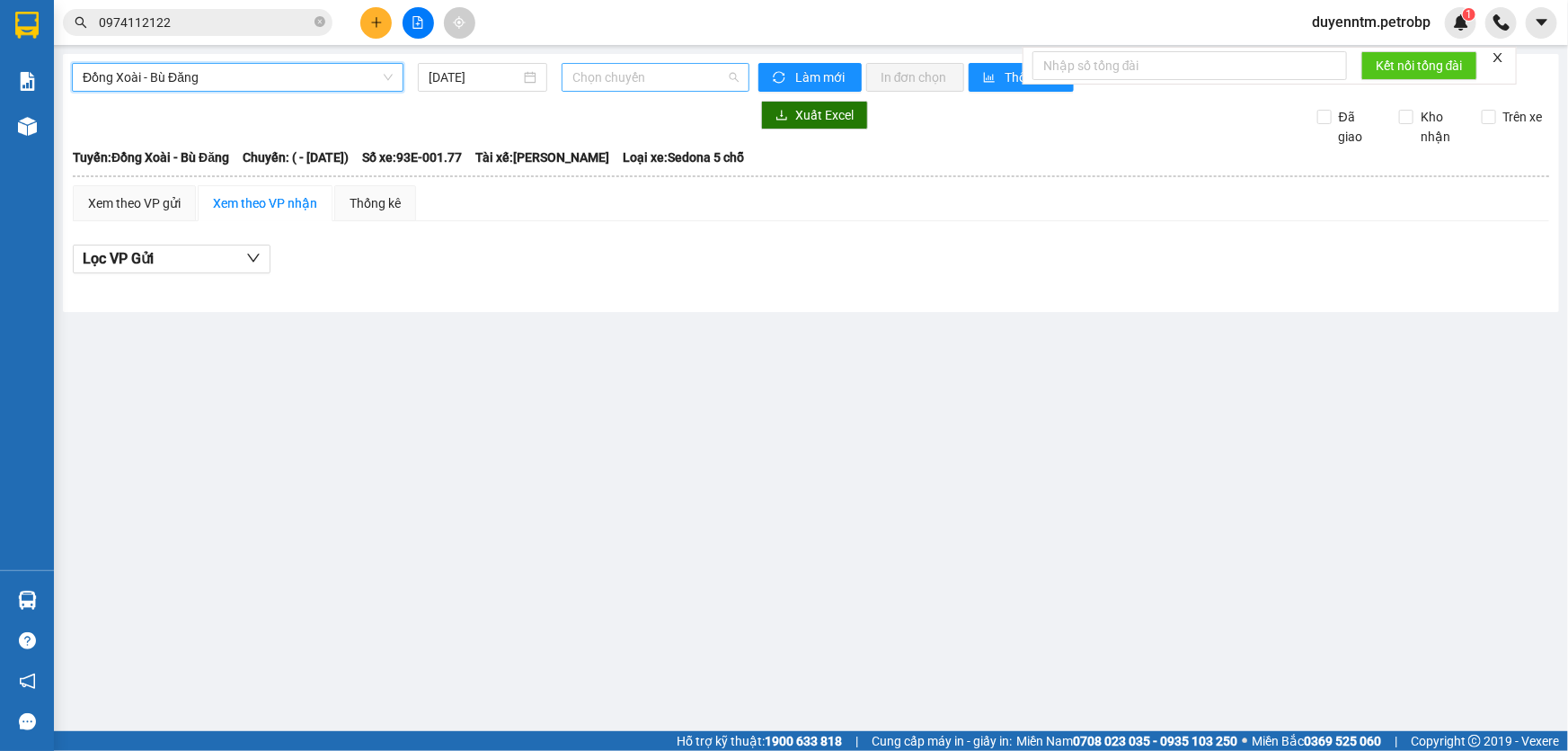
click at [733, 77] on span "Chọn chuyến" at bounding box center [656, 78] width 166 height 27
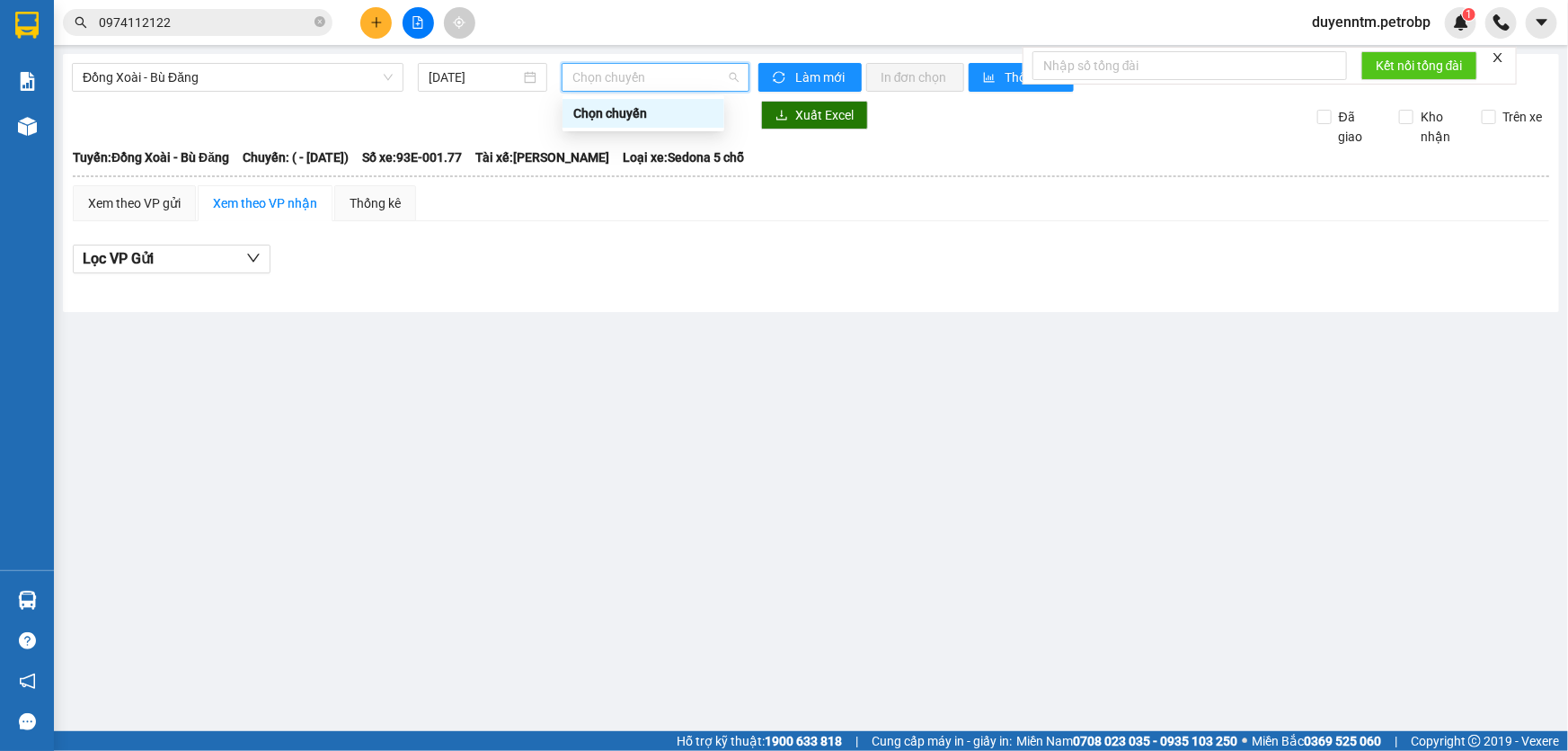
click at [360, 393] on main "Đồng Xoài - [GEOGRAPHIC_DATA] Đăng [DATE] Chọn chuyến Làm mới In đơn chọn Thống…" at bounding box center [784, 365] width 1568 height 731
click at [363, 77] on span "Đồng Xoài - Bù Đăng" at bounding box center [237, 78] width 310 height 27
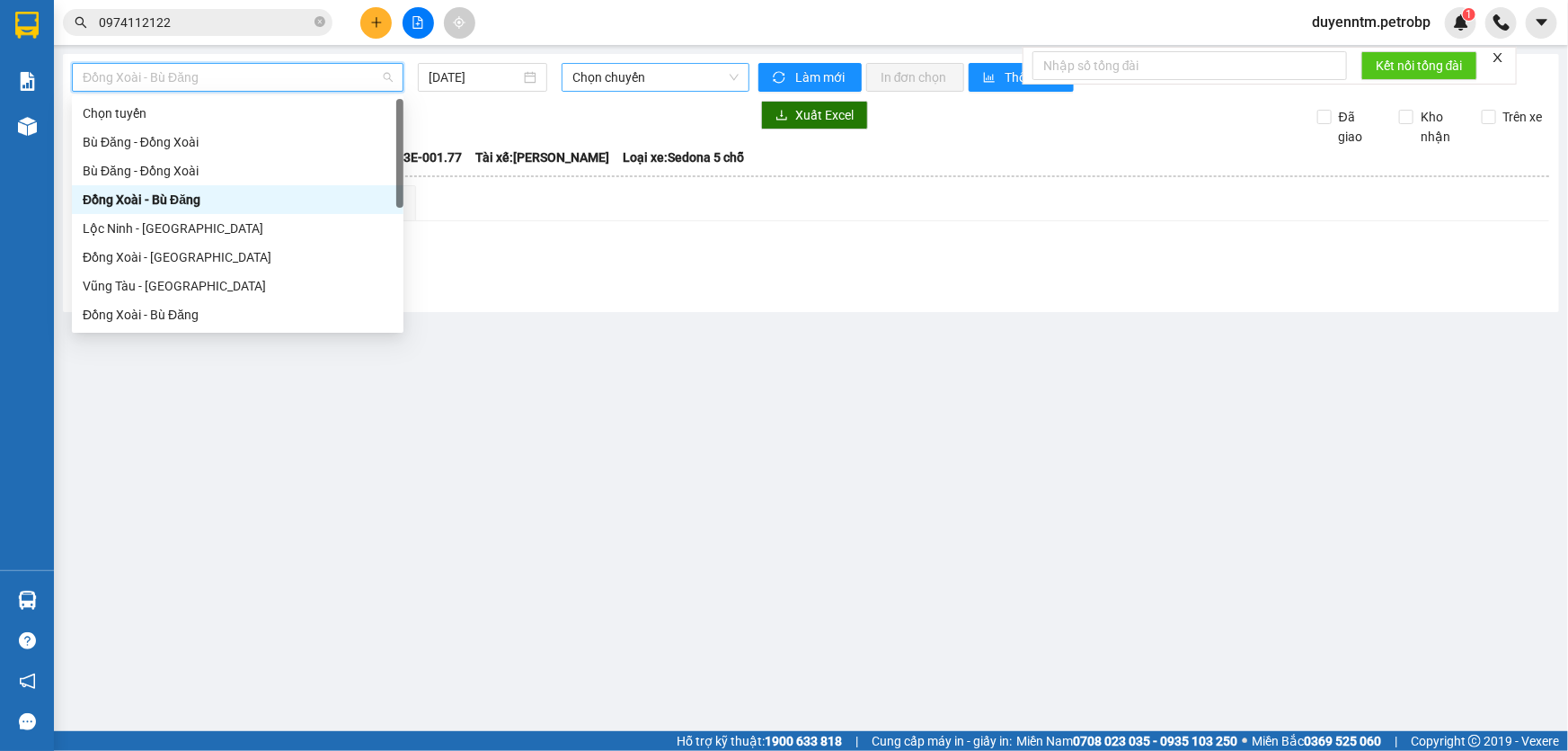
click at [630, 83] on span "Chọn chuyến" at bounding box center [656, 78] width 166 height 27
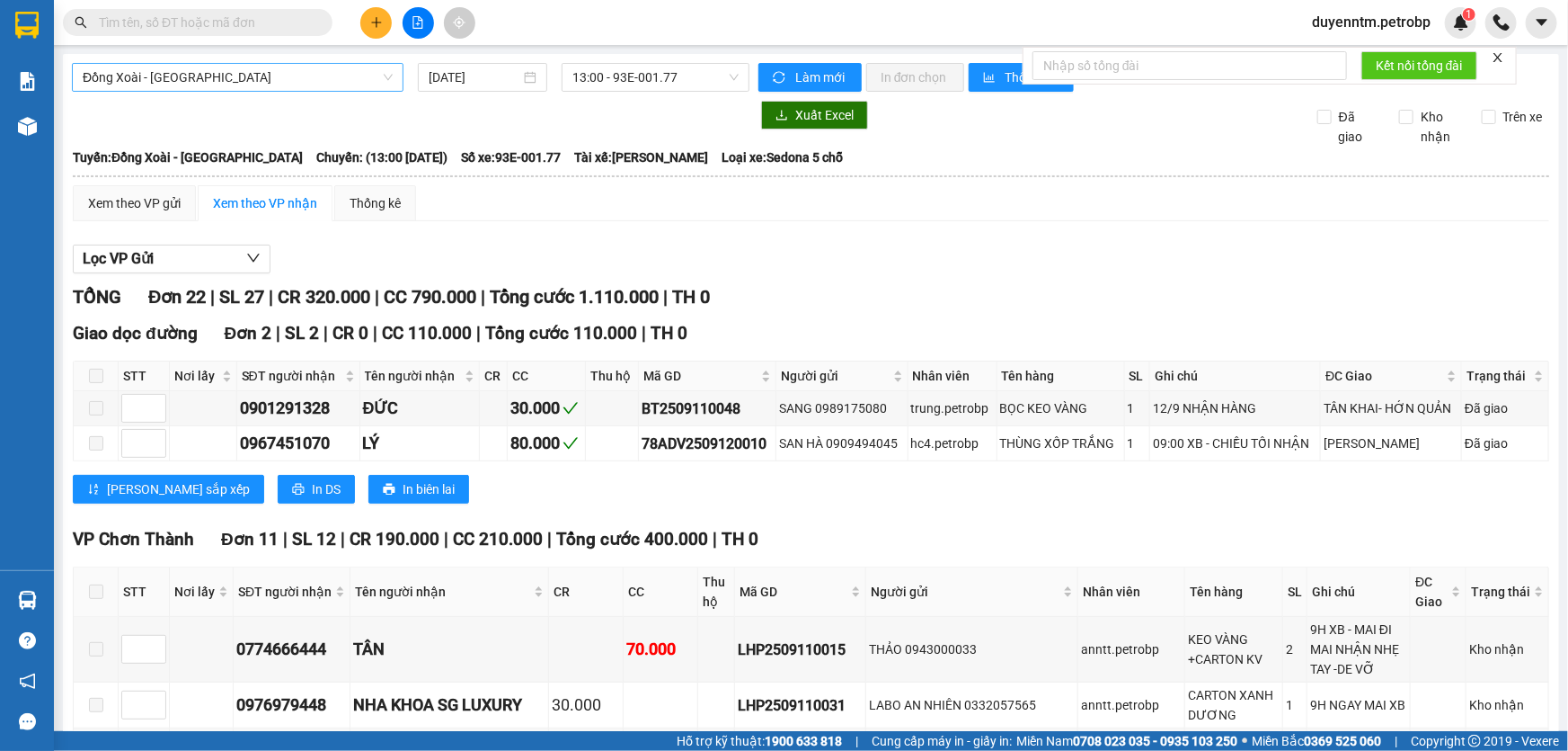
click at [384, 84] on span "Đồng Xoài - [GEOGRAPHIC_DATA]" at bounding box center [237, 78] width 310 height 27
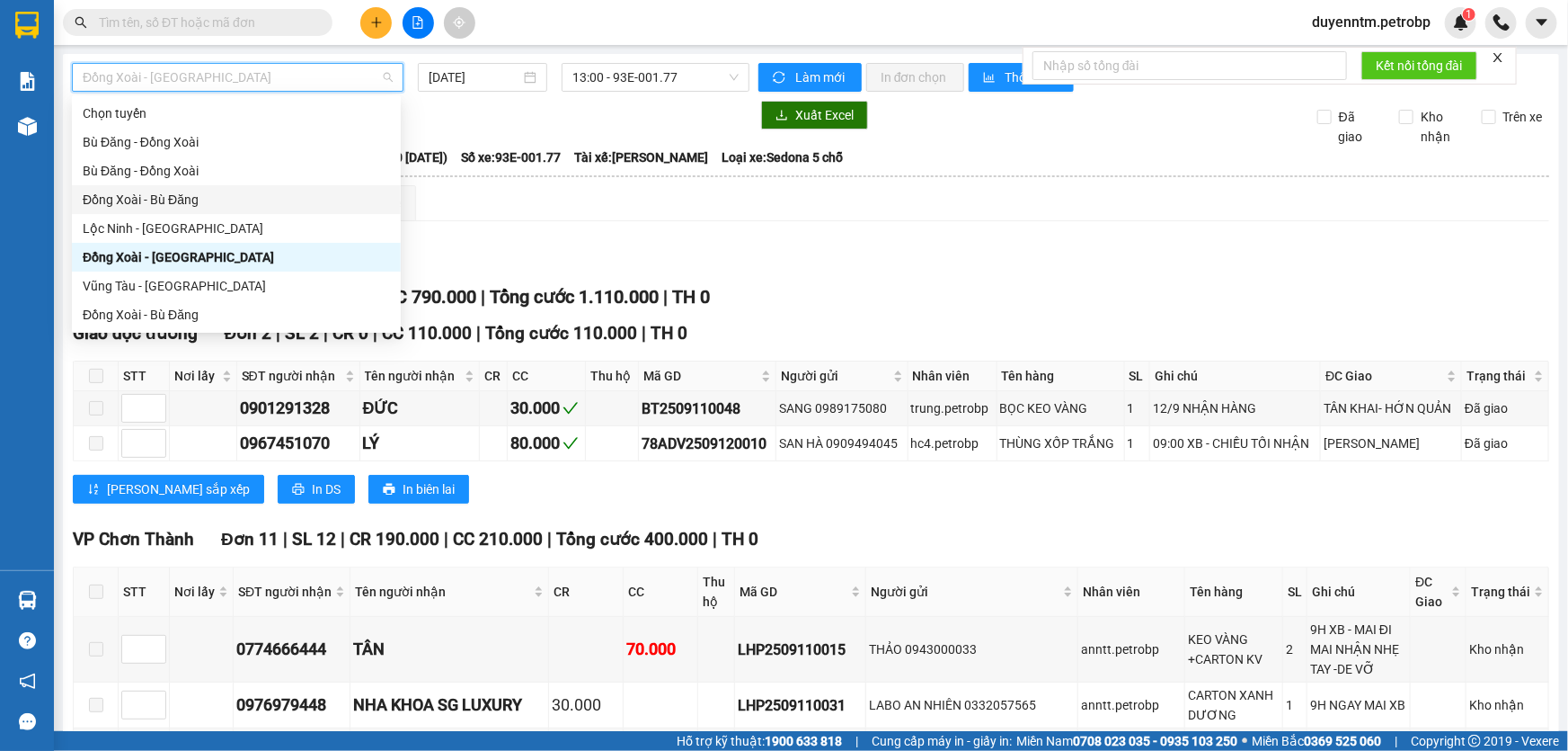
click at [180, 202] on div "Đồng Xoài - Bù Đăng" at bounding box center [237, 200] width 308 height 20
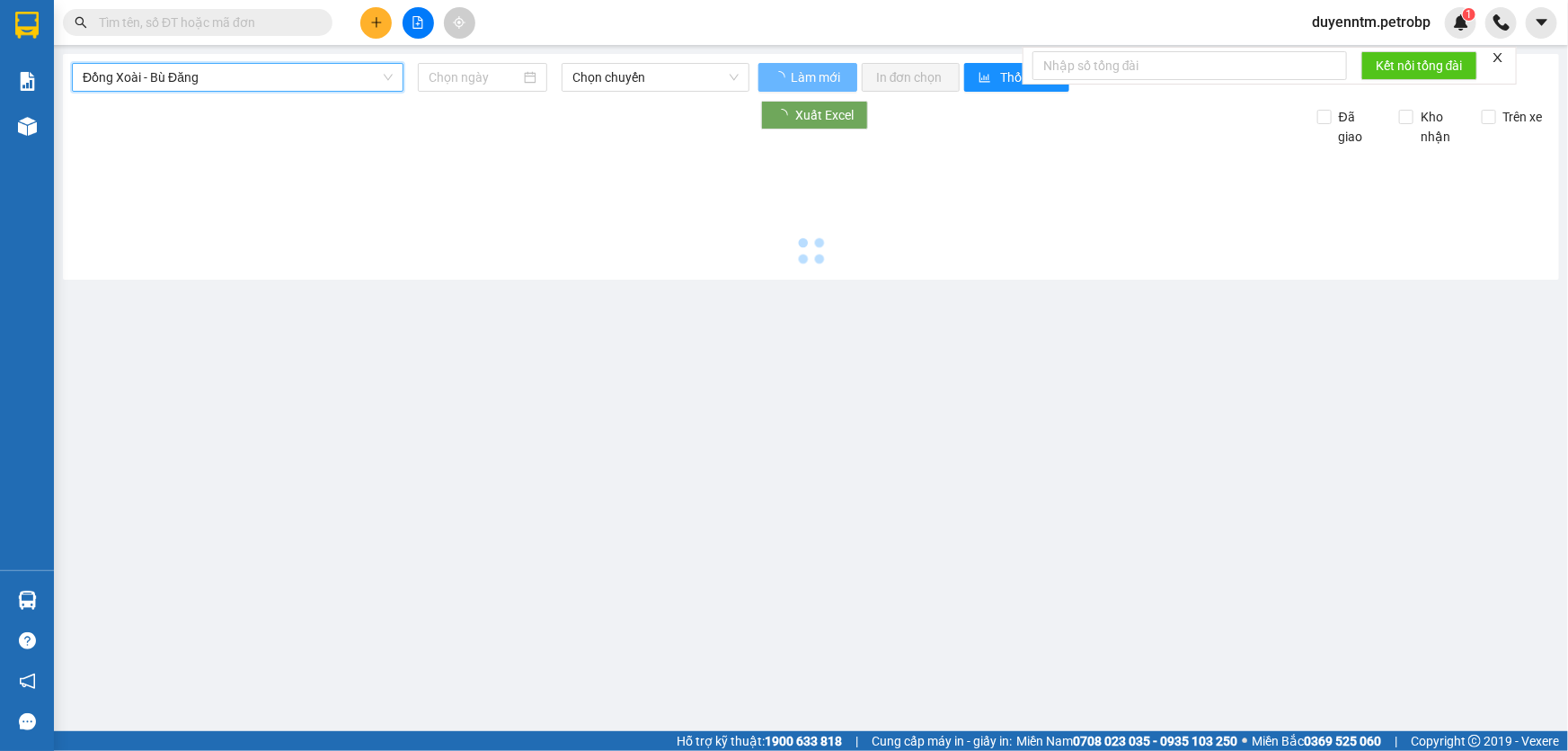
type input "[DATE]"
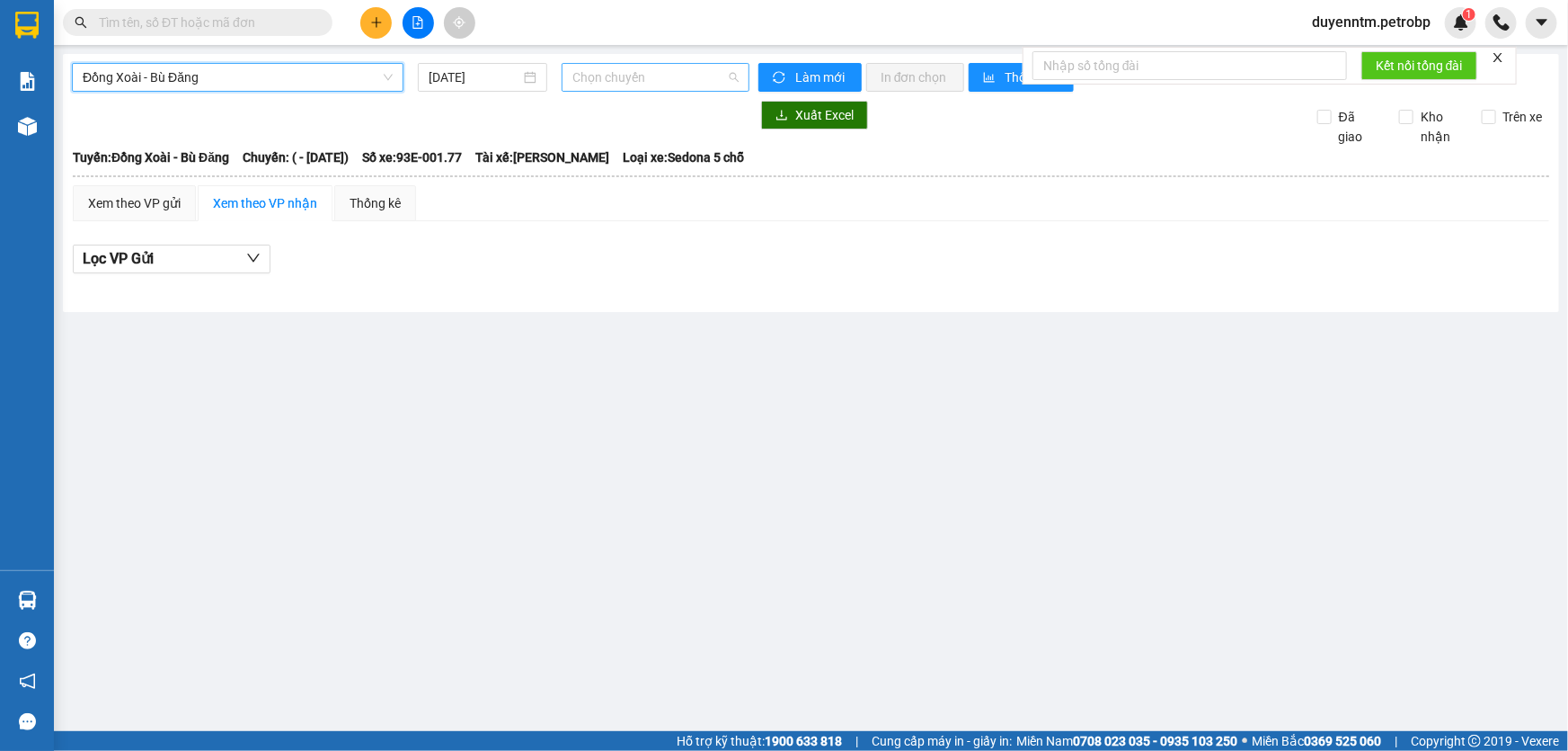
click at [697, 82] on span "Chọn chuyến" at bounding box center [656, 78] width 166 height 27
click at [643, 74] on span "Chọn chuyến" at bounding box center [656, 78] width 166 height 27
click at [684, 81] on span "Chọn chuyến" at bounding box center [656, 78] width 166 height 27
click at [230, 23] on input "text" at bounding box center [205, 23] width 212 height 20
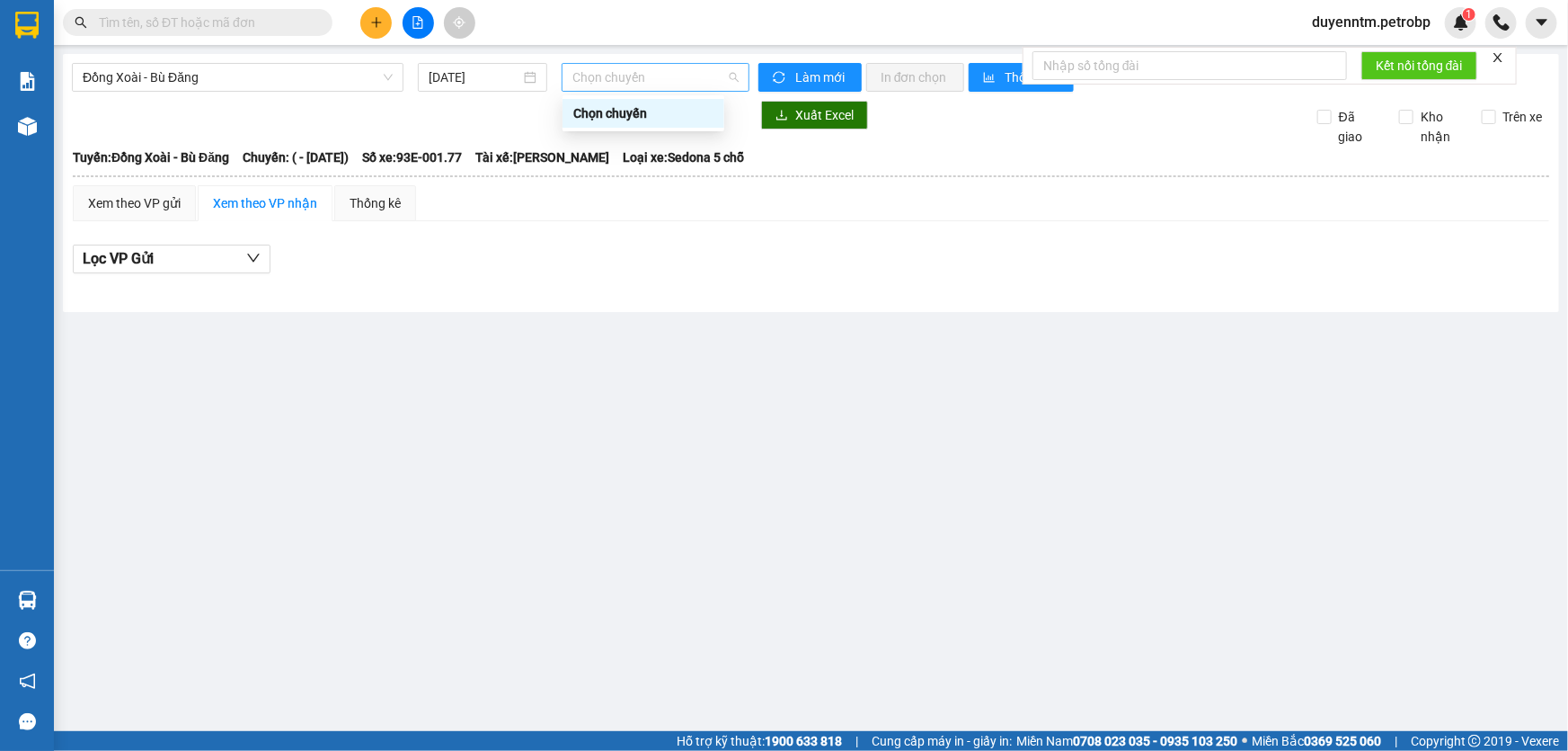
click at [669, 90] on div "Chọn chuyến" at bounding box center [656, 77] width 188 height 28
click at [268, 70] on span "Đồng Xoài - Bù Đăng" at bounding box center [237, 78] width 310 height 27
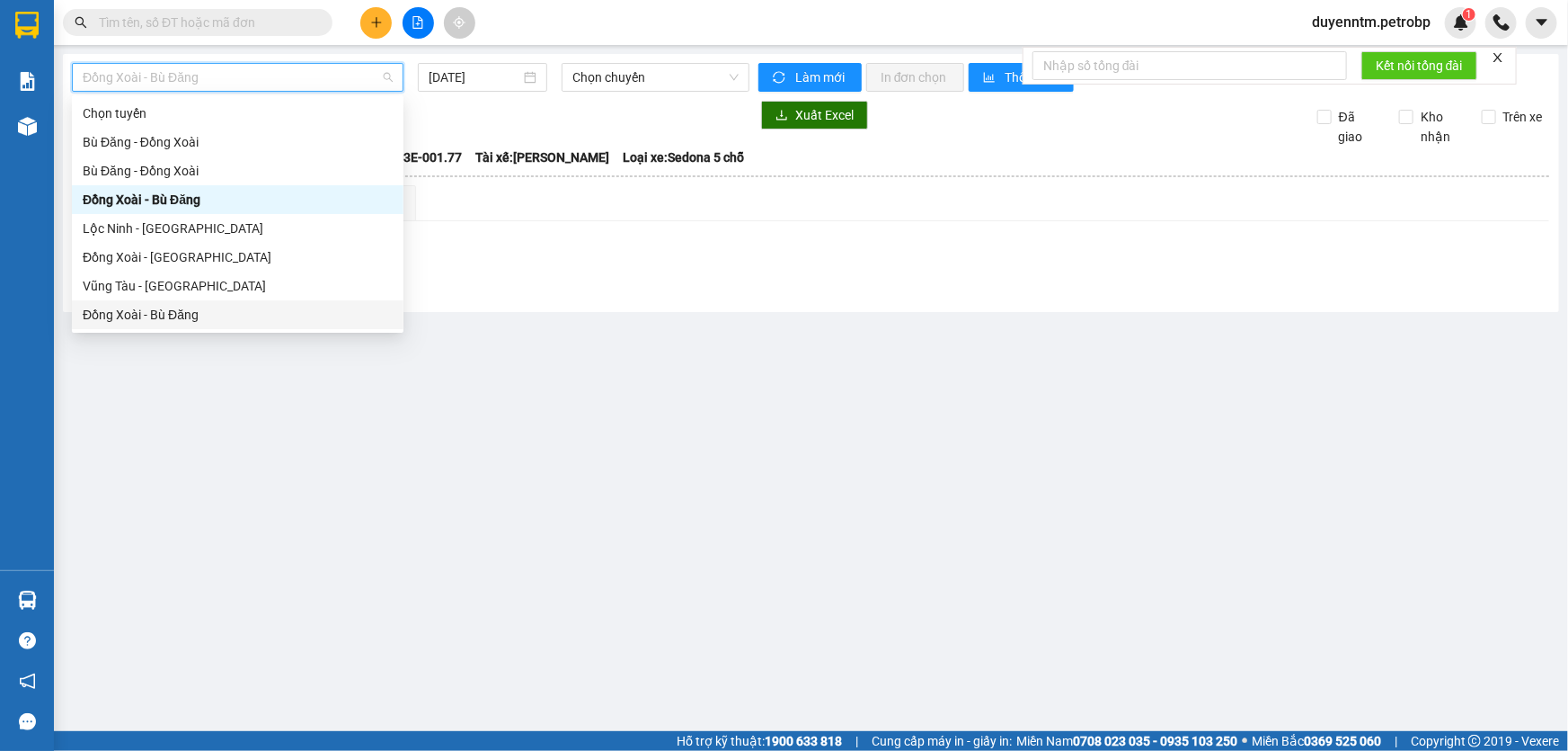
click at [150, 314] on div "Đồng Xoài - Bù Đăng" at bounding box center [237, 315] width 310 height 20
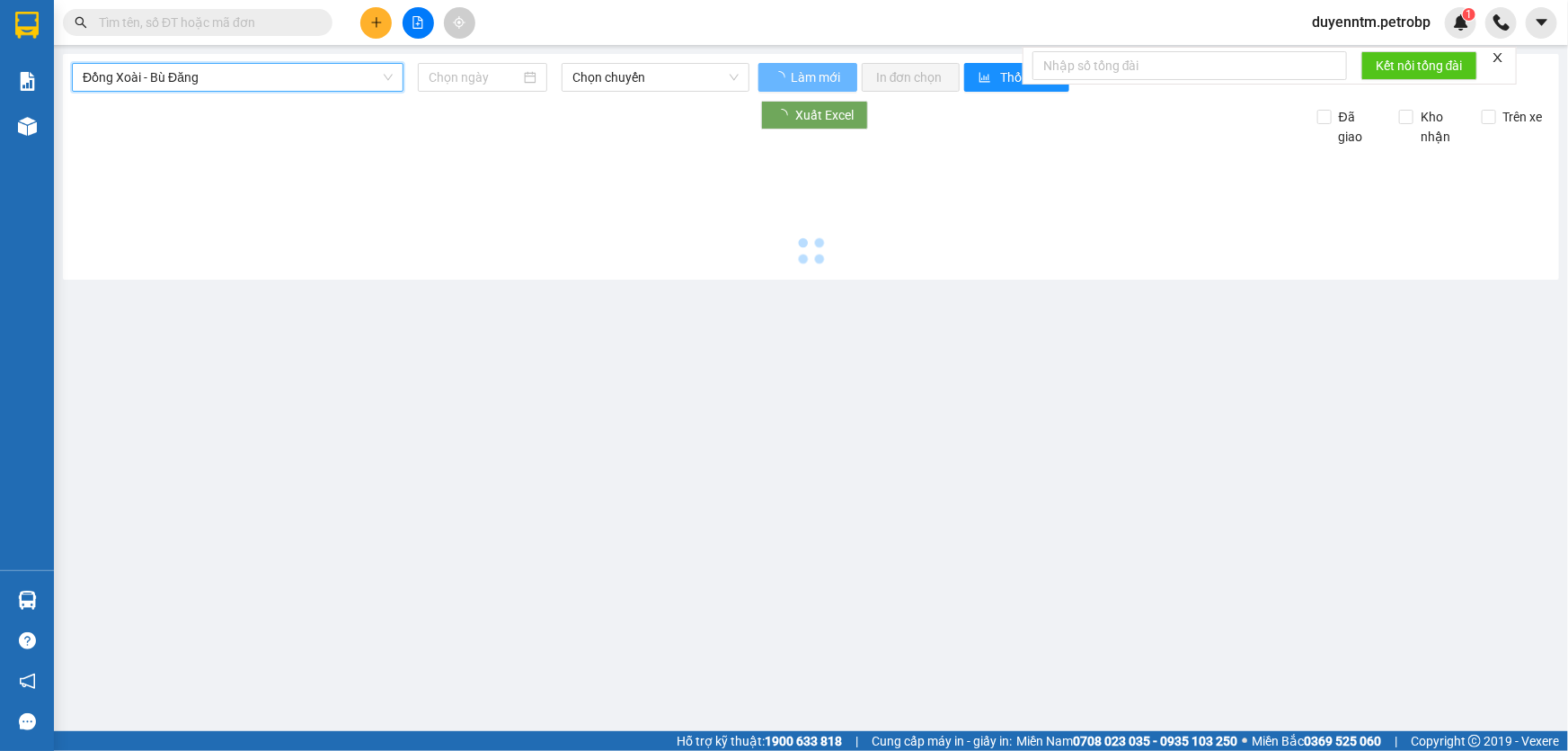
type input "[DATE]"
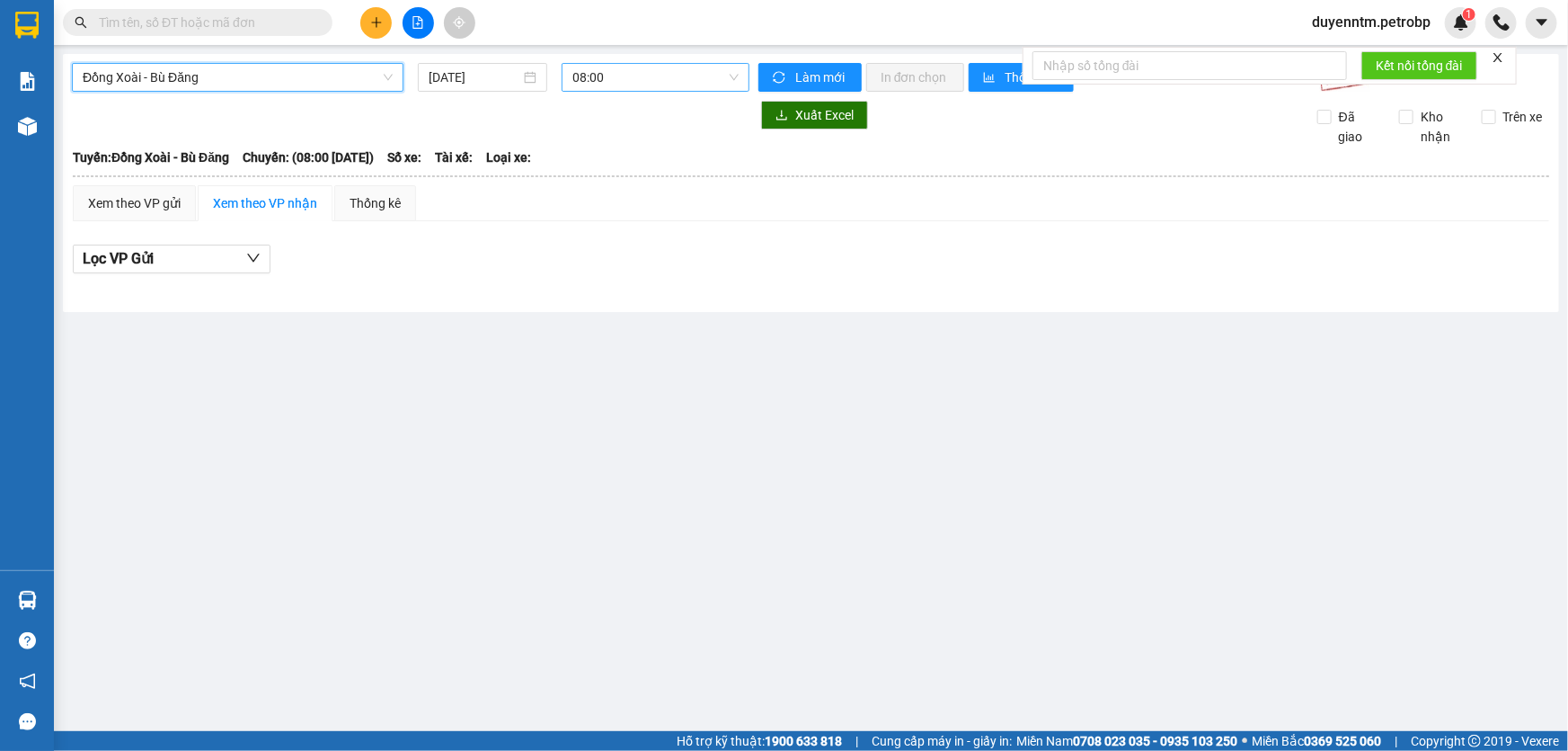
click at [689, 83] on span "08:00" at bounding box center [656, 78] width 166 height 27
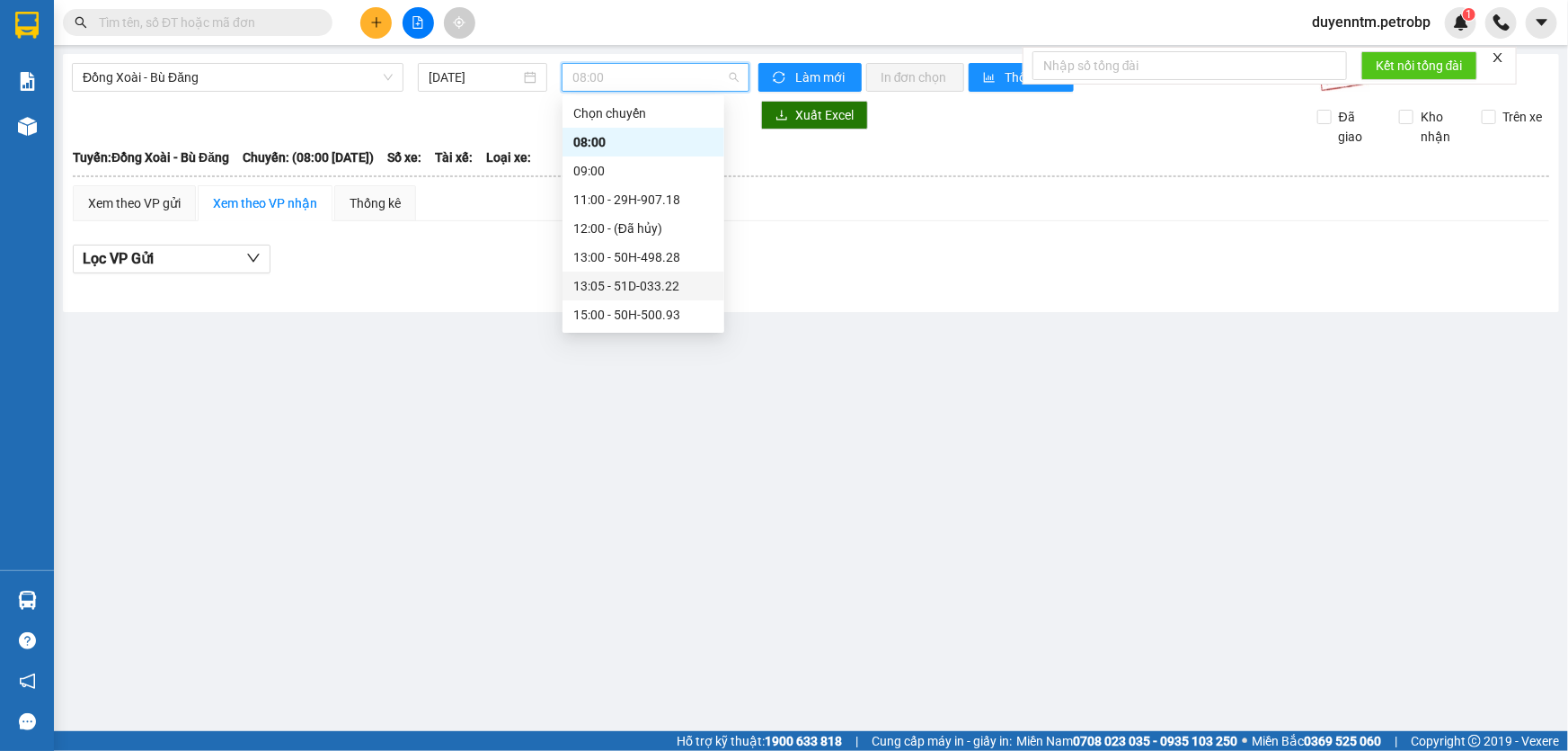
click at [647, 279] on div "13:05 - 51D-033.22" at bounding box center [643, 286] width 140 height 20
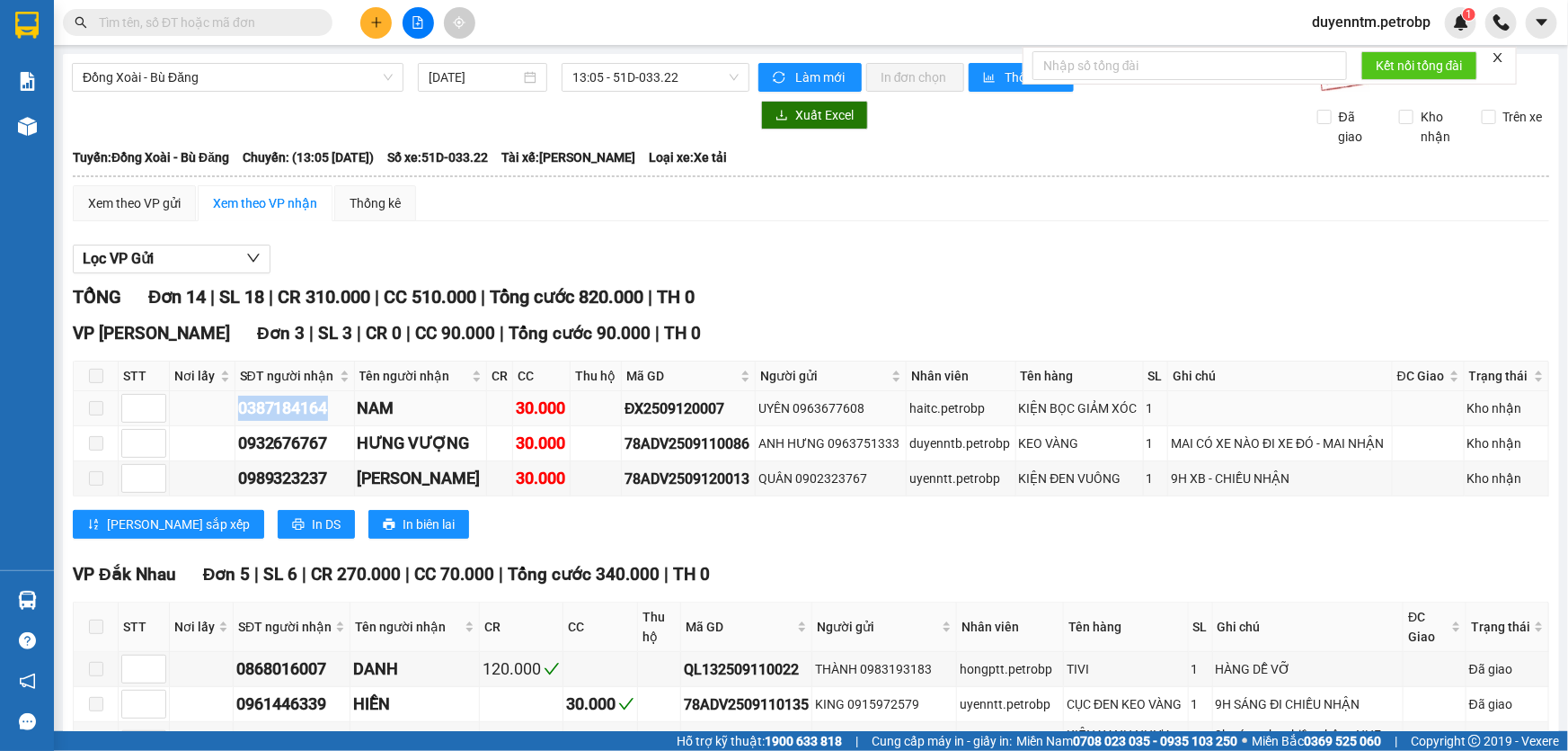
drag, startPoint x: 340, startPoint y: 407, endPoint x: 223, endPoint y: 412, distance: 117.1
click at [223, 412] on tr "0387184164 NAM 30.000 ĐX2509120007 UYÊN 0963677608 haitc.petrobp KIỆN BỌC GIẢM …" at bounding box center [812, 408] width 1476 height 35
copy div "0387184164"
click at [221, 36] on div "Kết quả tìm kiếm ( 0 ) Bộ lọc Gửi 3 ngày gần nhất No Data" at bounding box center [175, 23] width 351 height 31
click at [230, 26] on input "text" at bounding box center [205, 23] width 212 height 20
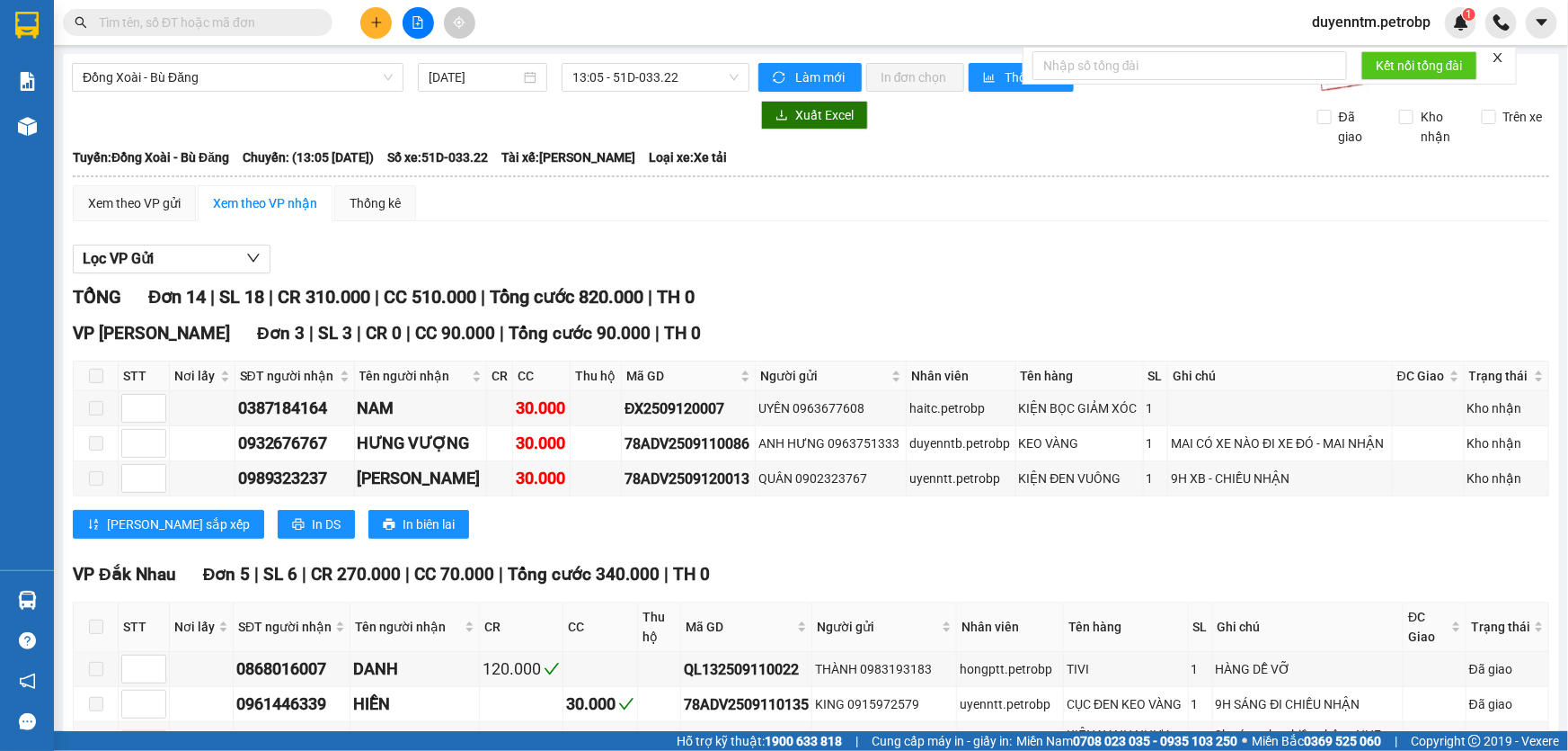
click at [230, 26] on input "text" at bounding box center [205, 23] width 212 height 20
paste input "0387184164"
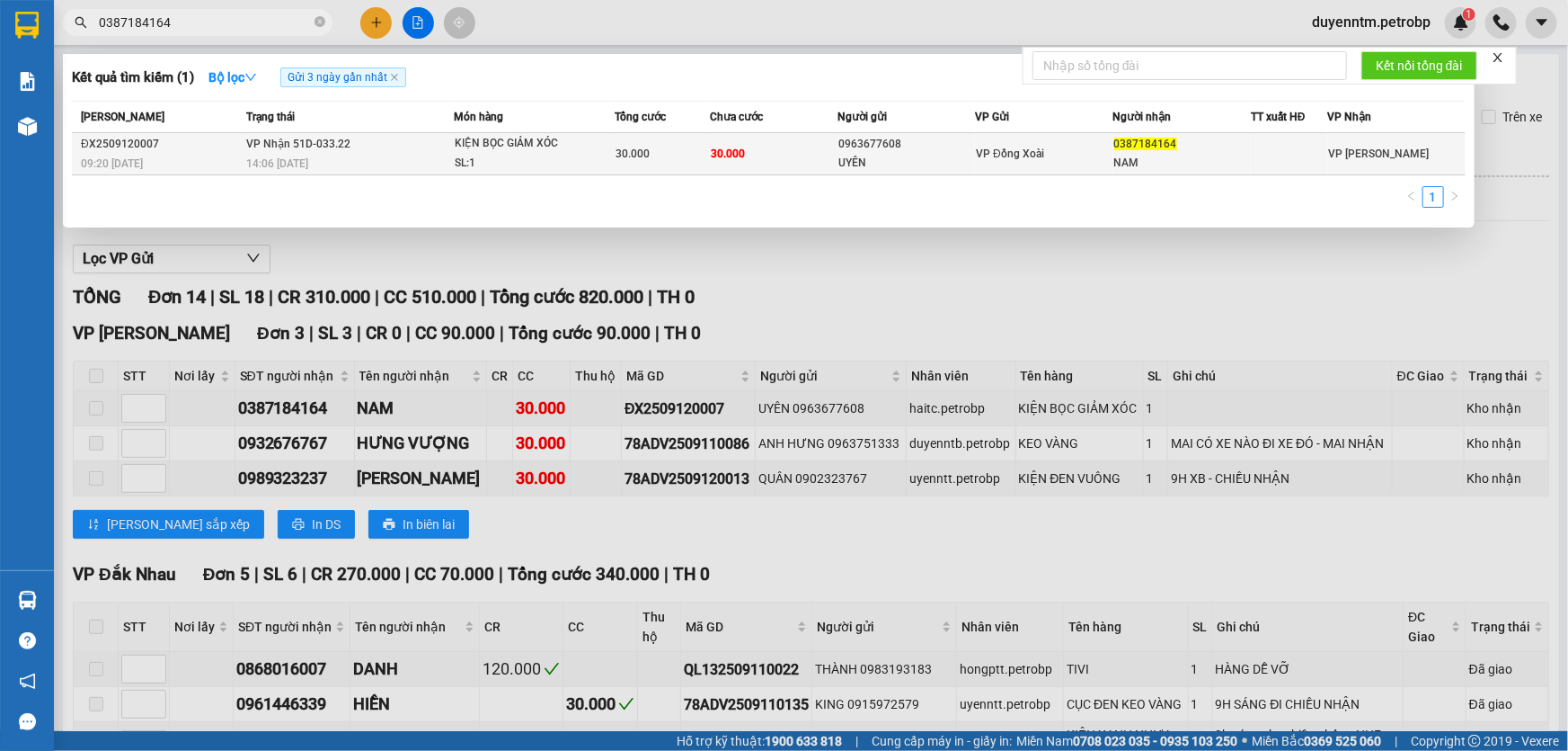
type input "0387184164"
click at [294, 154] on div "14:06 [DATE]" at bounding box center [350, 164] width 206 height 20
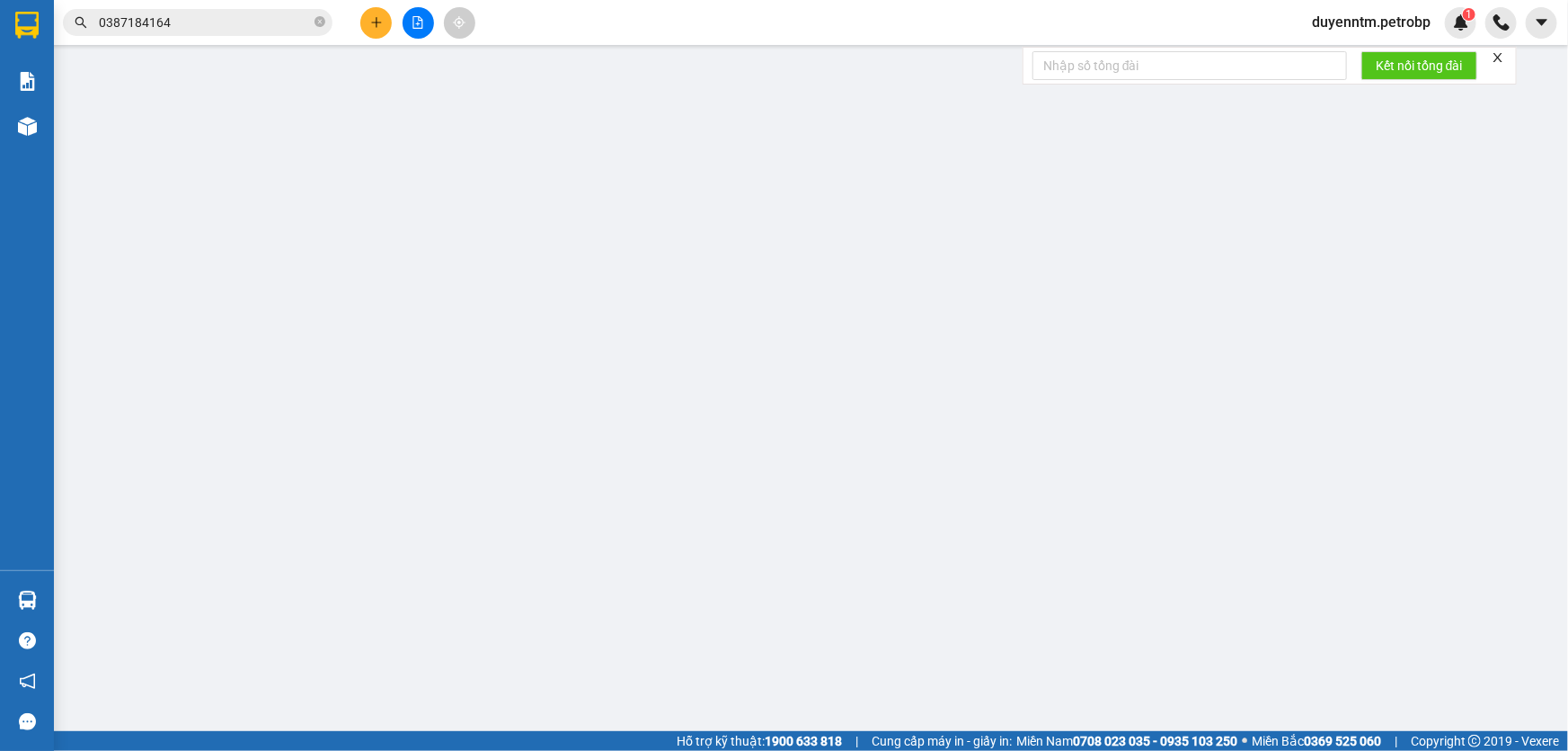
type input "0963677608"
type input "UYÊN"
type input "0387184164"
type input "NAM"
type input "30.000"
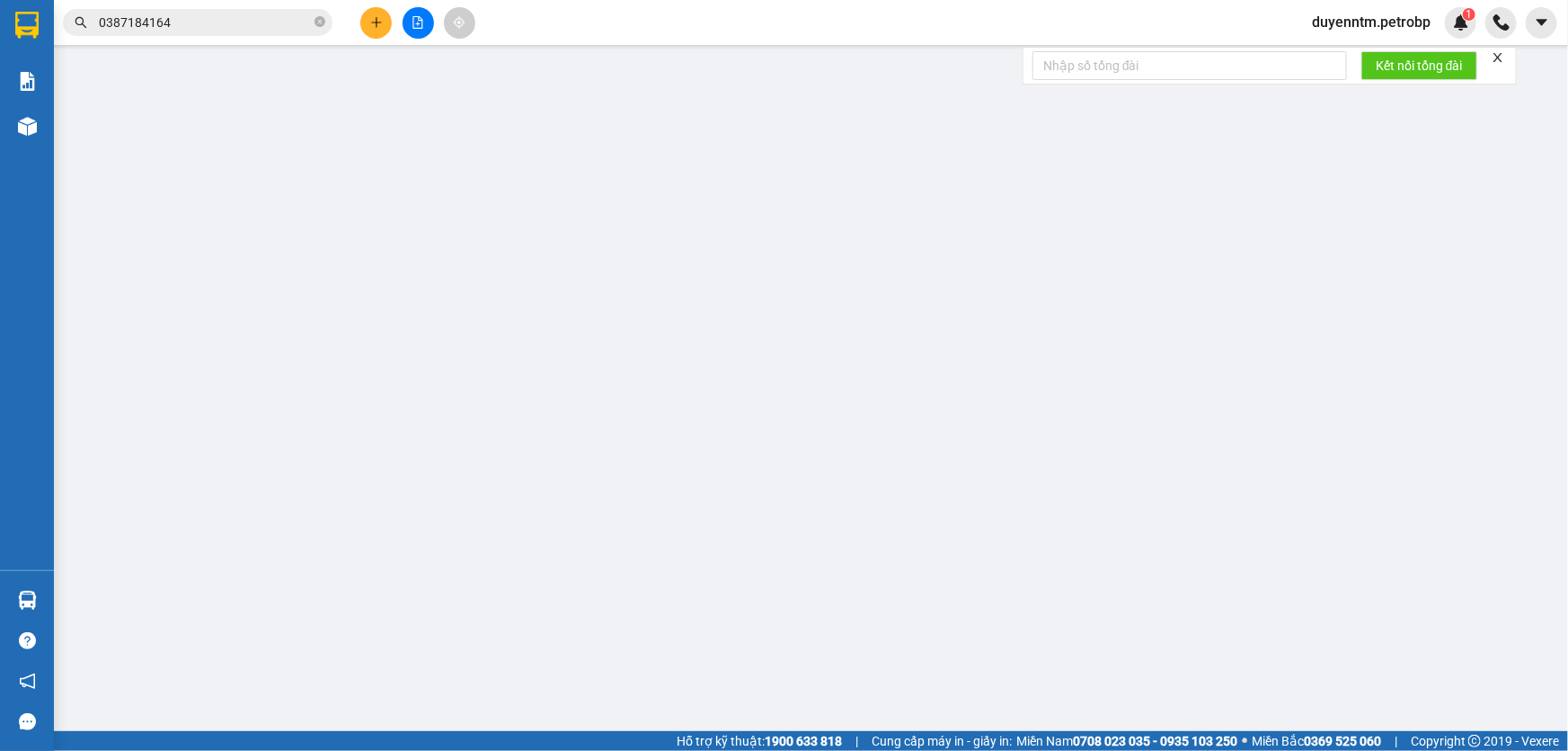
type input "30.000"
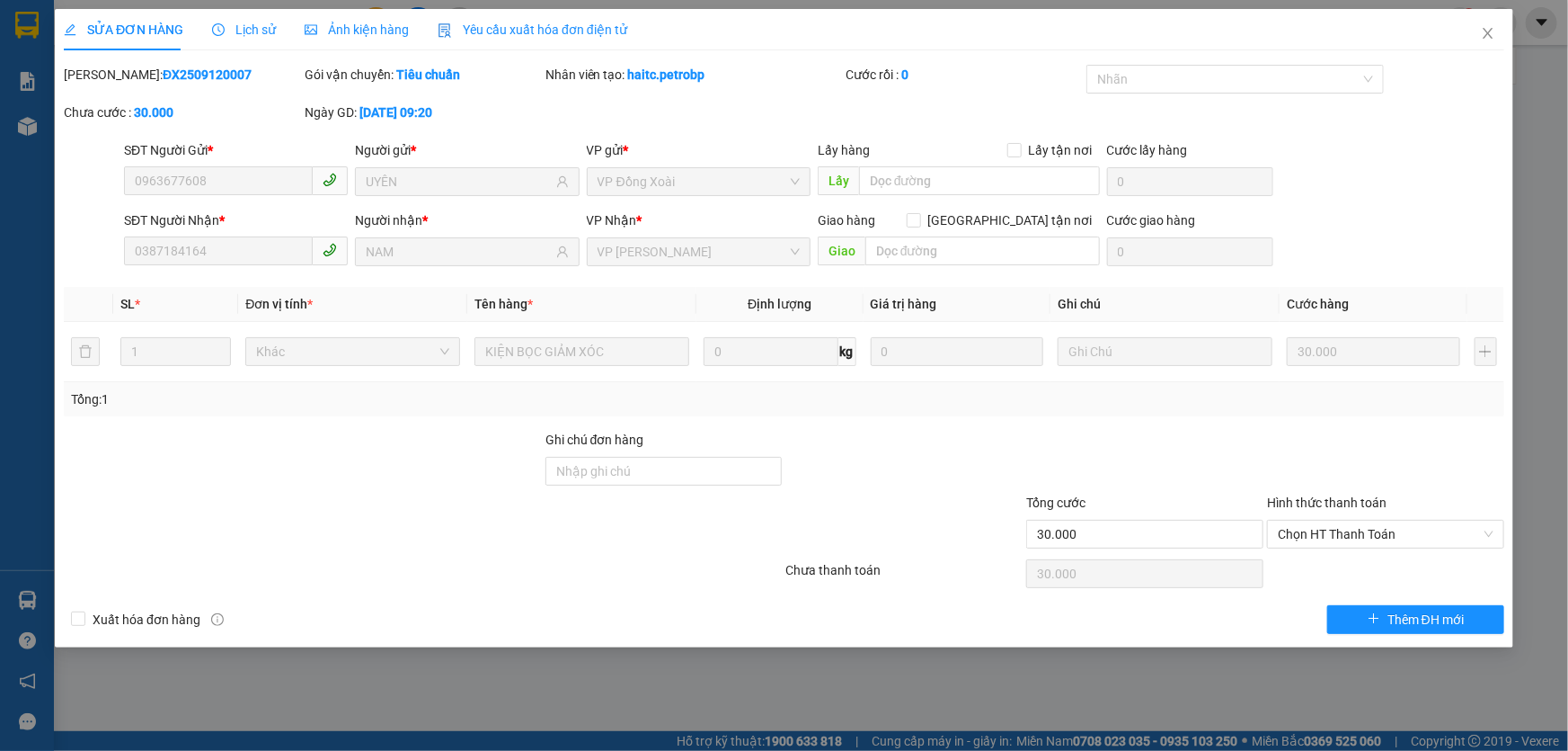
click at [258, 27] on span "Lịch sử" at bounding box center [244, 30] width 64 height 15
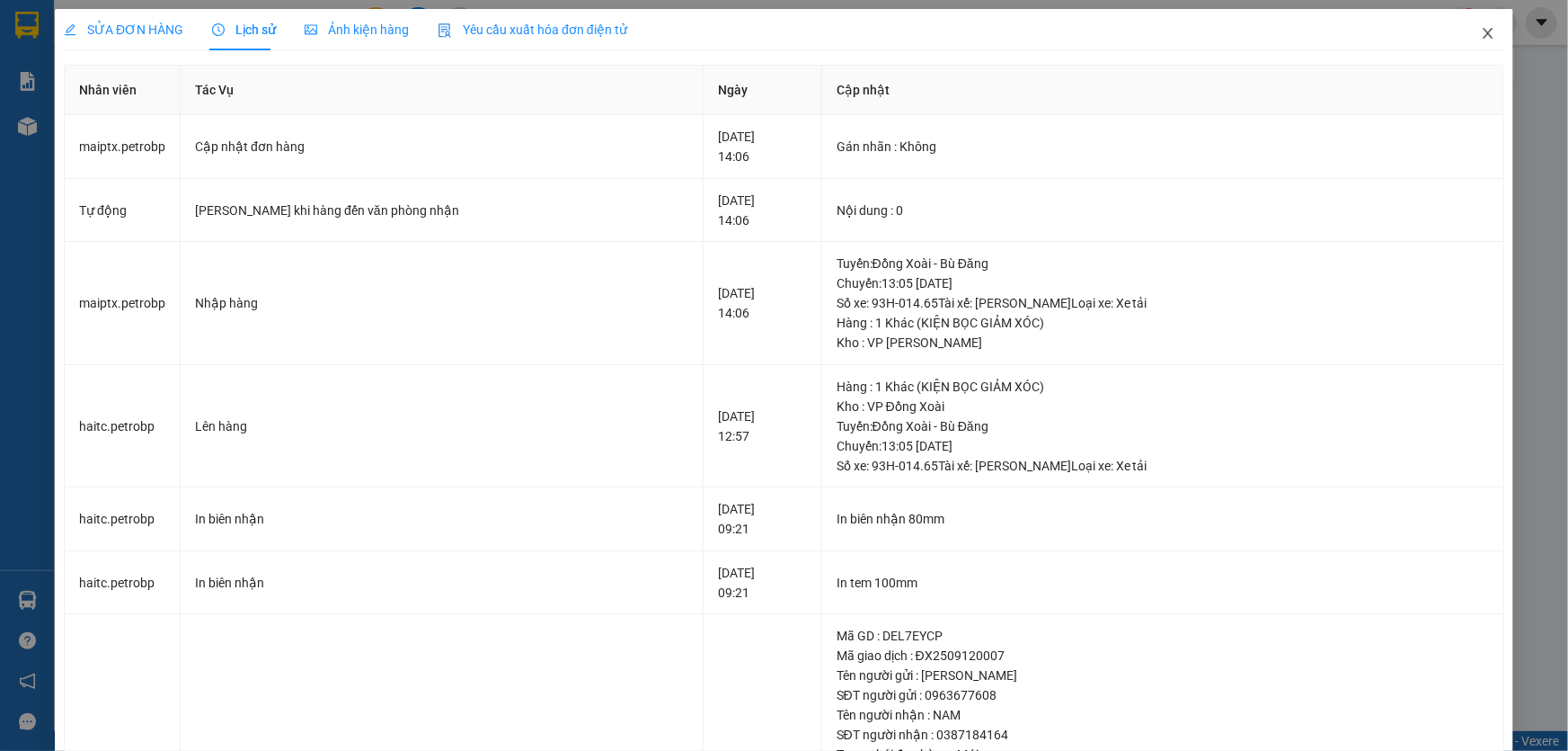
click at [1482, 36] on icon "close" at bounding box center [1487, 34] width 10 height 11
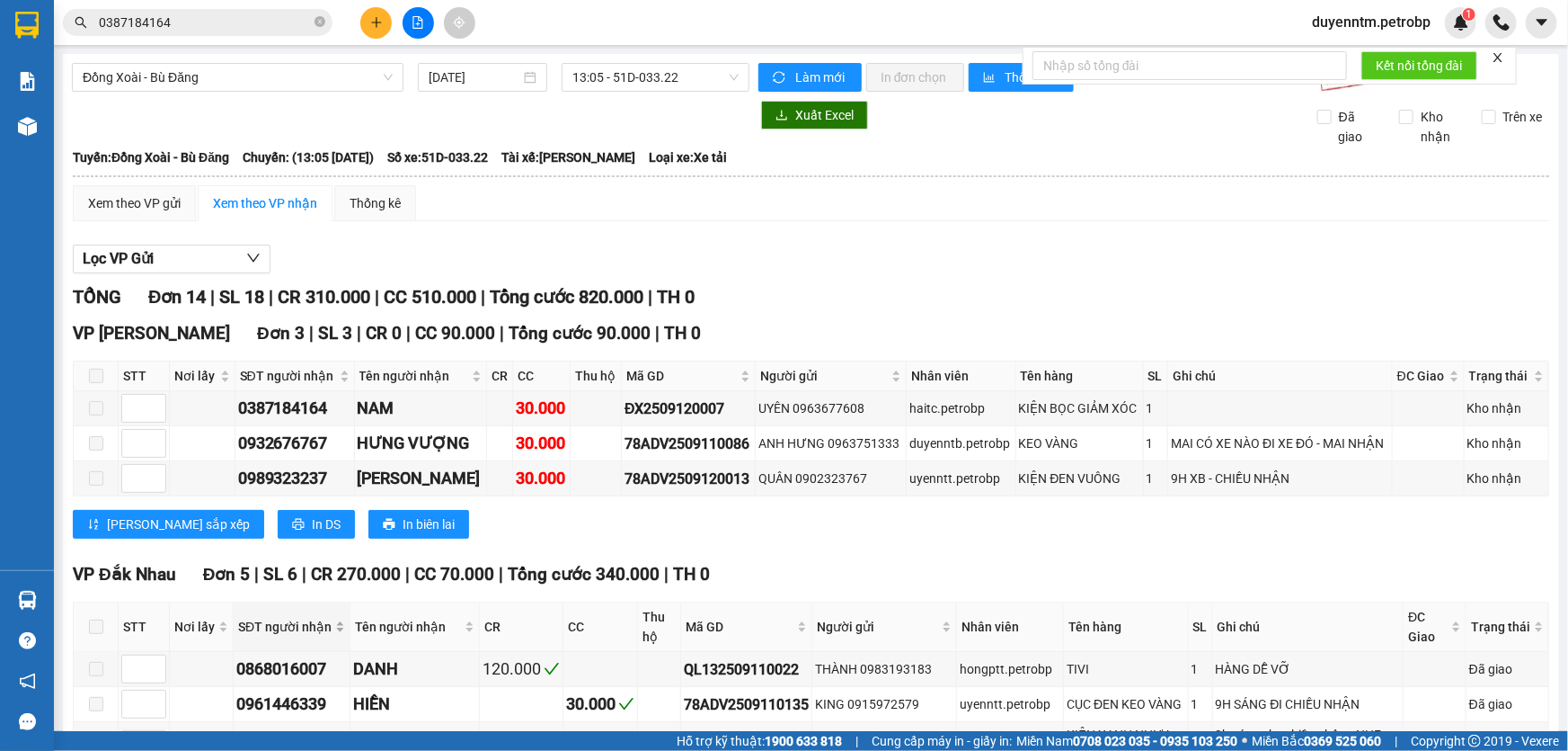
scroll to position [245, 0]
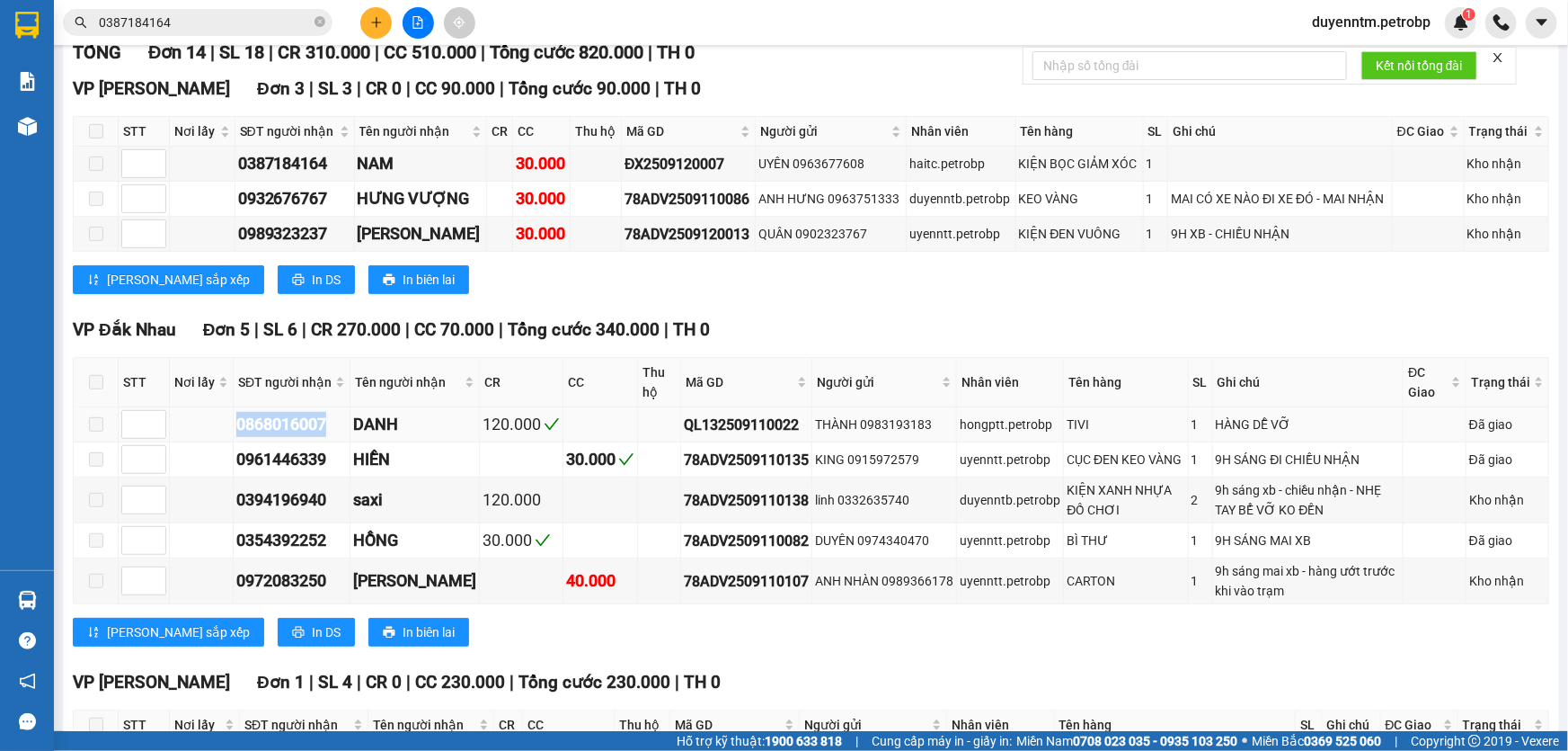
drag, startPoint x: 337, startPoint y: 427, endPoint x: 235, endPoint y: 423, distance: 102.1
click at [237, 423] on div "0868016007" at bounding box center [291, 425] width 110 height 26
copy div "0868016007"
click at [178, 18] on input "0387184164" at bounding box center [205, 23] width 212 height 20
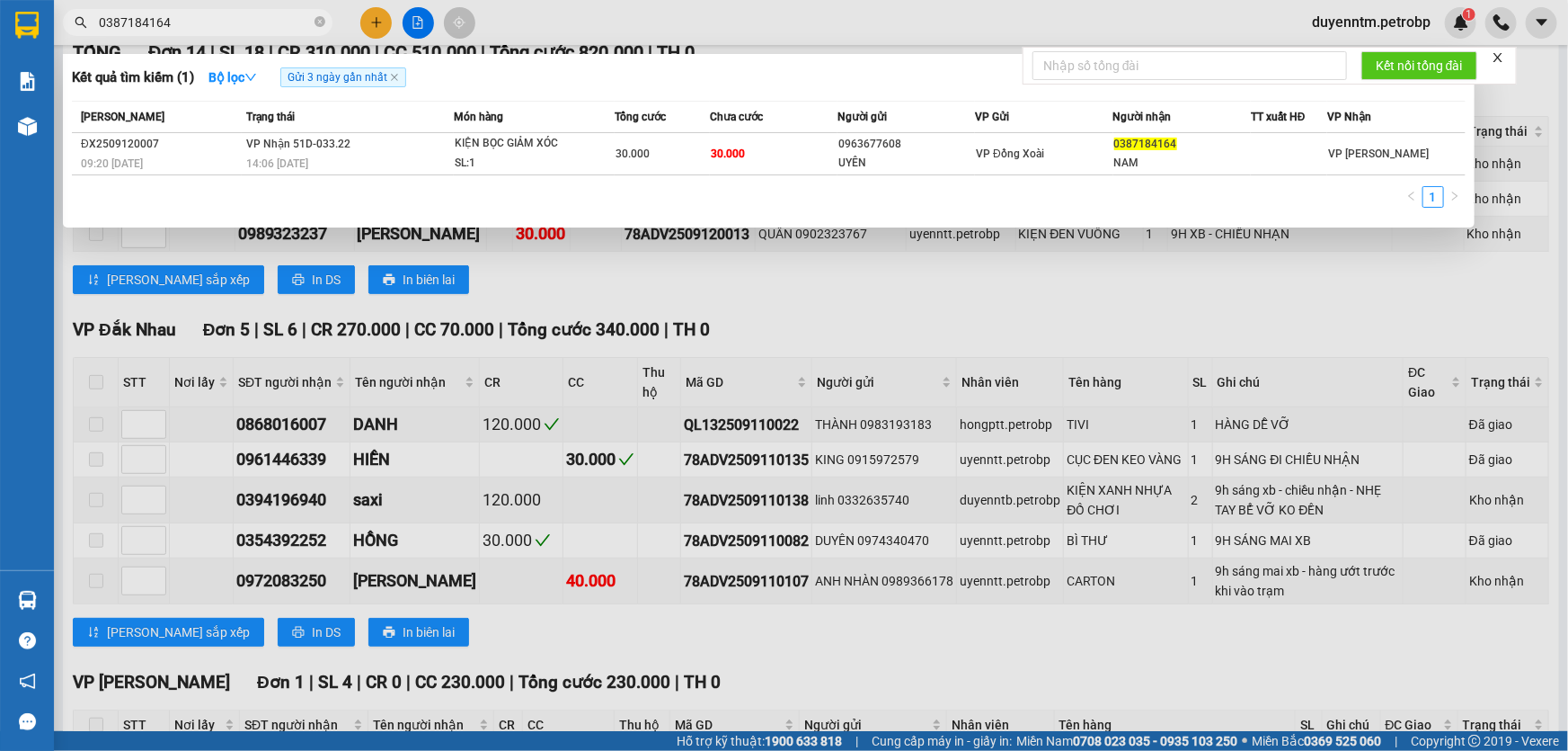
click at [178, 18] on input "0387184164" at bounding box center [205, 23] width 212 height 20
paste input "868016007"
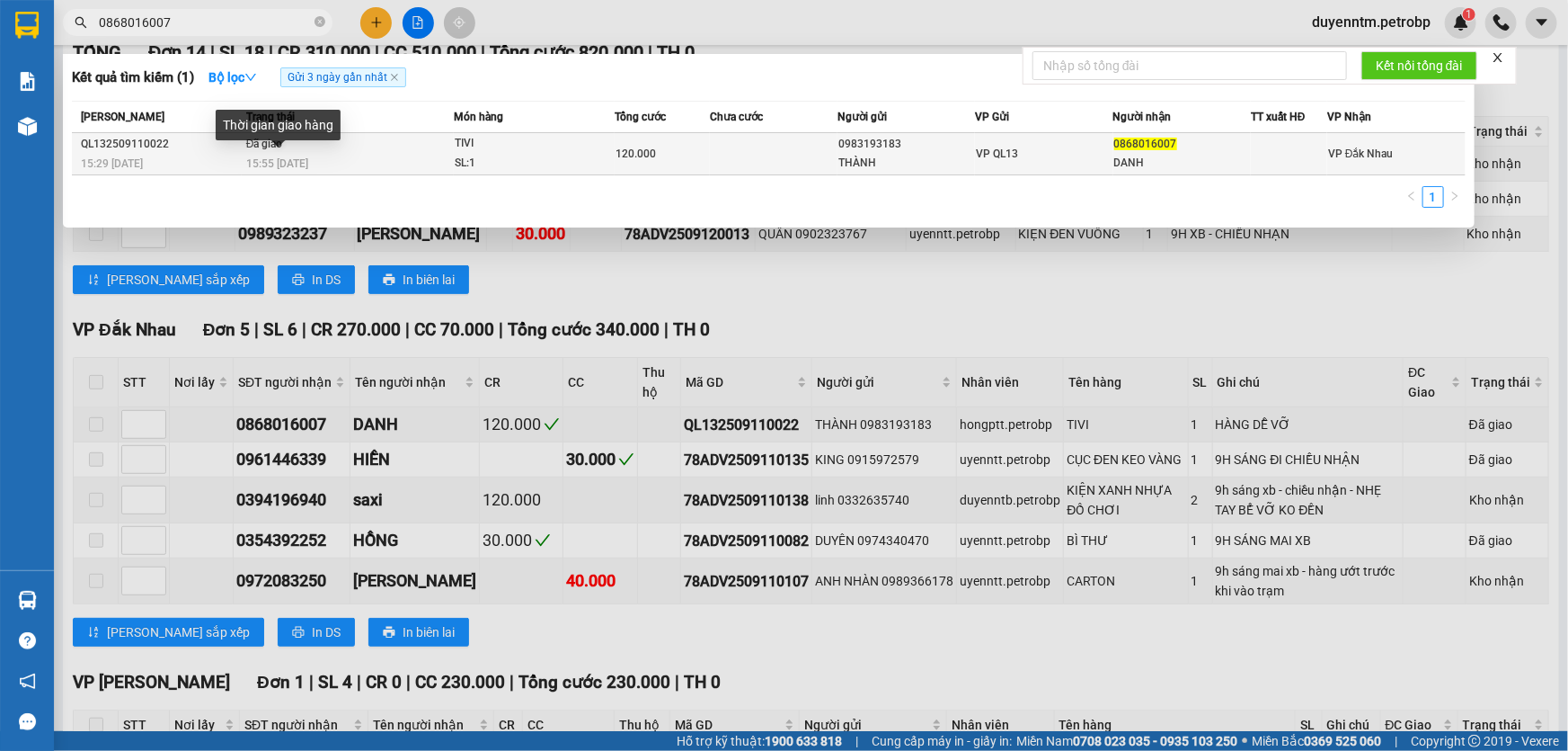
click at [280, 159] on span "15:55 - 12/09" at bounding box center [278, 164] width 62 height 13
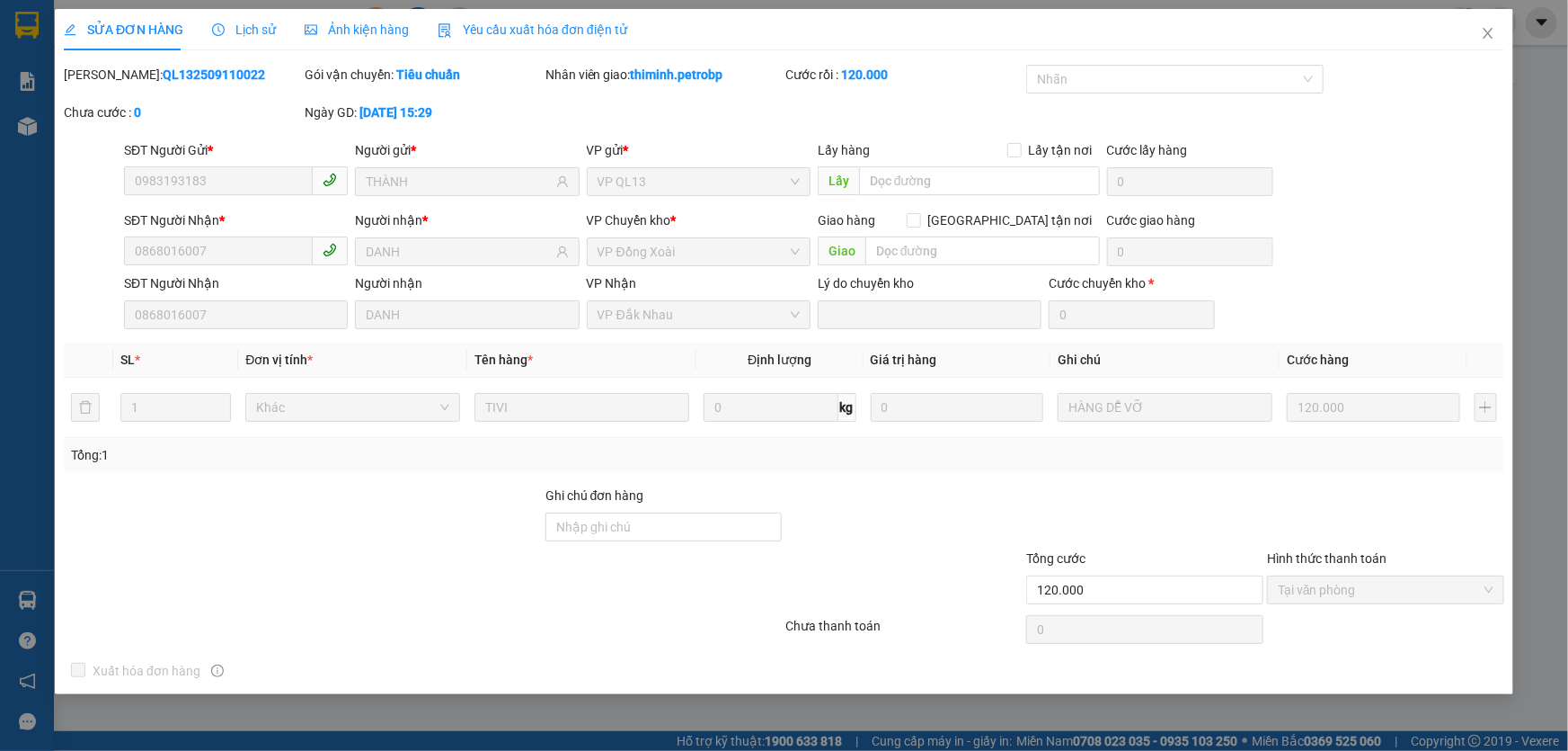
click at [253, 29] on span "Lịch sử" at bounding box center [244, 30] width 64 height 15
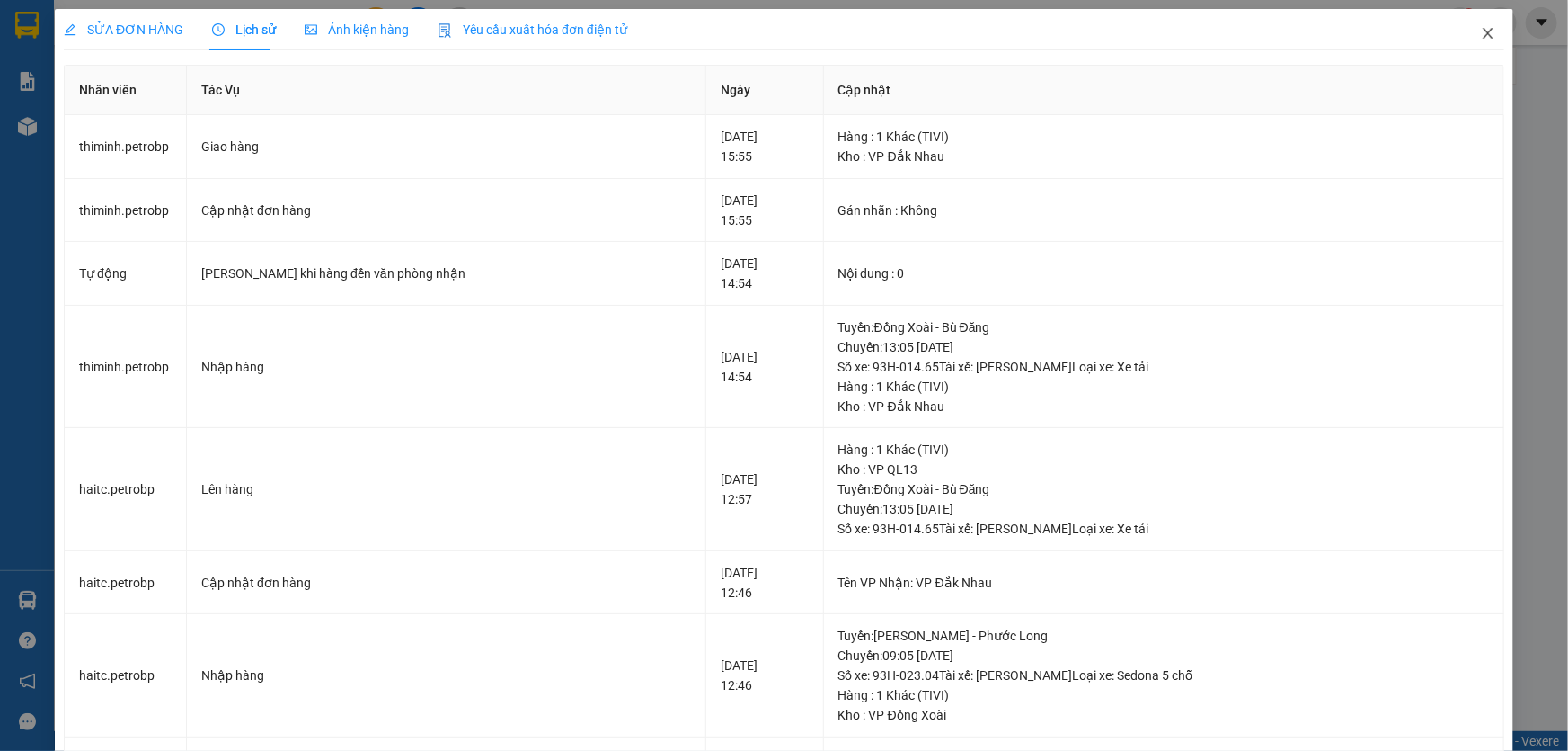
click at [1474, 25] on span "Close" at bounding box center [1488, 34] width 50 height 50
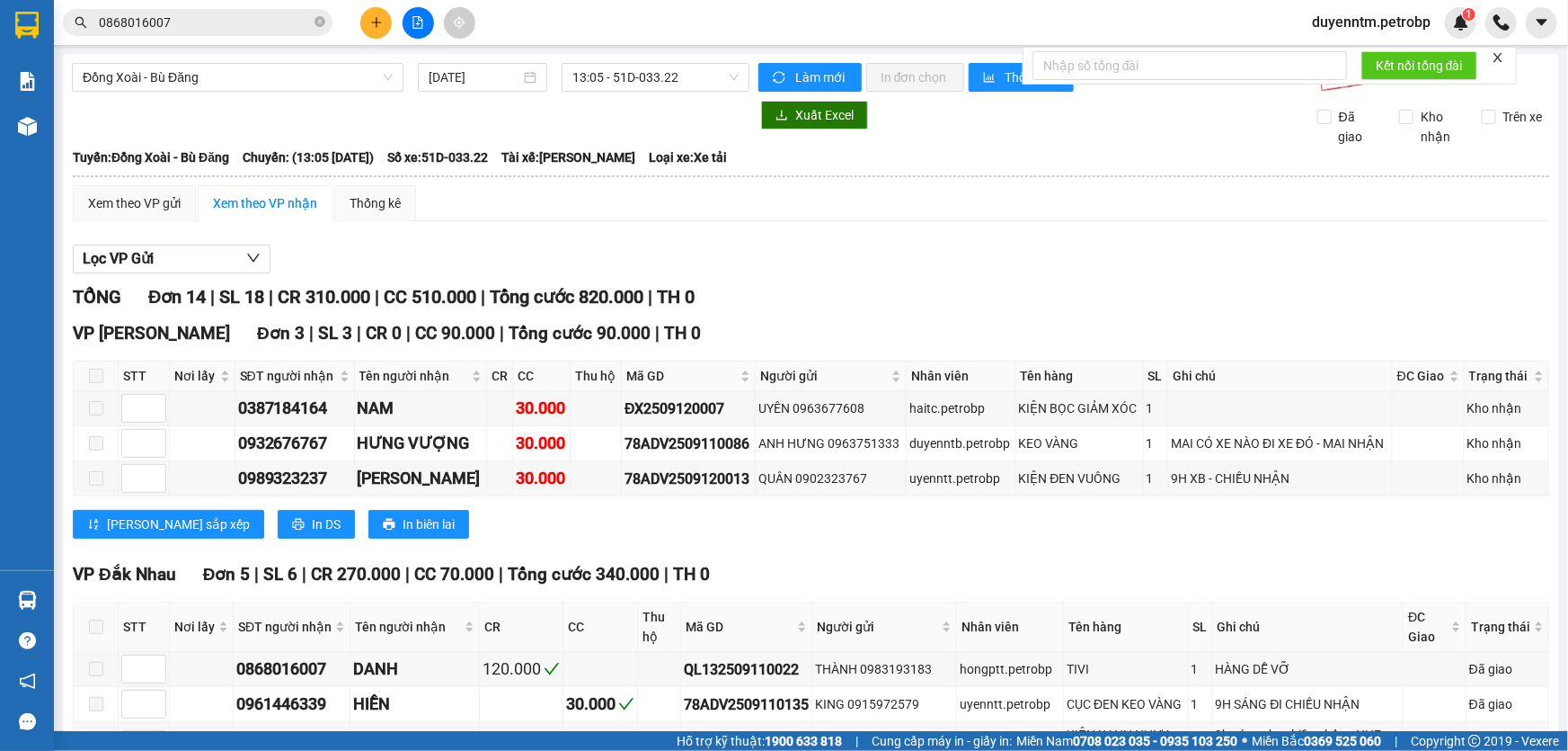
click at [234, 32] on span "0868016007" at bounding box center [197, 23] width 269 height 27
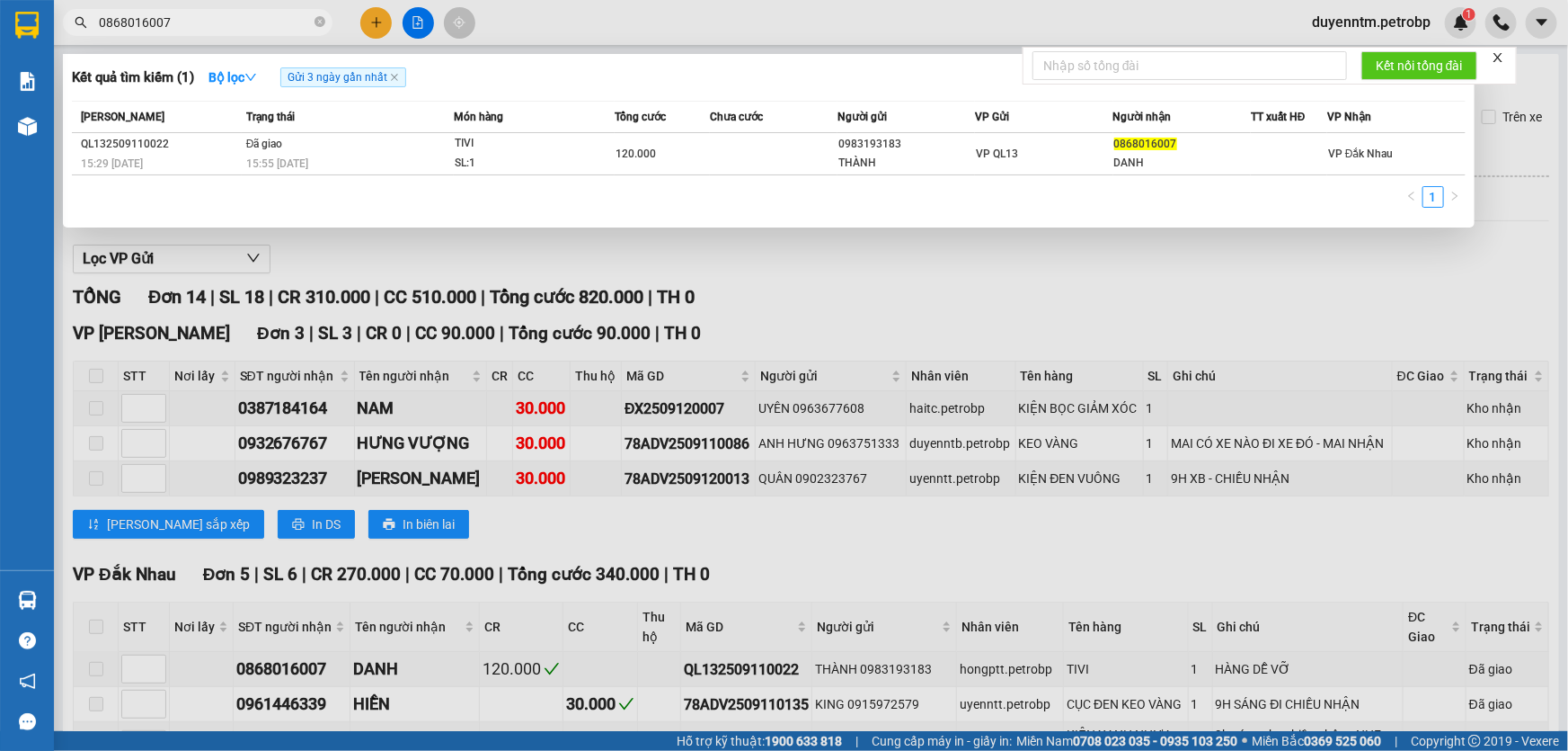
click at [398, 349] on div at bounding box center [784, 376] width 1568 height 751
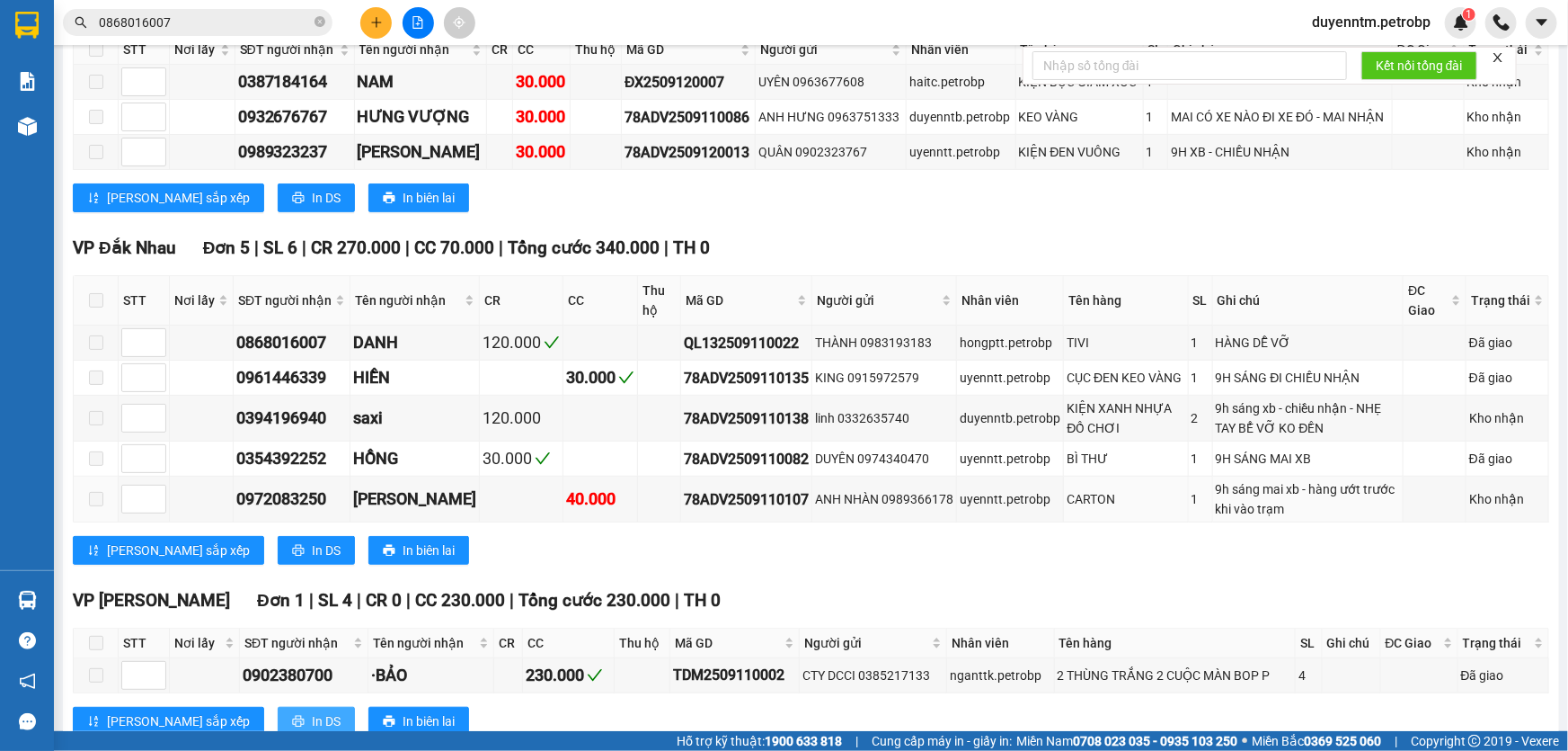
scroll to position [572, 0]
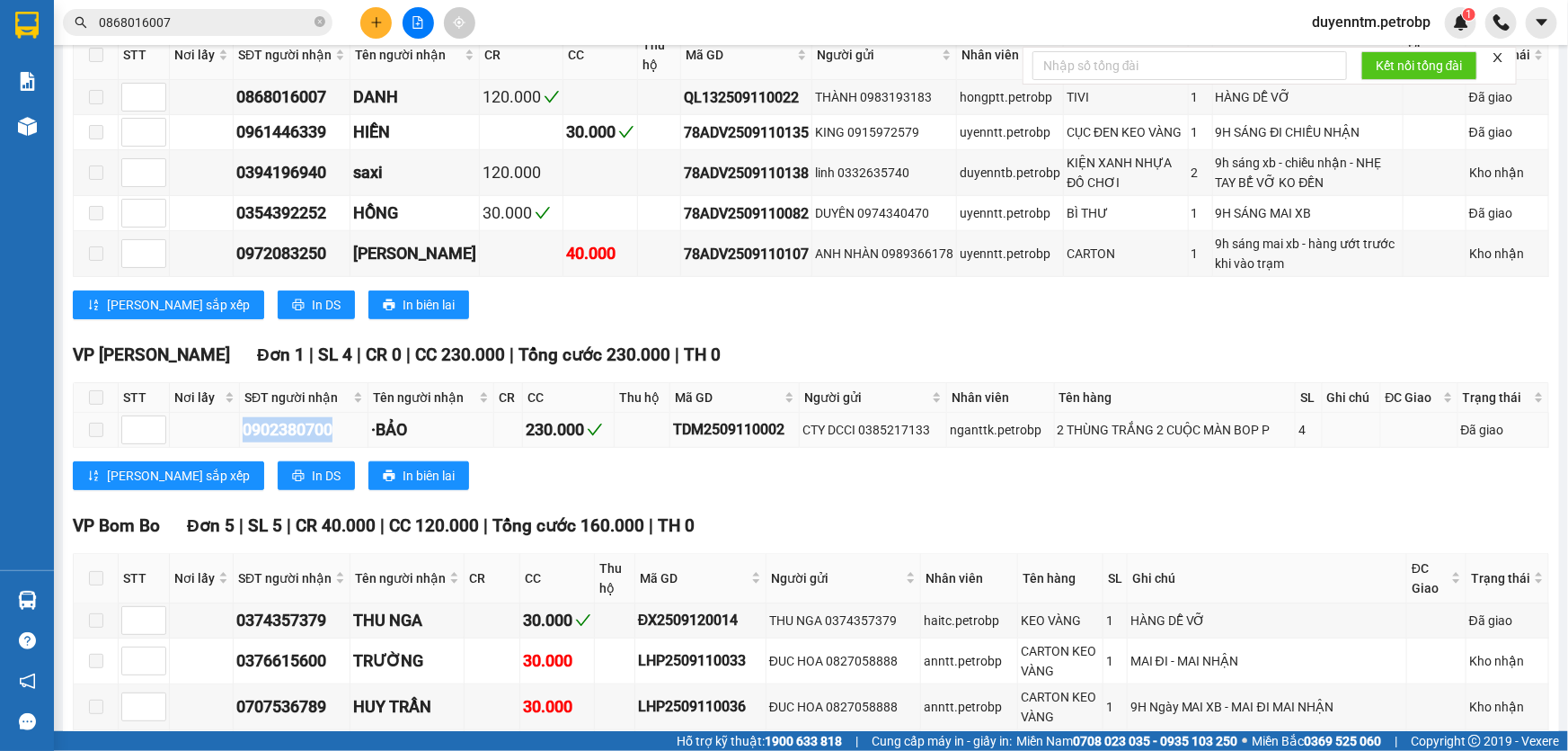
drag, startPoint x: 342, startPoint y: 430, endPoint x: 231, endPoint y: 433, distance: 111.0
click at [231, 433] on tr "0902380700 ·BẢO 230.000 TDM2509110002 CTY DCCI 0385217133 nganttk.petrobp 2 THÙ…" at bounding box center [812, 430] width 1476 height 35
copy div "0902380700"
click at [215, 25] on input "0868016007" at bounding box center [205, 23] width 212 height 20
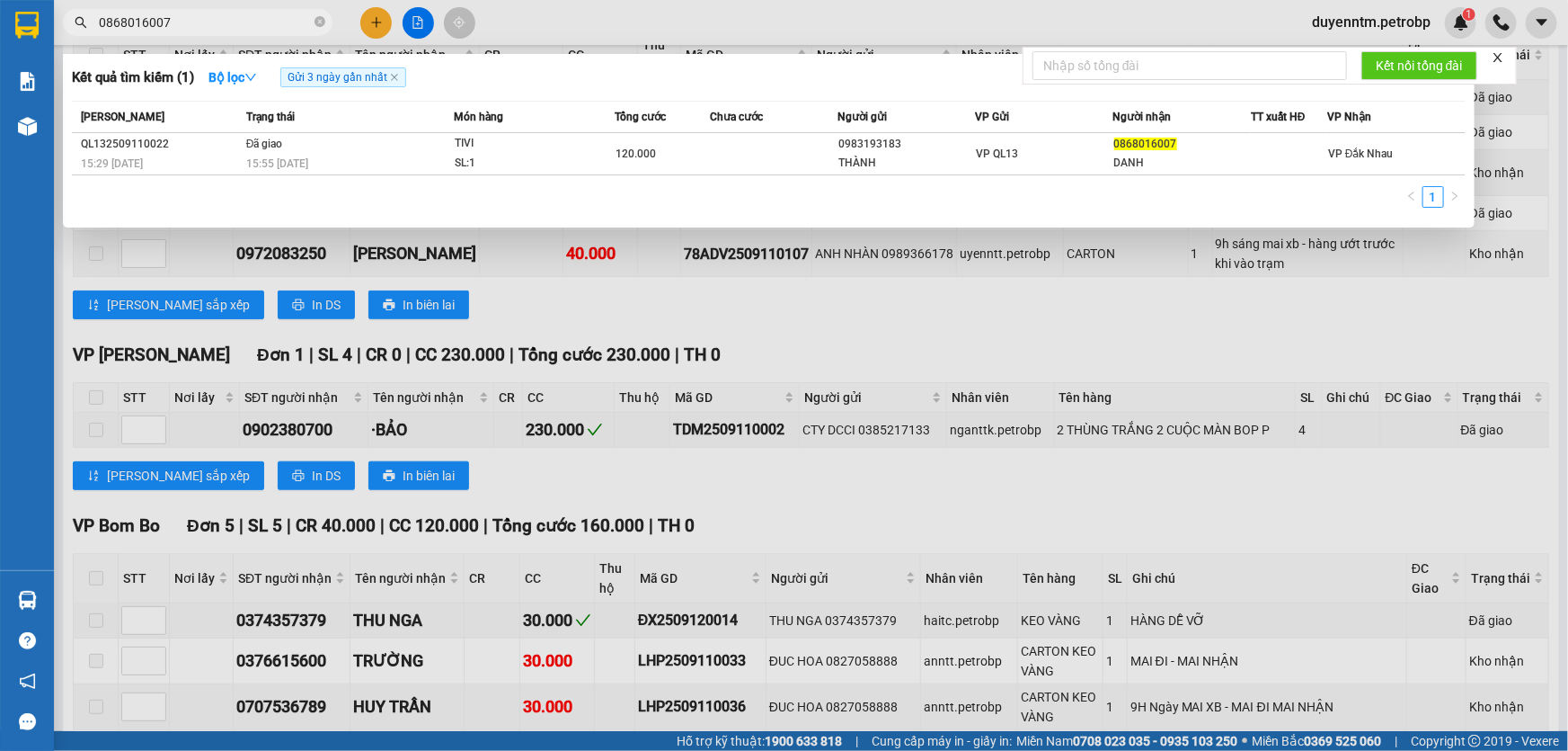
click at [215, 25] on input "0868016007" at bounding box center [205, 23] width 212 height 20
paste input "902380700"
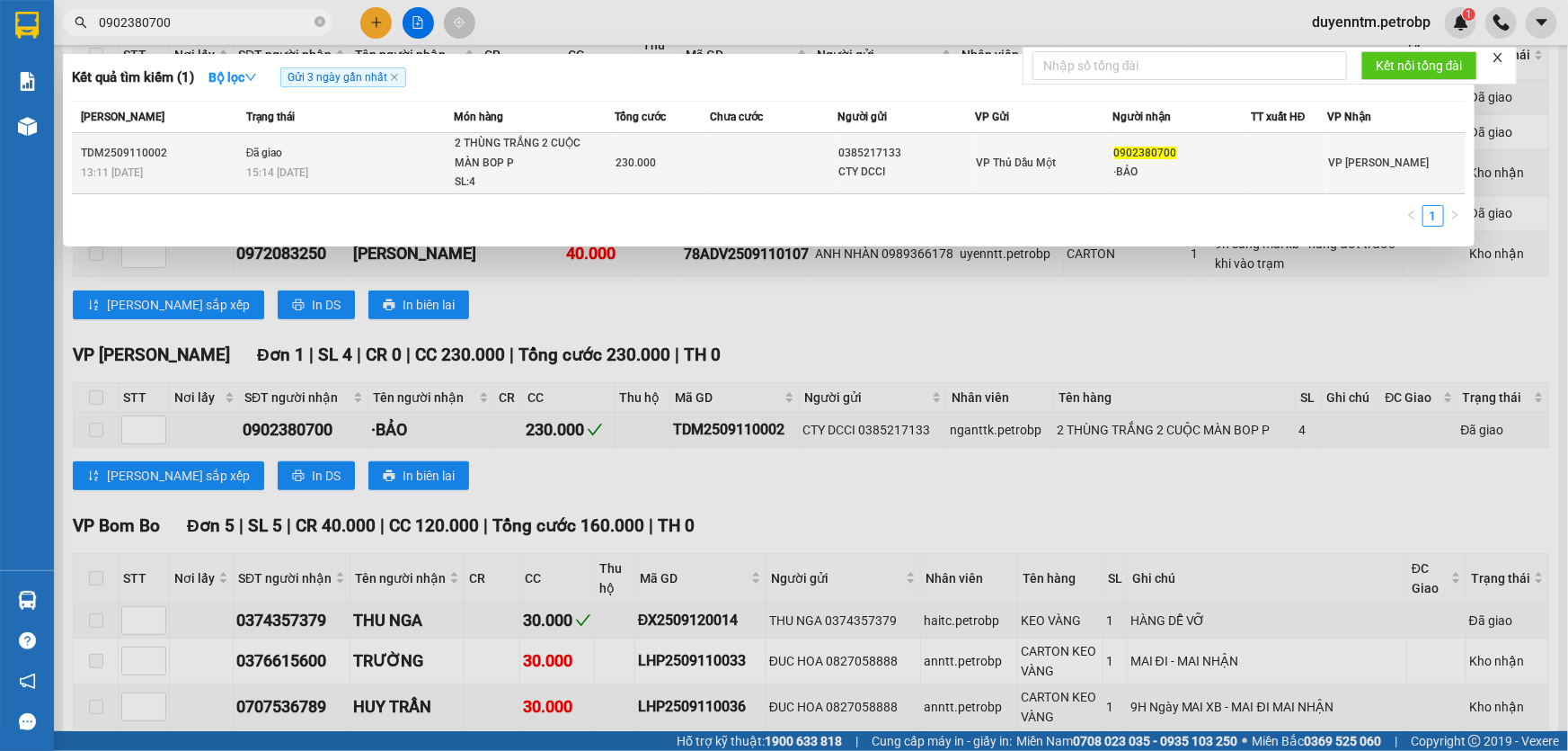
type input "0902380700"
click at [289, 187] on td "Đã giao 15:14 - 12/09" at bounding box center [348, 164] width 212 height 61
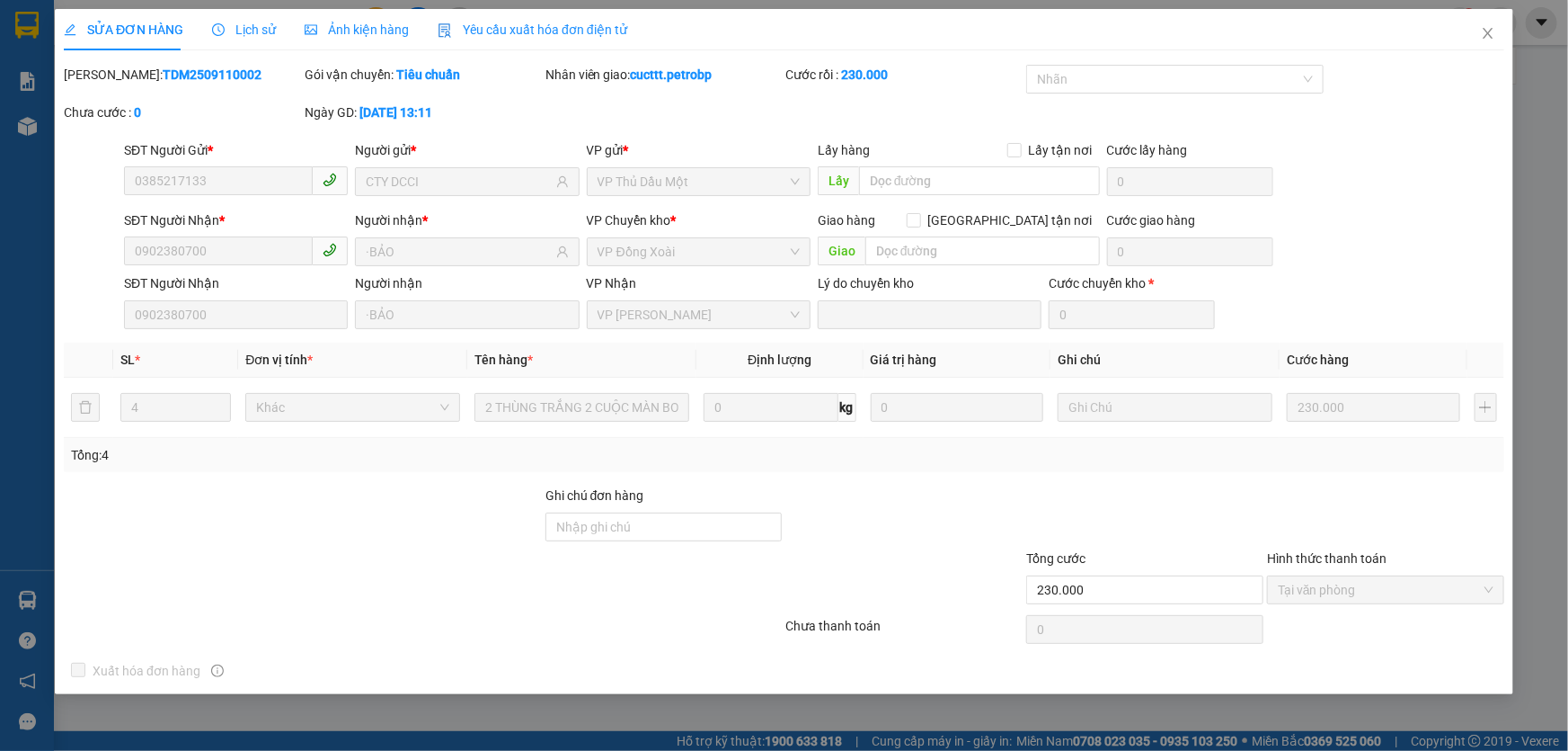
click at [253, 34] on span "Lịch sử" at bounding box center [244, 30] width 64 height 15
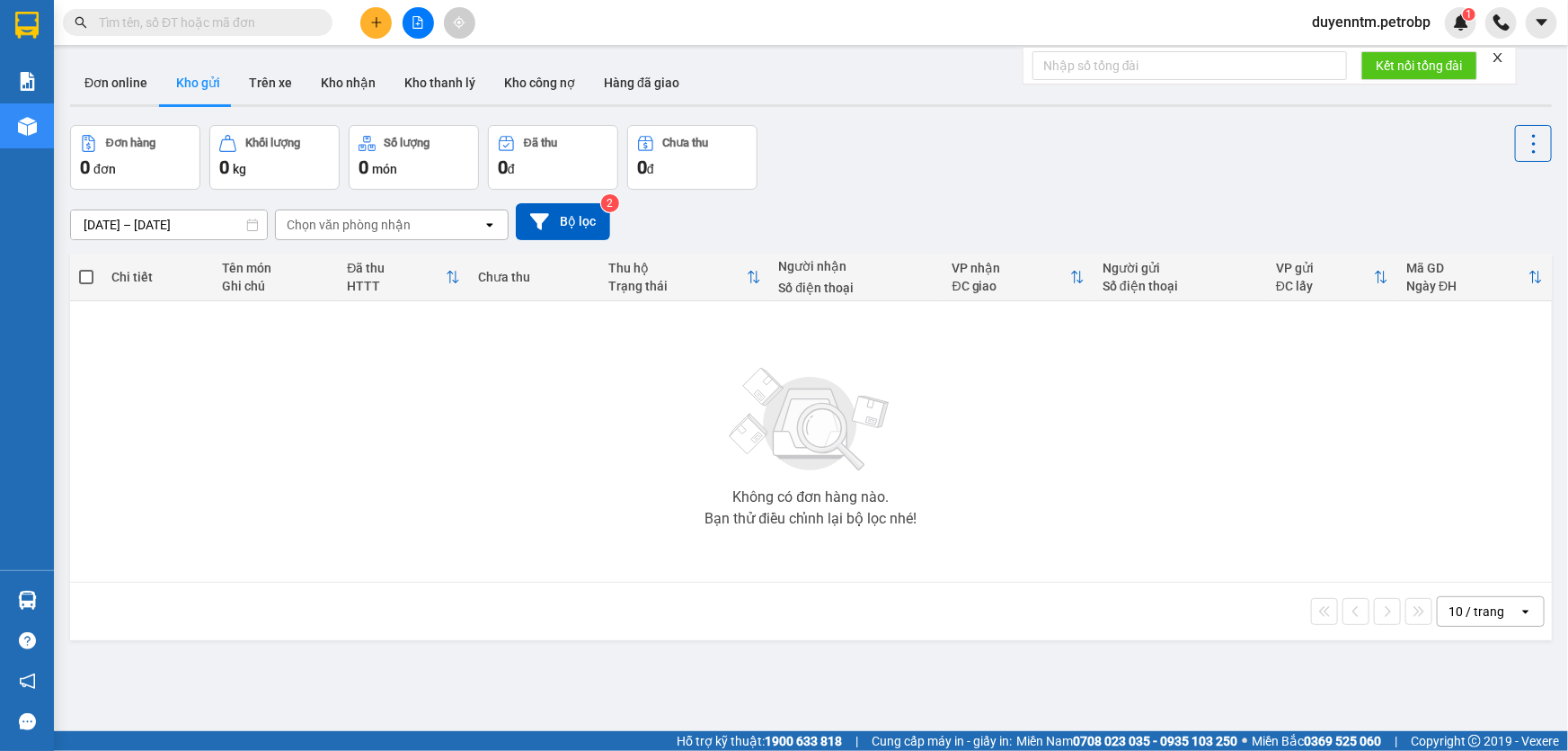
click at [421, 13] on button at bounding box center [418, 23] width 31 height 31
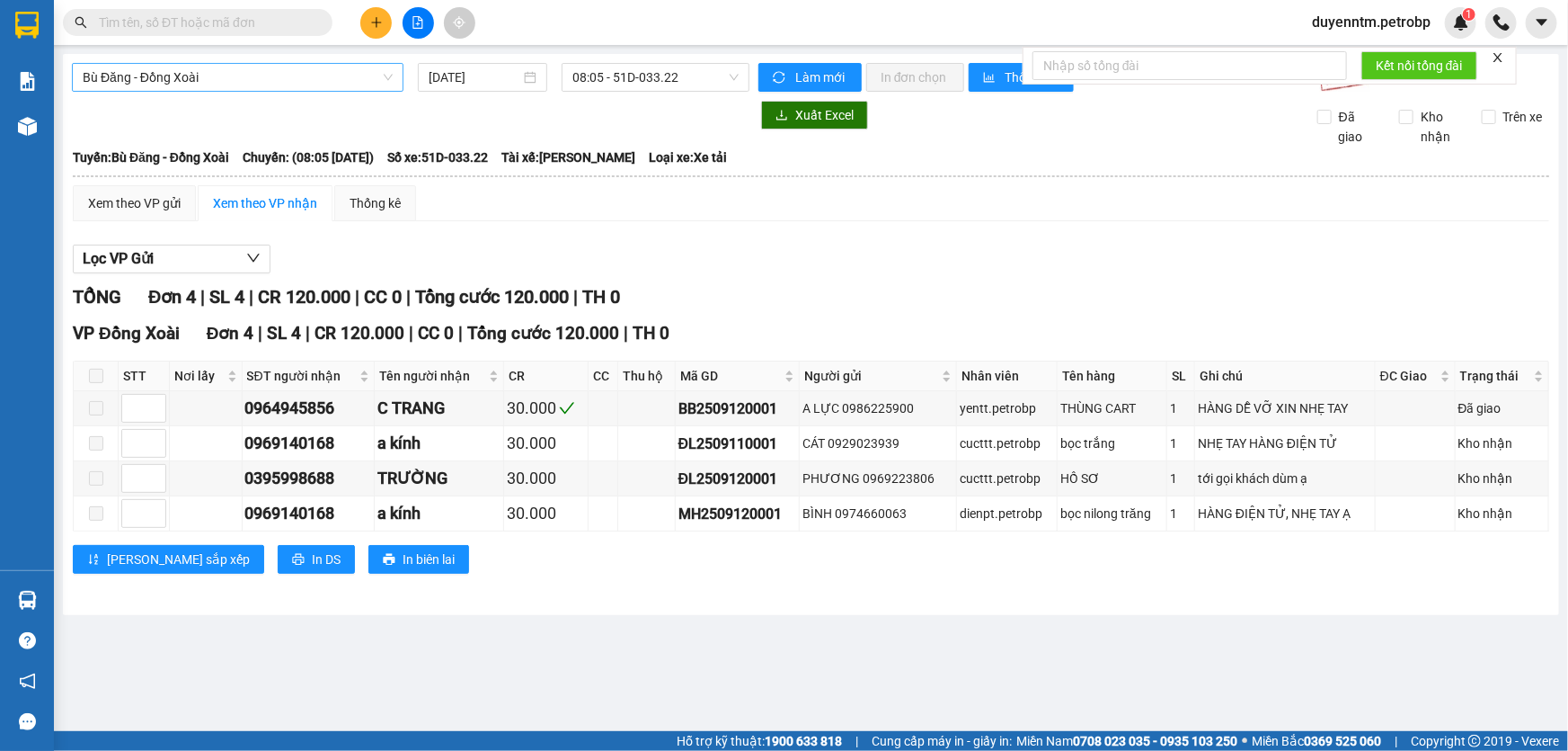
click at [389, 72] on span "Bù Đăng - Đồng Xoài" at bounding box center [237, 78] width 310 height 27
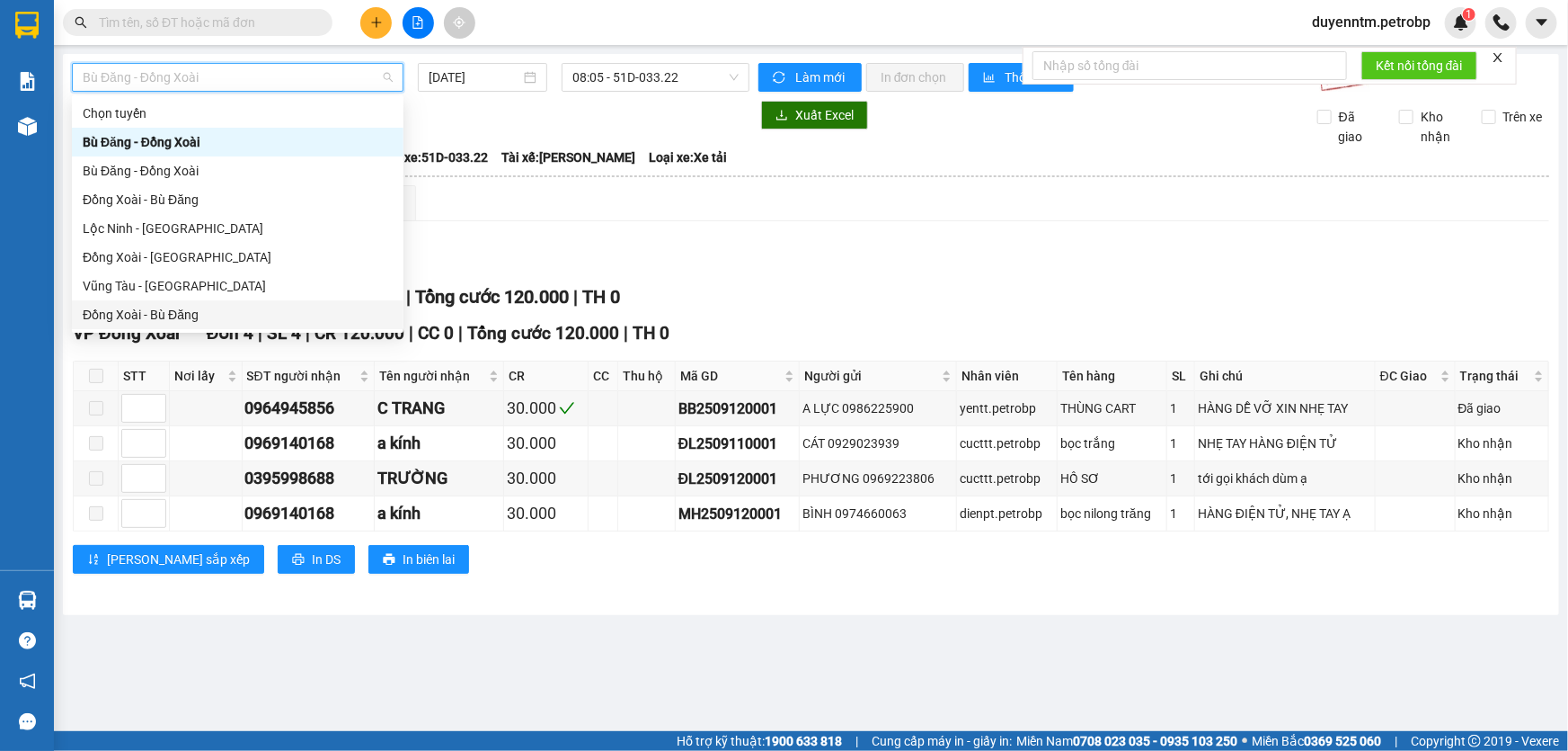
click at [151, 317] on div "Đồng Xoài - Bù Đăng" at bounding box center [237, 315] width 310 height 20
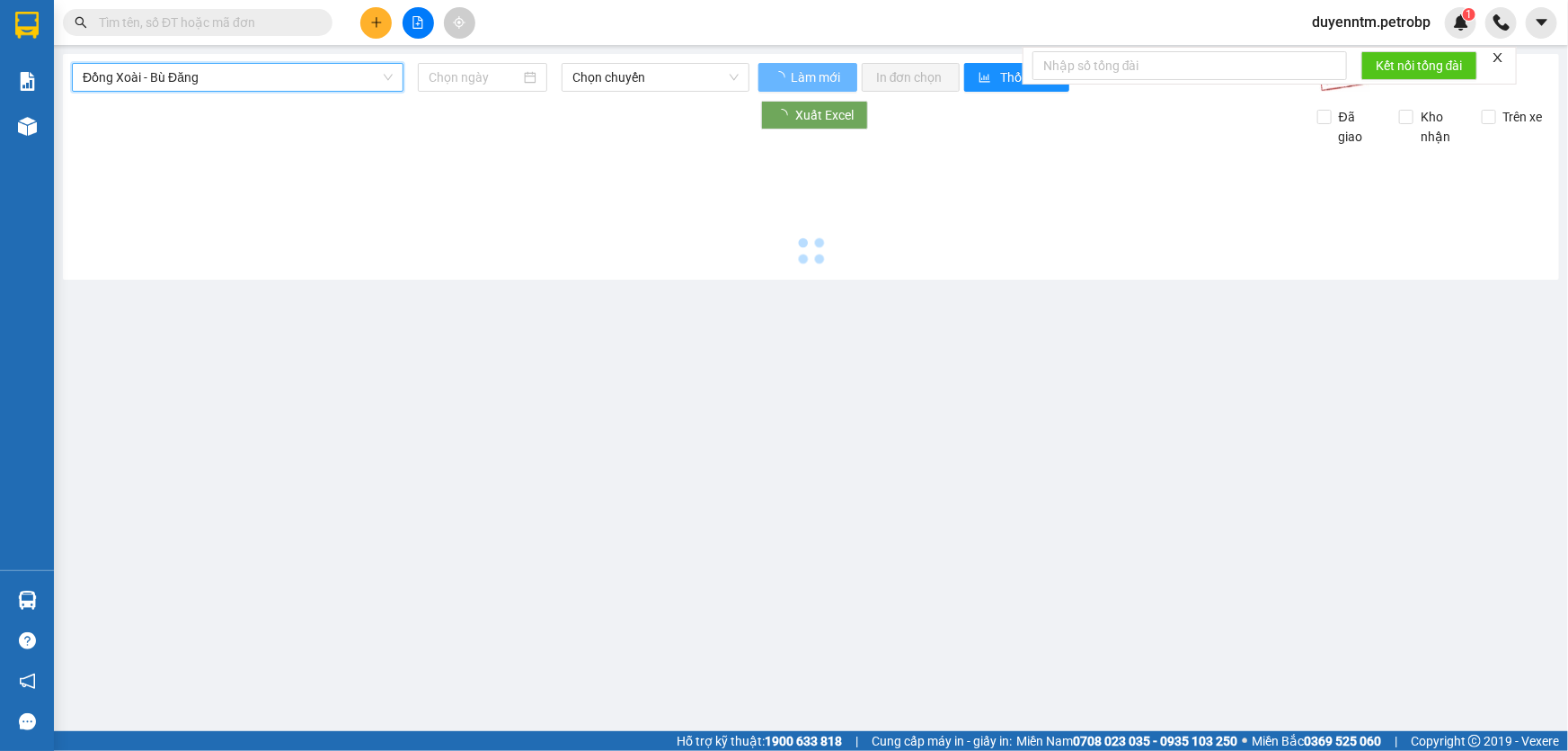
type input "[DATE]"
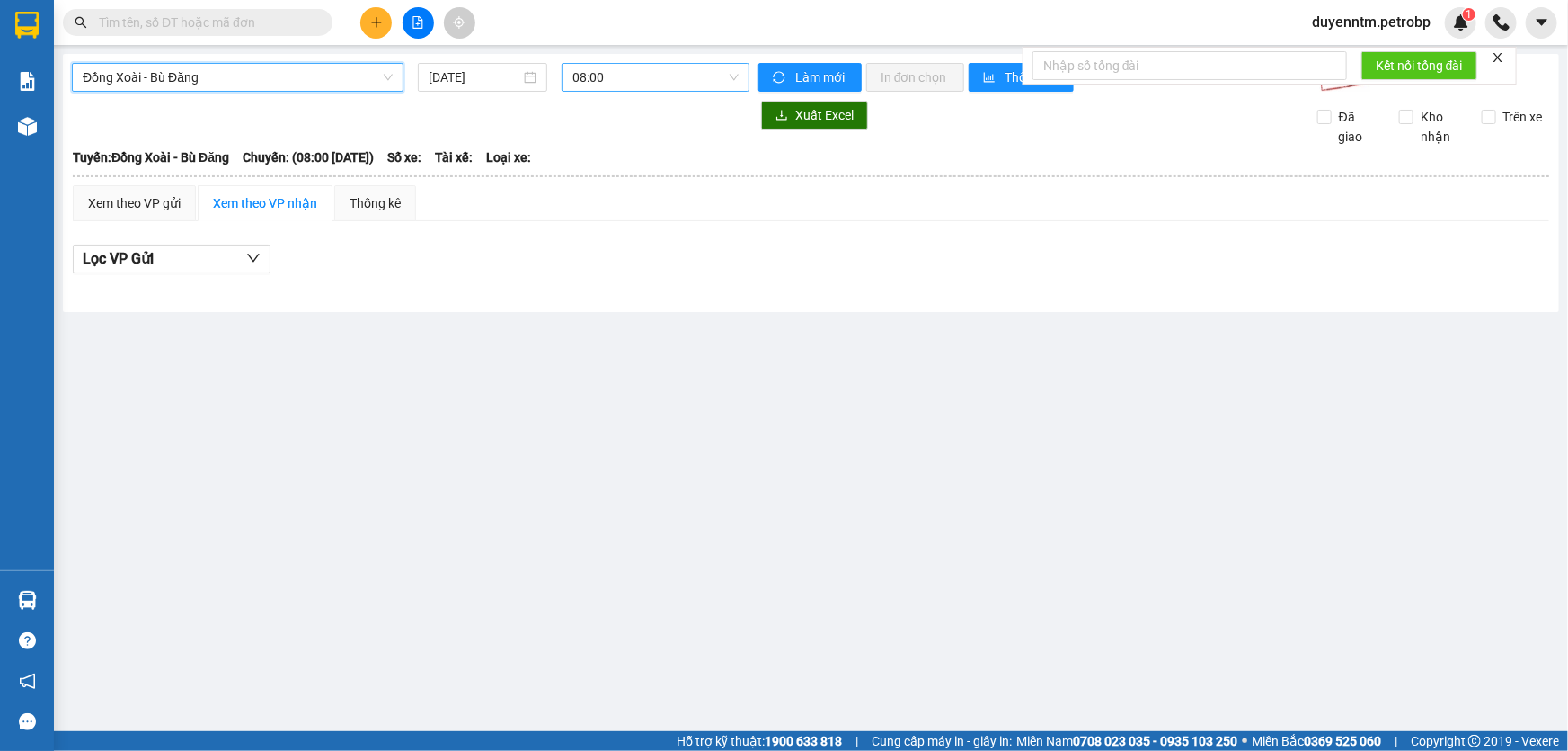
click at [731, 79] on span "08:00" at bounding box center [656, 78] width 166 height 27
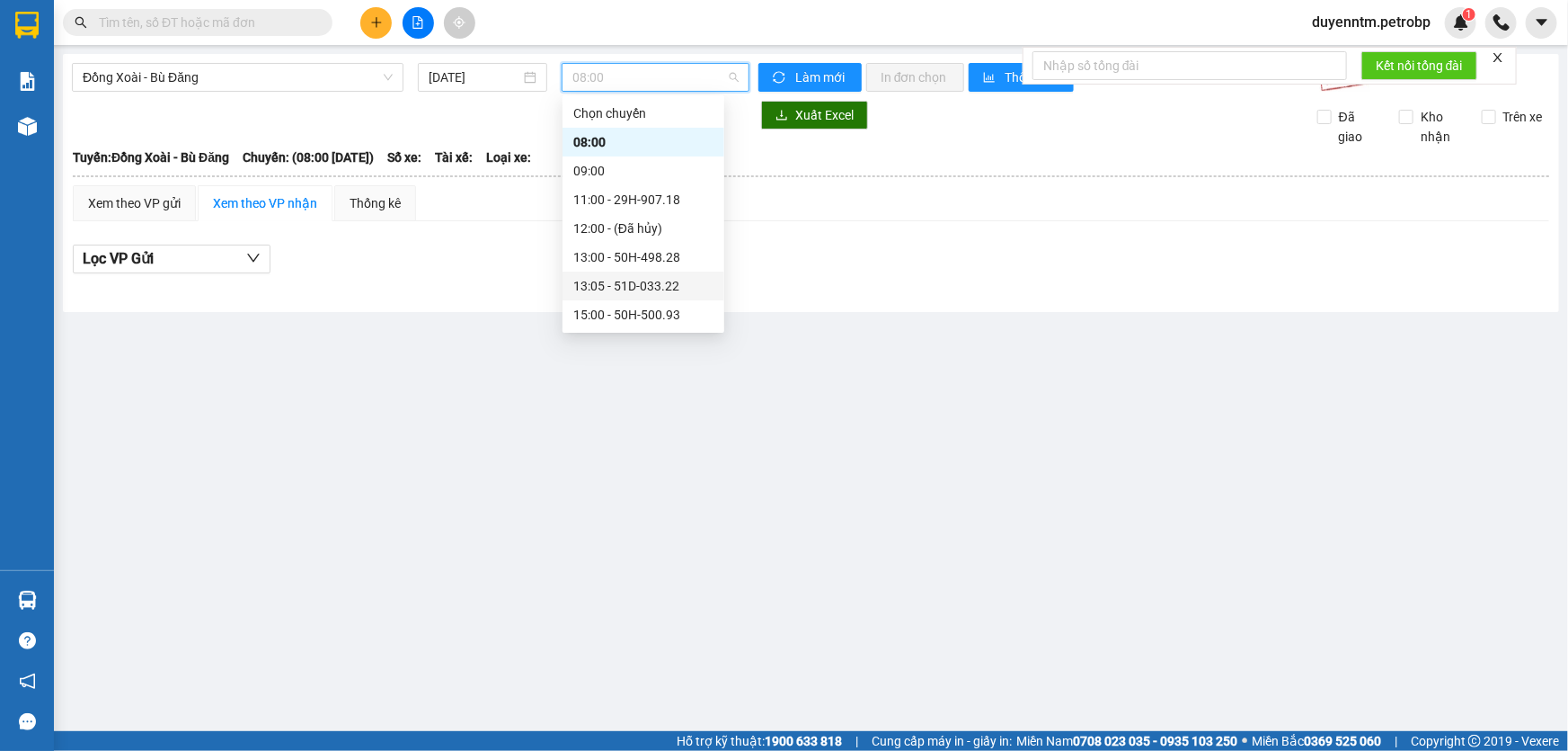
click at [656, 286] on div "13:05 - 51D-033.22" at bounding box center [643, 286] width 140 height 20
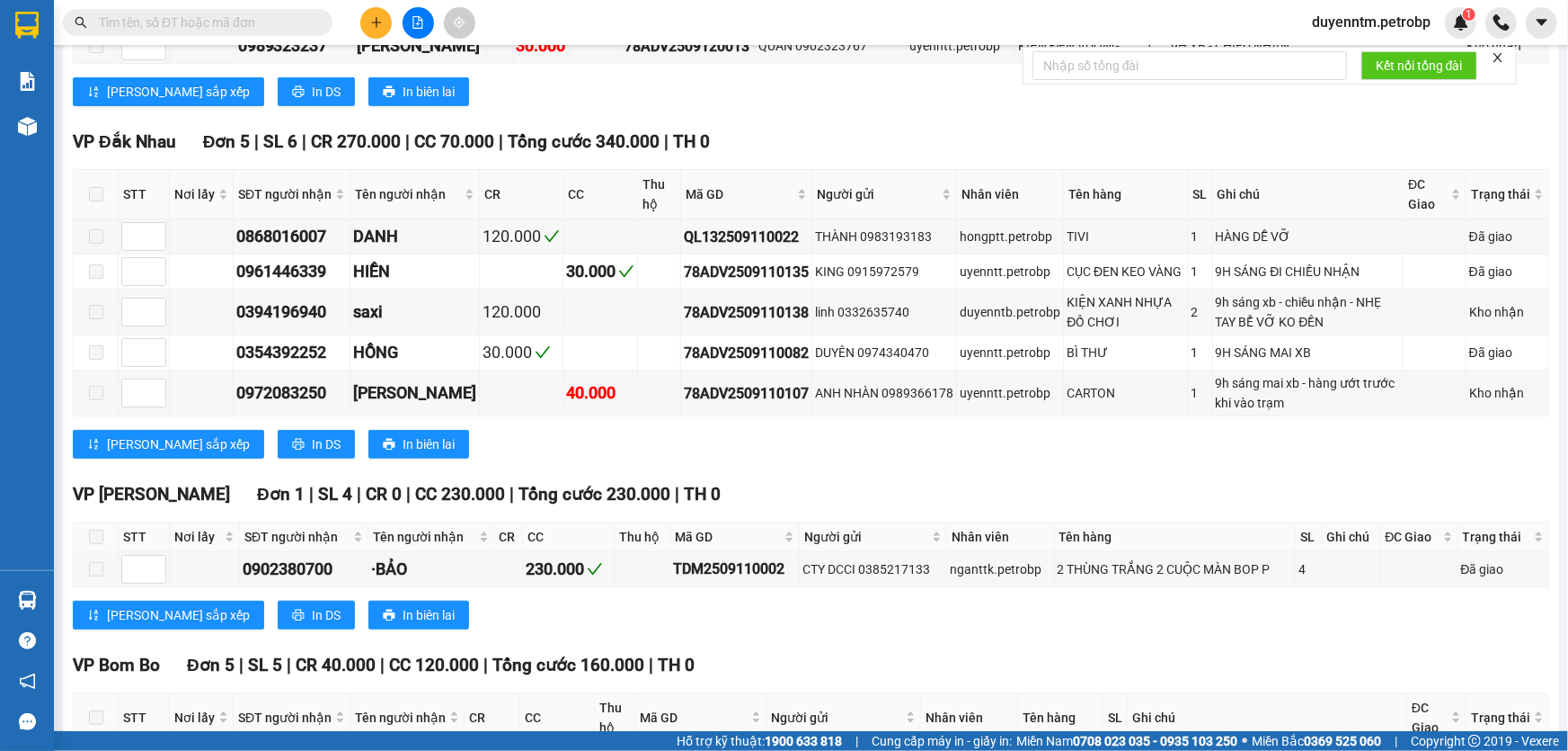
scroll to position [759, 0]
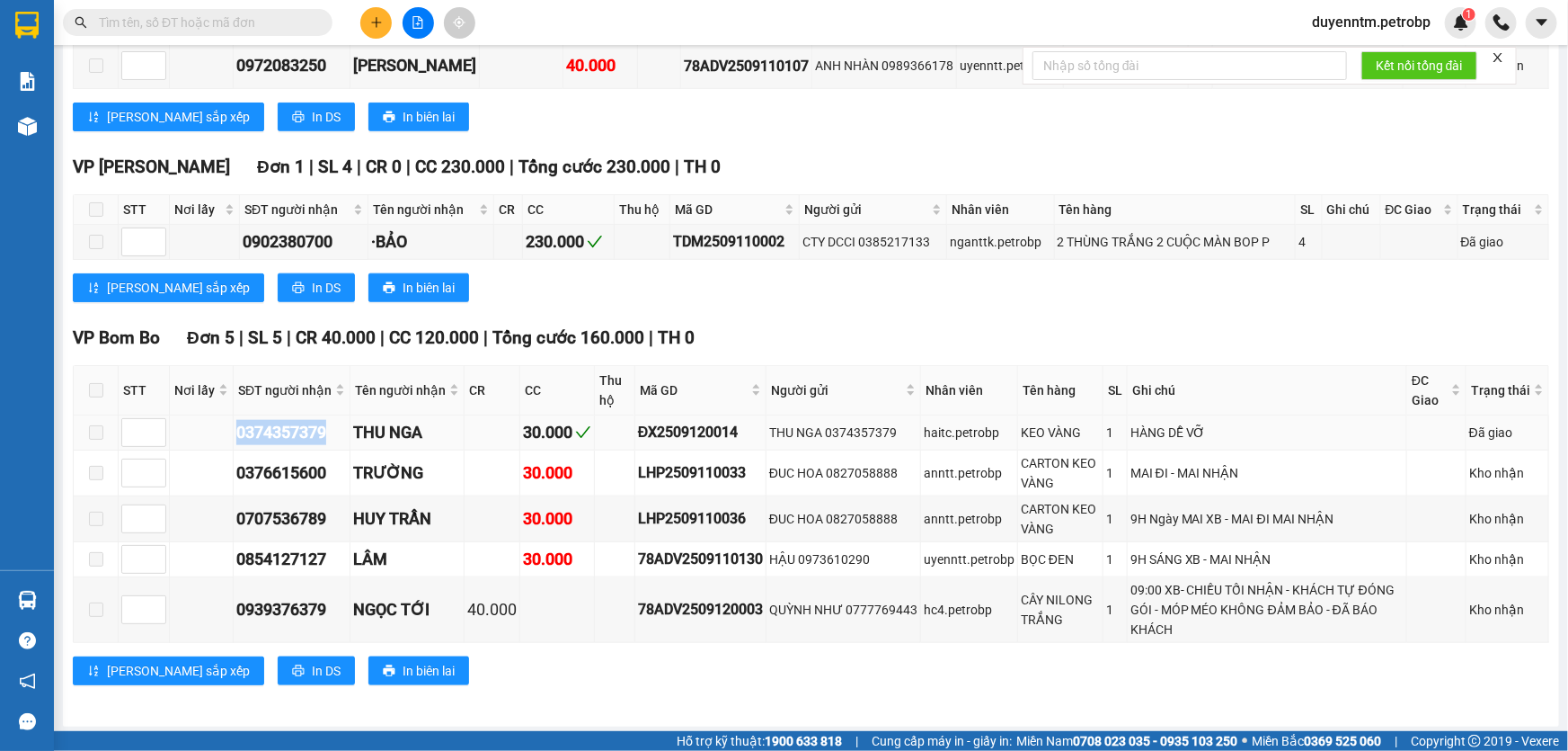
drag, startPoint x: 338, startPoint y: 428, endPoint x: 234, endPoint y: 431, distance: 104.0
click at [234, 431] on td "0374357379" at bounding box center [292, 433] width 117 height 35
copy div "0374357379"
click at [164, 23] on input "text" at bounding box center [205, 23] width 212 height 20
paste input "0374357379"
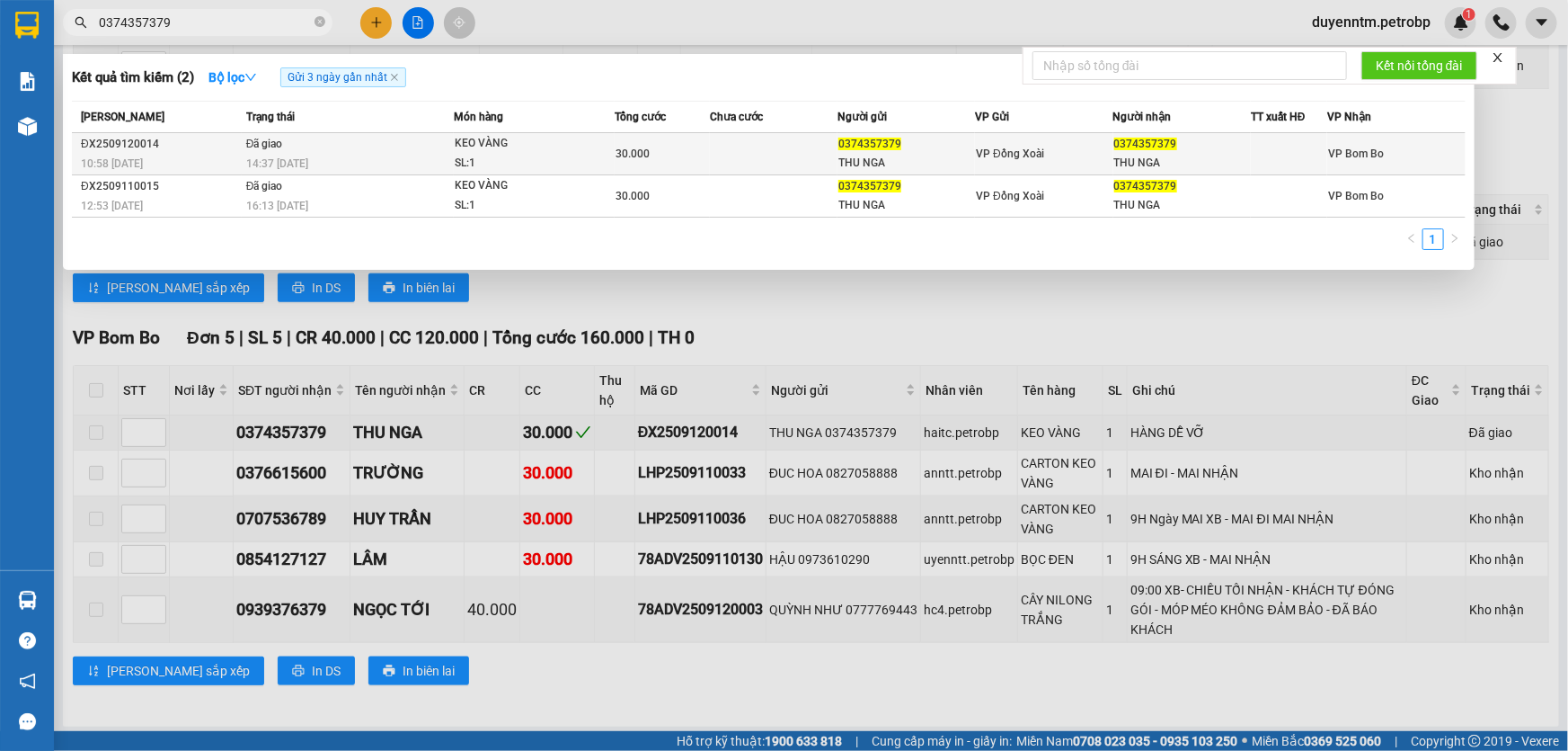
type input "0374357379"
click at [321, 168] on div "14:37 - 12/09" at bounding box center [350, 164] width 206 height 20
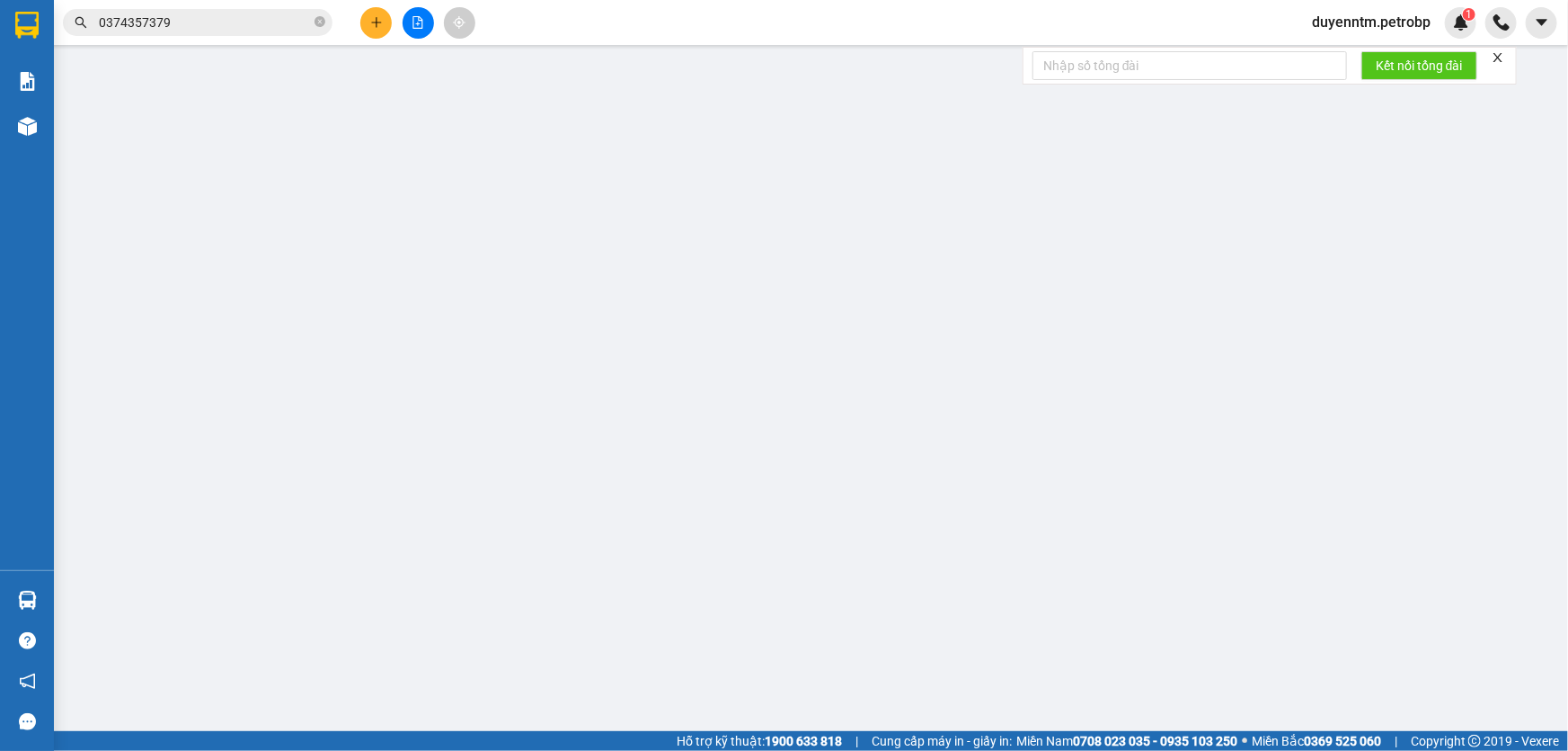
type input "0374357379"
type input "THU NGA"
type input "0374357379"
type input "THU NGA"
type input "30.000"
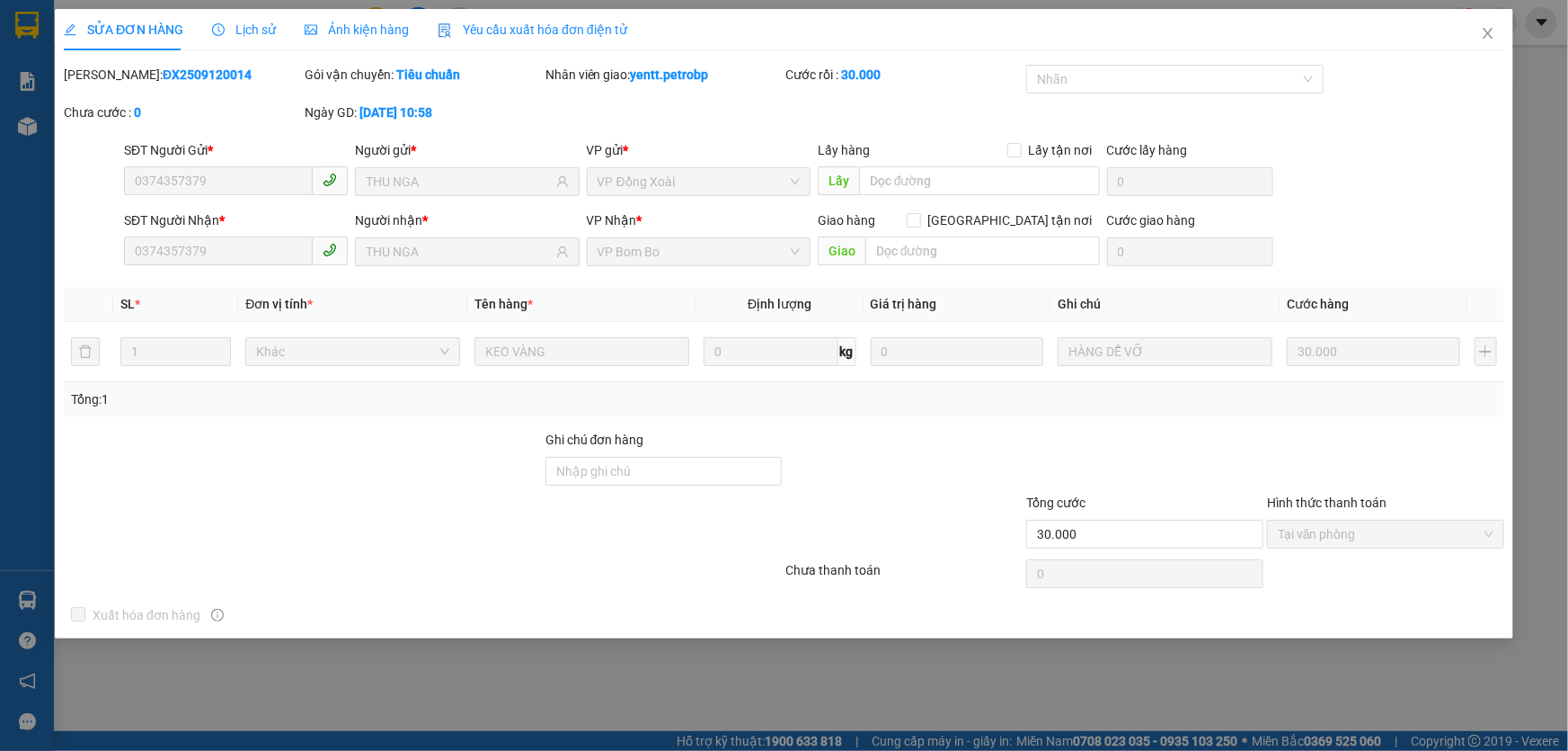
click at [247, 36] on span "Lịch sử" at bounding box center [244, 30] width 64 height 15
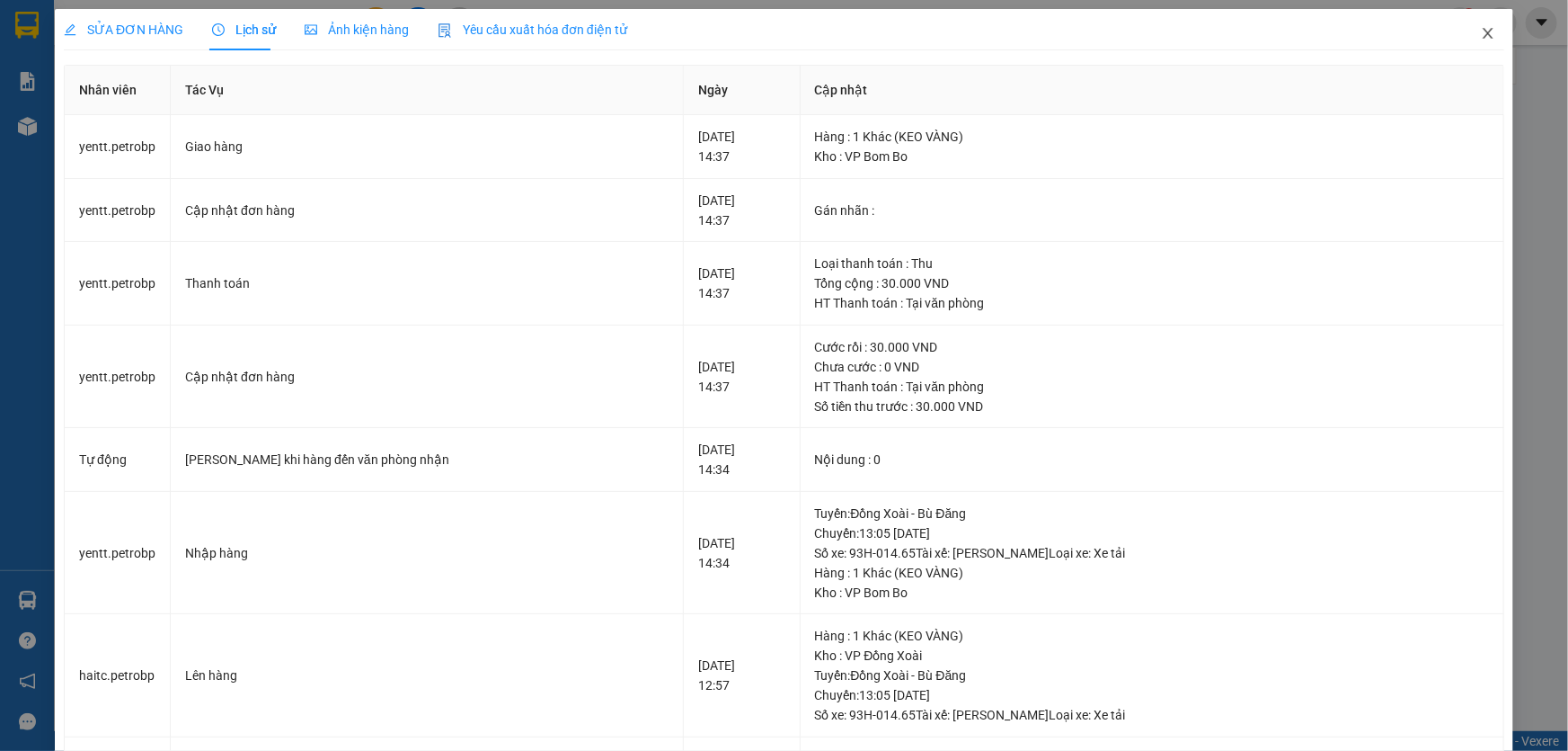
click at [1481, 28] on icon "close" at bounding box center [1489, 34] width 15 height 15
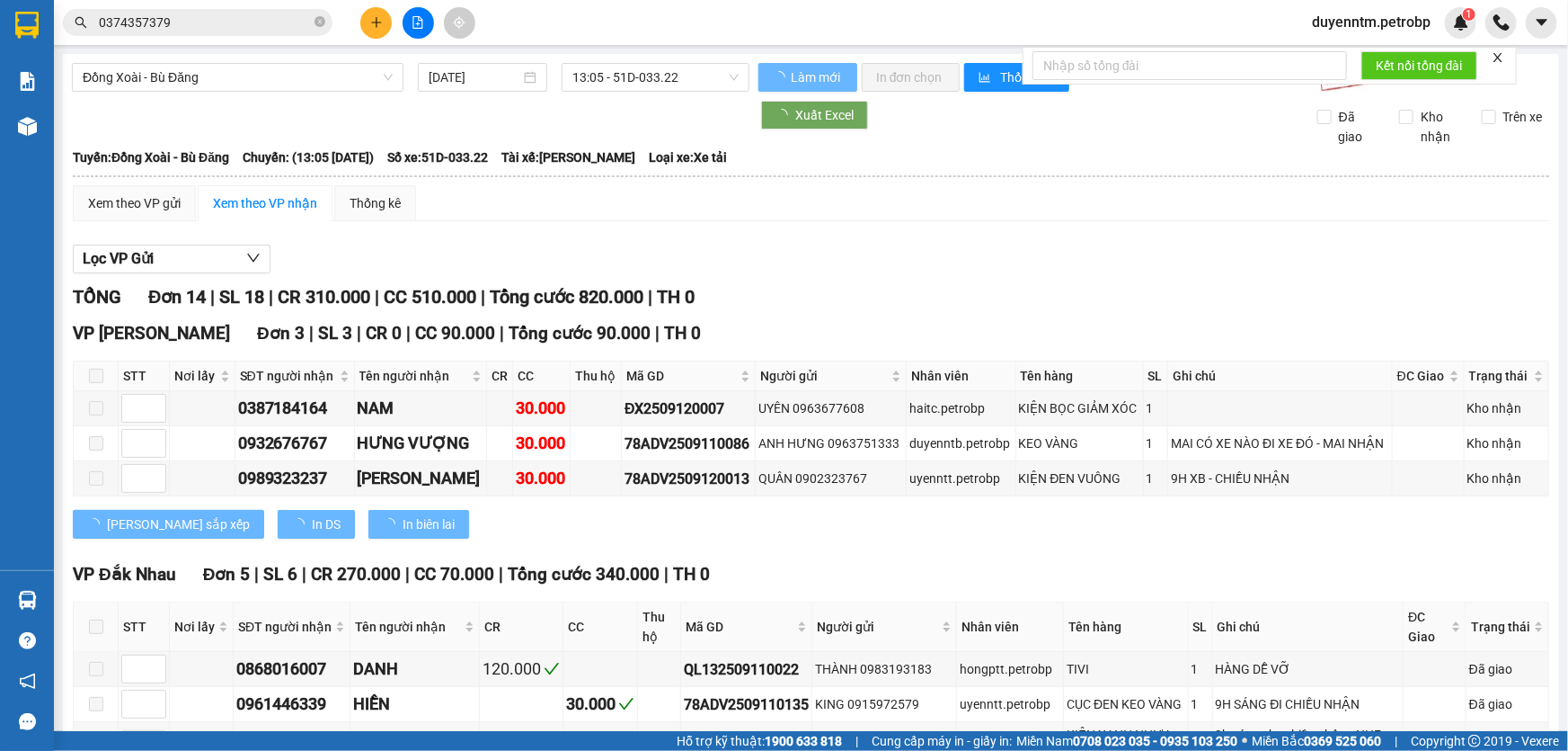
click at [176, 37] on div "Kết quả tìm kiếm ( 2 ) Bộ lọc Gửi 3 ngày gần nhất Mã ĐH Trạng thái Món hàng Tổn…" at bounding box center [784, 22] width 1568 height 45
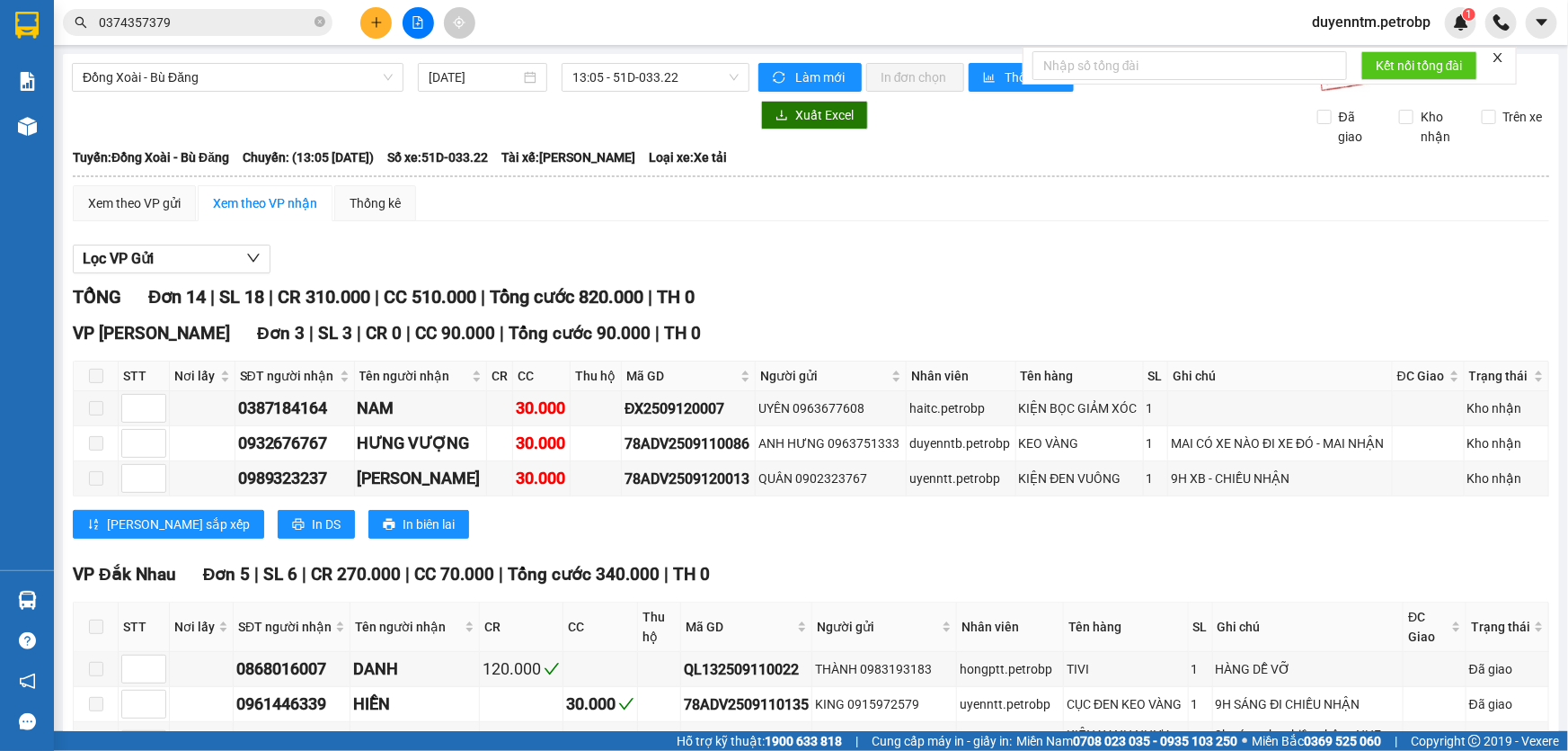
click at [181, 22] on input "0374357379" at bounding box center [205, 23] width 212 height 20
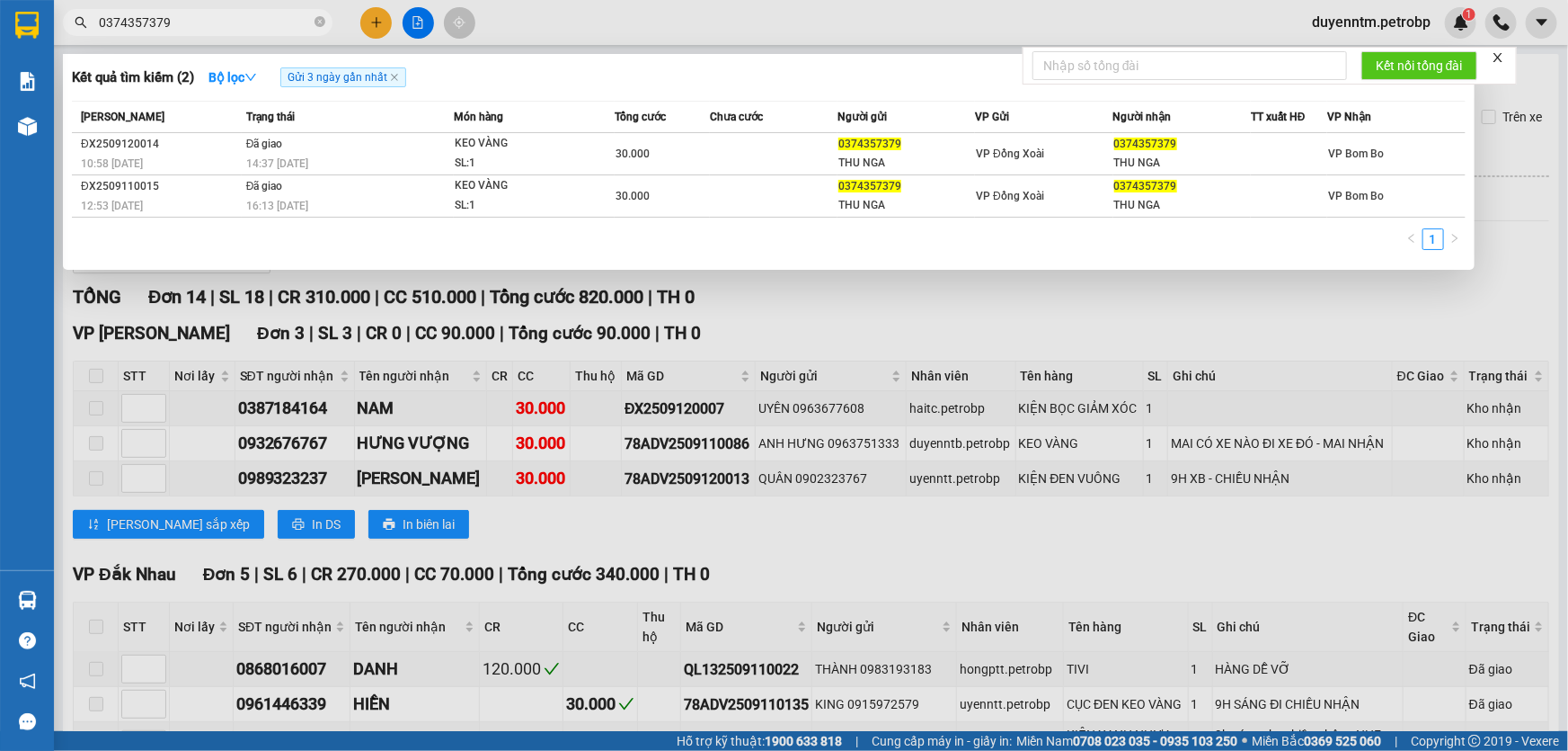
click at [914, 508] on div at bounding box center [784, 376] width 1568 height 751
click at [195, 26] on input "0374357379" at bounding box center [205, 23] width 212 height 20
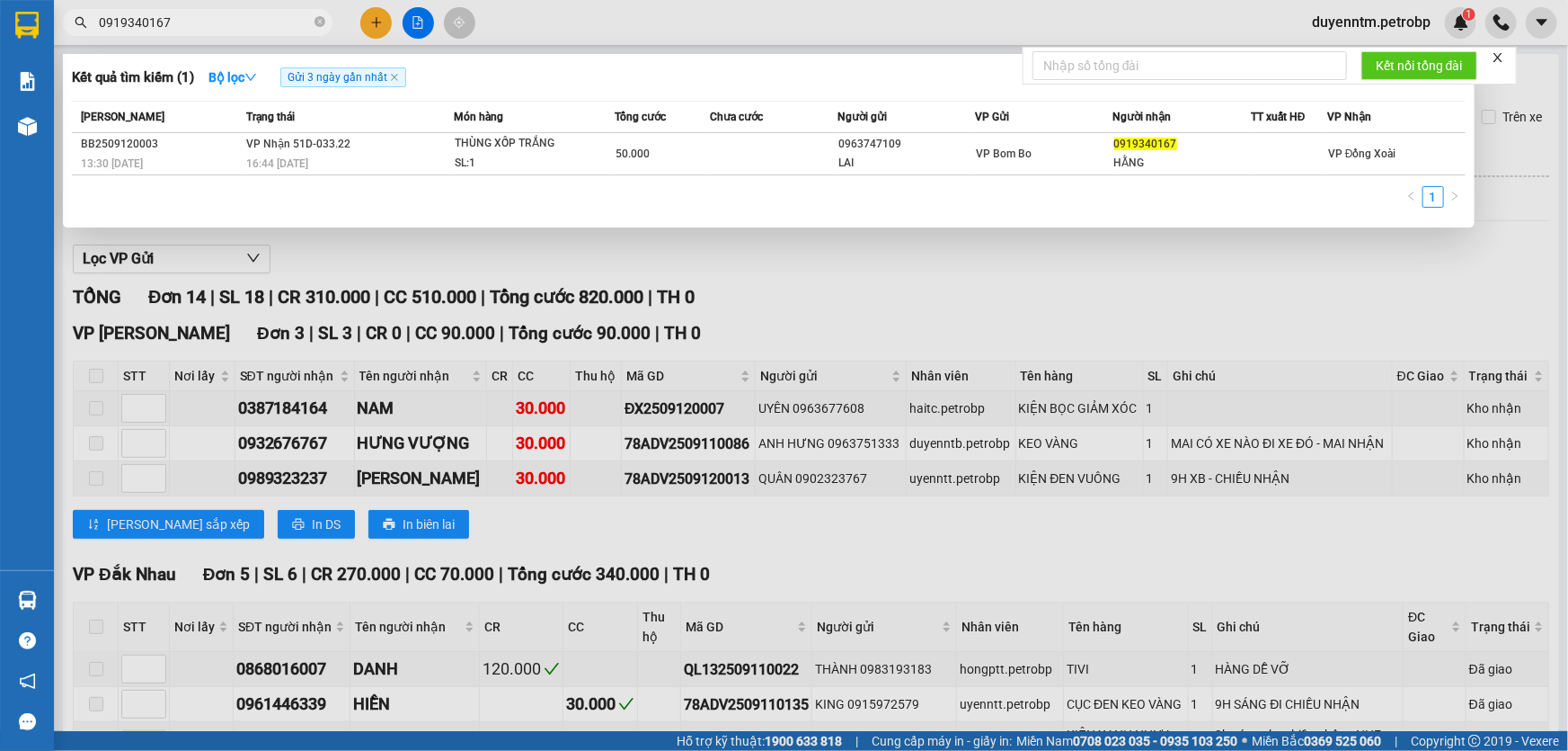
click at [402, 318] on div at bounding box center [784, 376] width 1568 height 751
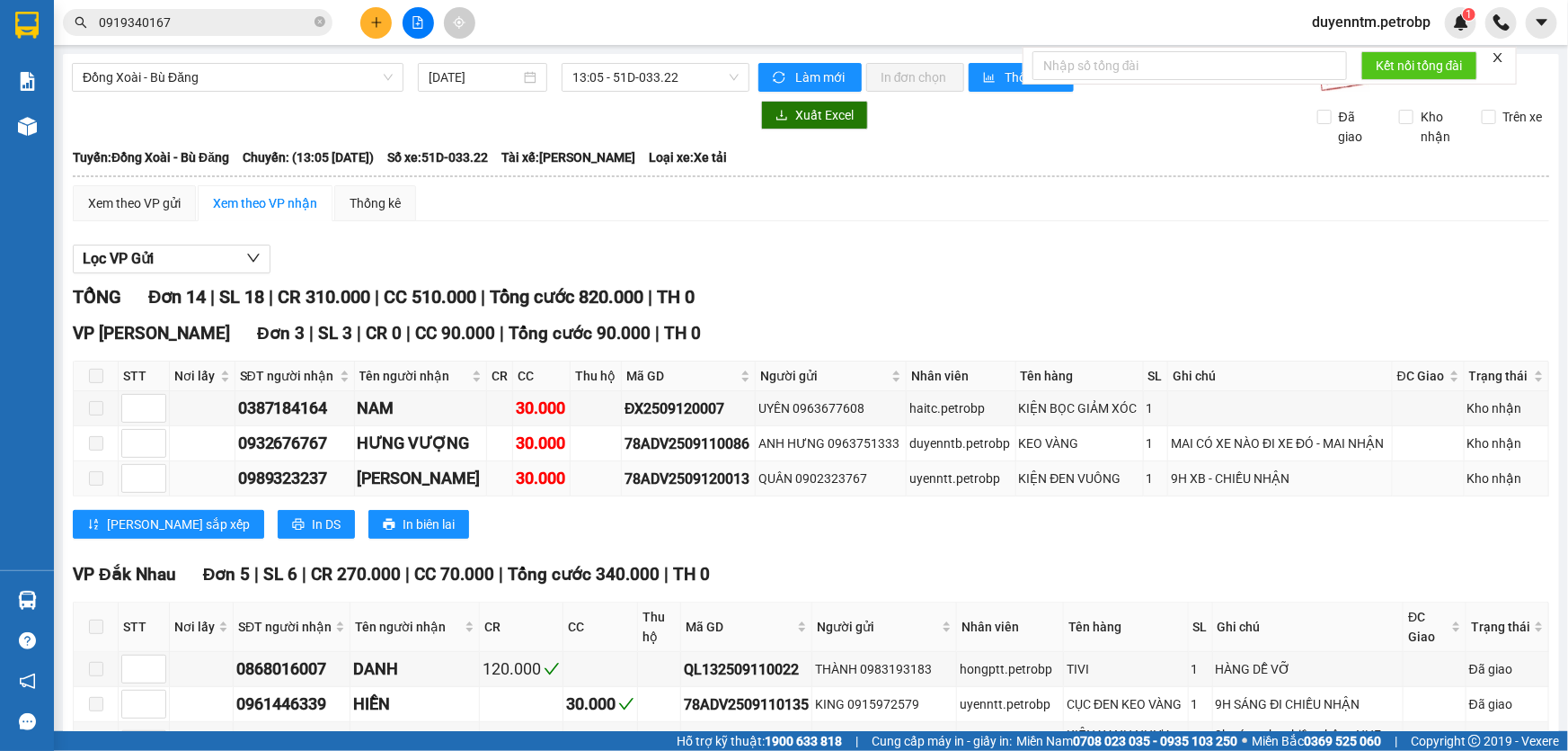
scroll to position [163, 0]
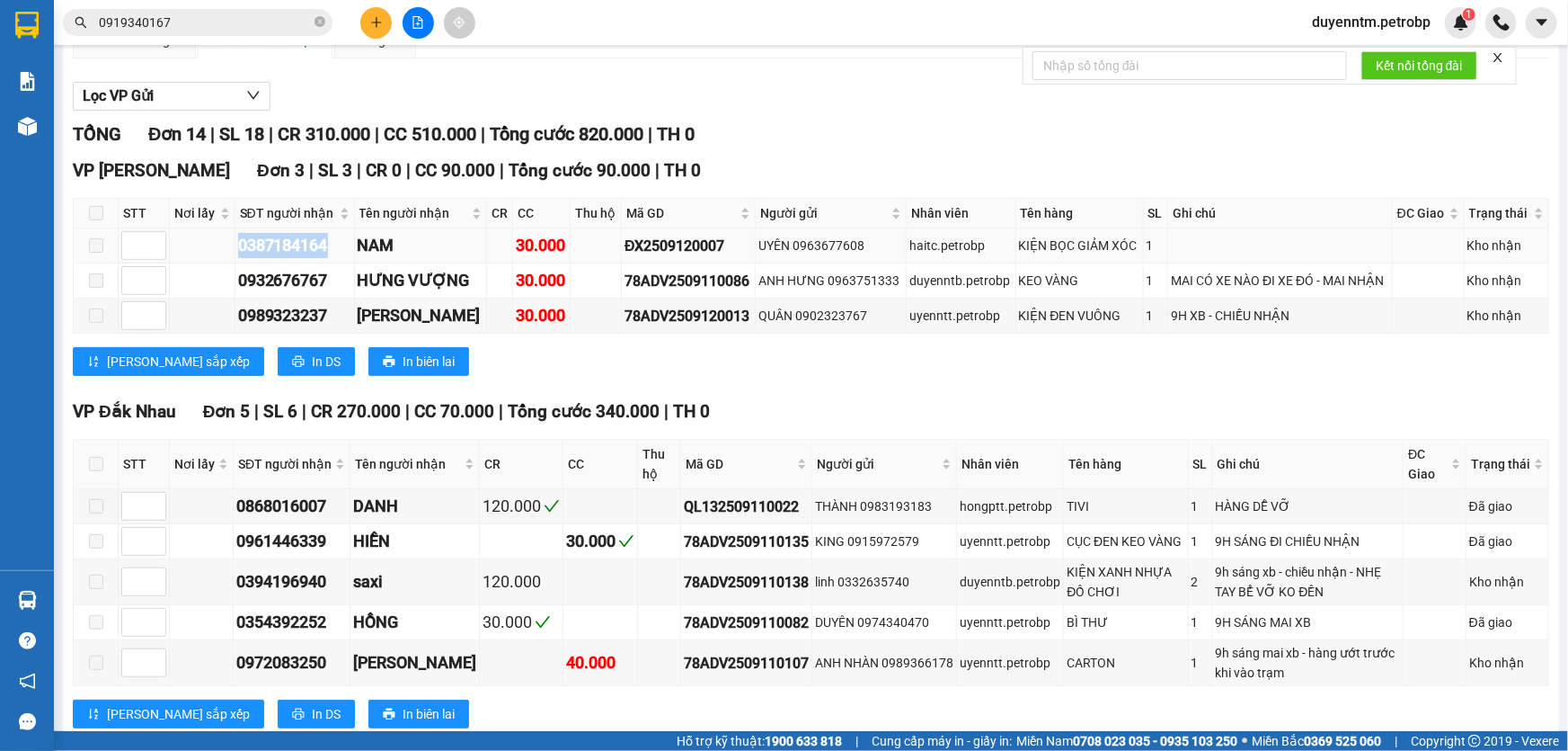
drag, startPoint x: 331, startPoint y: 244, endPoint x: 237, endPoint y: 249, distance: 94.1
click at [238, 249] on div "0387184164" at bounding box center [295, 246] width 113 height 26
copy div "0387184164"
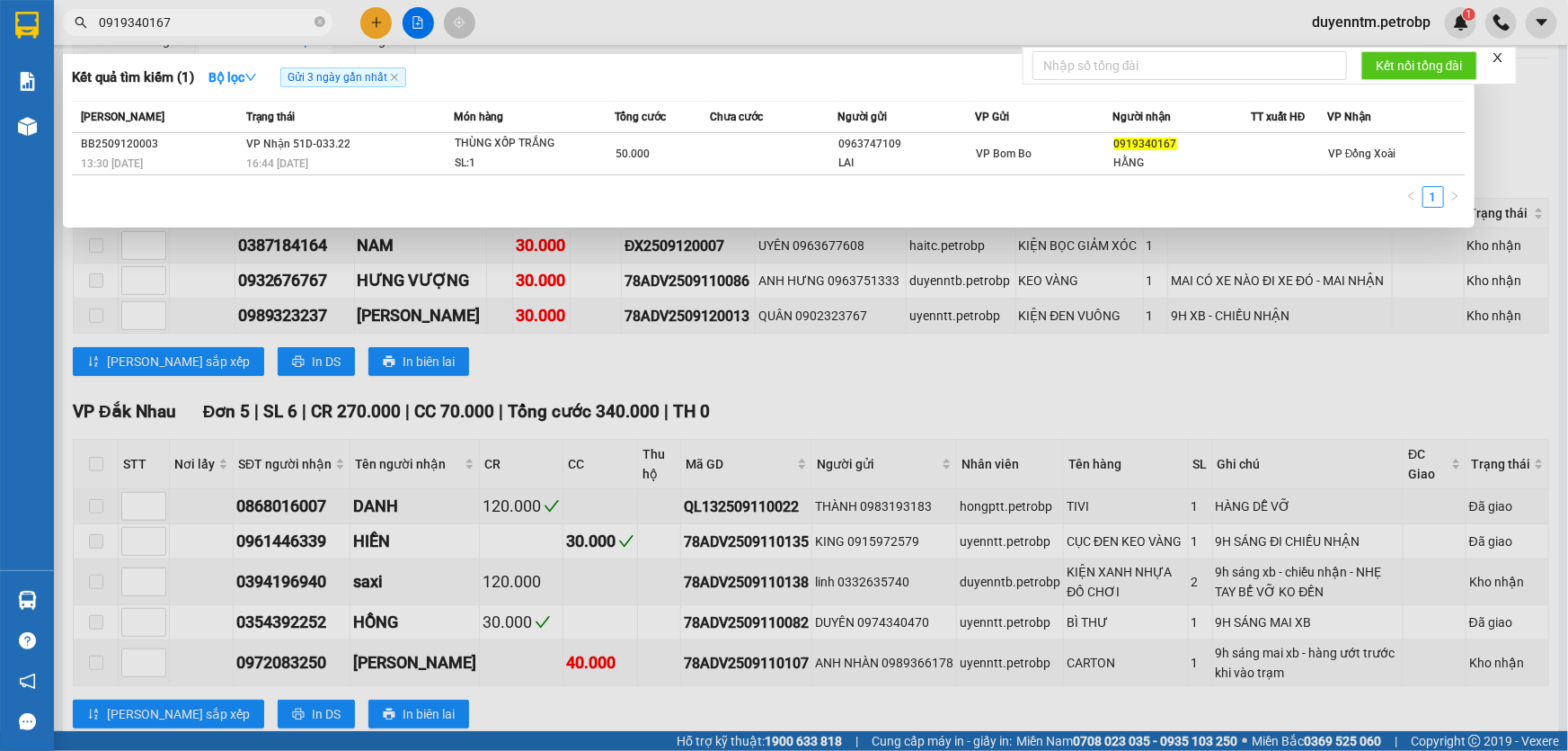
click at [219, 27] on input "0919340167" at bounding box center [205, 23] width 212 height 20
paste input "387184164"
type input "0387184164"
click at [554, 374] on div at bounding box center [784, 376] width 1568 height 751
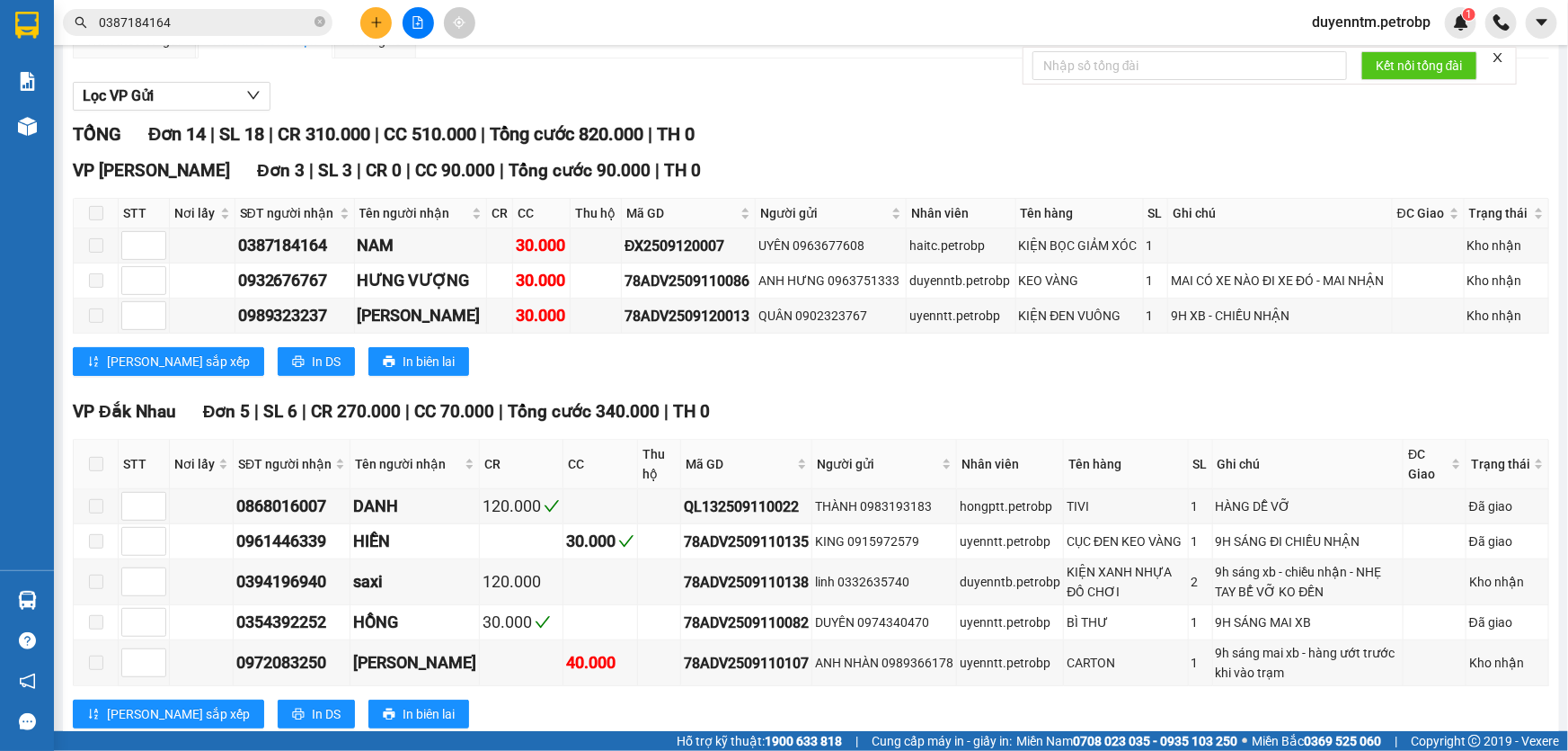
click at [224, 18] on input "0387184164" at bounding box center [205, 23] width 212 height 20
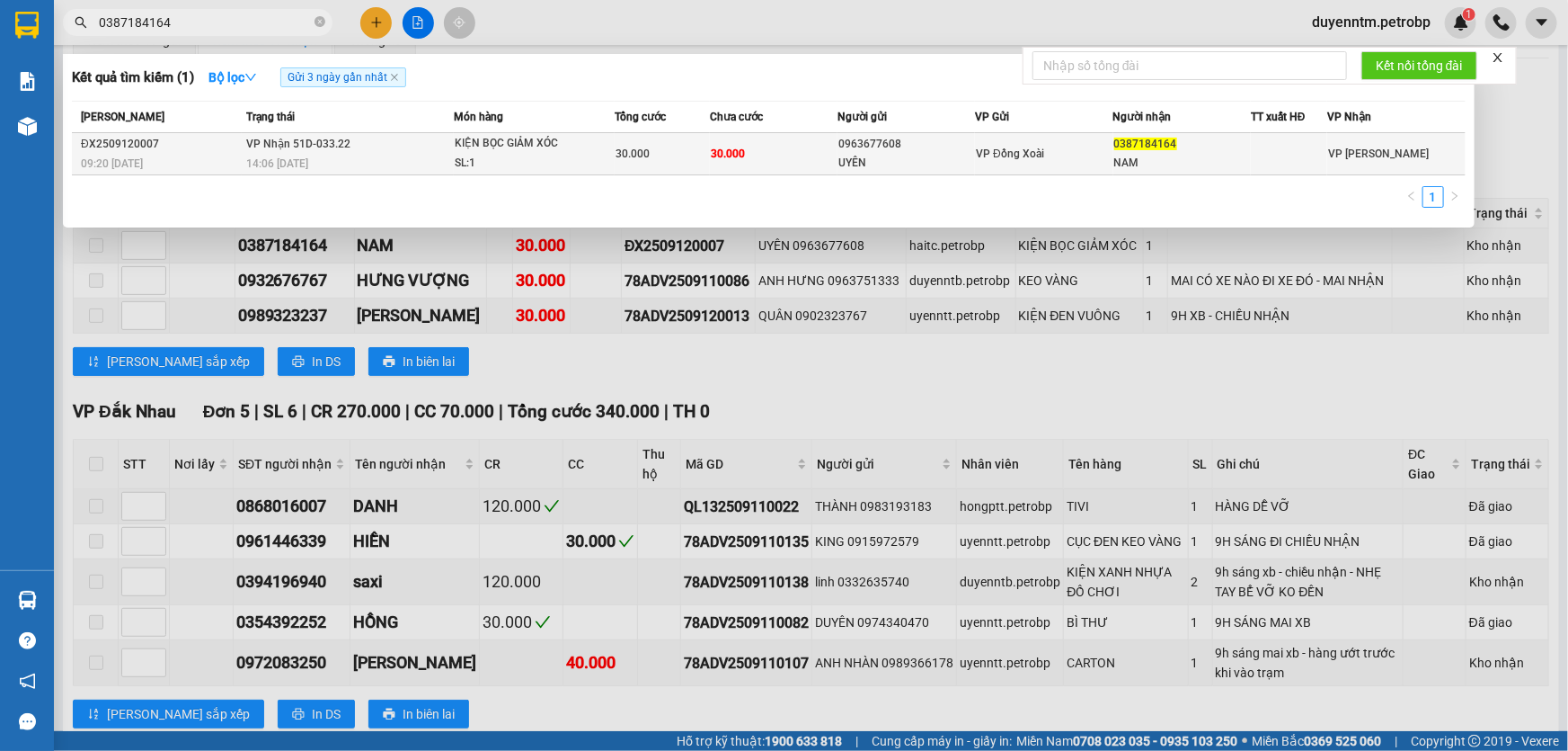
click at [247, 162] on span "14:06 [DATE]" at bounding box center [278, 164] width 62 height 13
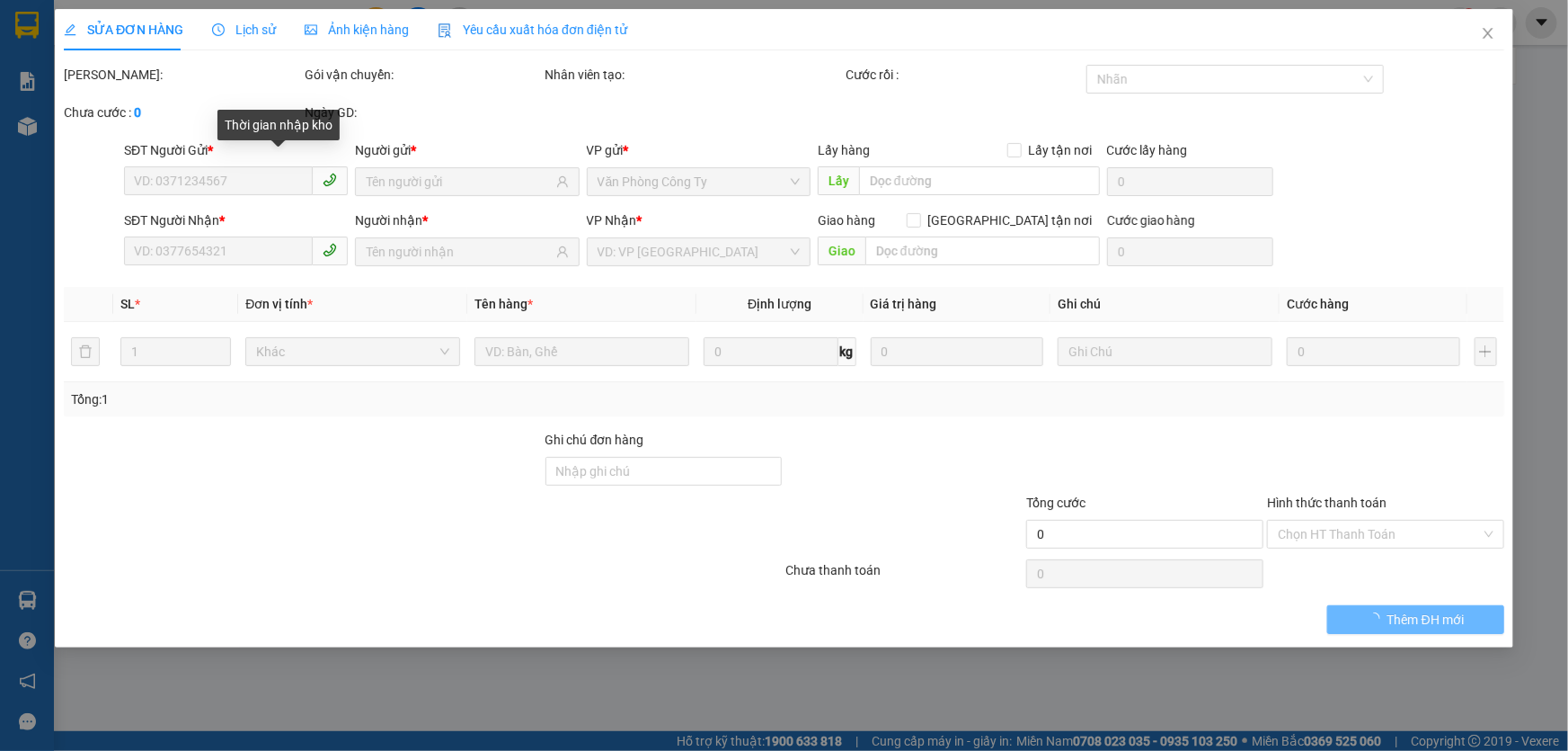
type input "0963677608"
type input "UYÊN"
type input "0387184164"
type input "NAM"
type input "30.000"
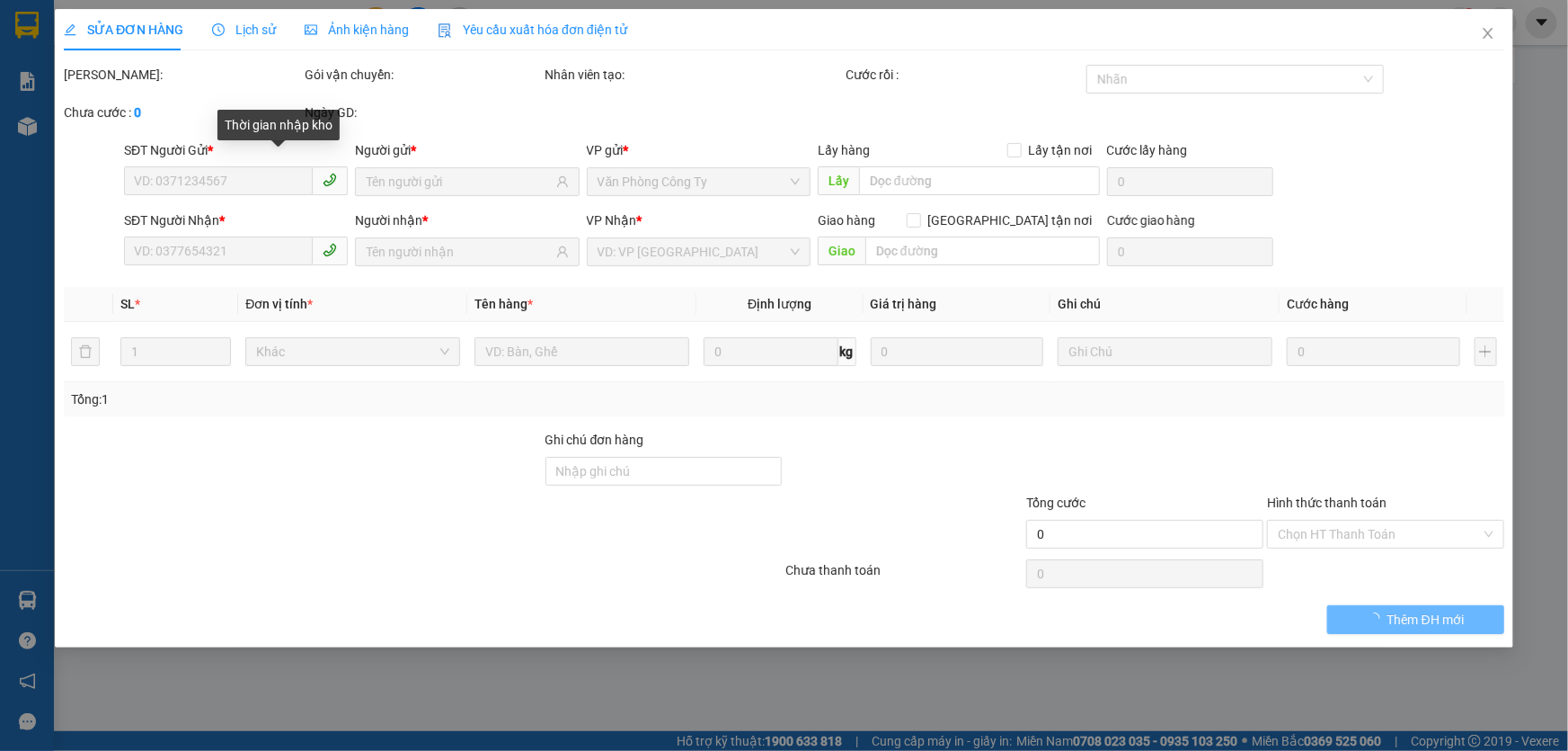
type input "30.000"
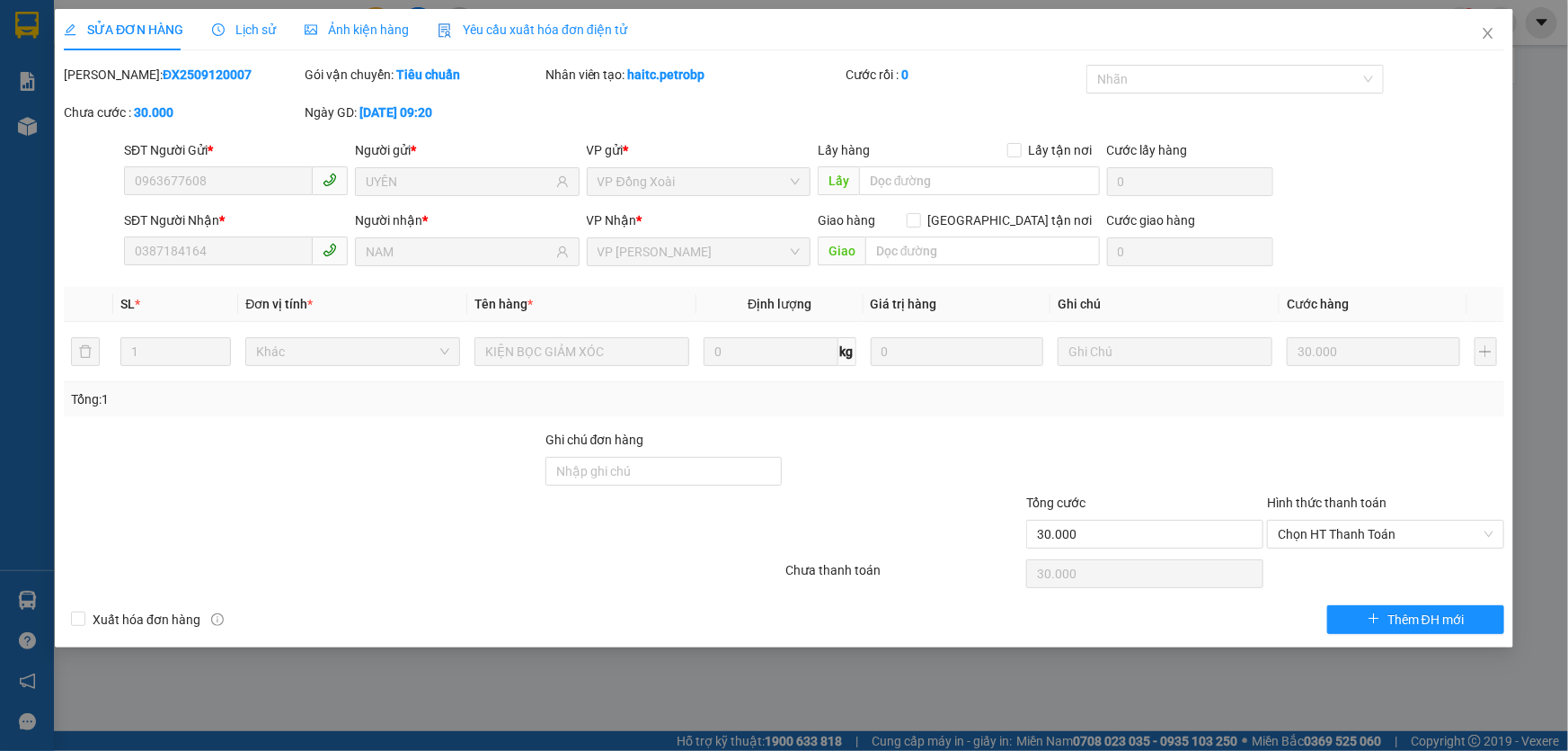
click at [241, 29] on span "Lịch sử" at bounding box center [244, 30] width 64 height 15
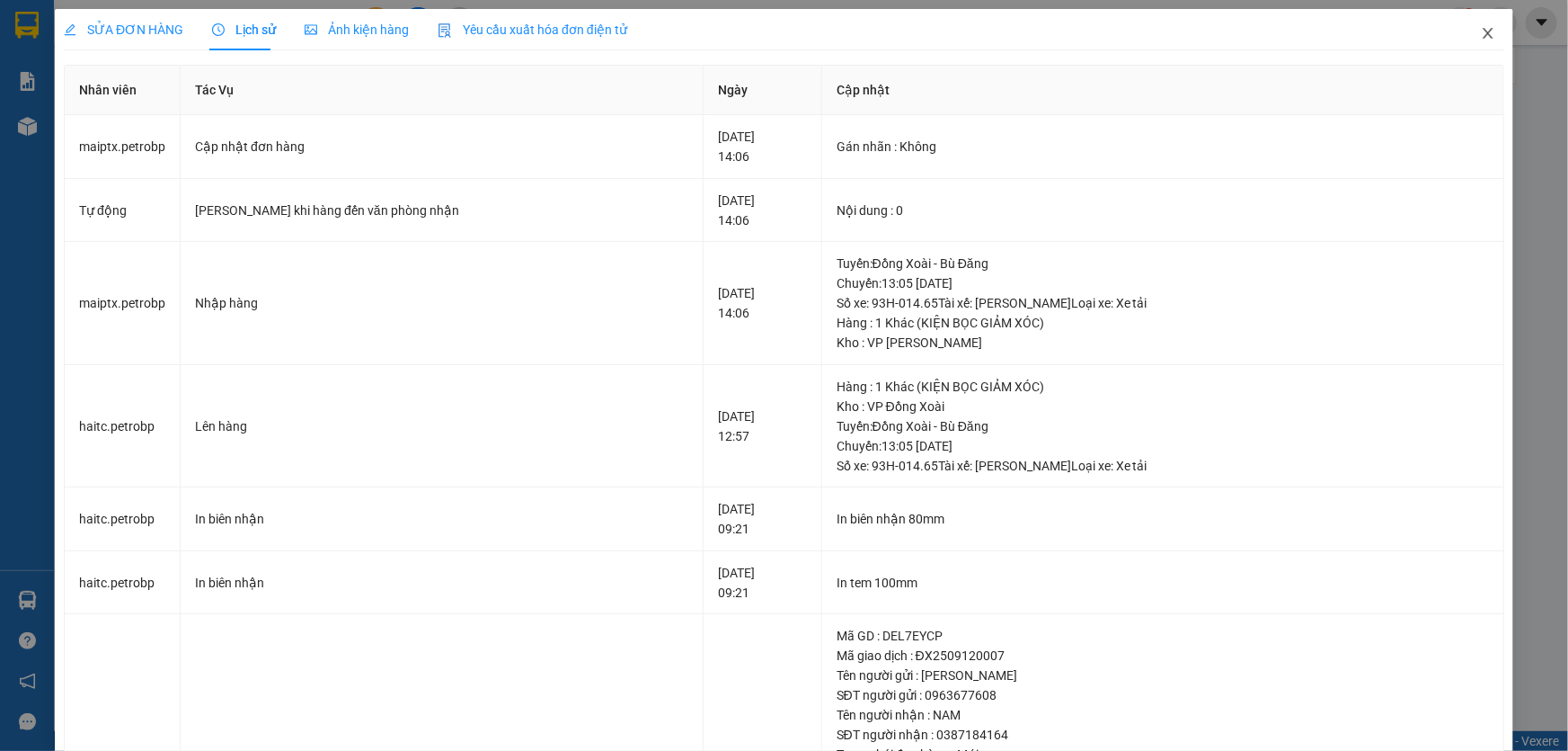
click at [1481, 32] on icon "close" at bounding box center [1489, 34] width 15 height 15
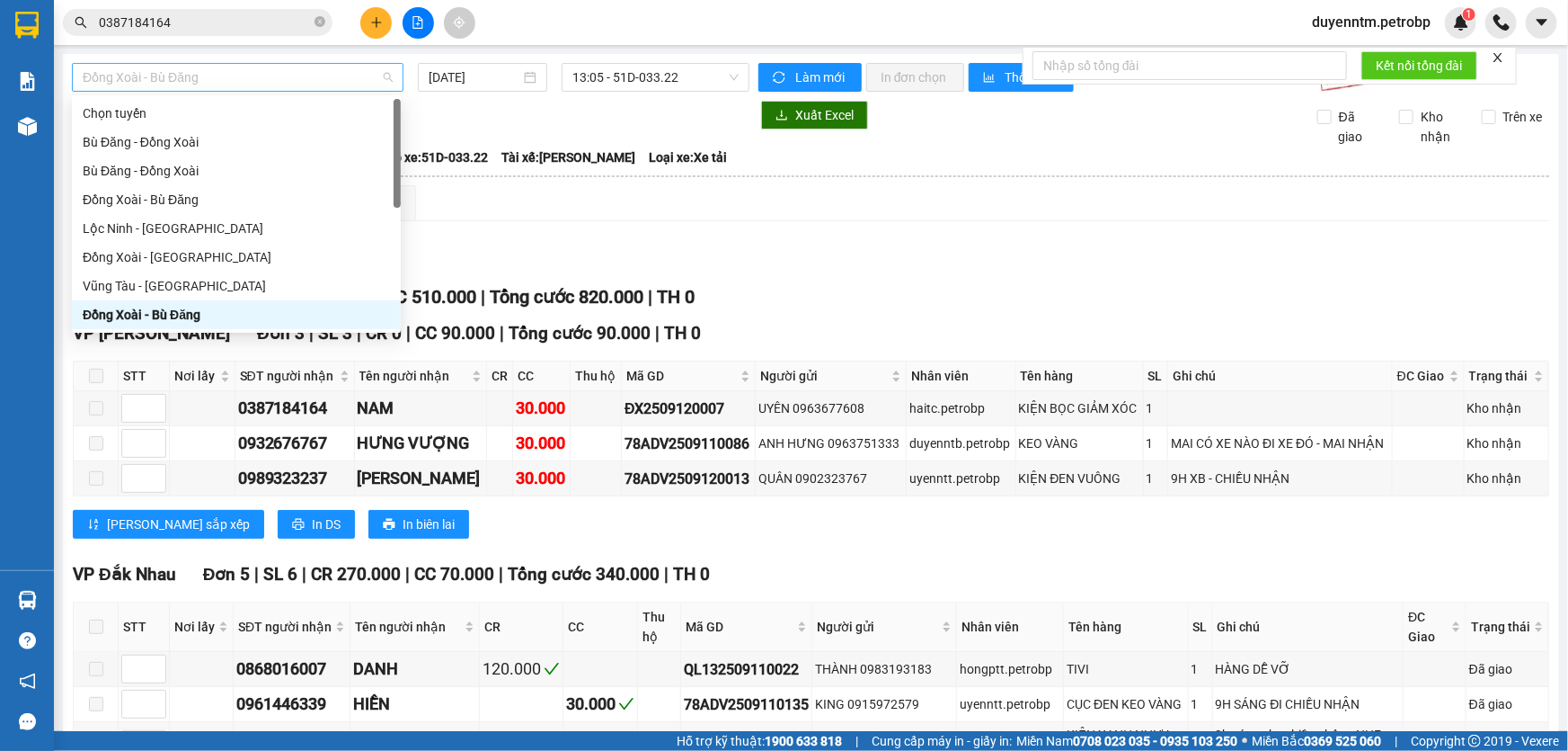
click at [384, 78] on span "Đồng Xoài - Bù Đăng" at bounding box center [237, 78] width 310 height 27
click at [165, 167] on div "Bù Đăng - Đồng Xoài" at bounding box center [237, 171] width 308 height 20
type input "[DATE]"
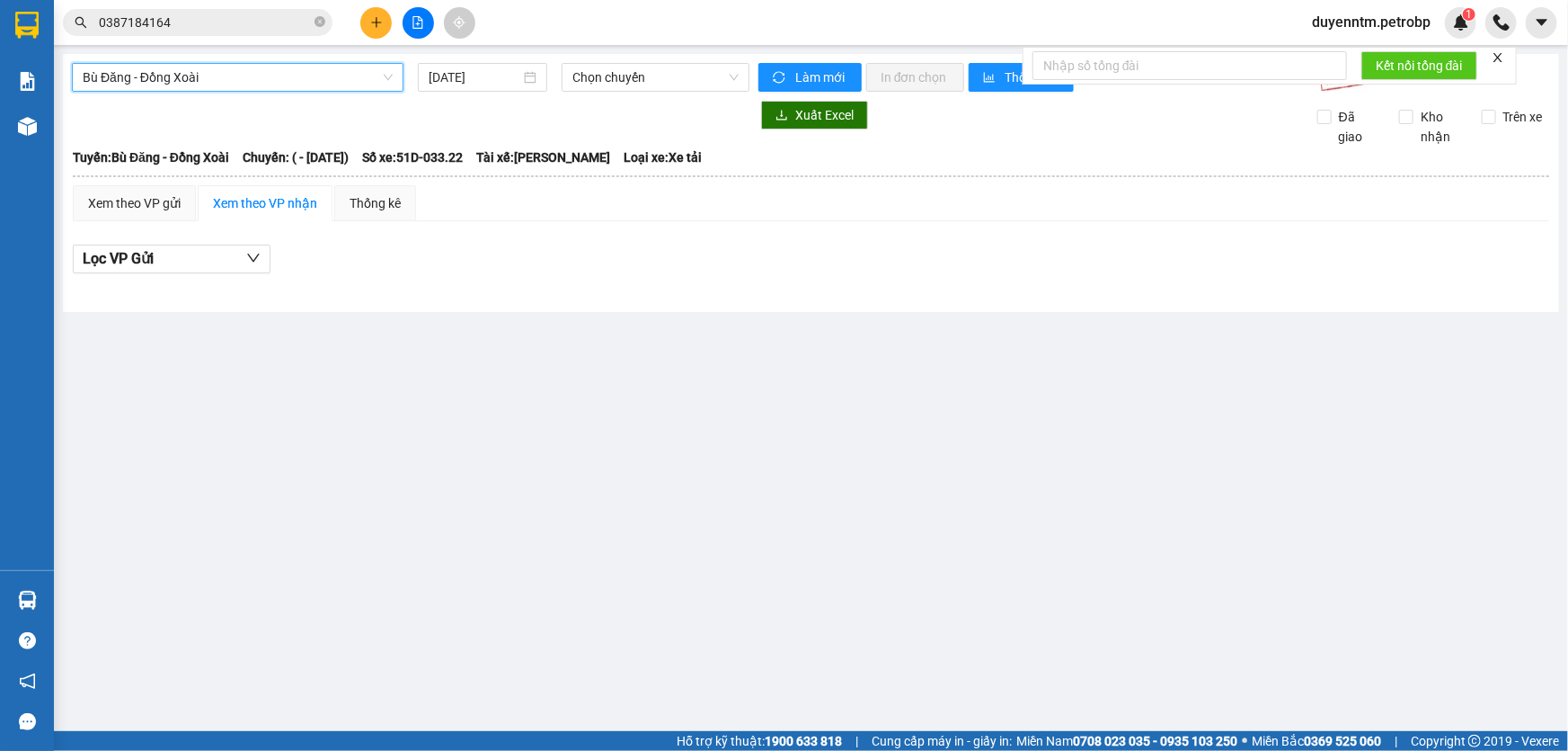
click at [391, 87] on span "Bù Đăng - Đồng Xoài" at bounding box center [237, 78] width 310 height 27
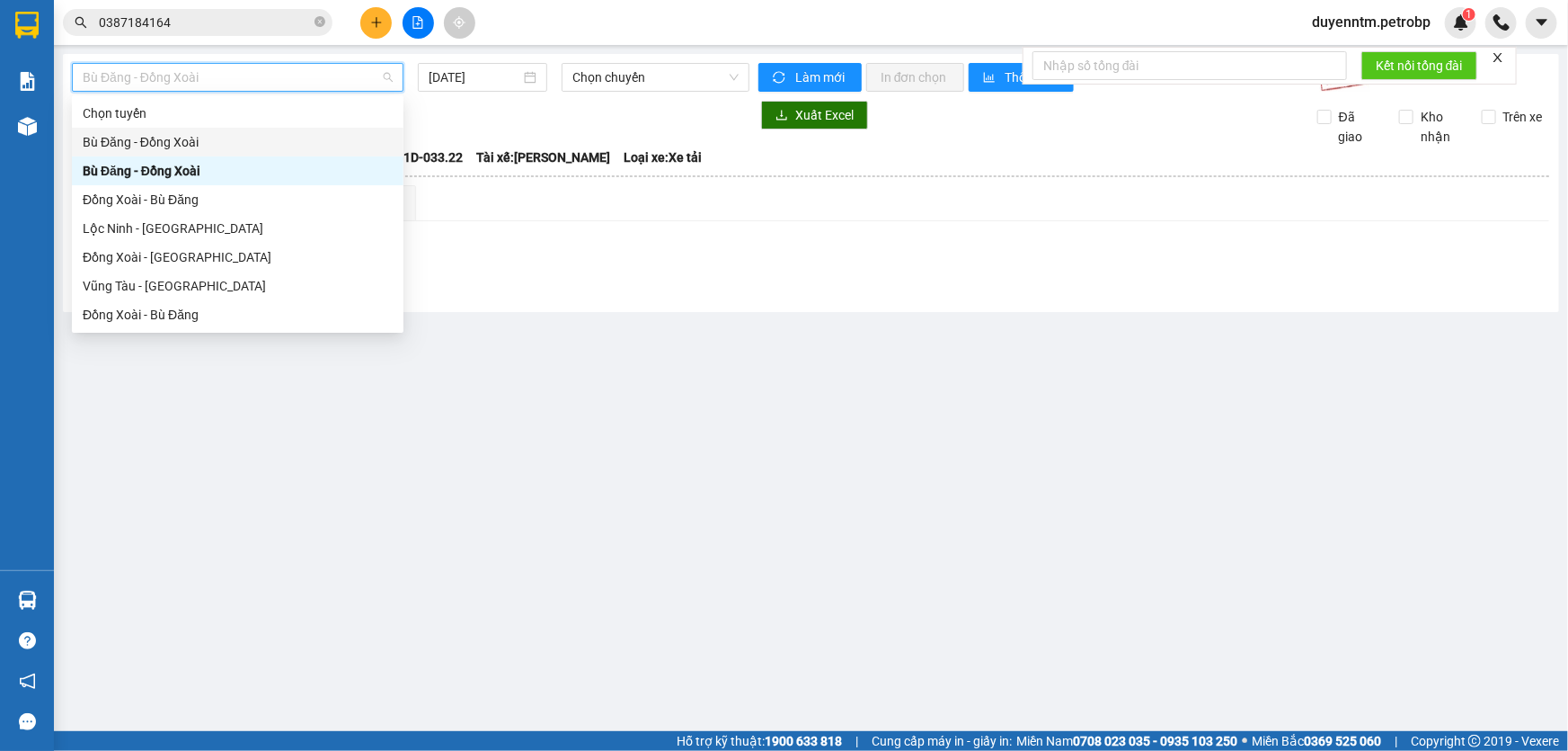
click at [156, 145] on div "Bù Đăng - Đồng Xoài" at bounding box center [237, 143] width 310 height 20
type input "[DATE]"
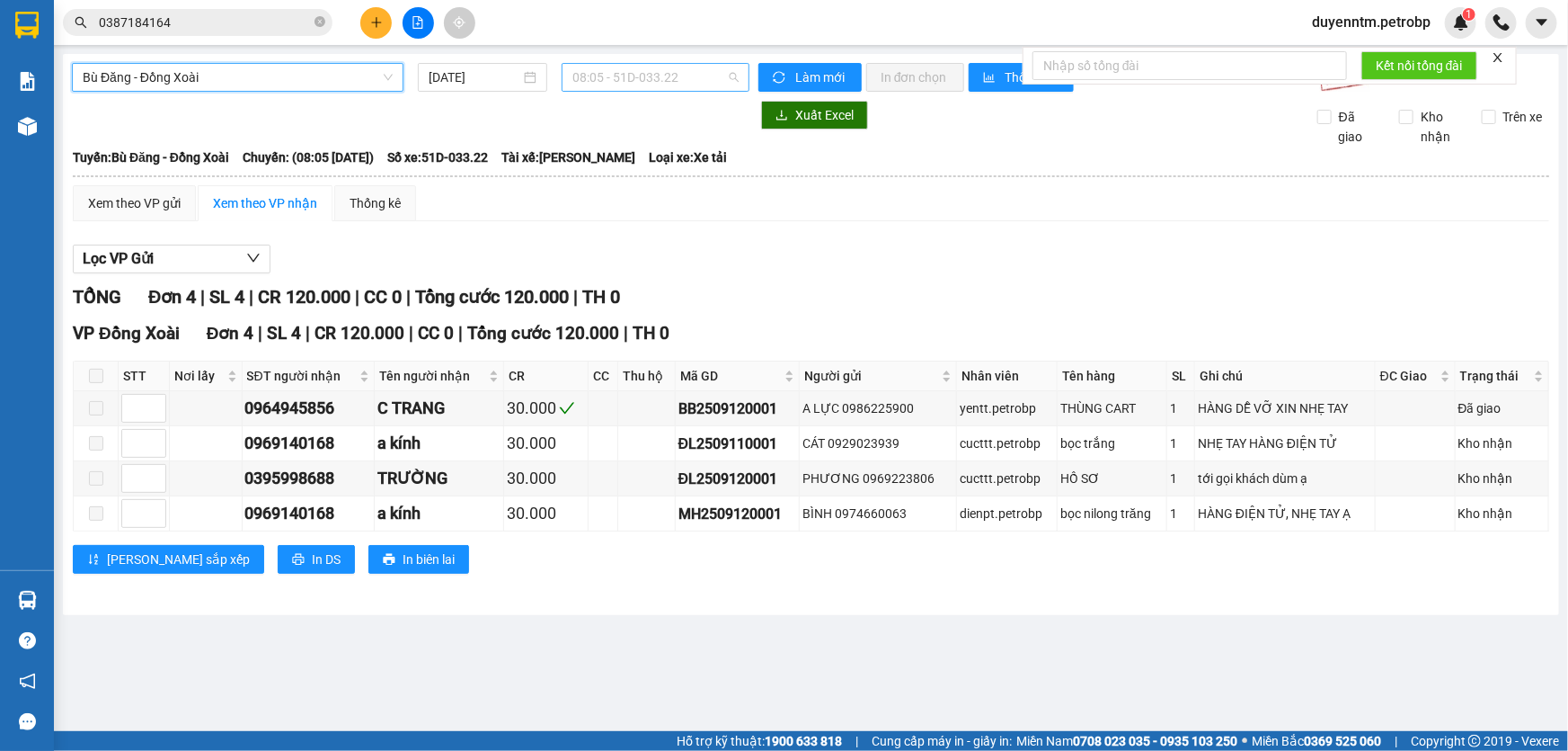
click at [729, 79] on span "08:05 - 51D-033.22" at bounding box center [656, 78] width 166 height 27
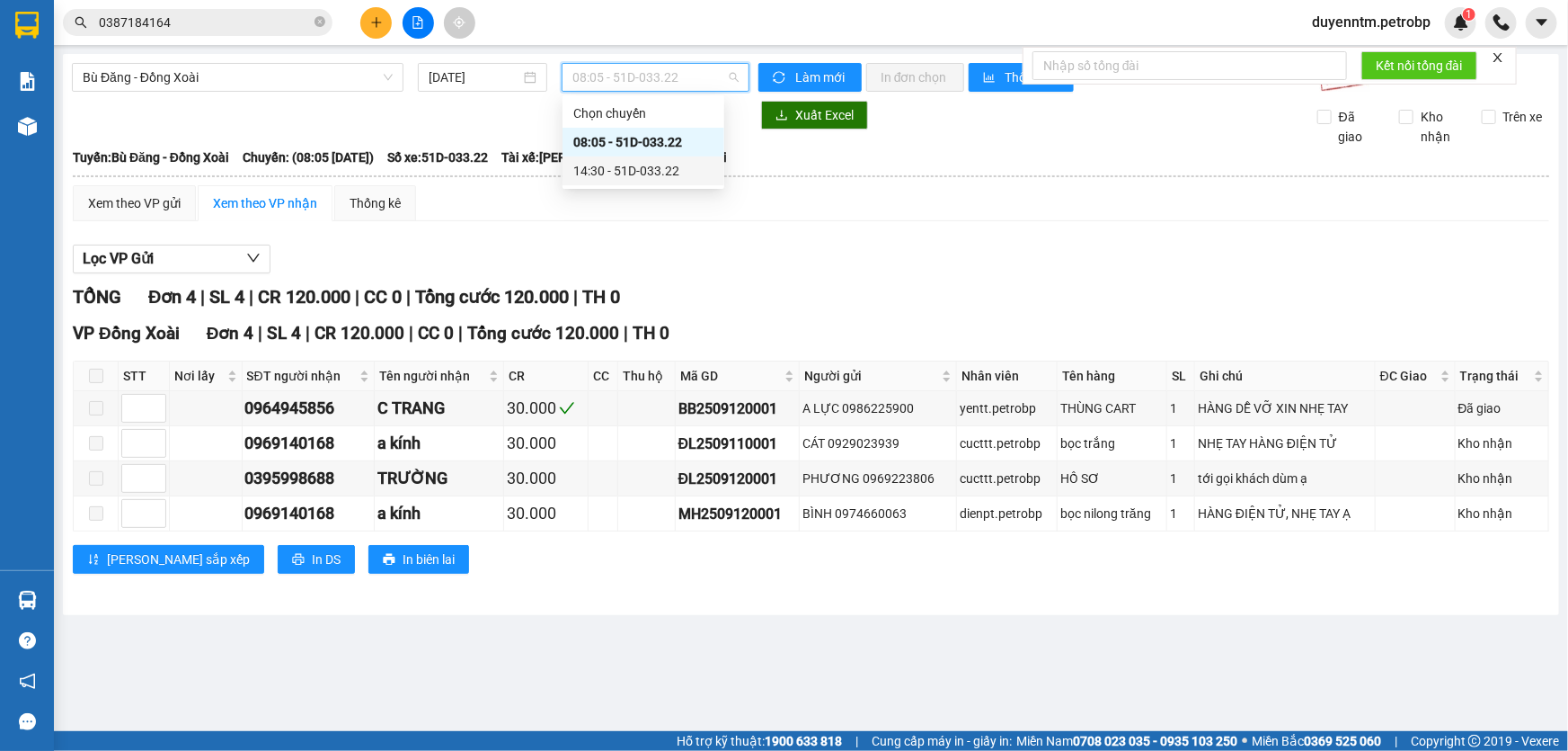
click at [576, 171] on div "14:30 - 51D-033.22" at bounding box center [643, 171] width 140 height 20
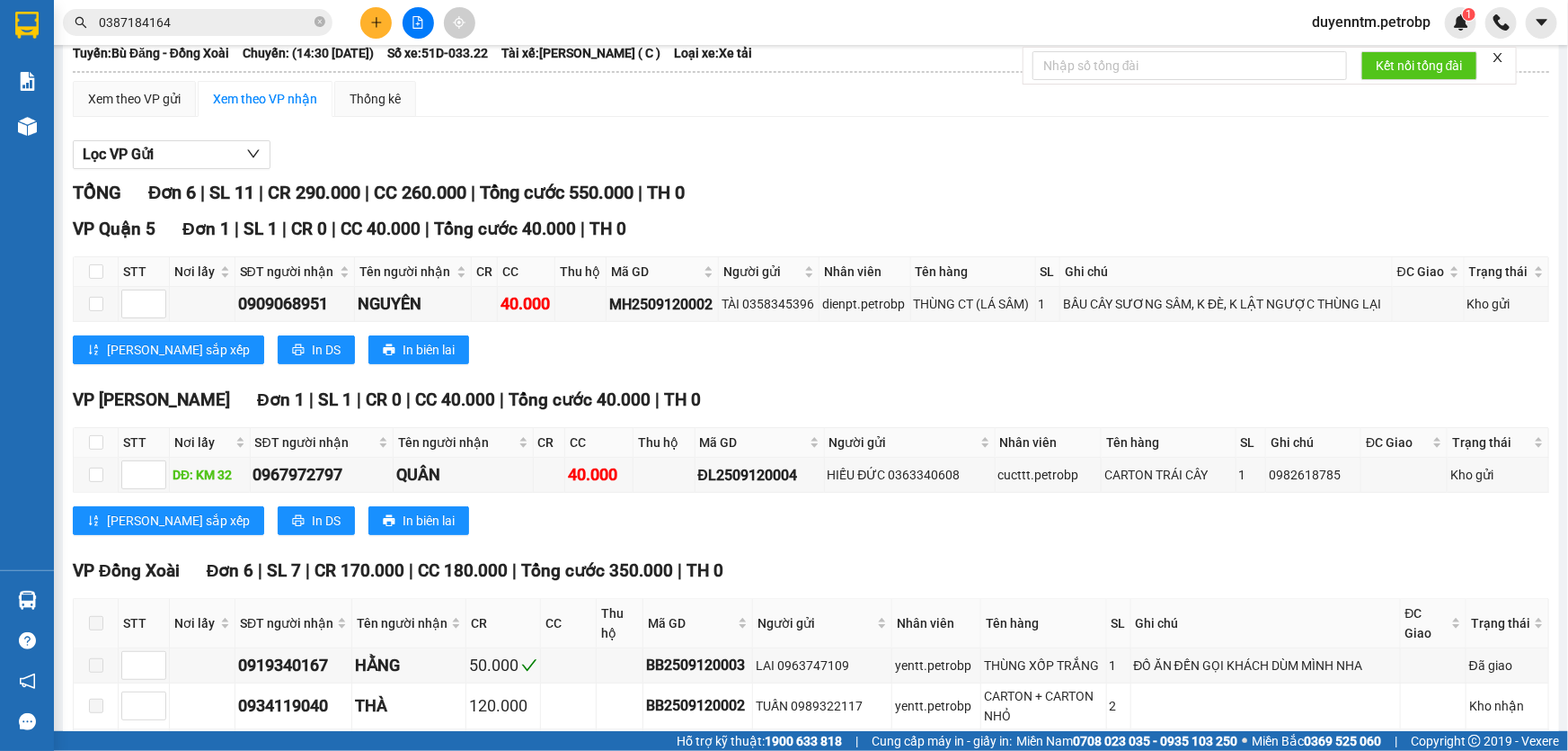
scroll to position [513, 0]
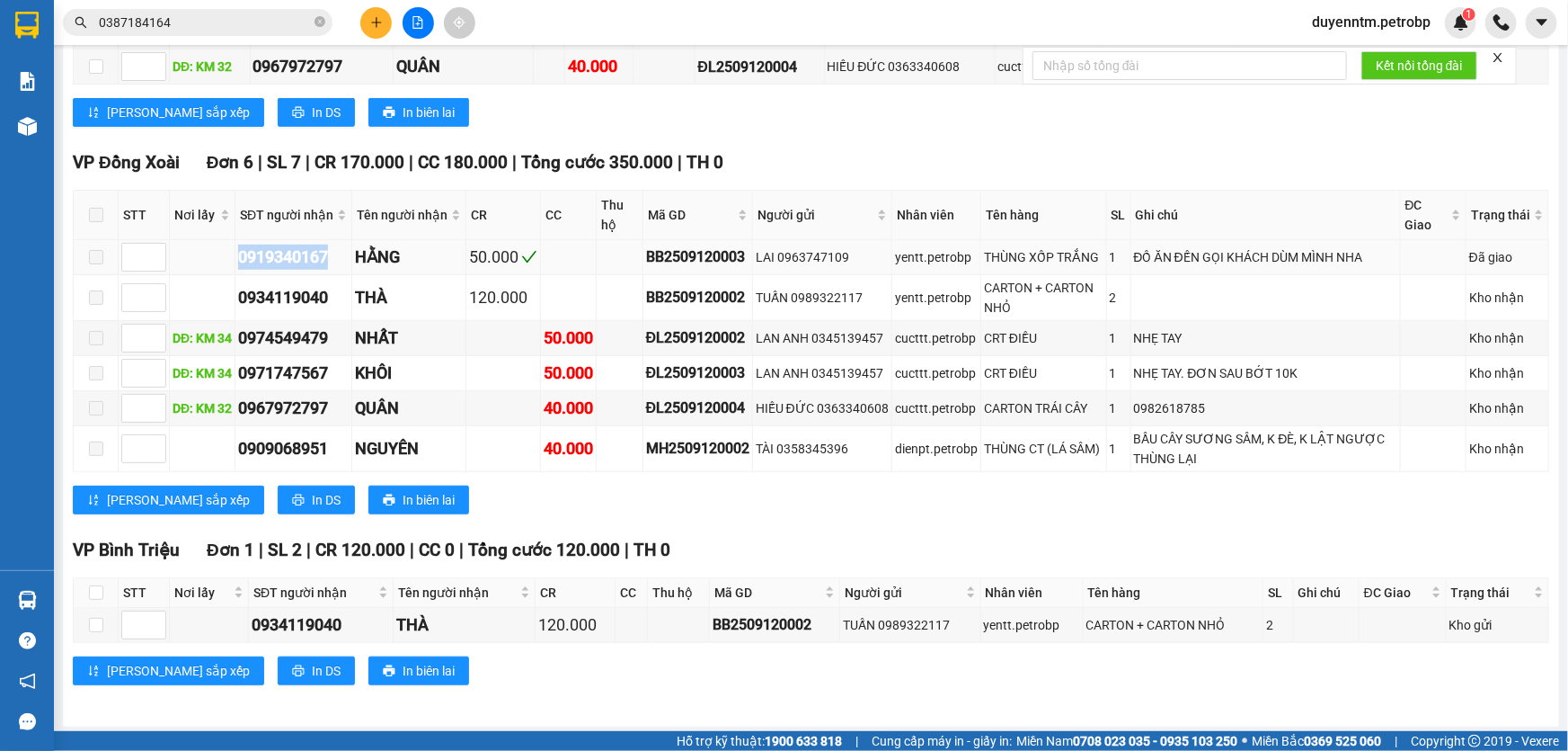
drag, startPoint x: 341, startPoint y: 258, endPoint x: 240, endPoint y: 256, distance: 101.0
click at [240, 256] on div "0919340167" at bounding box center [293, 258] width 110 height 26
copy div "0919340167"
click at [205, 24] on input "0387184164" at bounding box center [205, 23] width 212 height 20
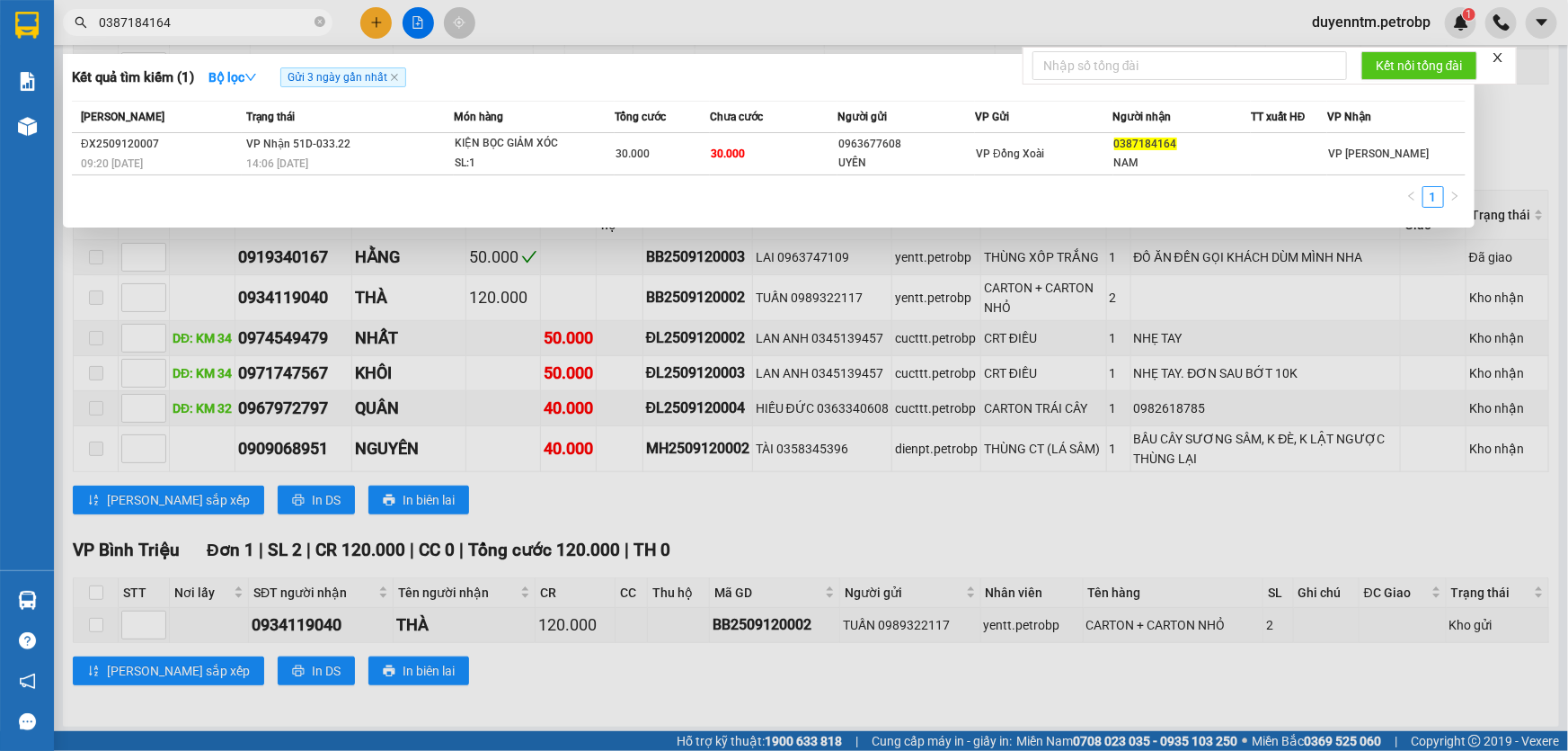
click at [205, 24] on input "0387184164" at bounding box center [205, 23] width 212 height 20
paste input "919340167"
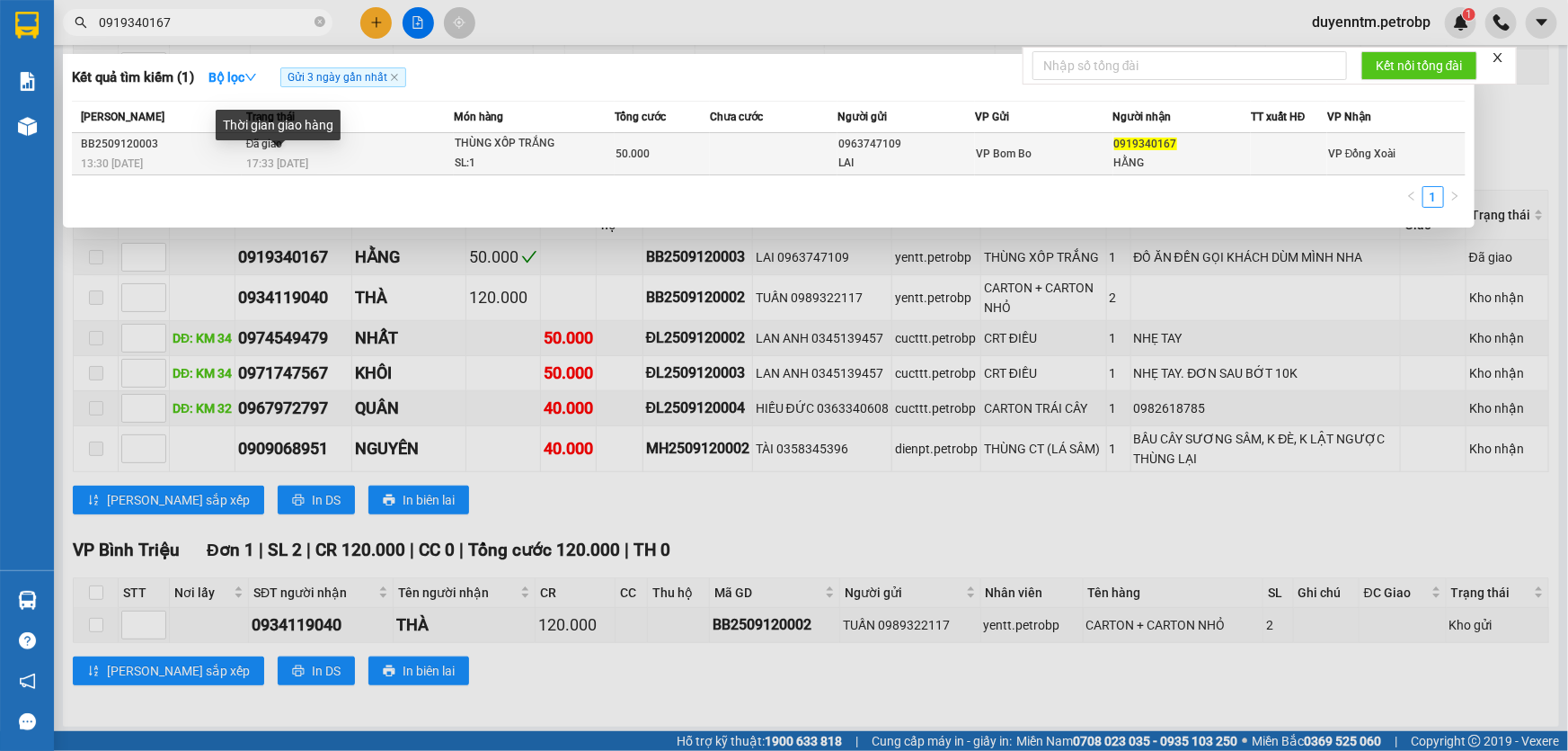
type input "0919340167"
click at [283, 165] on span "17:33 - 12/09" at bounding box center [278, 164] width 62 height 13
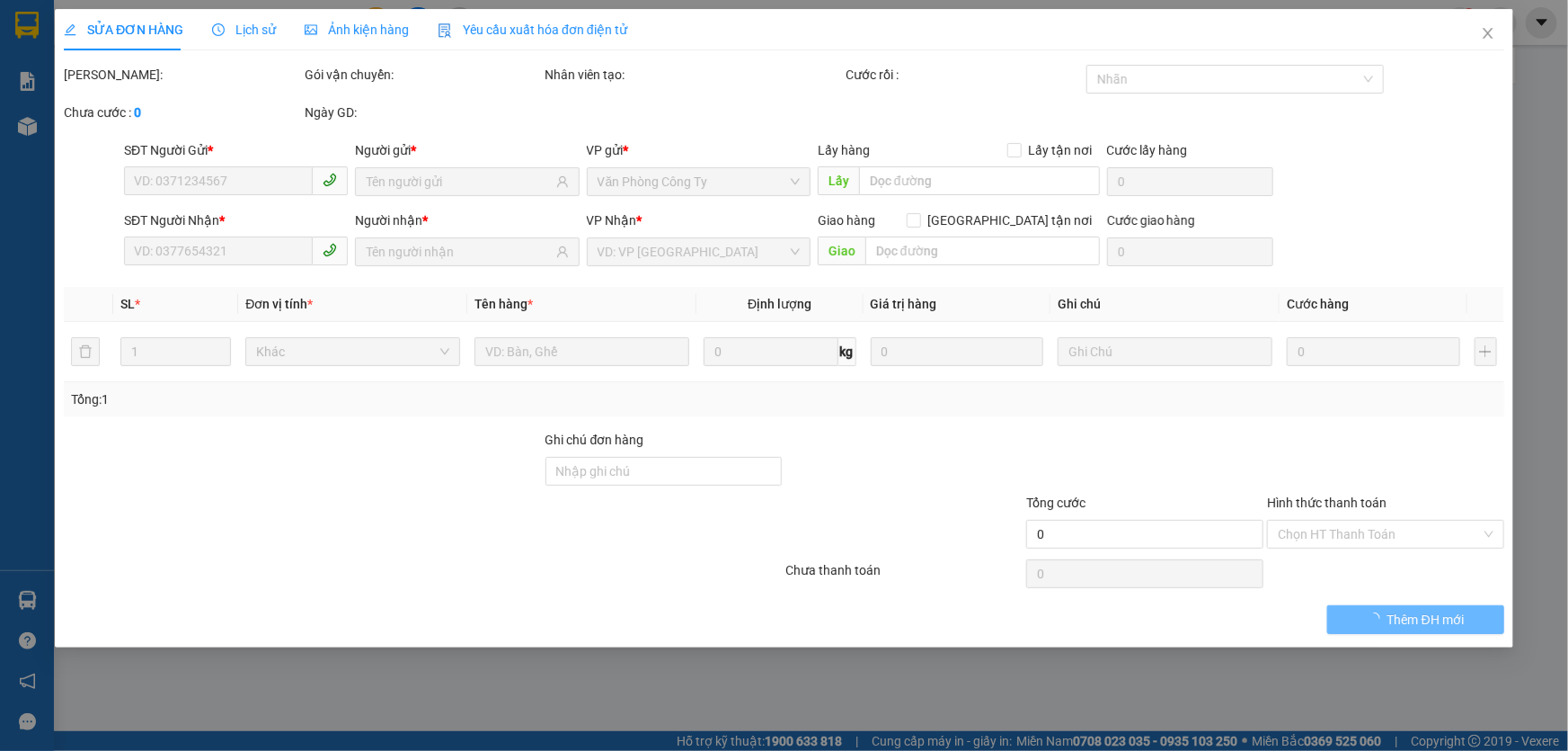
type input "0963747109"
type input "LAI"
type input "0919340167"
type input "HẰNG"
type input "50.000"
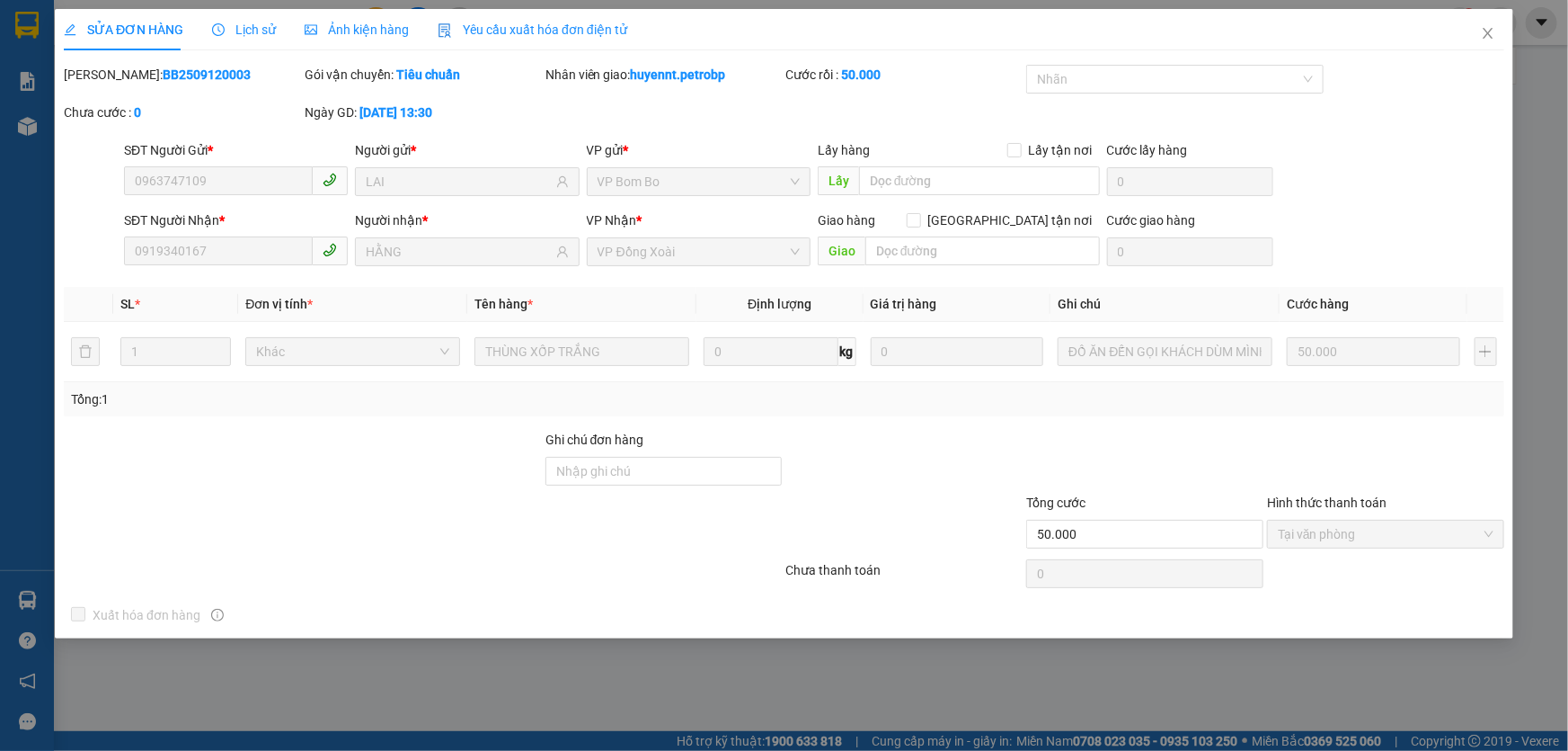
click at [244, 30] on span "Lịch sử" at bounding box center [244, 30] width 64 height 15
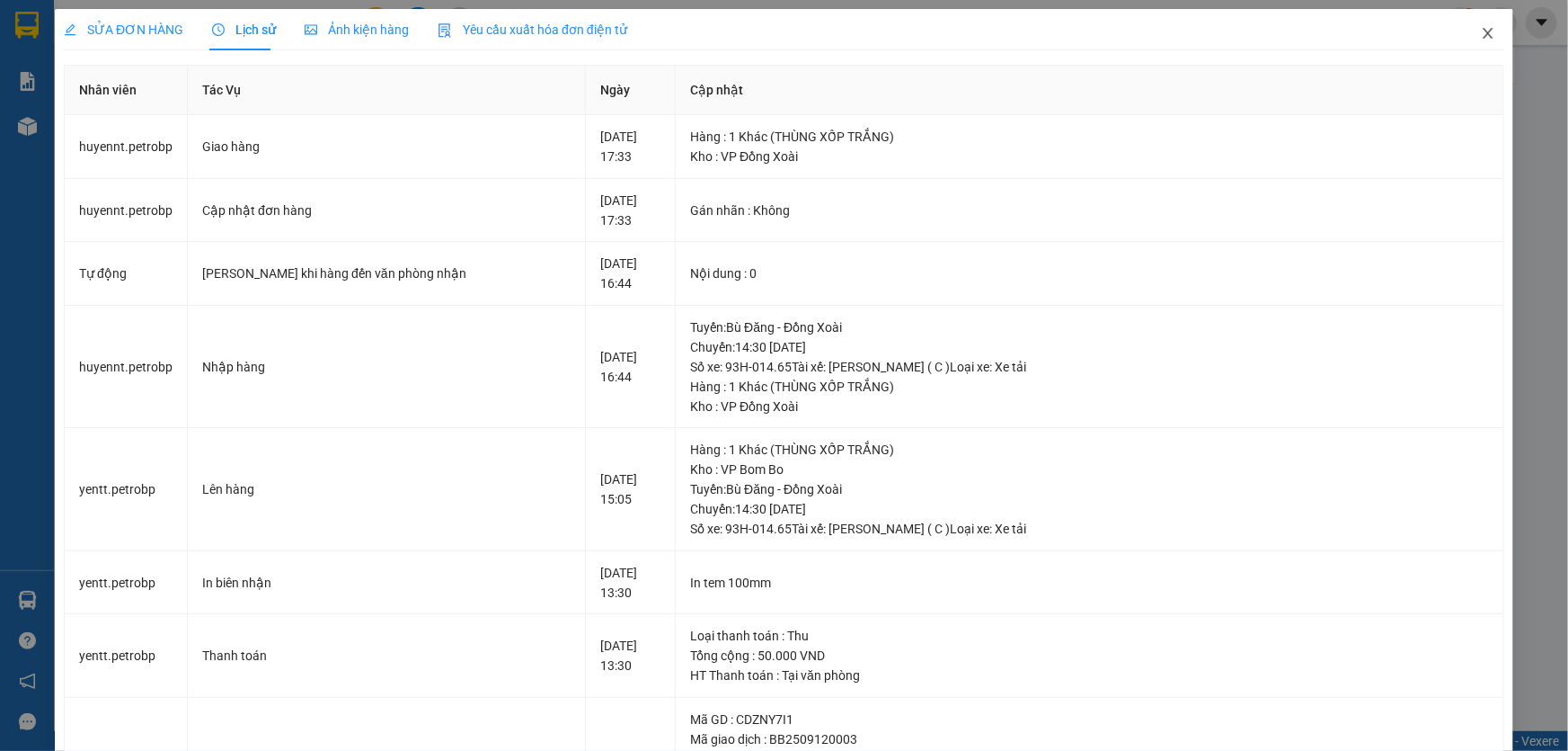
click at [1481, 30] on icon "close" at bounding box center [1489, 34] width 15 height 15
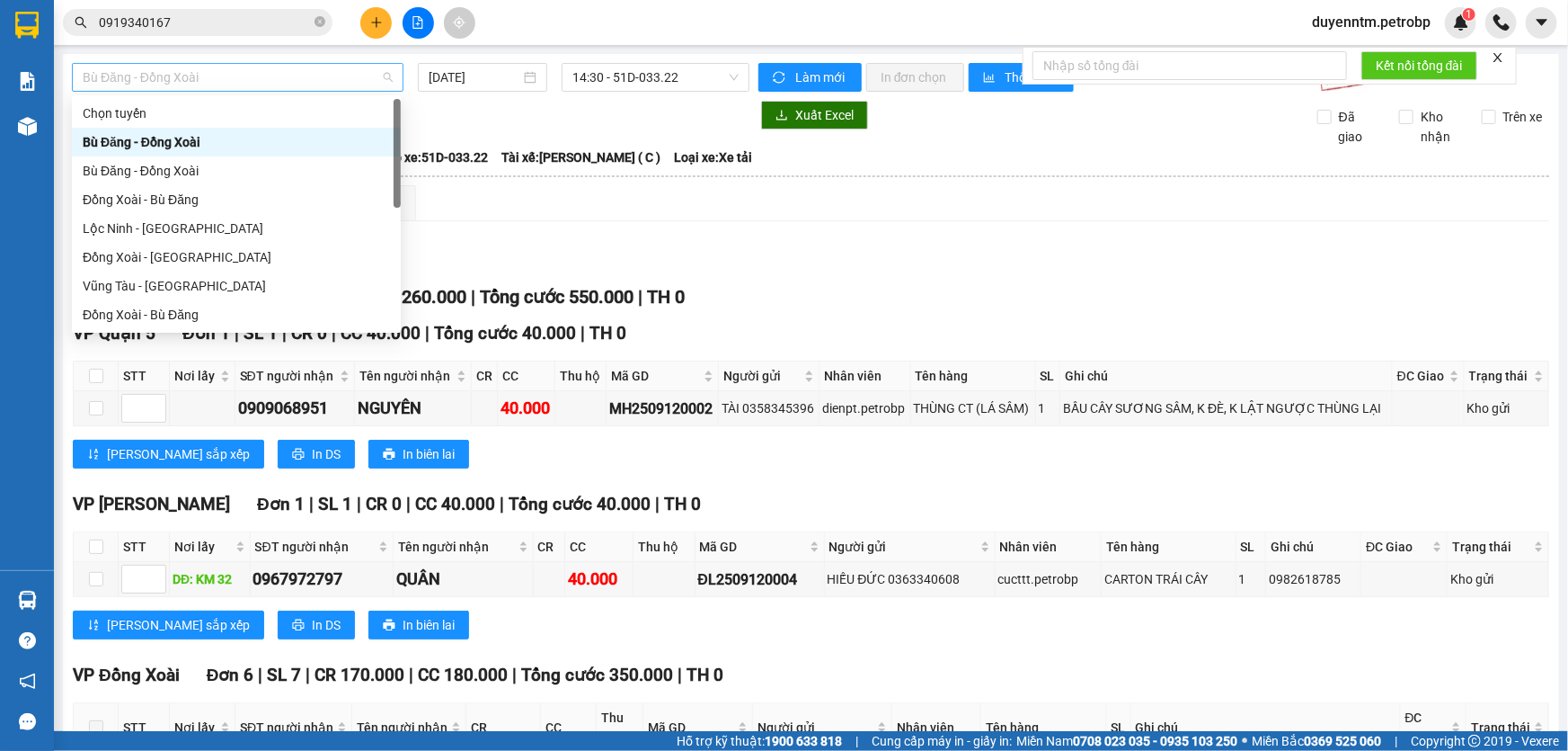
click at [388, 84] on span "Bù Đăng - Đồng Xoài" at bounding box center [237, 78] width 310 height 27
click at [153, 259] on div "Đồng Xoài - [GEOGRAPHIC_DATA]" at bounding box center [237, 258] width 308 height 20
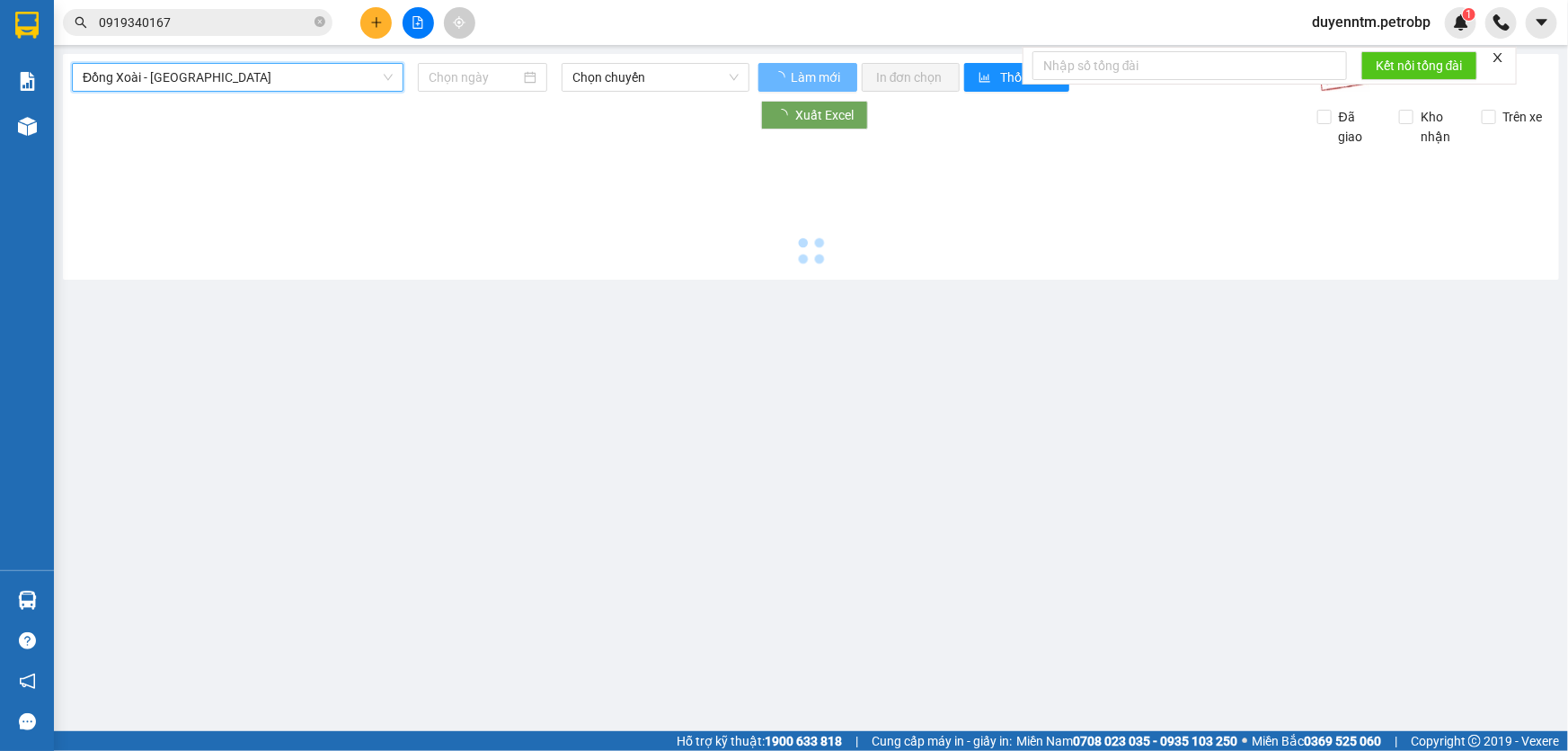
type input "[DATE]"
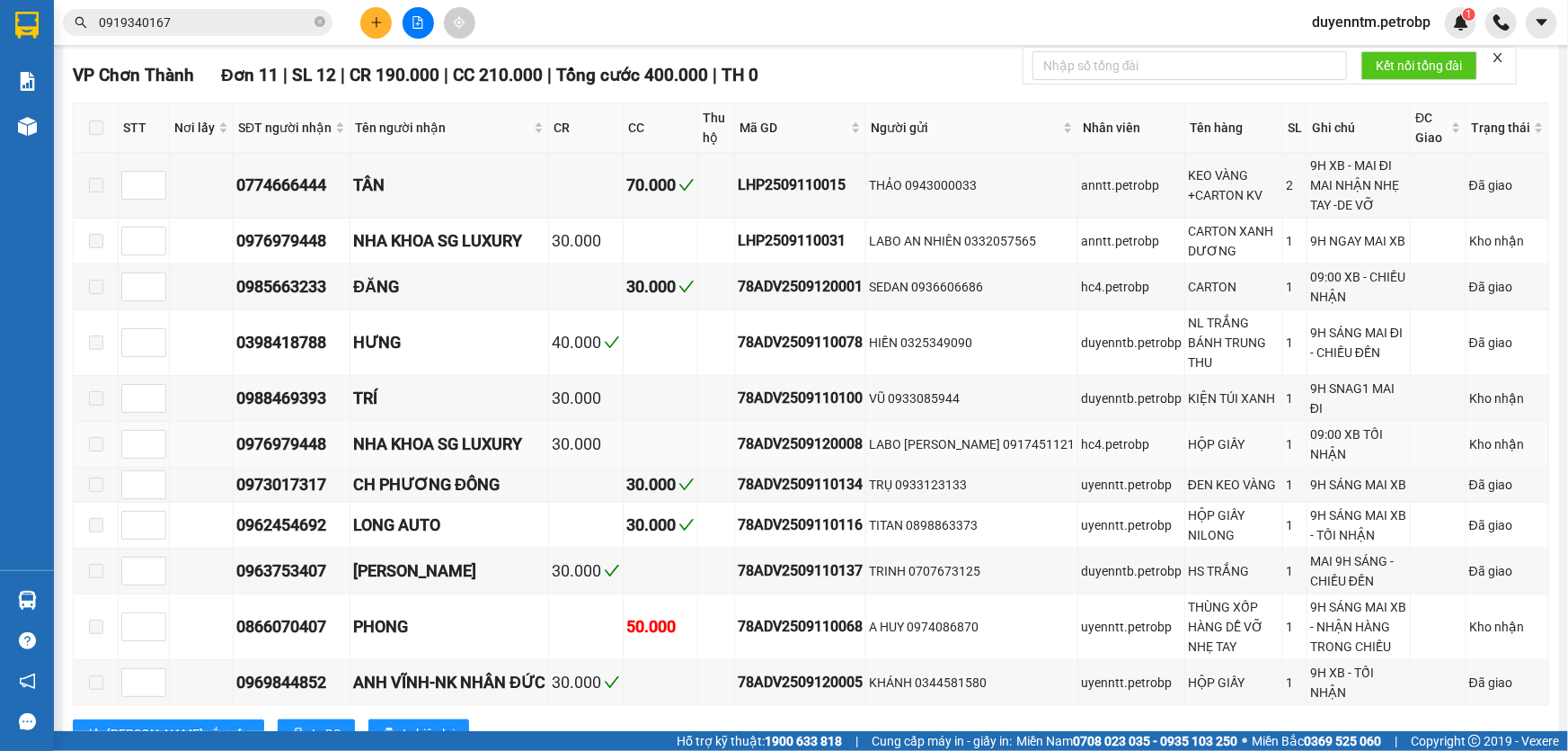
scroll to position [531, 0]
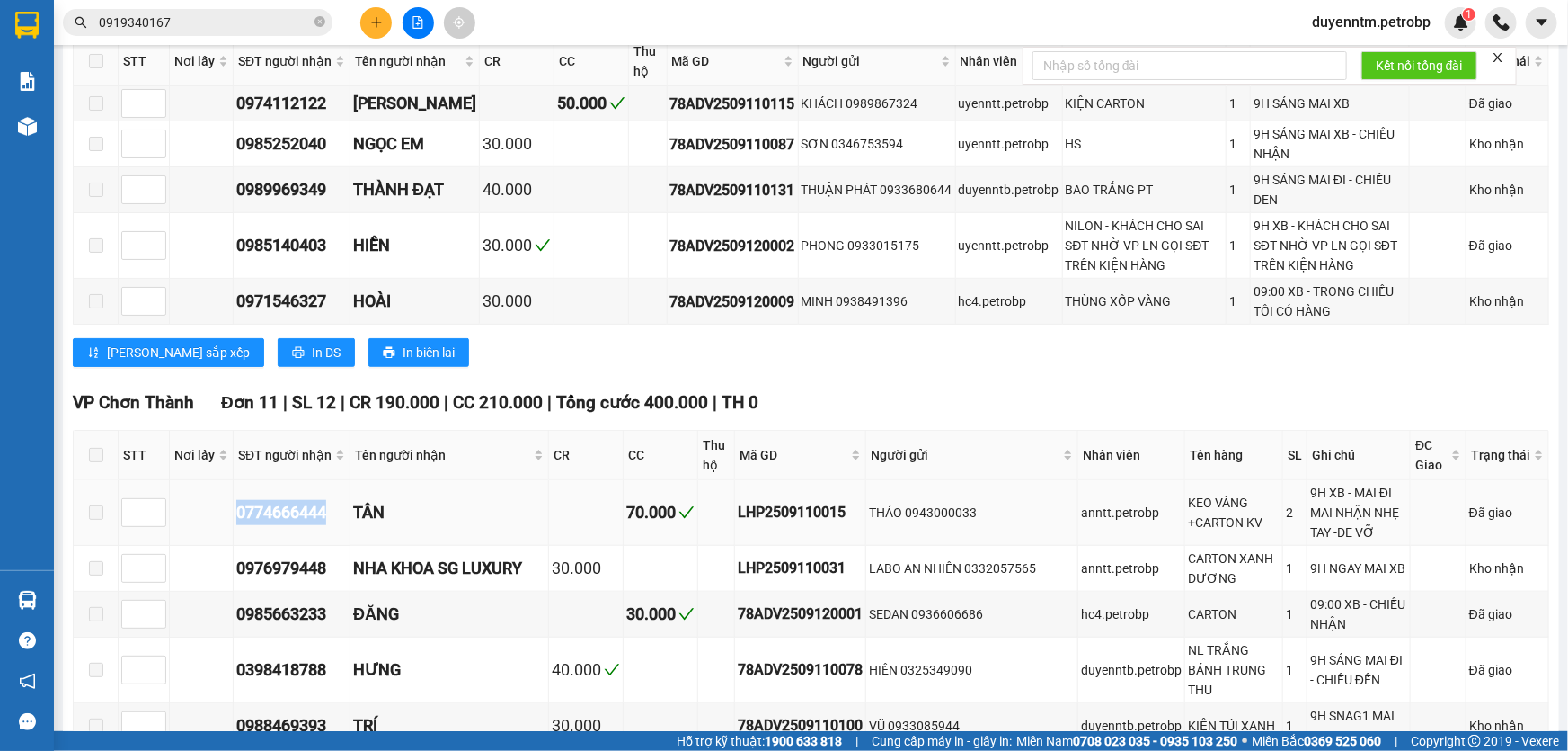
drag, startPoint x: 332, startPoint y: 513, endPoint x: 225, endPoint y: 513, distance: 107.0
click at [225, 513] on tr "0774666444 TÂN 70.000 LHP2509110015 THẢO 0943000033 anntt.petrobp KEO VÀNG +CAR…" at bounding box center [812, 513] width 1476 height 66
copy div "0774666444"
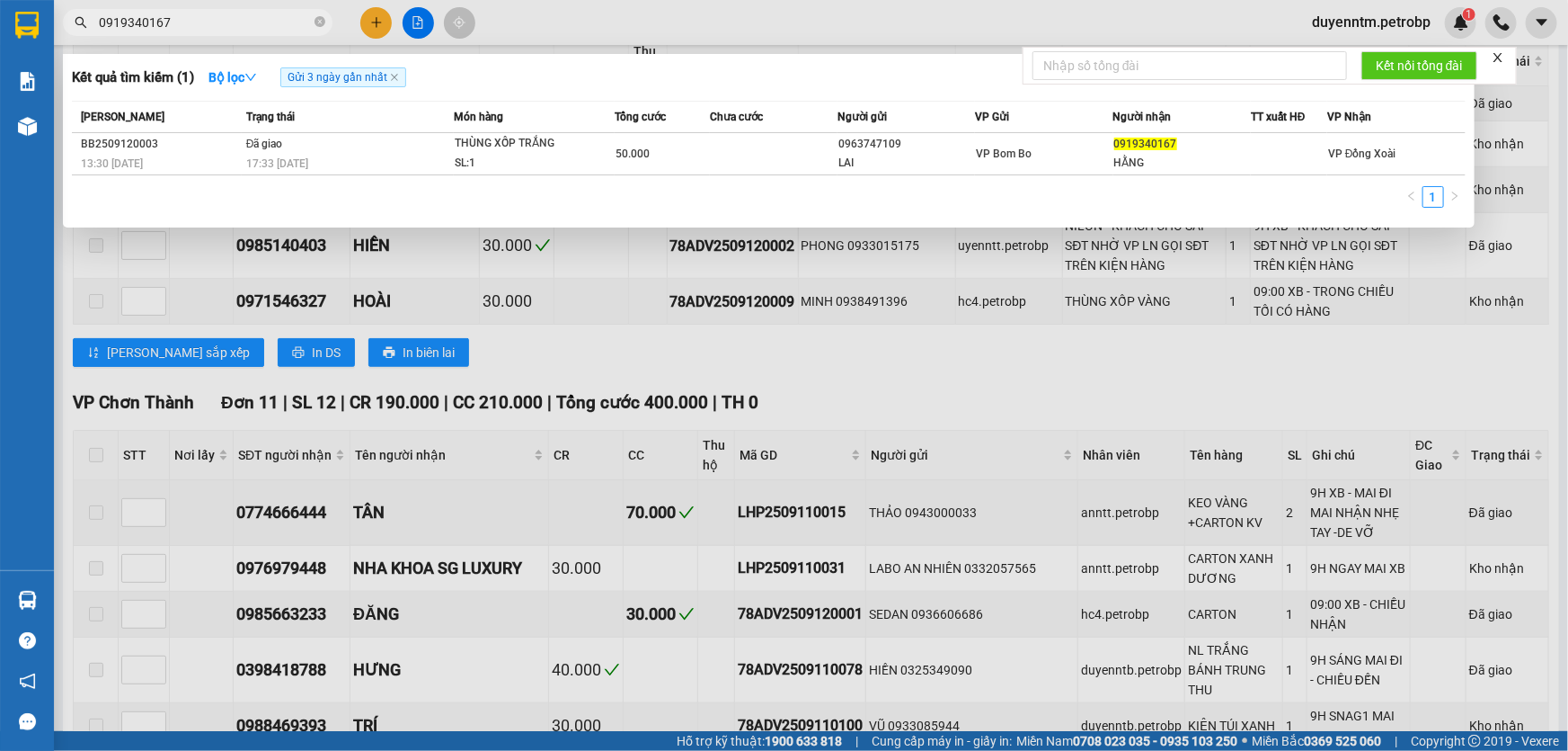
click at [204, 27] on input "0919340167" at bounding box center [205, 23] width 212 height 20
paste input "774666444"
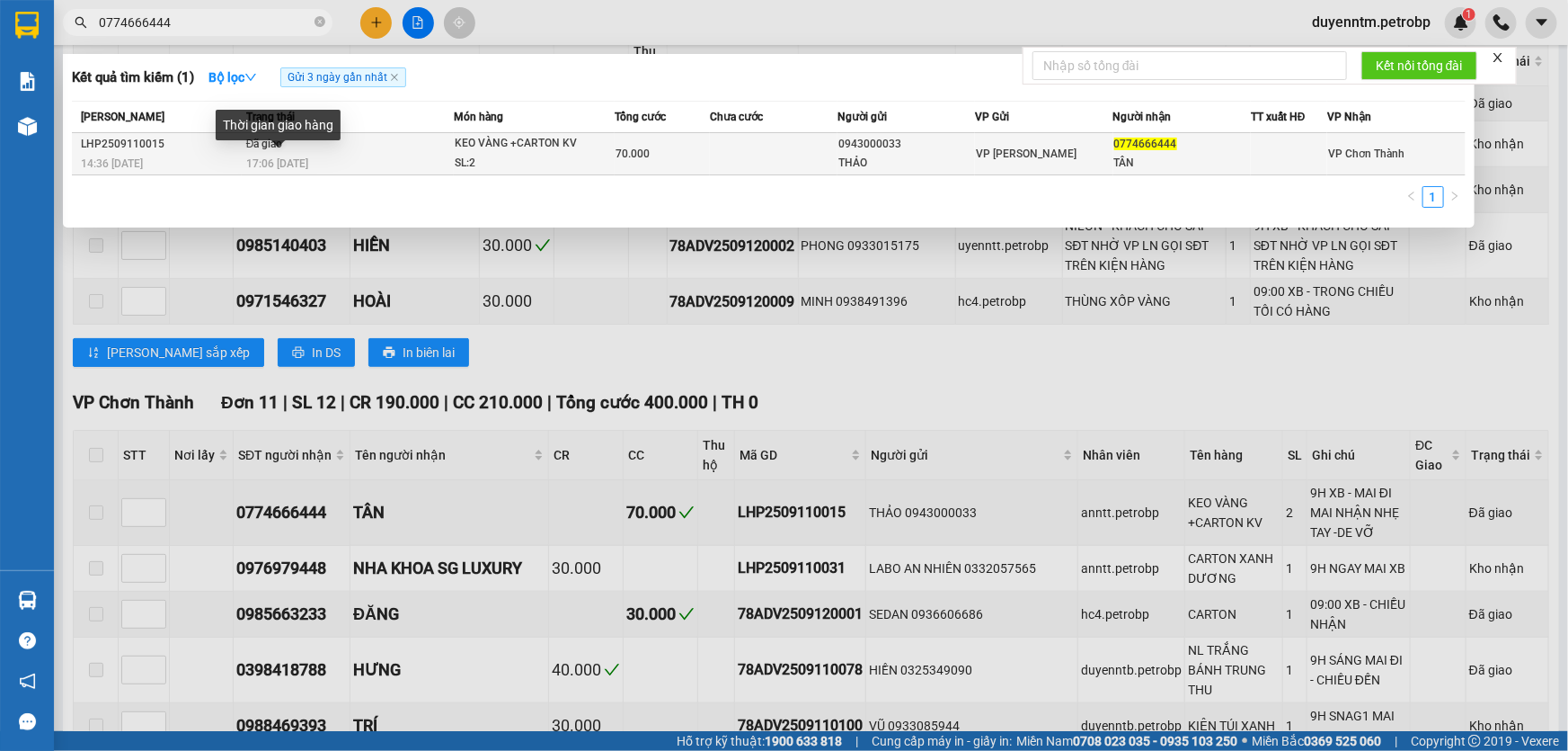
type input "0774666444"
click at [287, 158] on span "17:06 - 12/09" at bounding box center [278, 164] width 62 height 13
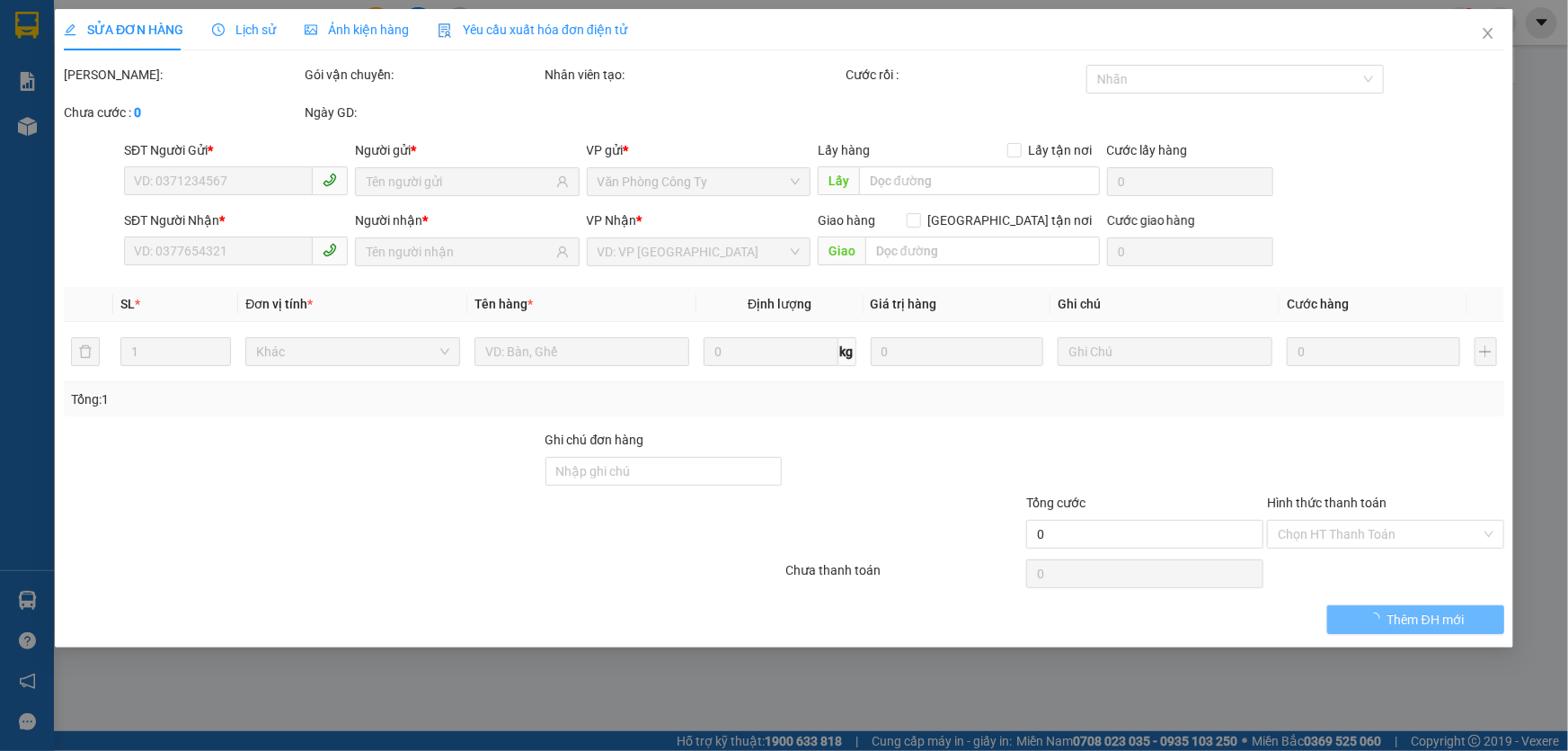
type input "0943000033"
type input "THẢO"
type input "0774666444"
type input "TÂN"
type input "70.000"
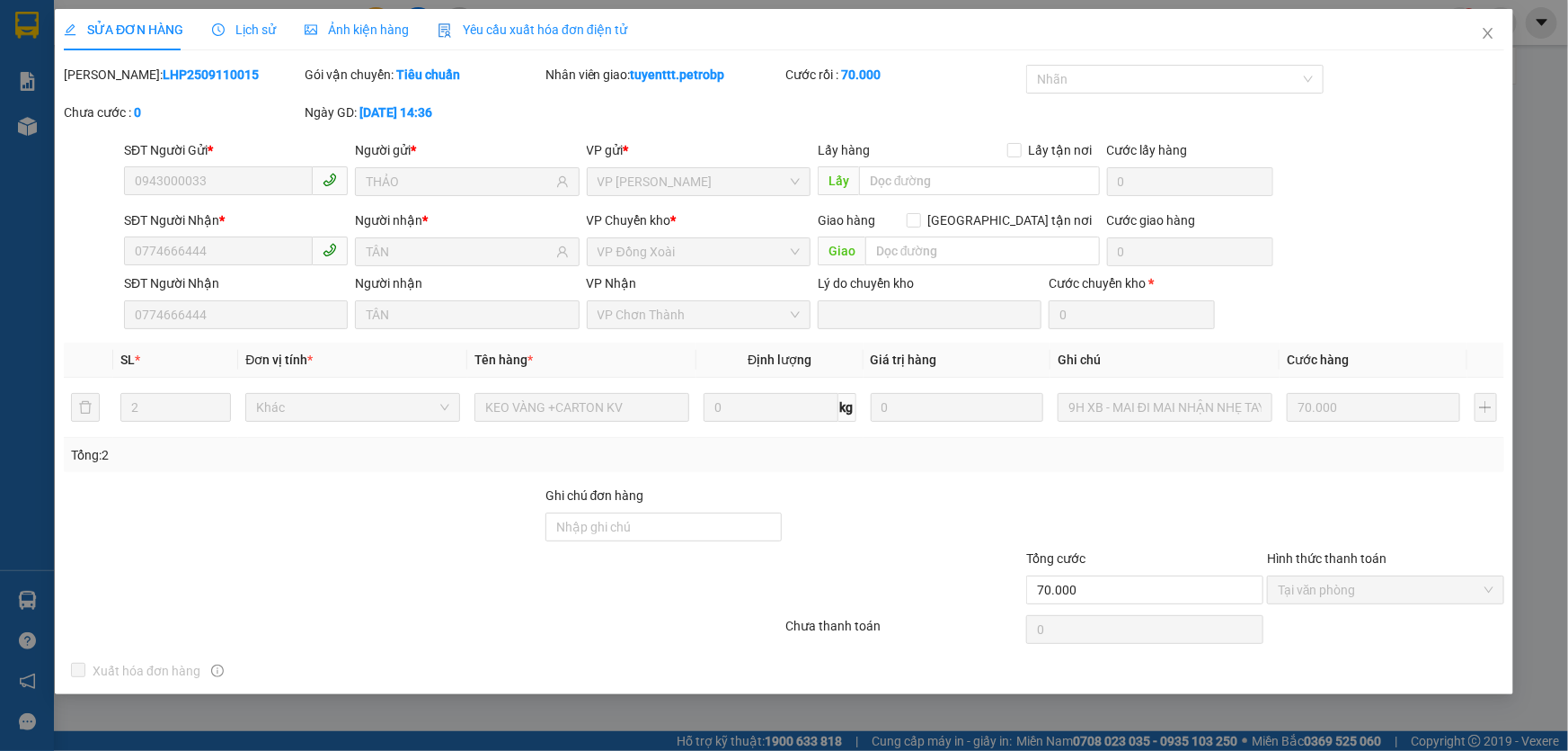
click at [261, 36] on span "Lịch sử" at bounding box center [244, 30] width 64 height 15
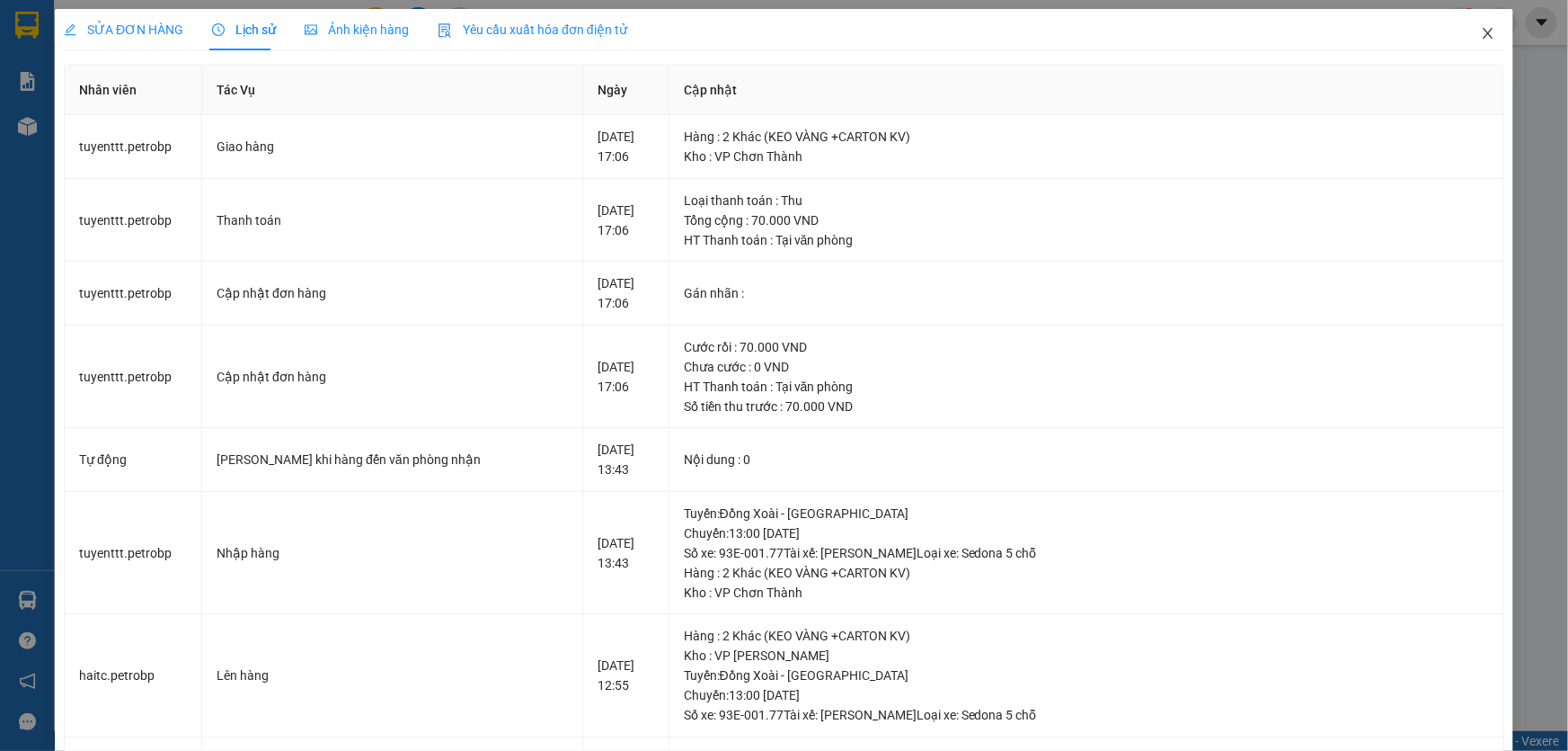
click at [1471, 45] on span "Close" at bounding box center [1488, 34] width 50 height 50
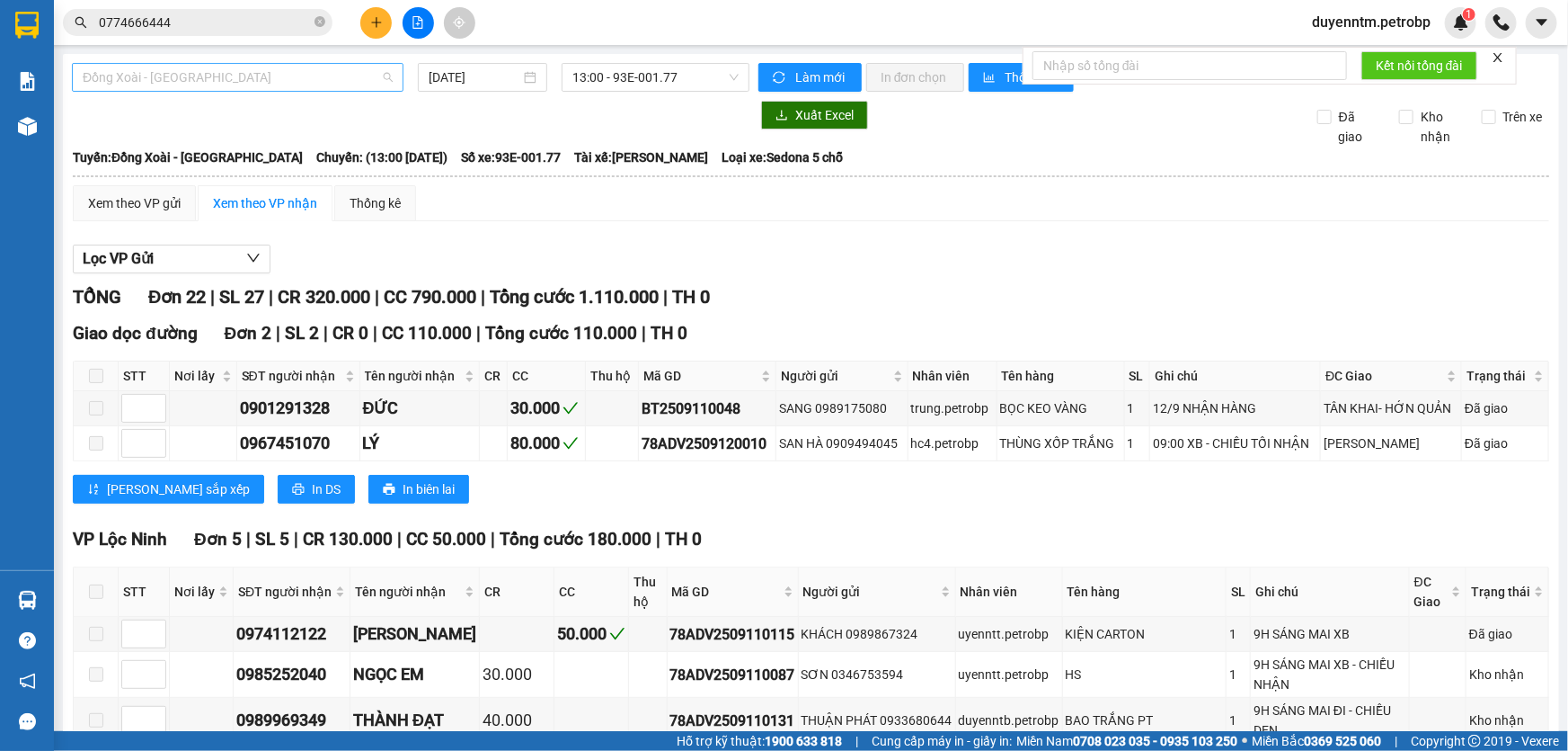
click at [387, 81] on span "Đồng Xoài - [GEOGRAPHIC_DATA]" at bounding box center [237, 78] width 310 height 27
click at [391, 74] on div "Đồng Xoài - [GEOGRAPHIC_DATA]" at bounding box center [237, 77] width 331 height 28
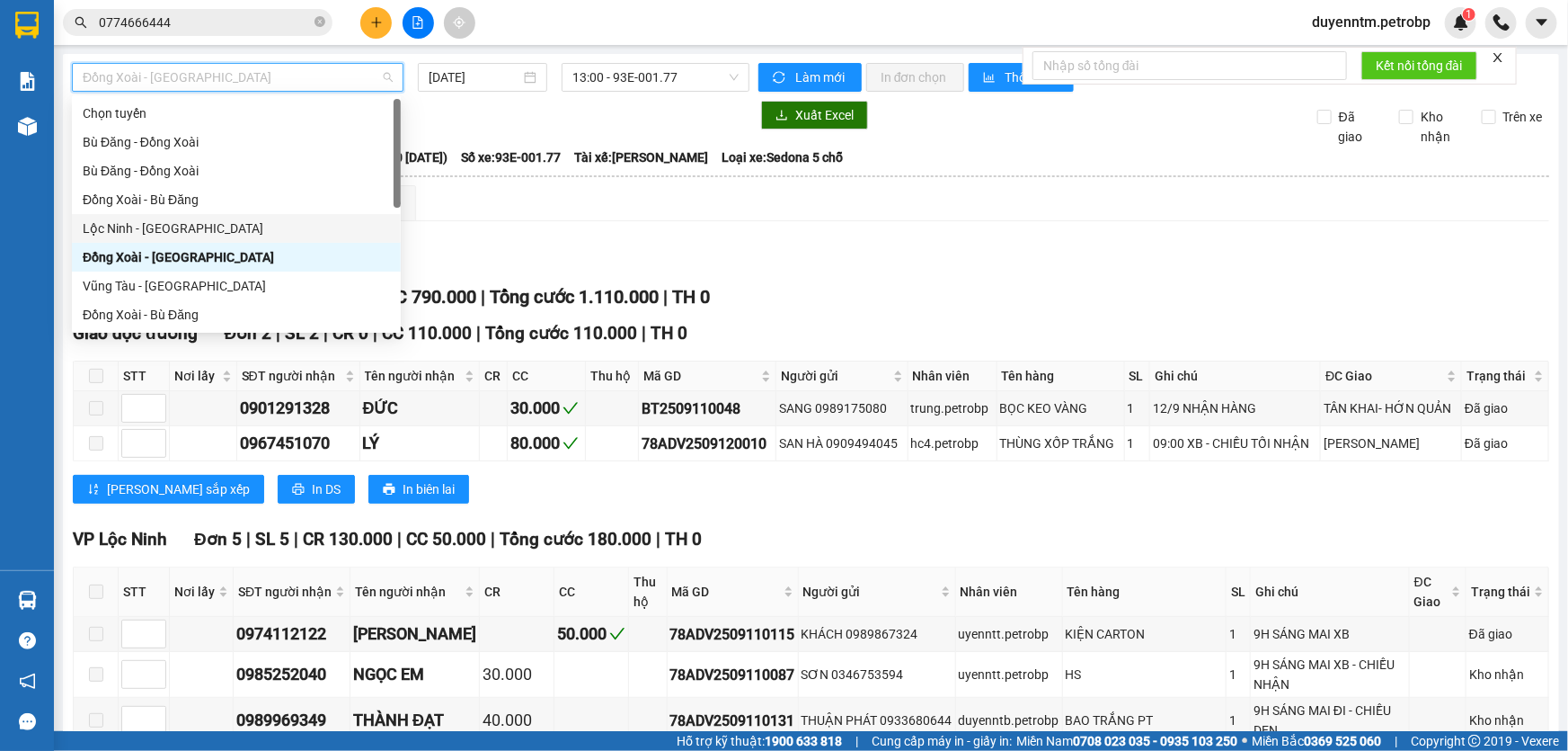
click at [178, 230] on div "Lộc Ninh - [GEOGRAPHIC_DATA]" at bounding box center [237, 228] width 308 height 20
type input "[DATE]"
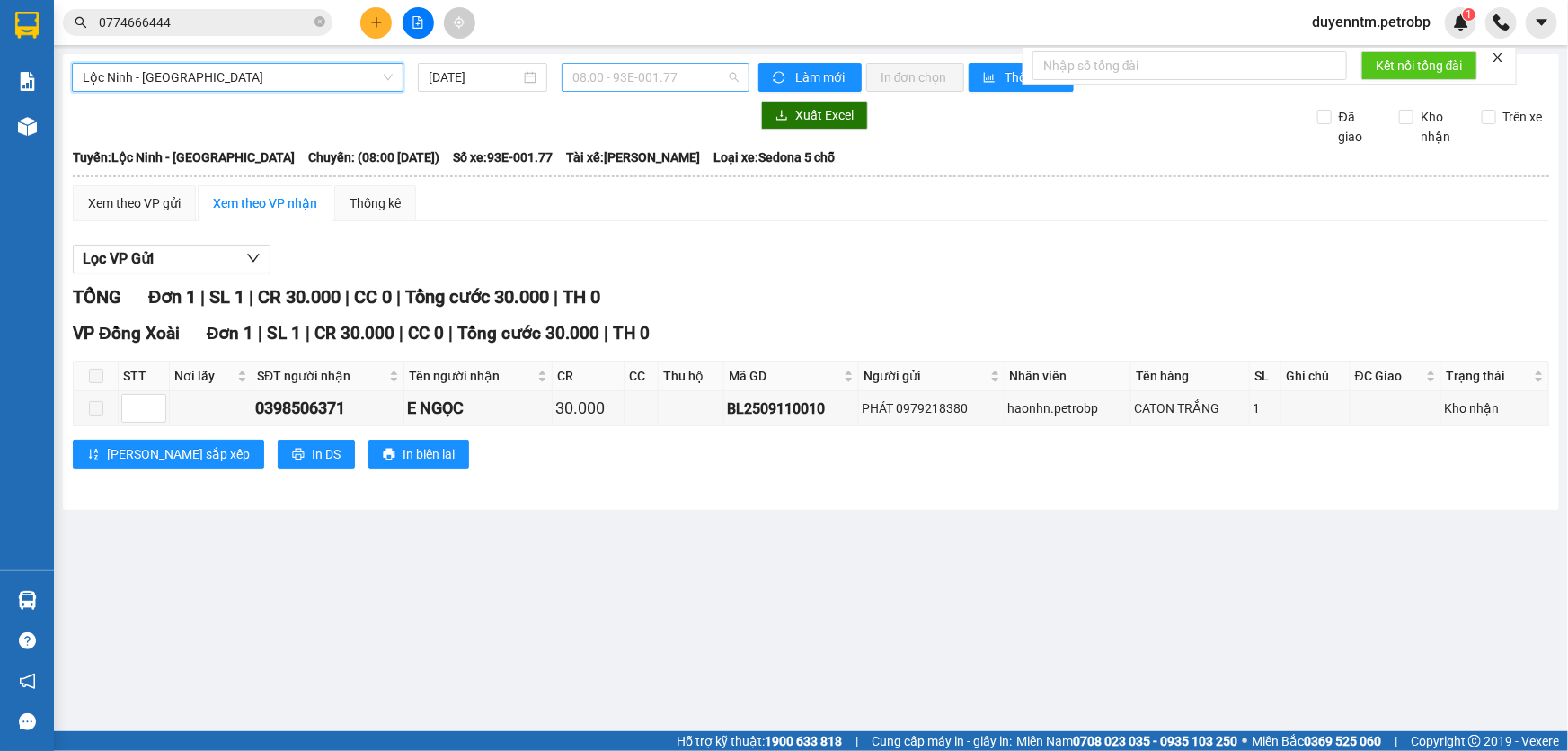
click at [736, 81] on span "08:00 - 93E-001.77" at bounding box center [656, 78] width 166 height 27
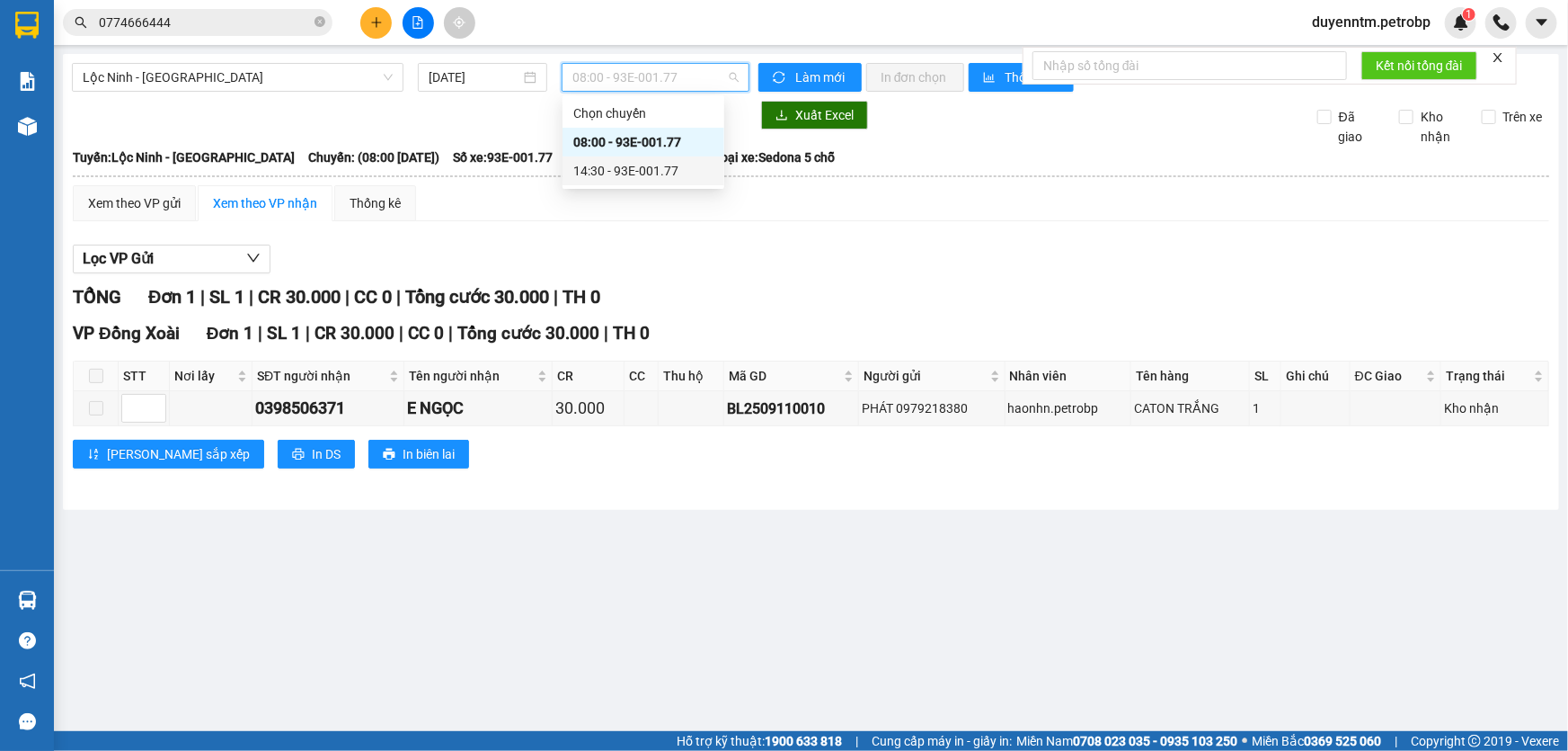
click at [647, 162] on div "14:30 - 93E-001.77" at bounding box center [643, 171] width 140 height 20
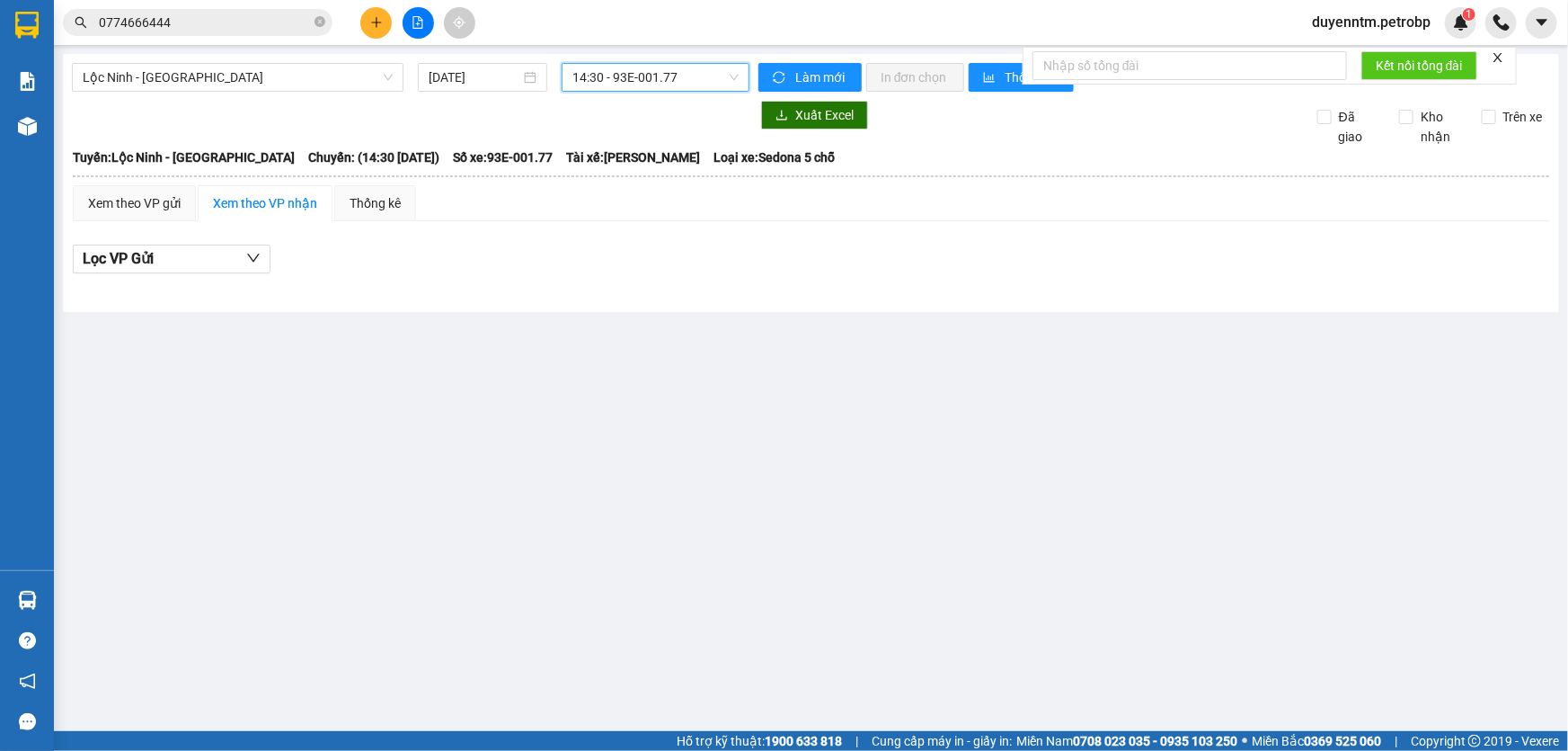
click at [239, 26] on input "0774666444" at bounding box center [205, 23] width 212 height 20
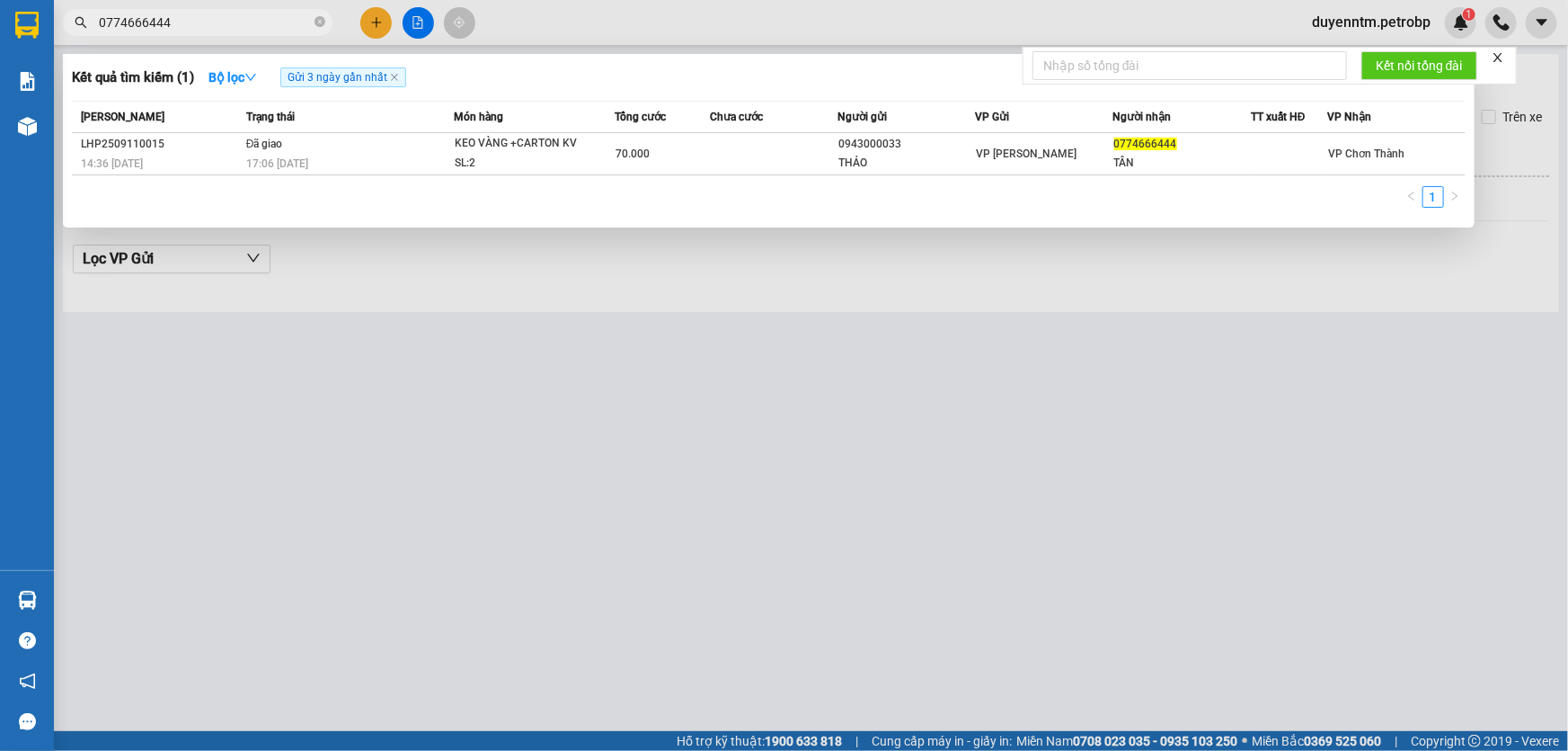
click at [239, 26] on input "0774666444" at bounding box center [205, 23] width 212 height 20
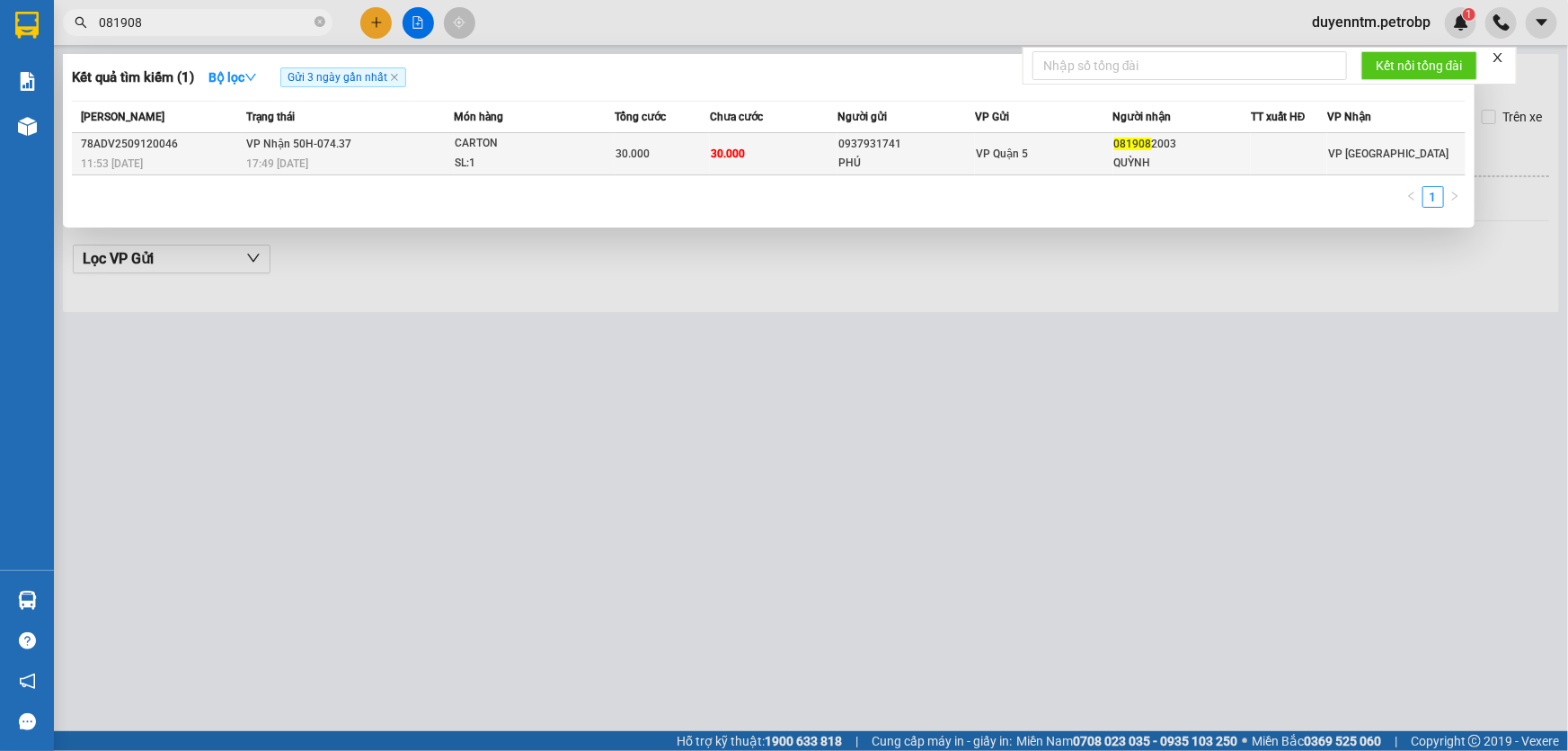
type input "081908"
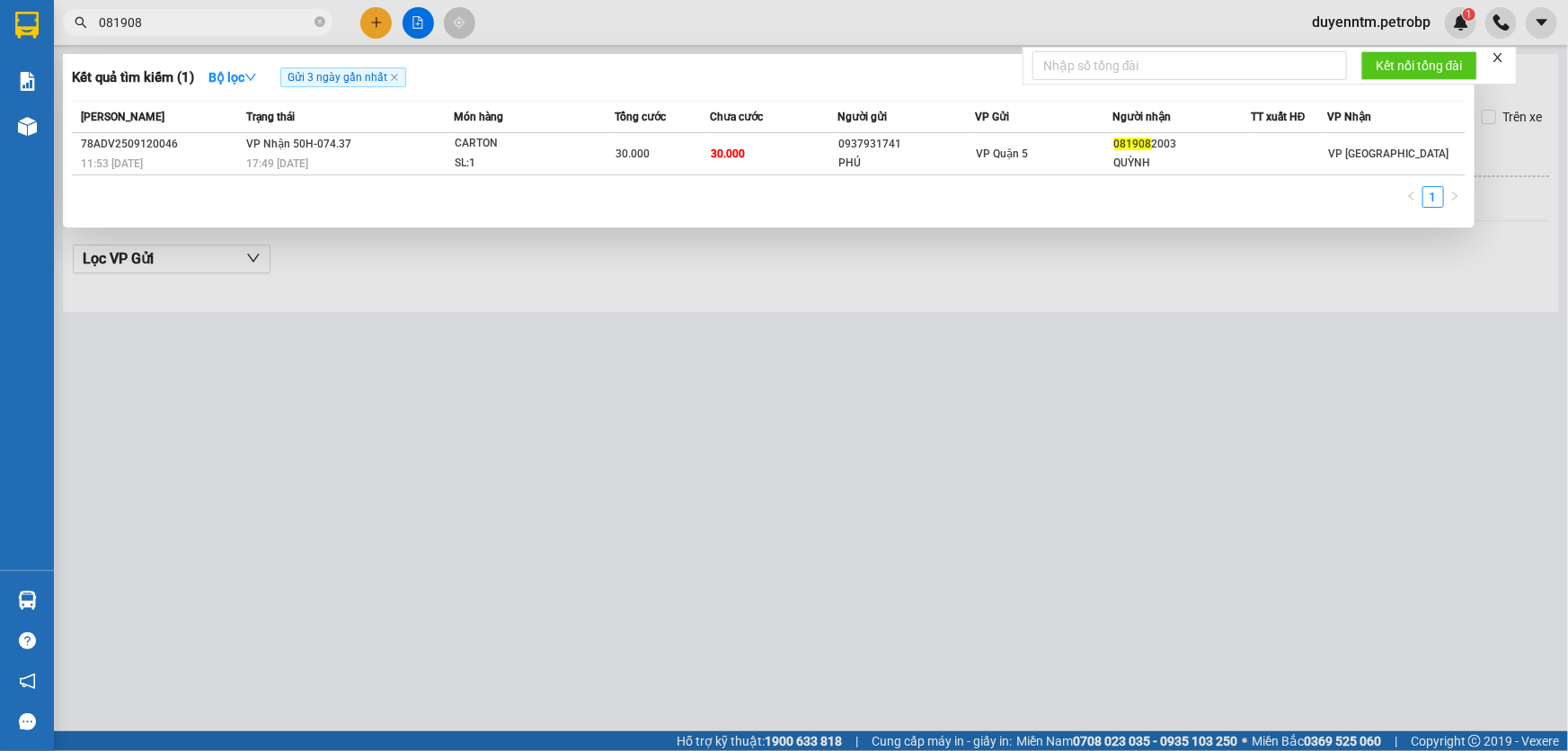
click at [285, 140] on span "VP Nhận 50H-074.37" at bounding box center [299, 144] width 105 height 13
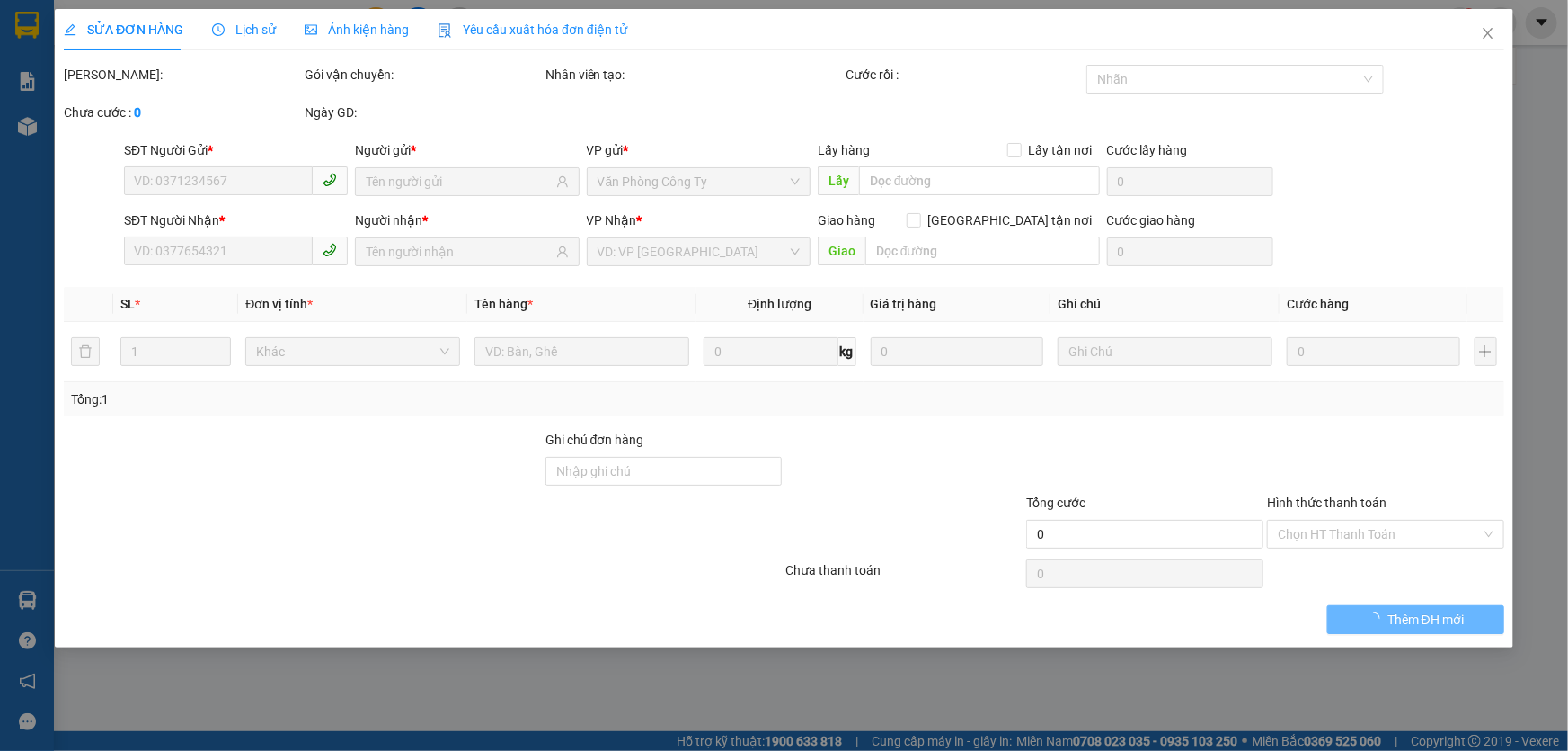
type input "0937931741"
type input "PHÚ"
type input "0819082003"
type input "QUỲNH"
type input "30.000"
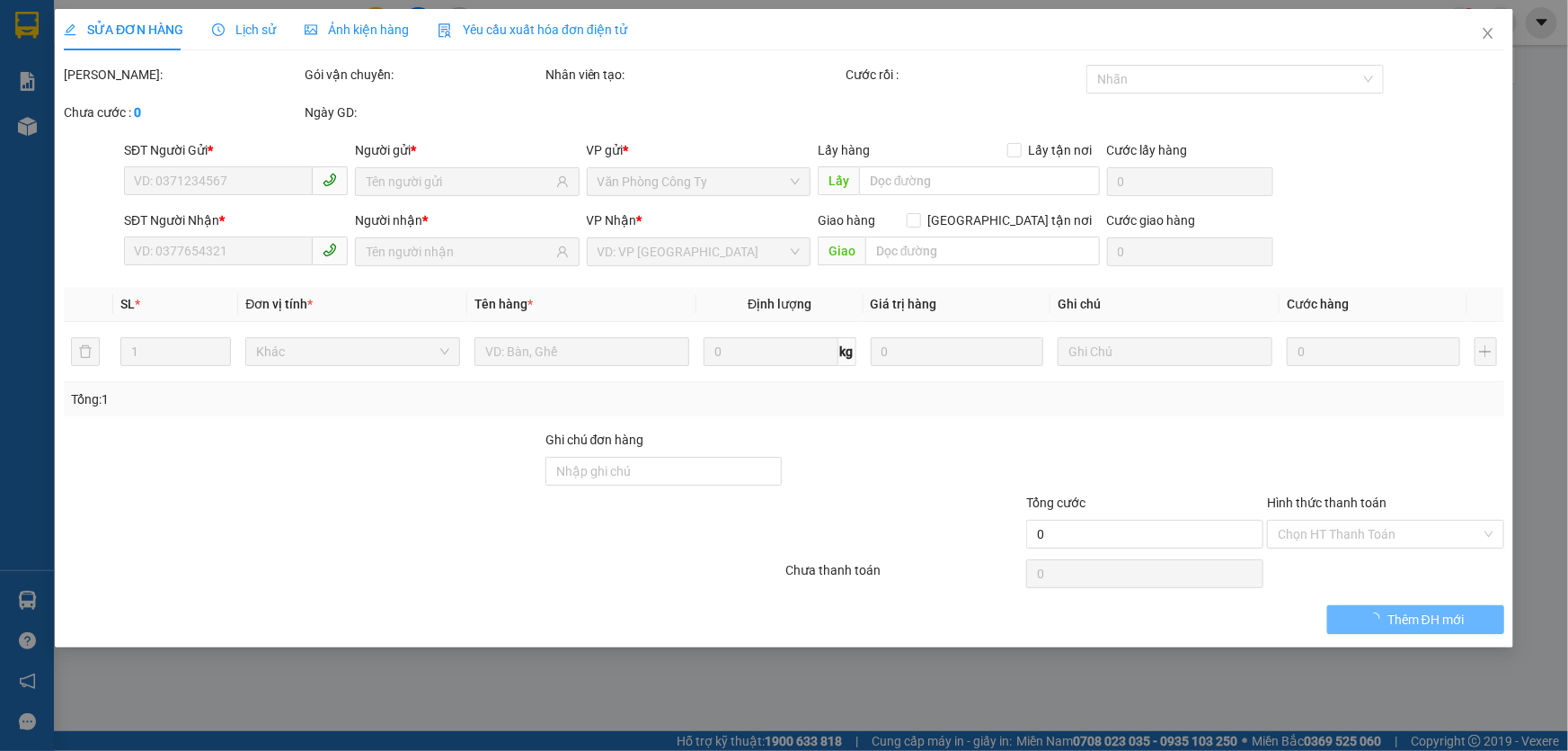
type input "30.000"
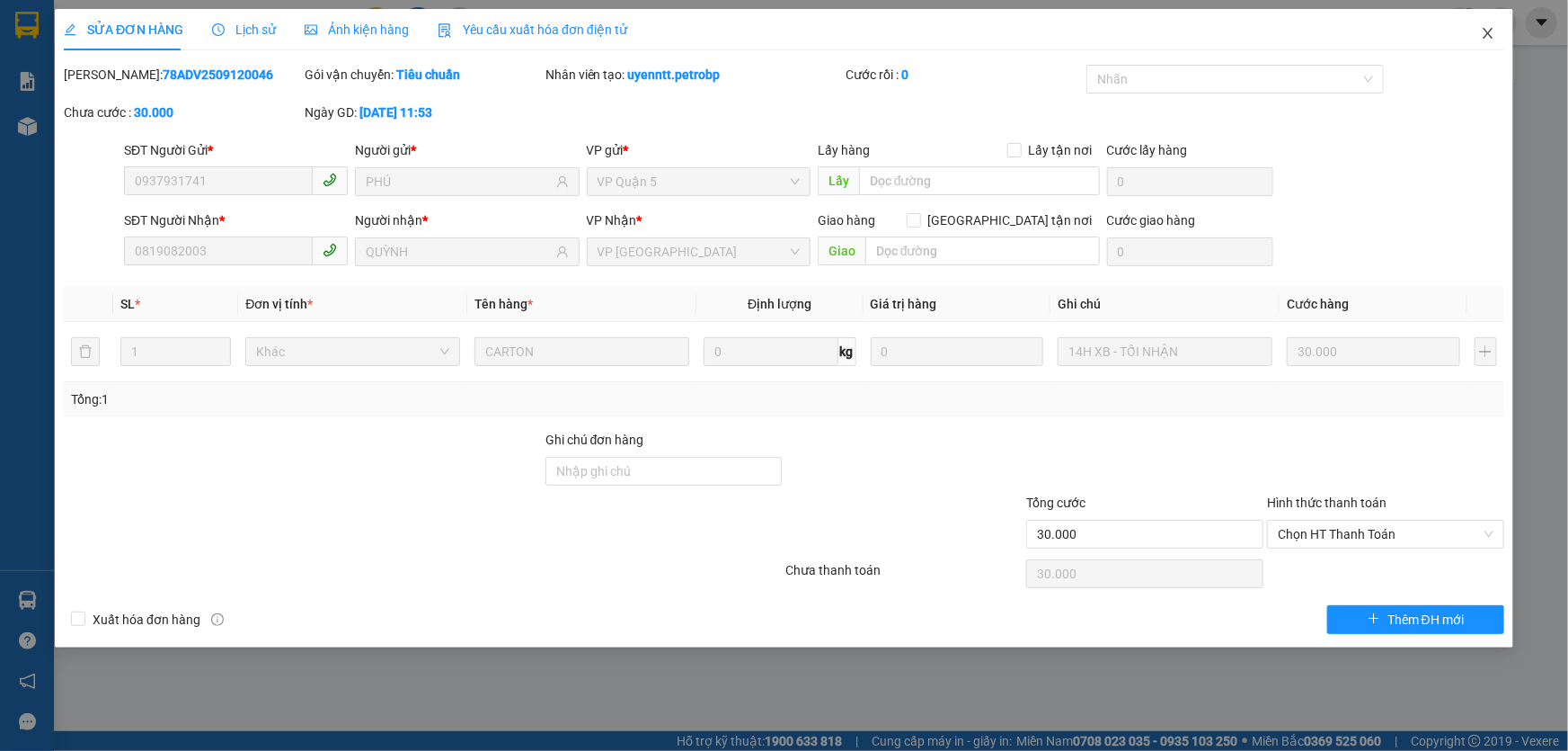
click at [1491, 28] on icon "close" at bounding box center [1487, 34] width 10 height 11
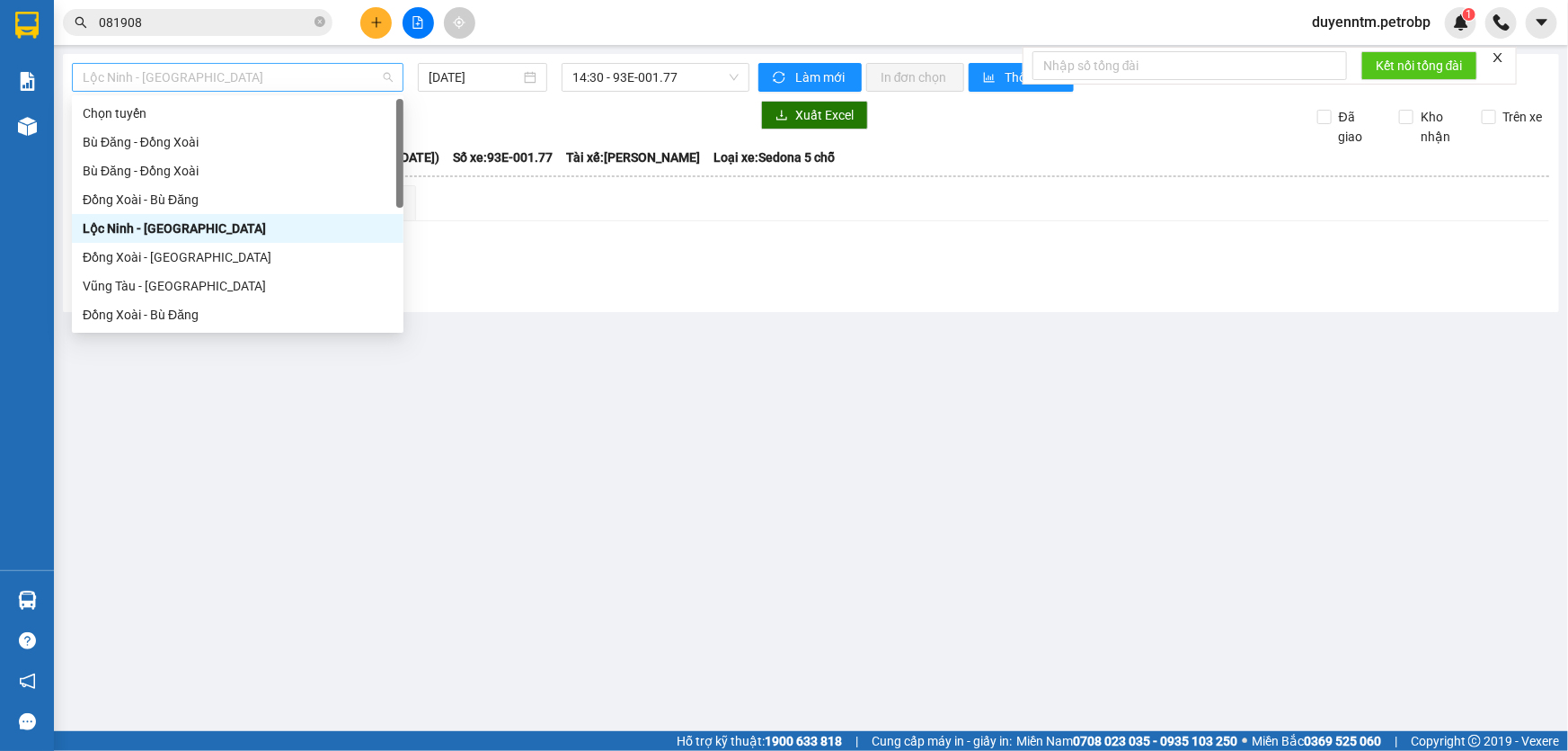
click at [249, 84] on span "Lộc Ninh - [GEOGRAPHIC_DATA]" at bounding box center [237, 78] width 310 height 27
click at [314, 400] on main "Lộc Ninh - Đồng Xoài 12/09/2025 14:30 - 93E-001.77 Làm mới In đơn chọn Thống kê…" at bounding box center [784, 365] width 1568 height 731
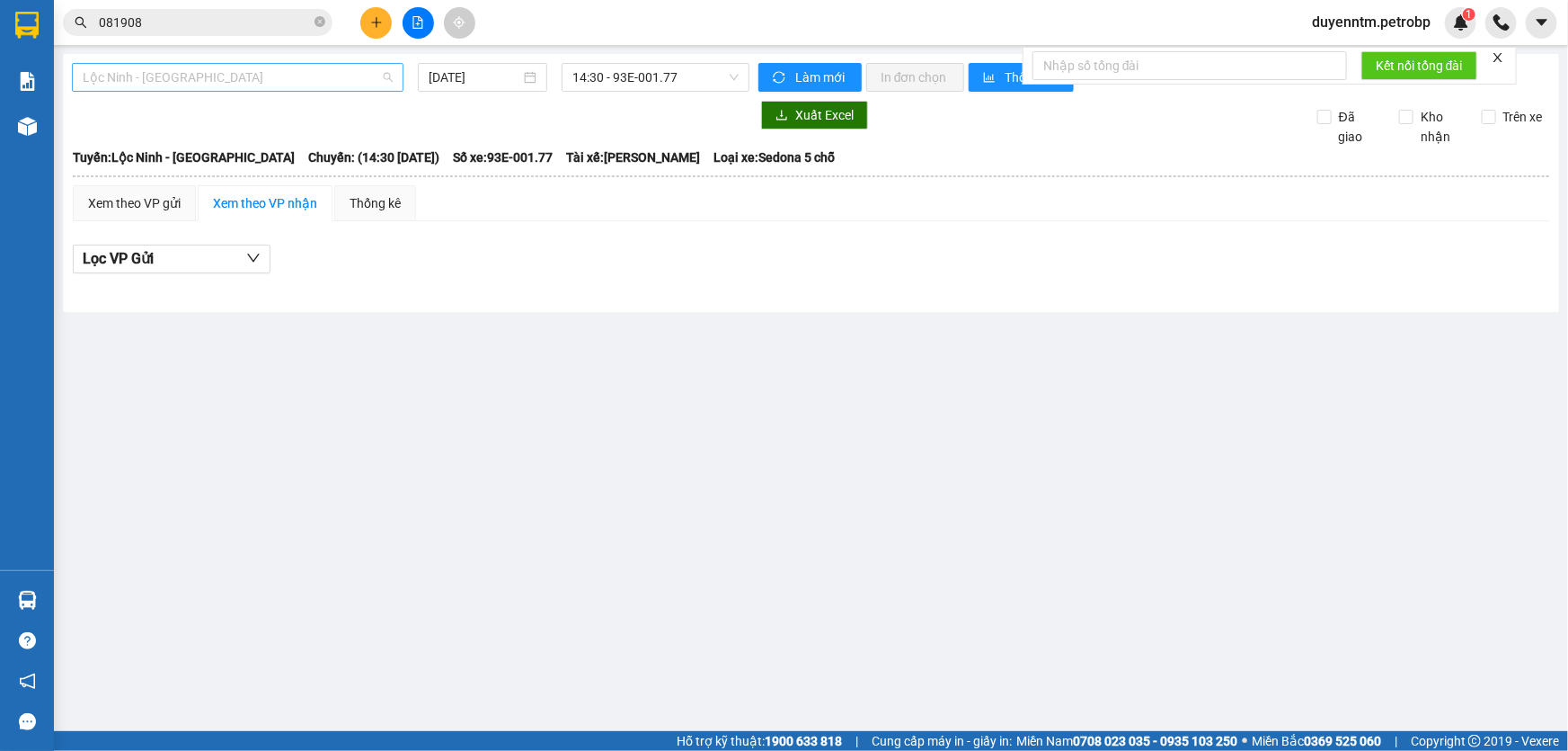
click at [384, 75] on span "Lộc Ninh - [GEOGRAPHIC_DATA]" at bounding box center [237, 78] width 310 height 27
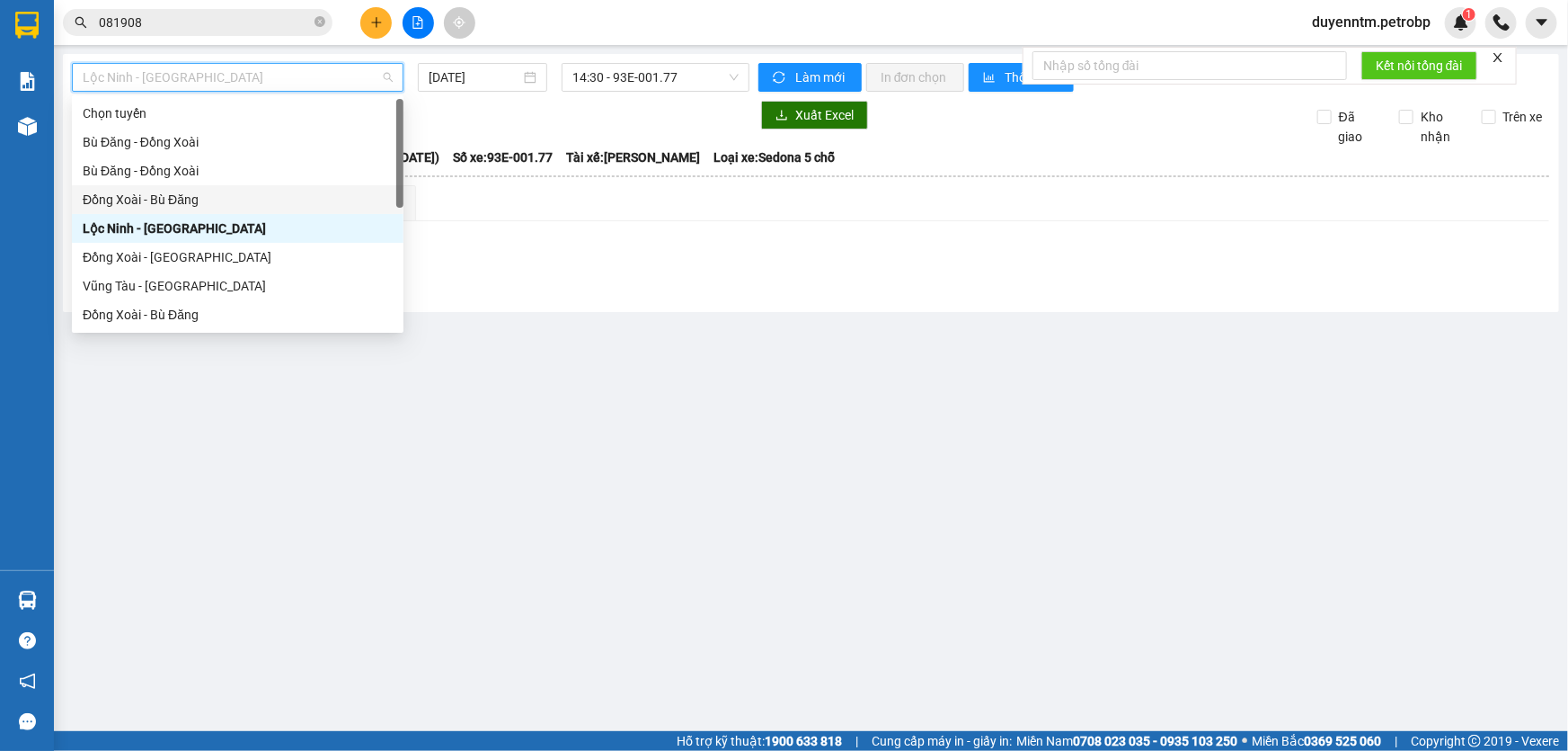
scroll to position [326, 0]
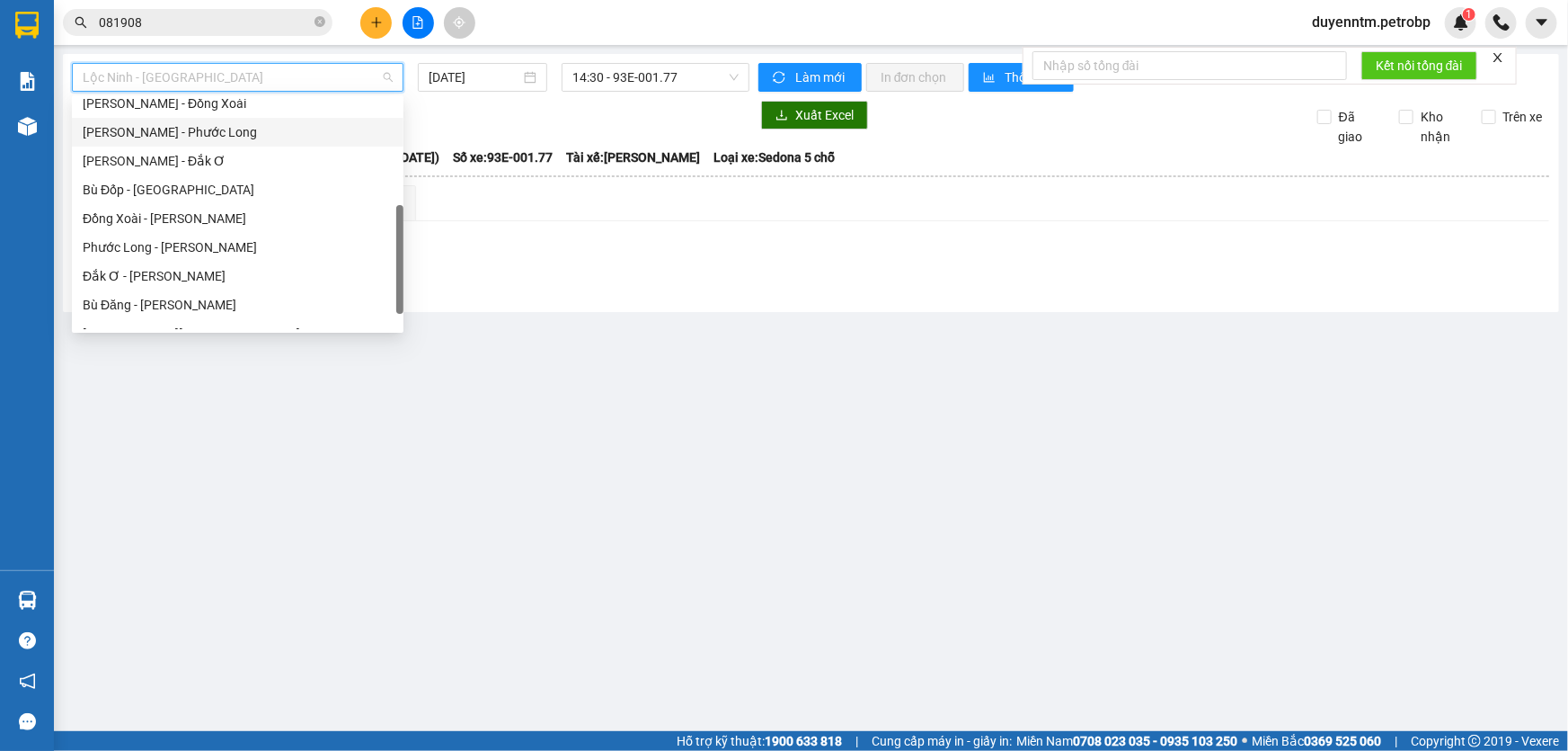
click at [201, 135] on div "[PERSON_NAME] - Phước Long" at bounding box center [237, 132] width 310 height 20
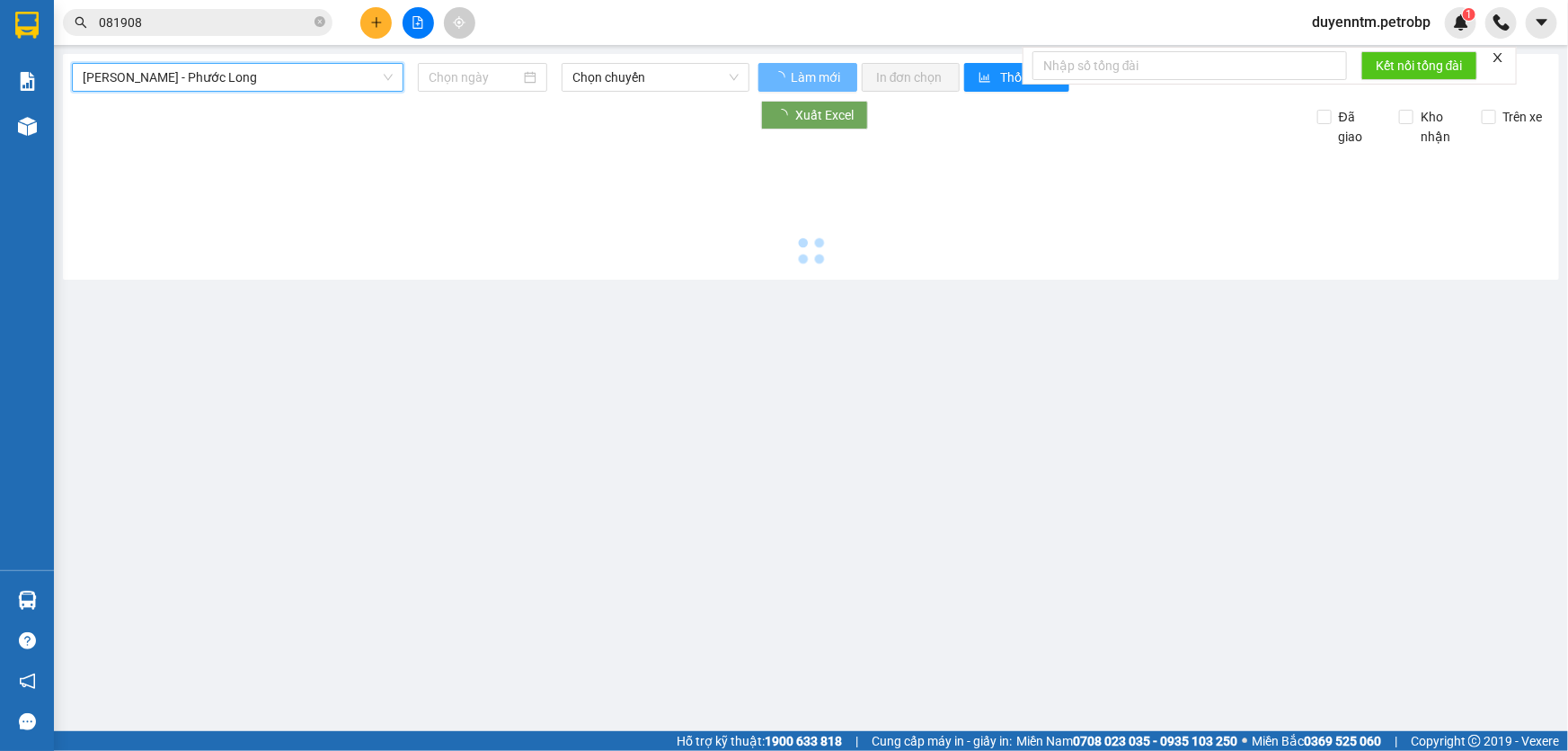
type input "[DATE]"
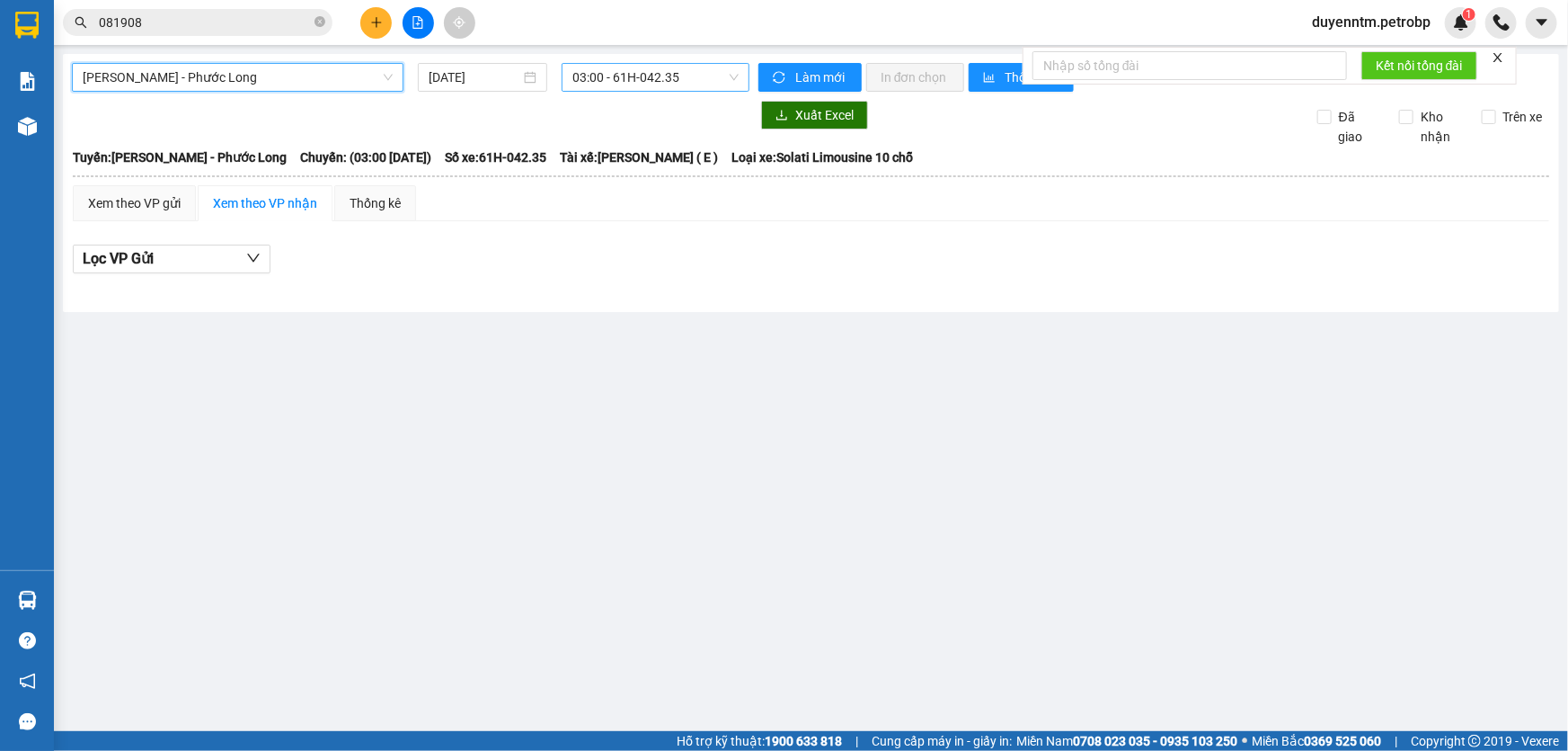
click at [725, 75] on span "03:00 - 61H-042.35" at bounding box center [656, 78] width 166 height 27
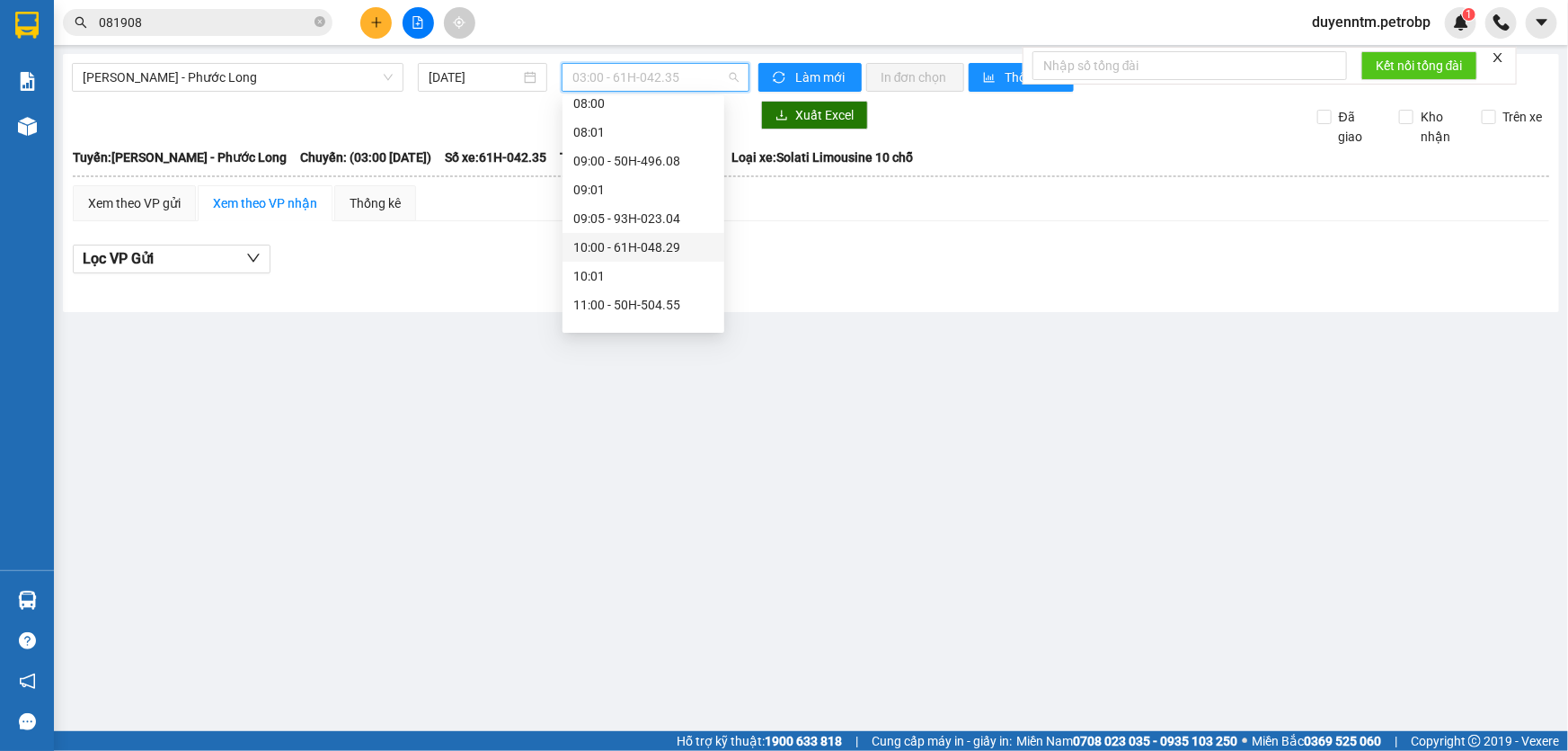
scroll to position [653, 0]
click at [645, 209] on div "14:05 - 50H-074.37" at bounding box center [643, 207] width 140 height 20
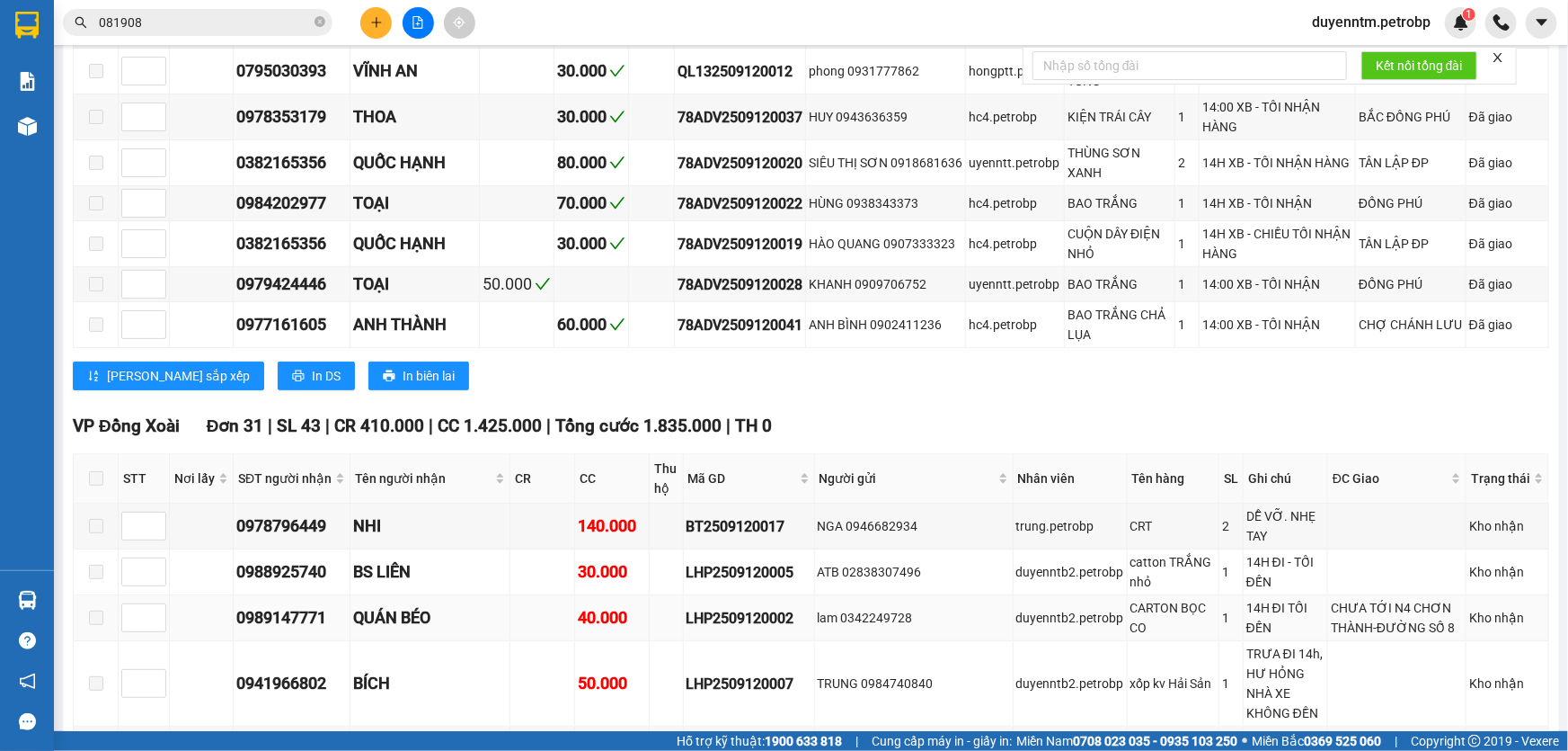
scroll to position [817, 0]
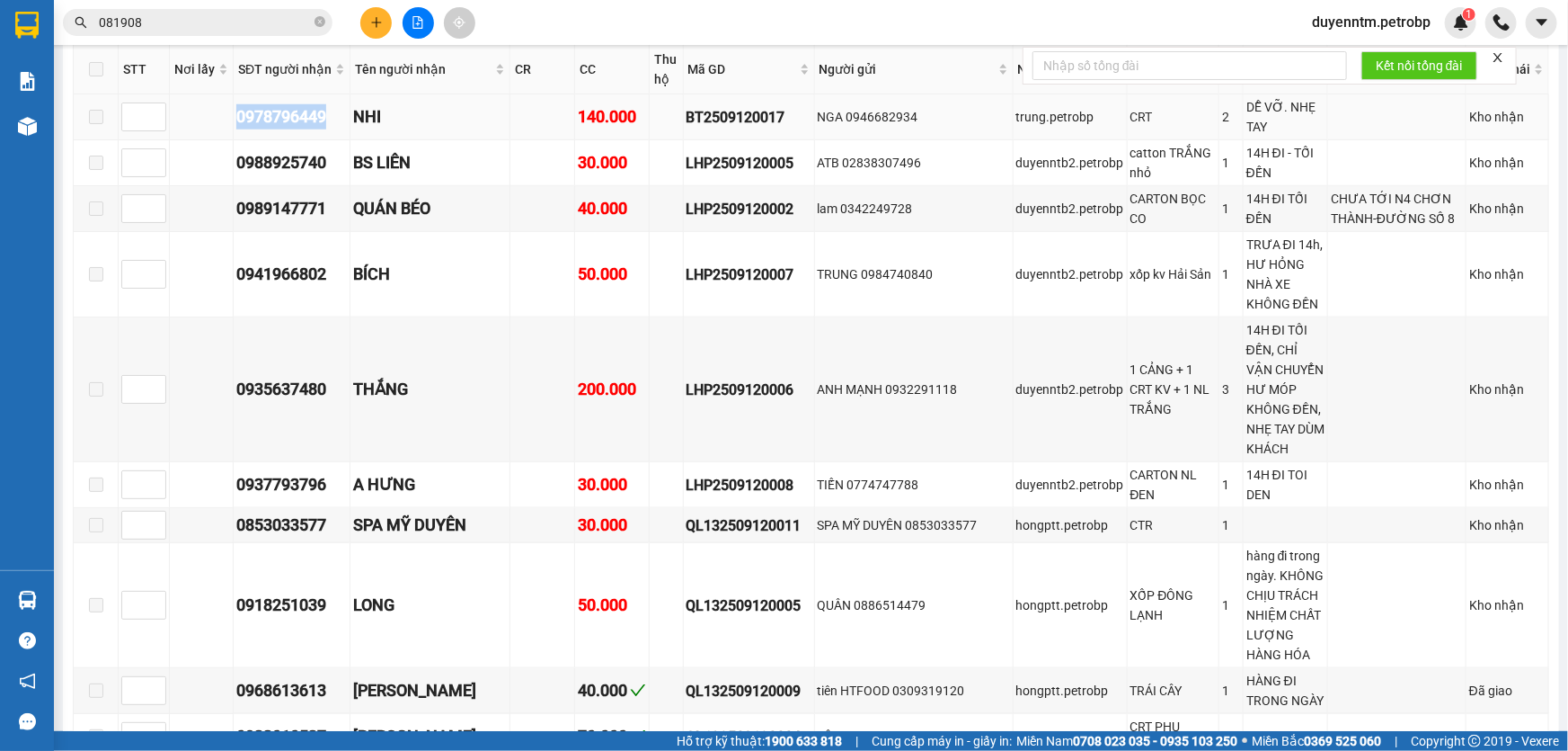
drag, startPoint x: 330, startPoint y: 103, endPoint x: 235, endPoint y: 108, distance: 95.1
click at [237, 108] on div "0978796449" at bounding box center [291, 117] width 110 height 26
copy div "0978796449"
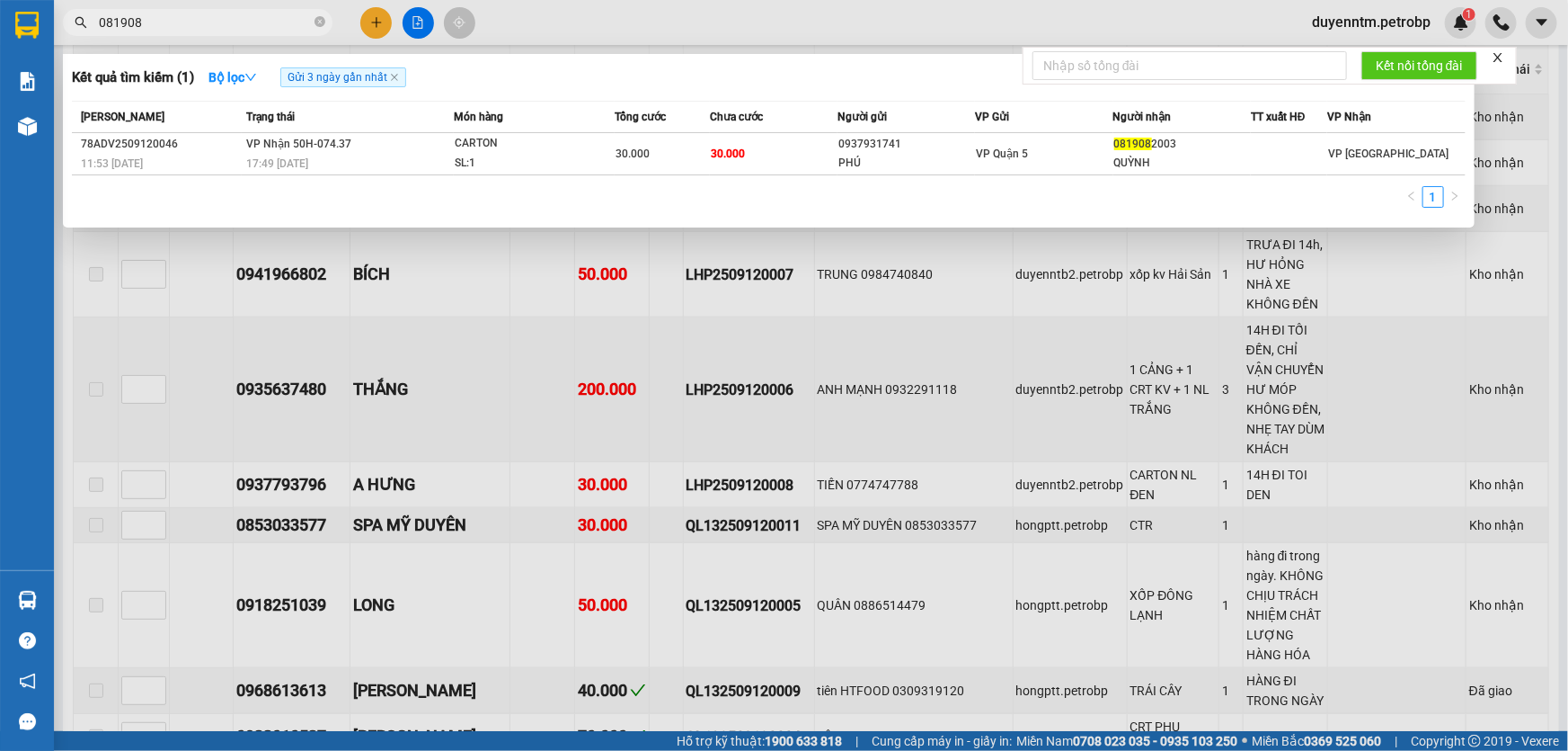
click at [180, 22] on input "081908" at bounding box center [205, 23] width 212 height 20
paste input "978796449"
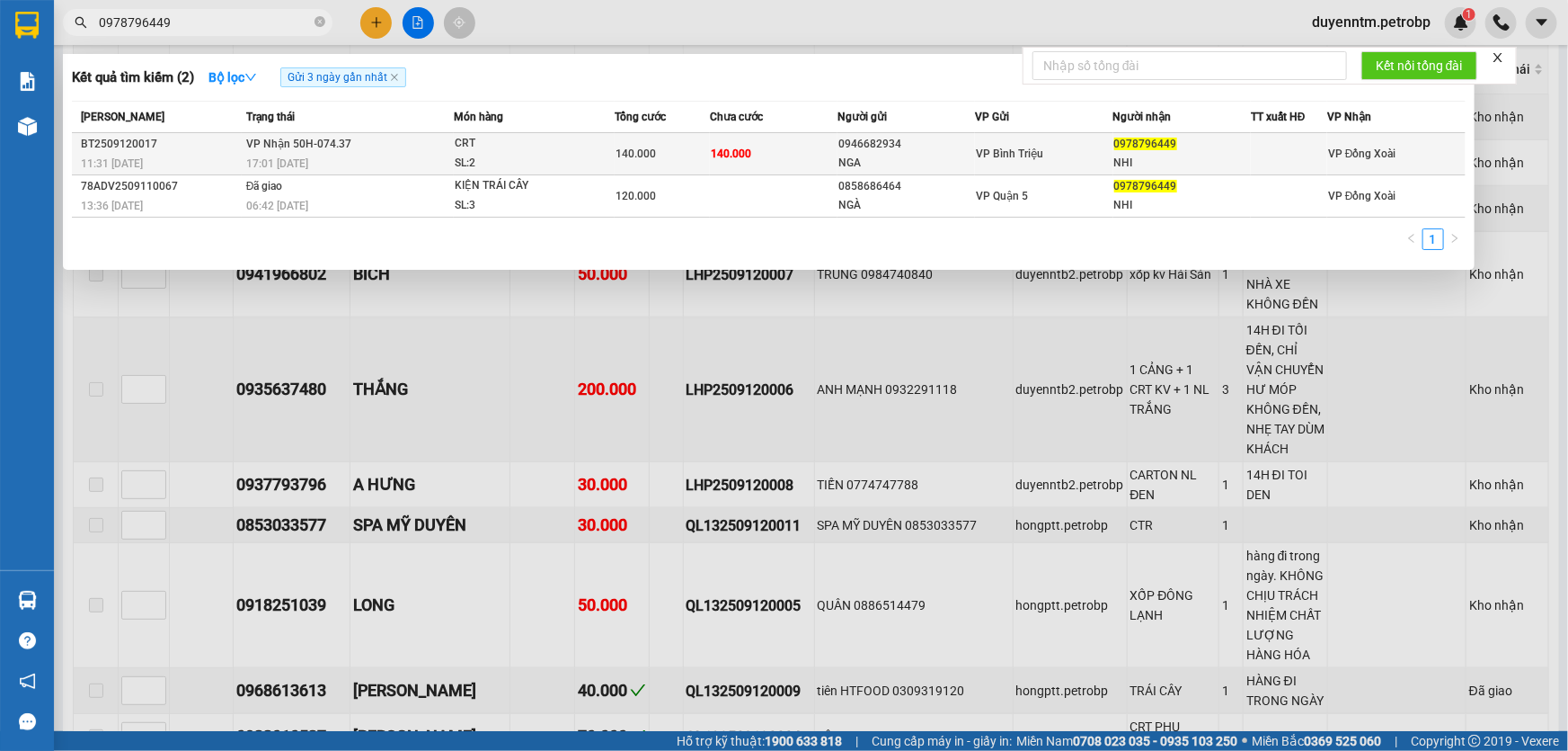
type input "0978796449"
click at [298, 163] on span "17:01 - 12/09" at bounding box center [278, 164] width 62 height 13
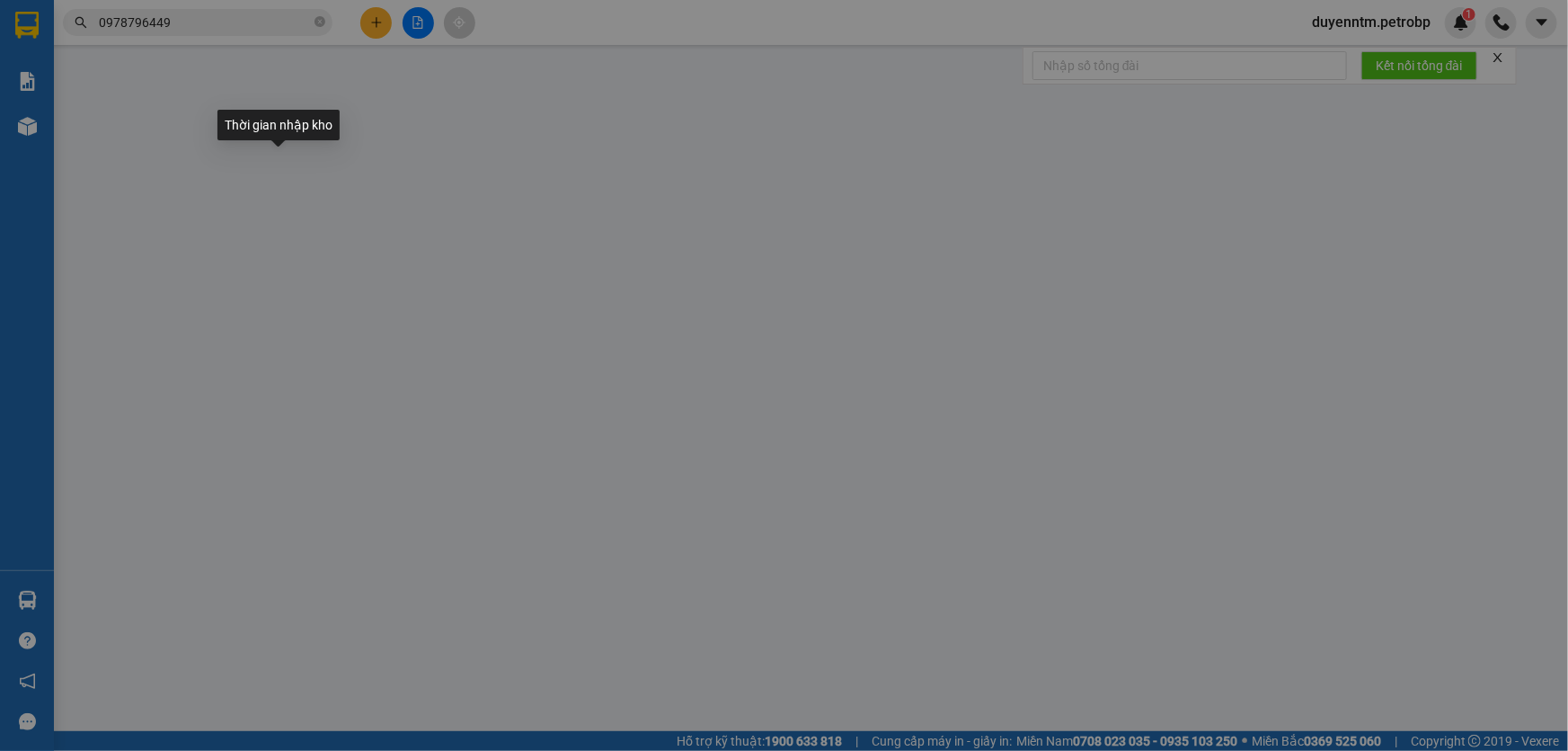
type input "0946682934"
type input "NGA"
type input "0978796449"
type input "NHI"
type input "140.000"
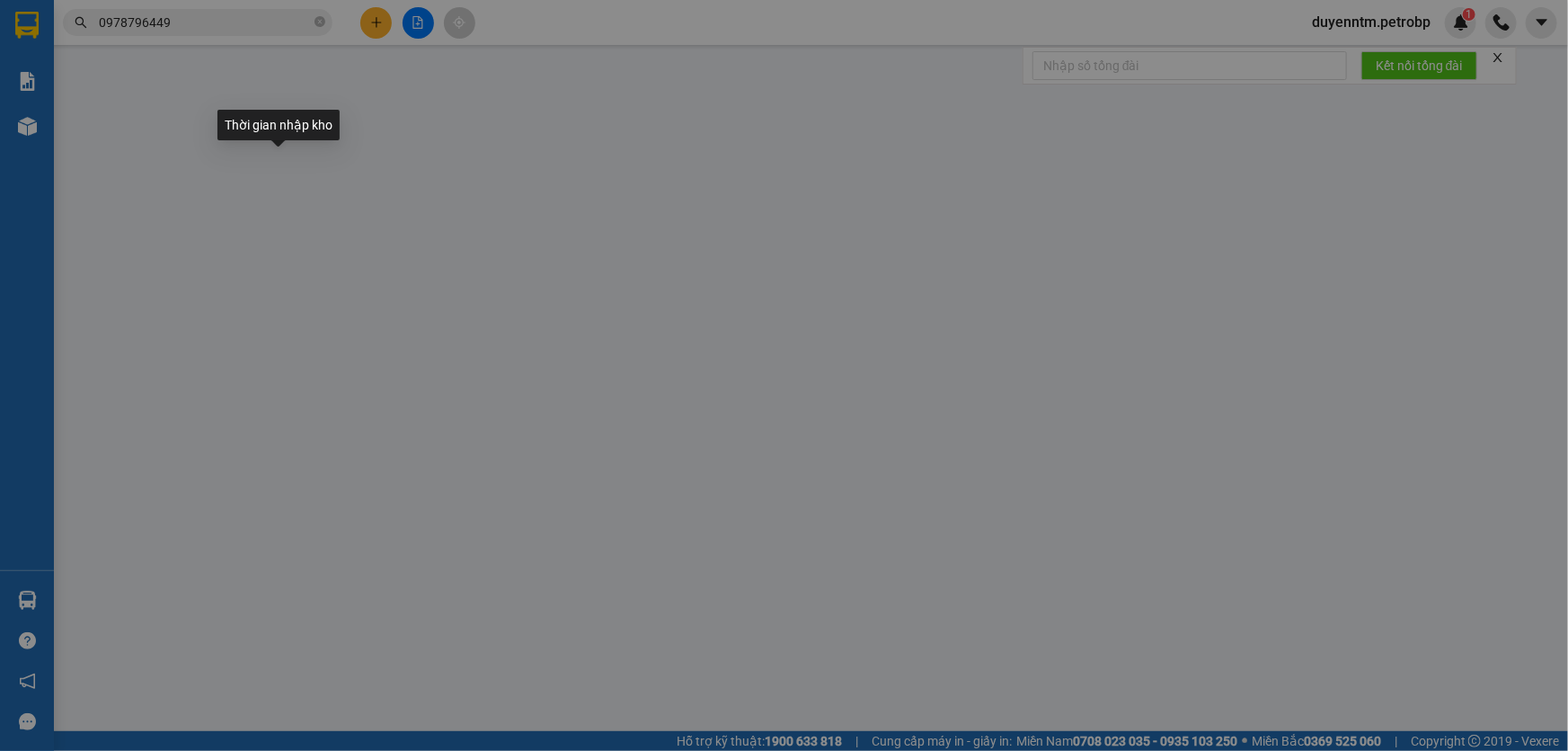
type input "140.000"
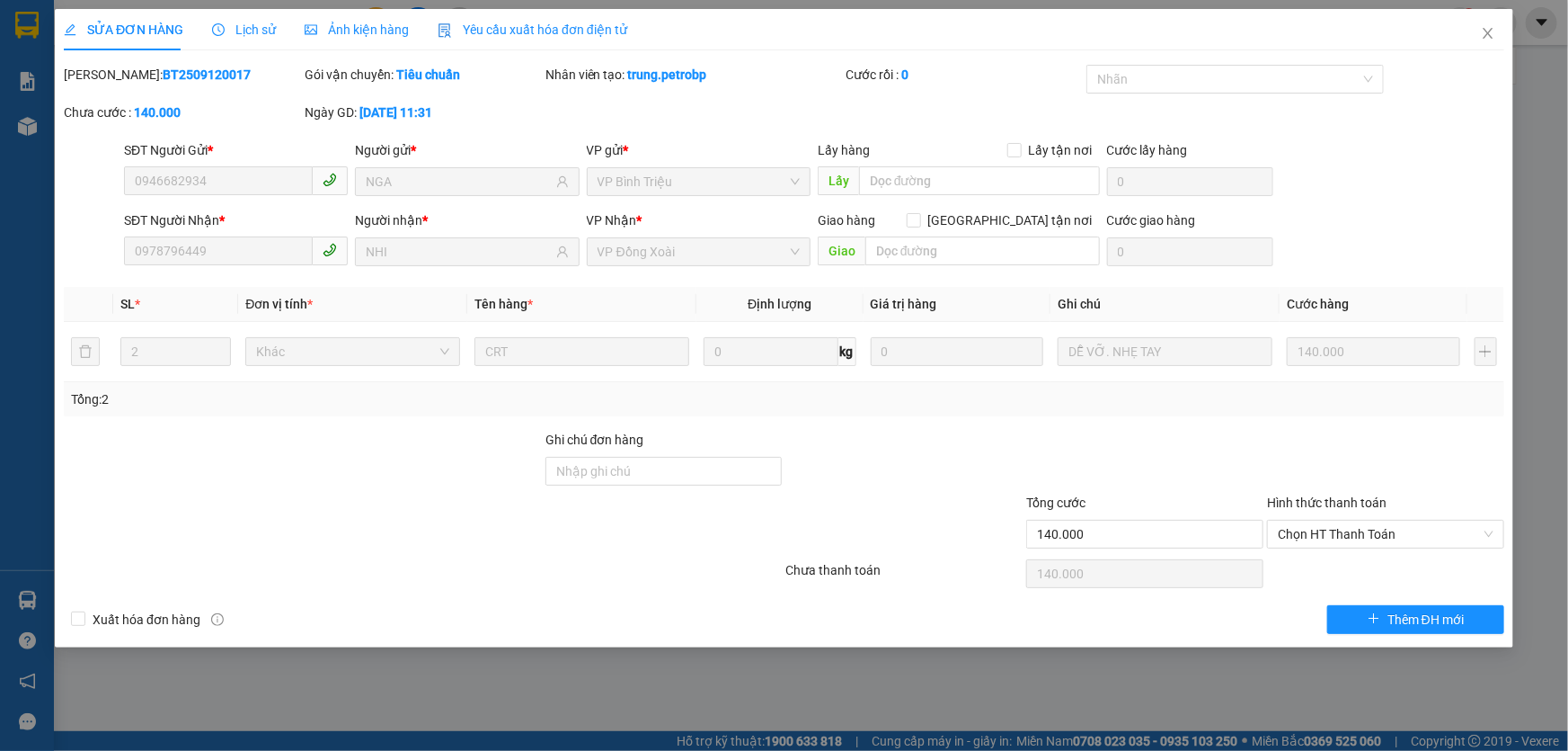
click at [250, 32] on span "Lịch sử" at bounding box center [244, 30] width 64 height 15
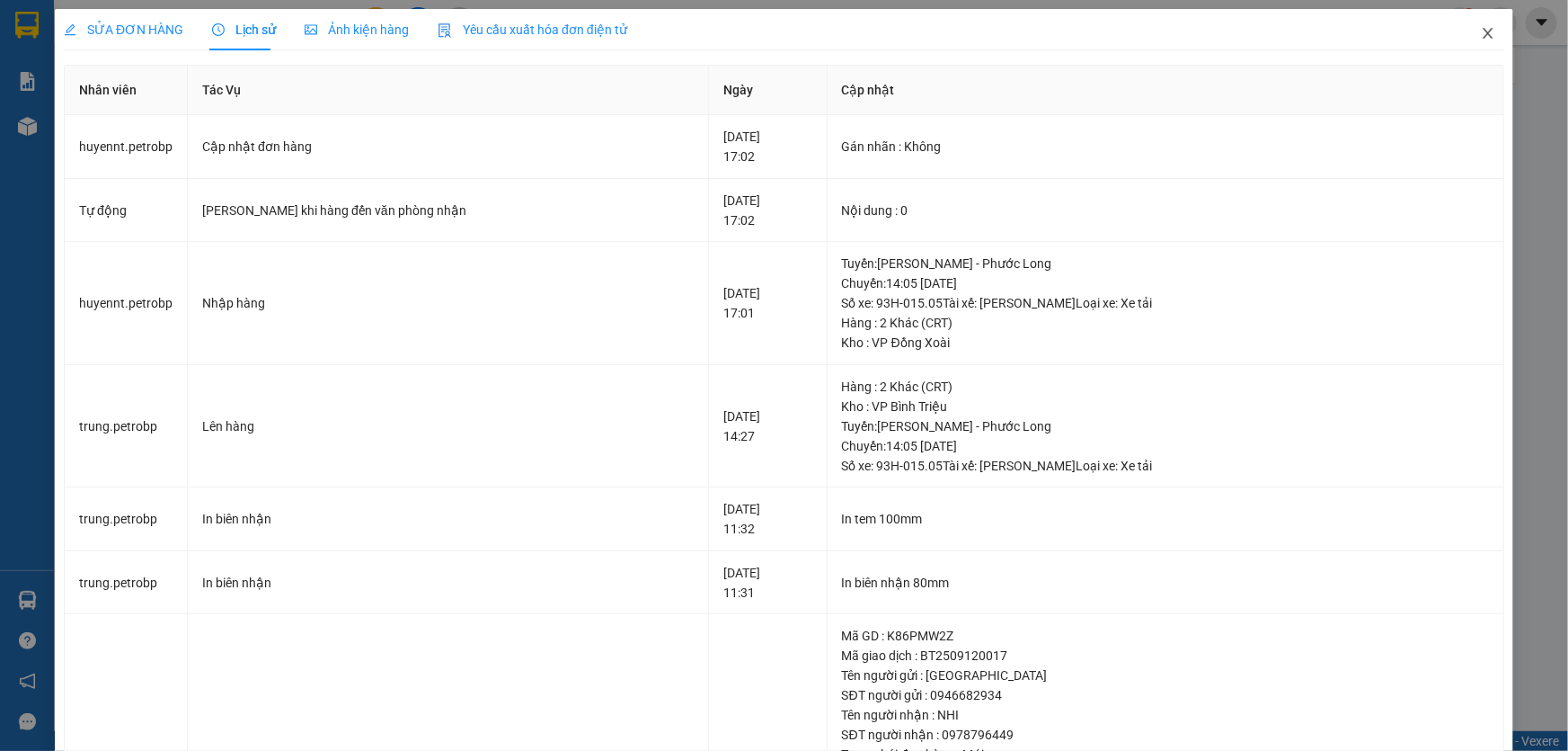
click at [1489, 28] on span "Close" at bounding box center [1488, 34] width 50 height 50
click at [1481, 32] on div "duyenntm.petrobp 1" at bounding box center [1433, 23] width 270 height 31
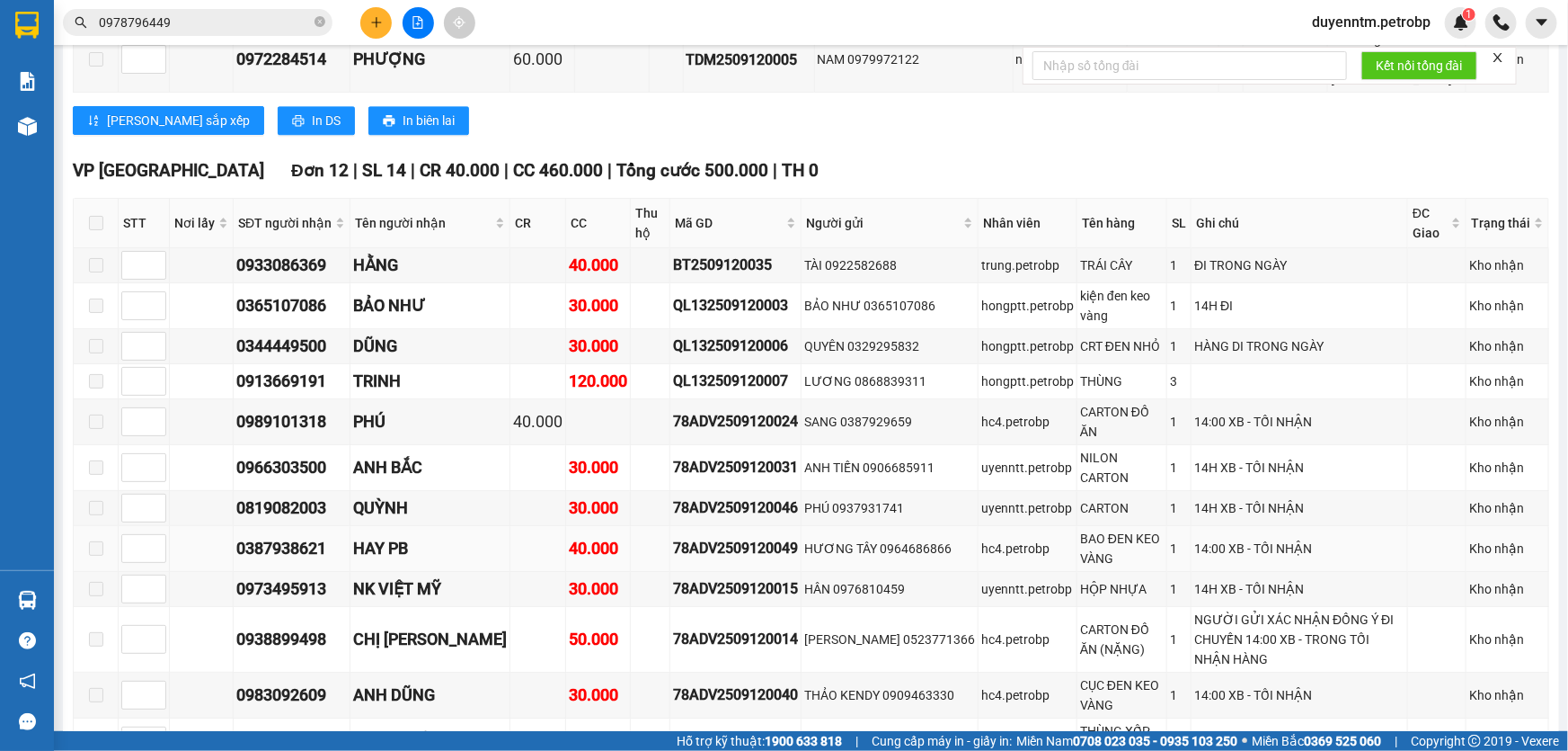
scroll to position [2124, 0]
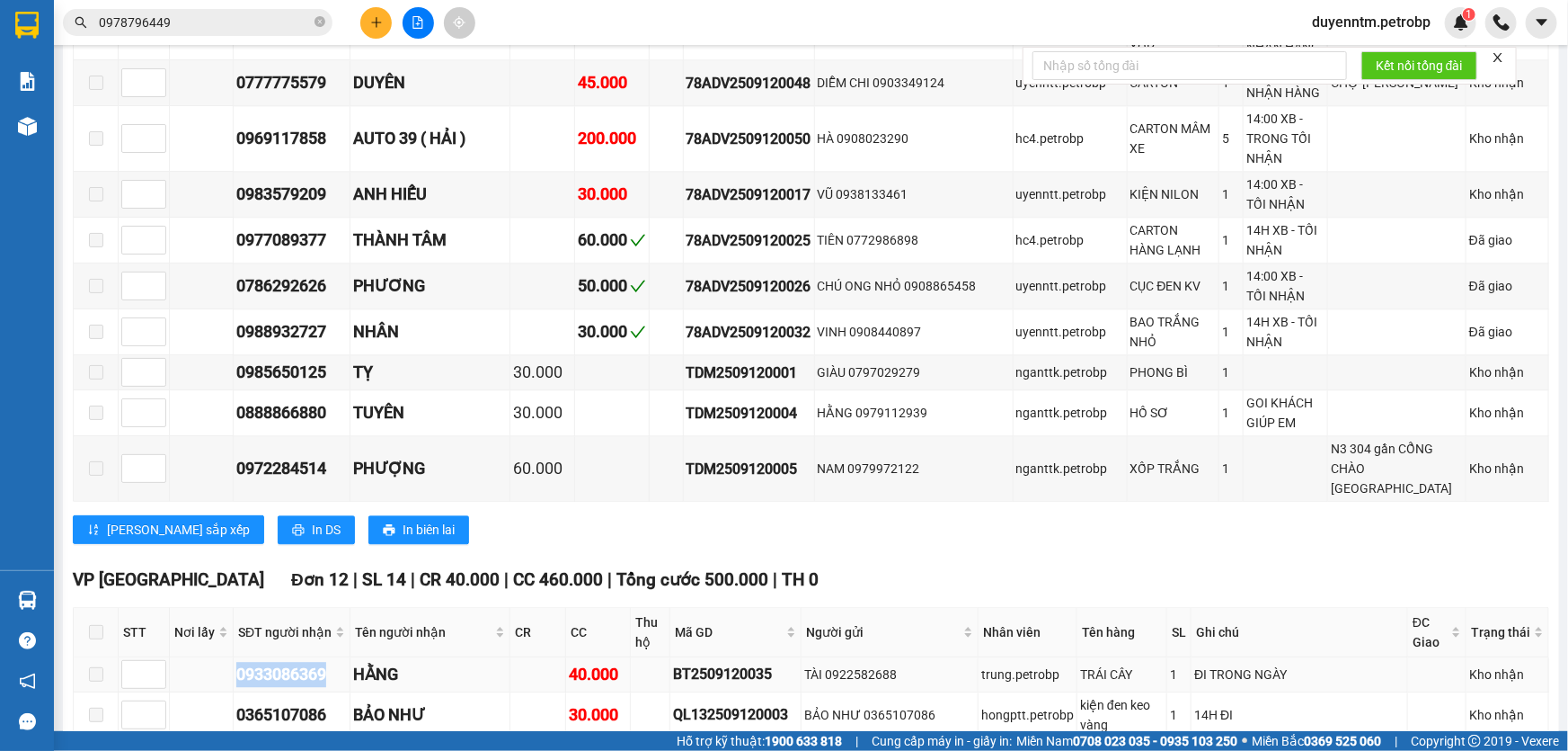
drag, startPoint x: 329, startPoint y: 567, endPoint x: 232, endPoint y: 580, distance: 97.9
click at [232, 657] on tr "0933086369 HẰNG 40.000 BT2509120035 TÀI 0922582688 trung.petrobp TRÁI CÂY 1 ĐI …" at bounding box center [812, 674] width 1476 height 35
copy div "0933086369"
click at [216, 26] on input "0978796449" at bounding box center [205, 23] width 212 height 20
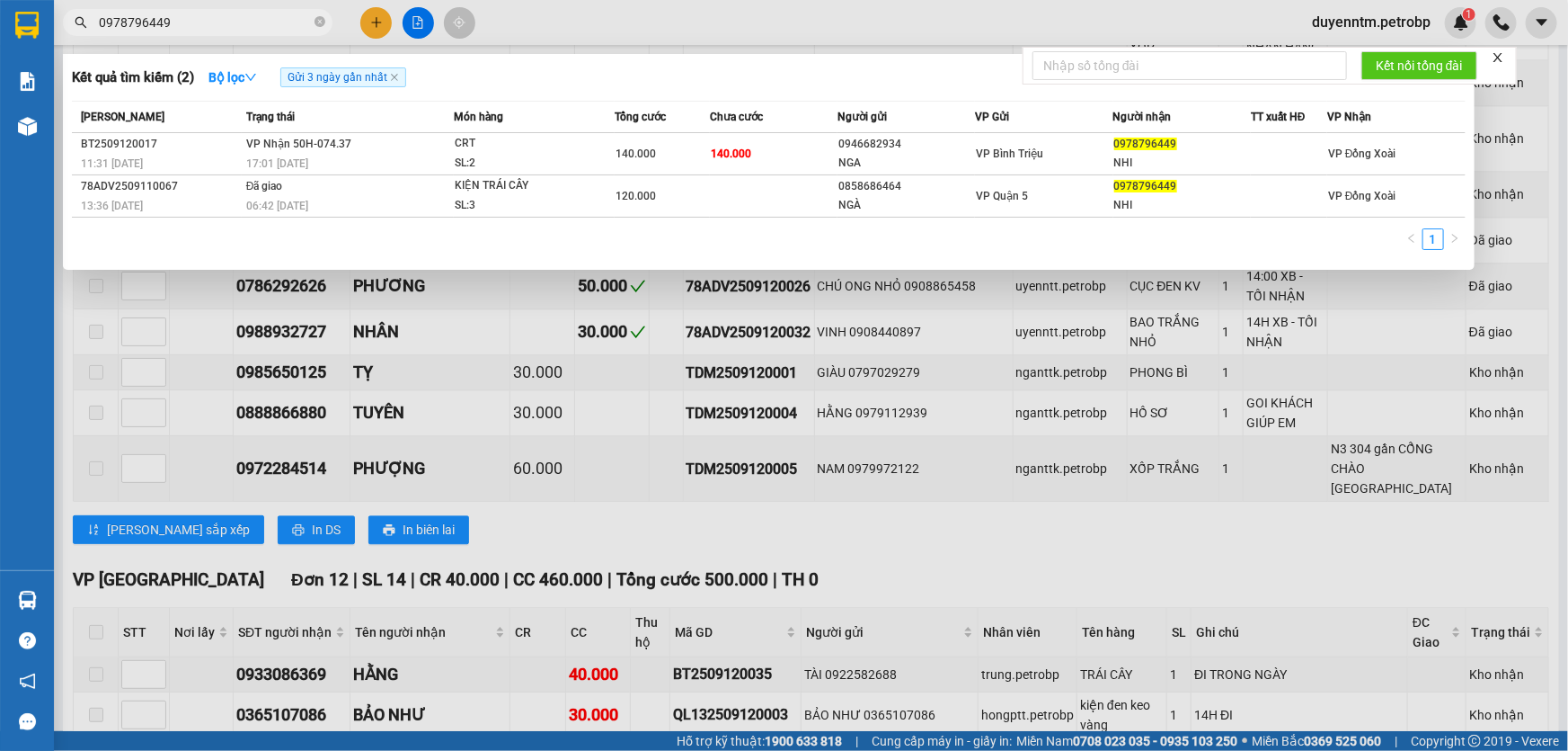
click at [216, 26] on input "0978796449" at bounding box center [205, 23] width 212 height 20
paste input "3308636"
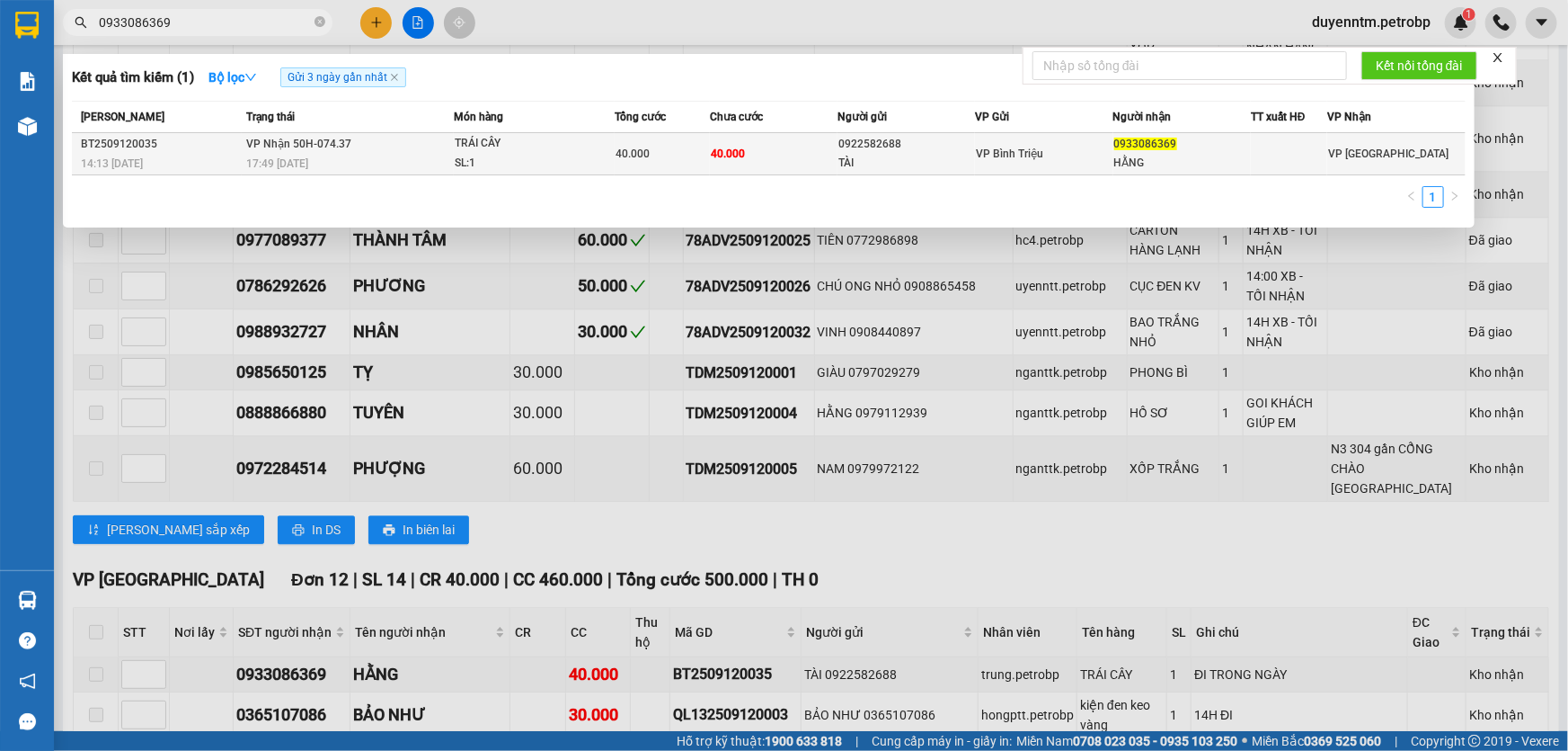
type input "0933086369"
click at [308, 166] on span "17:49 - 12/09" at bounding box center [278, 164] width 62 height 13
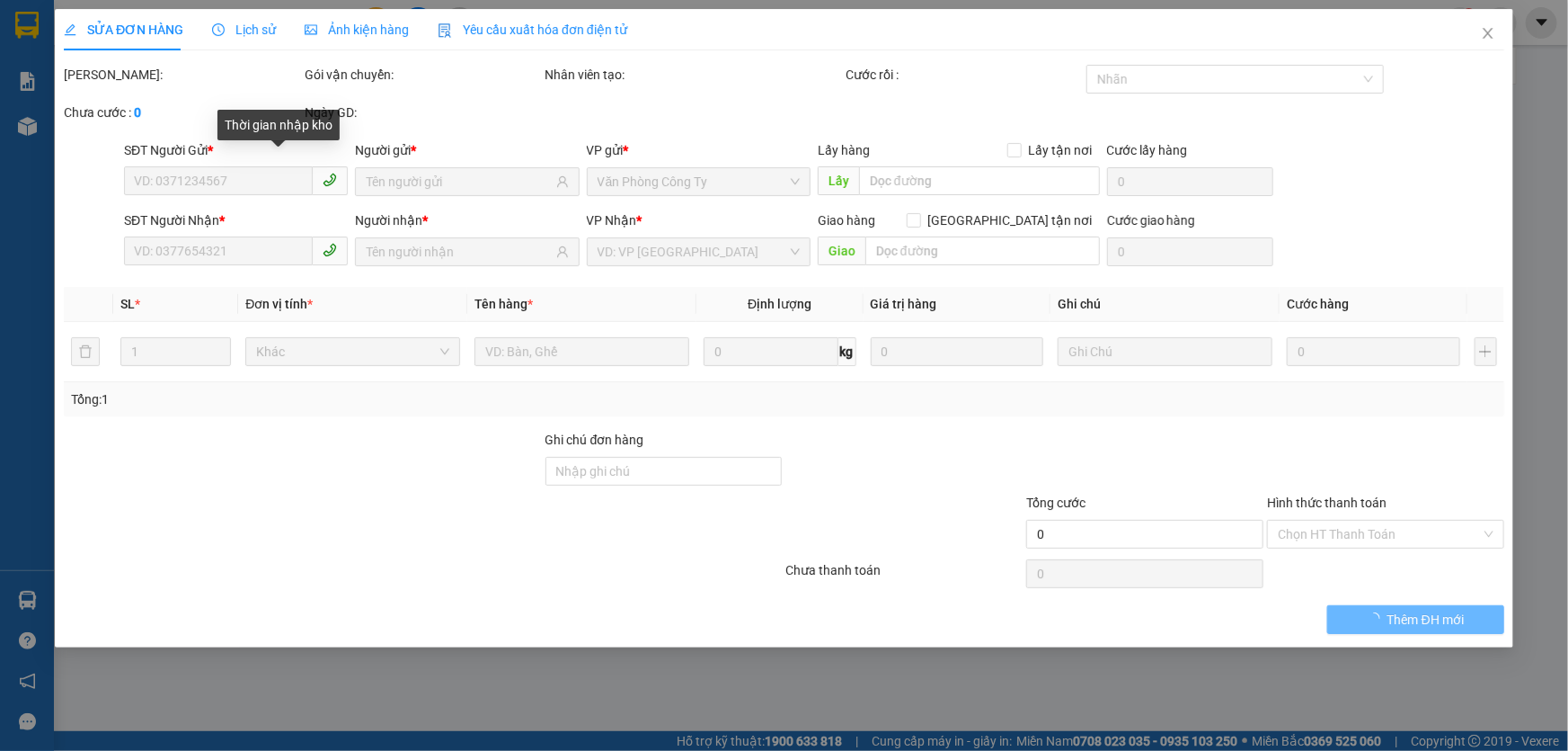
type input "0922582688"
type input "TÀI"
type input "0933086369"
type input "HẰNG"
type input "40.000"
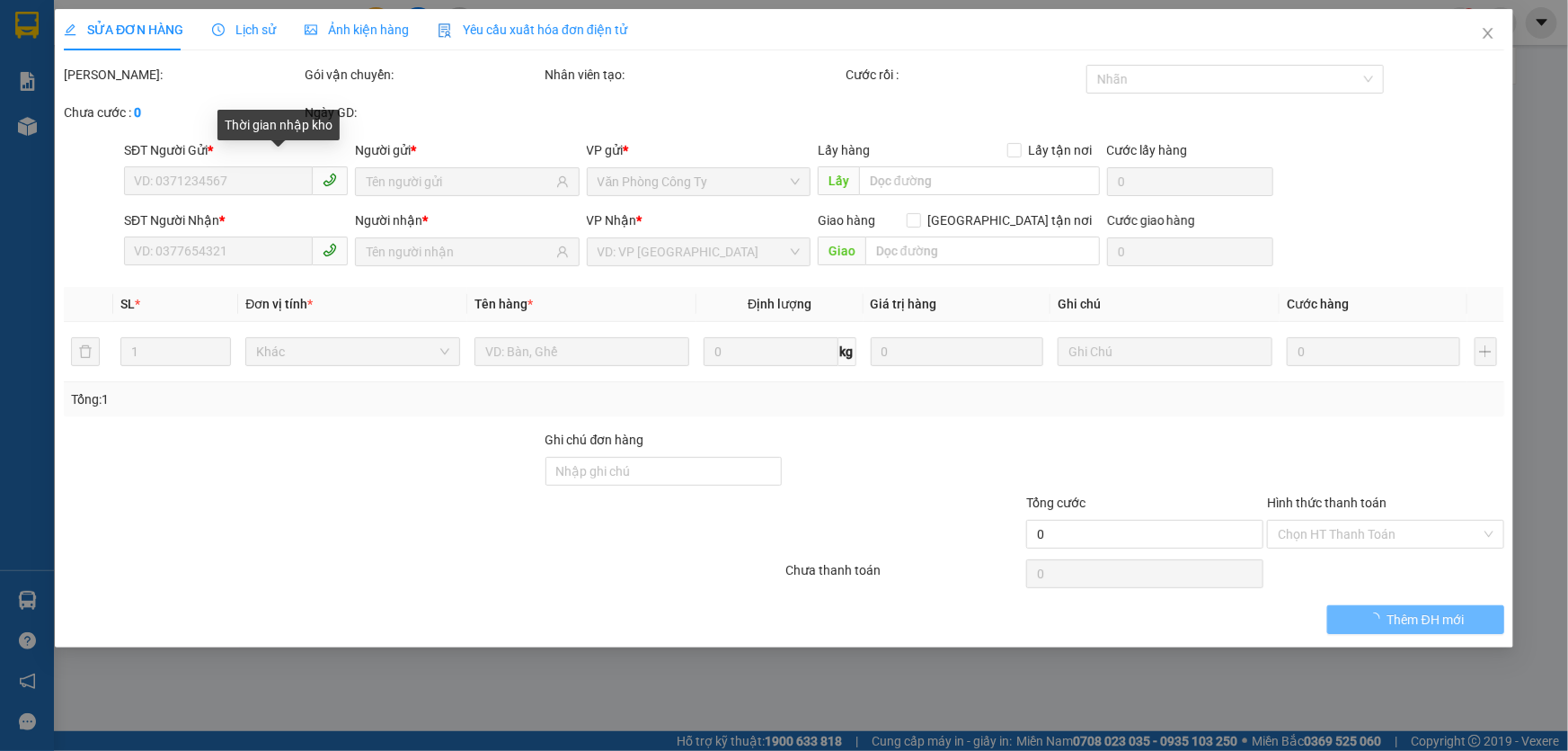
type input "40.000"
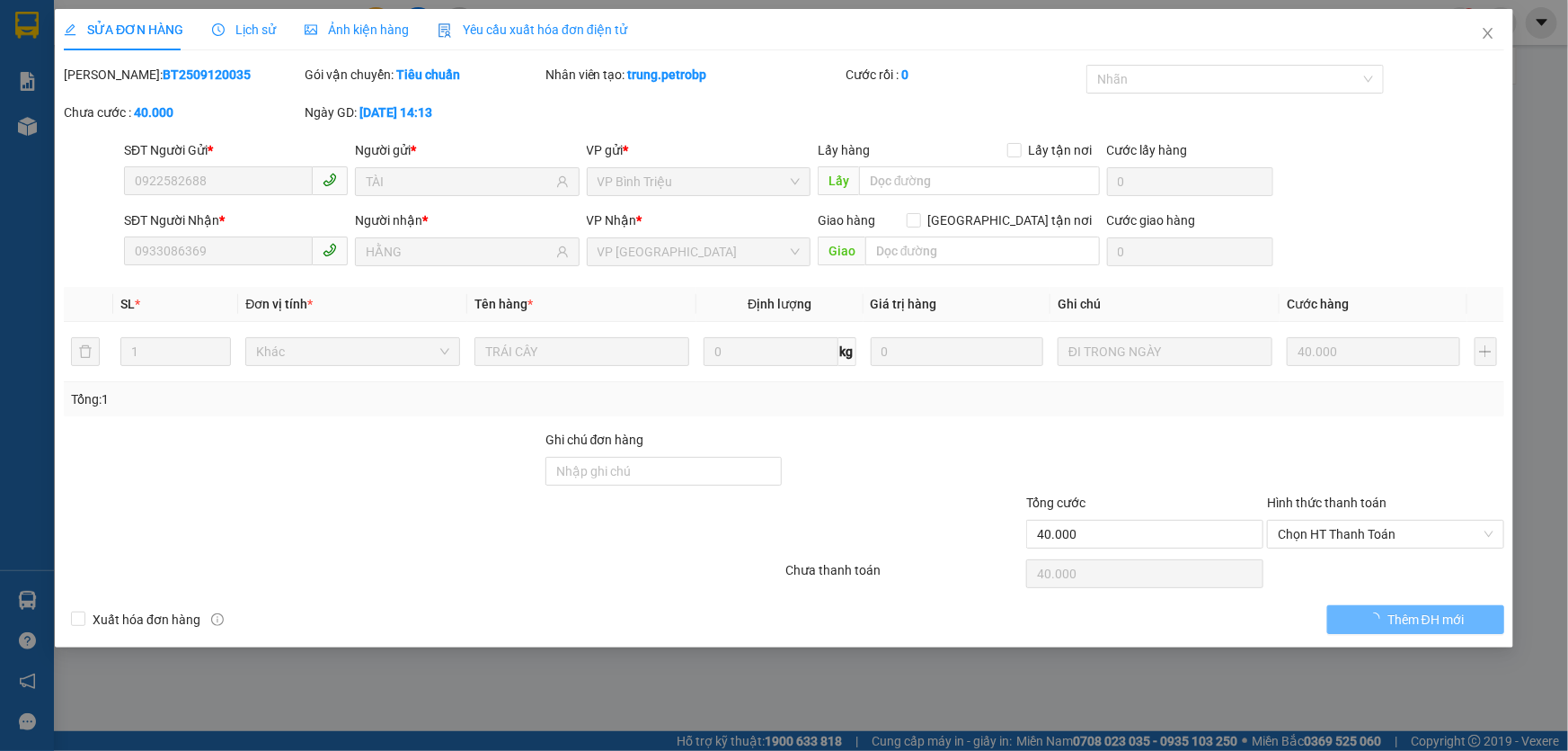
click at [243, 23] on span "Lịch sử" at bounding box center [244, 30] width 64 height 15
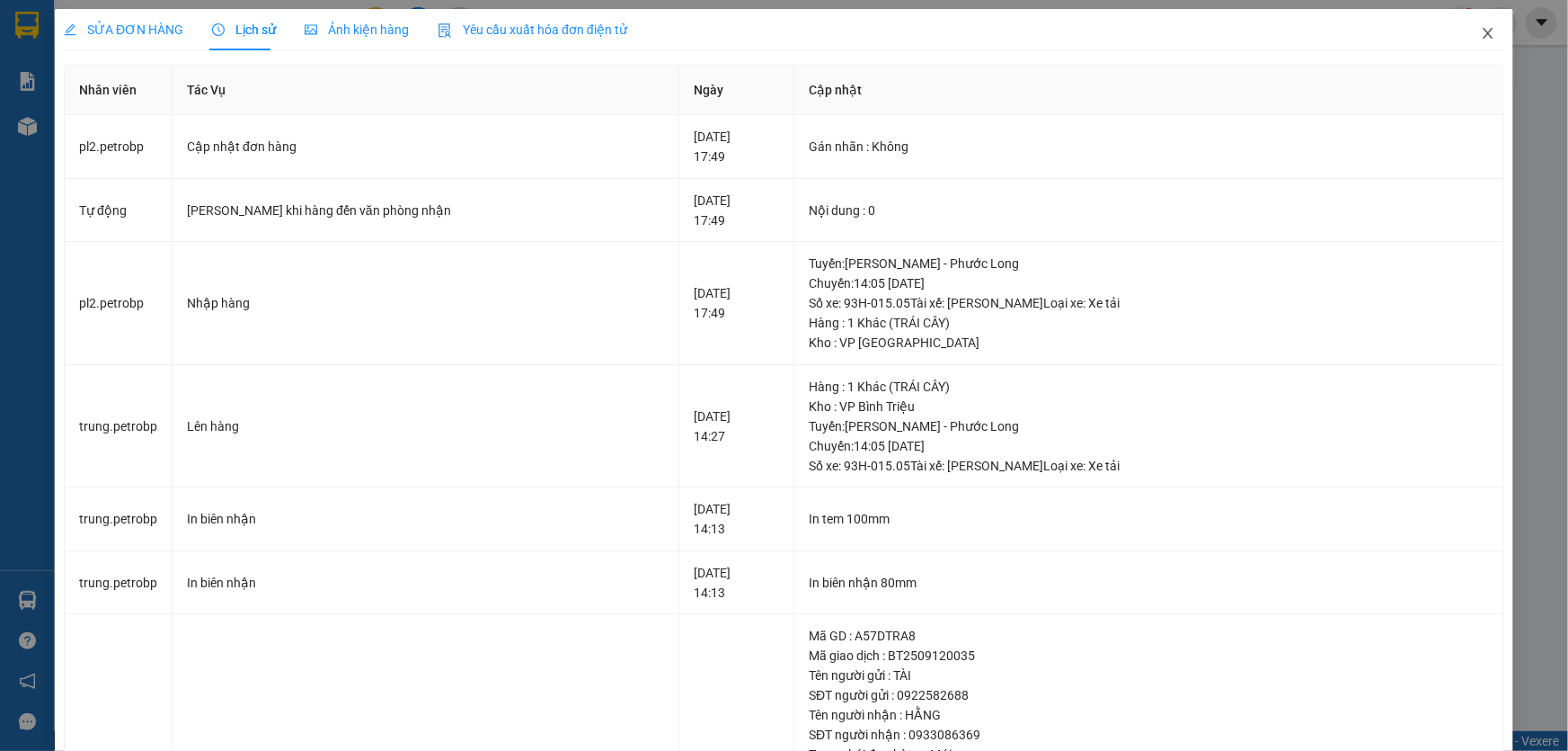
click at [1481, 40] on icon "close" at bounding box center [1489, 34] width 15 height 15
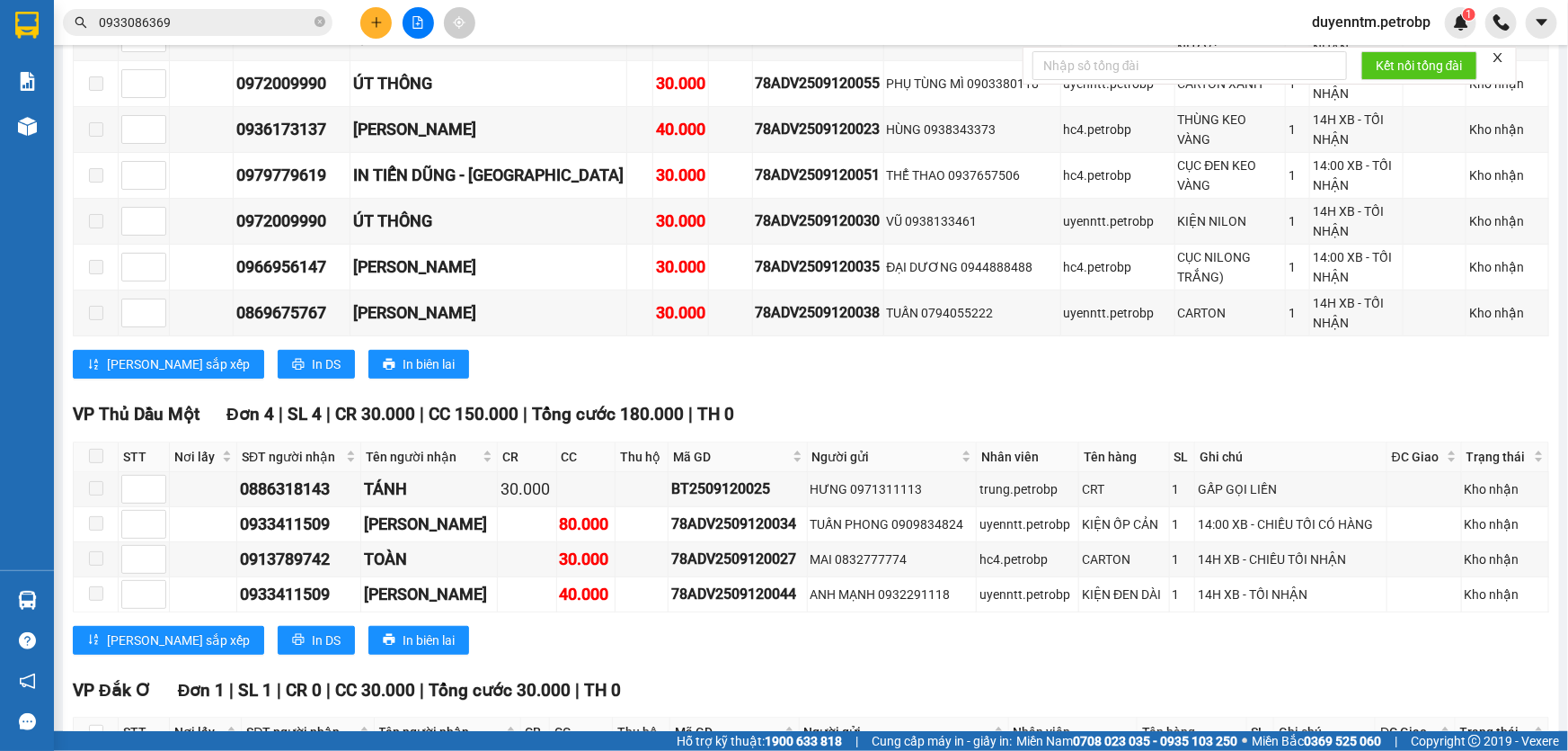
scroll to position [3707, 0]
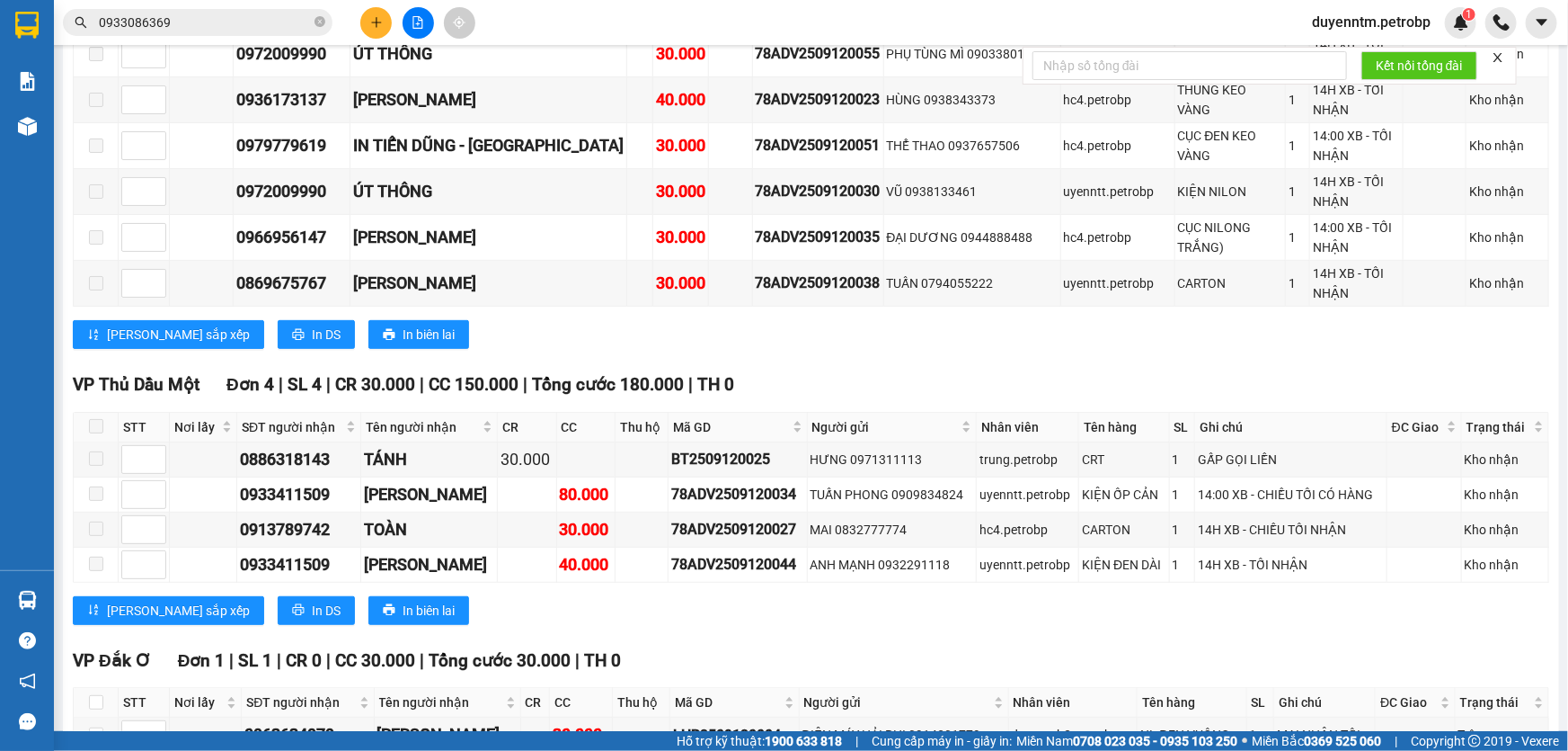
drag, startPoint x: 351, startPoint y: 619, endPoint x: 310, endPoint y: 618, distance: 41.0
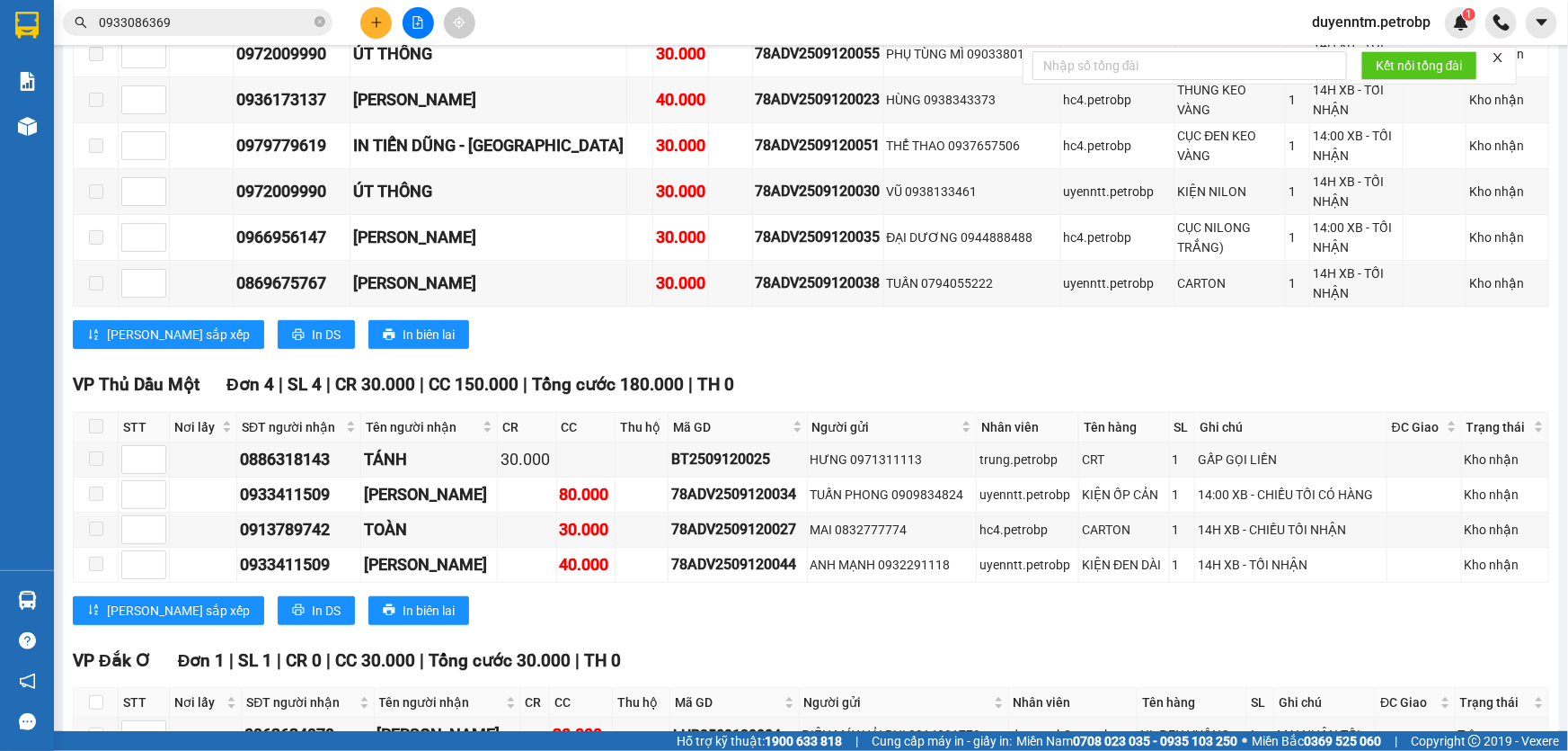
copy div "0982114559"
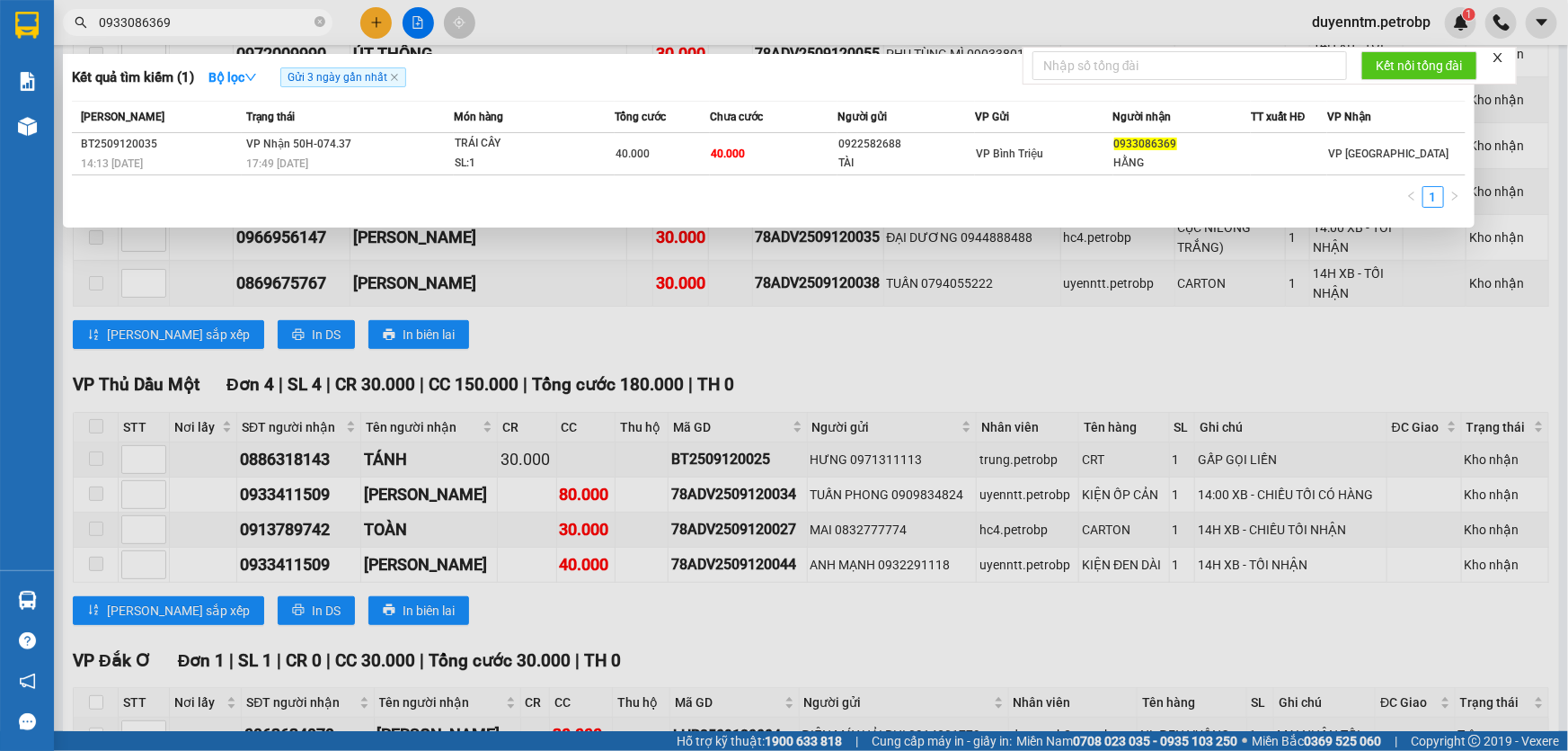
click at [203, 13] on input "0933086369" at bounding box center [205, 23] width 212 height 20
paste input "8211455"
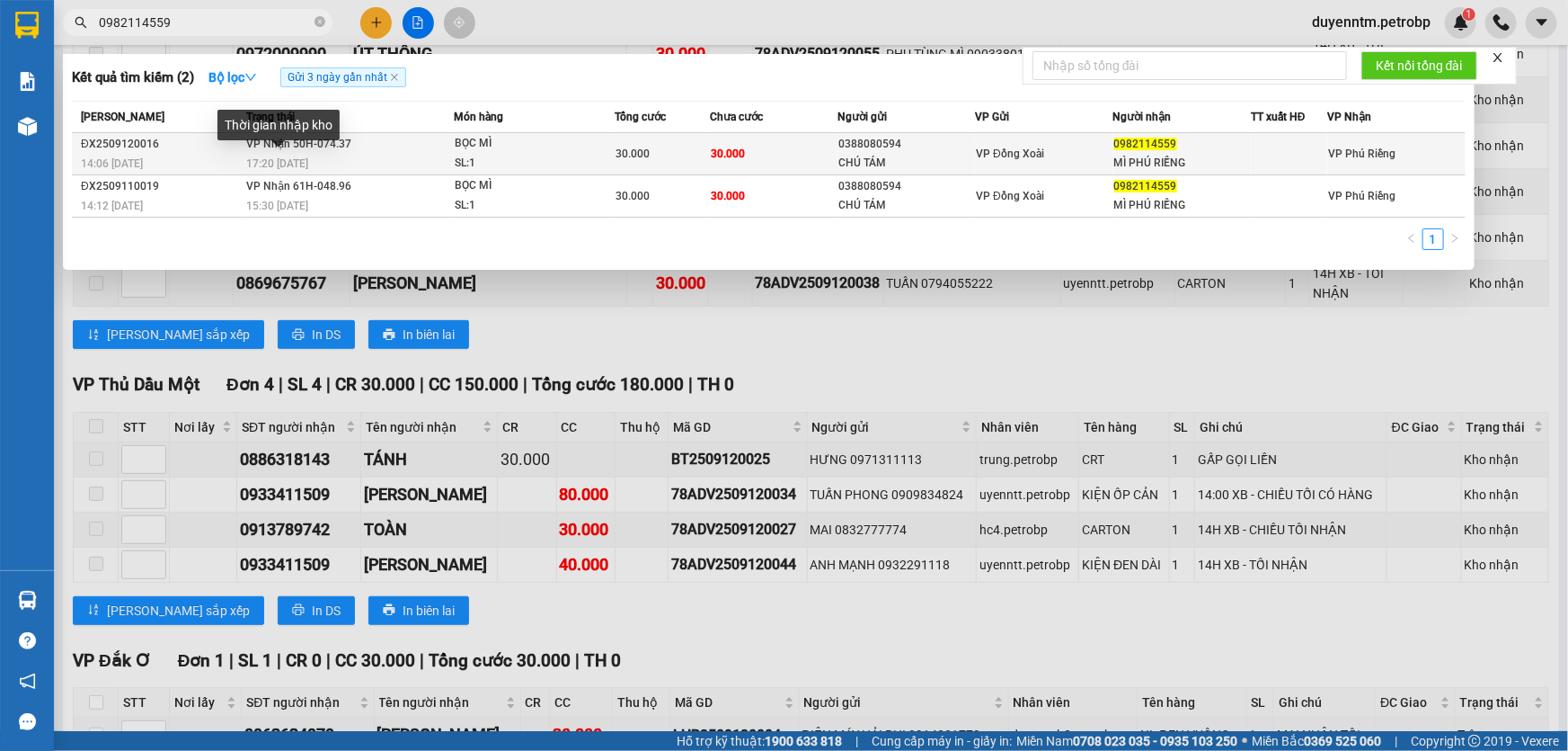
click at [301, 162] on span "17:20 - 12/09" at bounding box center [278, 164] width 62 height 13
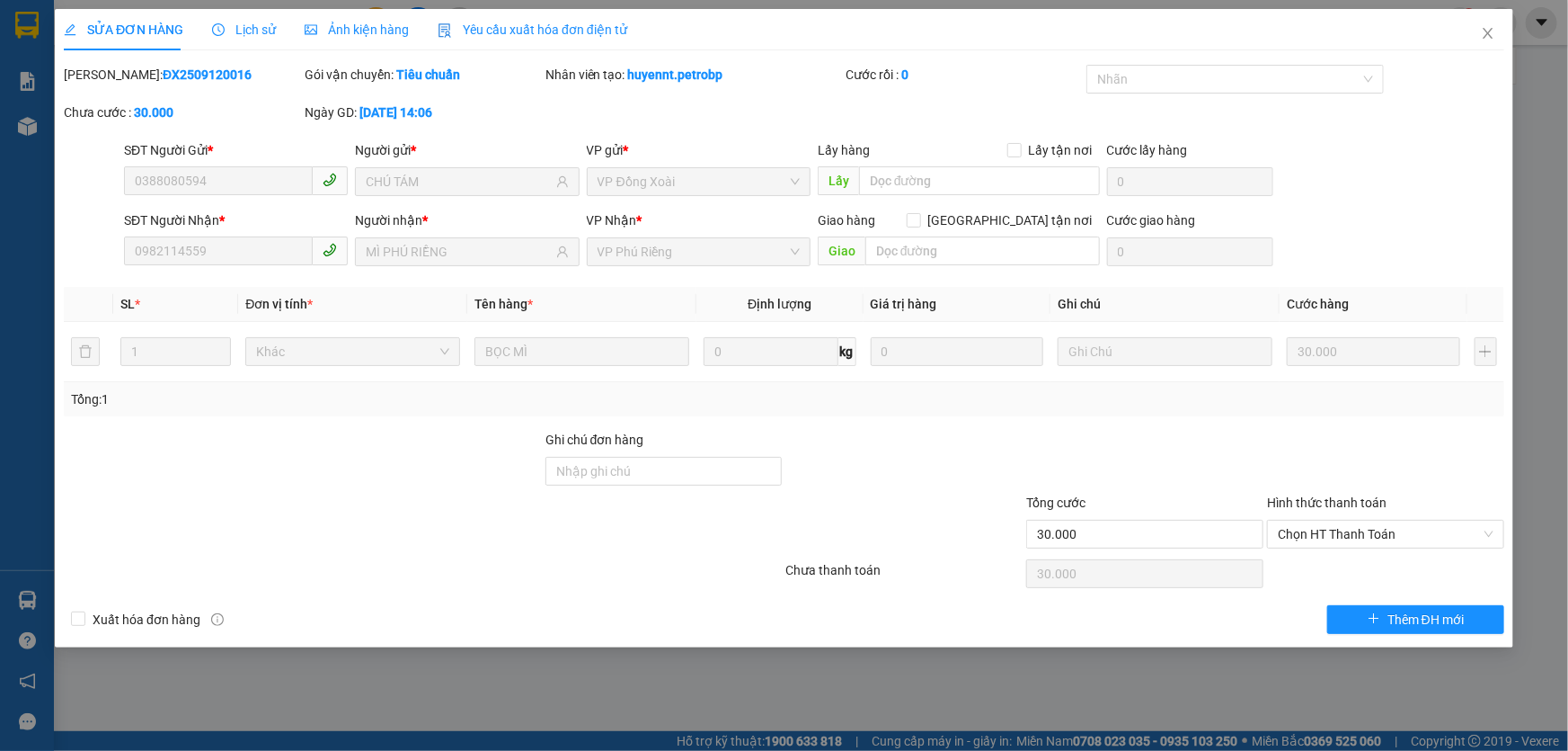
click at [258, 30] on span "Lịch sử" at bounding box center [244, 30] width 64 height 15
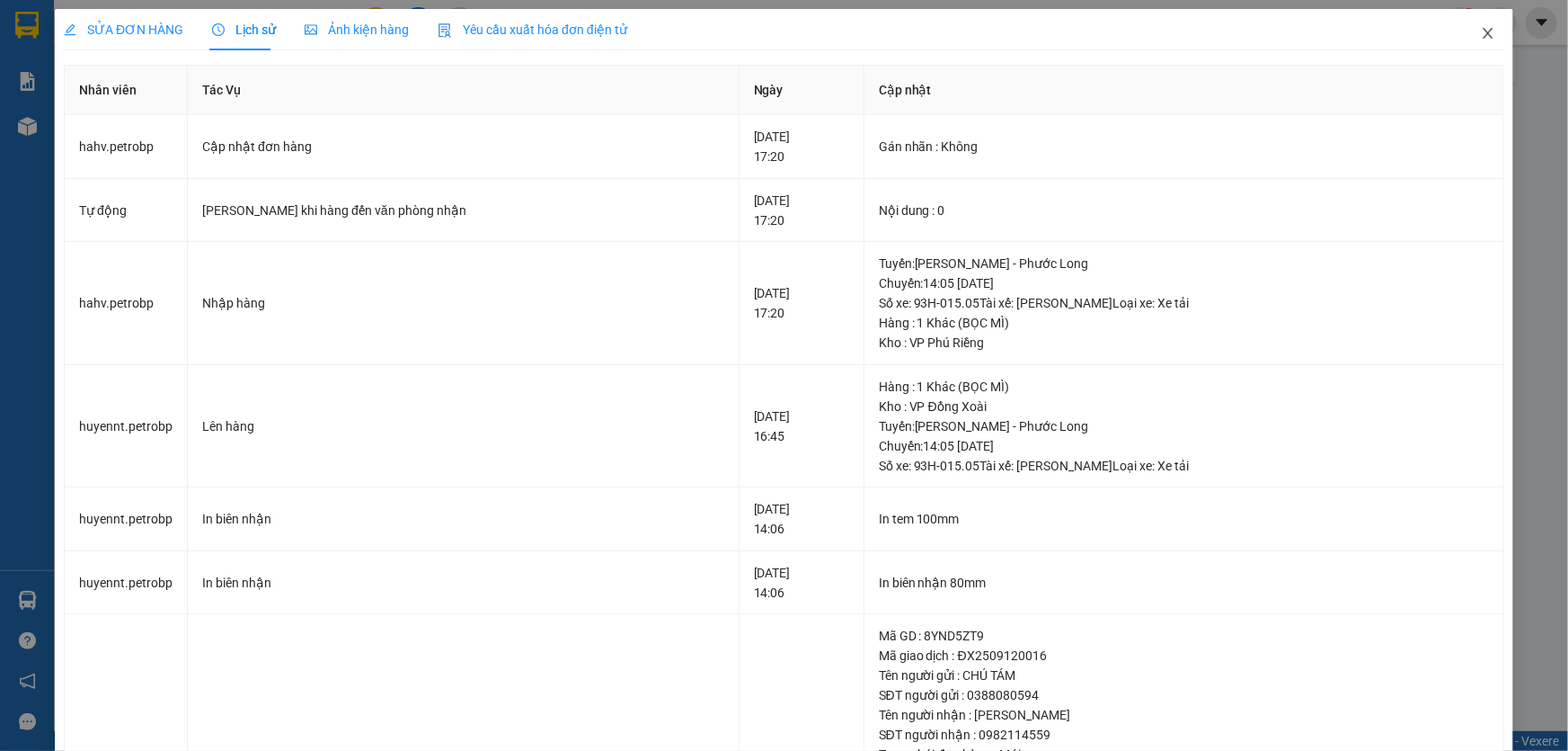
click at [1481, 31] on icon "close" at bounding box center [1489, 34] width 15 height 15
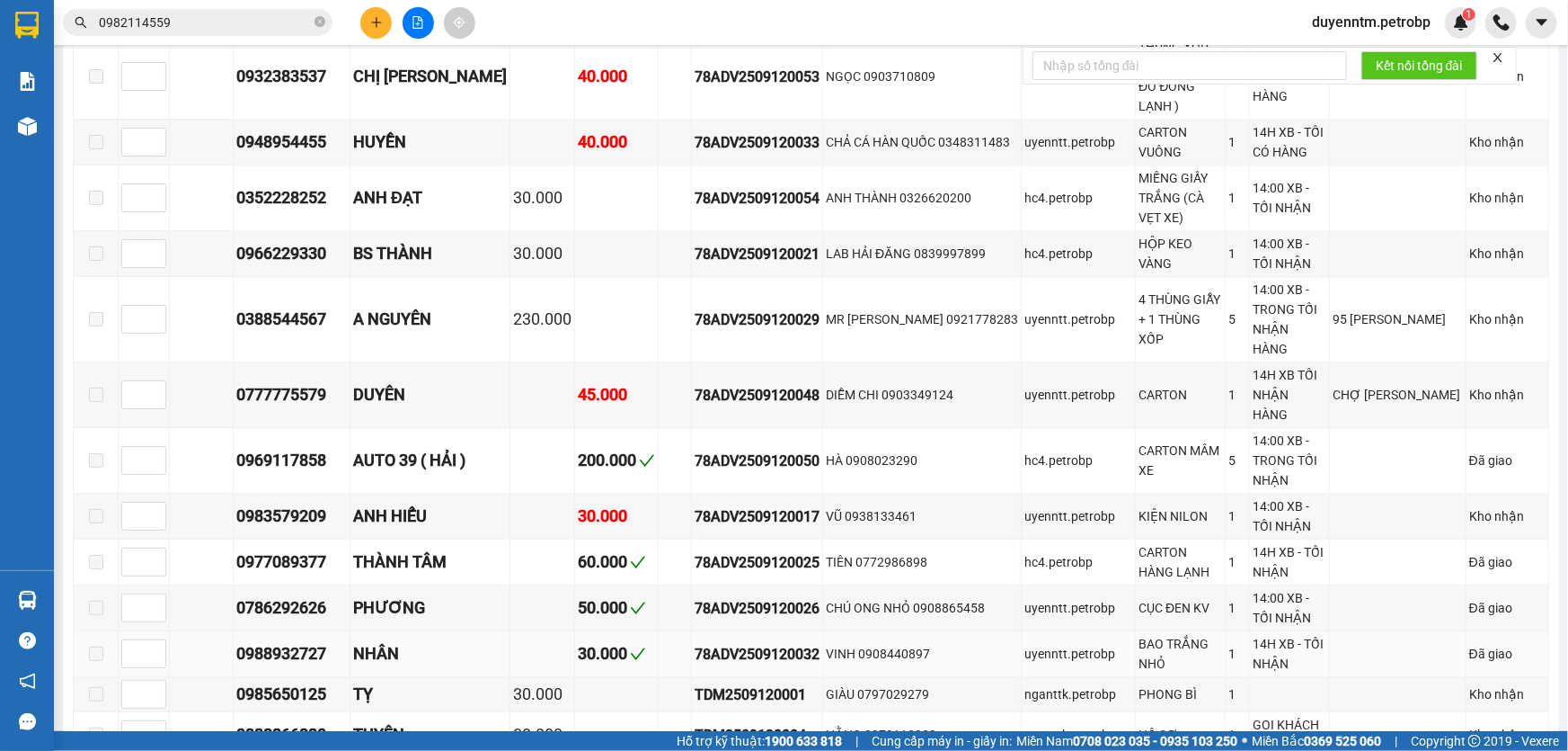
scroll to position [2451, 0]
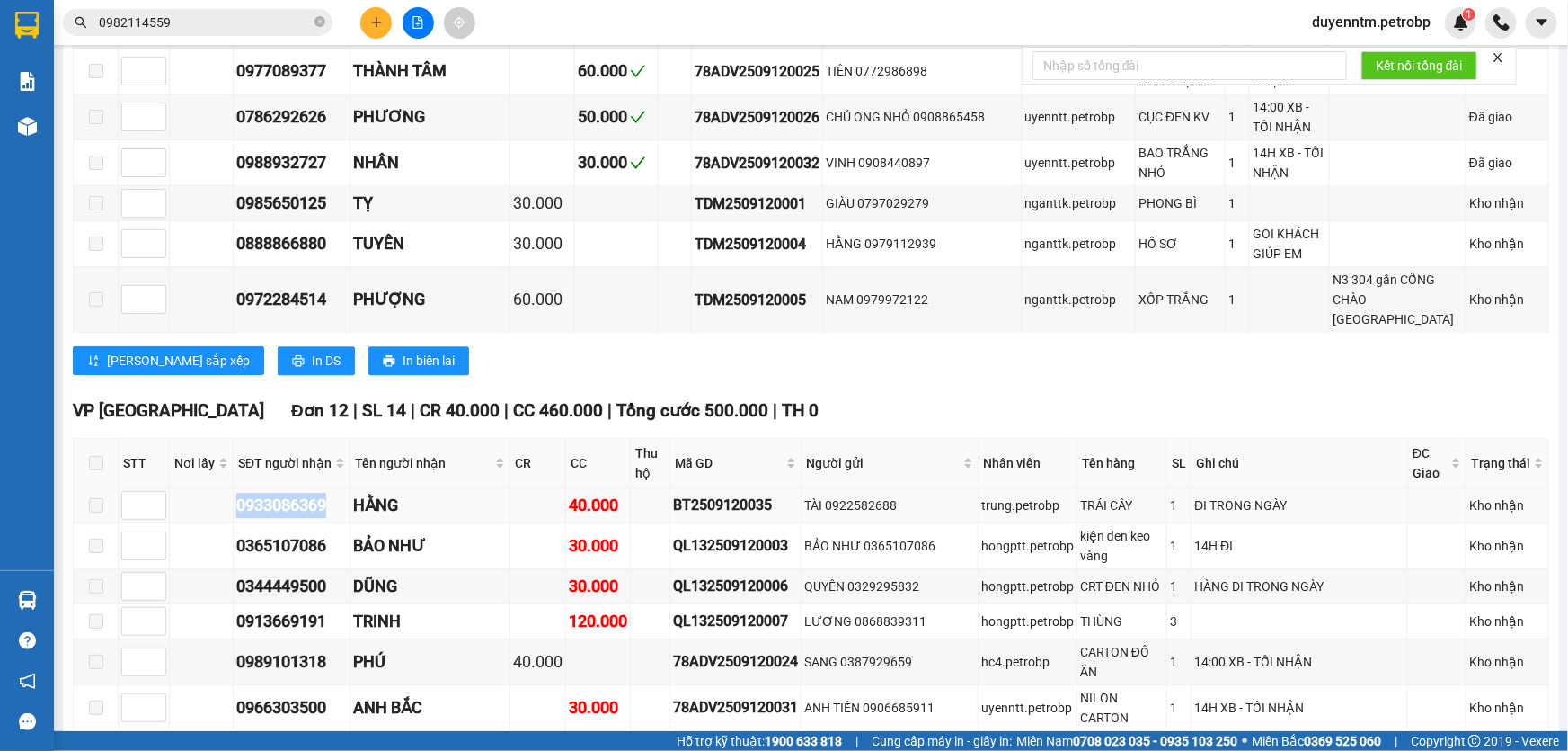
drag, startPoint x: 336, startPoint y: 270, endPoint x: 237, endPoint y: 269, distance: 99.0
click at [237, 492] on div "0933086369" at bounding box center [291, 505] width 110 height 26
copy div "0933086369"
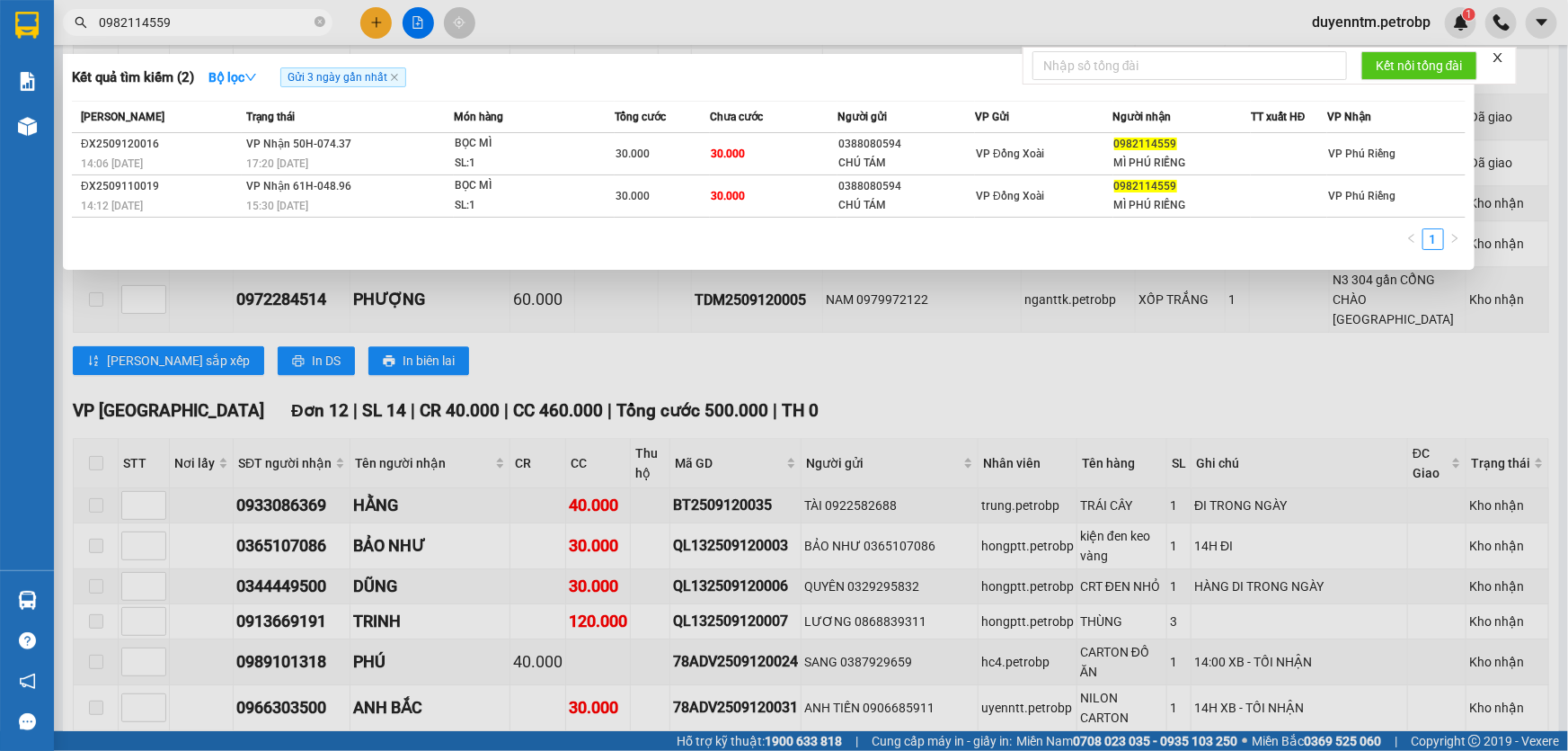
click at [190, 20] on input "0982114559" at bounding box center [205, 23] width 212 height 20
paste input "3308636"
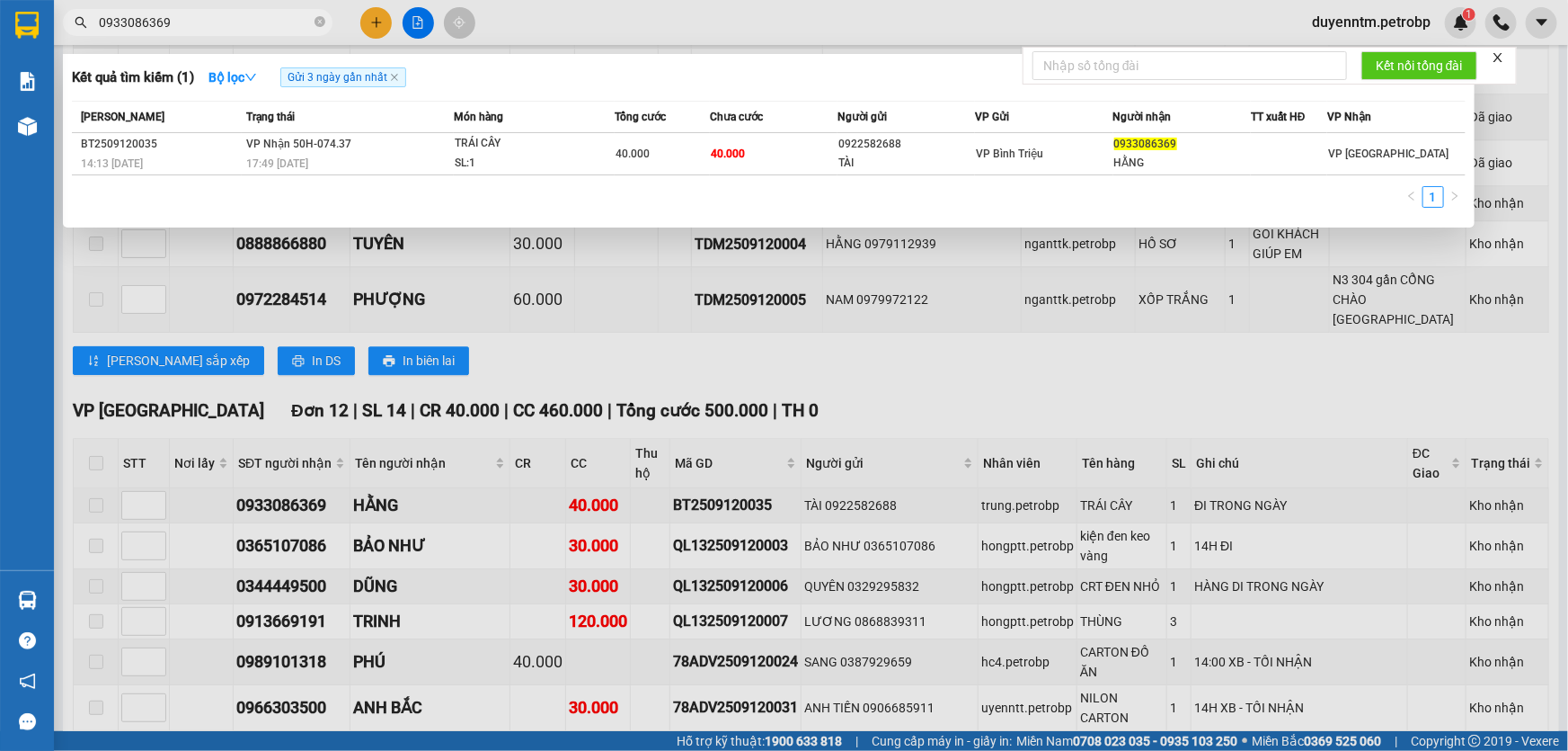
click at [319, 294] on div at bounding box center [784, 376] width 1568 height 751
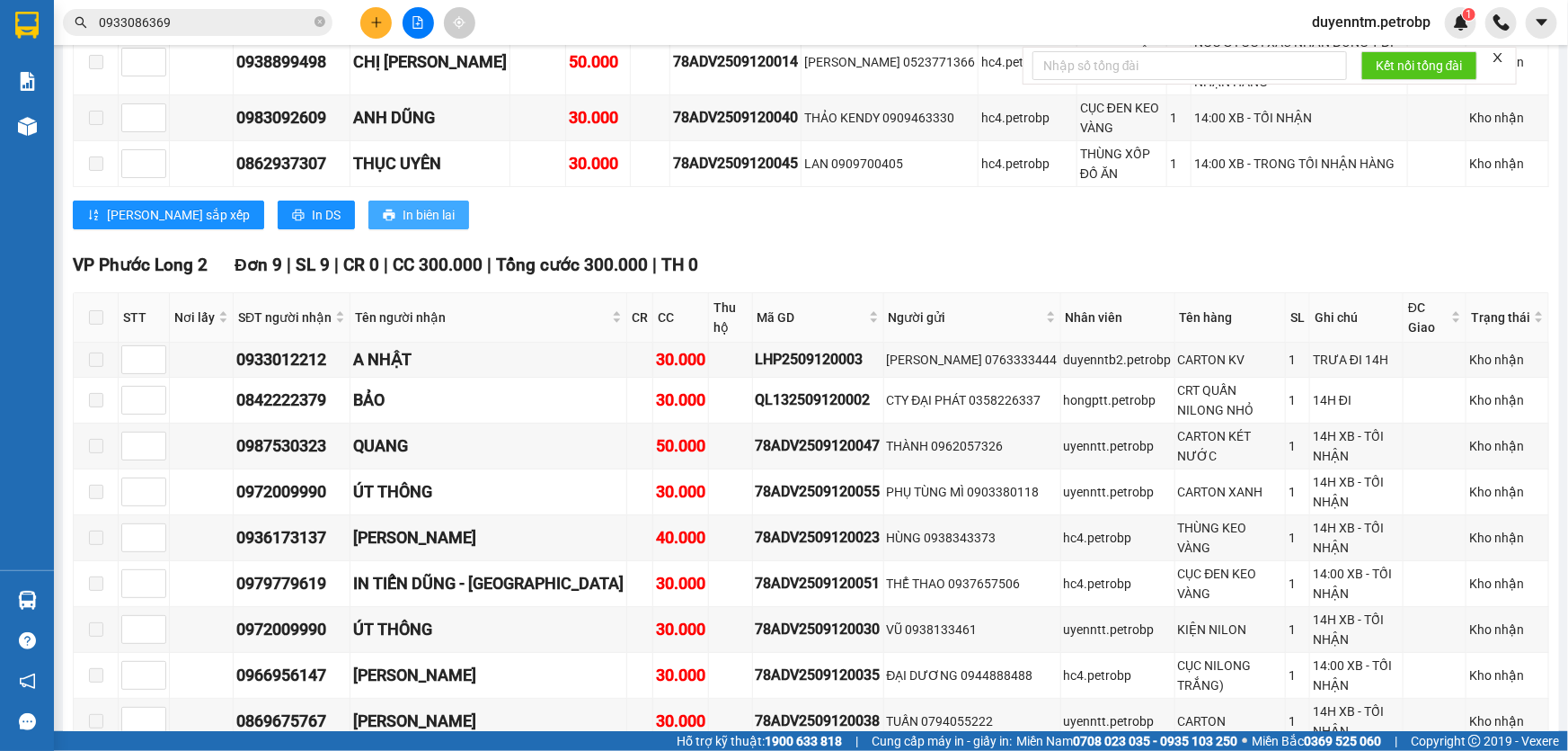
scroll to position [3023, 0]
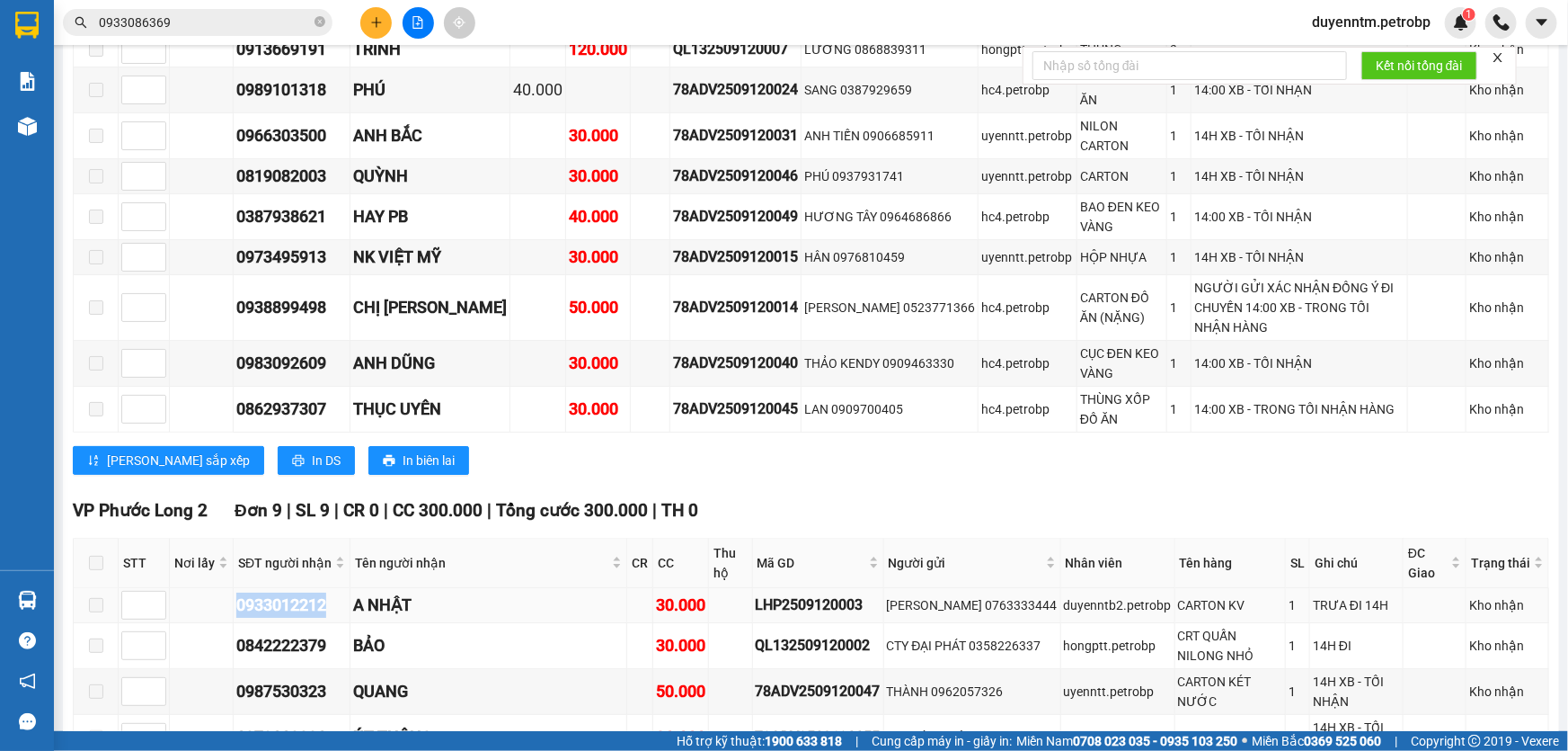
drag, startPoint x: 332, startPoint y: 328, endPoint x: 234, endPoint y: 332, distance: 98.1
click at [234, 587] on td "0933012212" at bounding box center [292, 605] width 117 height 35
copy div "0933012212"
click at [172, 16] on input "0933086369" at bounding box center [205, 23] width 212 height 20
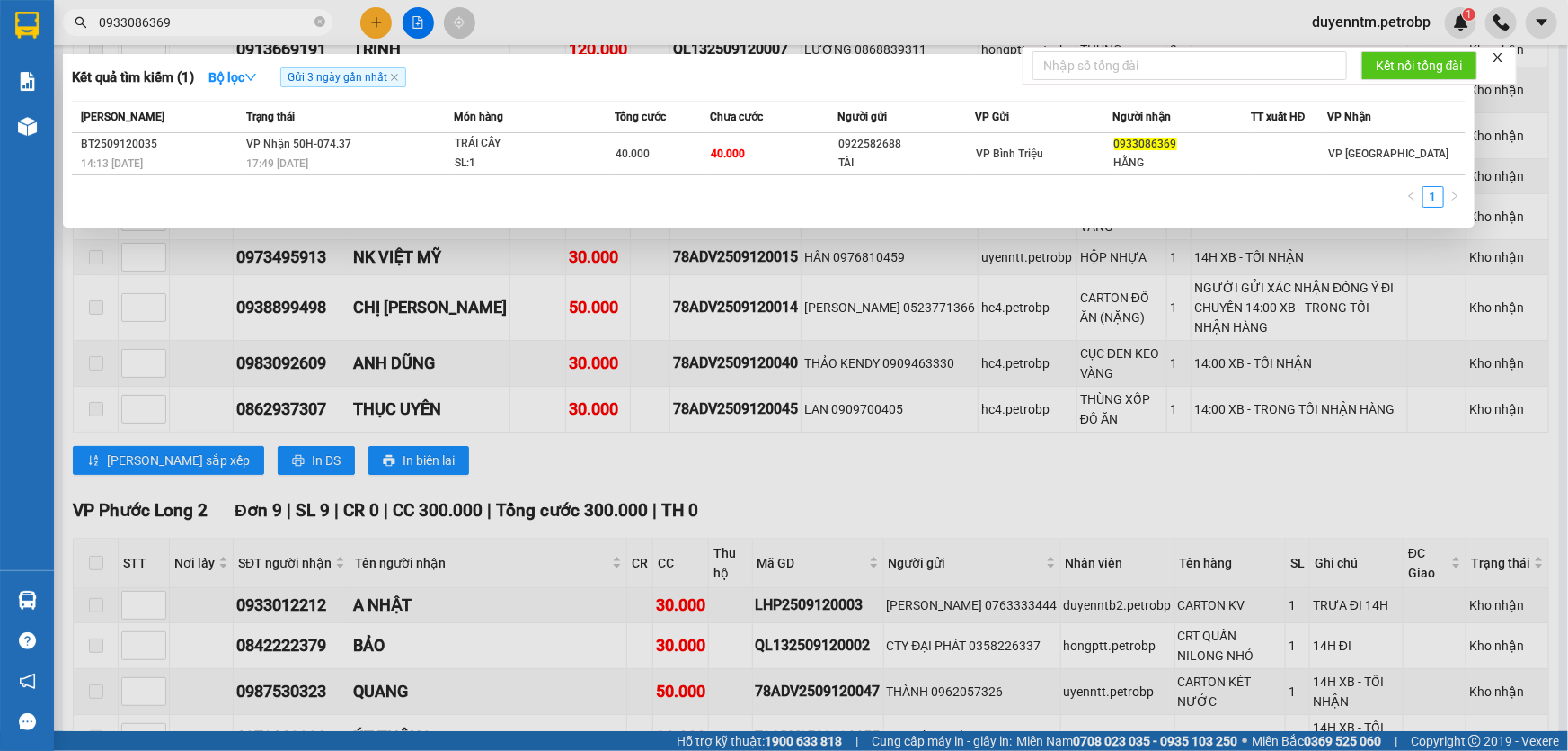
click at [172, 16] on input "0933086369" at bounding box center [205, 23] width 212 height 20
paste input "12212"
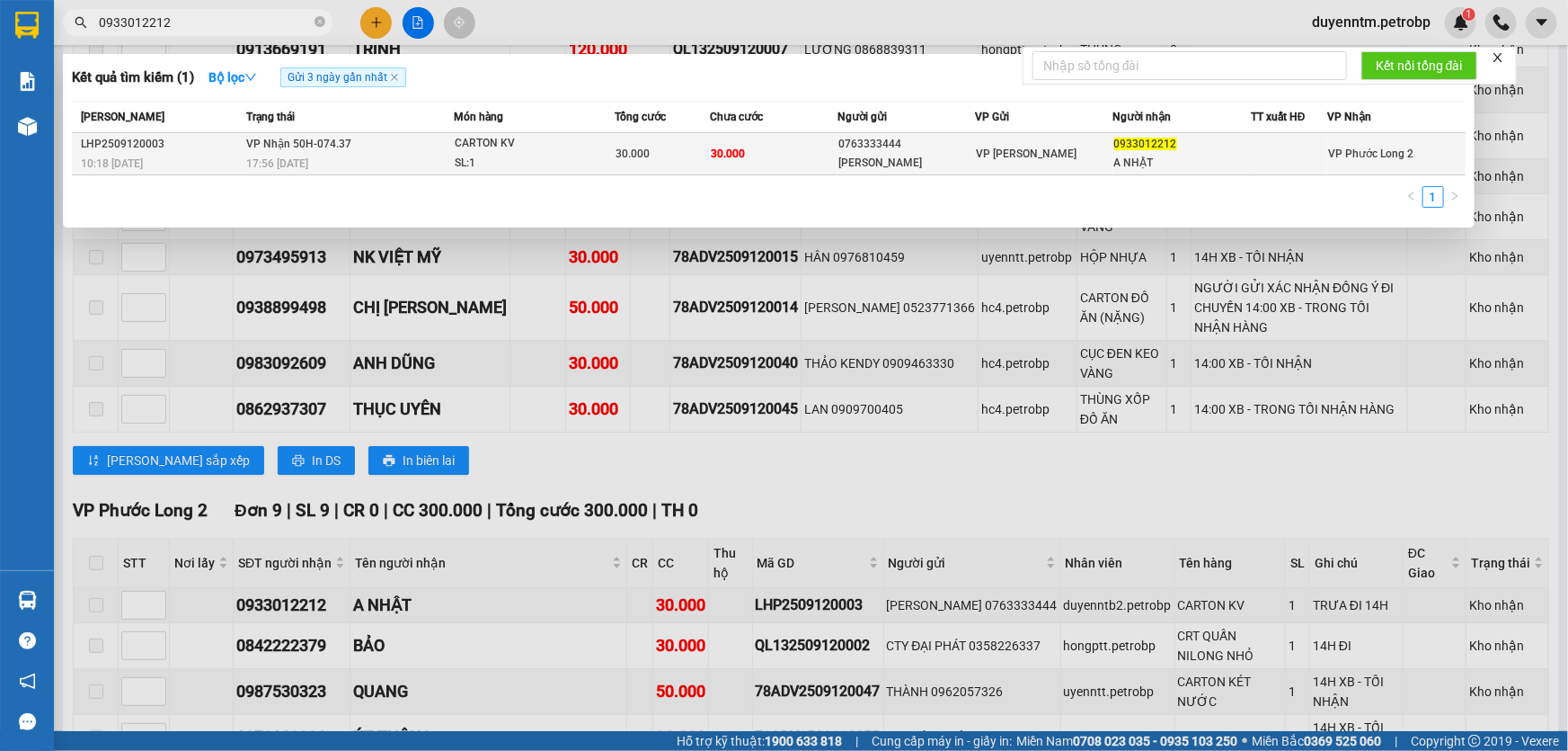
type input "0933012212"
click at [295, 164] on span "17:56 - 12/09" at bounding box center [278, 164] width 62 height 13
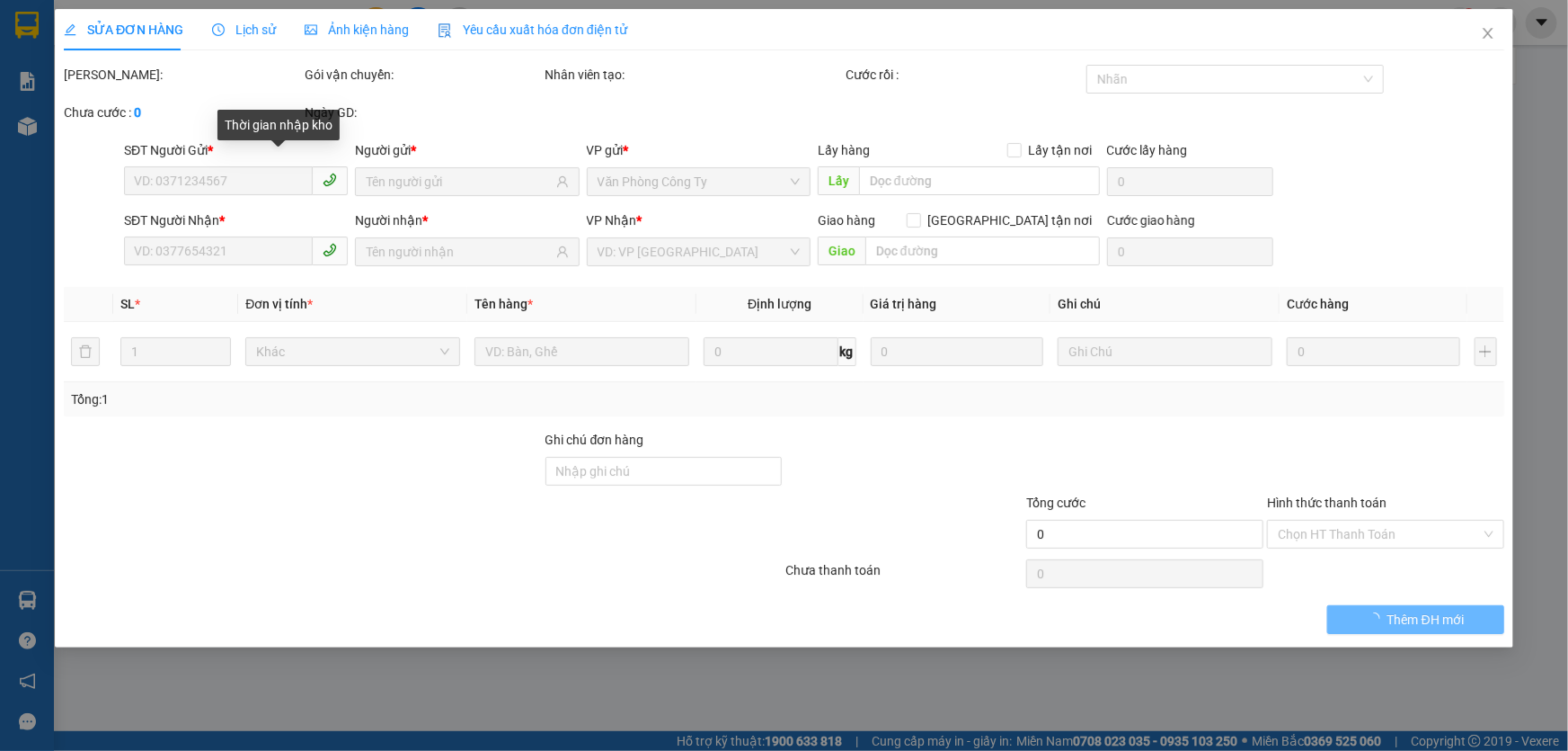
type input "0763333444"
type input "MINH ĐỨC"
type input "0933012212"
type input "A NHẬT"
type input "30.000"
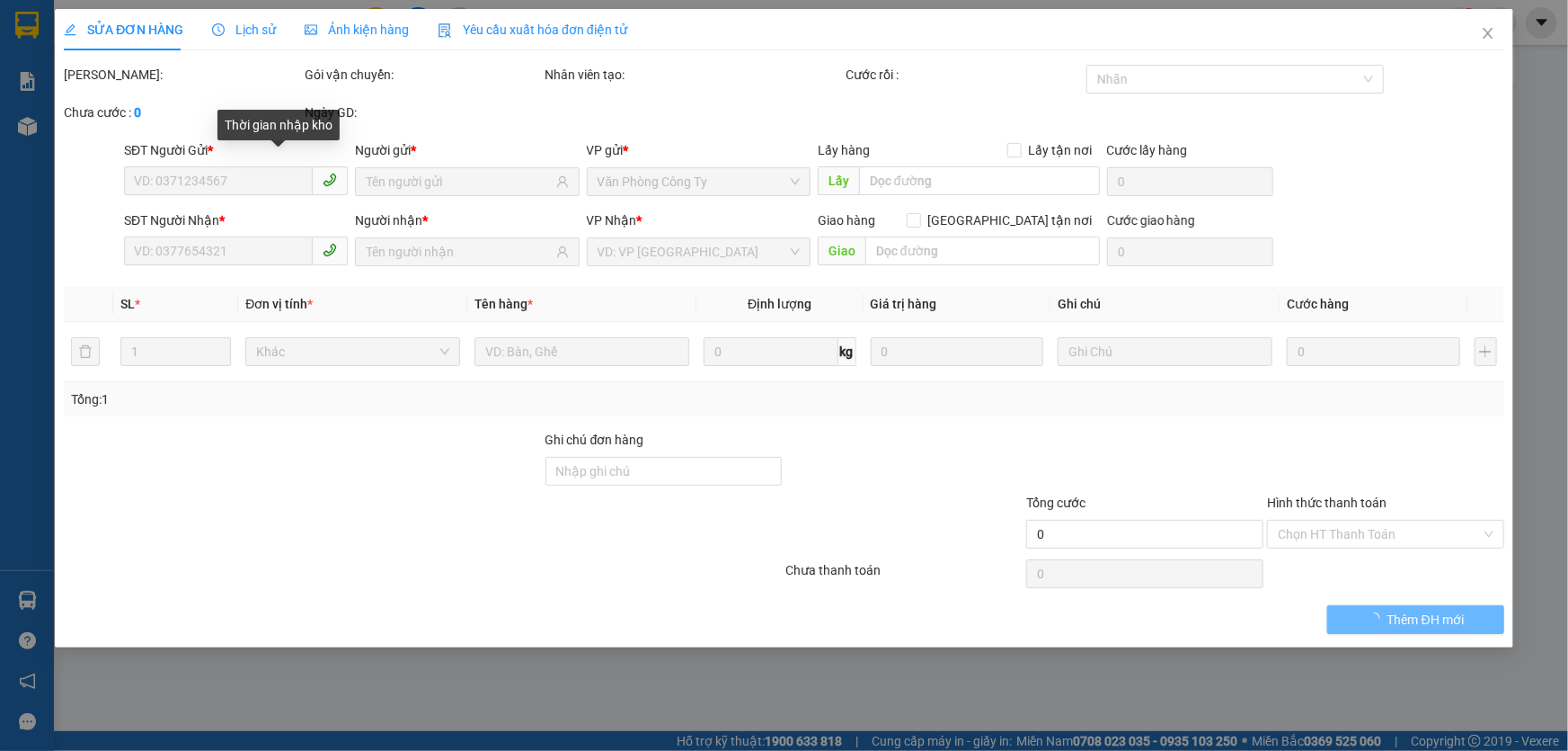
type input "30.000"
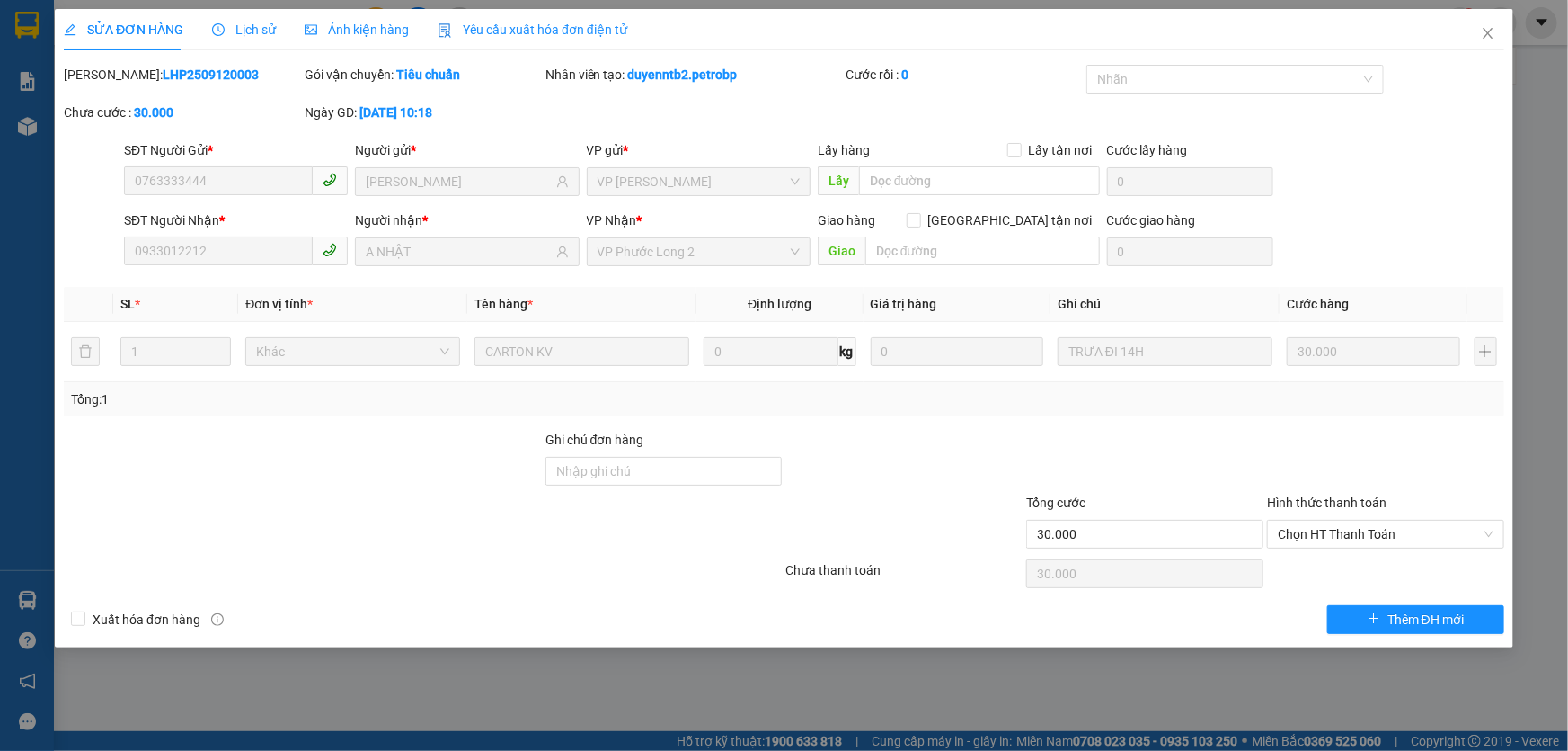
click at [252, 27] on span "Lịch sử" at bounding box center [244, 30] width 64 height 15
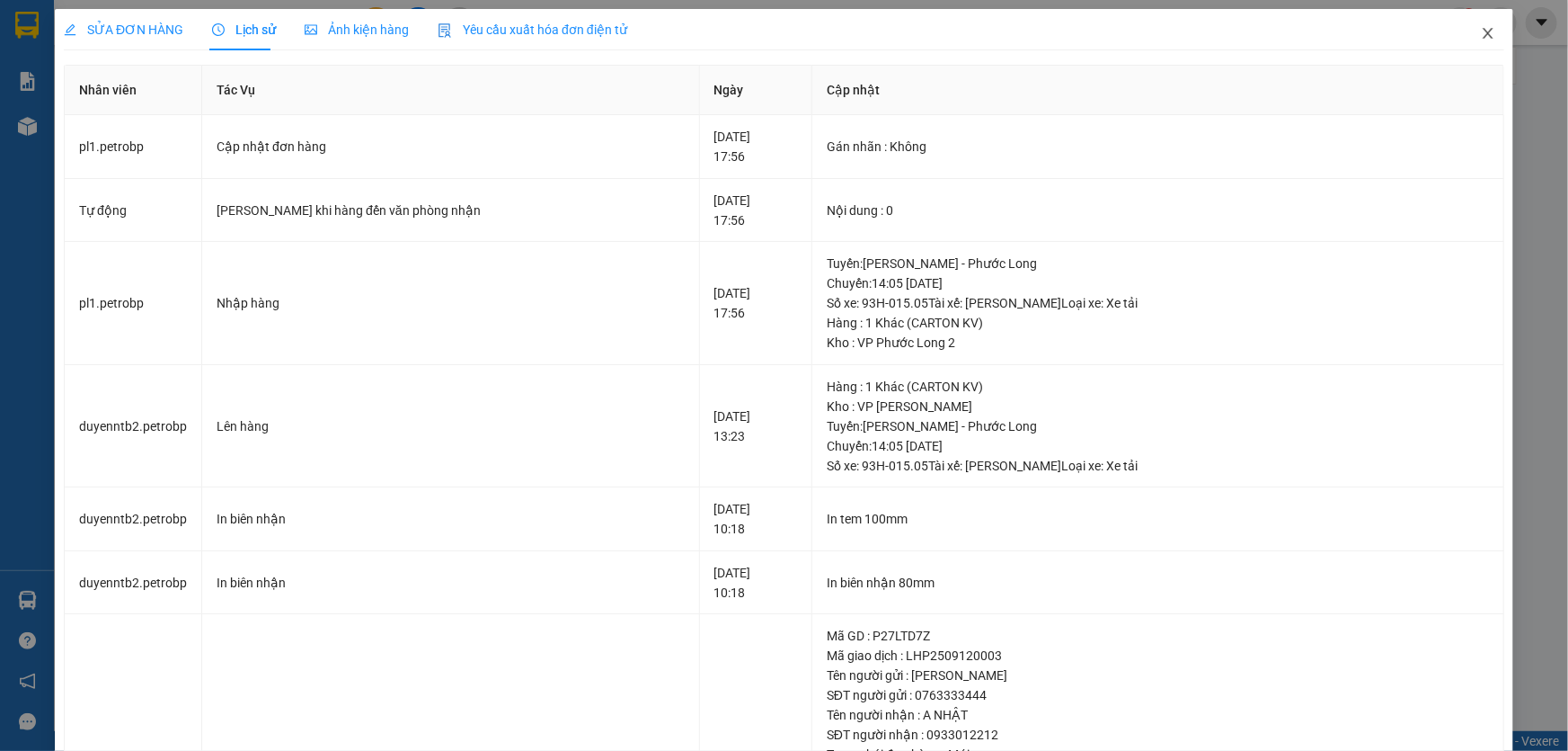
click at [1481, 28] on icon "close" at bounding box center [1489, 34] width 15 height 15
